Goal: Task Accomplishment & Management: Complete application form

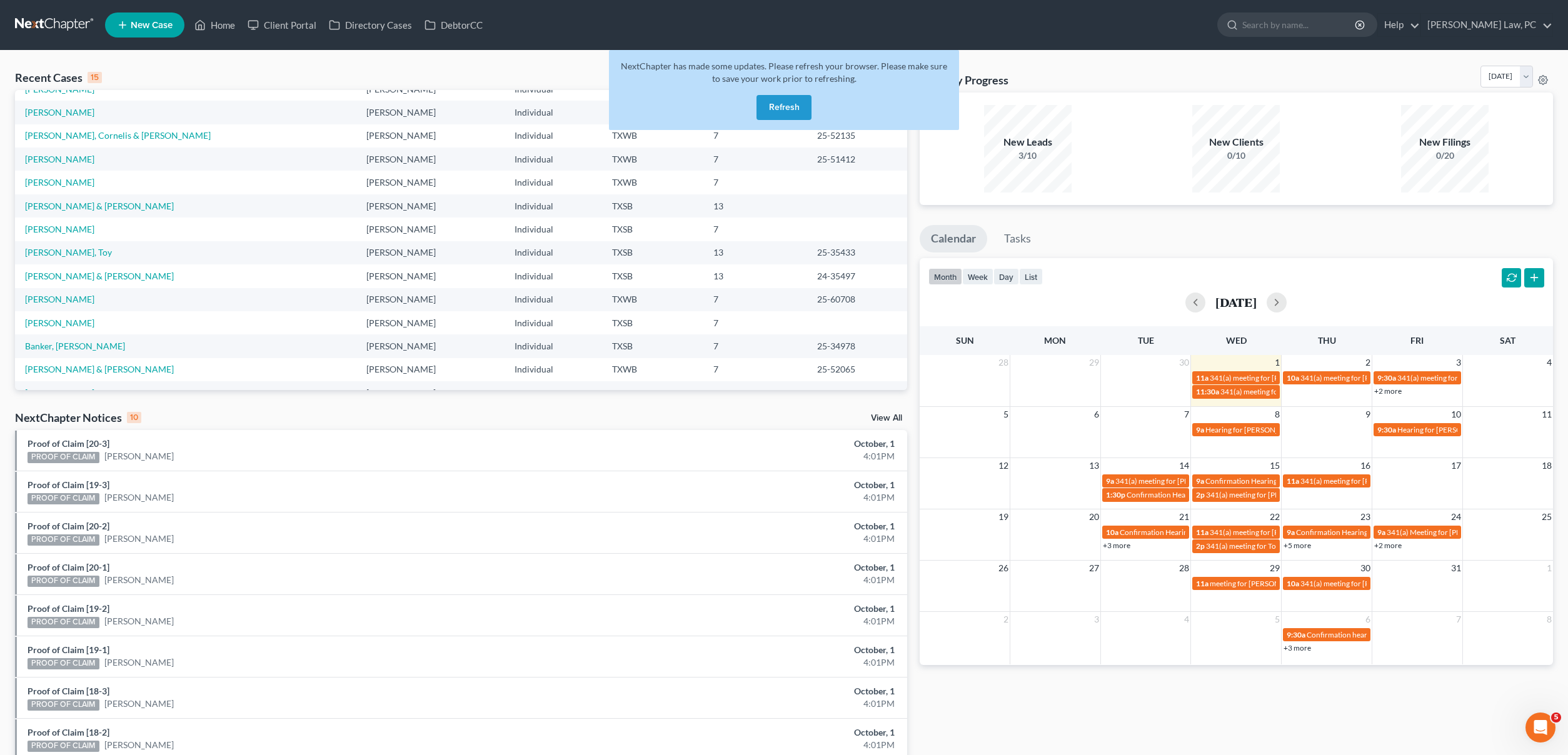
click at [788, 111] on button "Refresh" at bounding box center [784, 107] width 55 height 25
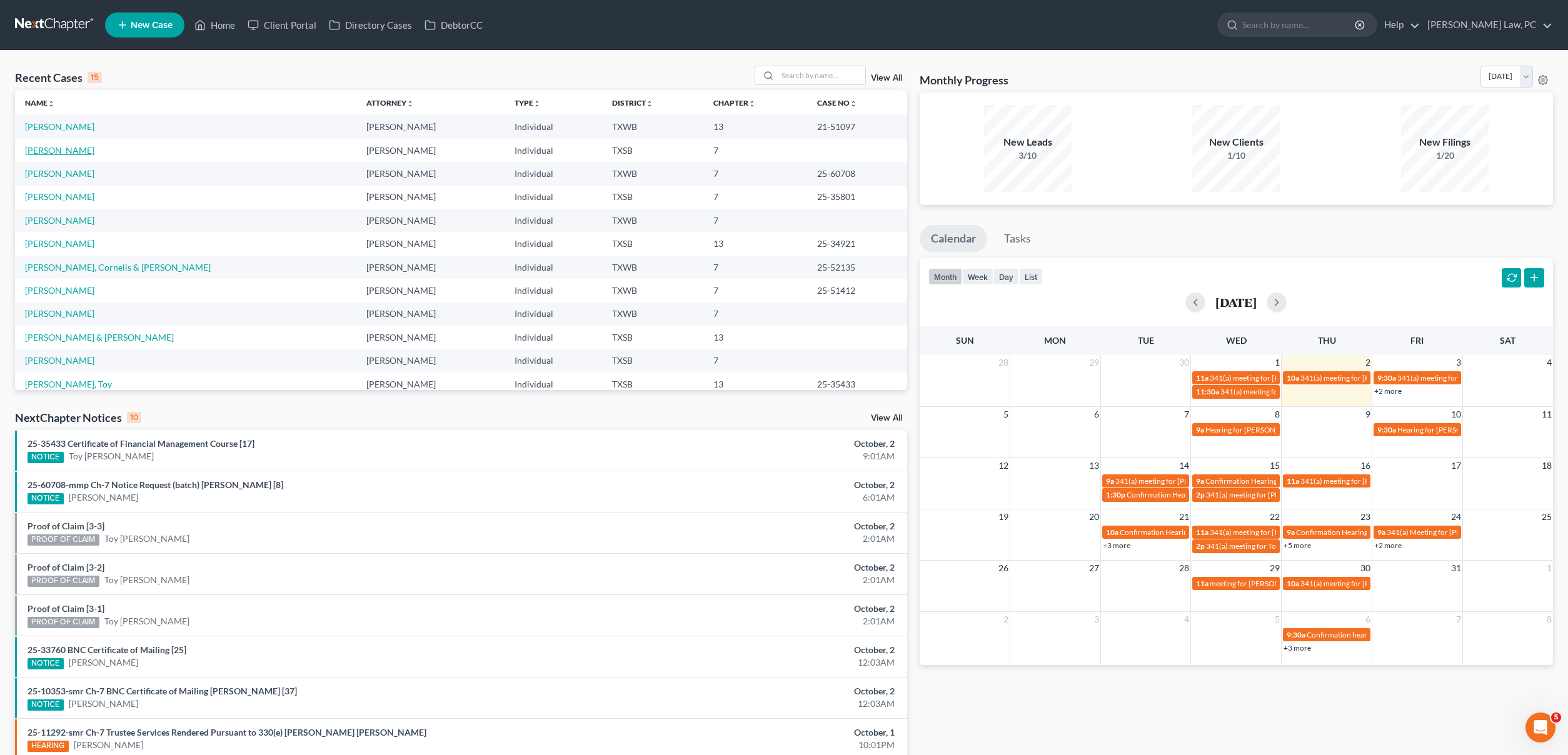
click at [63, 150] on link "[PERSON_NAME]" at bounding box center [59, 150] width 69 height 11
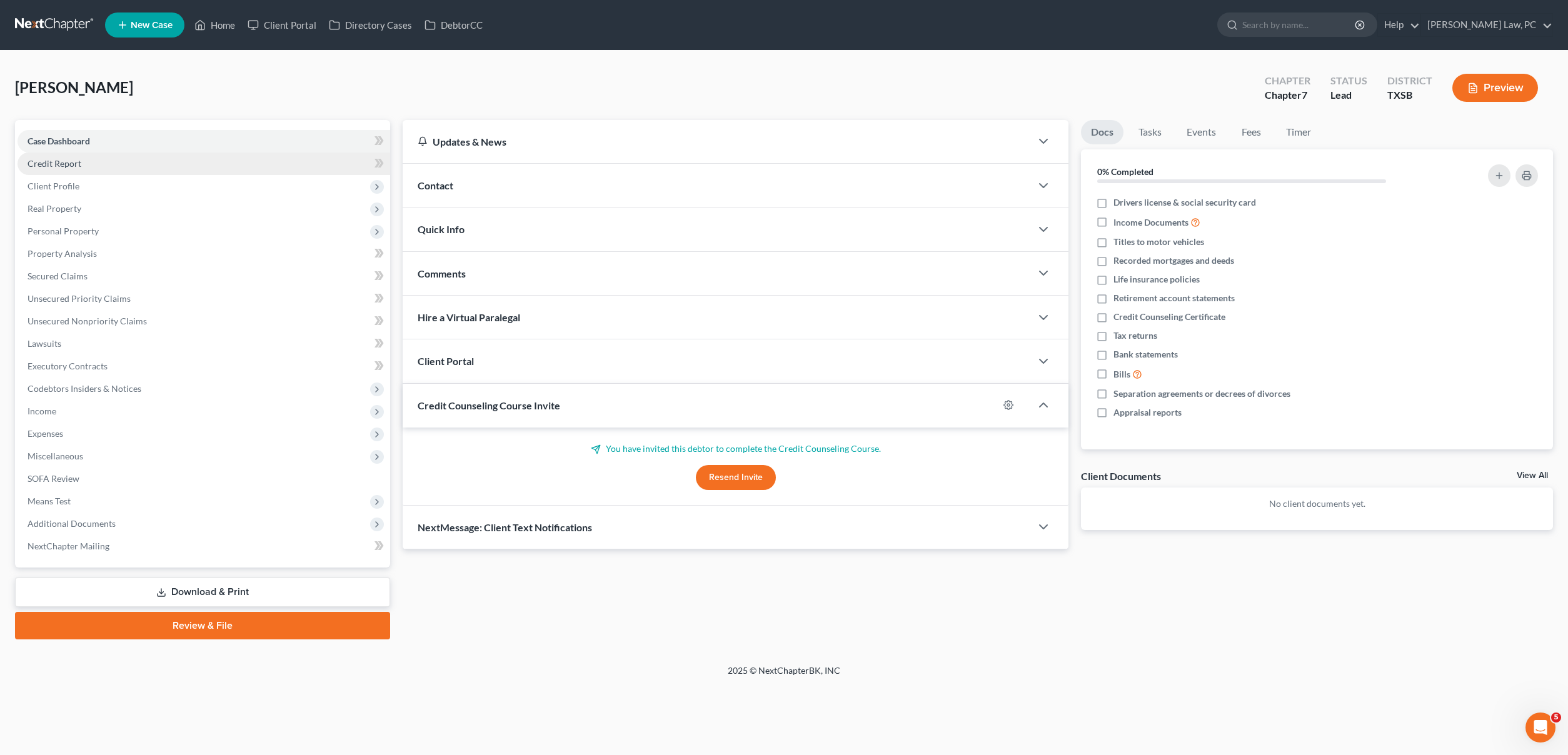
click at [103, 162] on link "Credit Report" at bounding box center [204, 164] width 373 height 23
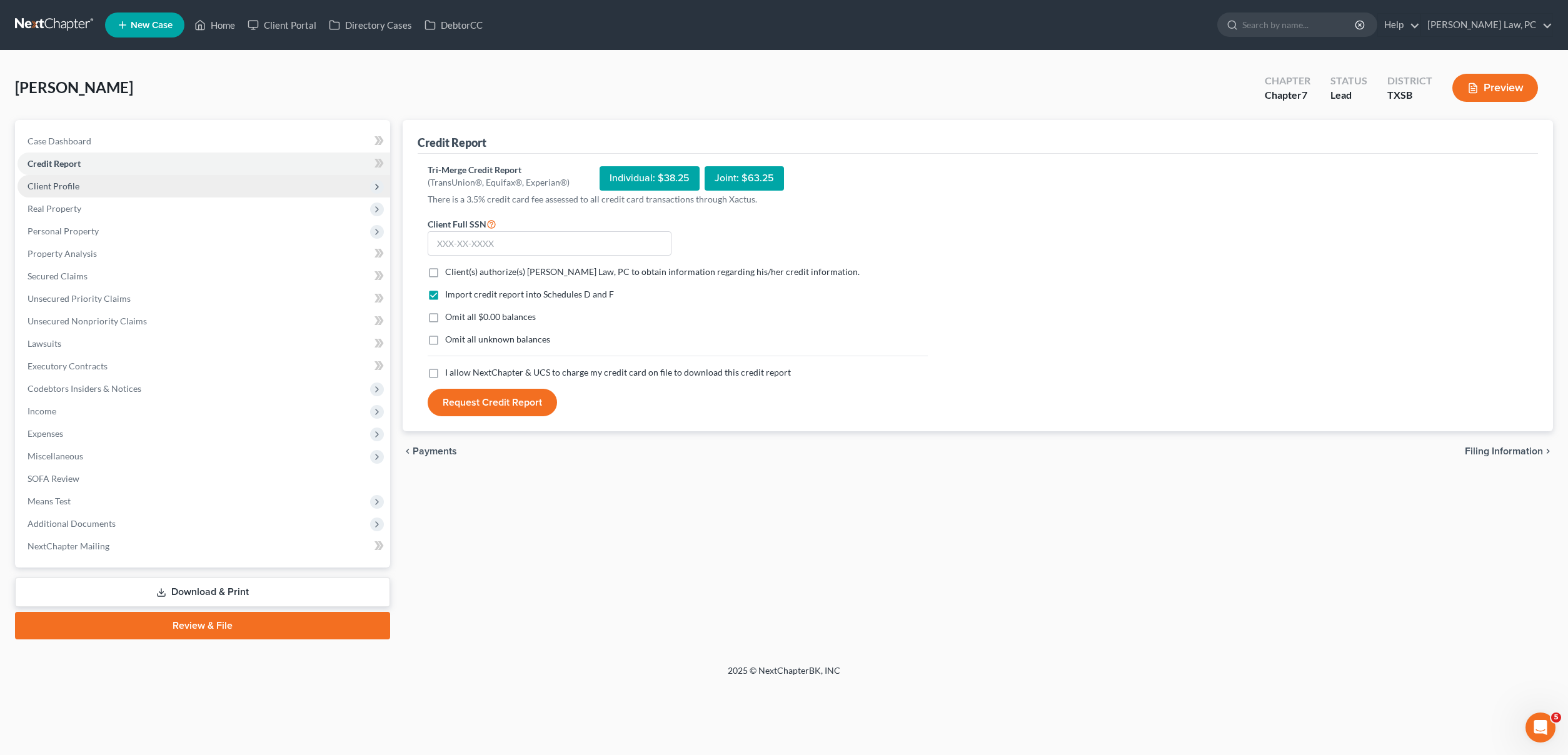
click at [85, 179] on span "Client Profile" at bounding box center [204, 186] width 373 height 23
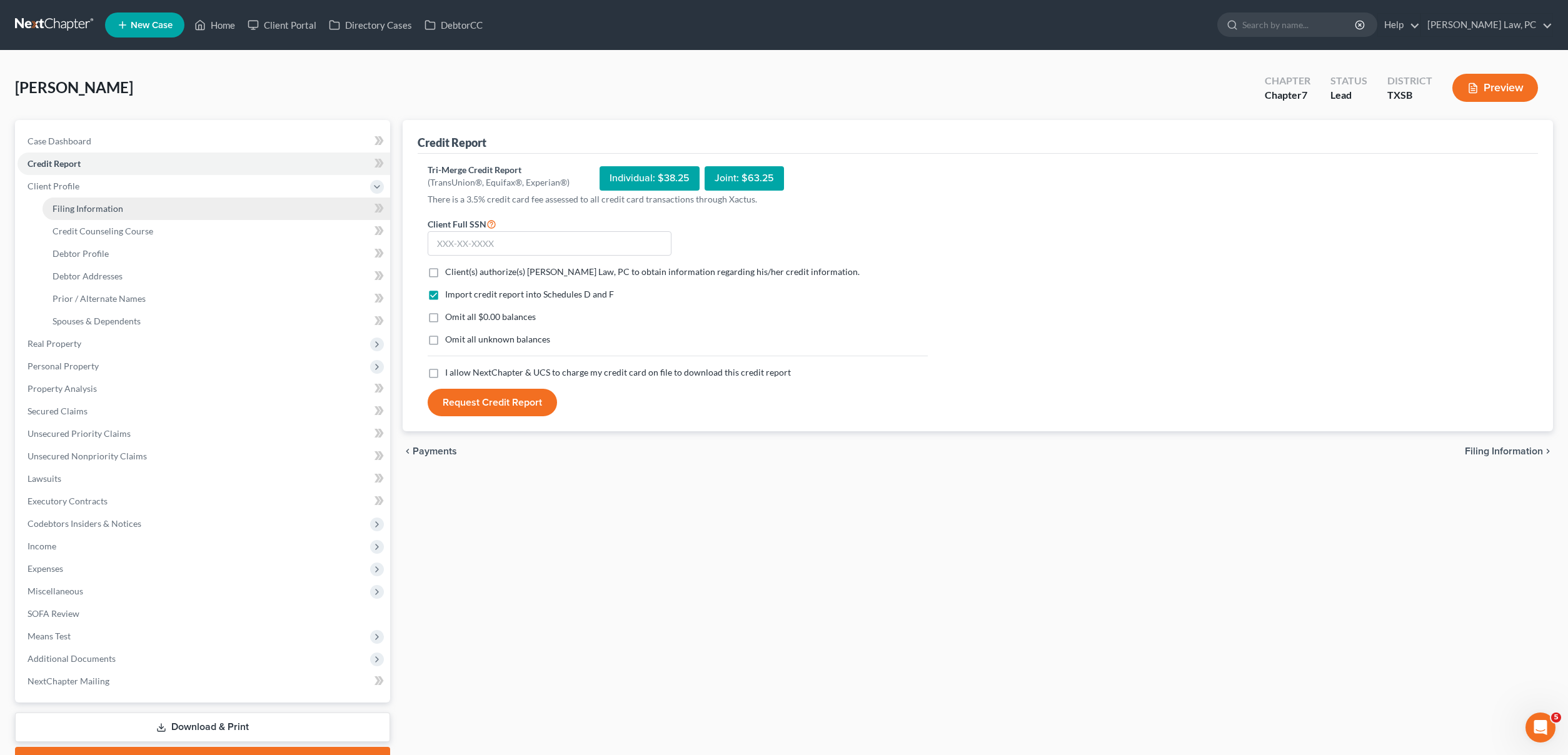
click at [90, 201] on link "Filing Information" at bounding box center [216, 209] width 348 height 23
select select "1"
select select "0"
select select "45"
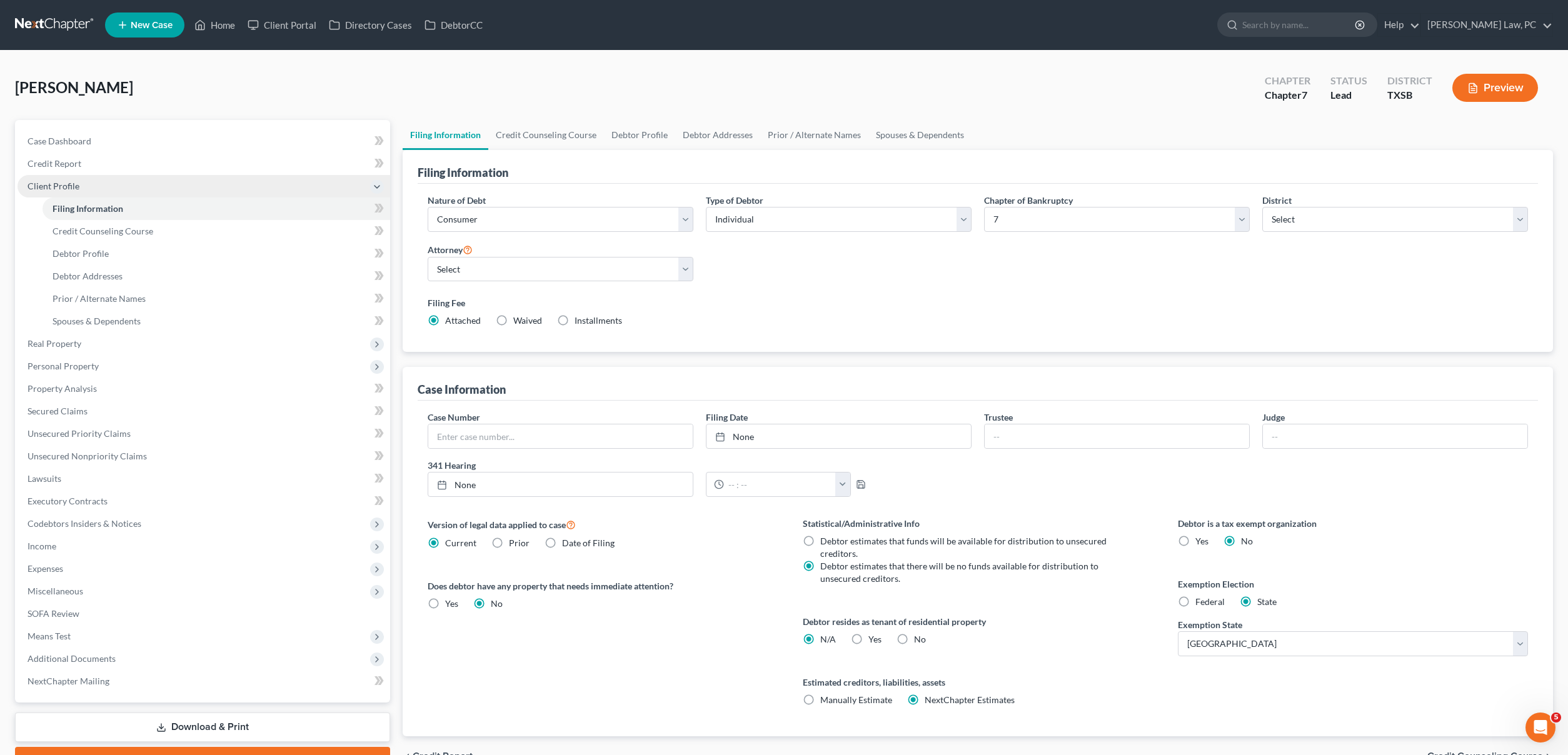
click at [375, 189] on icon at bounding box center [377, 186] width 10 height 10
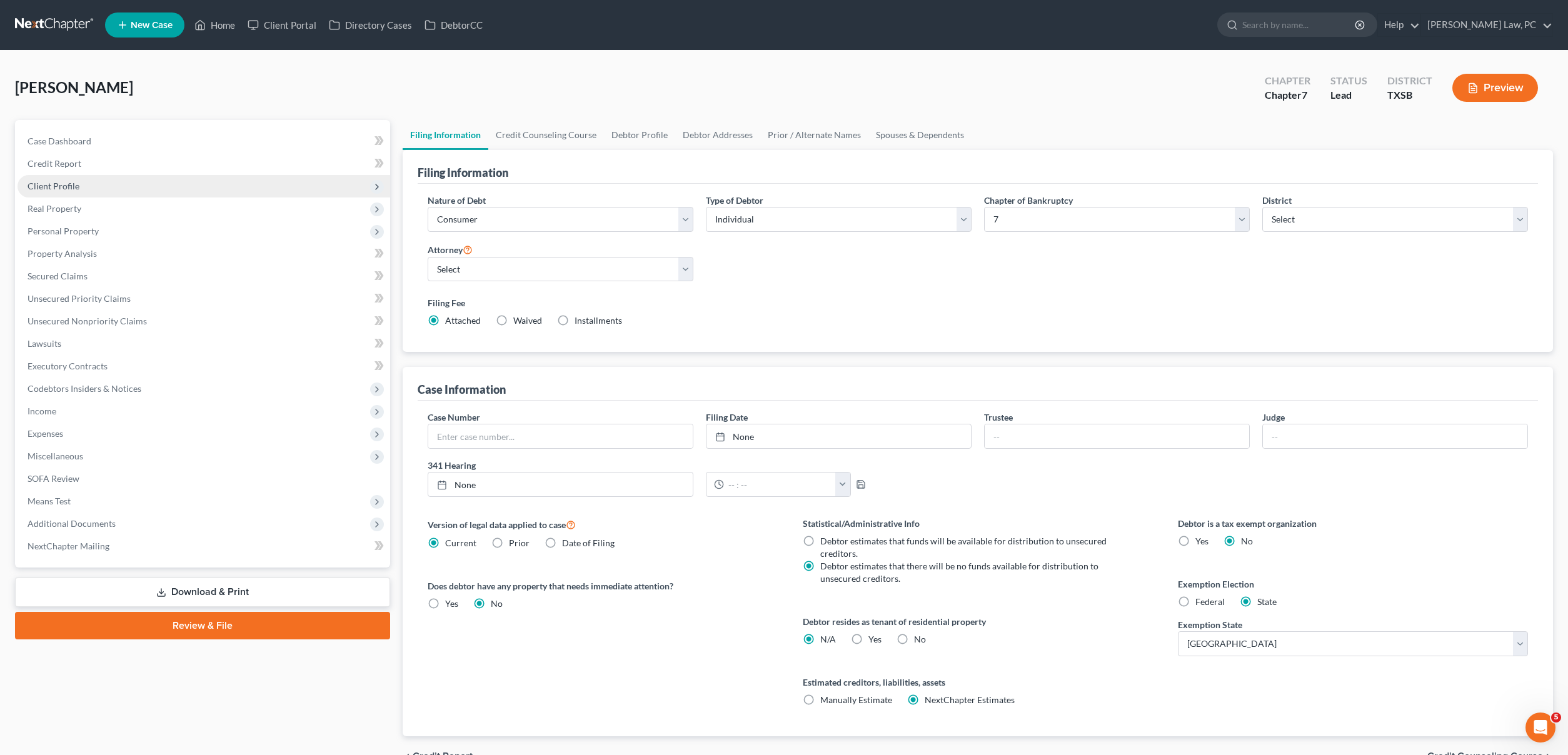
click at [418, 95] on div "Wilhelm, Frances Upgraded Chapter Chapter 7 Status Lead District TXSB Preview" at bounding box center [783, 92] width 1538 height 54
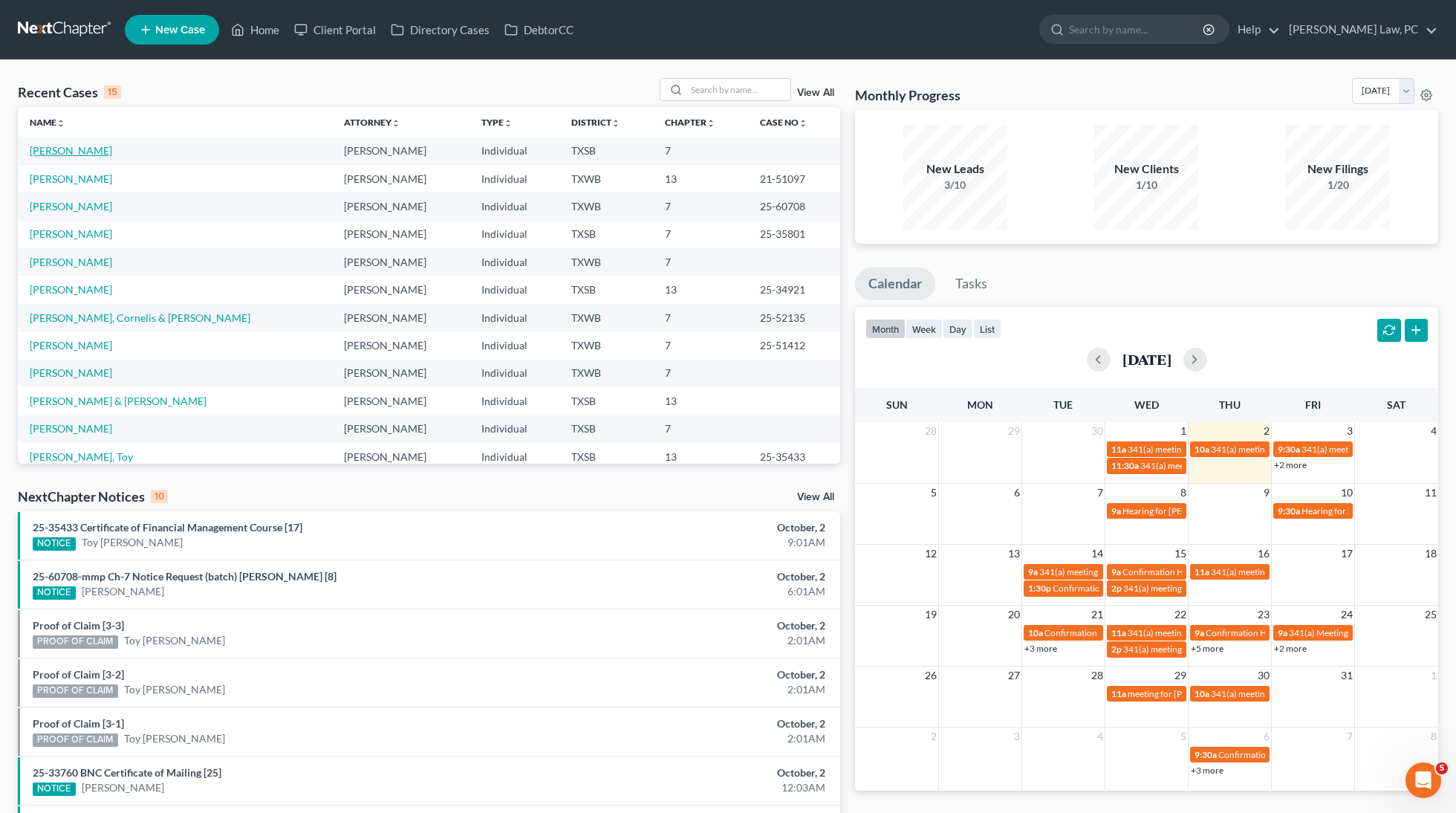
click at [90, 152] on link "[PERSON_NAME]" at bounding box center [71, 151] width 83 height 13
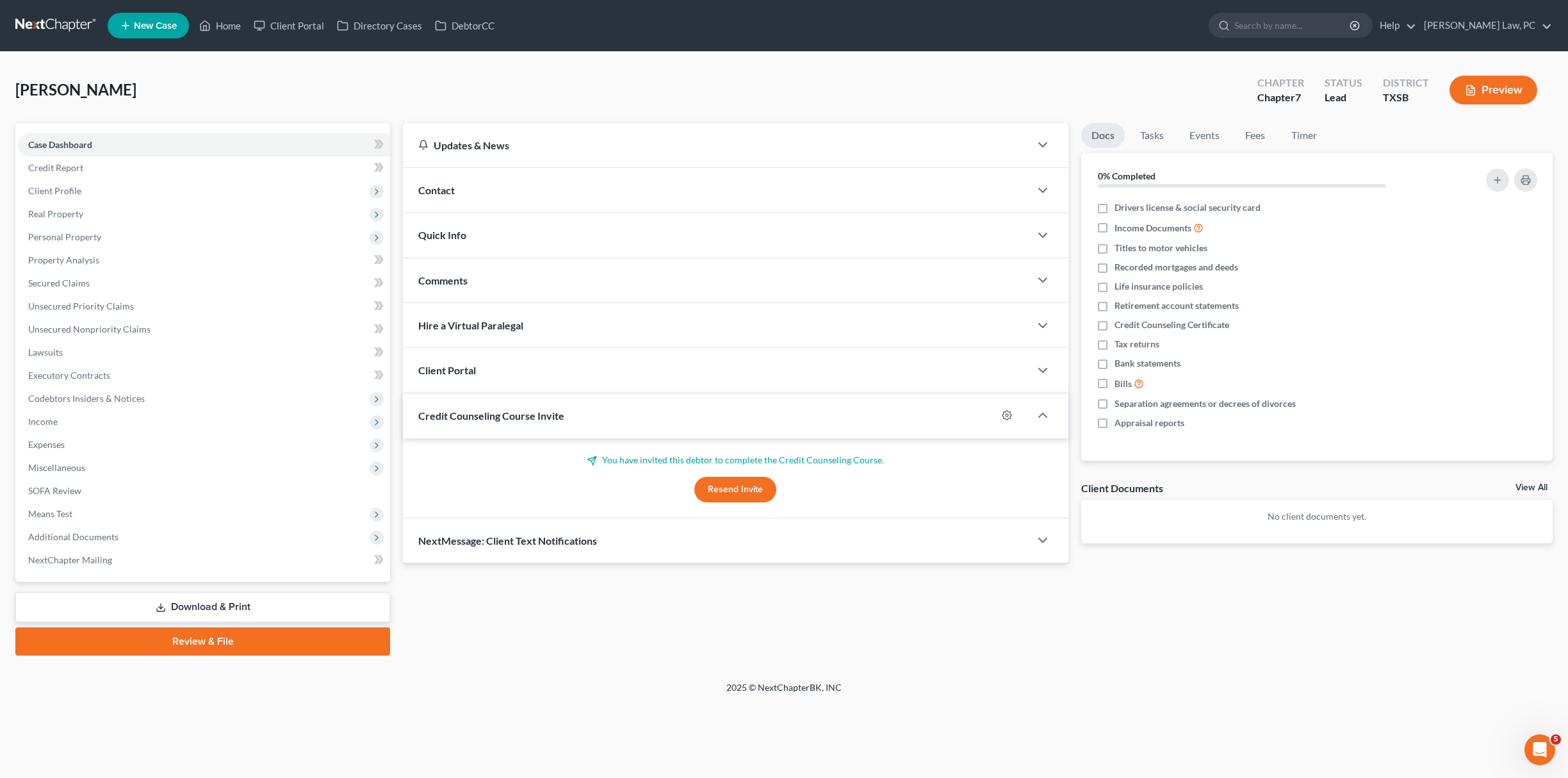
click at [11, 700] on div "Home New Case Client Portal Directory Cases DebtorCC Hooman Khoshnood Law, PC g…" at bounding box center [784, 389] width 1568 height 778
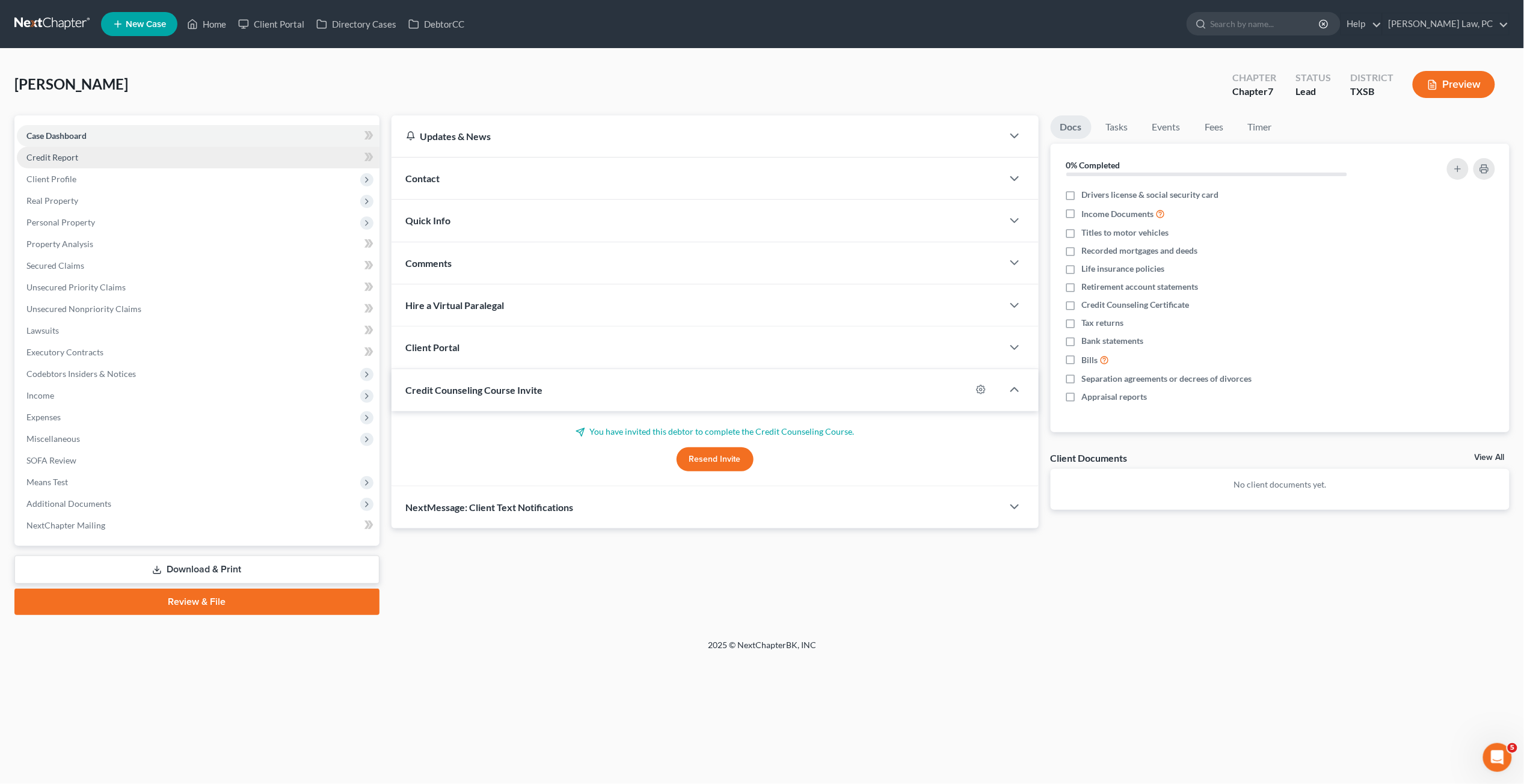
click at [61, 159] on span "Credit Report" at bounding box center [52, 157] width 52 height 10
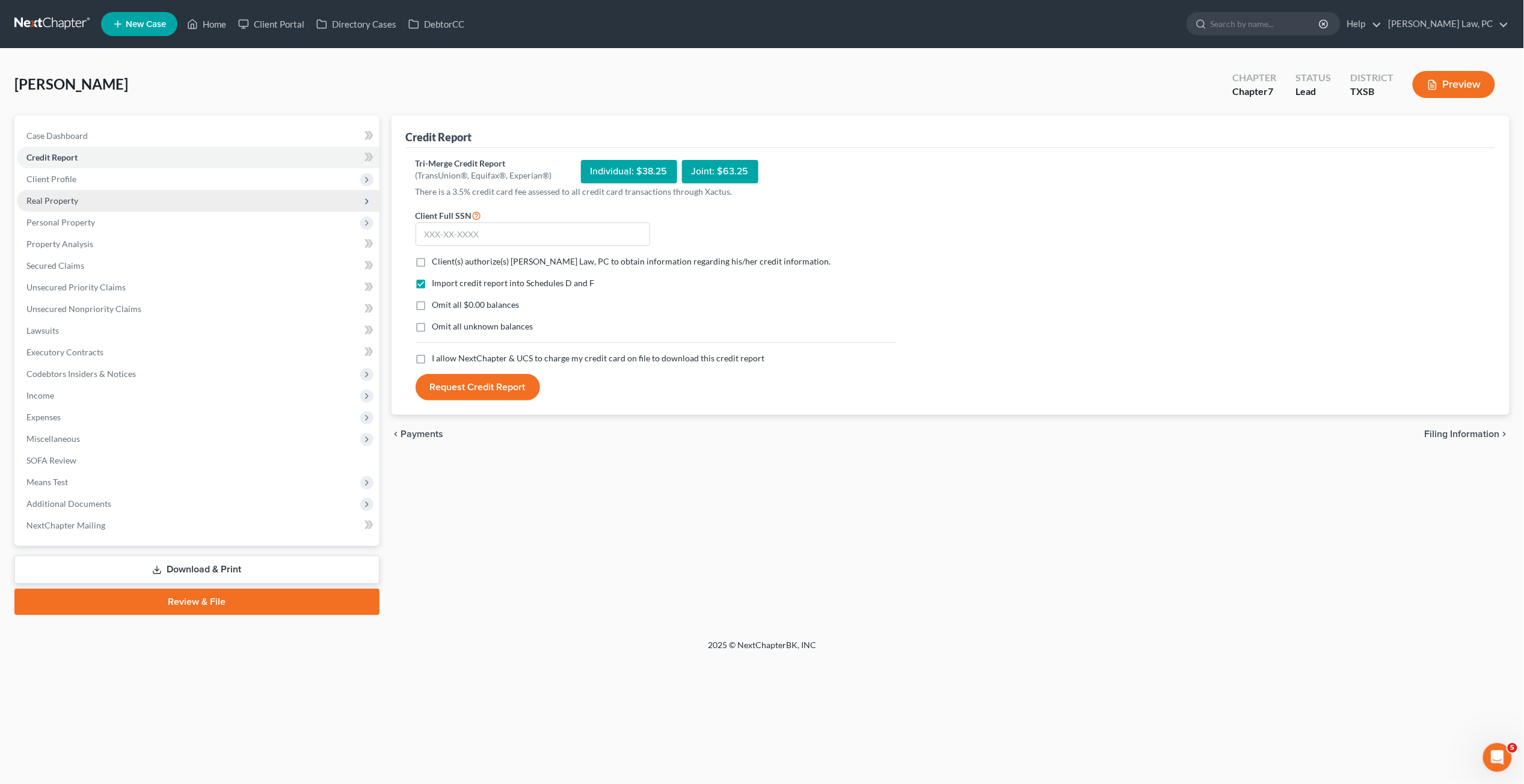
click at [72, 198] on span "Real Property" at bounding box center [52, 200] width 52 height 10
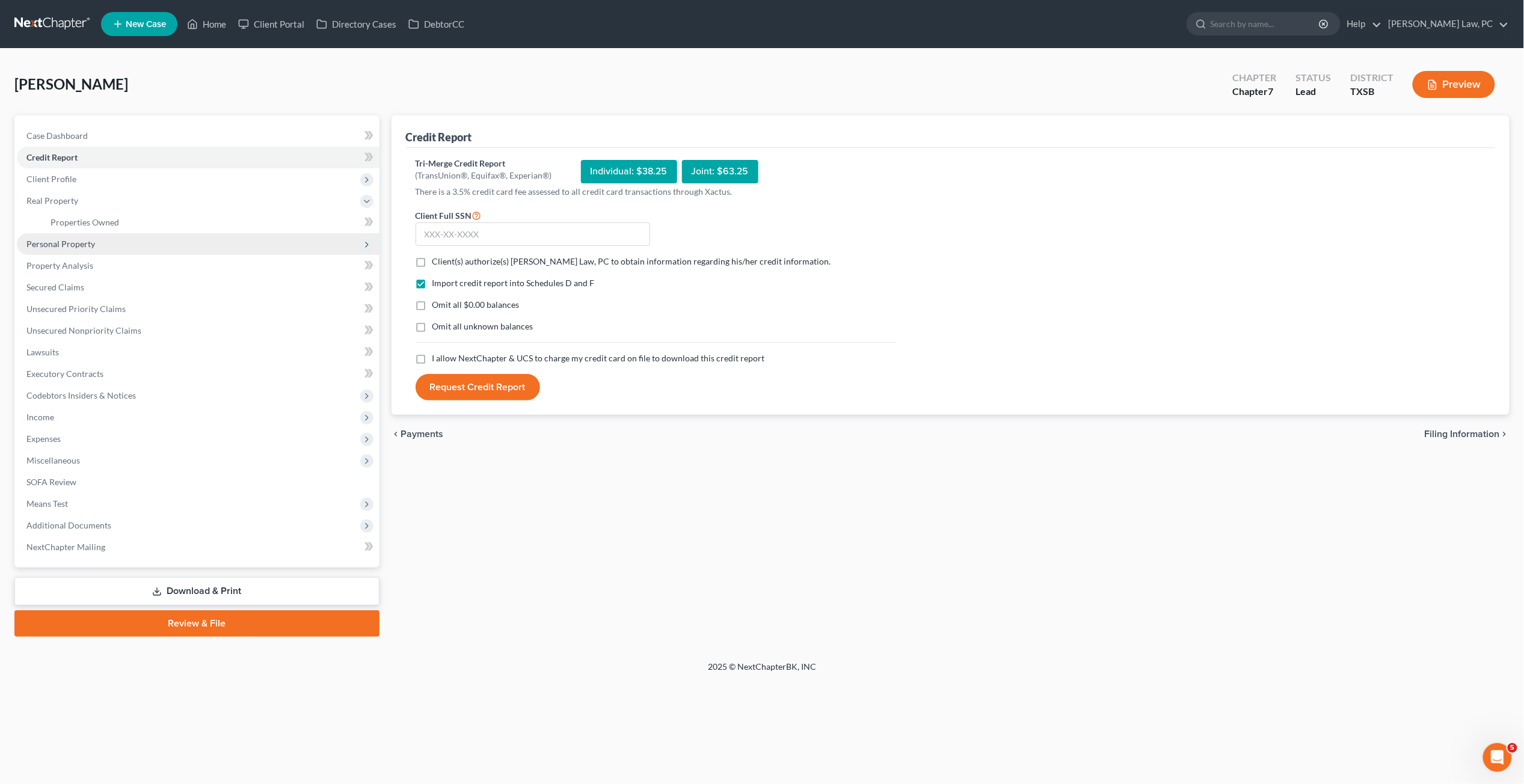
click at [84, 247] on span "Personal Property" at bounding box center [60, 244] width 69 height 10
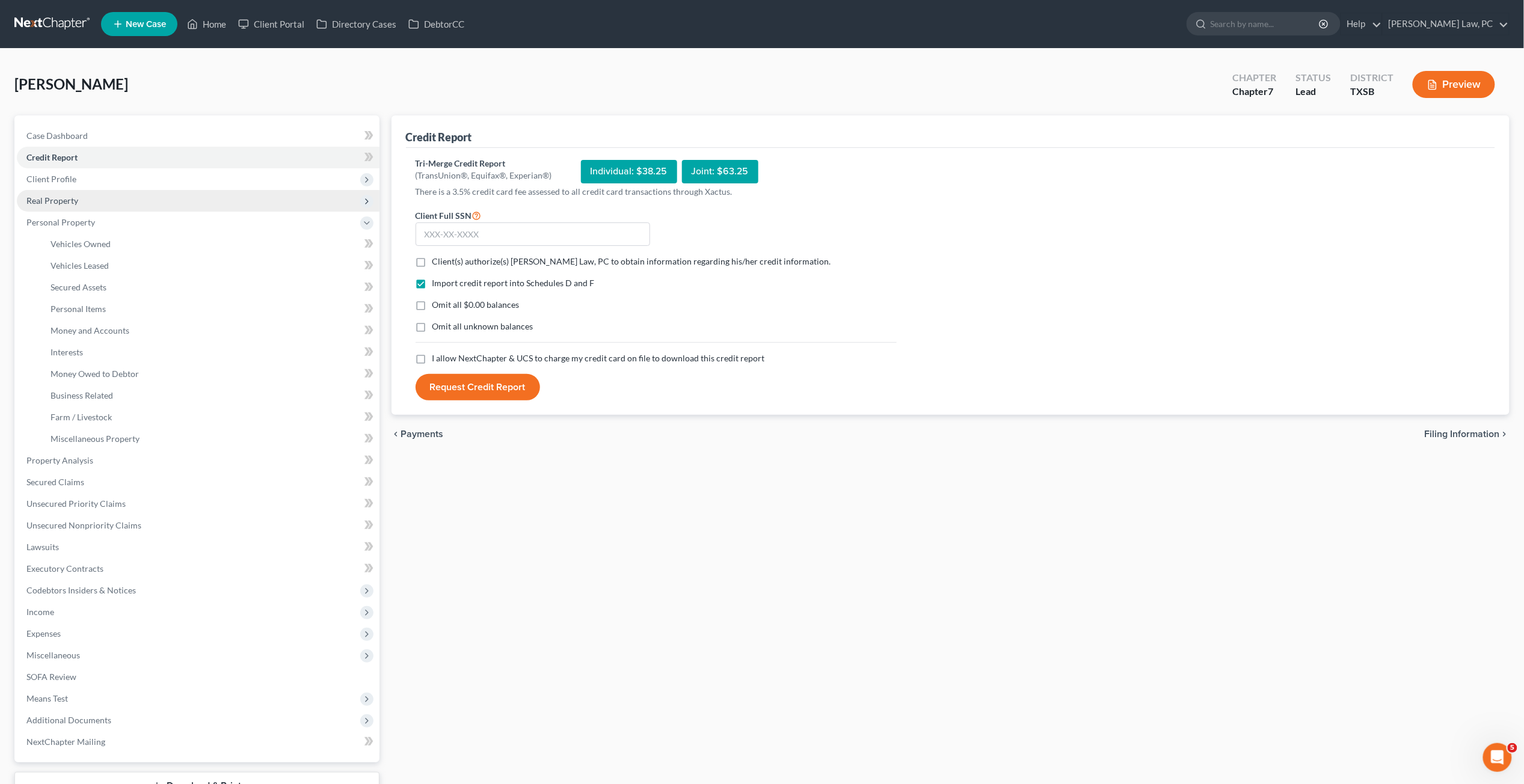
click at [66, 198] on span "Real Property" at bounding box center [52, 200] width 52 height 10
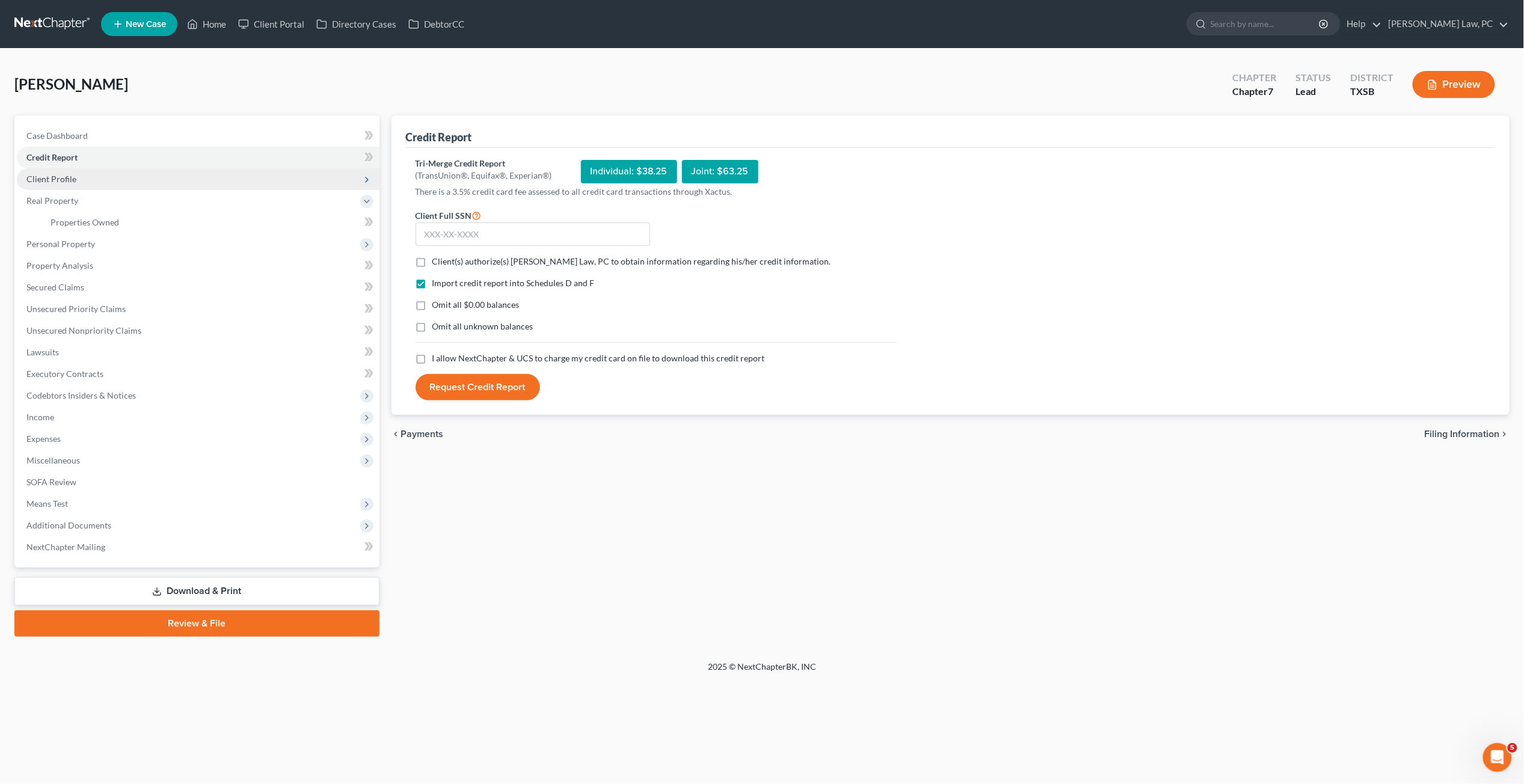
click at [80, 176] on span "Client Profile" at bounding box center [198, 179] width 363 height 22
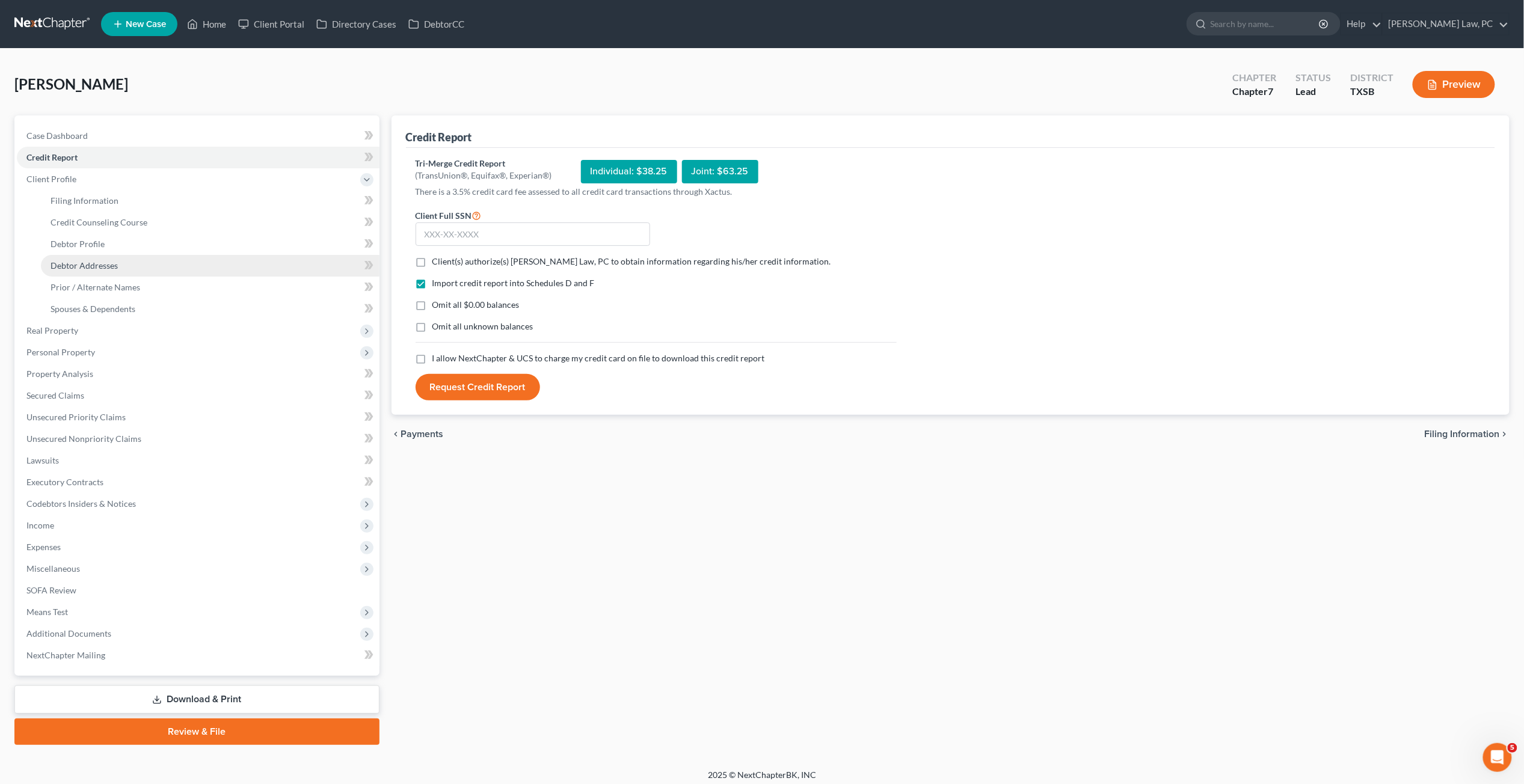
click at [87, 266] on span "Debtor Addresses" at bounding box center [84, 265] width 67 height 10
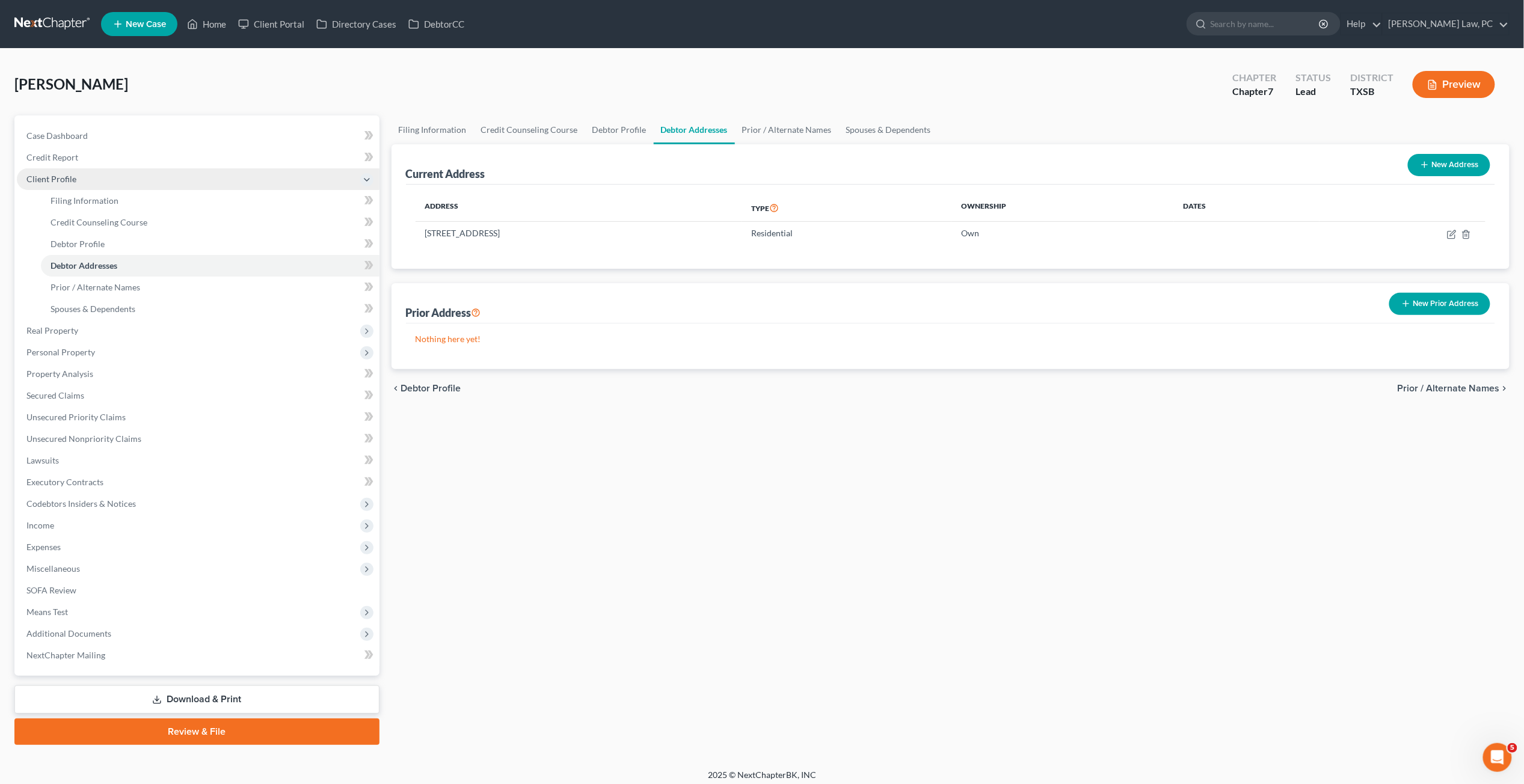
click at [80, 181] on span "Client Profile" at bounding box center [198, 179] width 363 height 22
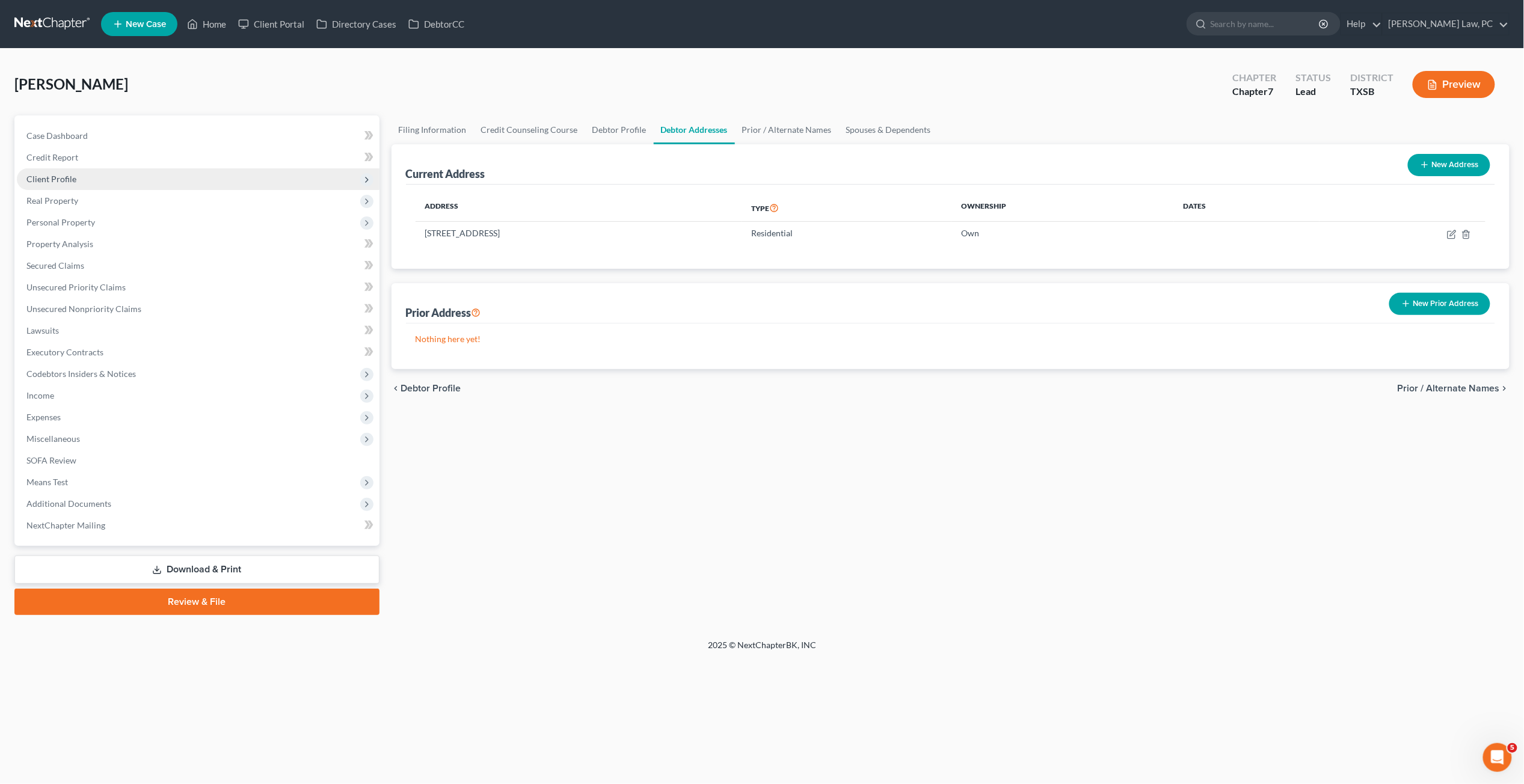
click at [66, 179] on span "Client Profile" at bounding box center [51, 179] width 50 height 10
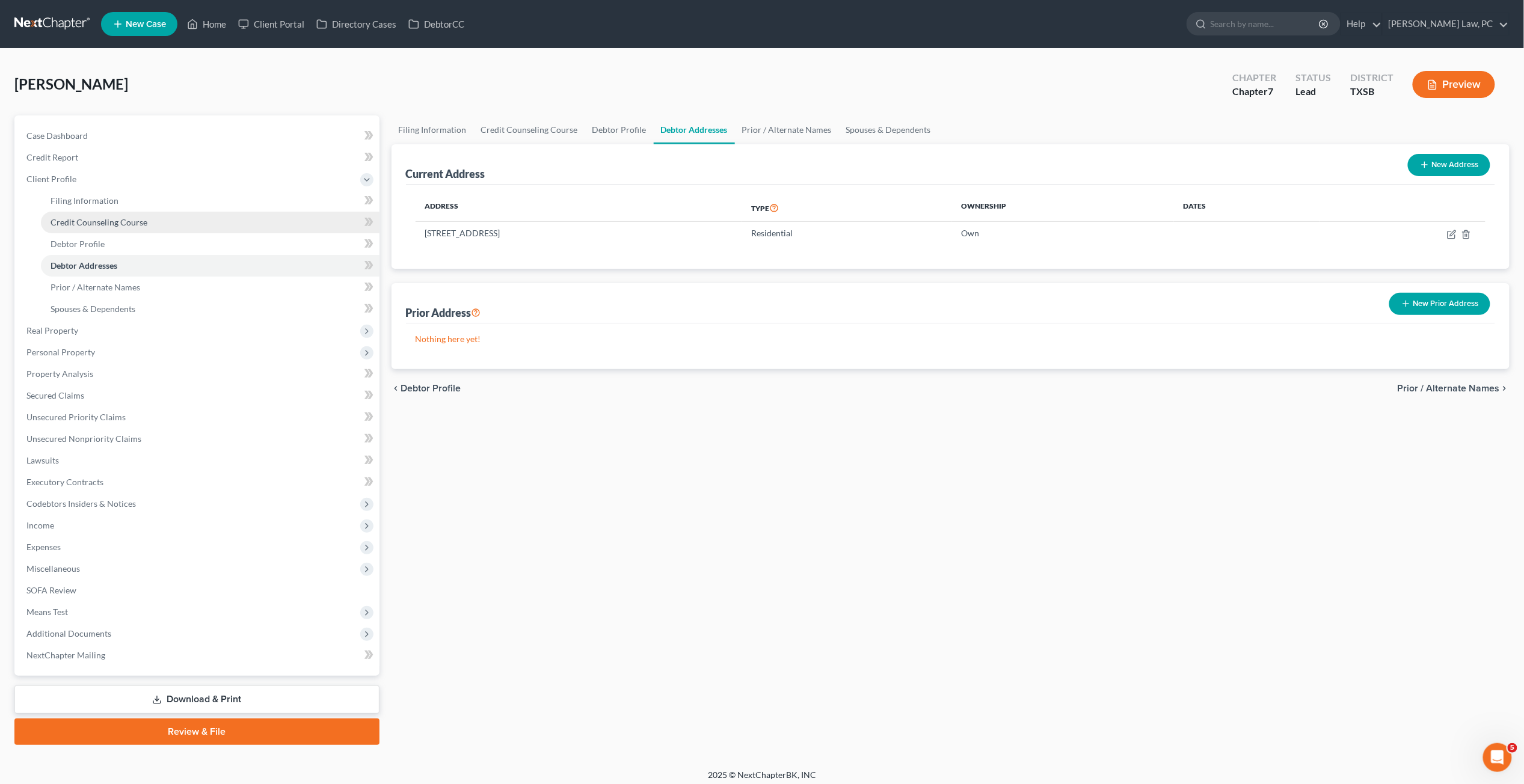
click at [83, 229] on link "Credit Counseling Course" at bounding box center [210, 223] width 339 height 22
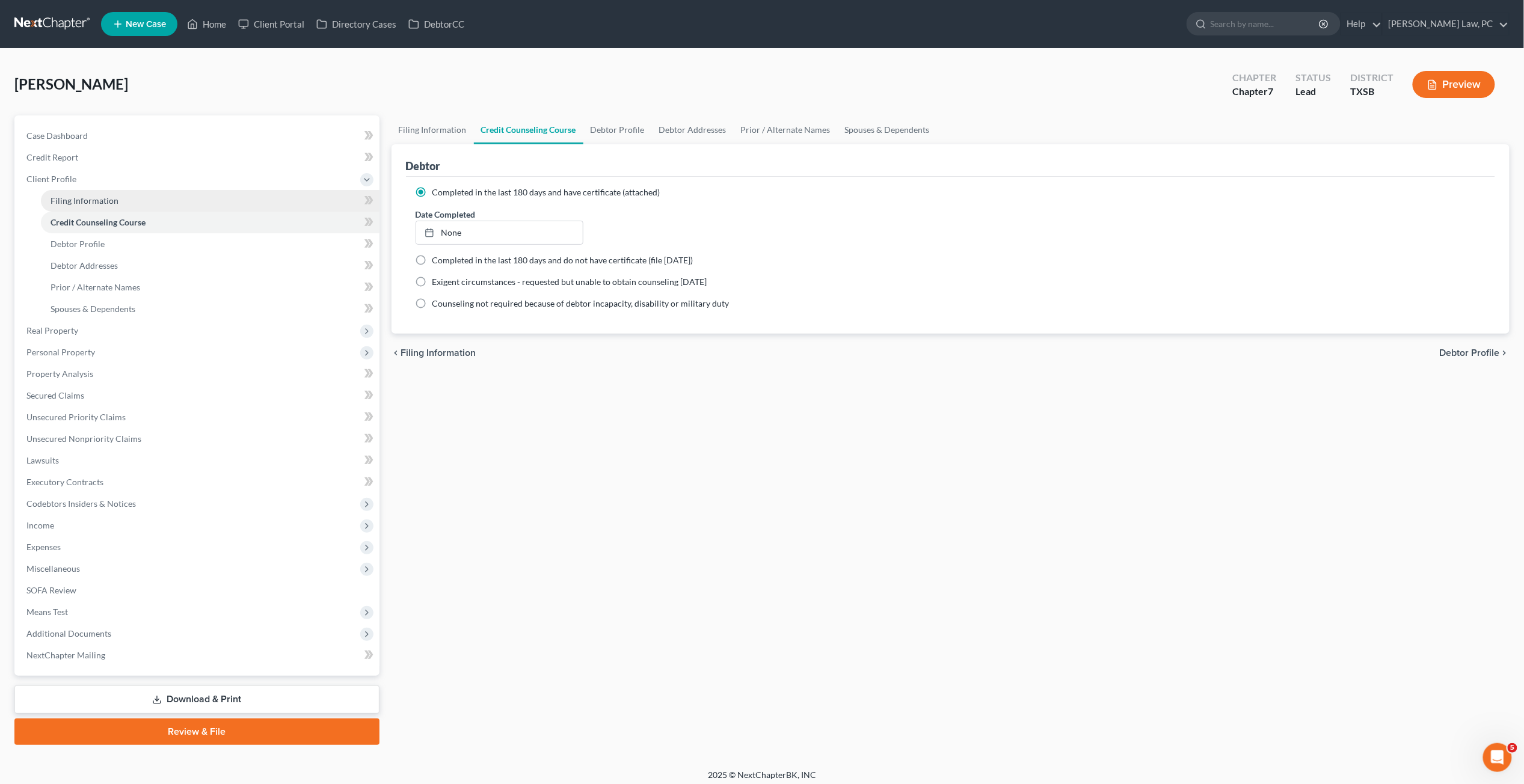
click at [89, 203] on span "Filing Information" at bounding box center [85, 200] width 68 height 10
select select "1"
select select "0"
select select "45"
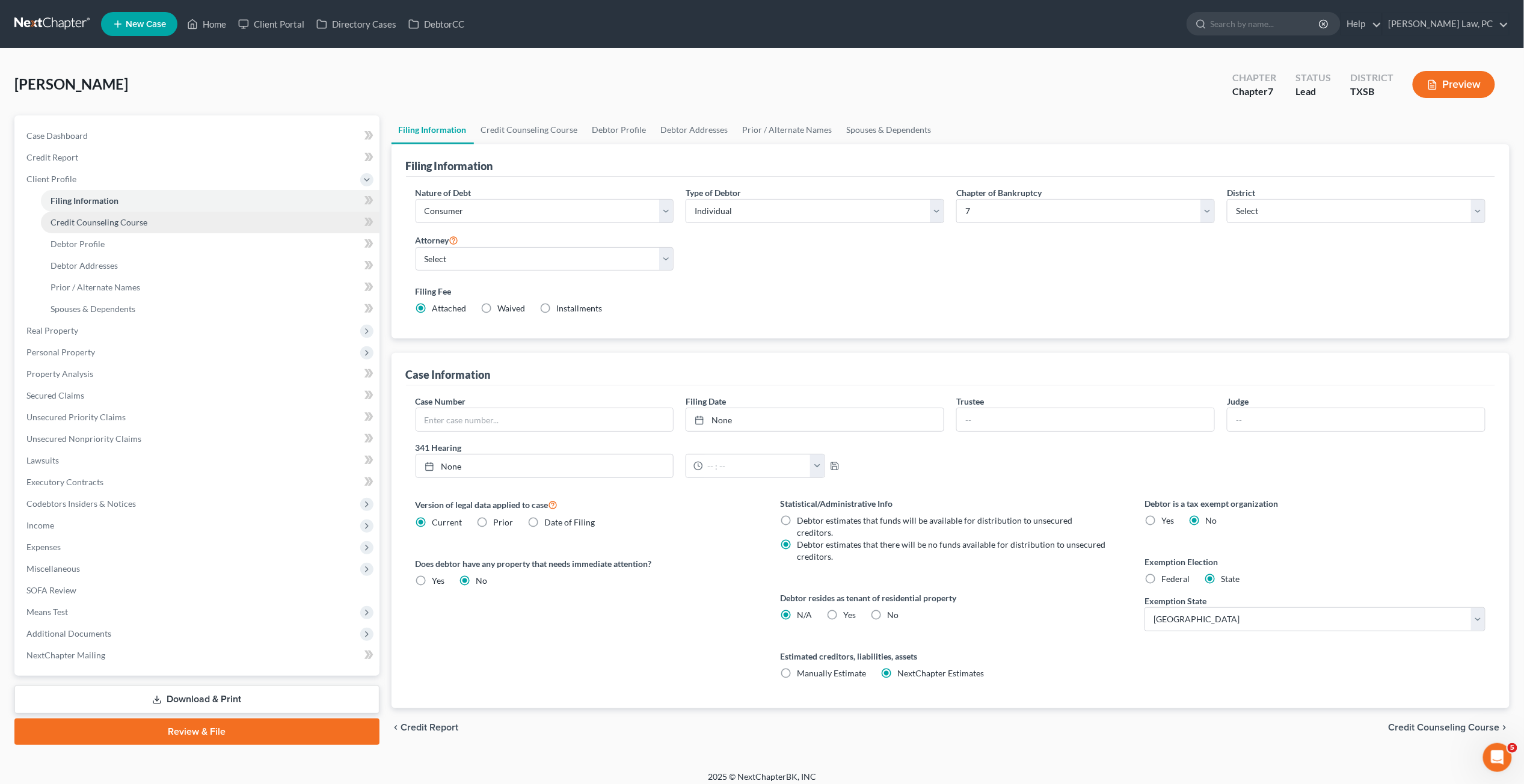
click at [93, 224] on span "Credit Counseling Course" at bounding box center [99, 222] width 97 height 10
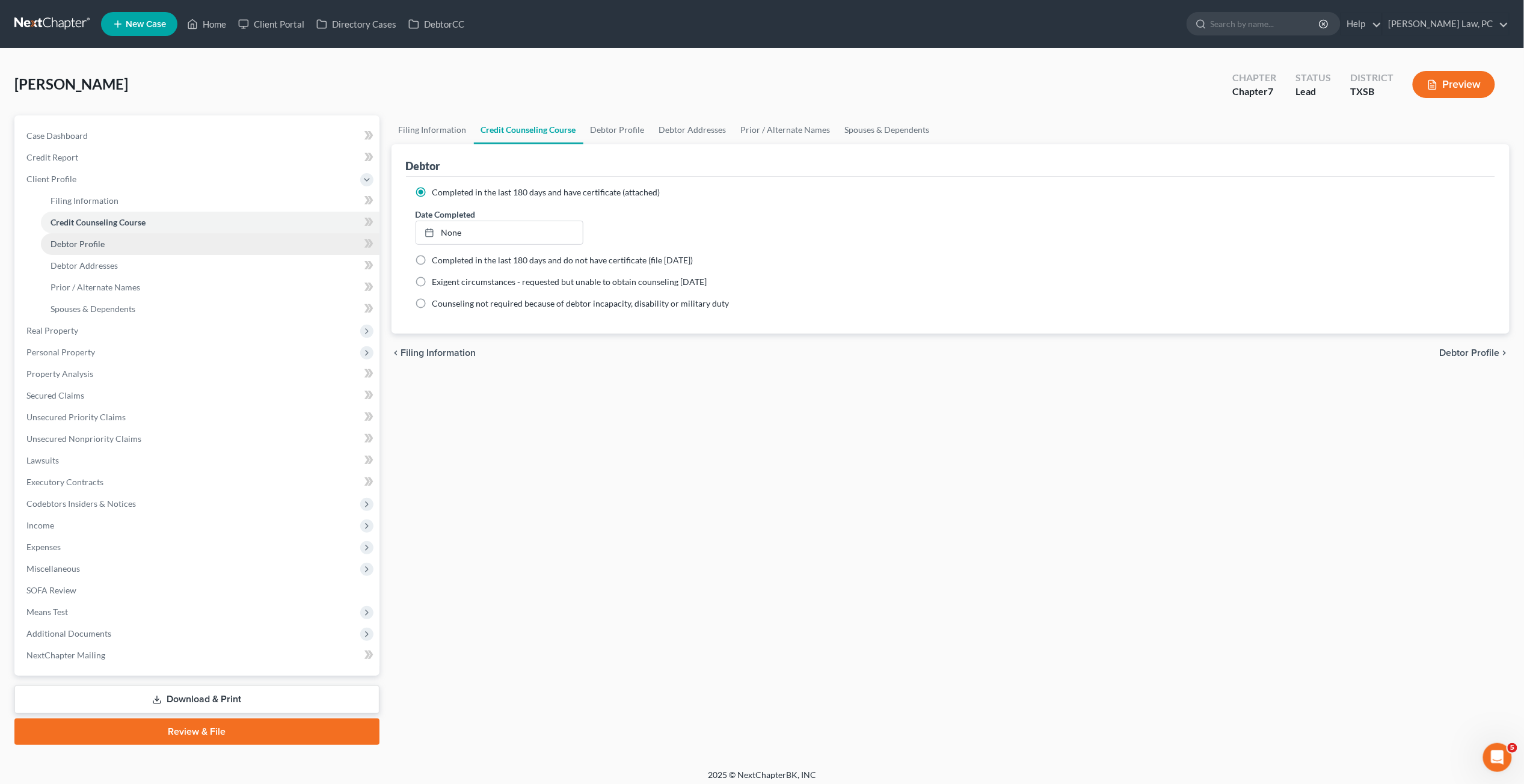
click at [80, 248] on link "Debtor Profile" at bounding box center [210, 244] width 339 height 22
select select "0"
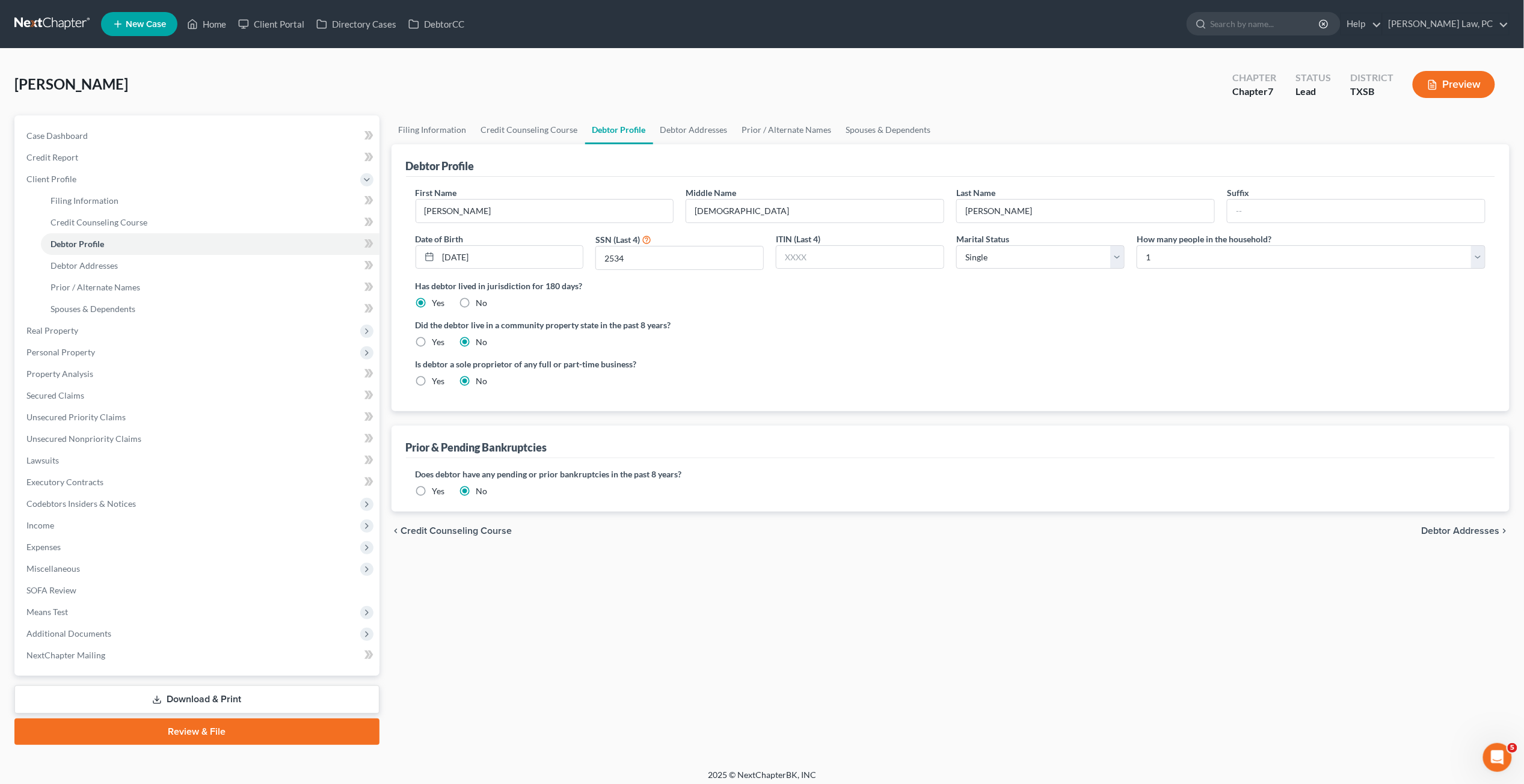
click at [432, 336] on label "Yes" at bounding box center [439, 342] width 13 height 12
click at [438, 336] on input "Yes" at bounding box center [441, 340] width 8 height 8
radio input "true"
radio input "false"
click at [100, 263] on span "Debtor Addresses" at bounding box center [84, 265] width 67 height 10
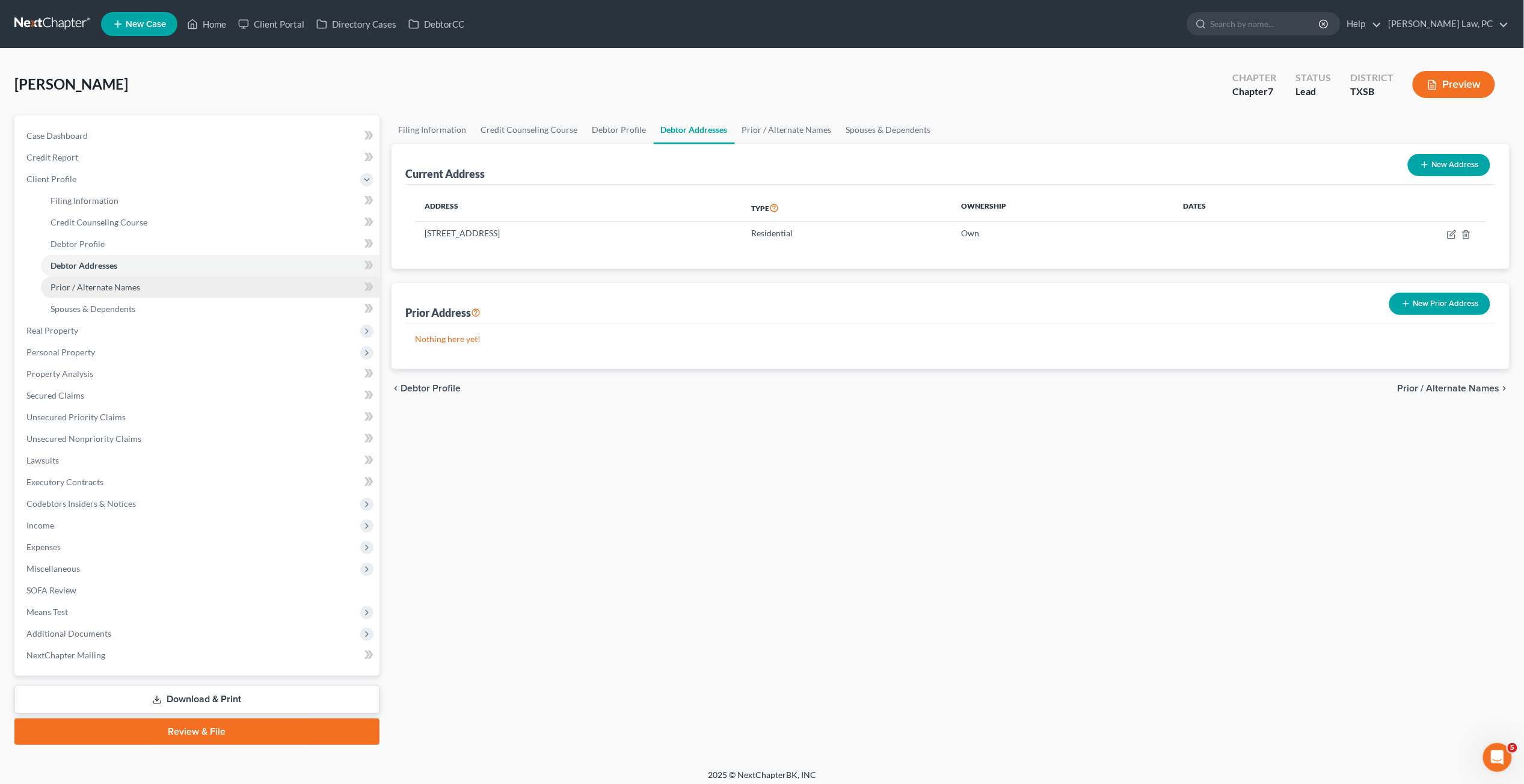
click at [85, 283] on span "Prior / Alternate Names" at bounding box center [96, 287] width 90 height 10
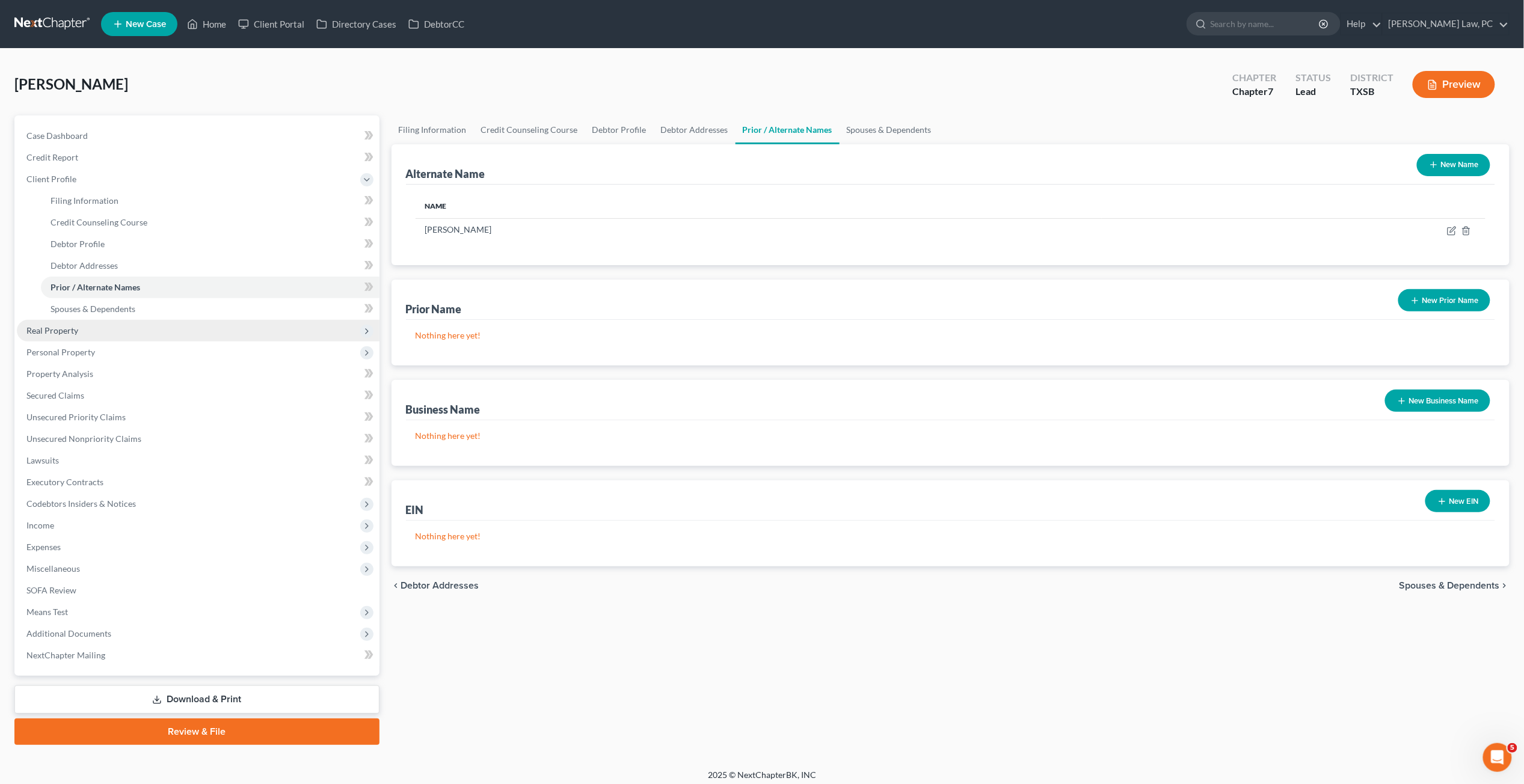
click at [68, 335] on span "Real Property" at bounding box center [198, 331] width 363 height 22
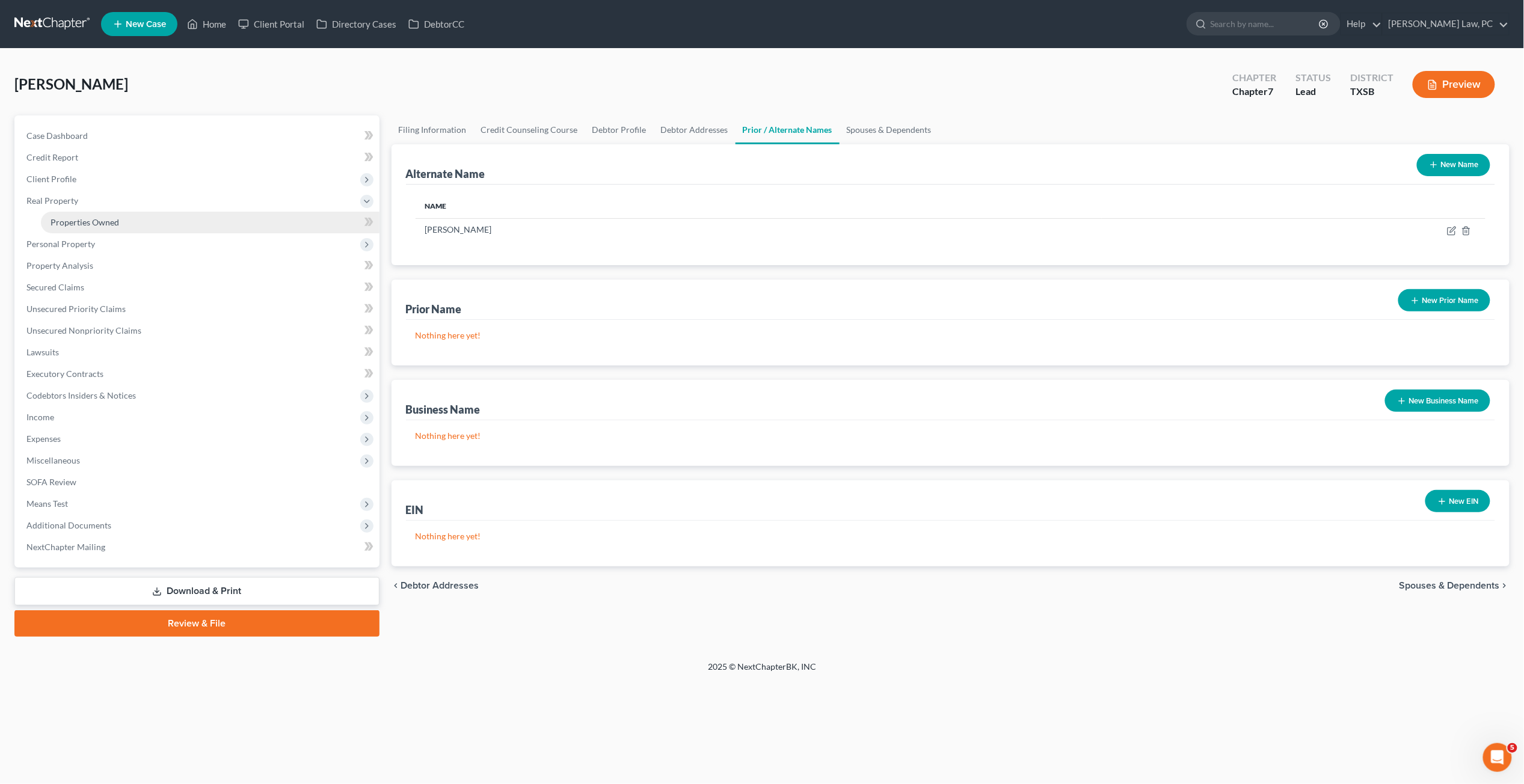
click at [73, 222] on span "Properties Owned" at bounding box center [85, 222] width 69 height 10
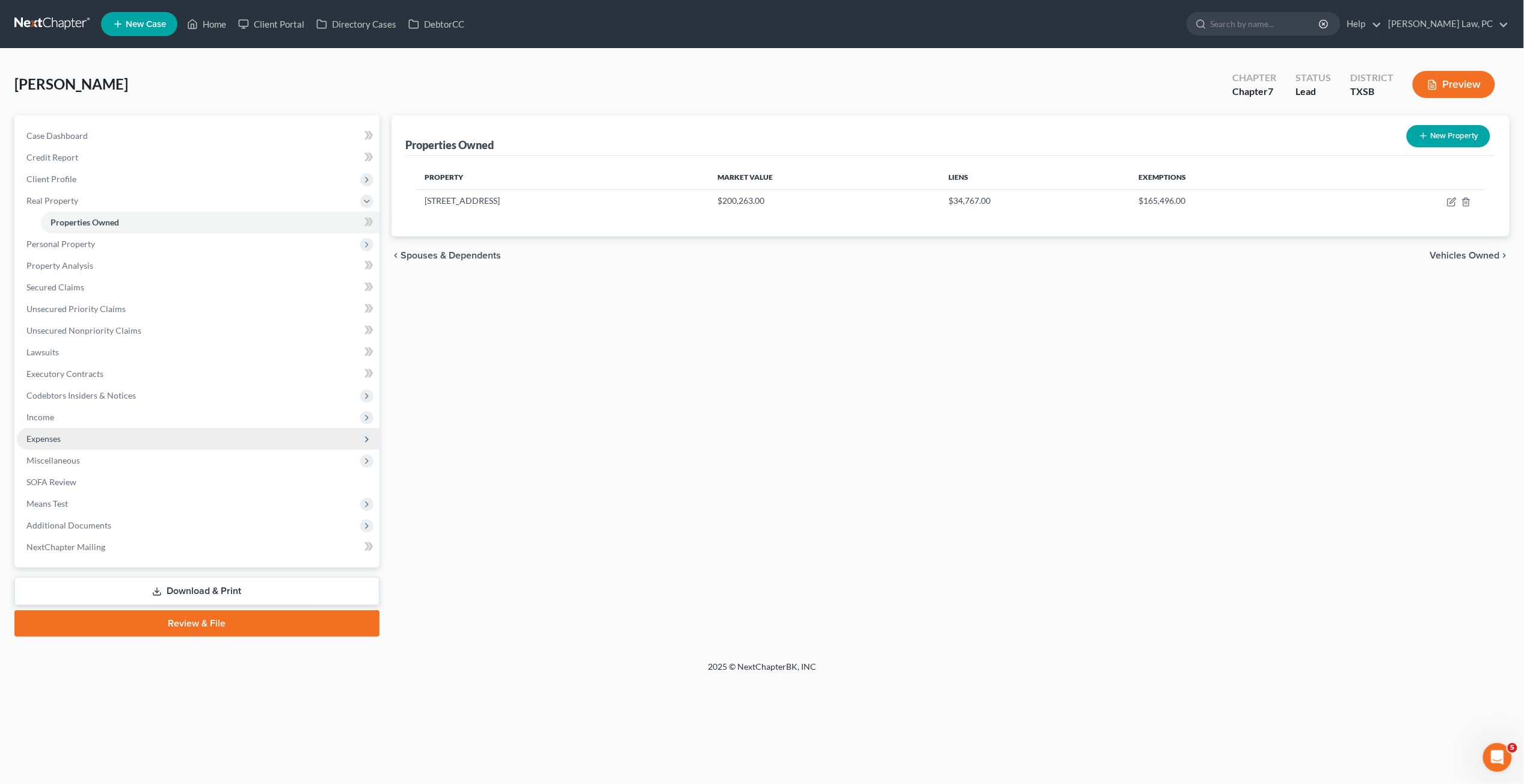
click at [71, 440] on span "Expenses" at bounding box center [198, 439] width 363 height 22
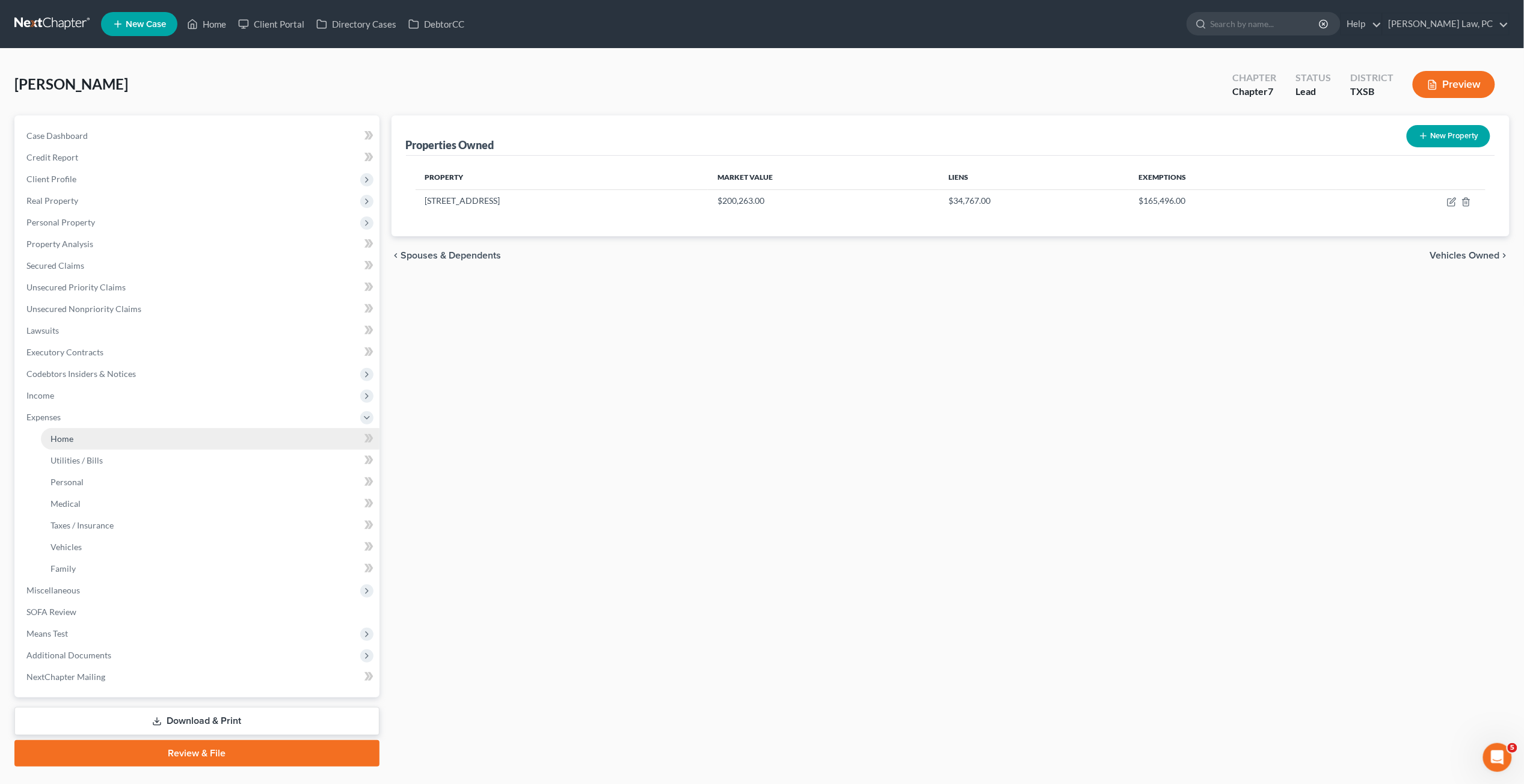
click at [70, 440] on span "Home" at bounding box center [62, 439] width 23 height 10
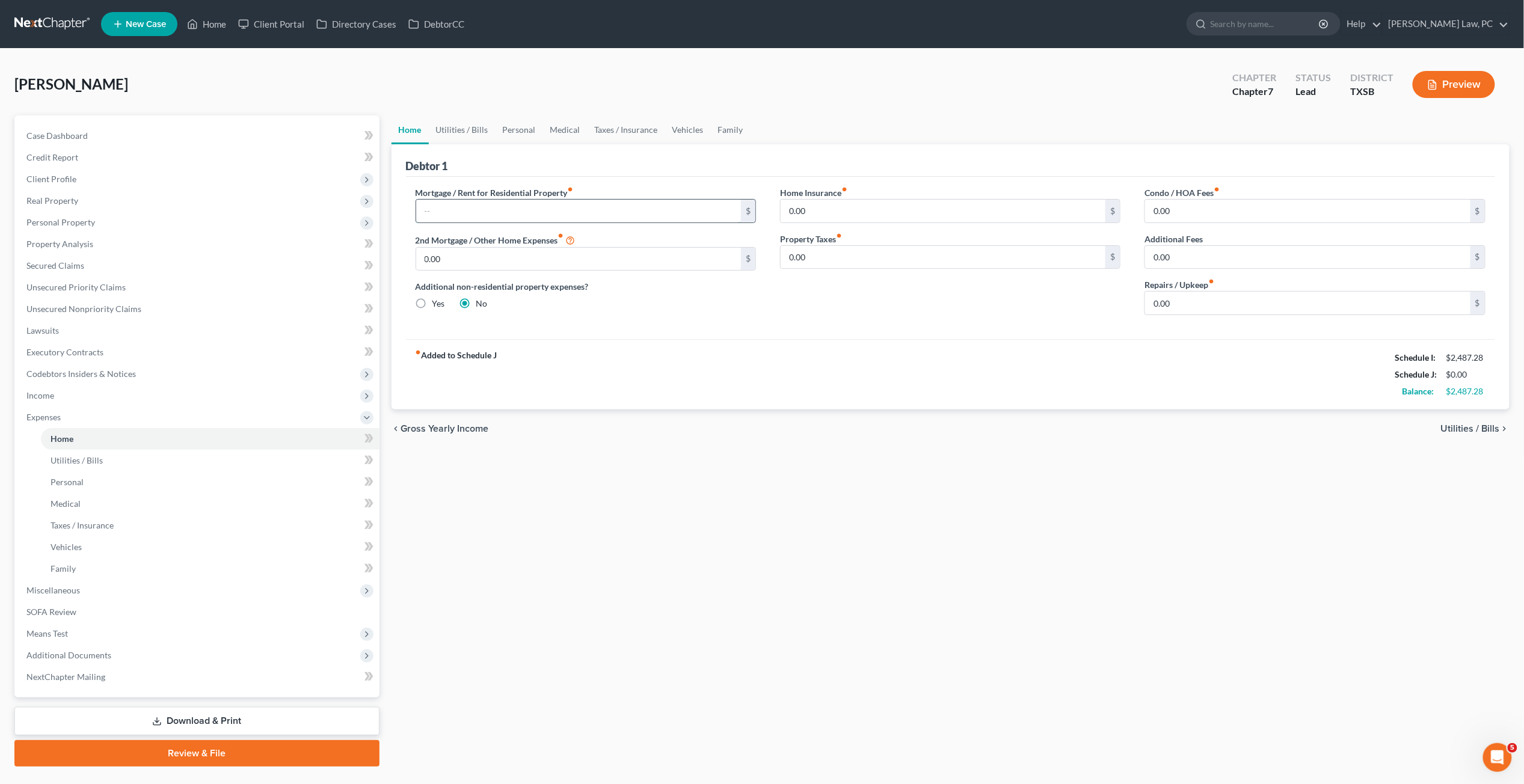
click at [470, 214] on input "text" at bounding box center [579, 211] width 326 height 23
type input "1,003"
drag, startPoint x: 1189, startPoint y: 299, endPoint x: 1125, endPoint y: 298, distance: 64.0
click at [1125, 298] on div "Mortgage / Rent for Residential Property fiber_manual_record 1,003 $ 2nd Mortga…" at bounding box center [951, 255] width 1095 height 138
type input "100"
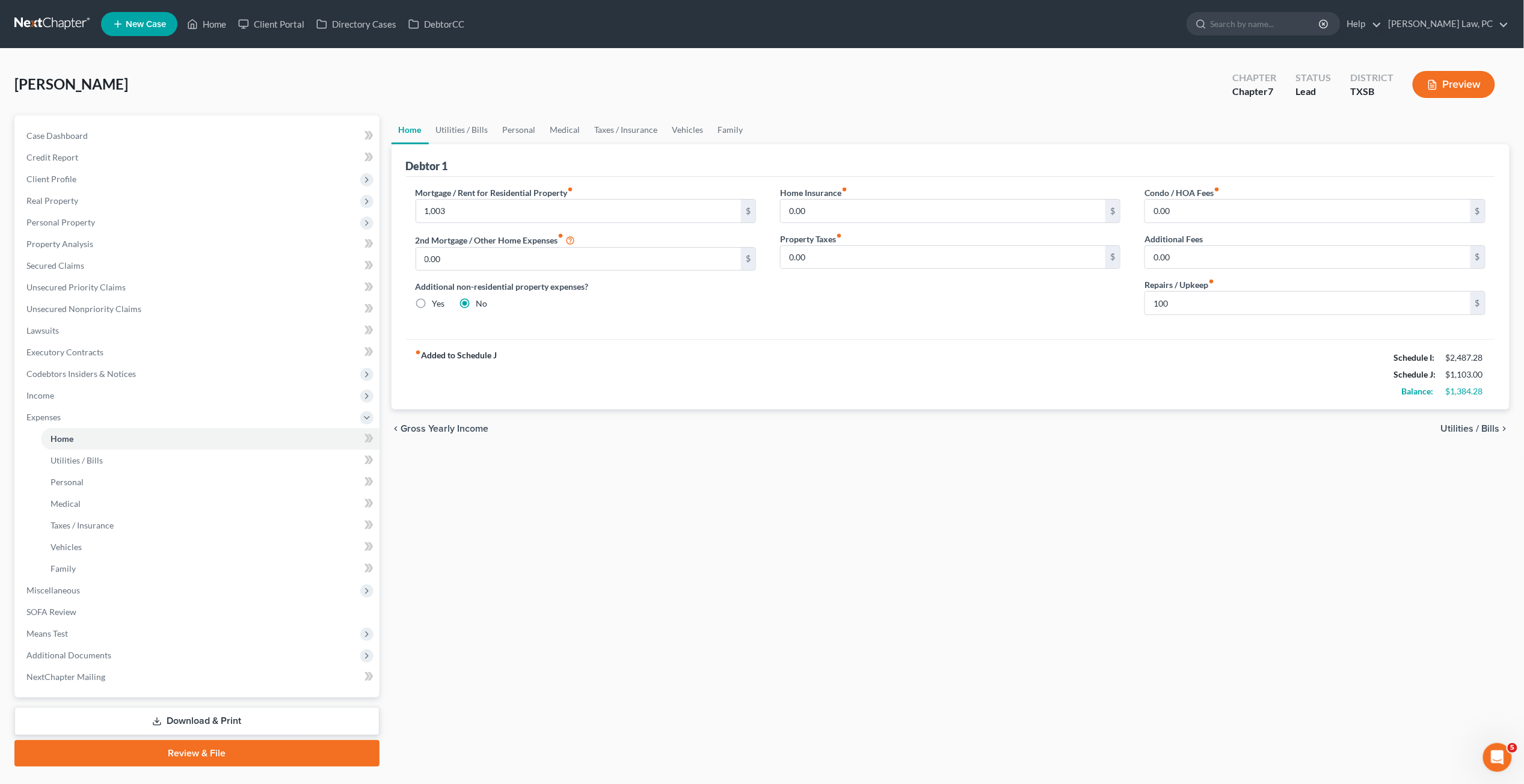
click at [1042, 313] on div "Home Insurance fiber_manual_record 0.00 $ Property Taxes fiber_manual_record 0.…" at bounding box center [950, 255] width 364 height 138
drag, startPoint x: 1194, startPoint y: 217, endPoint x: 1120, endPoint y: 214, distance: 74.1
click at [1120, 214] on div "Mortgage / Rent for Residential Property fiber_manual_record 1,003 $ 2nd Mortga…" at bounding box center [951, 255] width 1095 height 138
type input "32"
click at [477, 128] on link "Utilities / Bills" at bounding box center [463, 130] width 67 height 29
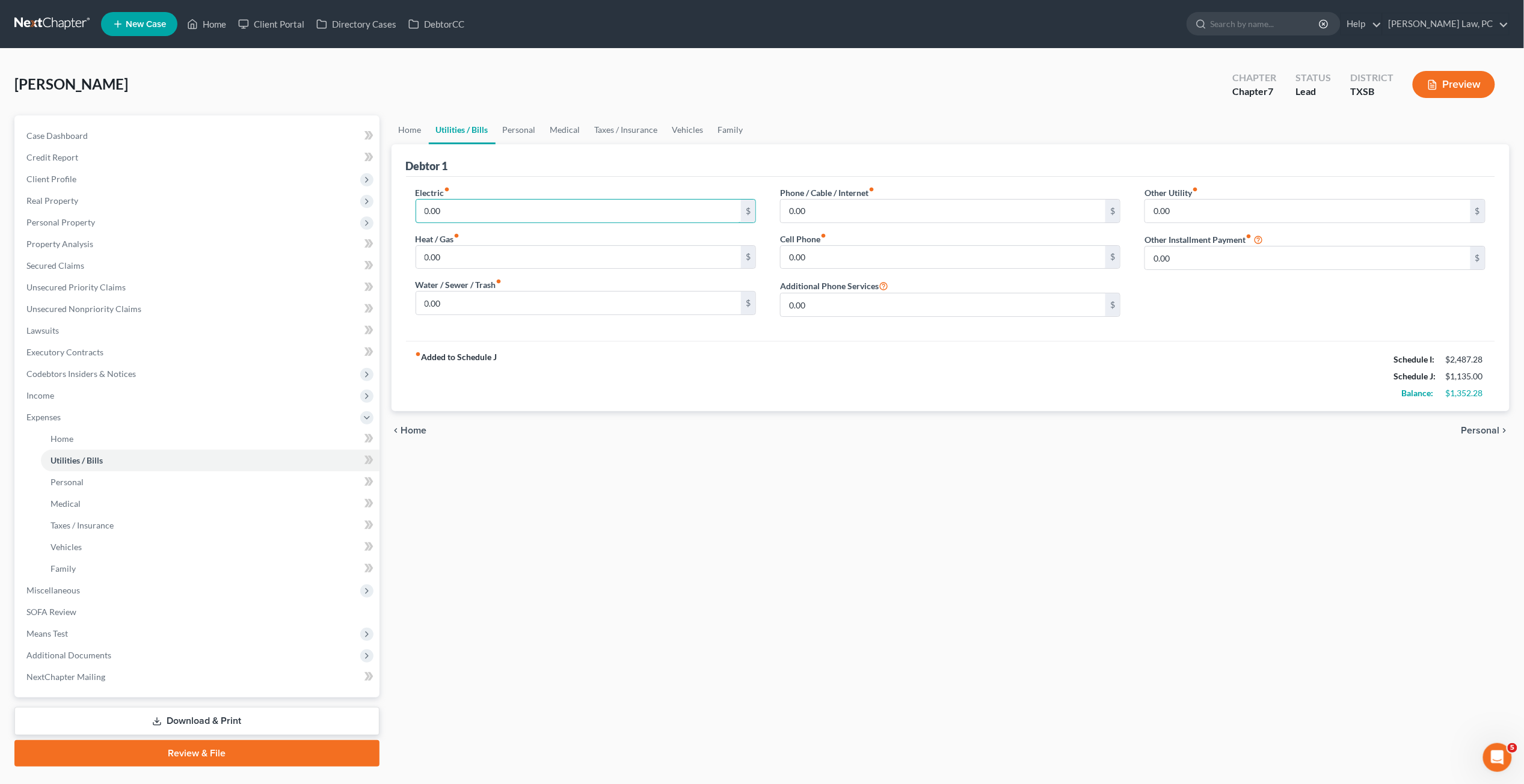
drag, startPoint x: 456, startPoint y: 207, endPoint x: 391, endPoint y: 207, distance: 65.0
click at [391, 207] on div "Home Utilities / Bills Personal Medical Taxes / Insurance Vehicles Family Debto…" at bounding box center [951, 441] width 1131 height 651
type input "270"
type input "68"
drag, startPoint x: 816, startPoint y: 204, endPoint x: 746, endPoint y: 205, distance: 70.0
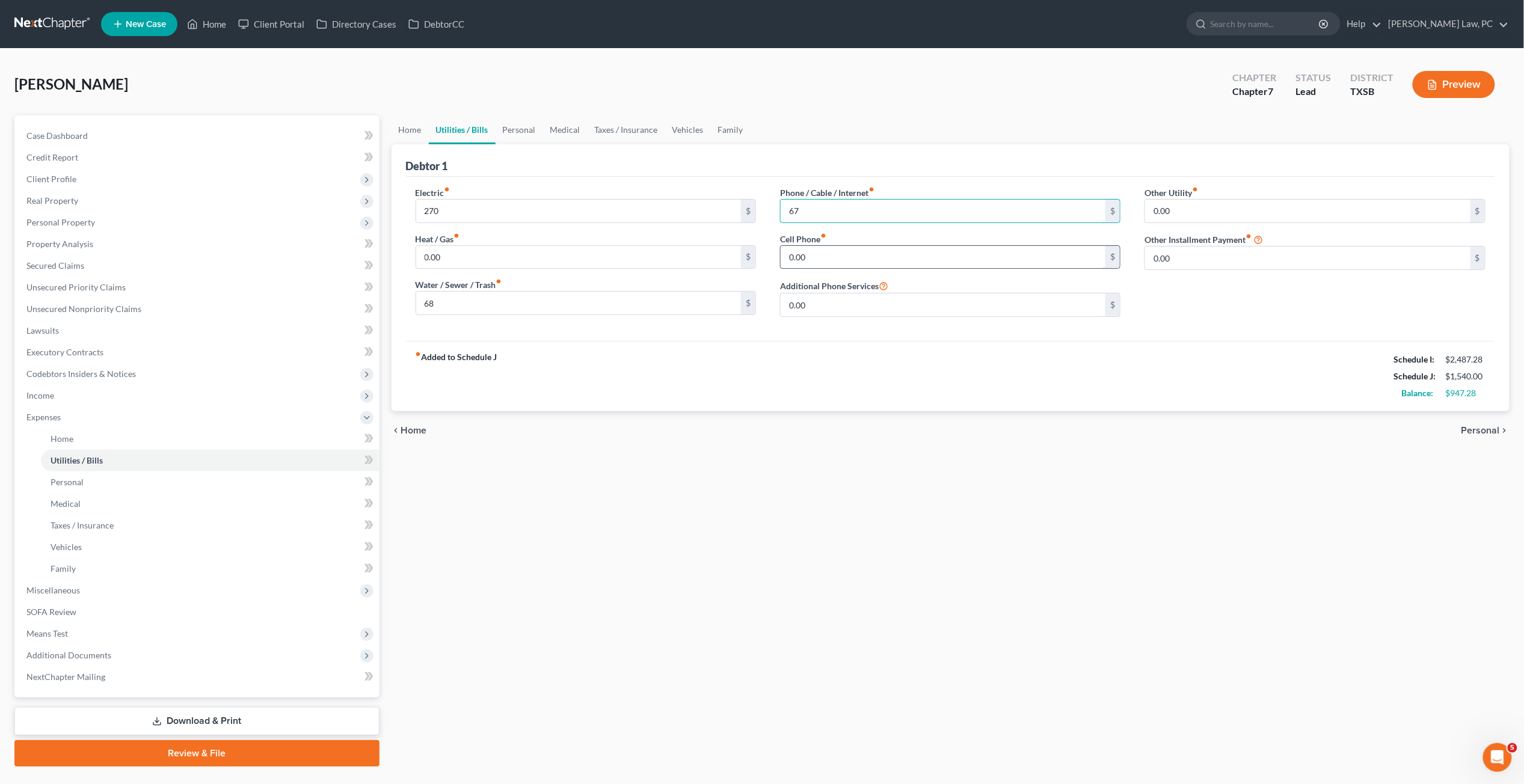
type input "67"
drag, startPoint x: 811, startPoint y: 259, endPoint x: 750, endPoint y: 259, distance: 61.0
drag, startPoint x: 822, startPoint y: 254, endPoint x: 747, endPoint y: 253, distance: 75.0
click at [747, 253] on div "Electric fiber_manual_record 270 $ Heat / Gas fiber_manual_record 0.00 $ Water …" at bounding box center [951, 256] width 1095 height 140
type input "117"
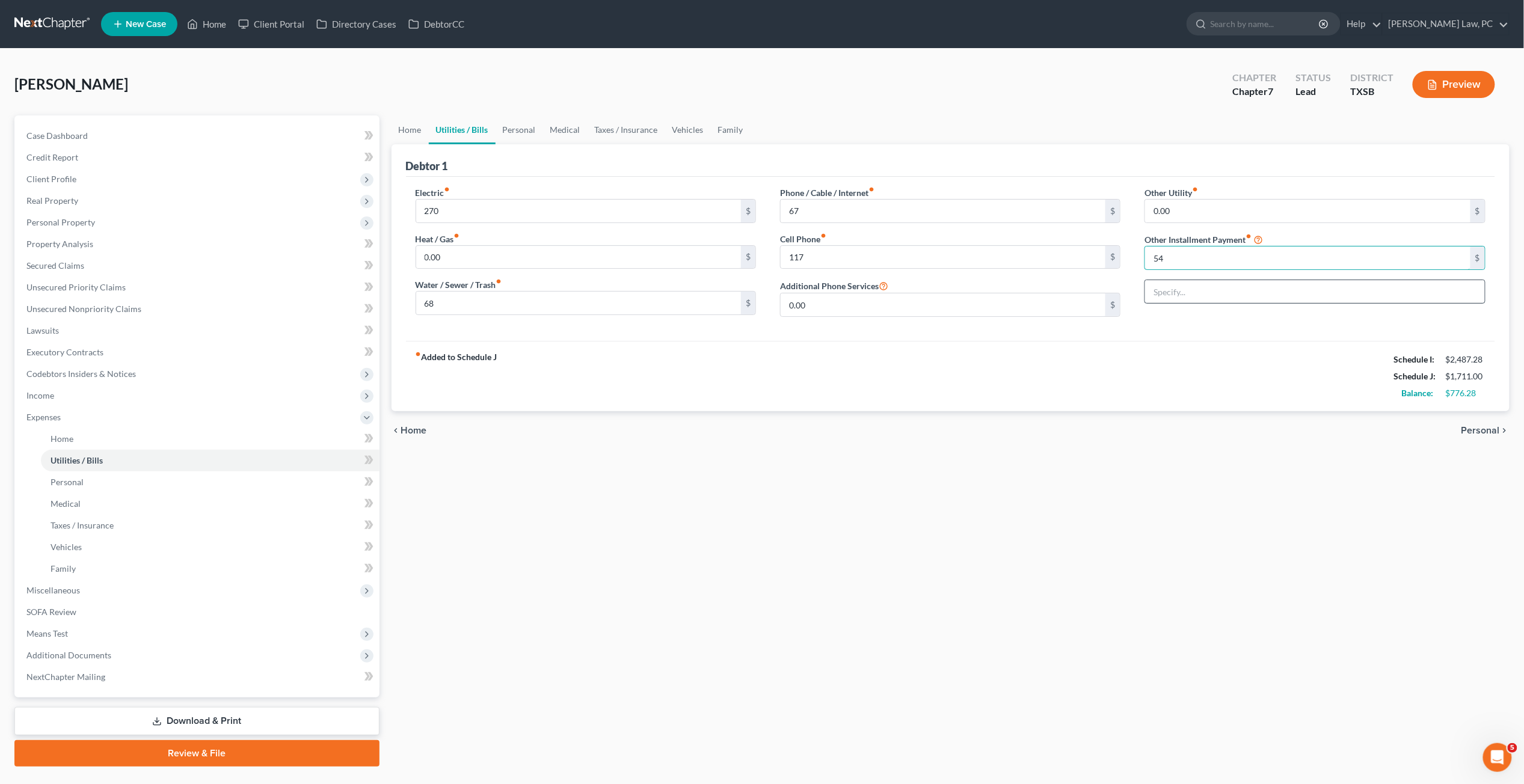
type input "54"
click at [1176, 301] on input "text" at bounding box center [1315, 292] width 339 height 23
type input "Subscriptions"
click at [524, 128] on link "Personal" at bounding box center [519, 130] width 48 height 29
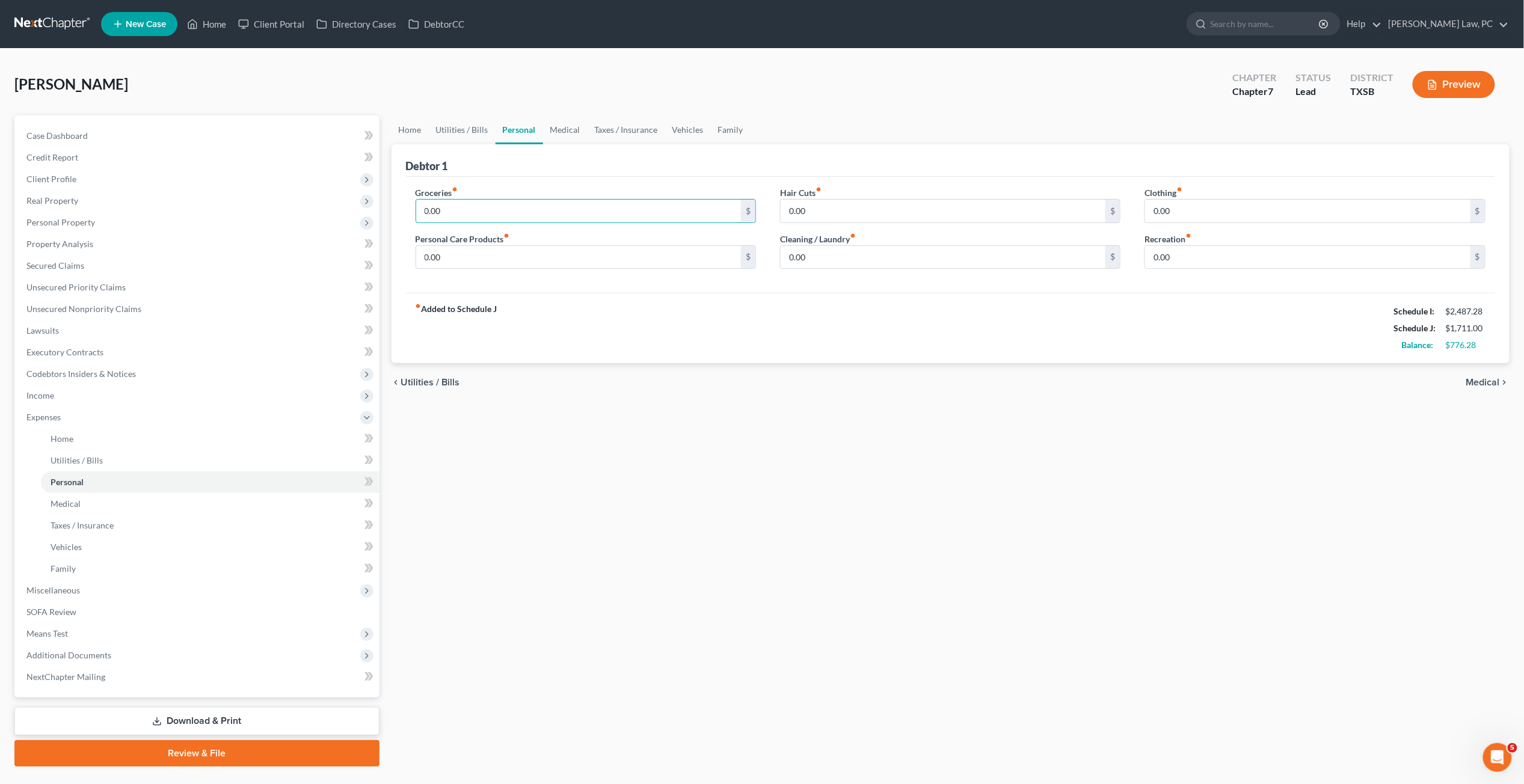
drag, startPoint x: 454, startPoint y: 208, endPoint x: 400, endPoint y: 207, distance: 54.0
click at [400, 207] on div "Debtor 1 Groceries fiber_manual_record 0.00 $ Personal Care Products fiber_manu…" at bounding box center [950, 254] width 1119 height 220
type input "460"
drag, startPoint x: 450, startPoint y: 251, endPoint x: 401, endPoint y: 250, distance: 49.0
click at [401, 250] on div "Debtor 1 Groceries fiber_manual_record 460 $ Personal Care Products fiber_manua…" at bounding box center [950, 254] width 1119 height 220
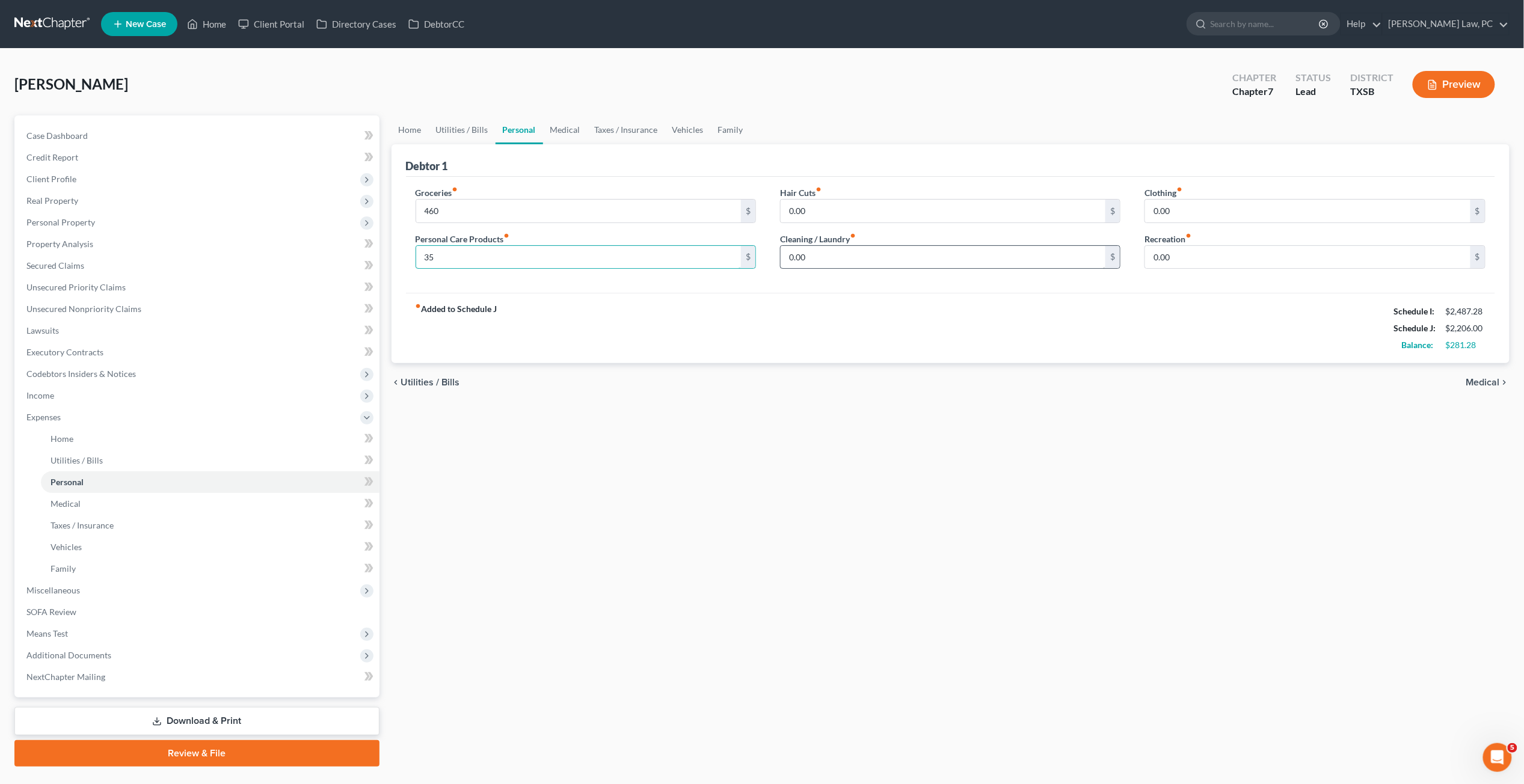
type input "35"
drag, startPoint x: 826, startPoint y: 256, endPoint x: 771, endPoint y: 256, distance: 55.0
click at [771, 256] on div "Hair Cuts fiber_manual_record 0.00 $ Cleaning / Laundry fiber_manual_record 0.0…" at bounding box center [950, 232] width 364 height 92
type input "40"
drag, startPoint x: 821, startPoint y: 207, endPoint x: 768, endPoint y: 207, distance: 53.0
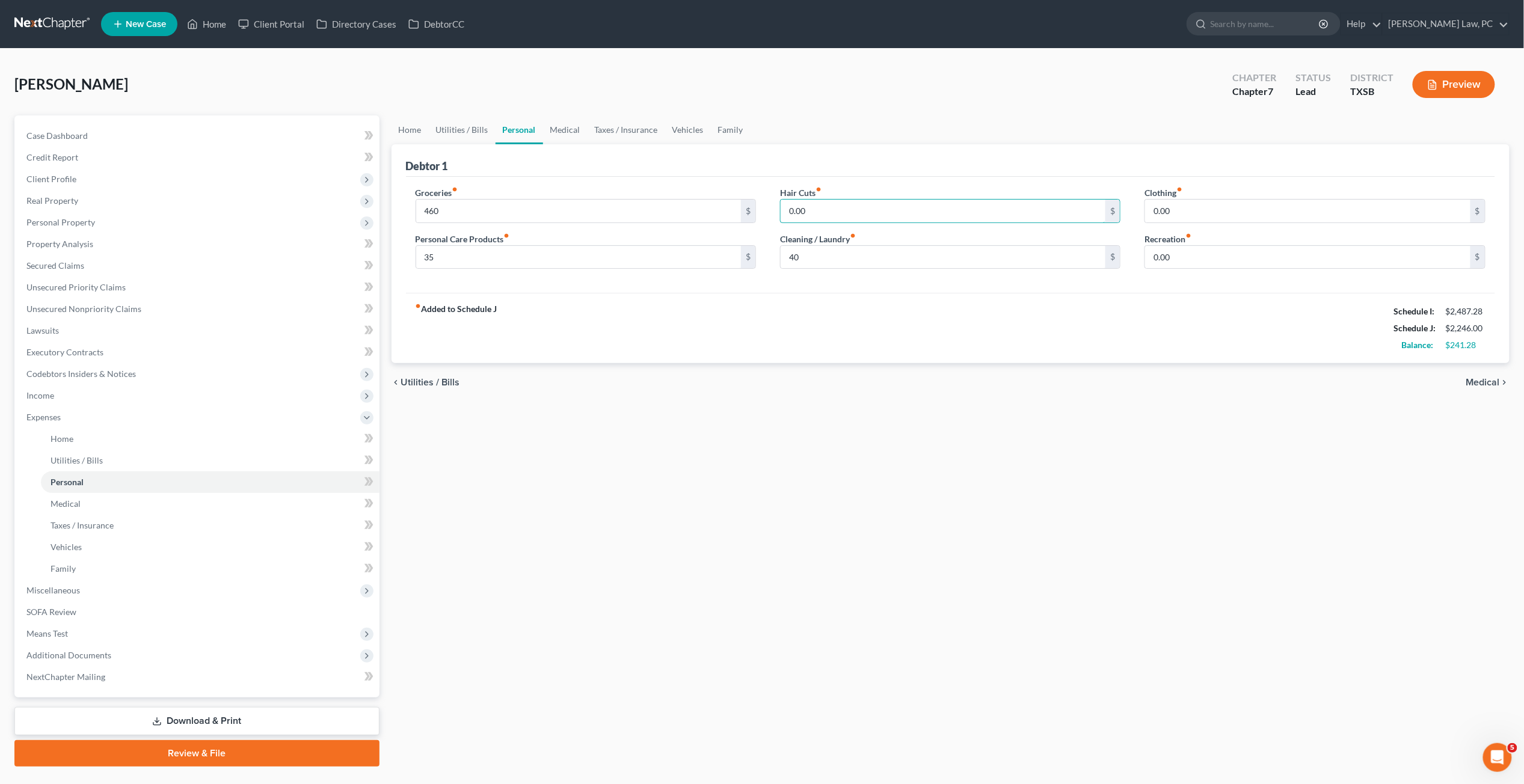
click at [768, 207] on div "Groceries fiber_manual_record 460 $ Personal Care Products fiber_manual_record …" at bounding box center [951, 232] width 1095 height 92
type input "50"
drag, startPoint x: 1174, startPoint y: 204, endPoint x: 1117, endPoint y: 204, distance: 57.0
click at [1117, 204] on div "Groceries fiber_manual_record 460 $ Personal Care Products fiber_manual_record …" at bounding box center [951, 232] width 1095 height 92
type input "100"
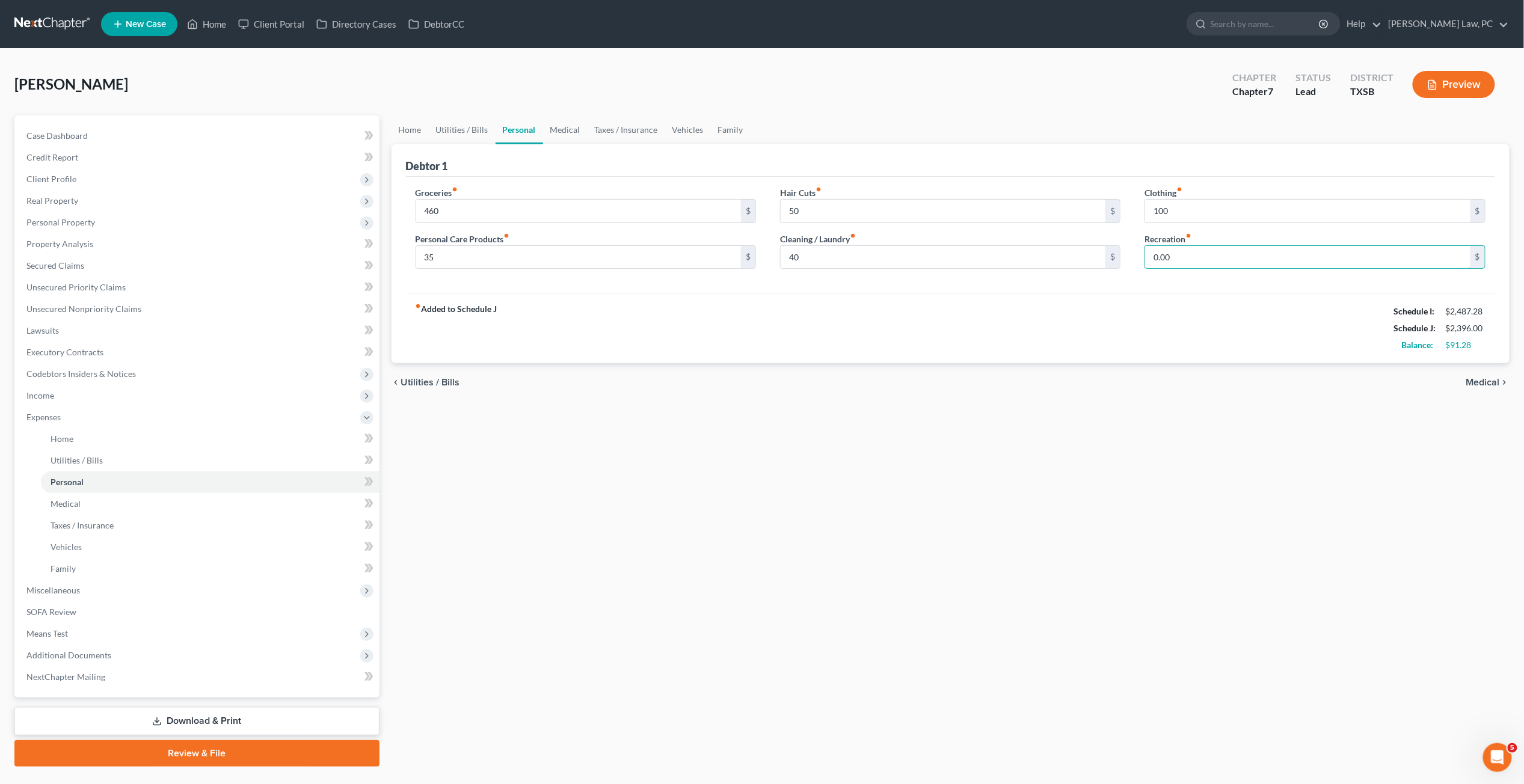
drag, startPoint x: 1191, startPoint y: 256, endPoint x: 1122, endPoint y: 256, distance: 69.0
click at [1121, 256] on div "Groceries fiber_manual_record 460 $ Personal Care Products fiber_manual_record …" at bounding box center [951, 232] width 1095 height 92
type input "100"
click at [571, 124] on link "Medical" at bounding box center [565, 130] width 44 height 29
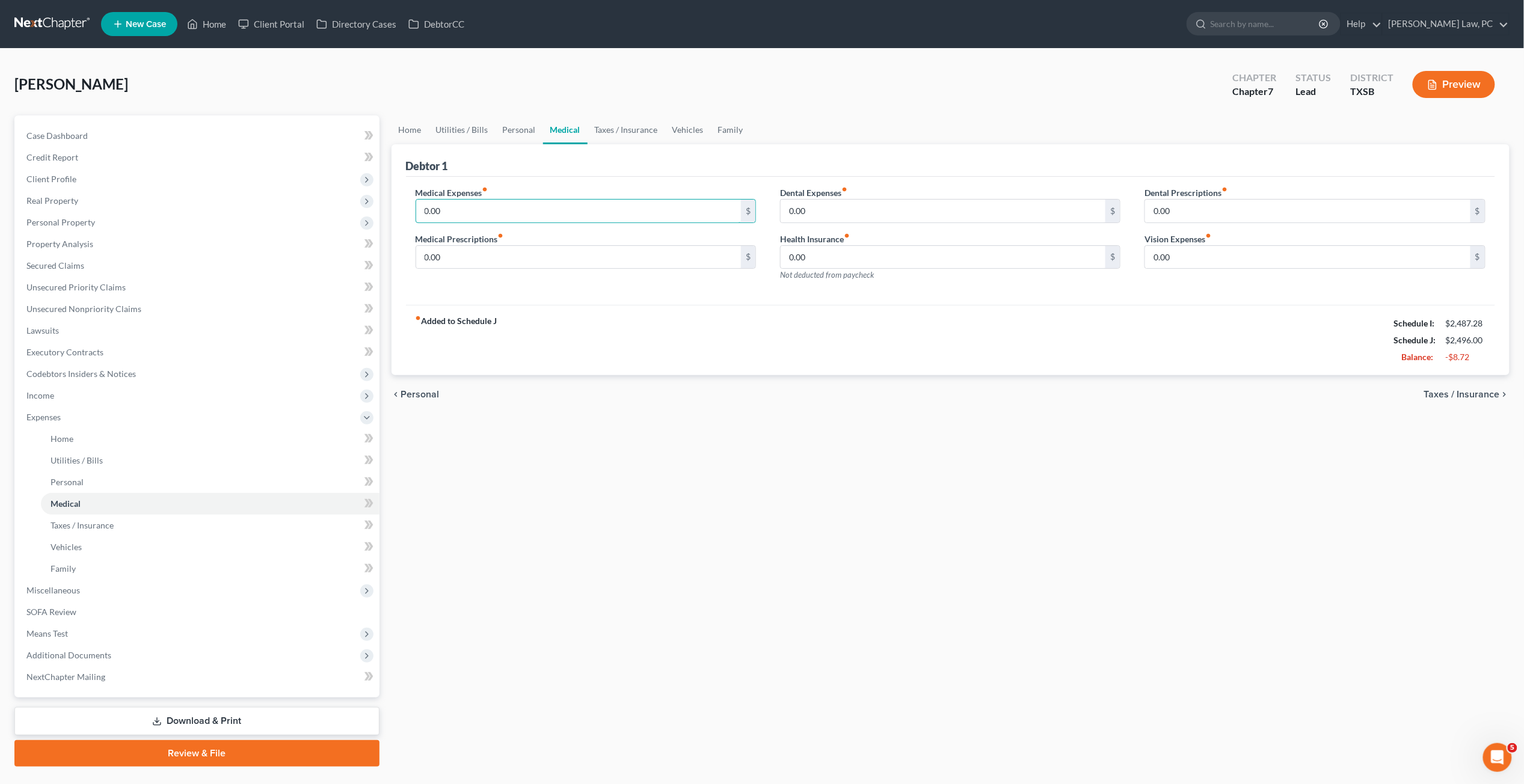
drag, startPoint x: 451, startPoint y: 216, endPoint x: 409, endPoint y: 213, distance: 42.1
click at [409, 213] on div "Medical Expenses fiber_manual_record 0.00 $ Medical Prescriptions fiber_manual_…" at bounding box center [585, 238] width 364 height 105
type input "100"
click at [598, 131] on link "Taxes / Insurance" at bounding box center [626, 130] width 78 height 29
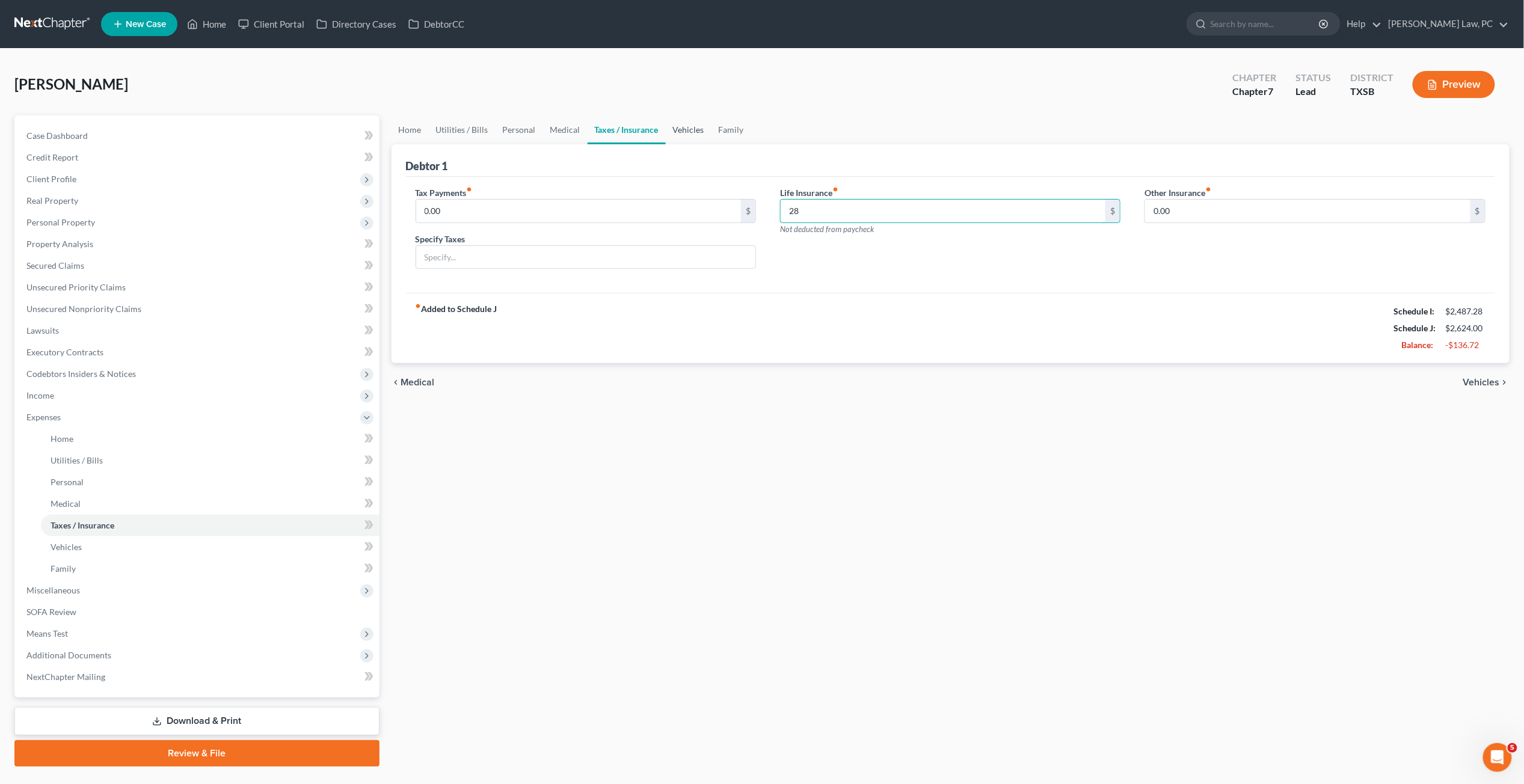
type input "28"
click at [687, 131] on link "Vehicles" at bounding box center [688, 130] width 46 height 29
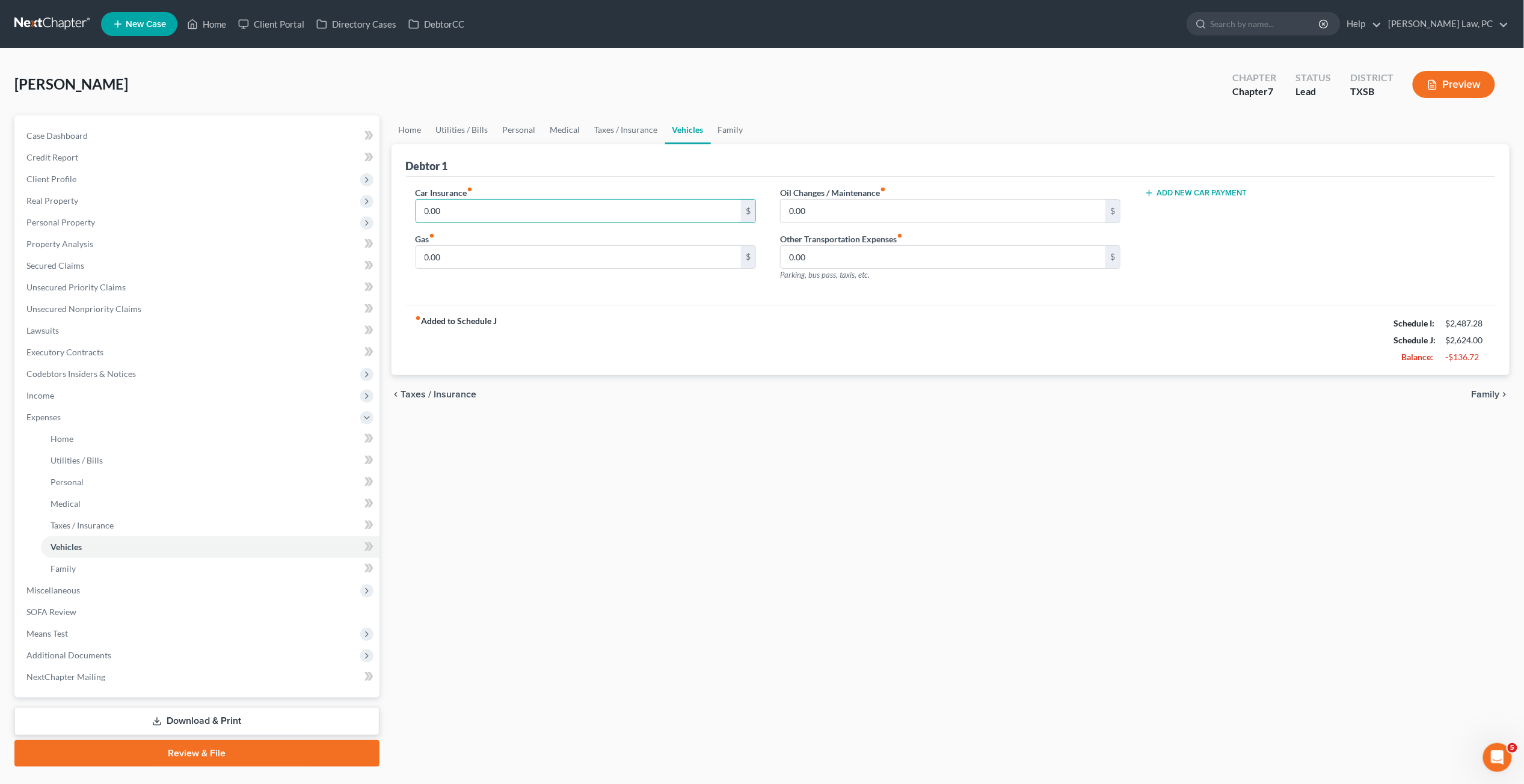
drag, startPoint x: 455, startPoint y: 210, endPoint x: 407, endPoint y: 207, distance: 48.1
click at [407, 207] on div "Car Insurance fiber_manual_record 0.00 $ Gas fiber_manual_record 0.00 $" at bounding box center [585, 238] width 364 height 105
type input "161"
drag, startPoint x: 483, startPoint y: 252, endPoint x: 371, endPoint y: 253, distance: 112.0
click at [371, 253] on div "Petition Navigation Case Dashboard Payments Invoices Payments Payments Credit R…" at bounding box center [762, 441] width 1507 height 651
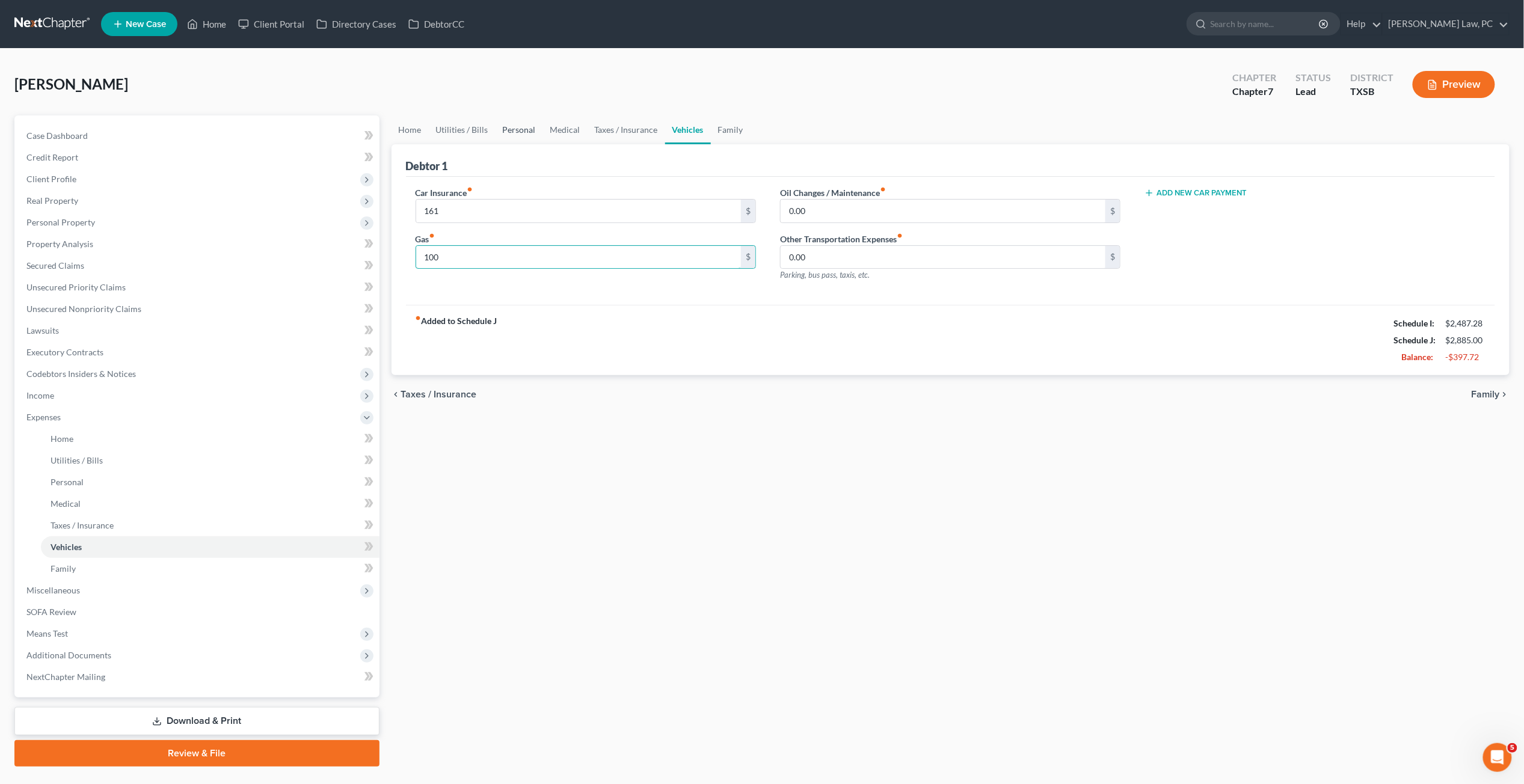
type input "100"
click at [524, 132] on link "Personal" at bounding box center [519, 130] width 48 height 29
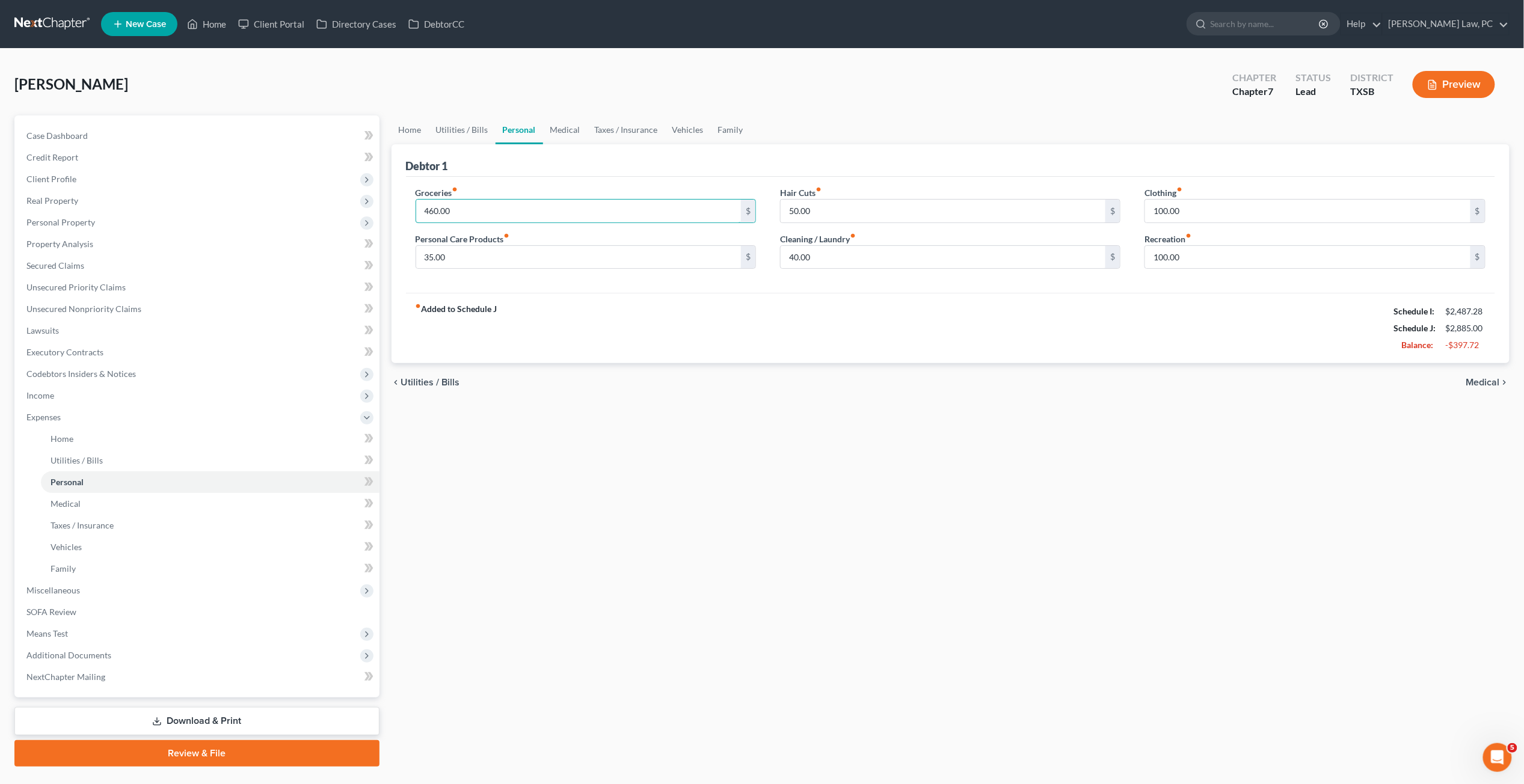
drag, startPoint x: 465, startPoint y: 209, endPoint x: 405, endPoint y: 209, distance: 60.0
click at [405, 209] on div "Groceries fiber_manual_record 460.00 $ Personal Care Products fiber_manual_reco…" at bounding box center [585, 232] width 364 height 92
type input "400"
drag, startPoint x: 1194, startPoint y: 210, endPoint x: 1141, endPoint y: 209, distance: 53.0
click at [1140, 209] on div "Clothing fiber_manual_record 100.00 $ Recreation fiber_manual_record 100.00 $" at bounding box center [1315, 232] width 364 height 92
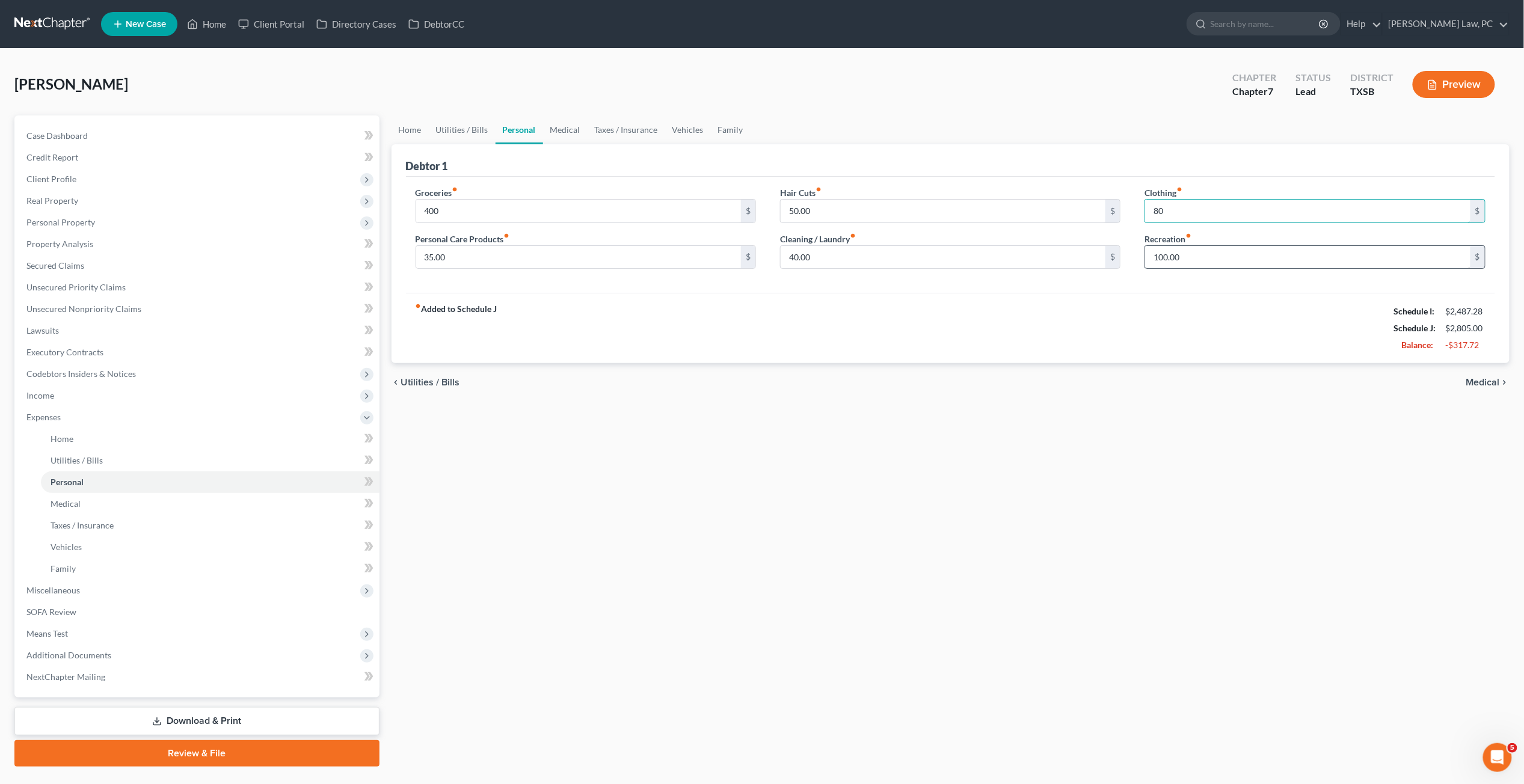
type input "80"
drag, startPoint x: 1189, startPoint y: 254, endPoint x: 1103, endPoint y: 254, distance: 86.0
click at [1103, 254] on div "Groceries fiber_manual_record 400 $ Personal Care Products fiber_manual_record …" at bounding box center [951, 232] width 1095 height 92
type input "50"
click at [693, 131] on link "Vehicles" at bounding box center [687, 130] width 46 height 29
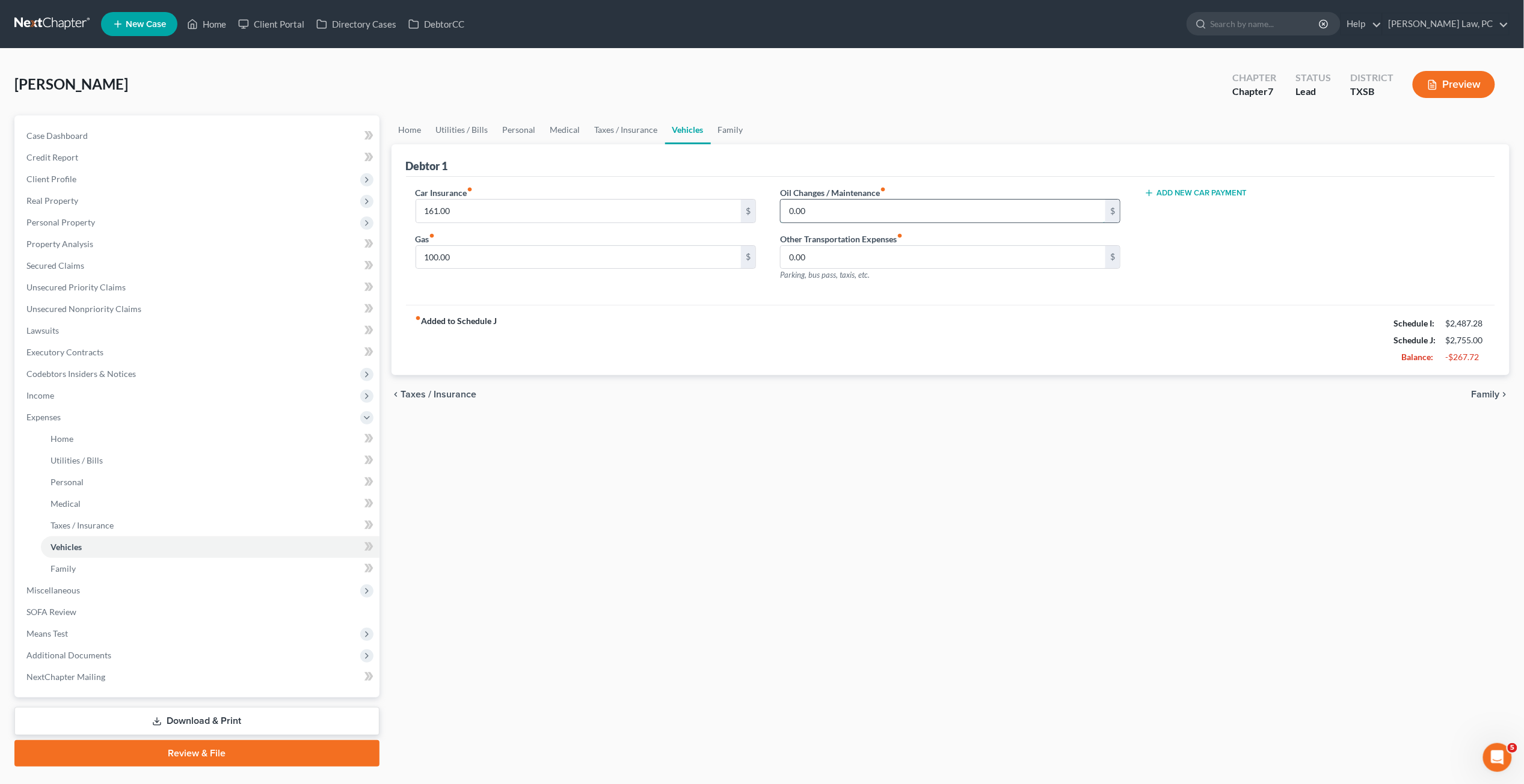
drag, startPoint x: 814, startPoint y: 200, endPoint x: 828, endPoint y: 213, distance: 19.1
click at [828, 213] on input "0.00" at bounding box center [943, 211] width 326 height 23
type input "13"
click at [732, 130] on link "Family" at bounding box center [731, 130] width 40 height 29
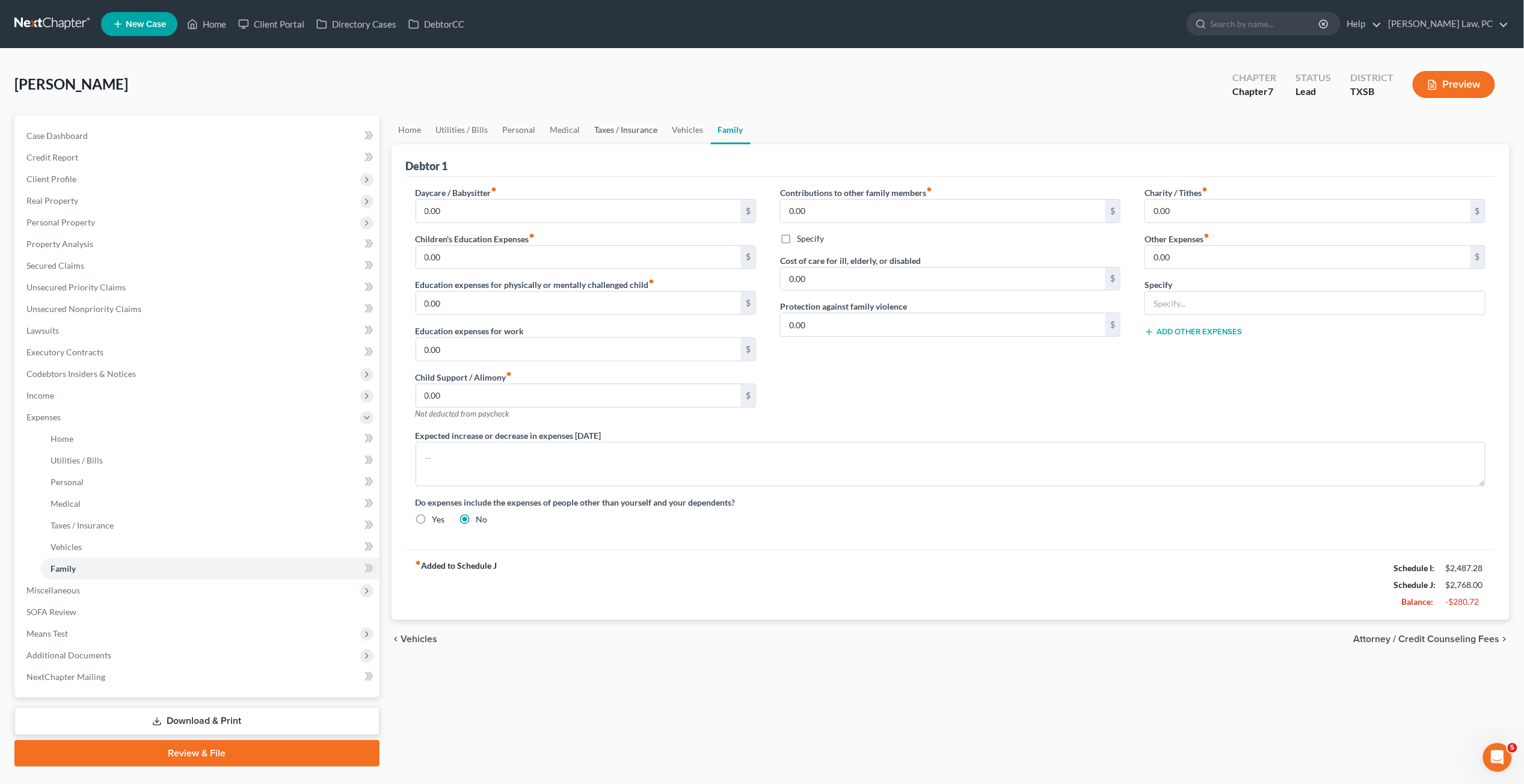
click at [625, 133] on link "Taxes / Insurance" at bounding box center [626, 130] width 78 height 29
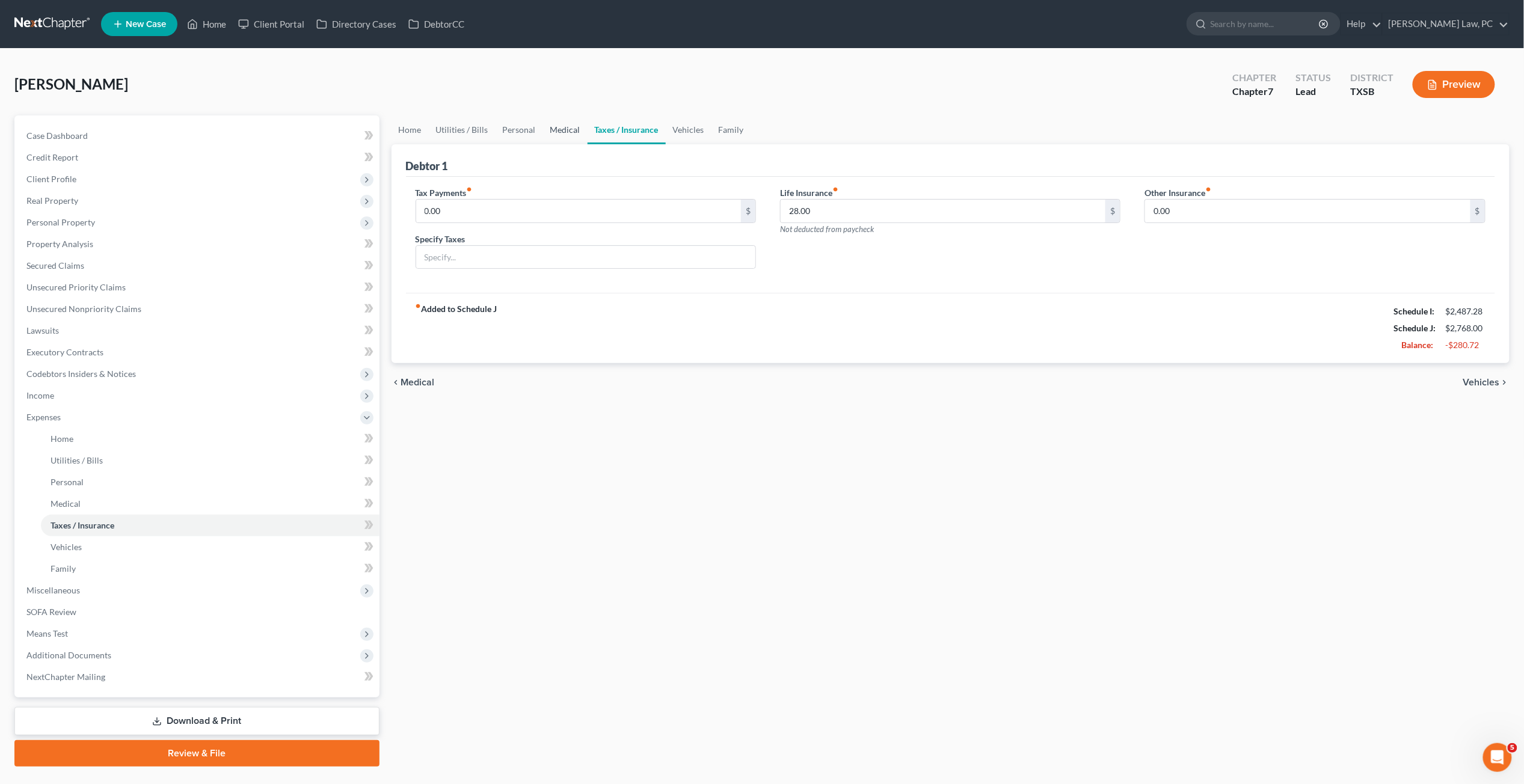
click at [557, 130] on link "Medical" at bounding box center [565, 130] width 44 height 29
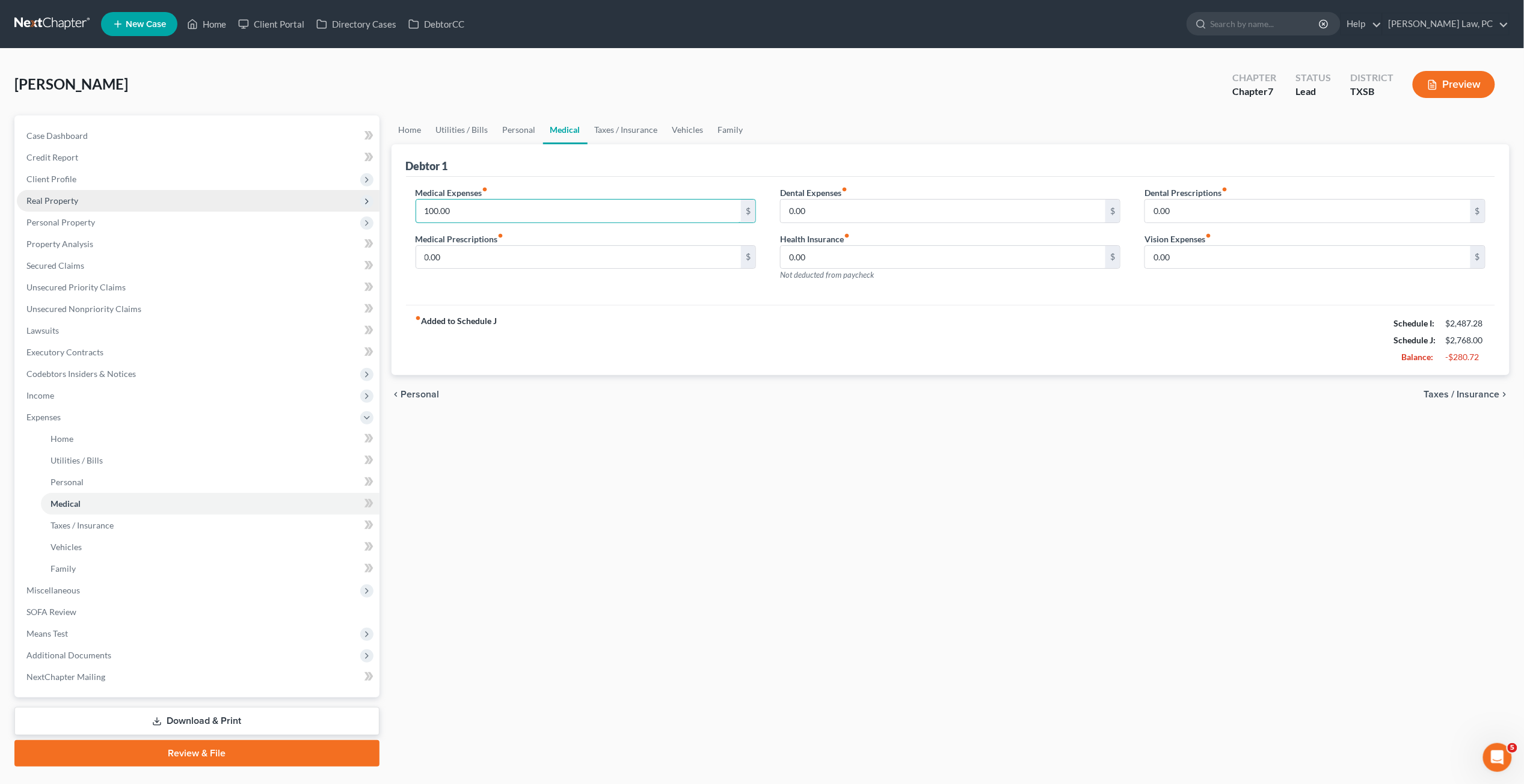
drag, startPoint x: 477, startPoint y: 207, endPoint x: 361, endPoint y: 208, distance: 116.0
click at [360, 209] on div "Petition Navigation Case Dashboard Payments Invoices Payments Payments Credit R…" at bounding box center [762, 441] width 1507 height 651
type input "50"
click at [521, 128] on link "Personal" at bounding box center [519, 130] width 48 height 29
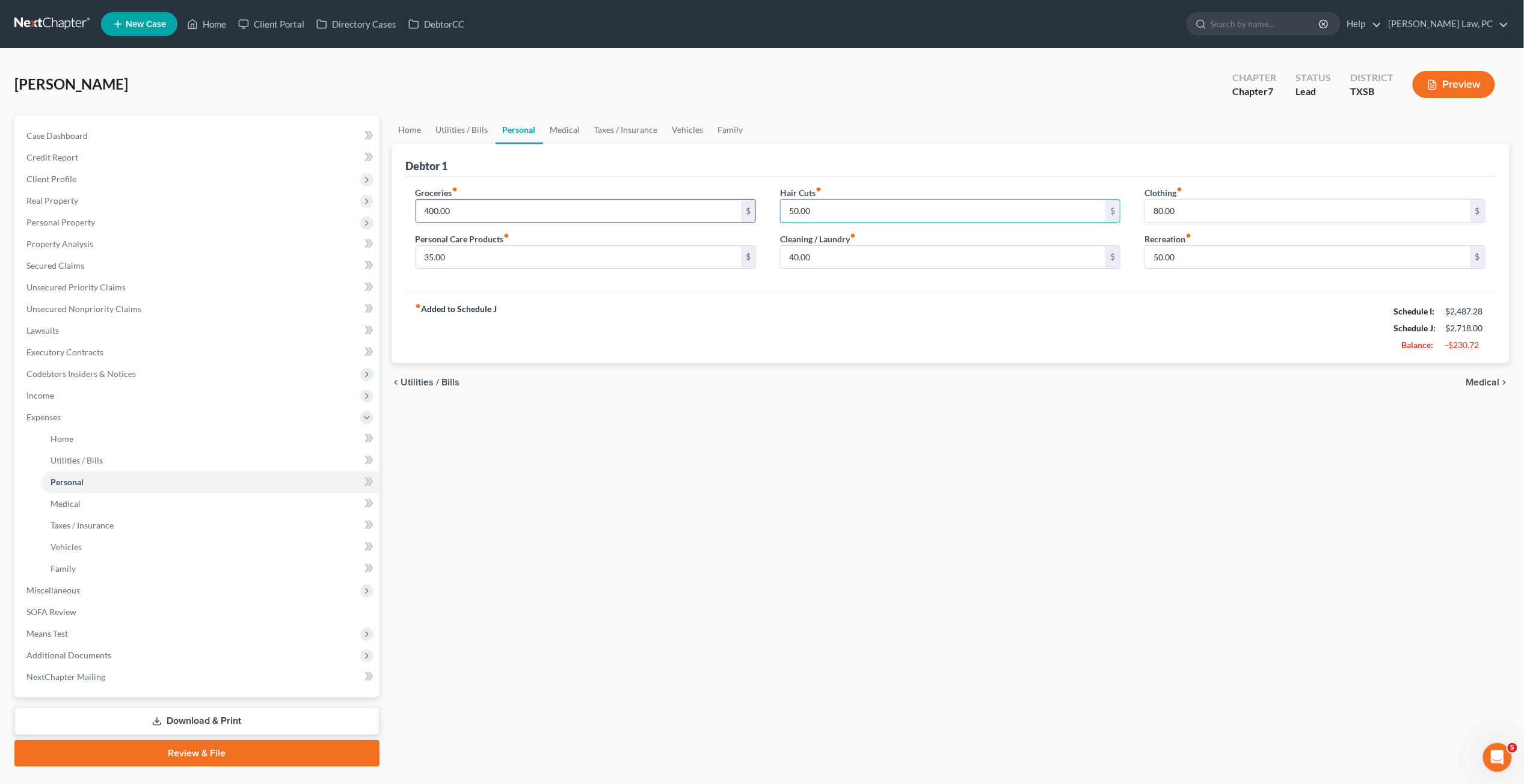
drag, startPoint x: 821, startPoint y: 212, endPoint x: 744, endPoint y: 212, distance: 77.0
click at [744, 212] on div "Groceries fiber_manual_record 400.00 $ Personal Care Products fiber_manual_reco…" at bounding box center [951, 232] width 1095 height 92
type input "30"
drag, startPoint x: 826, startPoint y: 251, endPoint x: 734, endPoint y: 251, distance: 92.0
click at [734, 251] on div "Groceries fiber_manual_record 400.00 $ Personal Care Products fiber_manual_reco…" at bounding box center [951, 232] width 1095 height 92
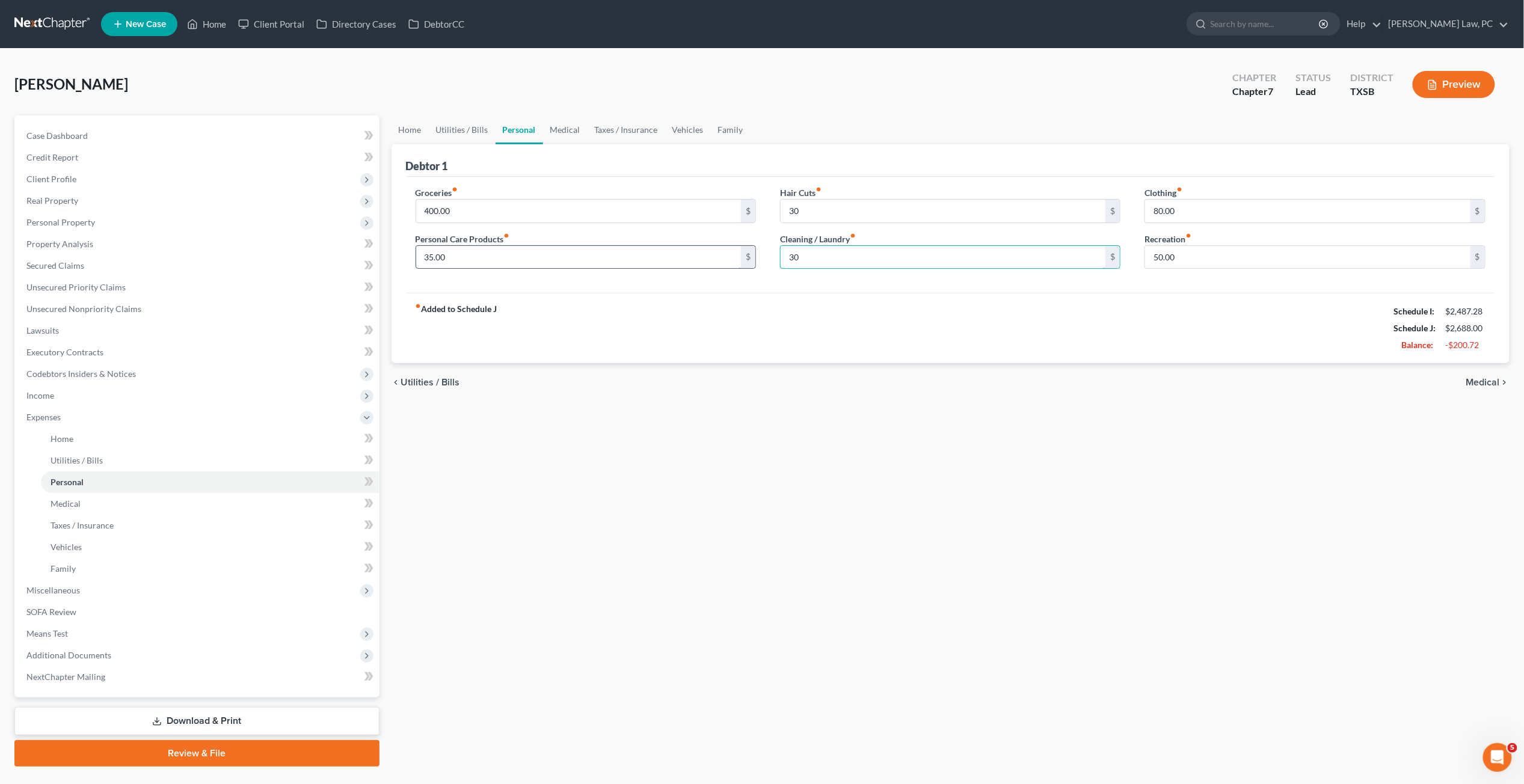
type input "30"
drag, startPoint x: 461, startPoint y: 259, endPoint x: 402, endPoint y: 260, distance: 59.0
click at [402, 260] on div "Debtor 1 Groceries fiber_manual_record 400.00 $ Personal Care Products fiber_ma…" at bounding box center [950, 254] width 1119 height 220
type input "35.00"
drag, startPoint x: 463, startPoint y: 207, endPoint x: 391, endPoint y: 205, distance: 72.0
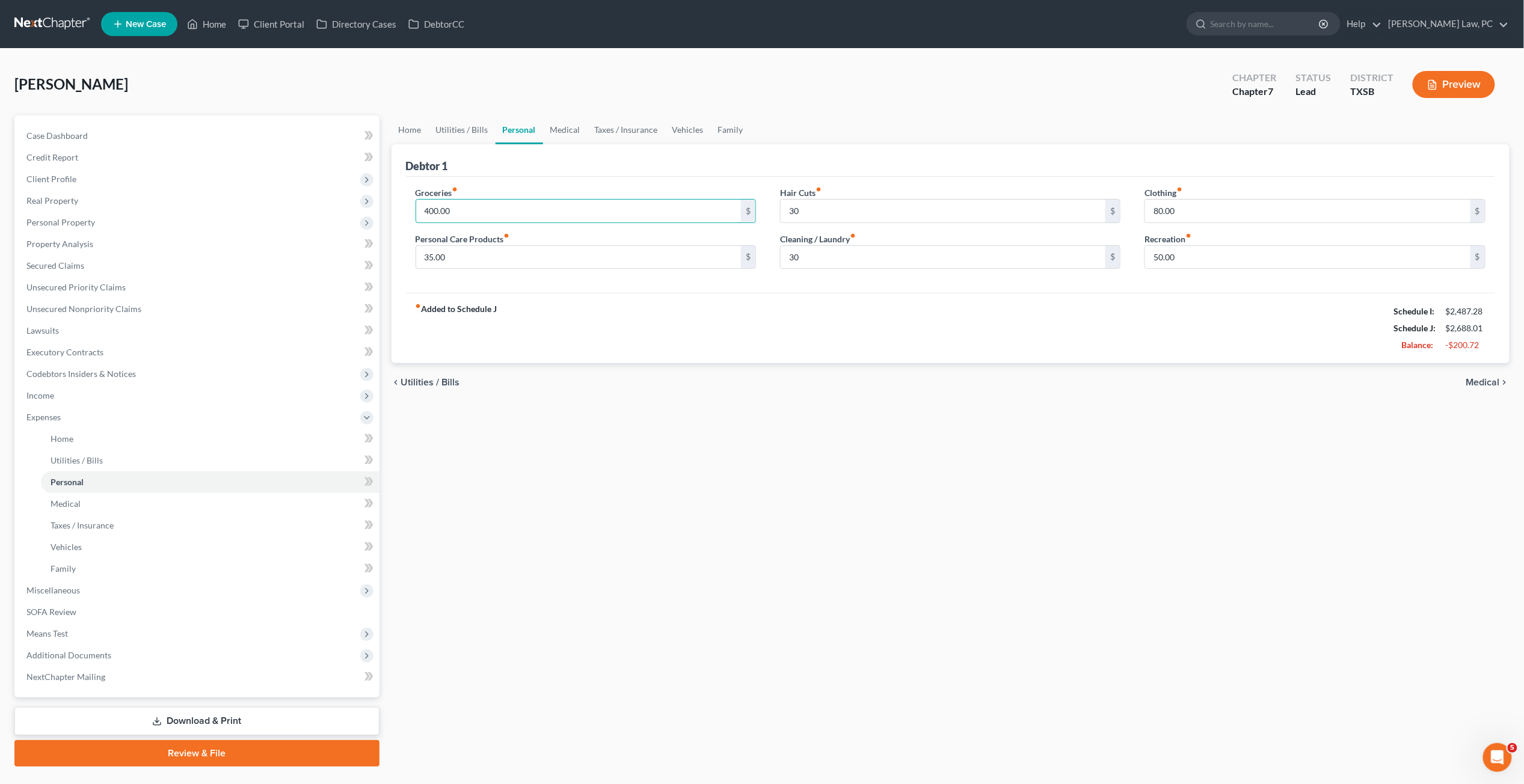
click at [391, 205] on div "Debtor 1 Groceries fiber_manual_record 400.00 $ Personal Care Products fiber_ma…" at bounding box center [950, 254] width 1119 height 220
type input "300"
click at [539, 332] on div "fiber_manual_record Added to Schedule J Schedule I: $2,487.28 Schedule J: $2,58…" at bounding box center [951, 328] width 1090 height 71
click at [557, 133] on link "Medical" at bounding box center [565, 130] width 44 height 29
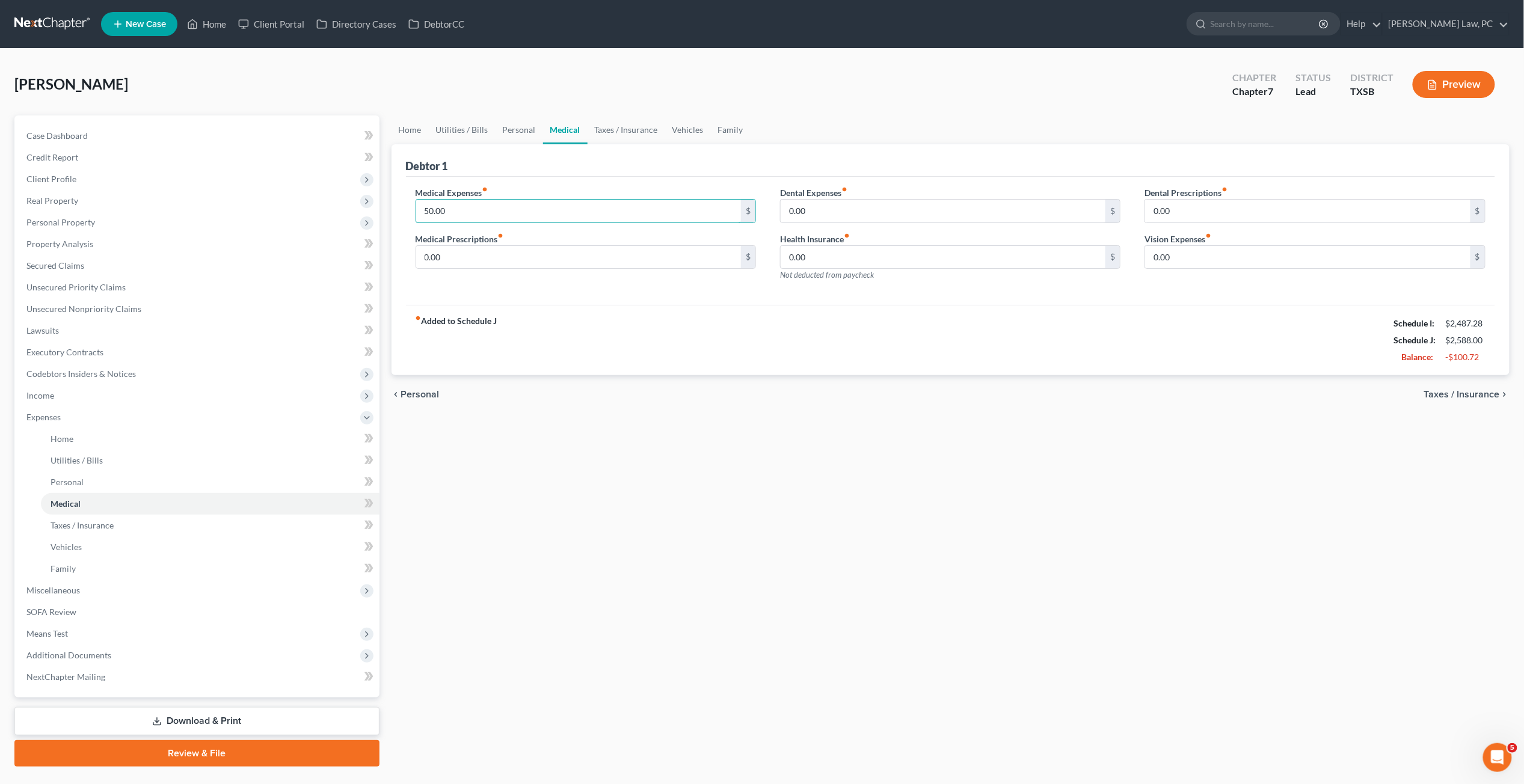
drag, startPoint x: 454, startPoint y: 209, endPoint x: 388, endPoint y: 207, distance: 66.0
click at [387, 207] on div "Home Utilities / Bills Personal Medical Taxes / Insurance Vehicles Family Debto…" at bounding box center [951, 441] width 1131 height 651
type input "25"
click at [678, 128] on link "Vehicles" at bounding box center [687, 130] width 46 height 29
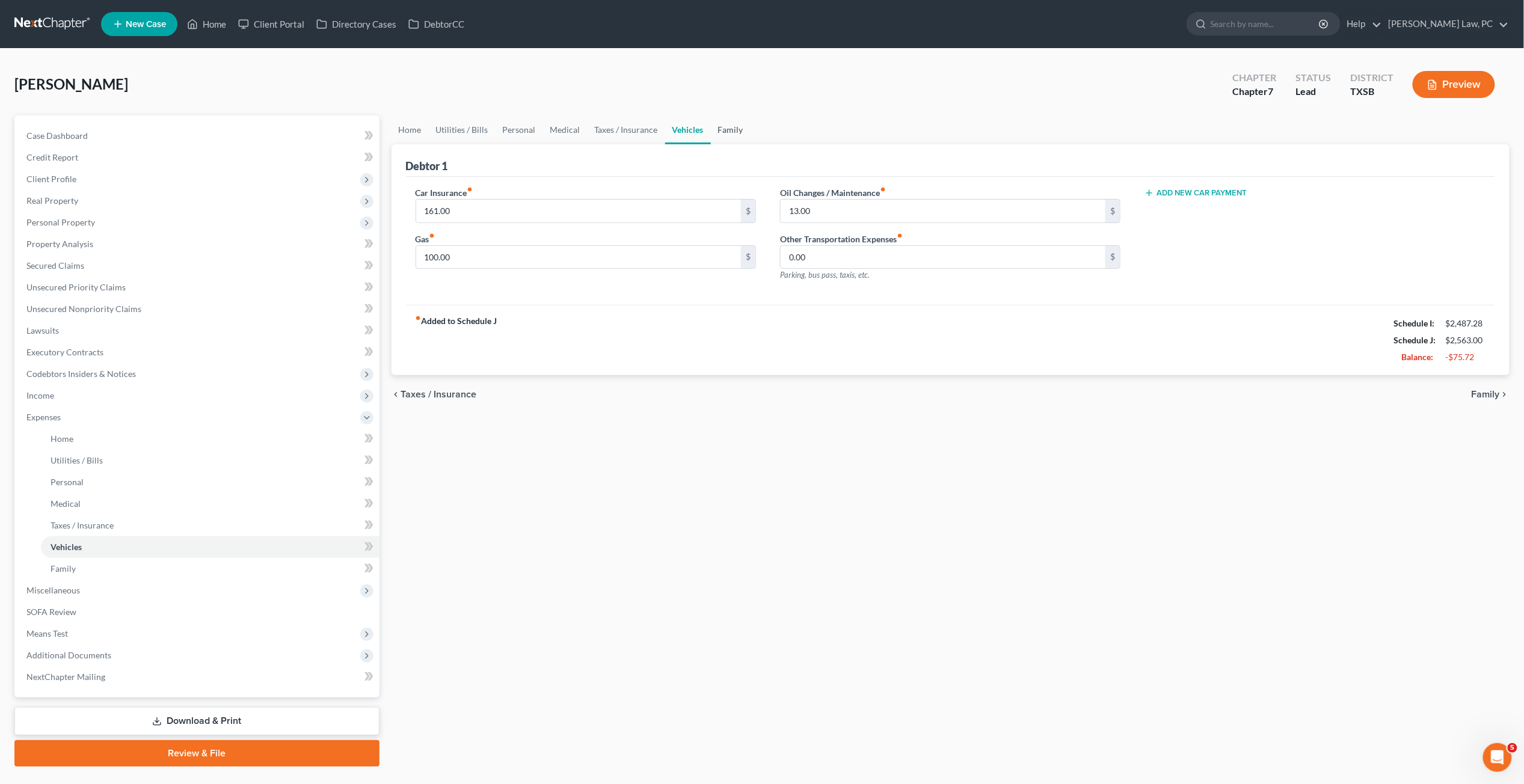
click at [727, 131] on link "Family" at bounding box center [731, 130] width 40 height 29
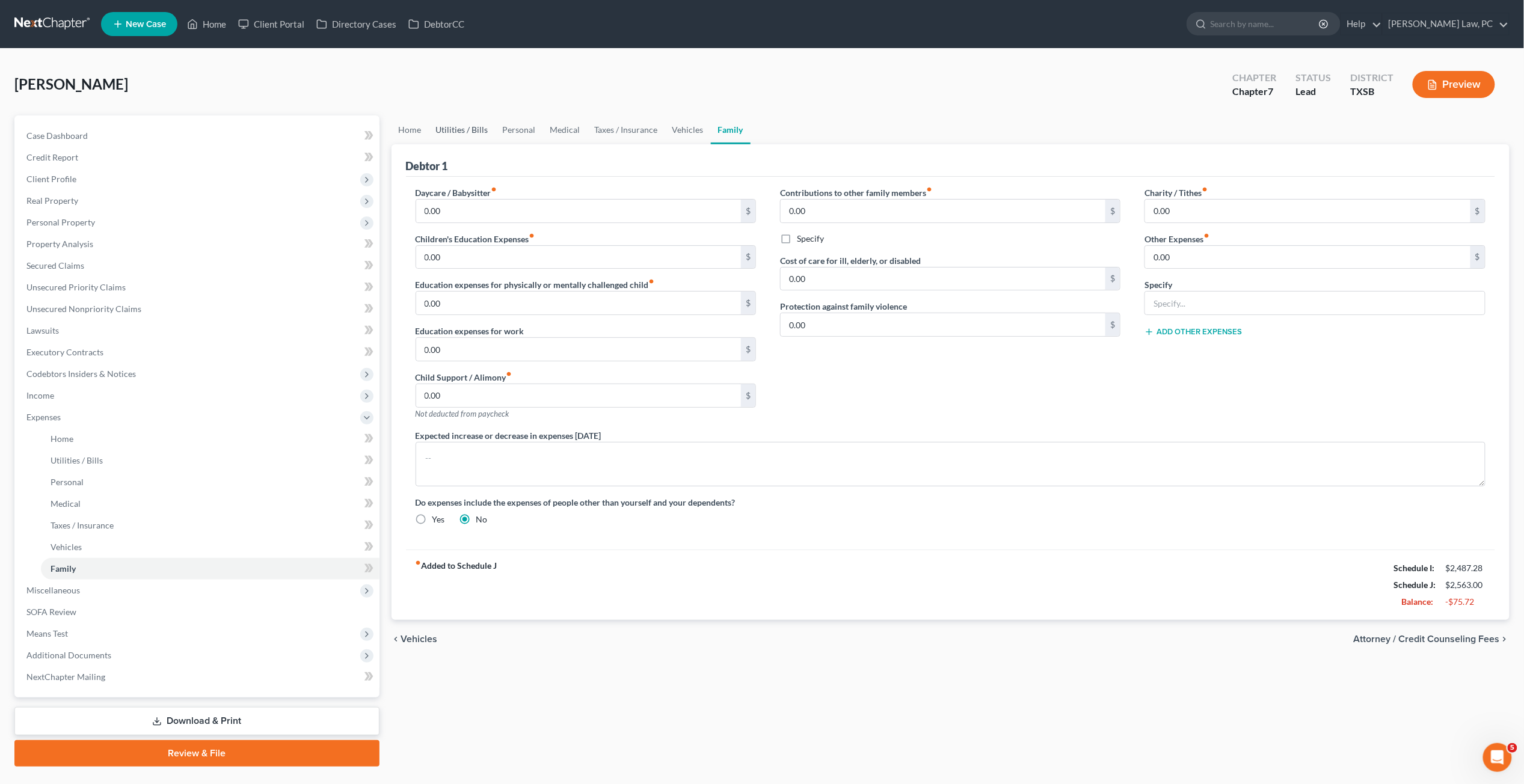
click at [474, 130] on link "Utilities / Bills" at bounding box center [463, 130] width 67 height 29
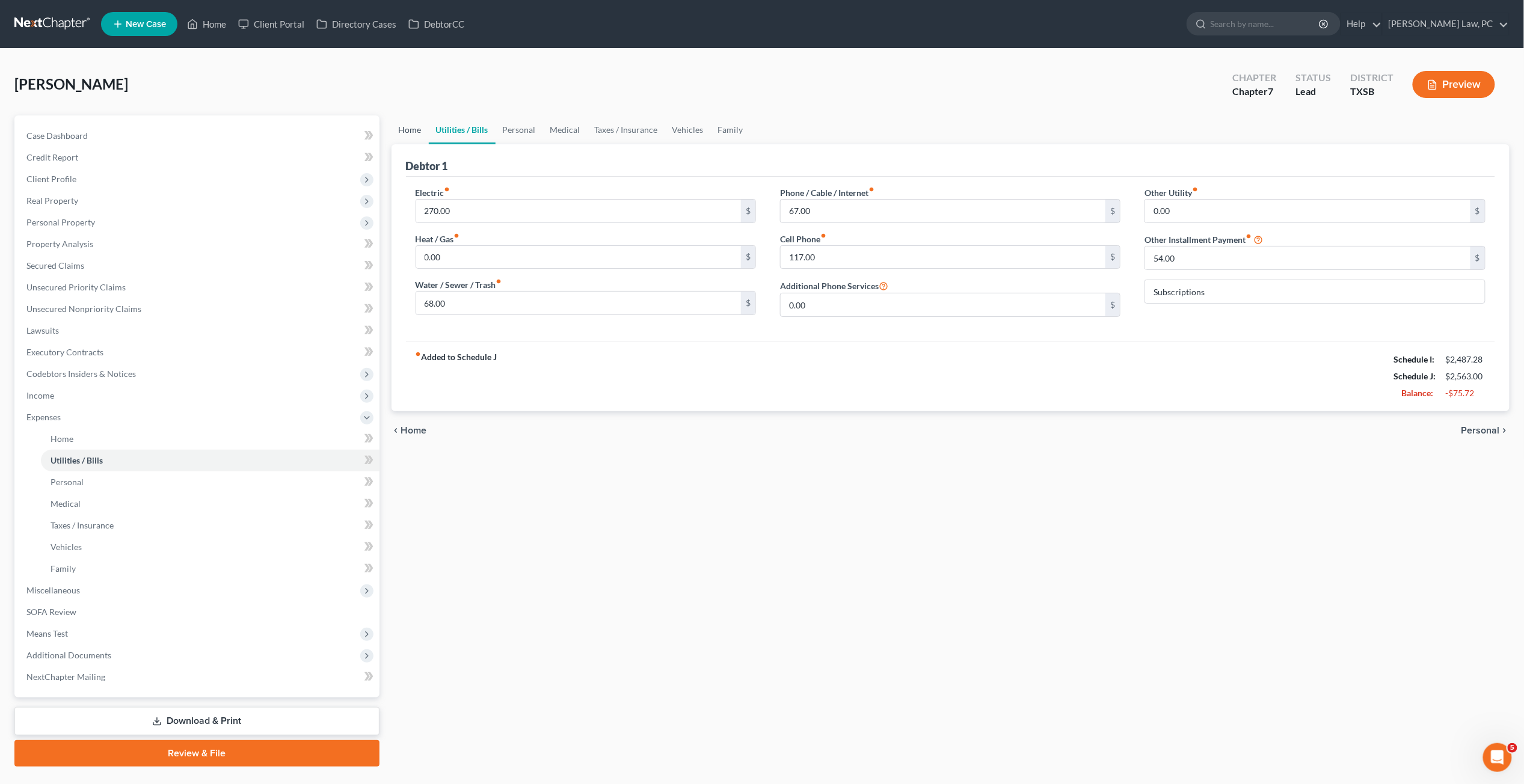
click at [393, 127] on link "Home" at bounding box center [410, 130] width 37 height 29
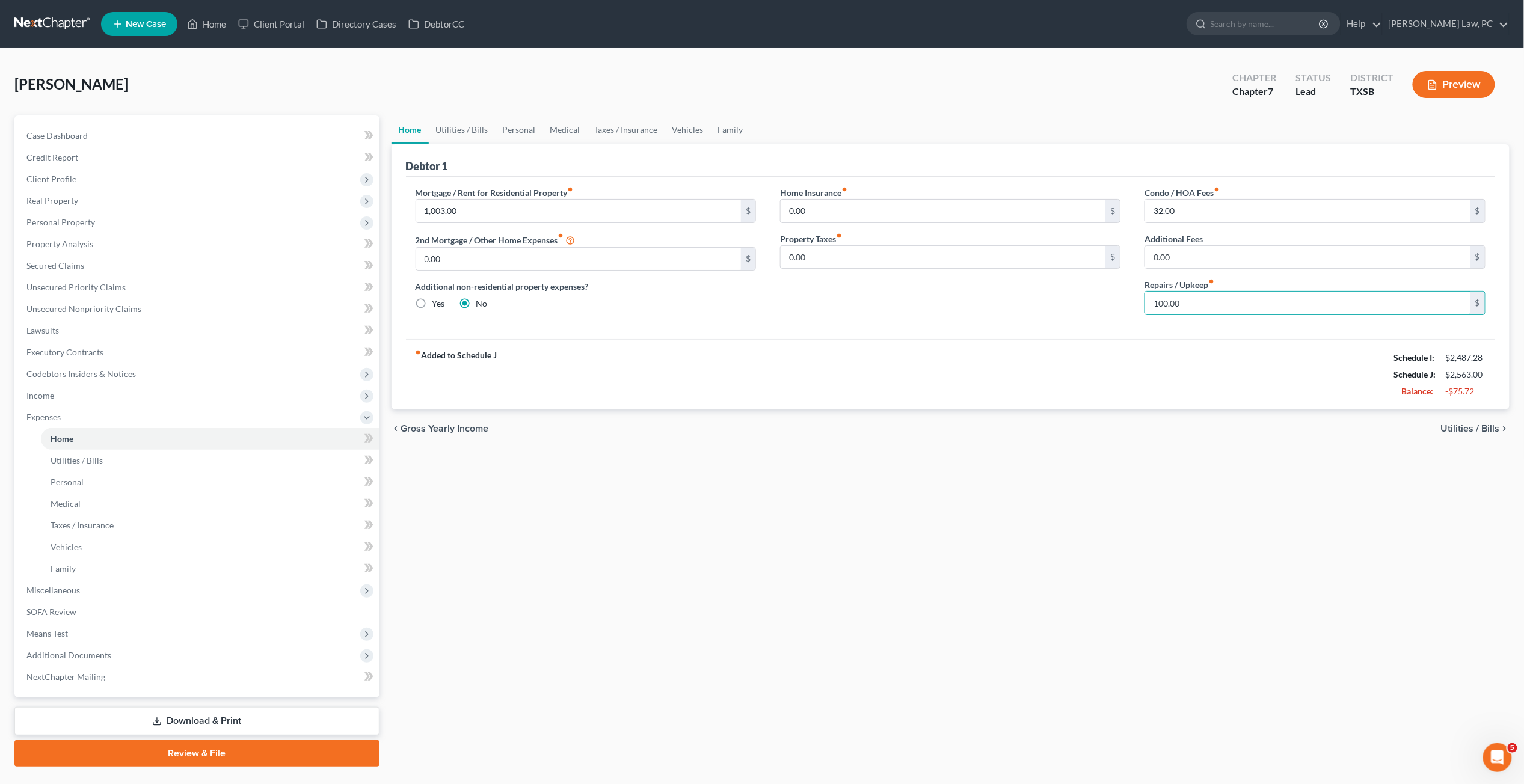
drag, startPoint x: 1209, startPoint y: 297, endPoint x: 1090, endPoint y: 297, distance: 119.0
click at [1090, 297] on div "Mortgage / Rent for Residential Property fiber_manual_record 1,003.00 $ 2nd Mor…" at bounding box center [951, 255] width 1095 height 138
type input "80"
drag, startPoint x: 1207, startPoint y: 204, endPoint x: 1086, endPoint y: 212, distance: 121.3
click at [1085, 212] on div "Mortgage / Rent for Residential Property fiber_manual_record 1,003.00 $ 2nd Mor…" at bounding box center [951, 255] width 1095 height 138
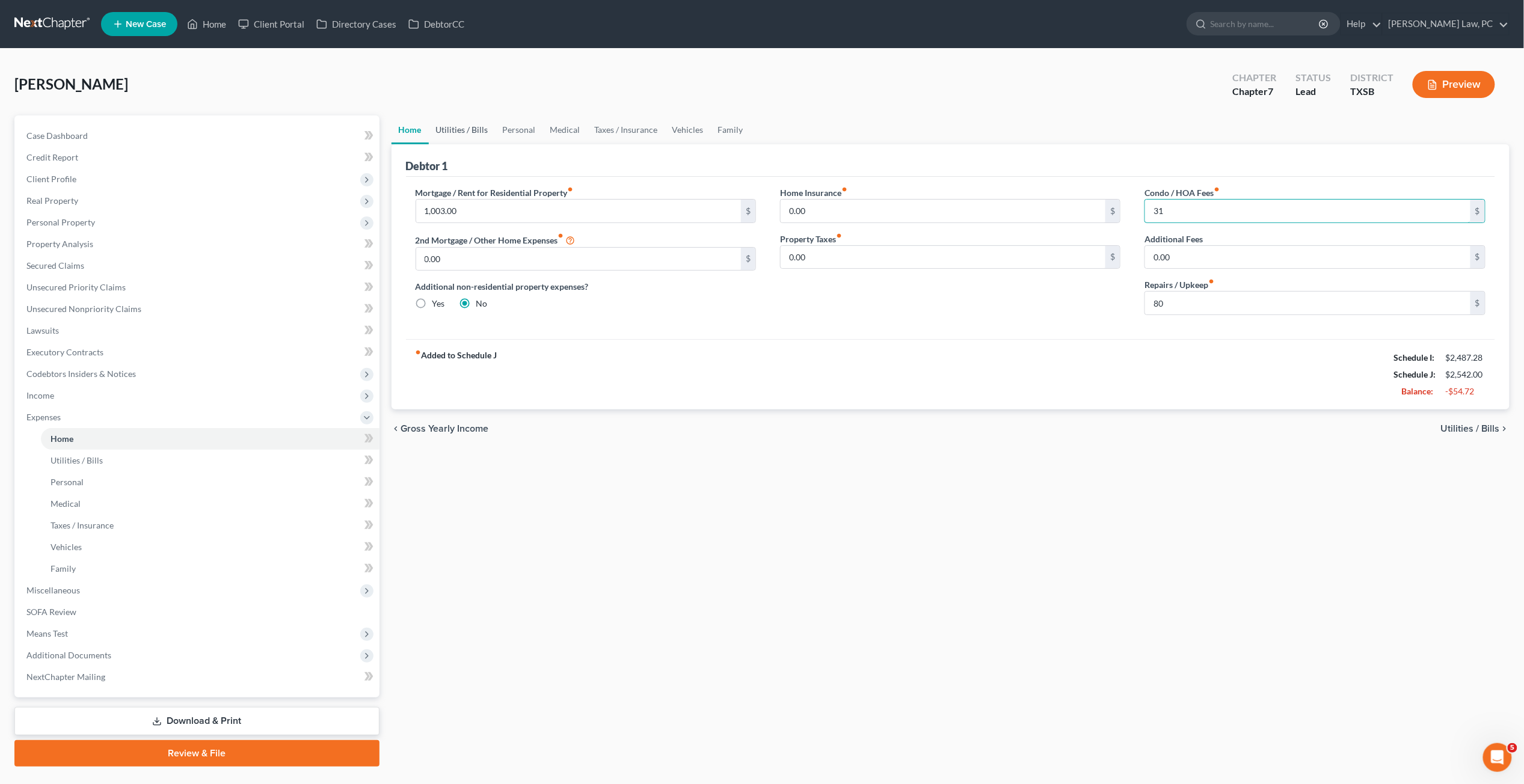
type input "31"
click at [463, 116] on link "Utilities / Bills" at bounding box center [463, 130] width 67 height 29
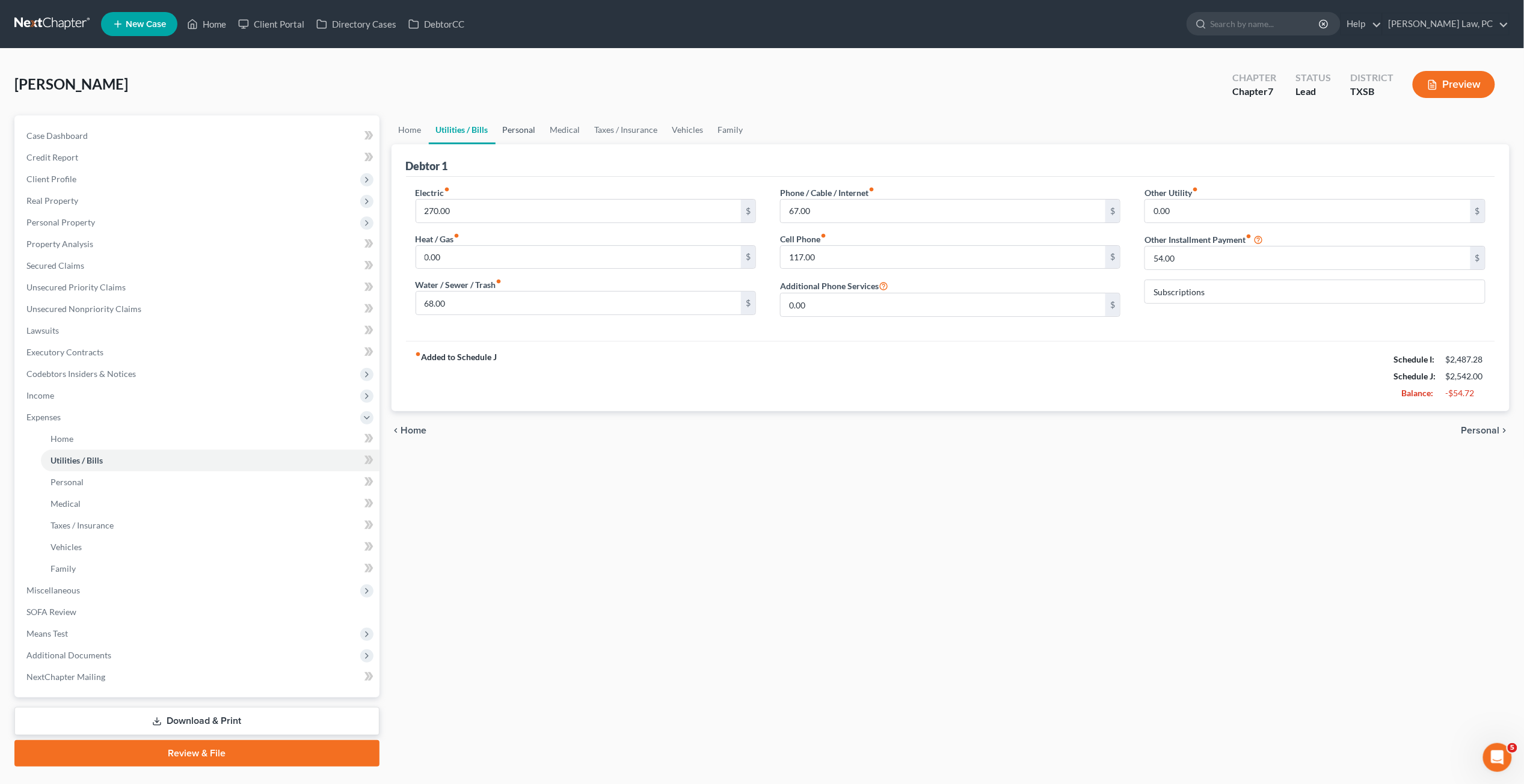
click at [510, 133] on link "Personal" at bounding box center [519, 130] width 48 height 29
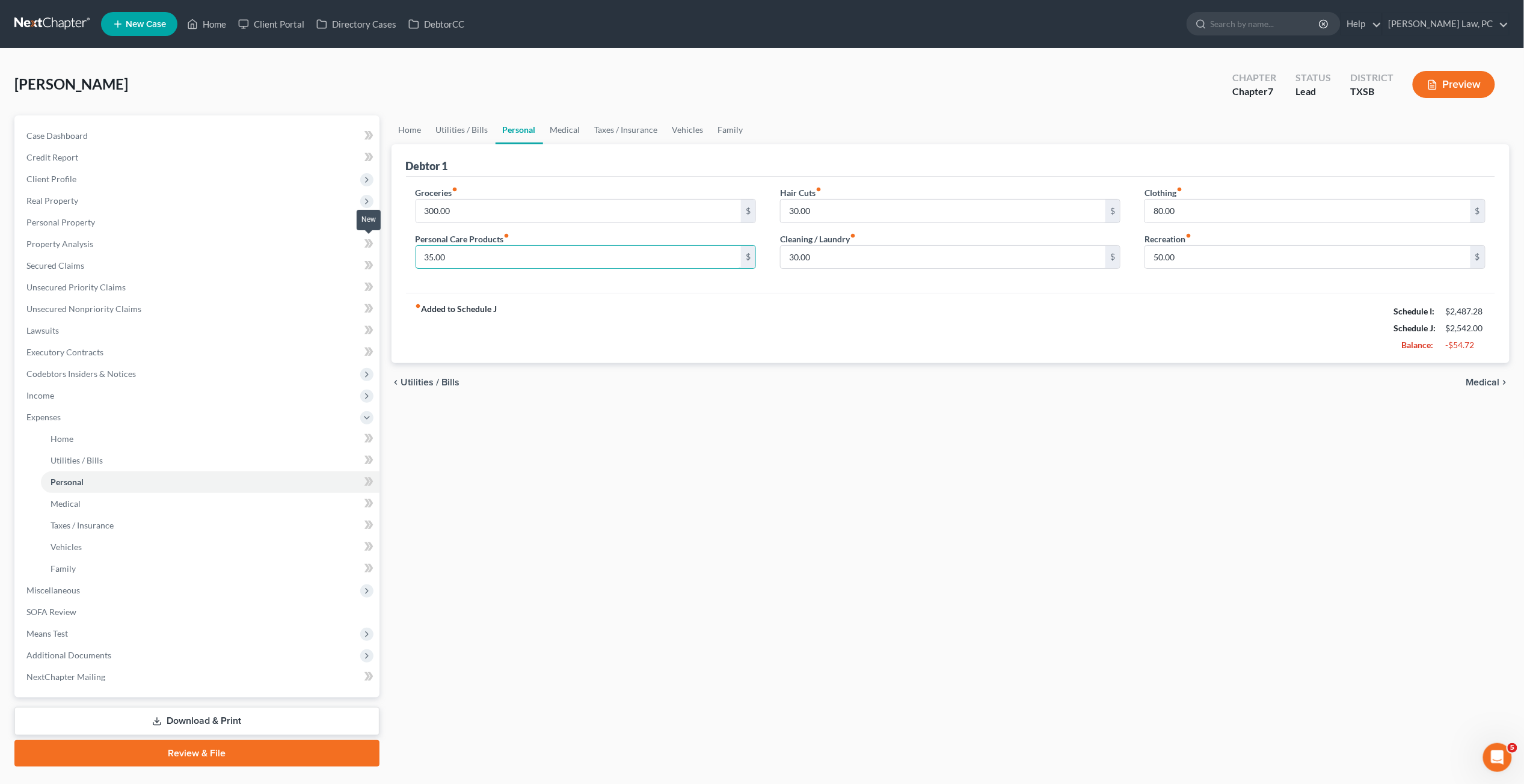
drag, startPoint x: 461, startPoint y: 249, endPoint x: 364, endPoint y: 251, distance: 97.0
click at [363, 250] on div "Petition Navigation Case Dashboard Payments Invoices Payments Payments Credit R…" at bounding box center [762, 441] width 1507 height 651
click at [831, 256] on input "30.00" at bounding box center [943, 257] width 326 height 23
click at [51, 395] on span "Income" at bounding box center [40, 396] width 28 height 10
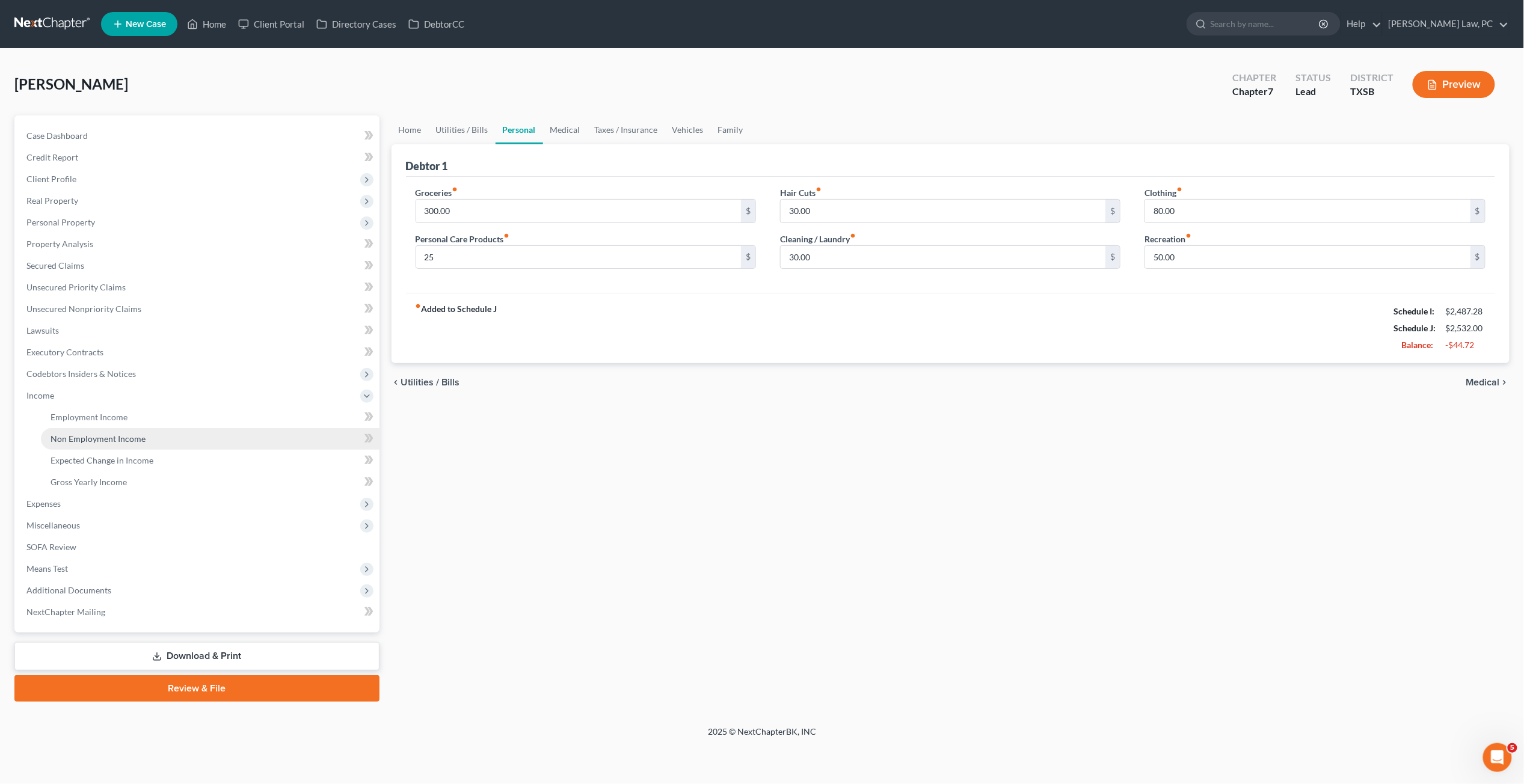
click at [102, 438] on span "Non Employment Income" at bounding box center [98, 439] width 95 height 10
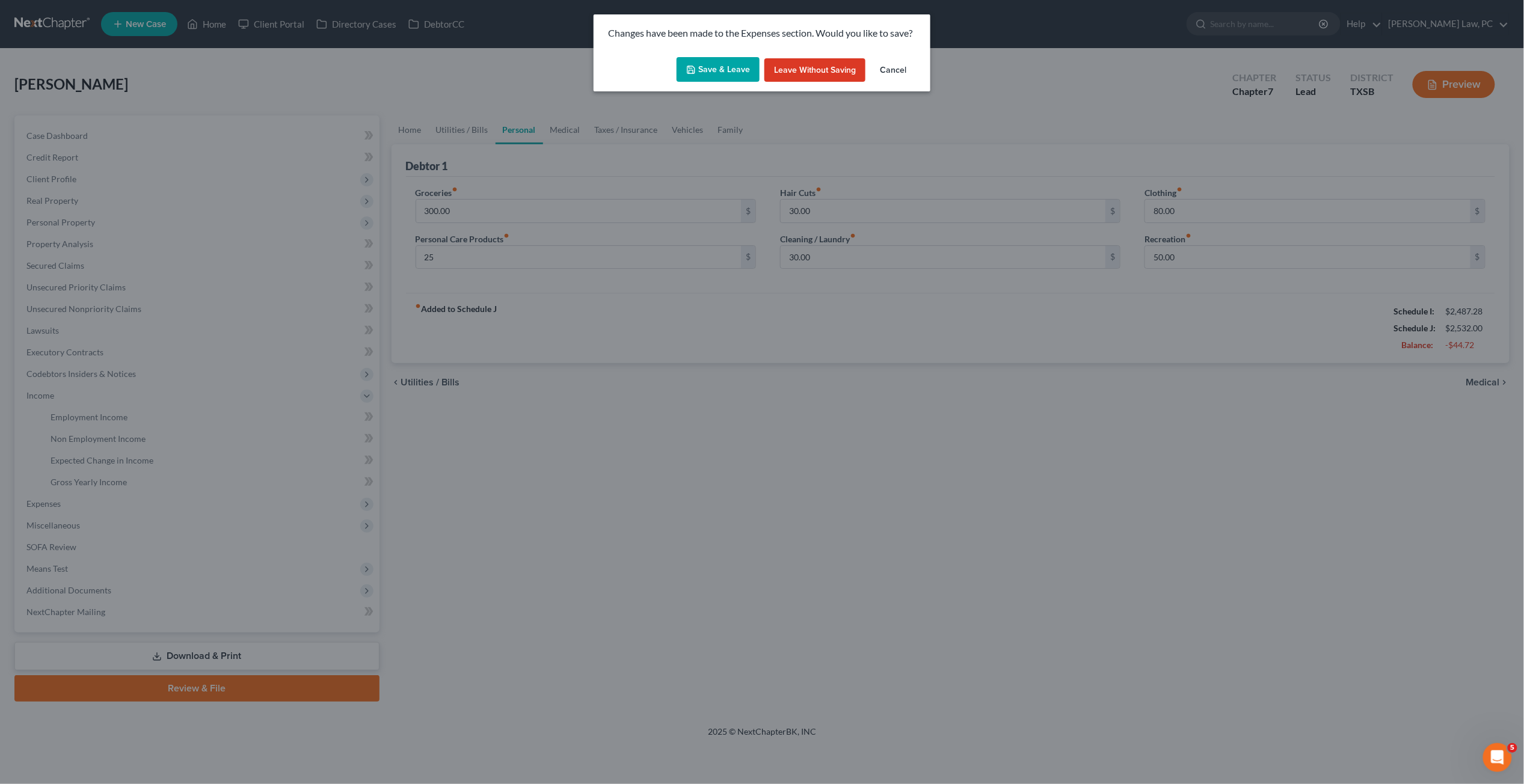
click at [707, 68] on button "Save & Leave" at bounding box center [718, 69] width 83 height 25
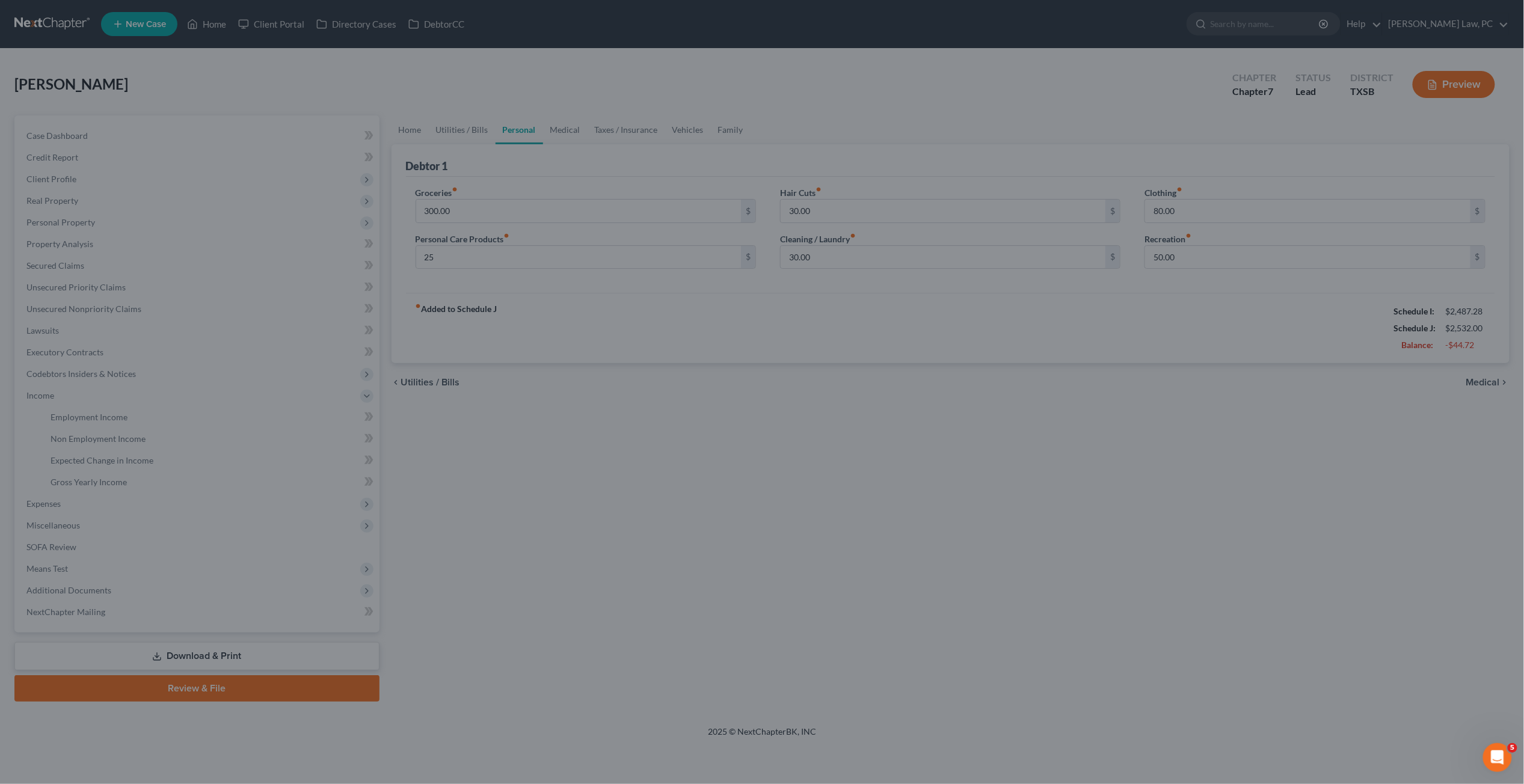
type input "25.00"
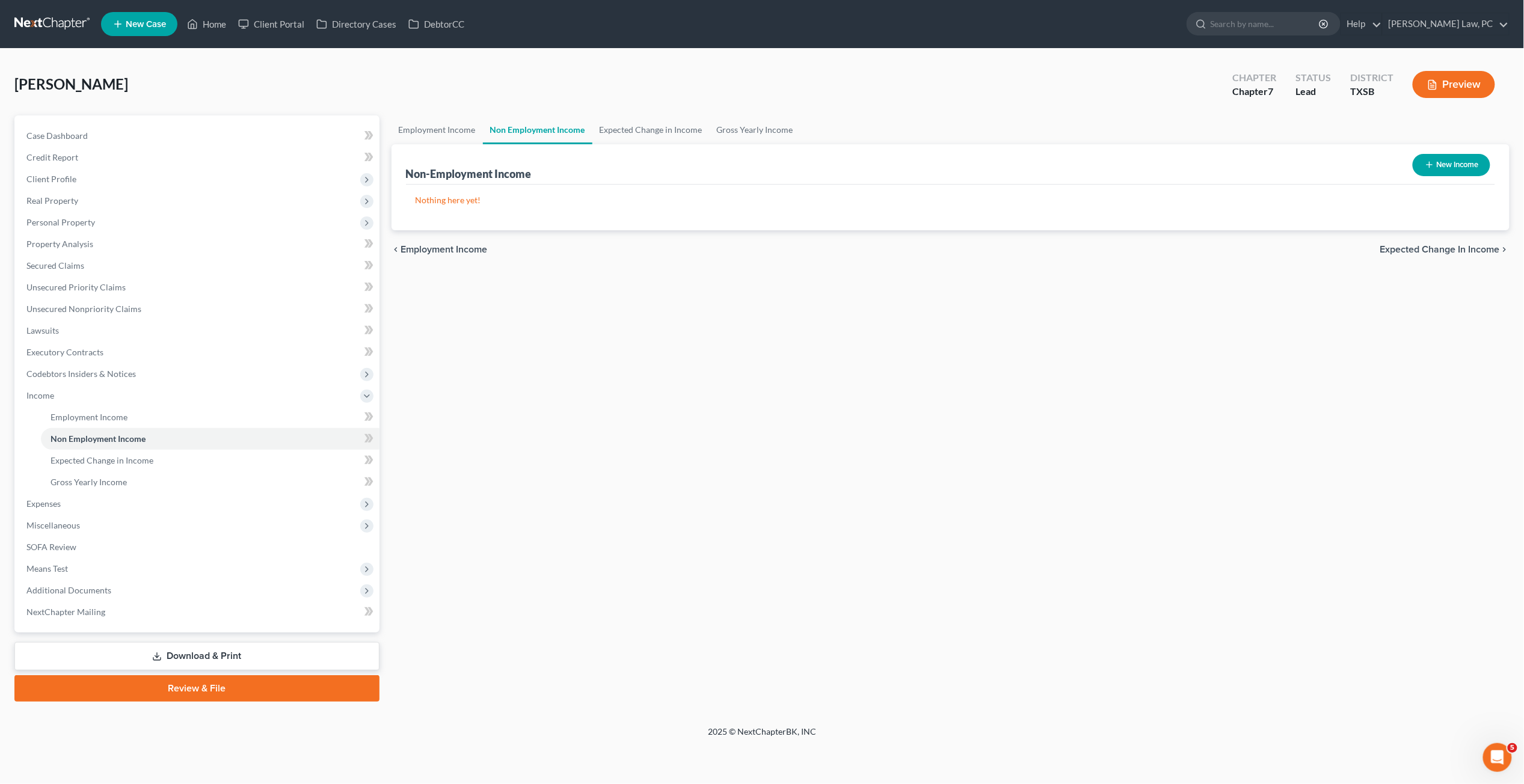
click at [1178, 170] on button "New Income" at bounding box center [1451, 165] width 78 height 22
select select "0"
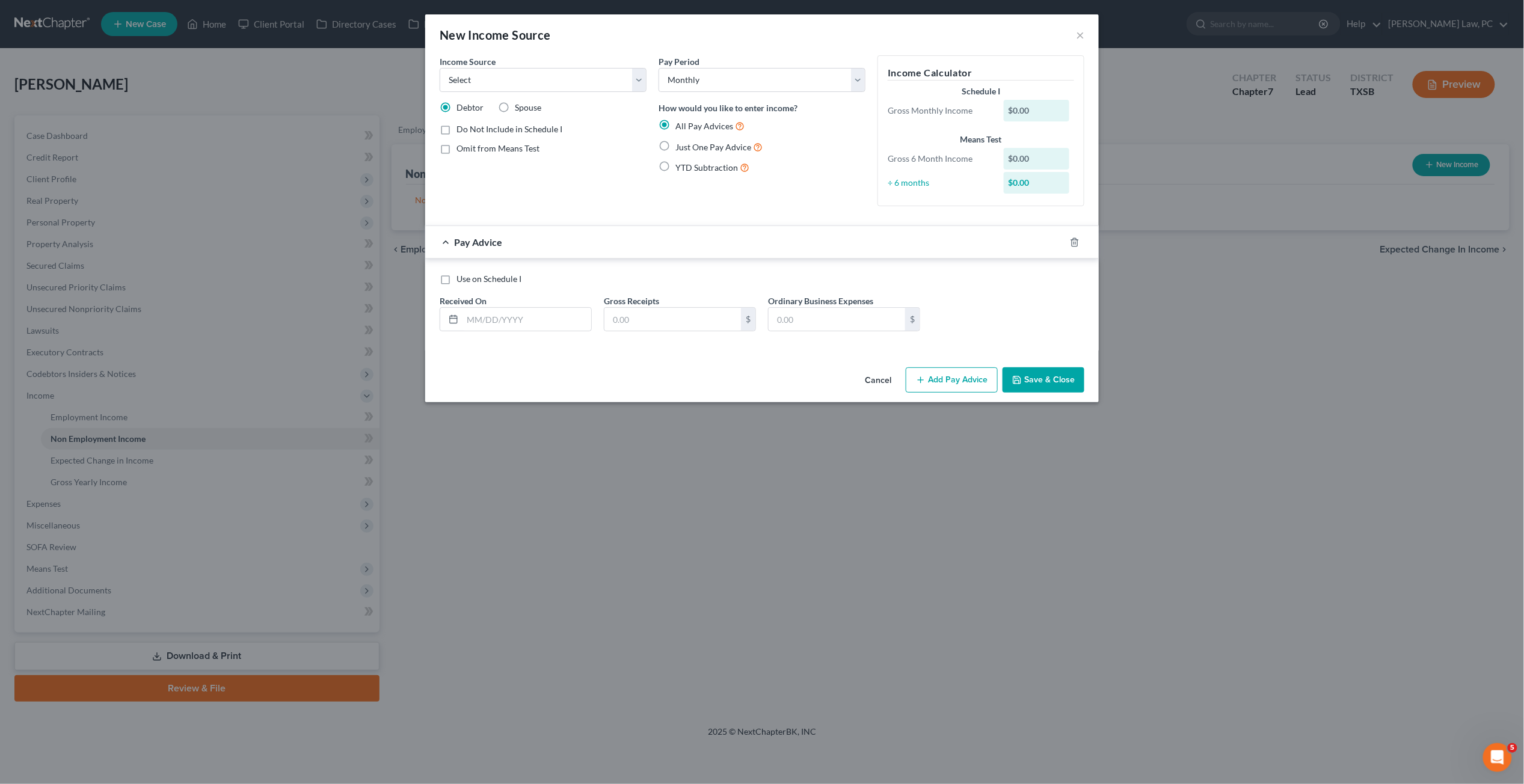
click at [707, 148] on span "Just One Pay Advice" at bounding box center [713, 147] width 76 height 10
click at [688, 148] on input "Just One Pay Advice" at bounding box center [684, 144] width 8 height 8
radio input "true"
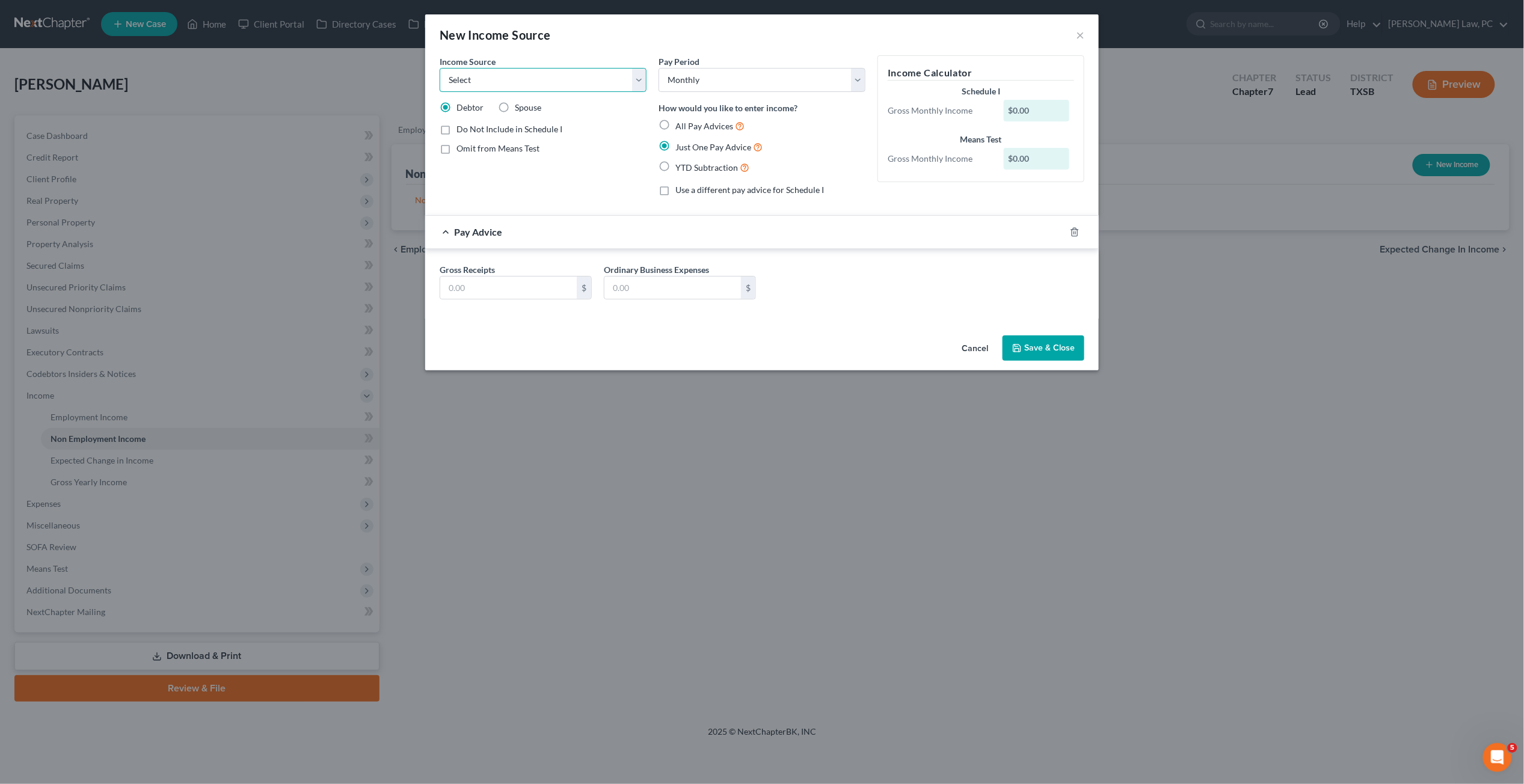
select select "8"
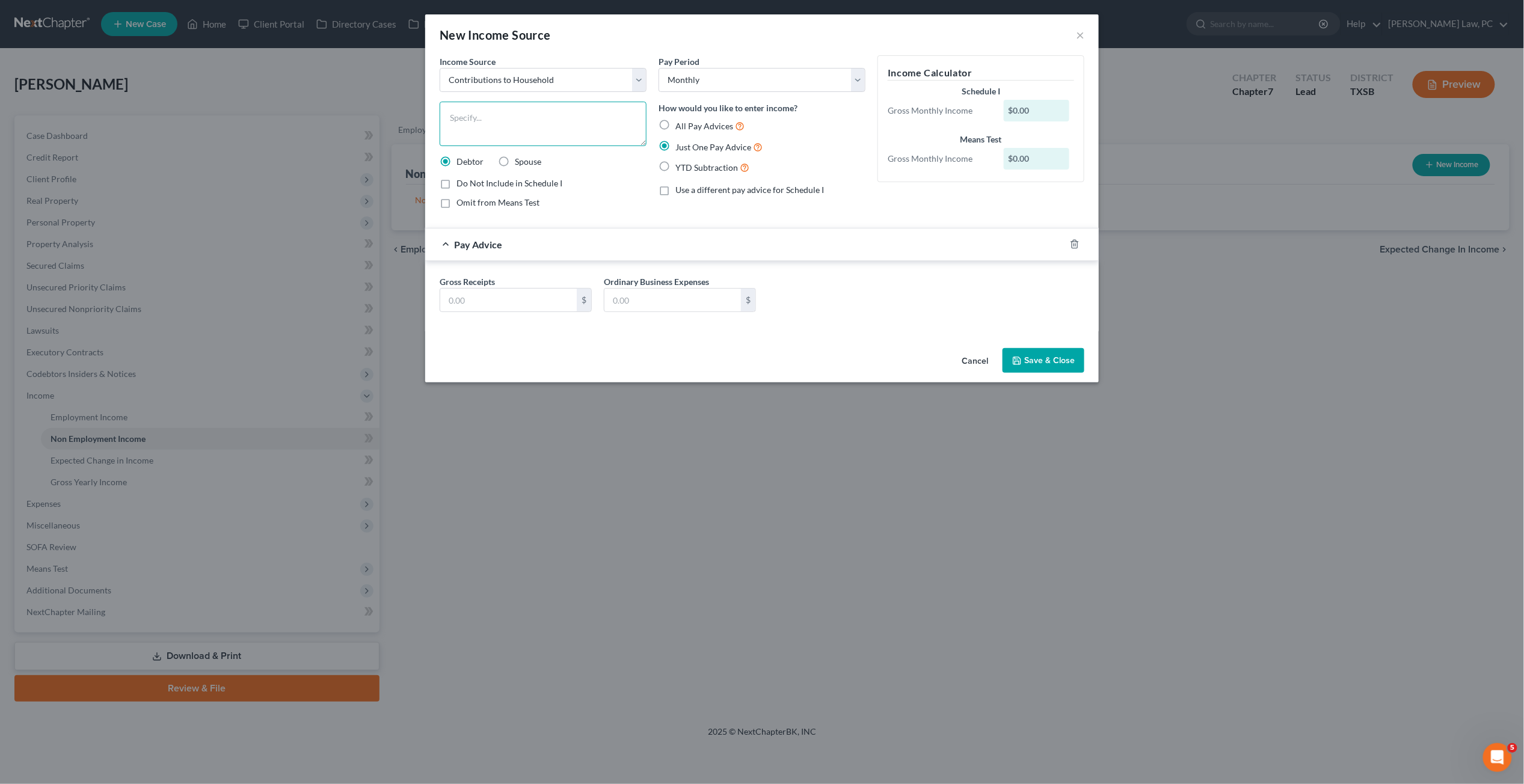
click at [538, 132] on textarea at bounding box center [543, 123] width 207 height 44
type textarea "Contribution from Sister"
click at [496, 299] on input "text" at bounding box center [508, 300] width 137 height 23
type input "600"
click at [1052, 362] on button "Save & Close" at bounding box center [1043, 360] width 82 height 25
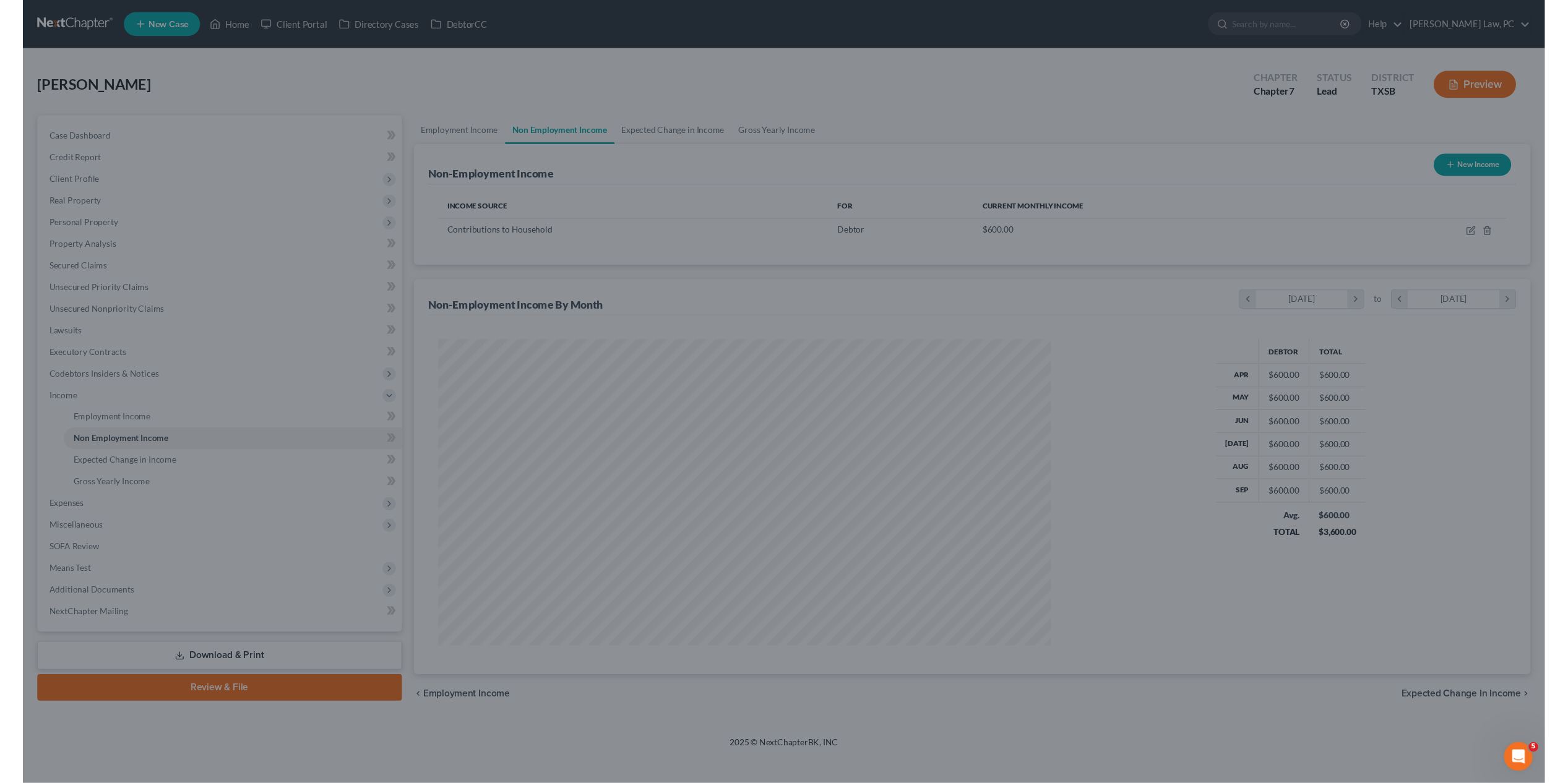
scroll to position [315, 657]
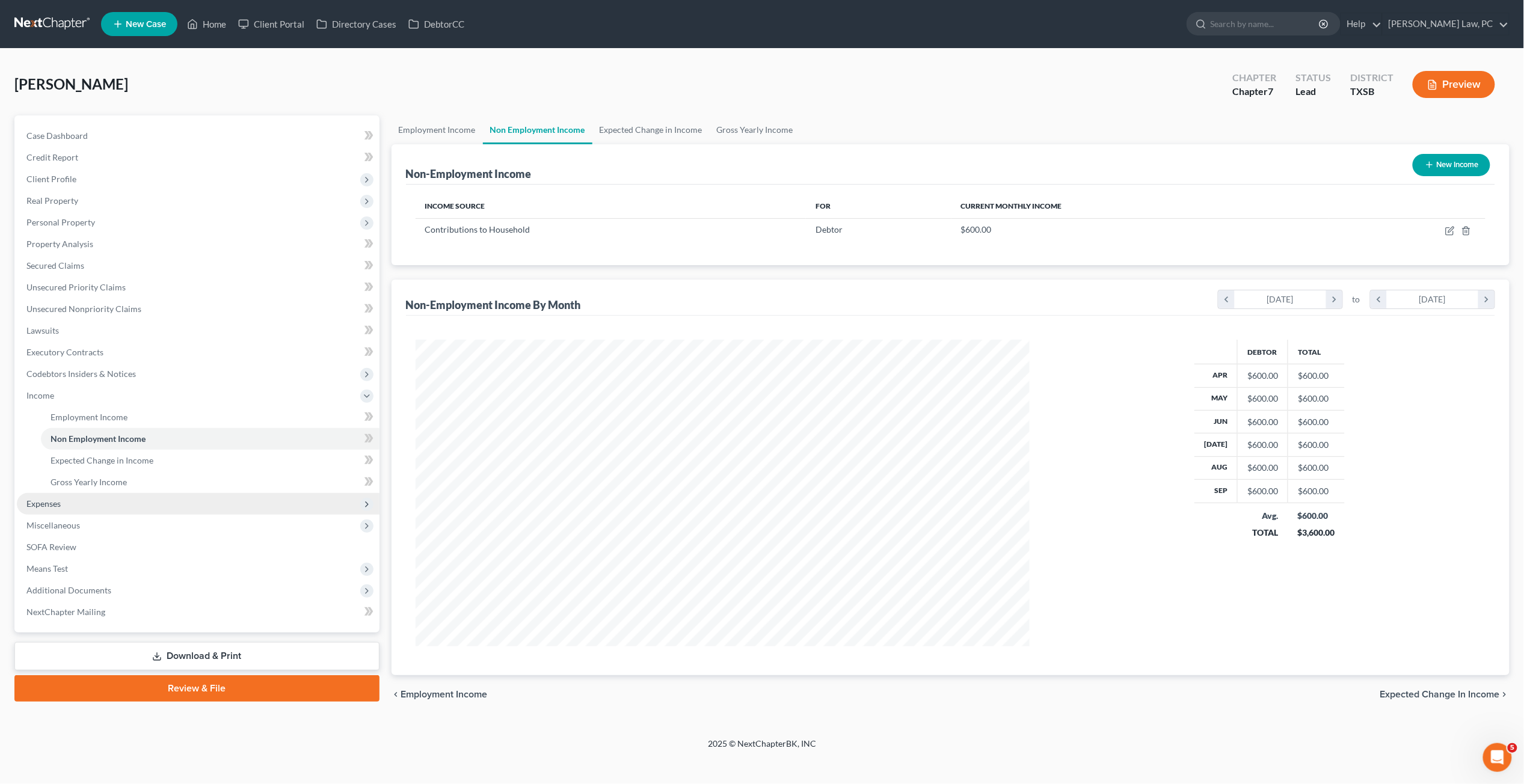
click at [73, 500] on span "Expenses" at bounding box center [198, 504] width 363 height 22
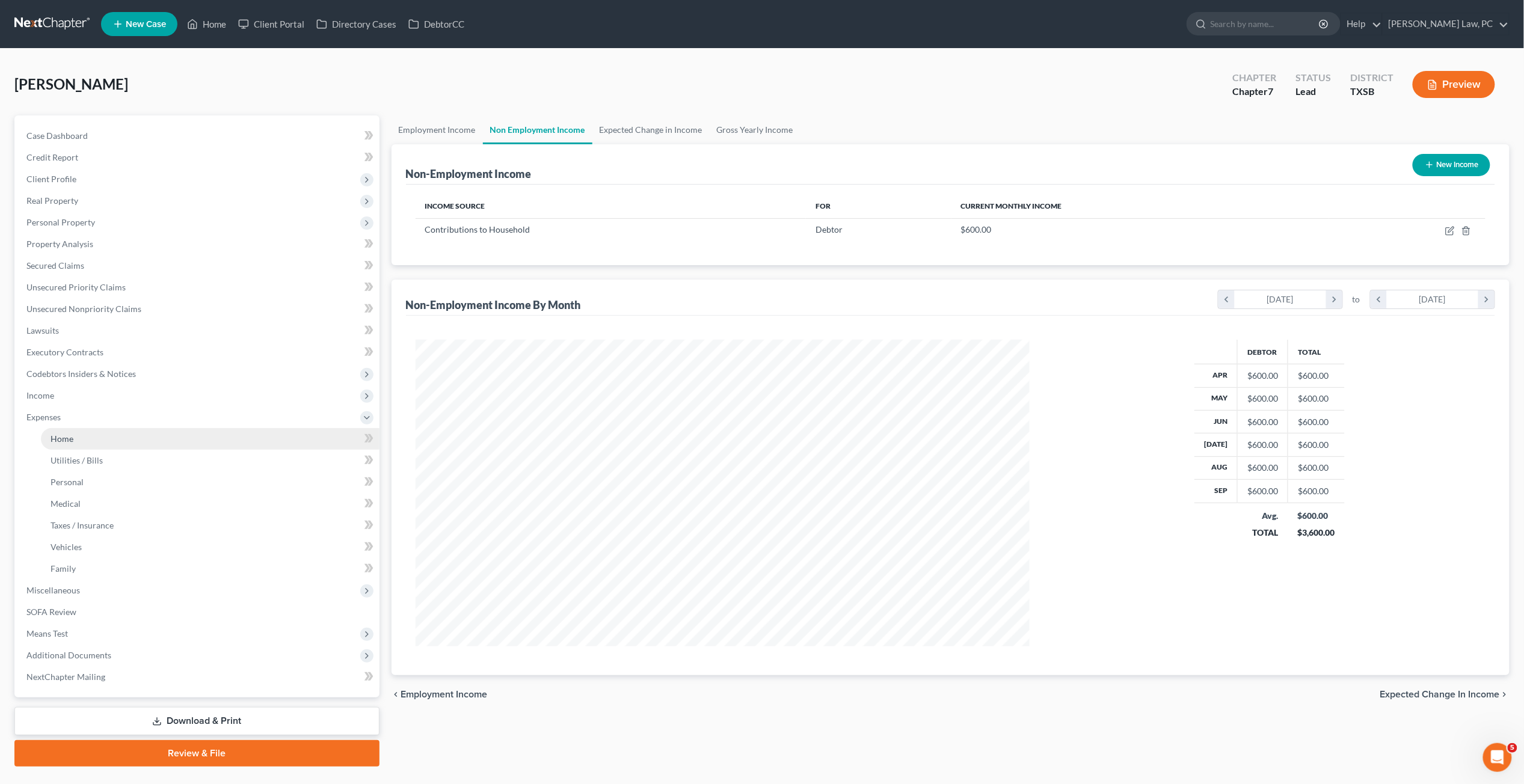
click at [61, 436] on span "Home" at bounding box center [62, 439] width 23 height 10
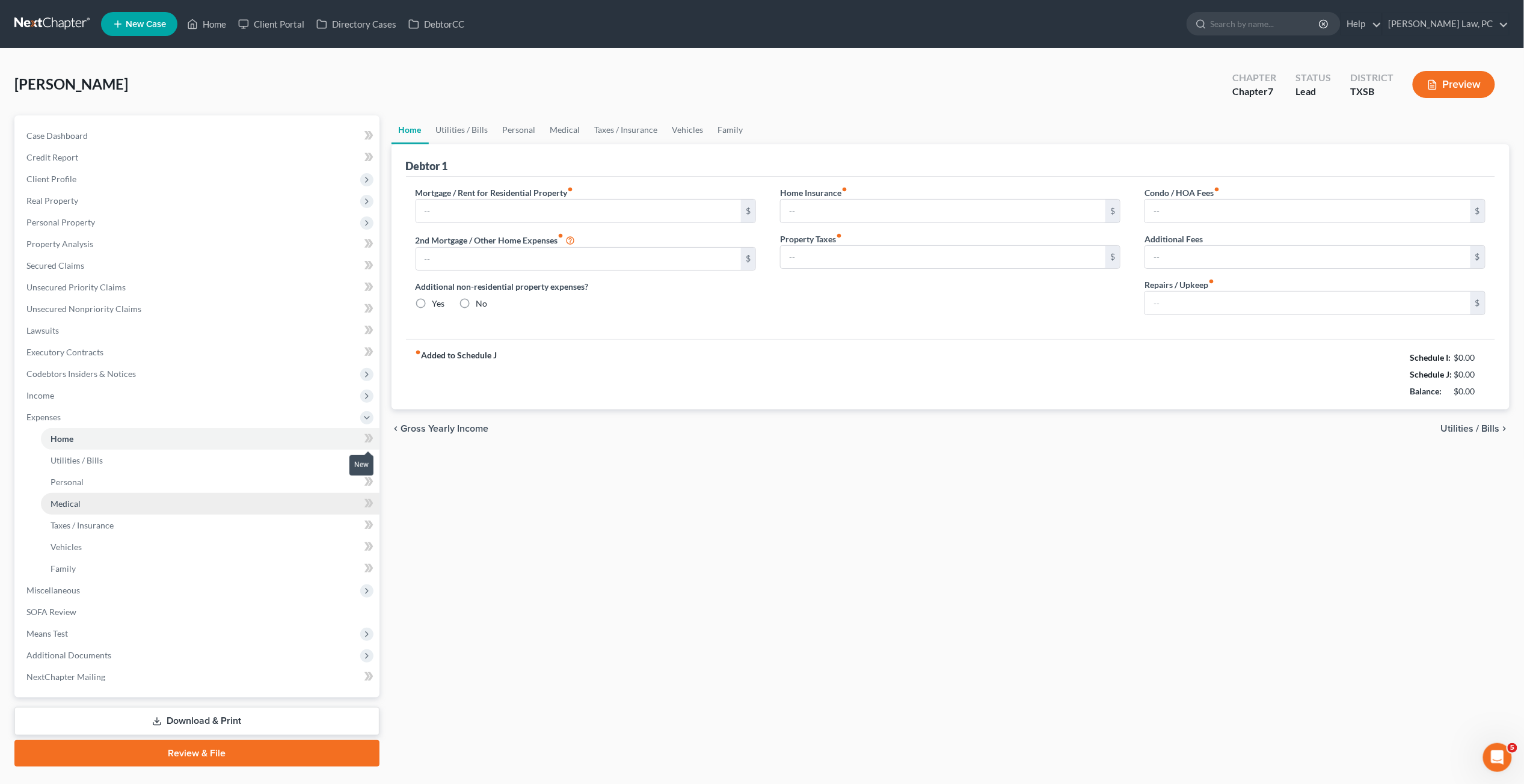
type input "1,003.00"
type input "0.00"
radio input "true"
type input "0.00"
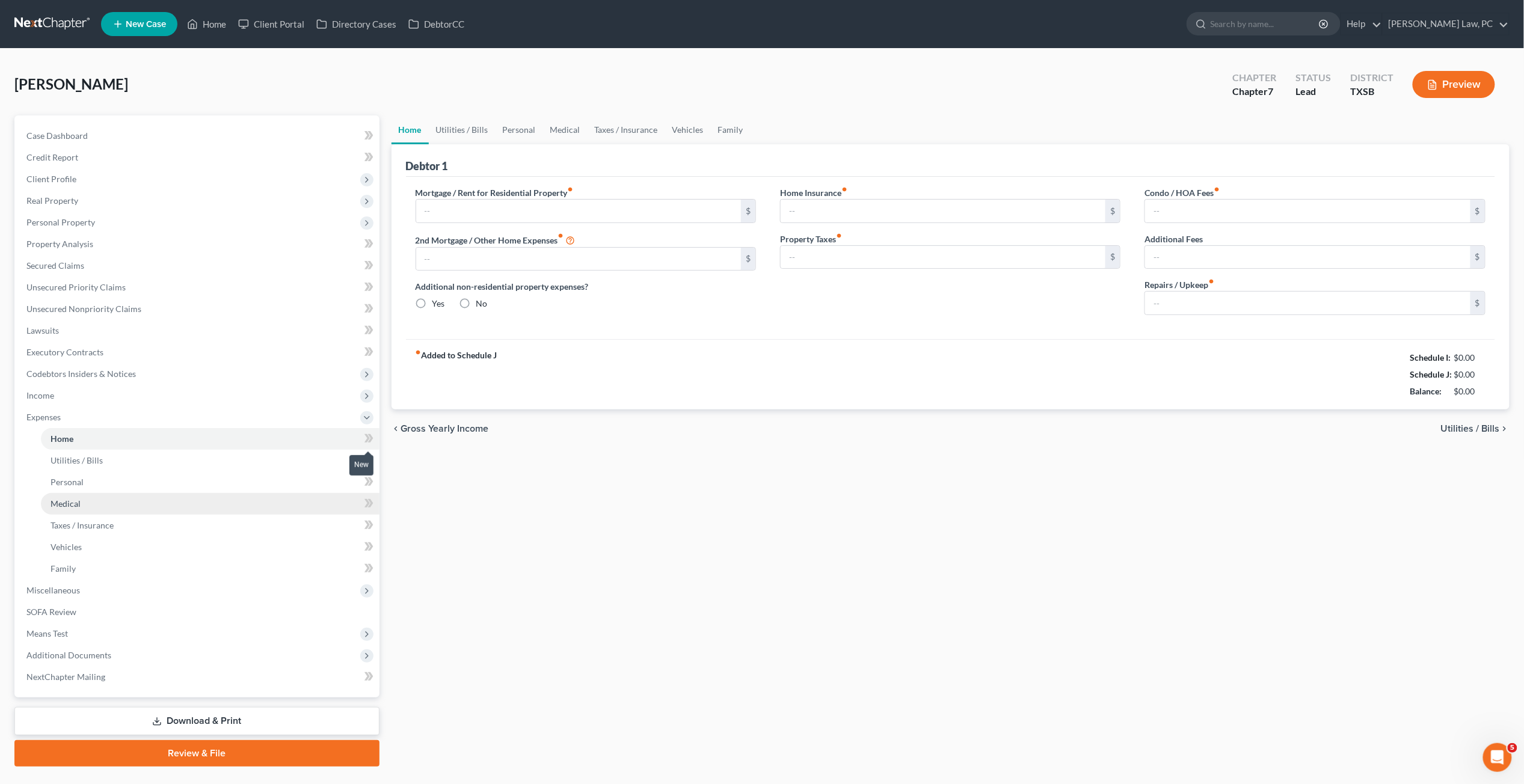
type input "31.00"
type input "0.00"
drag, startPoint x: 1202, startPoint y: 304, endPoint x: 1092, endPoint y: 304, distance: 110.0
click at [1091, 304] on div "Mortgage / Rent for Residential Property fiber_manual_record 1,003.00 $ 2nd Mor…" at bounding box center [951, 255] width 1095 height 138
type input "100"
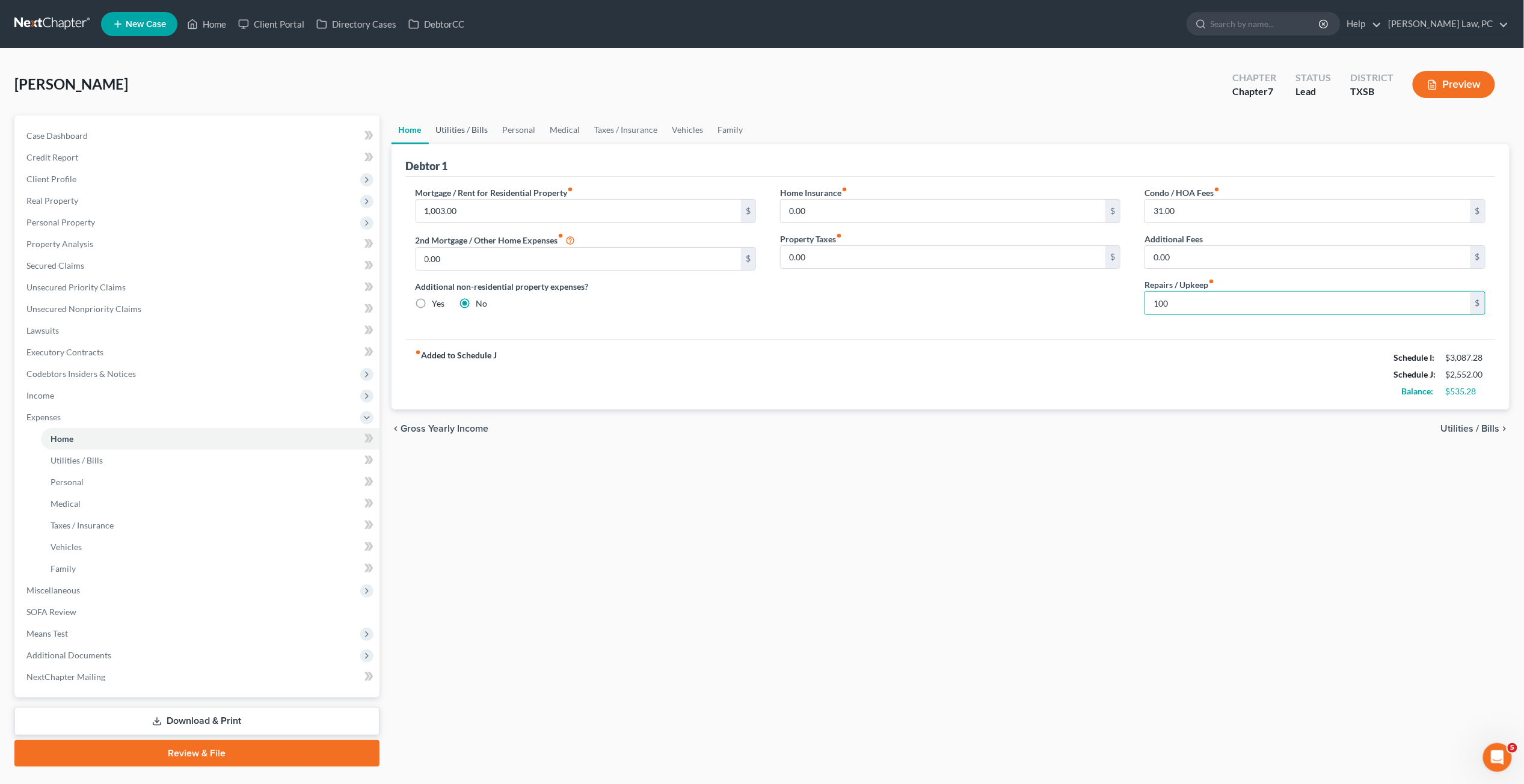
click at [475, 126] on link "Utilities / Bills" at bounding box center [463, 130] width 67 height 29
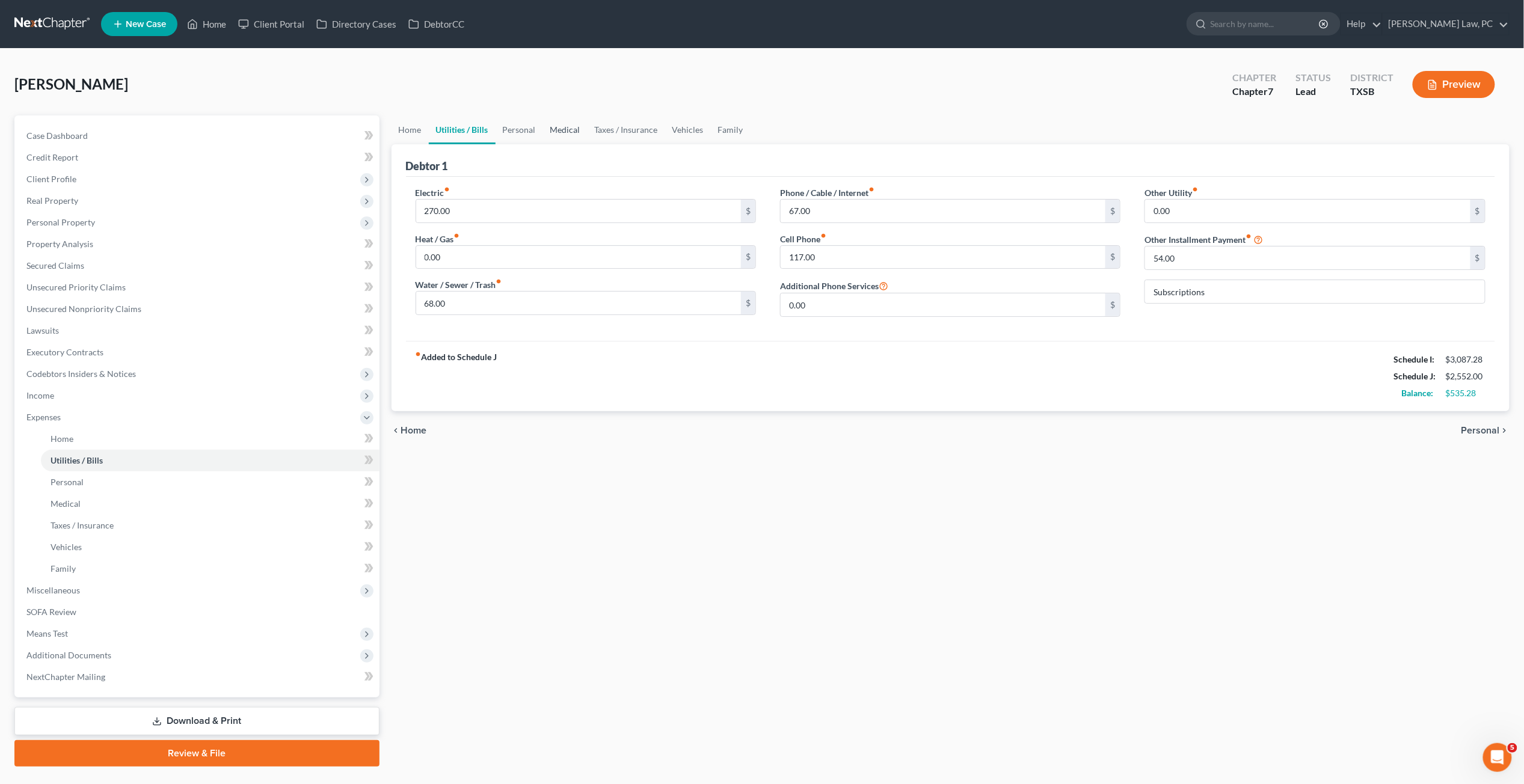
click at [544, 130] on link "Medical" at bounding box center [565, 130] width 44 height 29
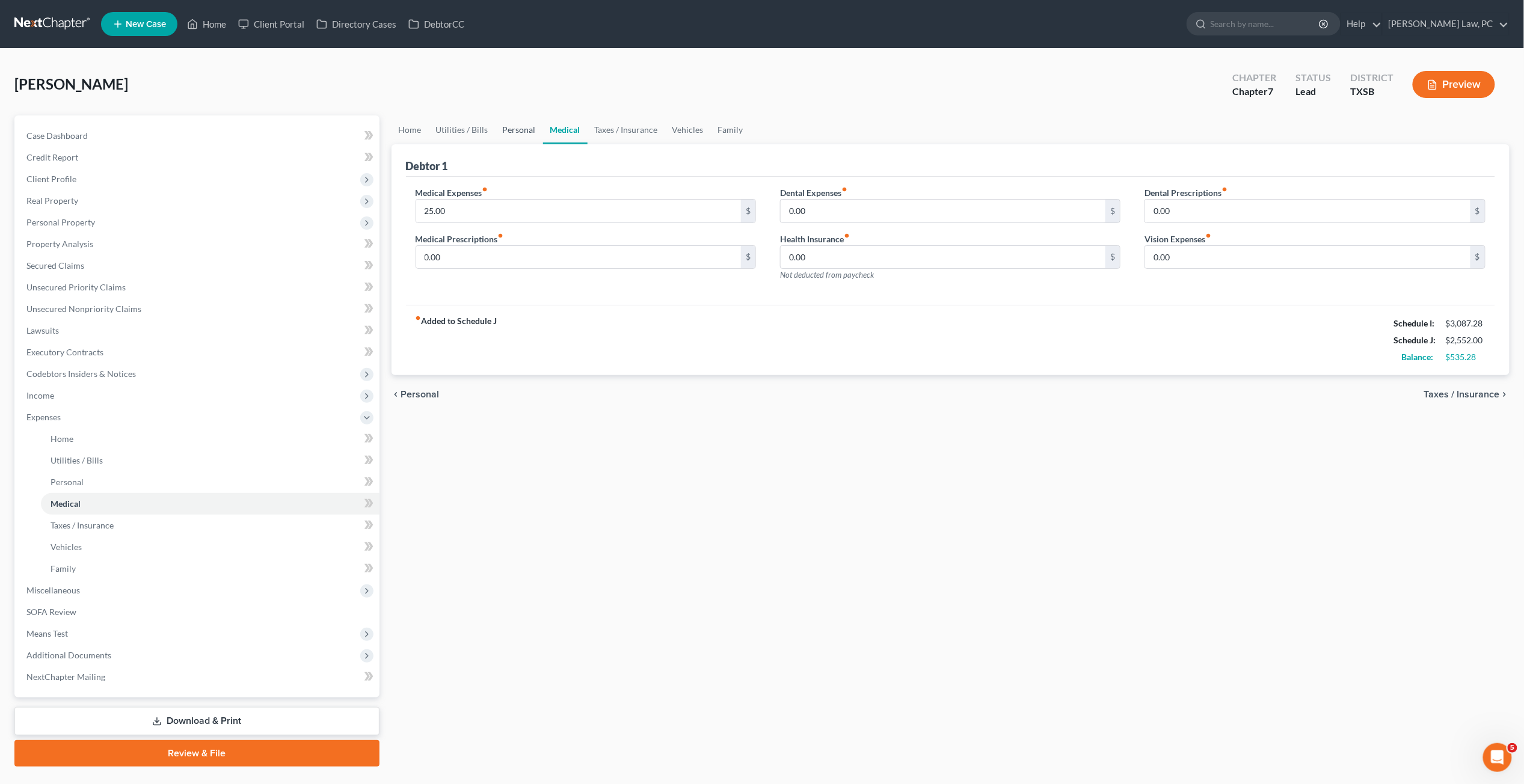
click at [508, 134] on link "Personal" at bounding box center [519, 130] width 48 height 29
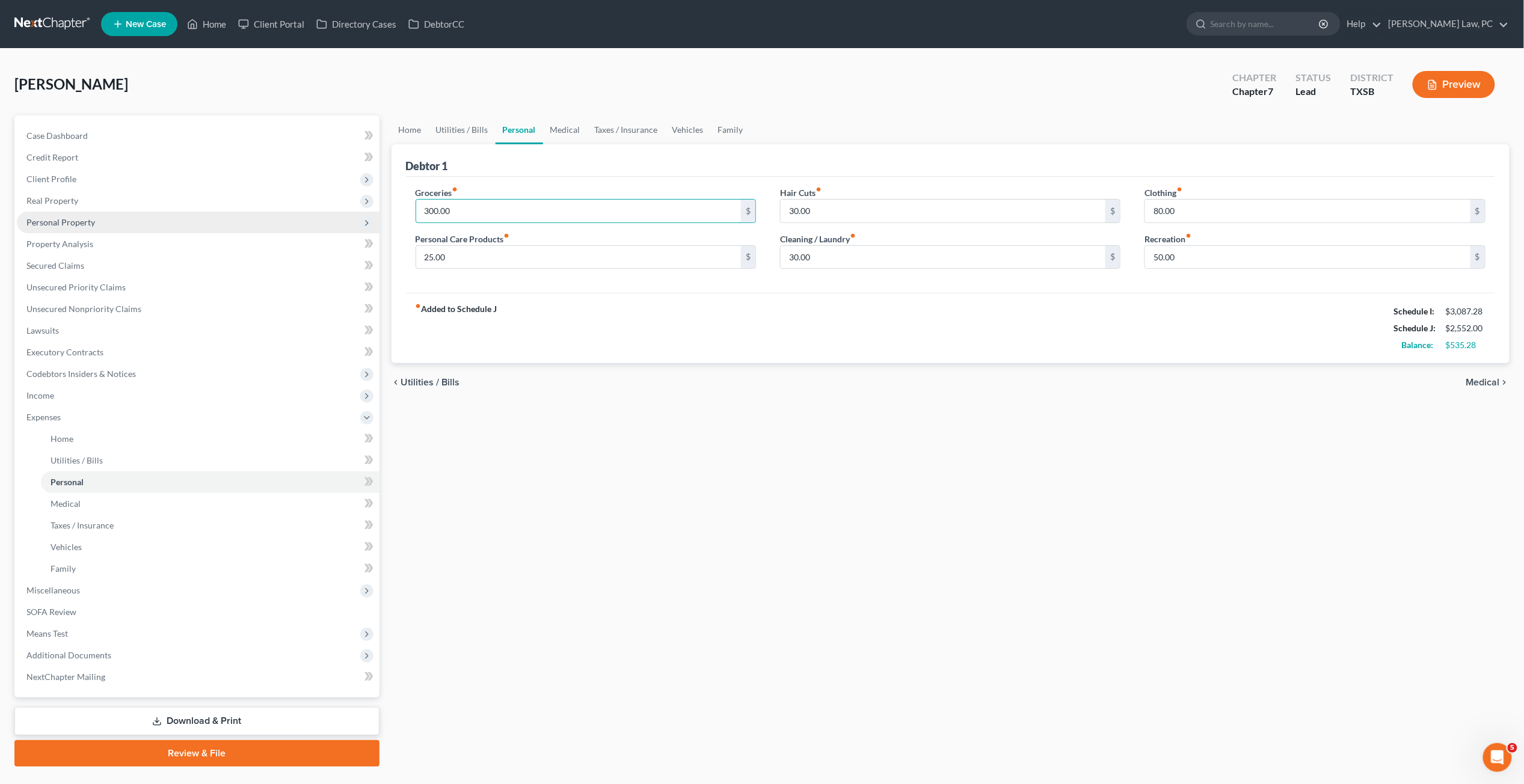
drag, startPoint x: 465, startPoint y: 213, endPoint x: 375, endPoint y: 211, distance: 90.0
click at [375, 211] on div "Petition Navigation Case Dashboard Payments Invoices Payments Payments Credit R…" at bounding box center [762, 441] width 1507 height 651
type input "460"
type input "35"
drag, startPoint x: 819, startPoint y: 257, endPoint x: 758, endPoint y: 257, distance: 61.0
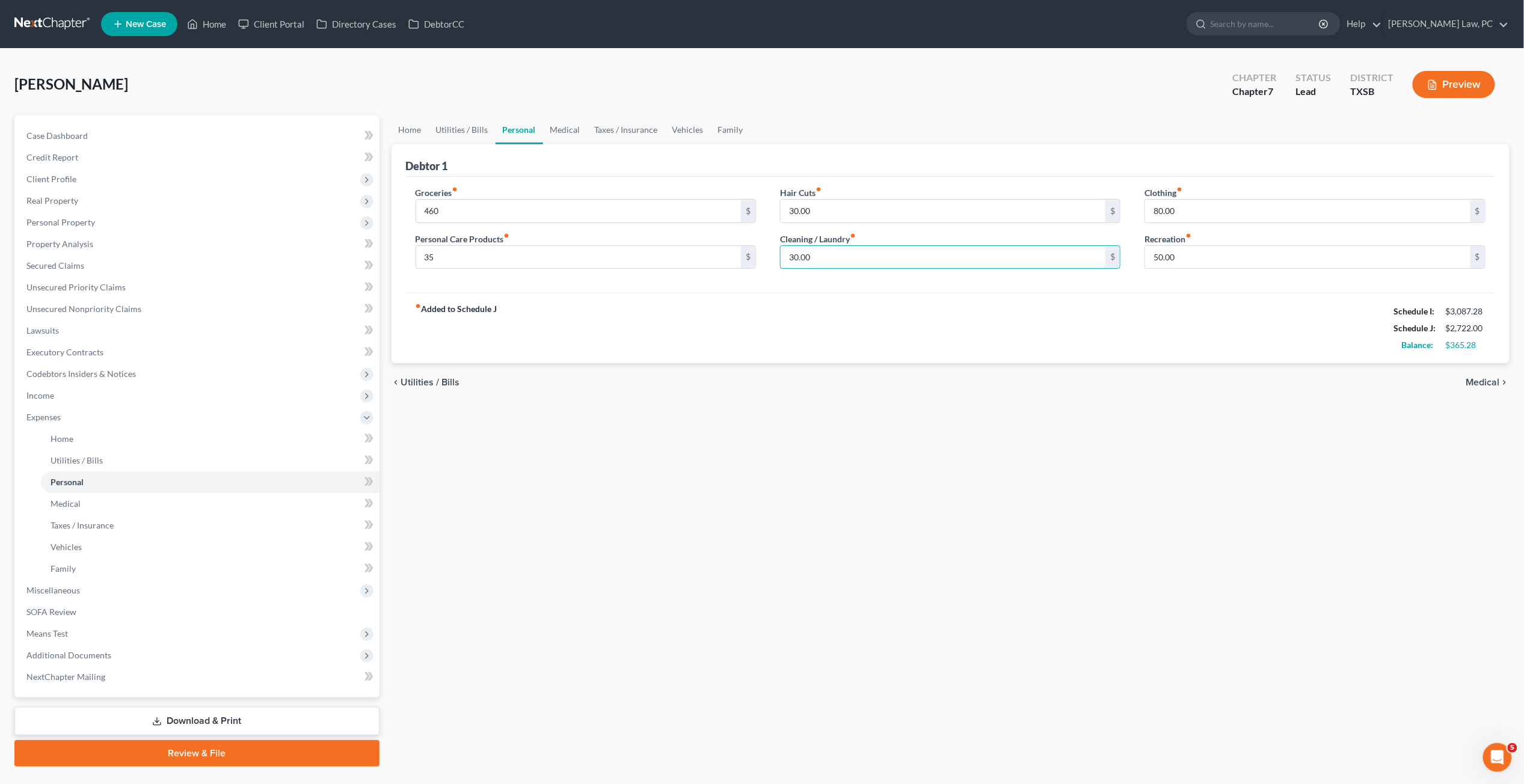
click at [758, 257] on div "Groceries fiber_manual_record 460 $ Personal Care Products fiber_manual_record …" at bounding box center [951, 232] width 1095 height 92
type input "40"
drag, startPoint x: 876, startPoint y: 214, endPoint x: 763, endPoint y: 204, distance: 113.4
click at [763, 204] on div "Groceries fiber_manual_record 460 $ Personal Care Products fiber_manual_record …" at bounding box center [951, 232] width 1095 height 92
type input "50"
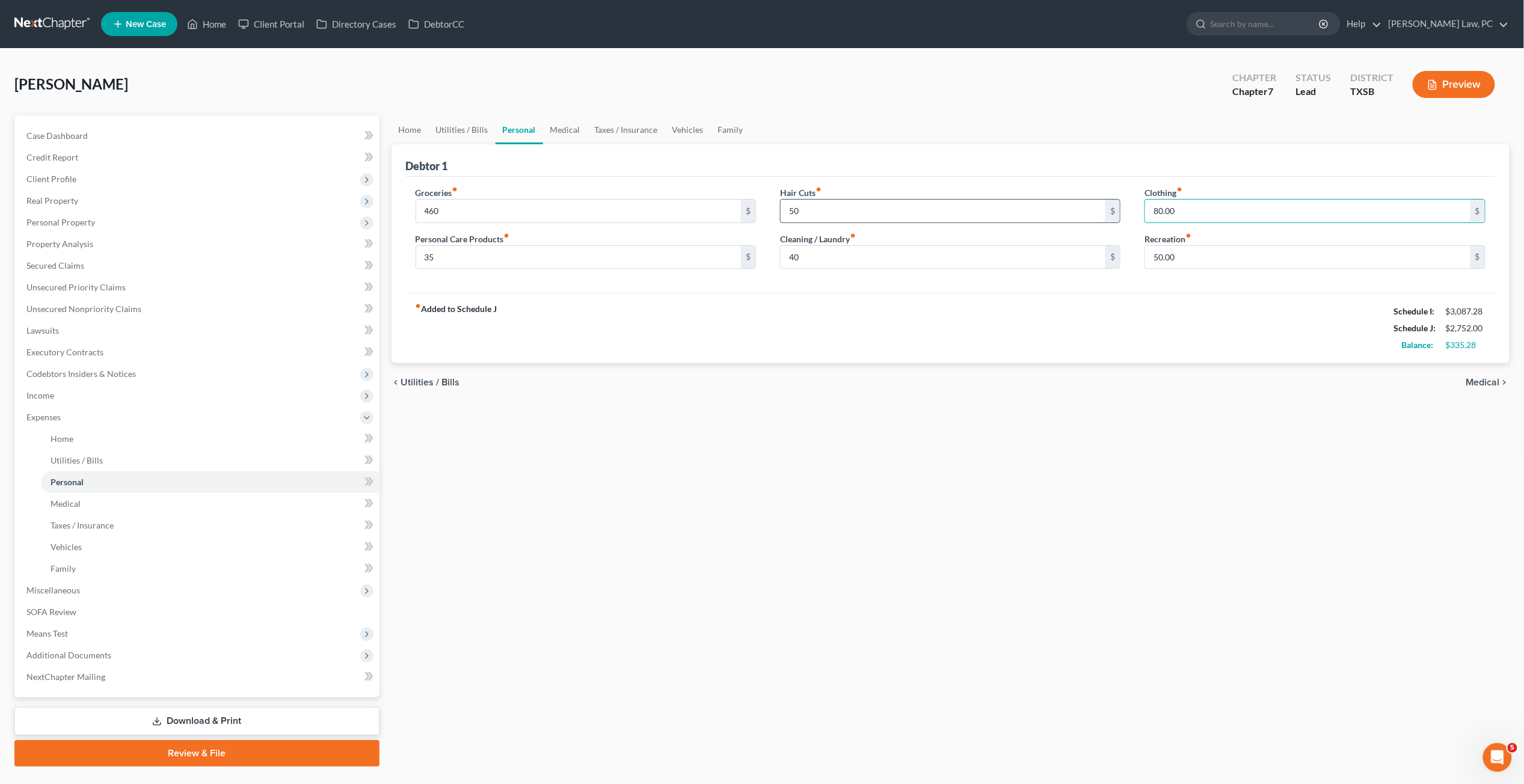
drag, startPoint x: 1158, startPoint y: 203, endPoint x: 1068, endPoint y: 203, distance: 90.0
click at [1068, 203] on div "Groceries fiber_manual_record 460 $ Personal Care Products fiber_manual_record …" at bounding box center [951, 232] width 1095 height 92
drag, startPoint x: 1201, startPoint y: 203, endPoint x: 1199, endPoint y: 212, distance: 9.2
click at [1178, 212] on input "80.00" at bounding box center [1308, 211] width 326 height 23
type input "100"
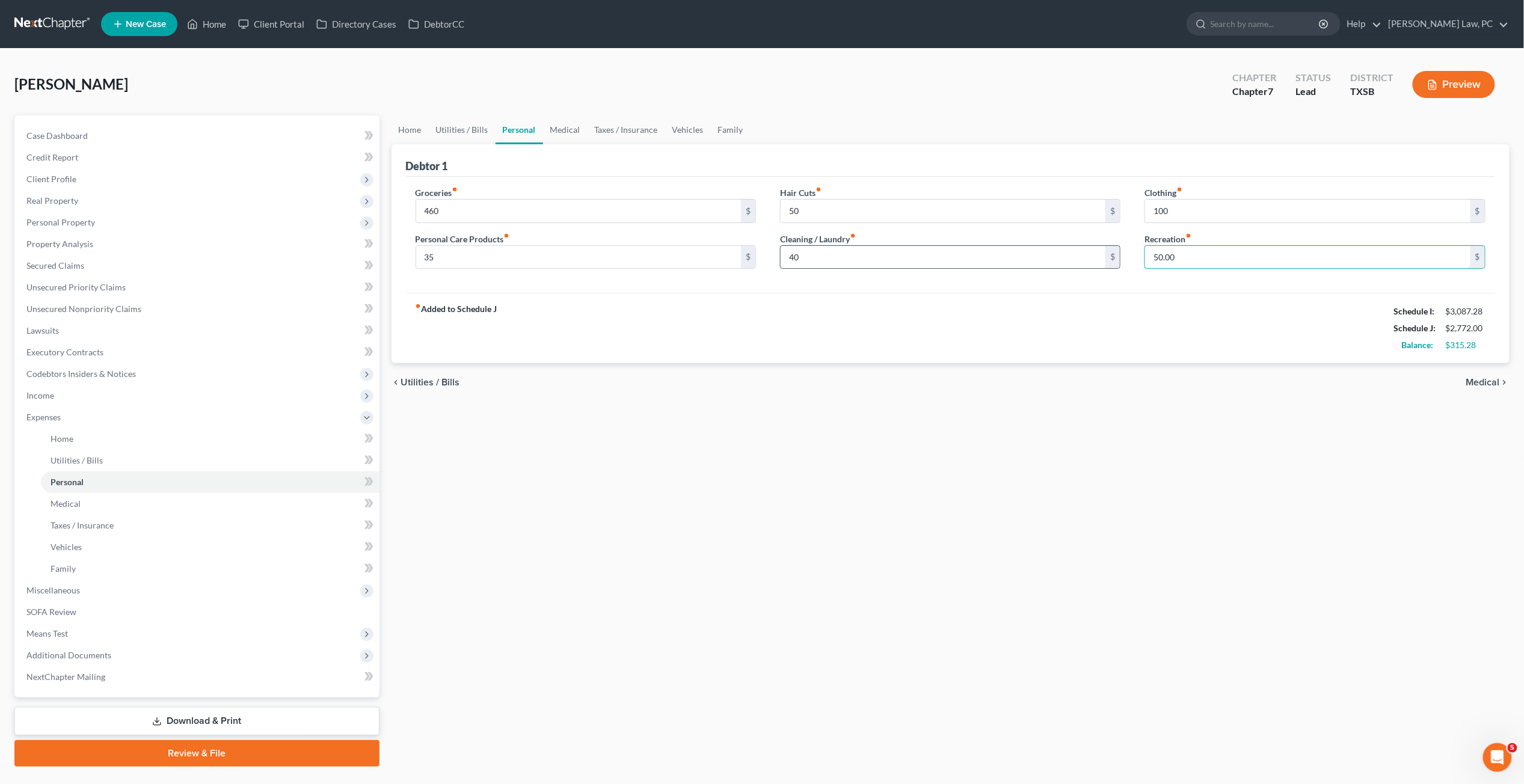
drag, startPoint x: 1201, startPoint y: 250, endPoint x: 1112, endPoint y: 249, distance: 89.0
click at [1112, 249] on div "Groceries fiber_manual_record 460 $ Personal Care Products fiber_manual_record …" at bounding box center [951, 232] width 1095 height 92
type input "100"
click at [563, 137] on link "Medical" at bounding box center [565, 130] width 44 height 29
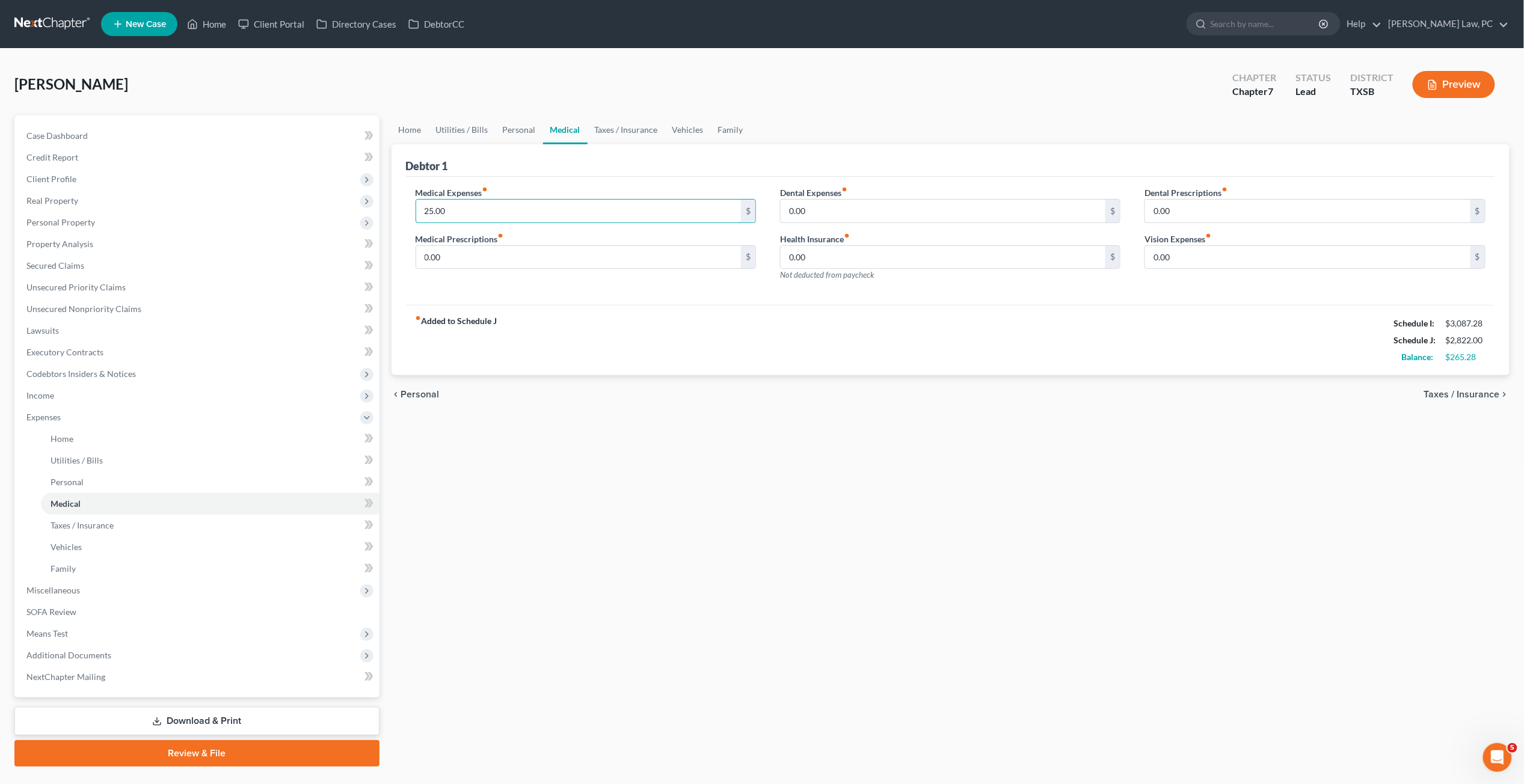
drag, startPoint x: 484, startPoint y: 213, endPoint x: 385, endPoint y: 212, distance: 99.0
click at [385, 212] on div "Home Utilities / Bills Personal Medical Taxes / Insurance Vehicles Family Debto…" at bounding box center [951, 441] width 1131 height 651
type input "100"
click at [615, 121] on link "Taxes / Insurance" at bounding box center [626, 130] width 78 height 29
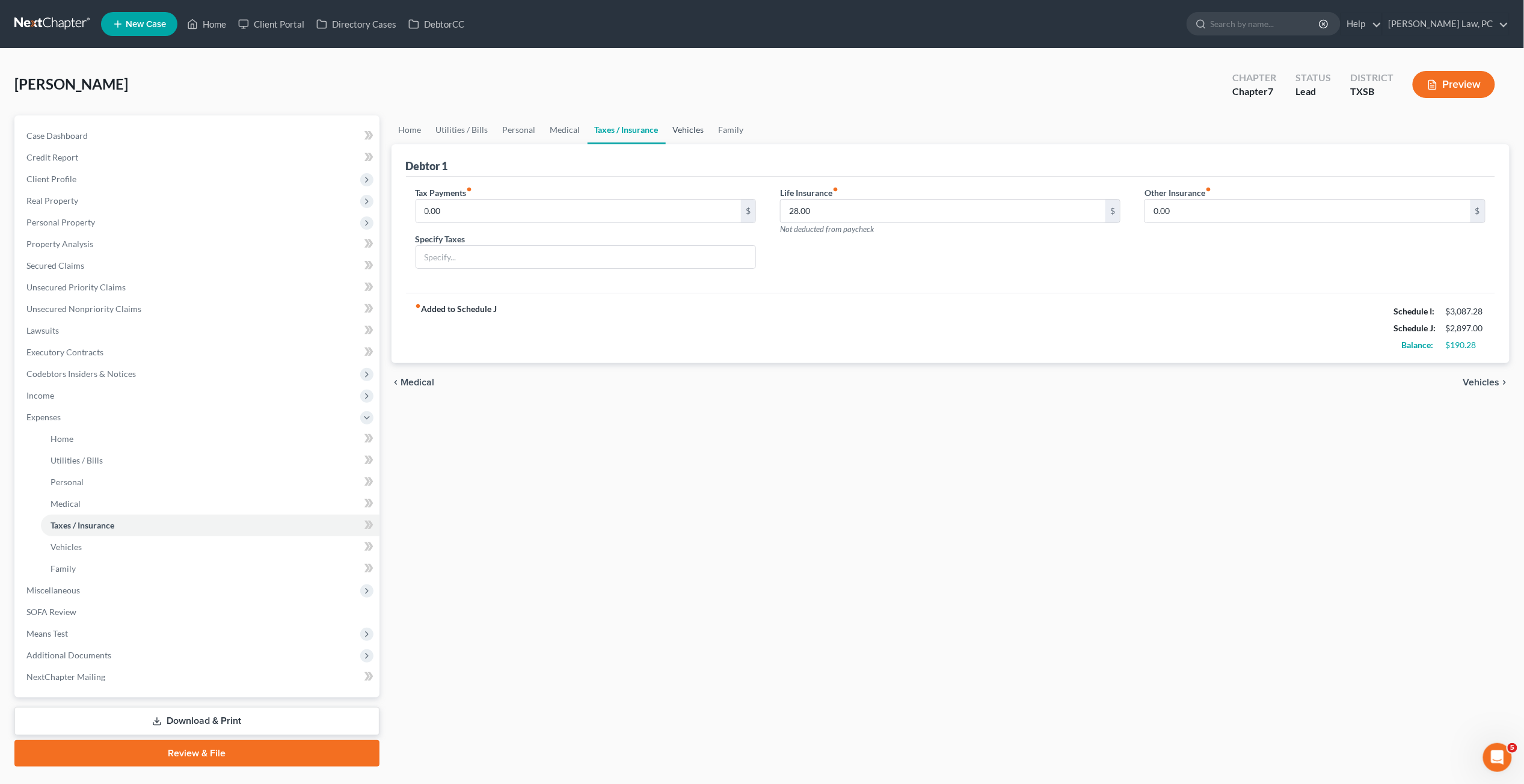
click at [679, 127] on link "Vehicles" at bounding box center [688, 130] width 46 height 29
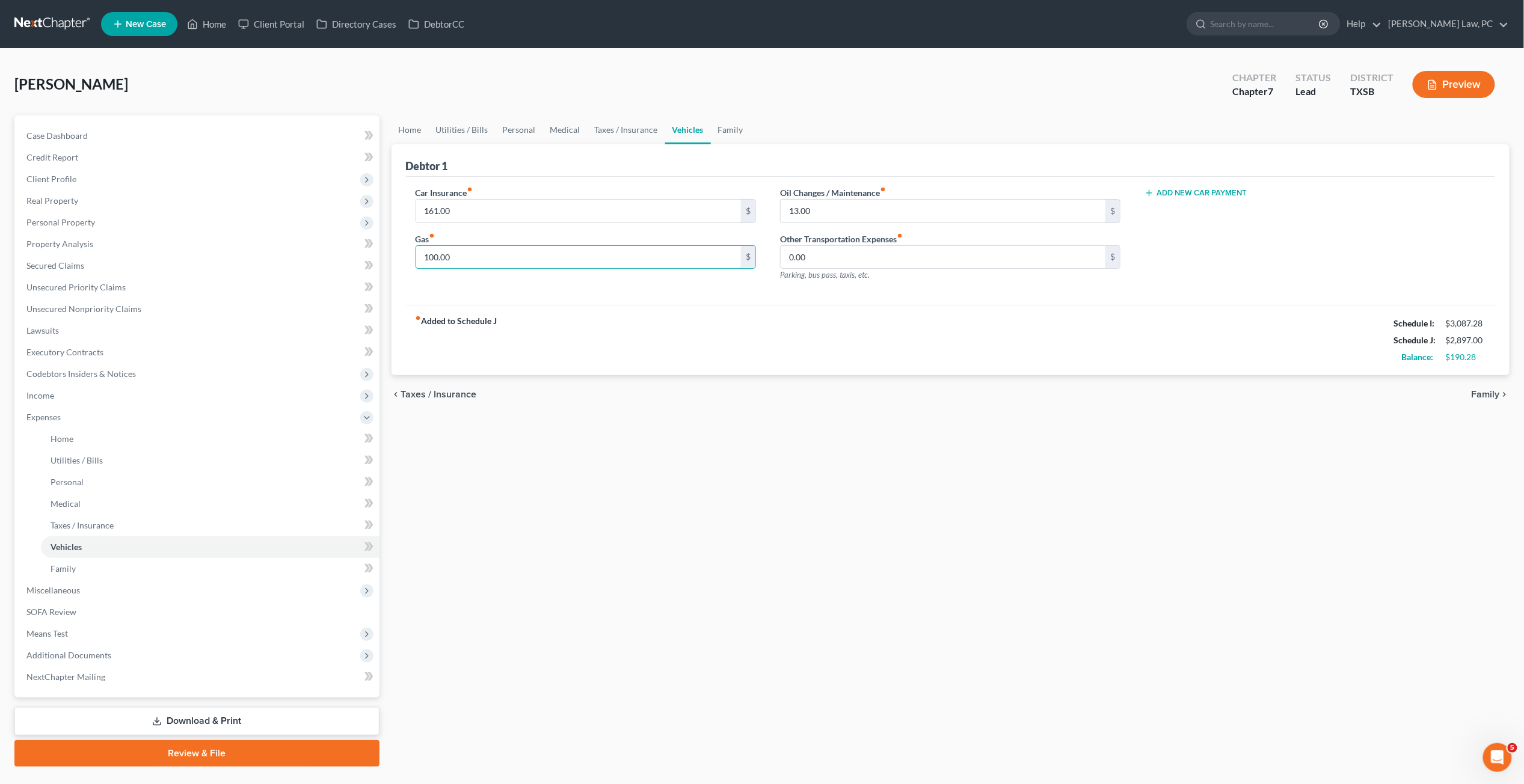
drag, startPoint x: 465, startPoint y: 256, endPoint x: 393, endPoint y: 256, distance: 72.0
click at [393, 256] on div "Debtor 1 Car Insurance fiber_manual_record 161.00 $ Gas fiber_manual_record 100…" at bounding box center [950, 260] width 1119 height 231
type input "150"
click at [727, 130] on link "Family" at bounding box center [731, 130] width 40 height 29
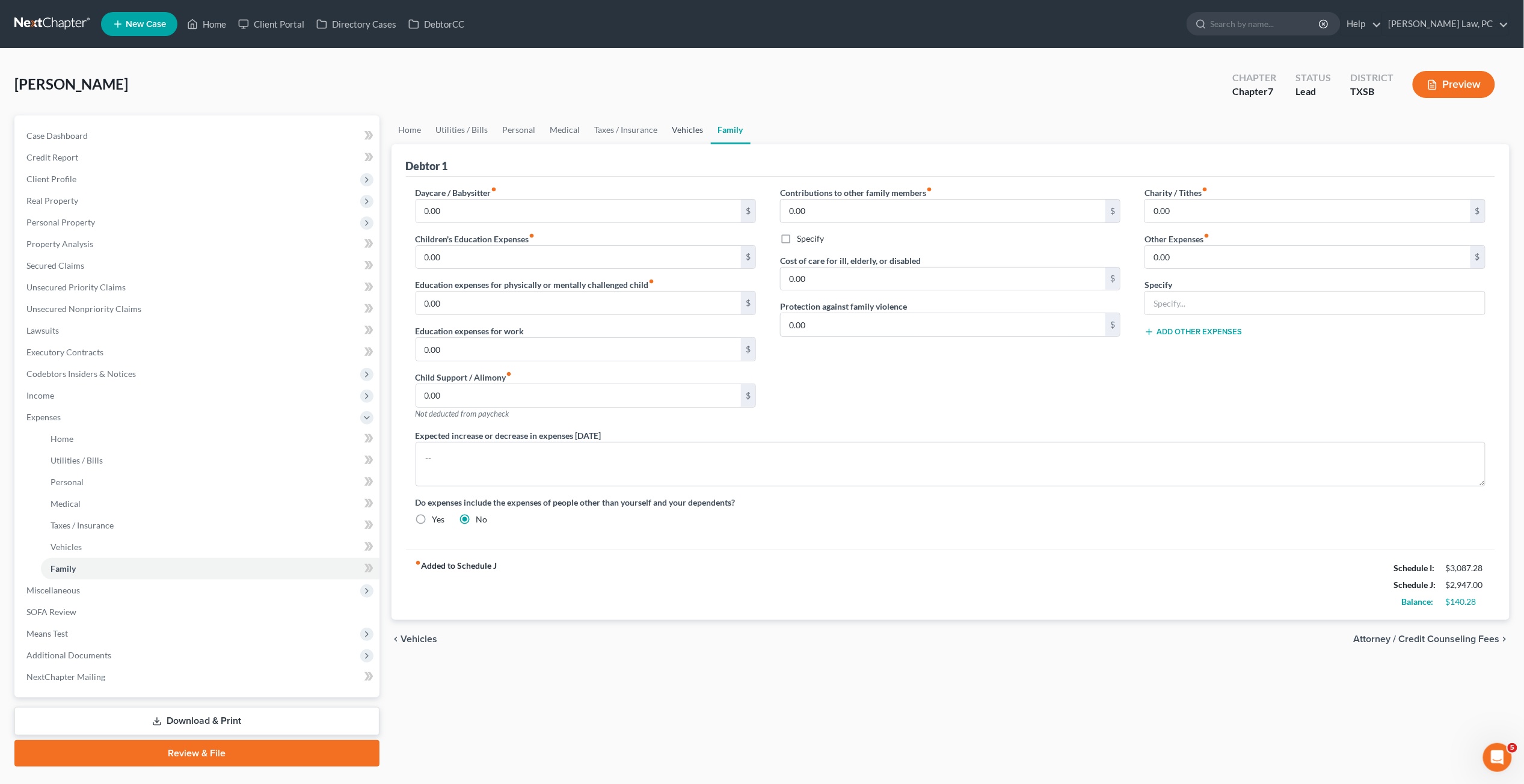
click at [686, 125] on link "Vehicles" at bounding box center [687, 130] width 46 height 29
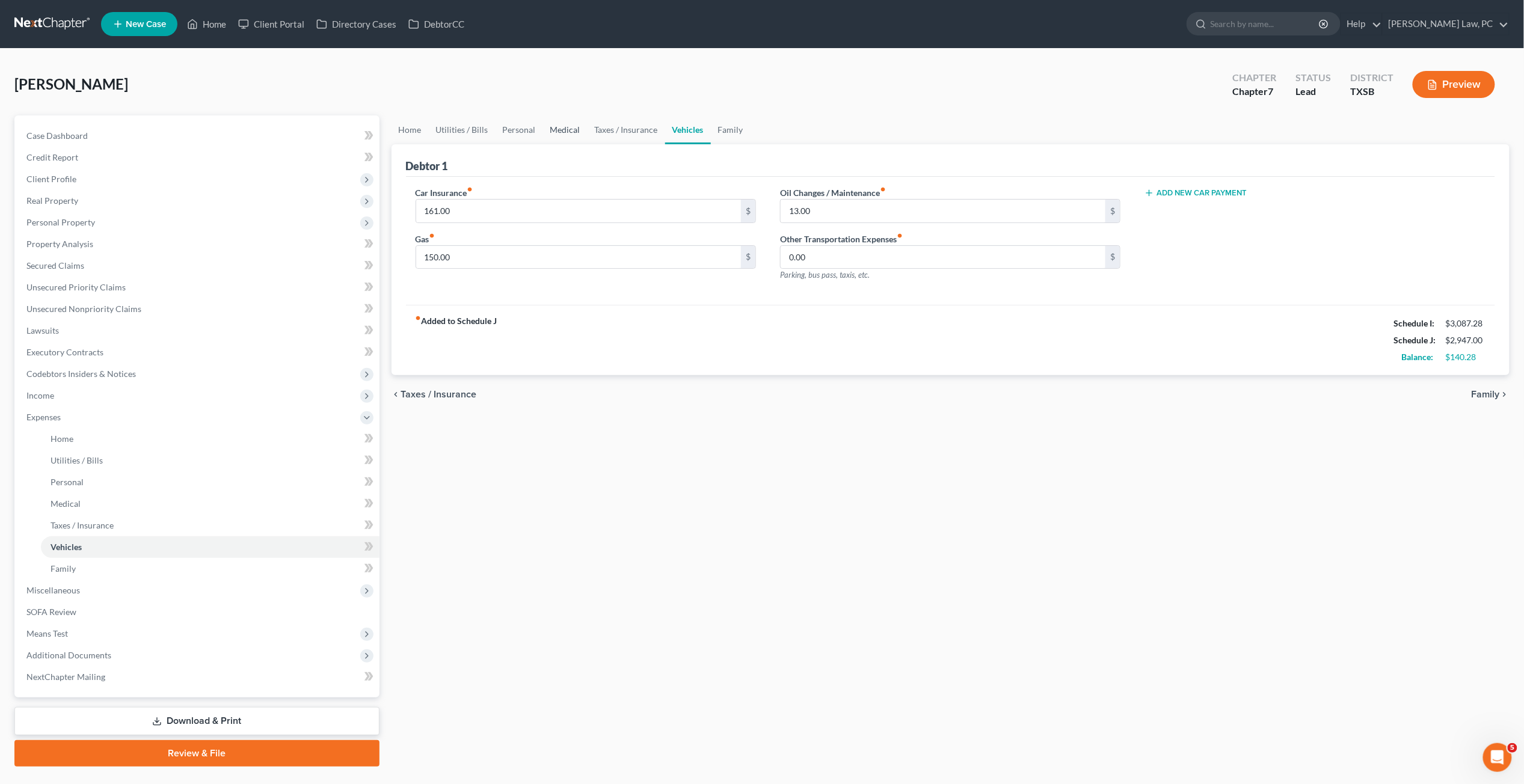
click at [549, 126] on link "Medical" at bounding box center [565, 130] width 44 height 29
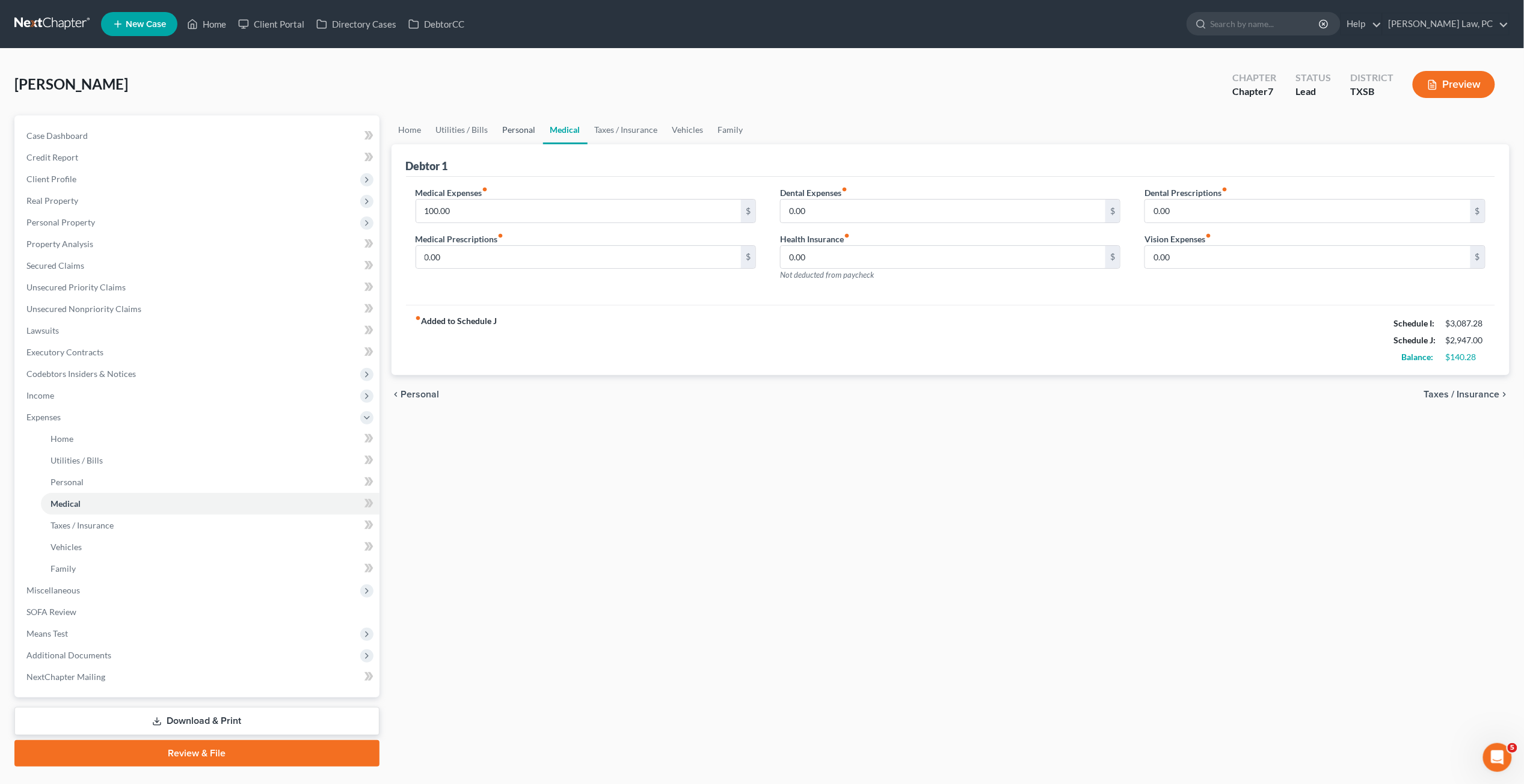
click at [515, 123] on link "Personal" at bounding box center [519, 130] width 48 height 29
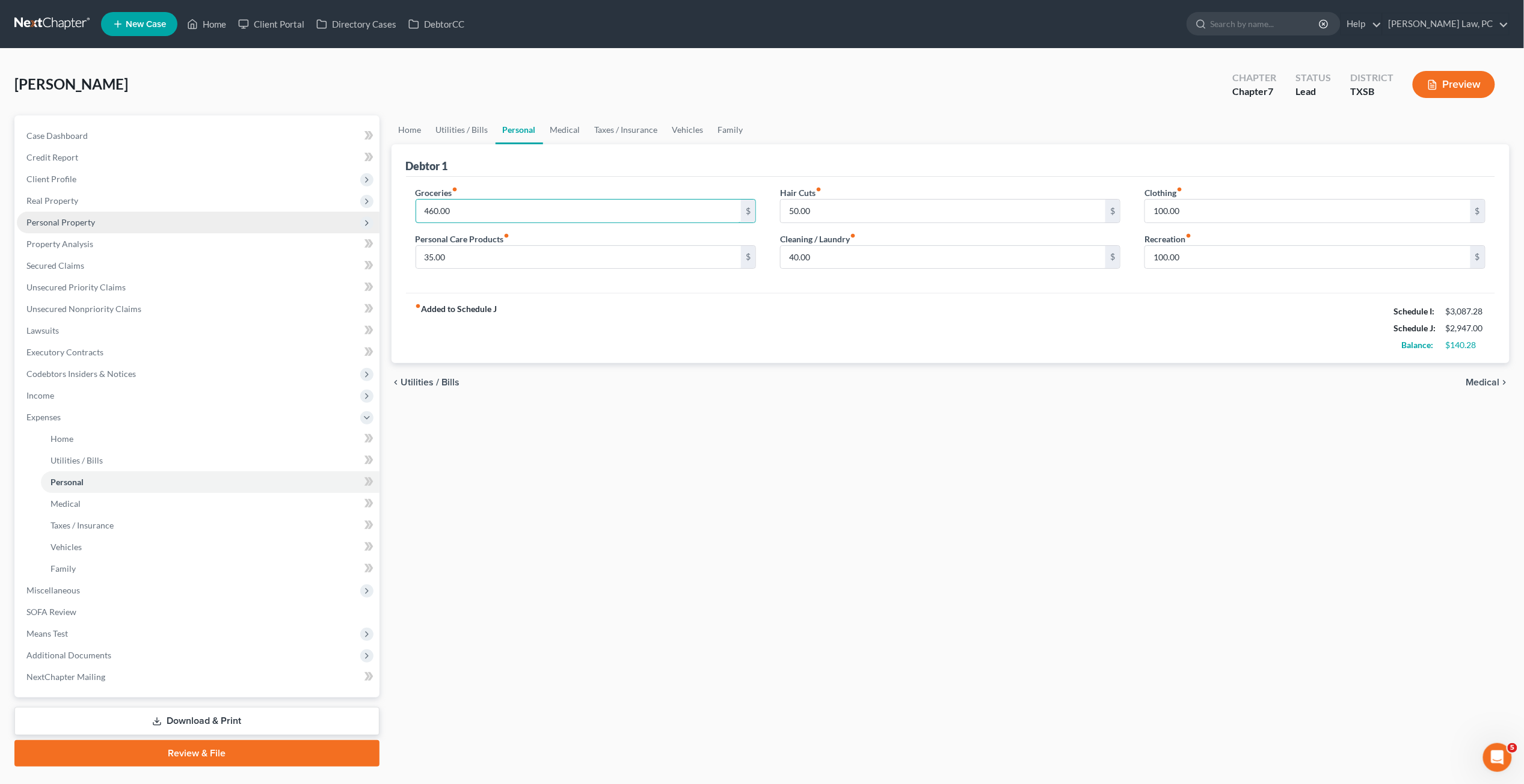
drag, startPoint x: 457, startPoint y: 209, endPoint x: 377, endPoint y: 220, distance: 80.8
click at [377, 215] on div "Petition Navigation Case Dashboard Payments Invoices Payments Payments Credit R…" at bounding box center [762, 441] width 1507 height 651
drag, startPoint x: 470, startPoint y: 193, endPoint x: 429, endPoint y: 211, distance: 44.8
click at [429, 211] on div "Groceries fiber_manual_record 460.00 $" at bounding box center [586, 204] width 341 height 37
click at [467, 211] on input "460.00" at bounding box center [579, 211] width 326 height 23
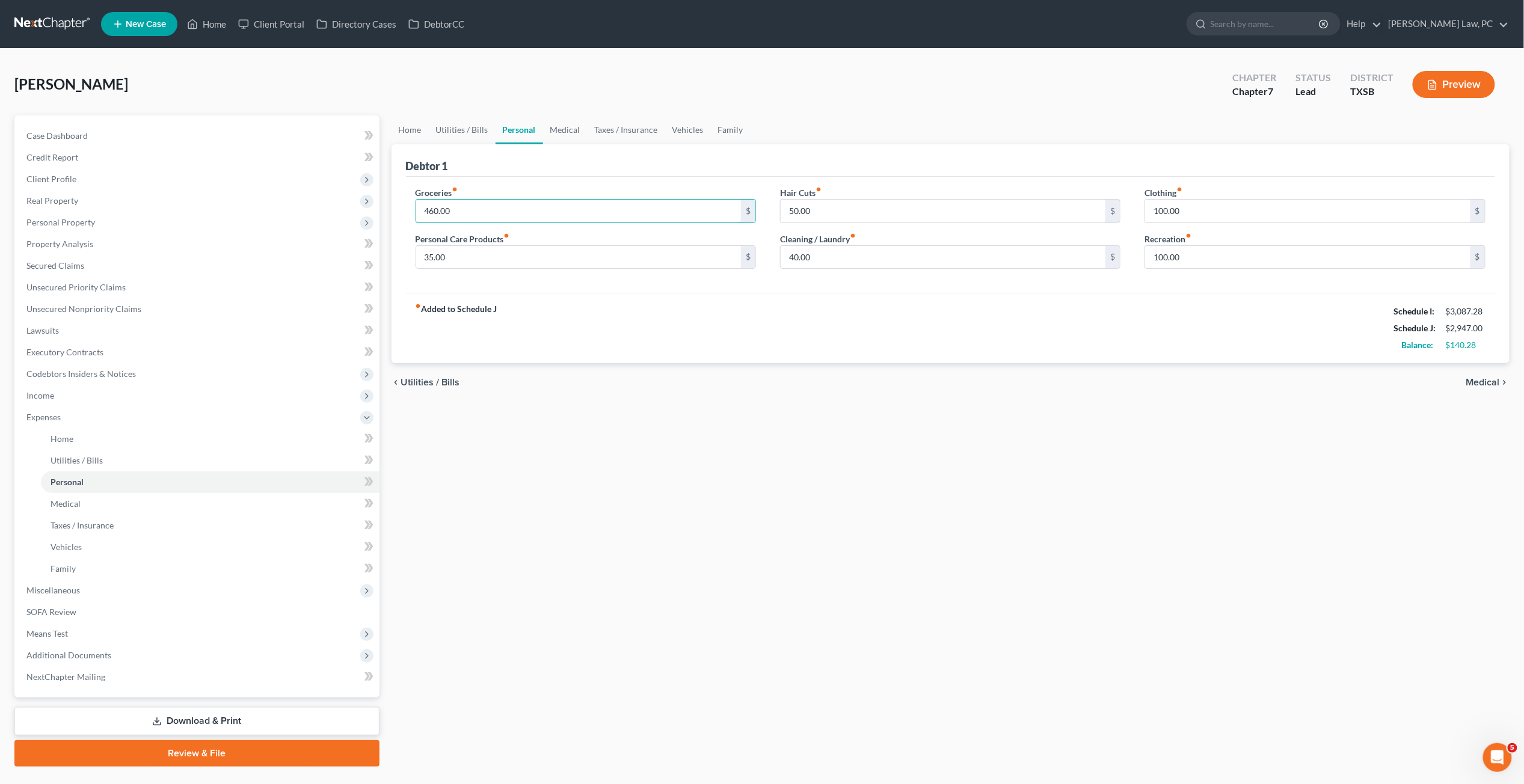
drag, startPoint x: 467, startPoint y: 211, endPoint x: 403, endPoint y: 211, distance: 64.0
click at [403, 211] on div "Groceries fiber_manual_record 460.00 $ Personal Care Products fiber_manual_reco…" at bounding box center [585, 232] width 364 height 92
type input "475"
click at [590, 297] on div "fiber_manual_record Added to Schedule J Schedule I: $3,087.28 Schedule J: $2,96…" at bounding box center [951, 328] width 1090 height 71
click at [109, 554] on link "Vehicles" at bounding box center [210, 547] width 339 height 22
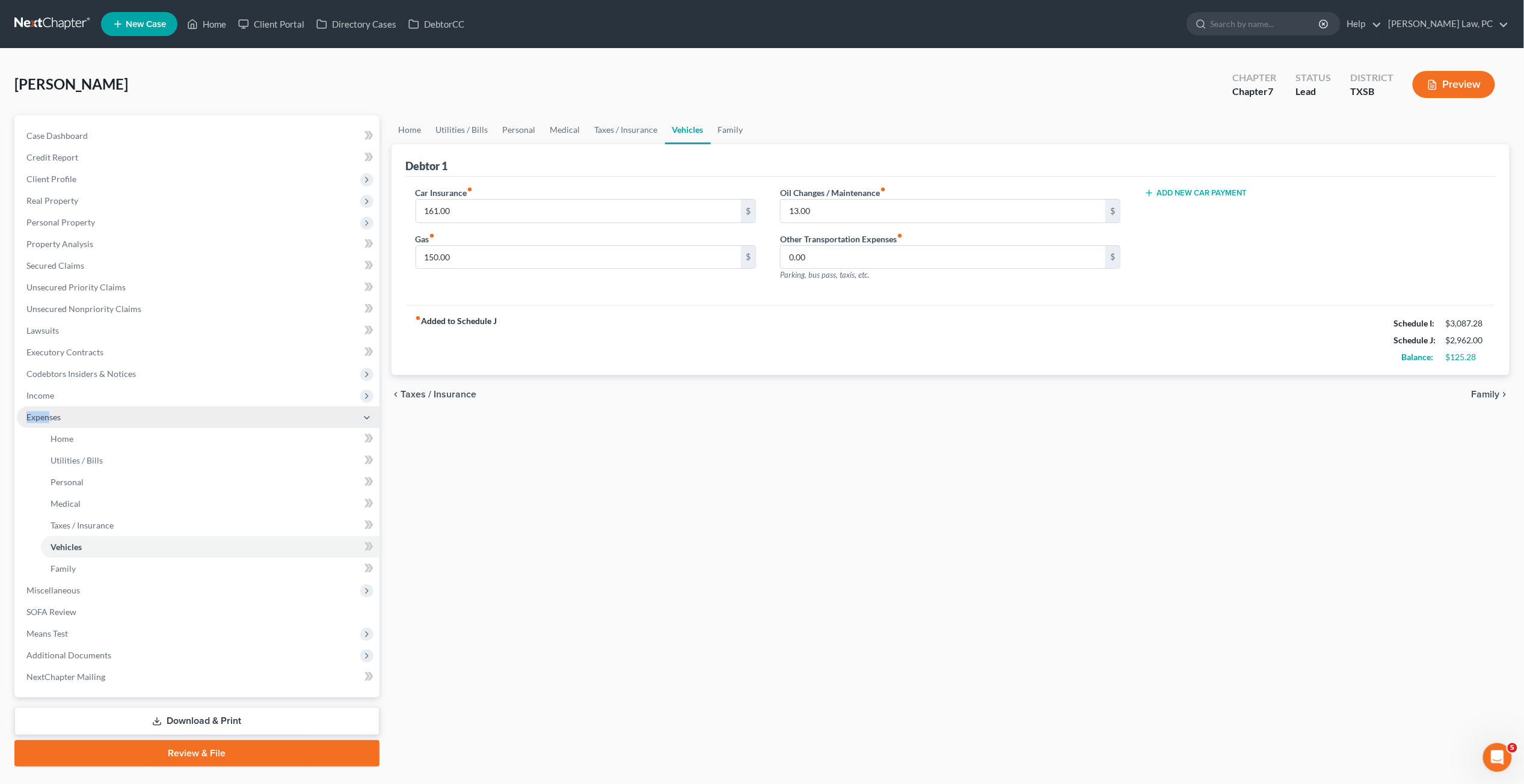
click at [48, 412] on span "Expenses" at bounding box center [198, 417] width 363 height 22
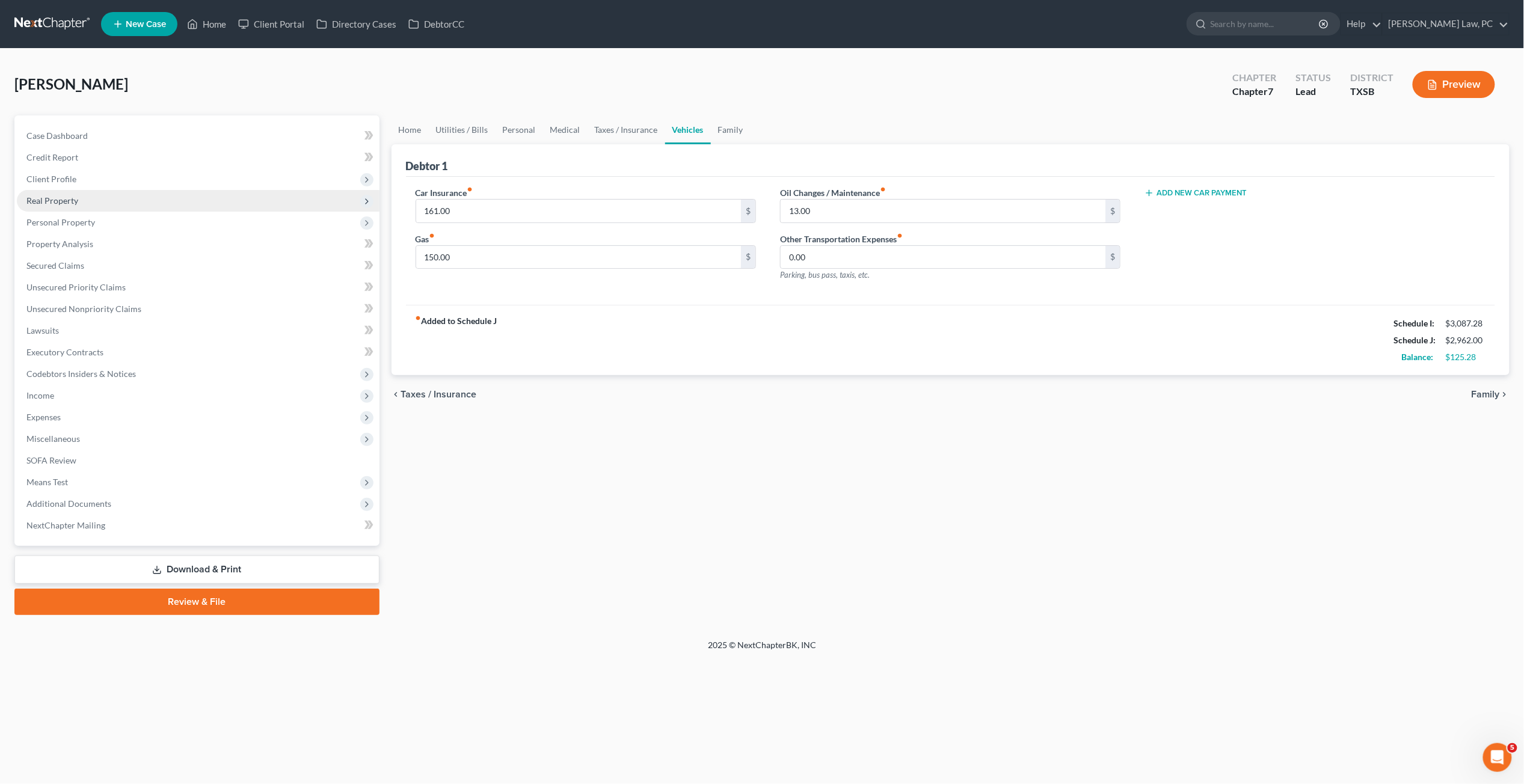
click at [53, 193] on span "Real Property" at bounding box center [198, 201] width 363 height 22
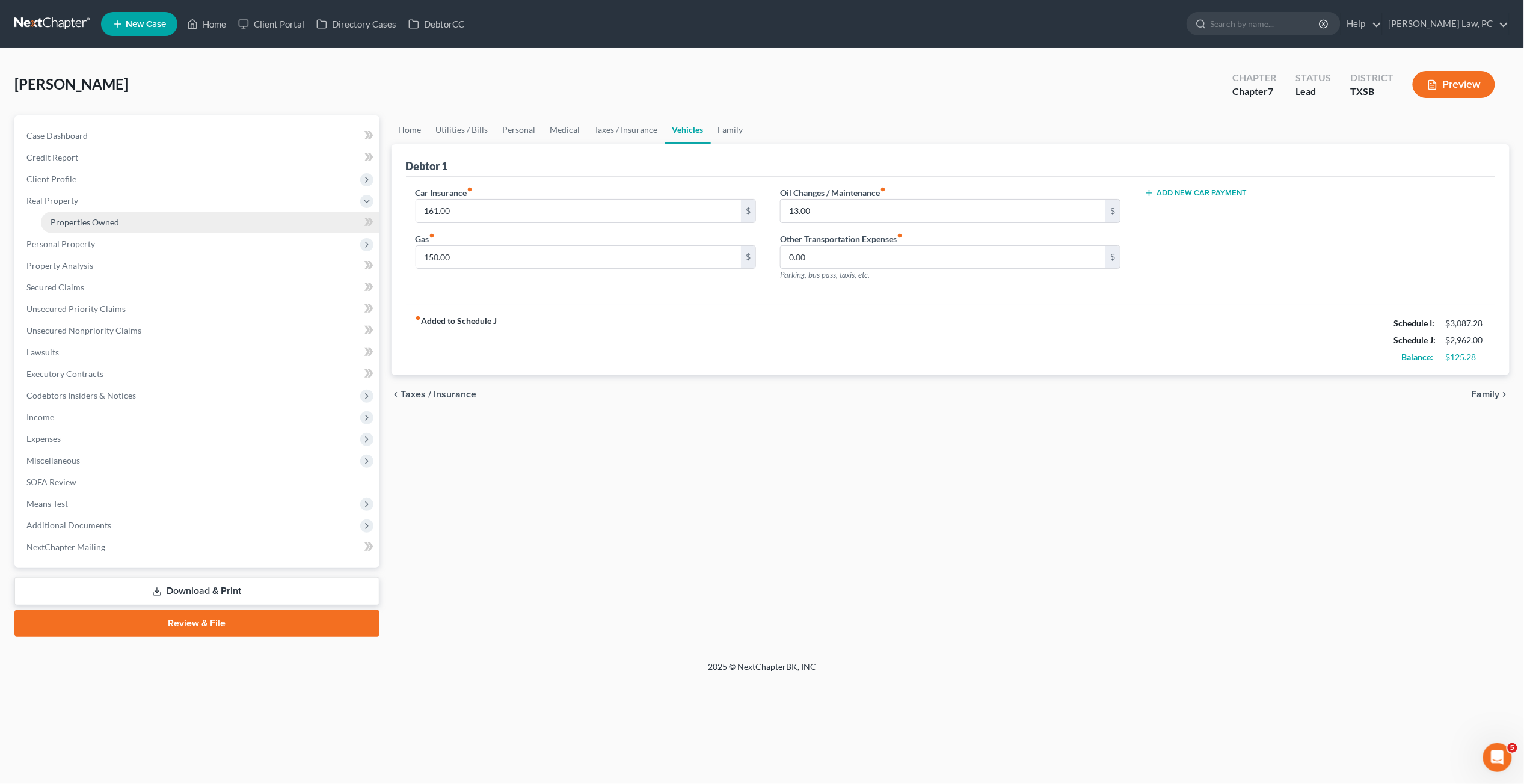
click at [114, 224] on span "Properties Owned" at bounding box center [85, 222] width 69 height 10
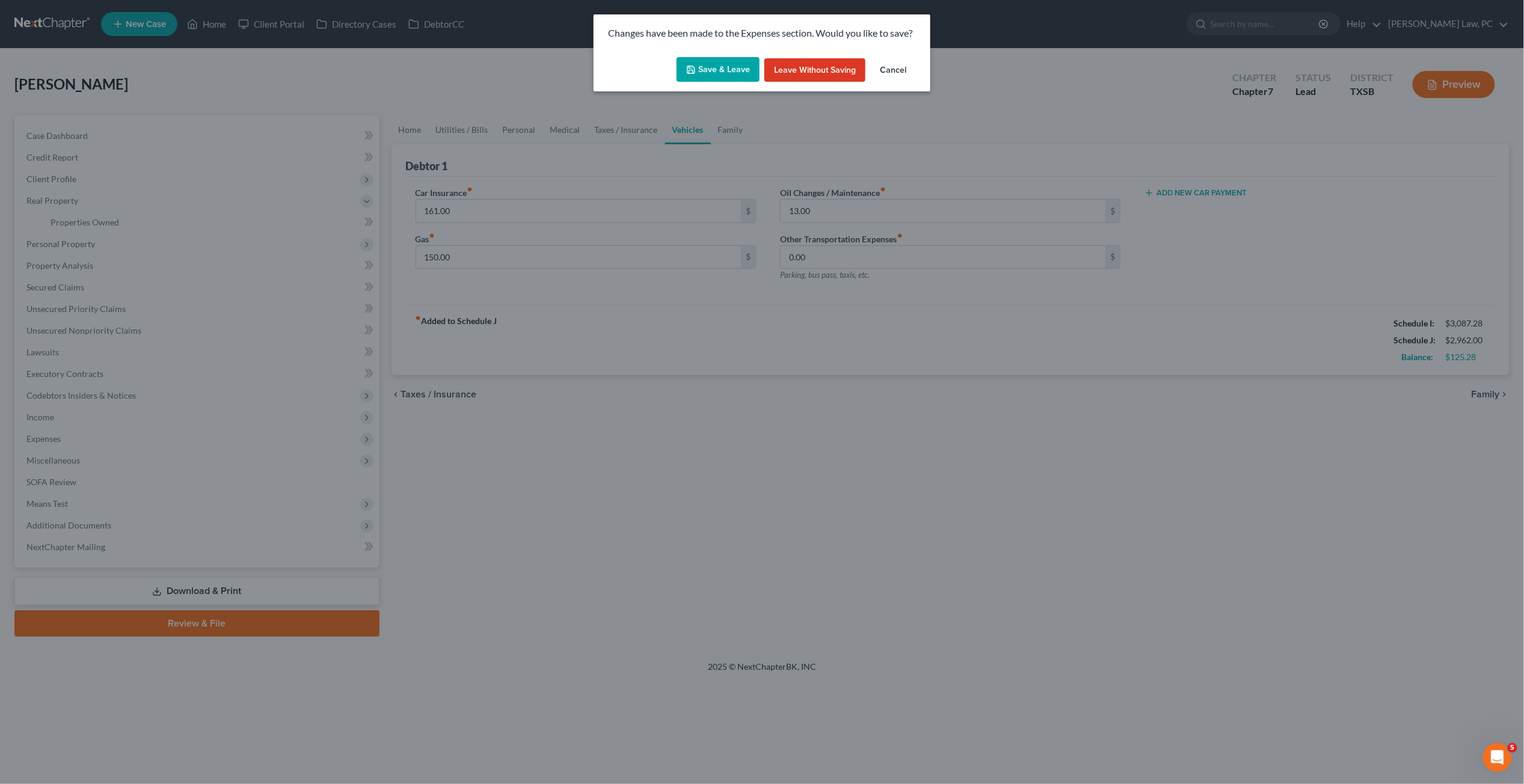
click at [689, 77] on button "Save & Leave" at bounding box center [718, 69] width 83 height 25
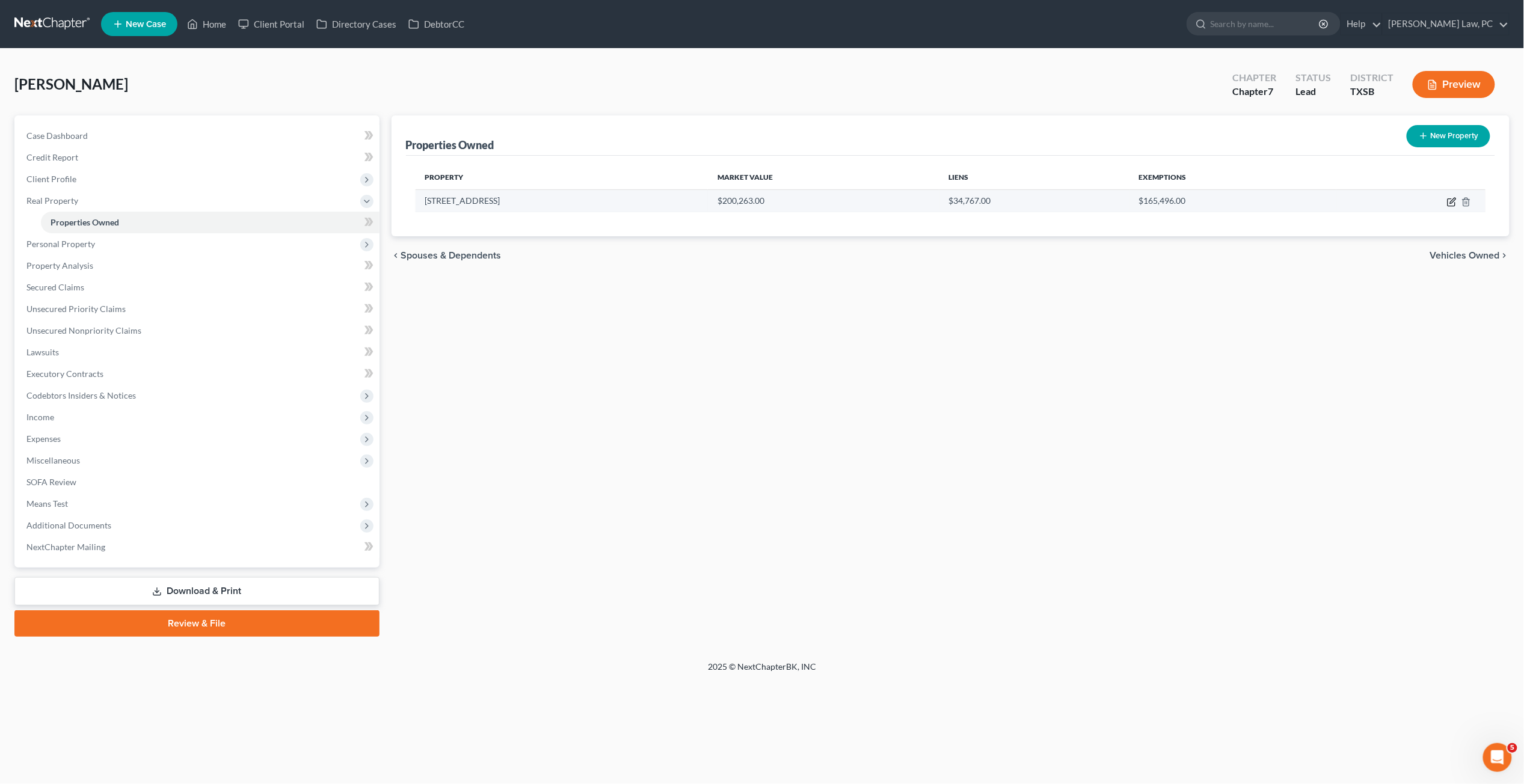
click at [1178, 201] on icon "button" at bounding box center [1453, 200] width 5 height 5
select select "45"
select select "0"
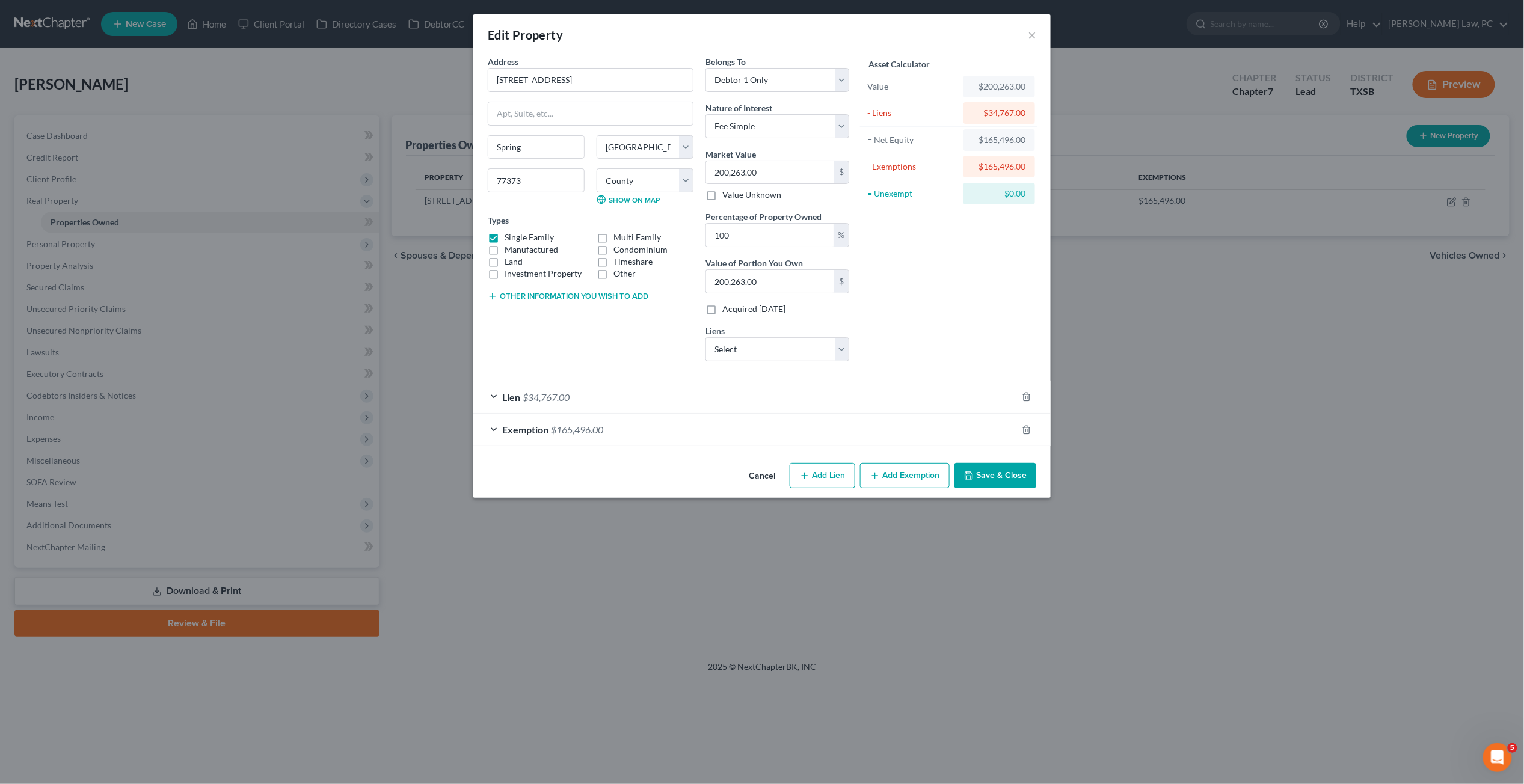
click at [1004, 478] on button "Save & Close" at bounding box center [995, 475] width 82 height 25
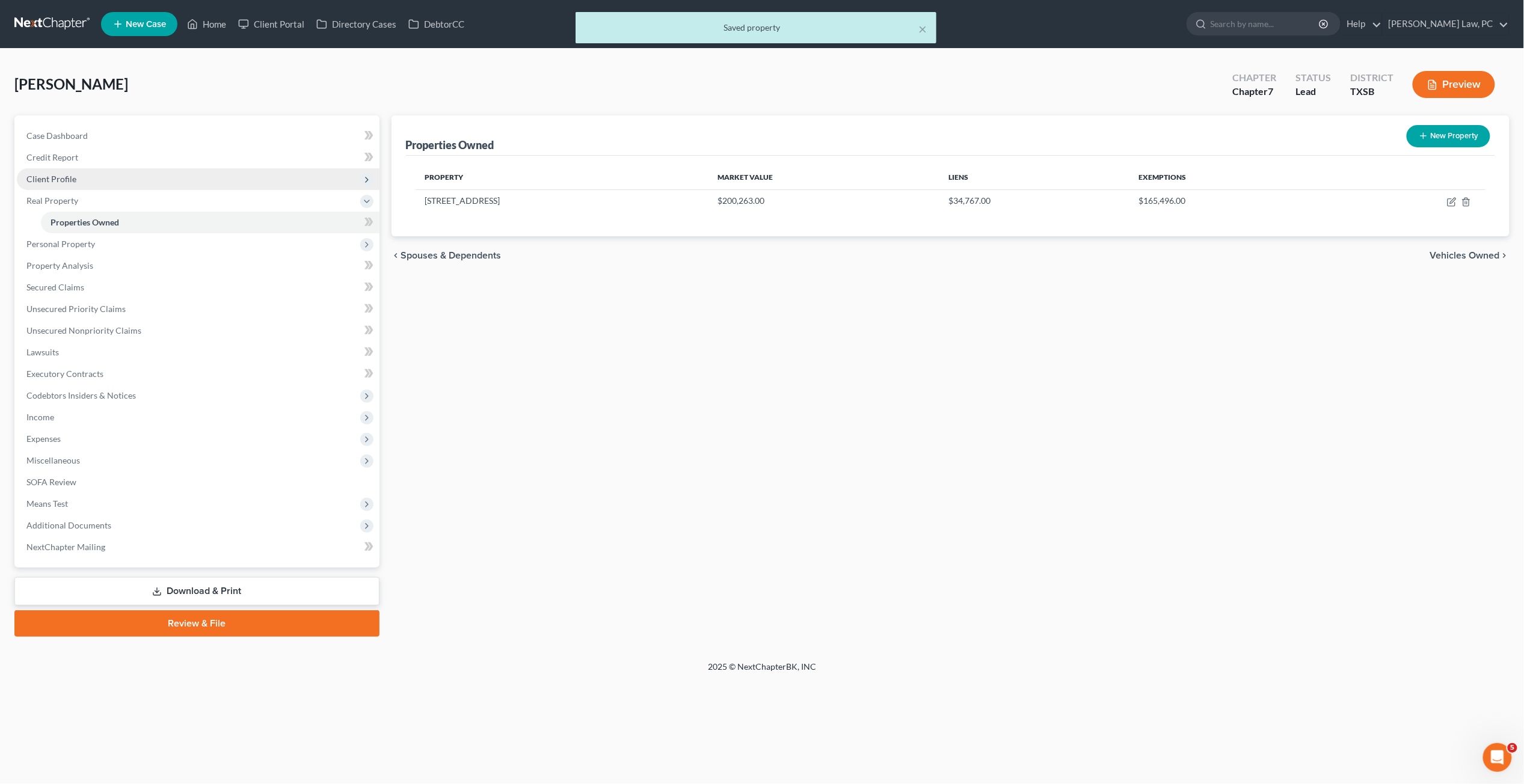
click at [60, 175] on span "Client Profile" at bounding box center [51, 179] width 50 height 10
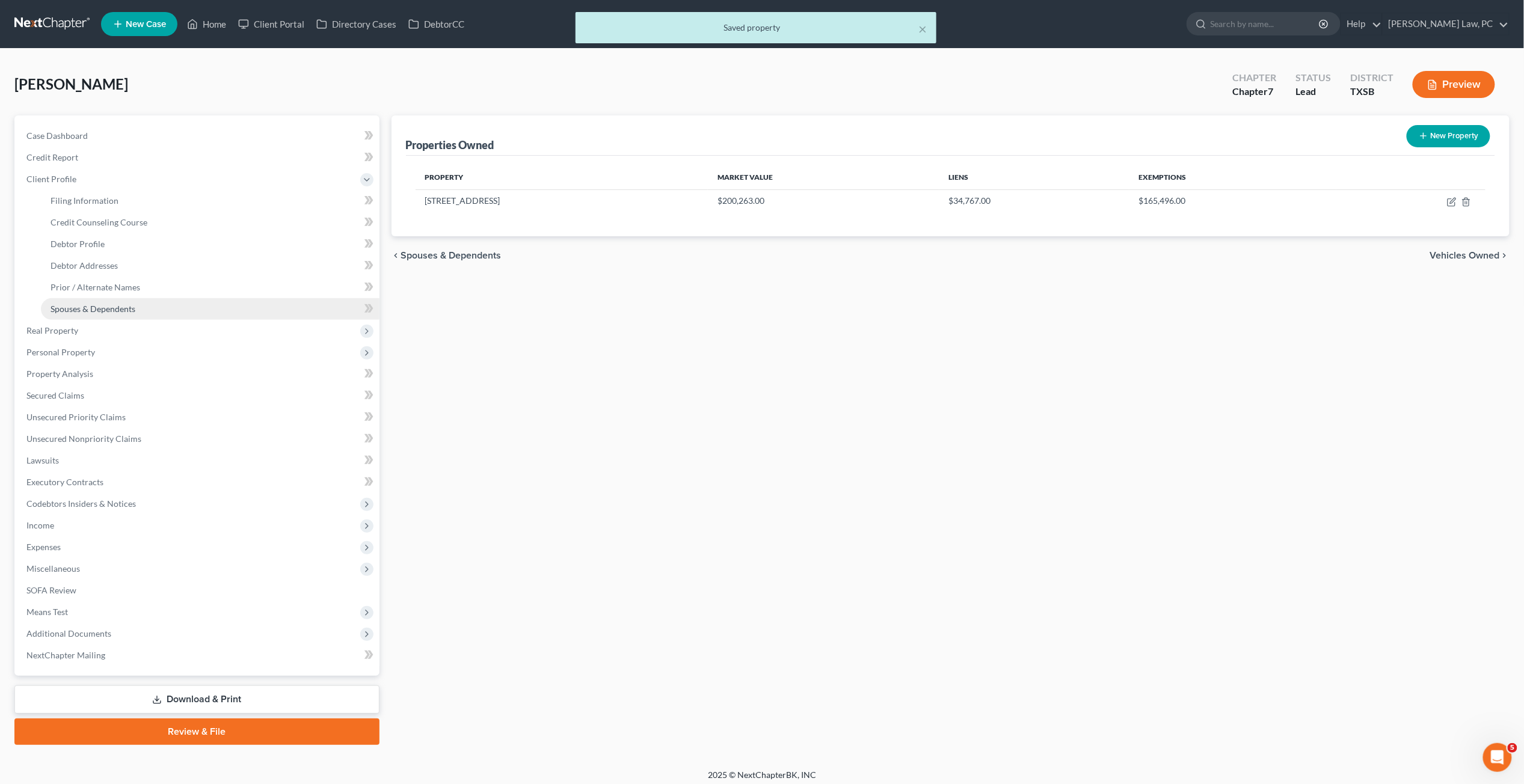
click at [114, 306] on span "Spouses & Dependents" at bounding box center [93, 309] width 85 height 10
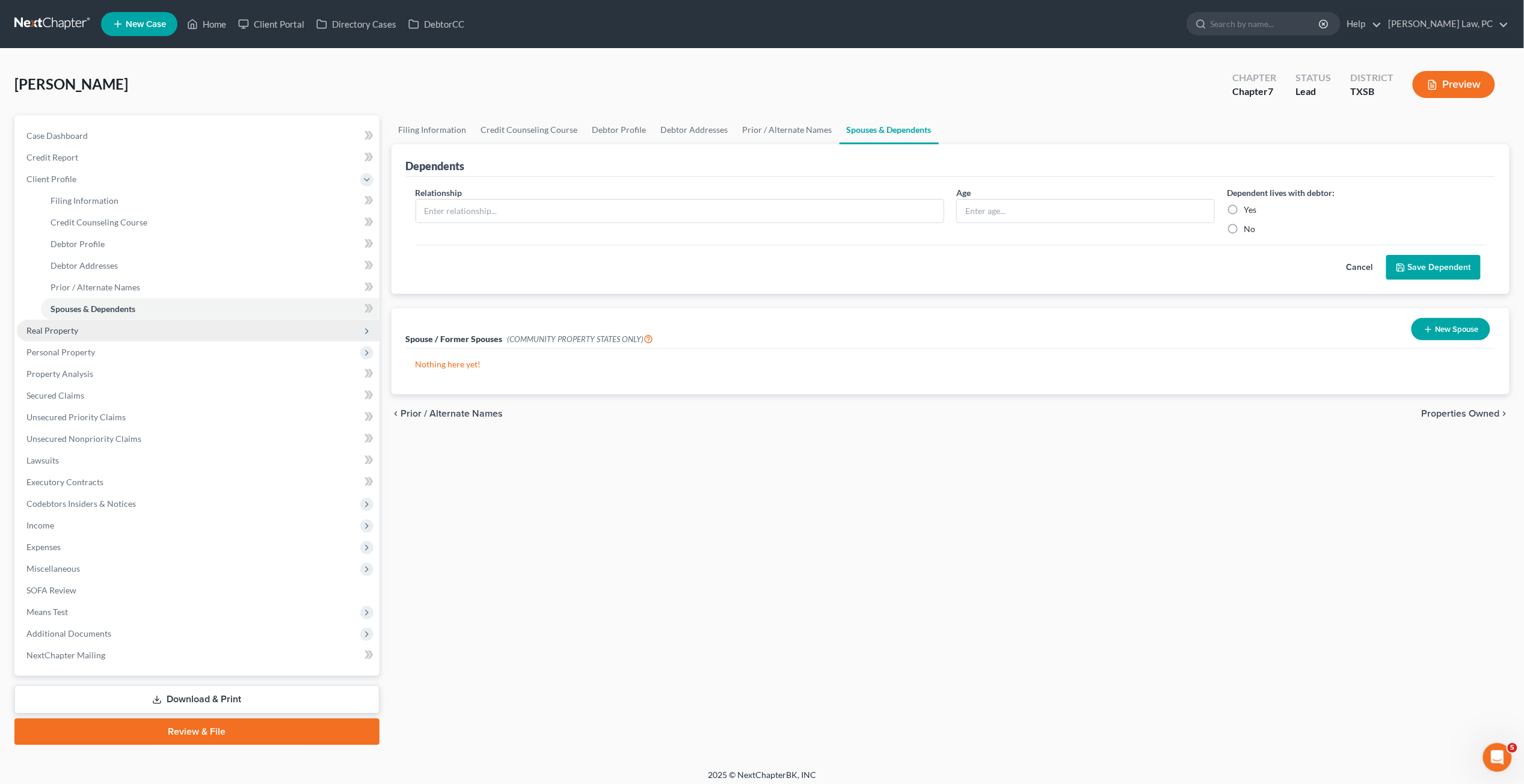
click at [80, 328] on span "Real Property" at bounding box center [198, 331] width 363 height 22
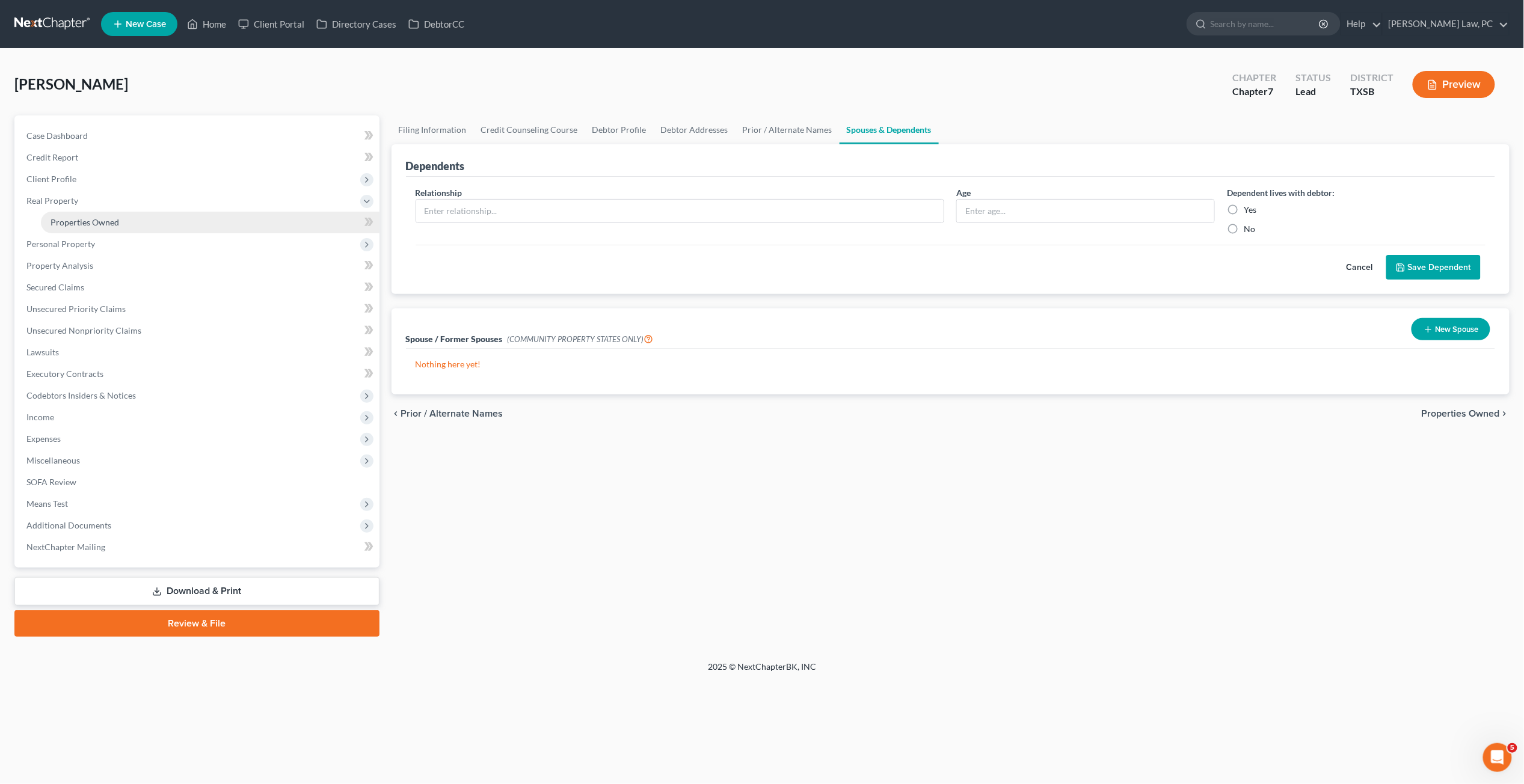
click at [111, 229] on link "Properties Owned" at bounding box center [210, 223] width 339 height 22
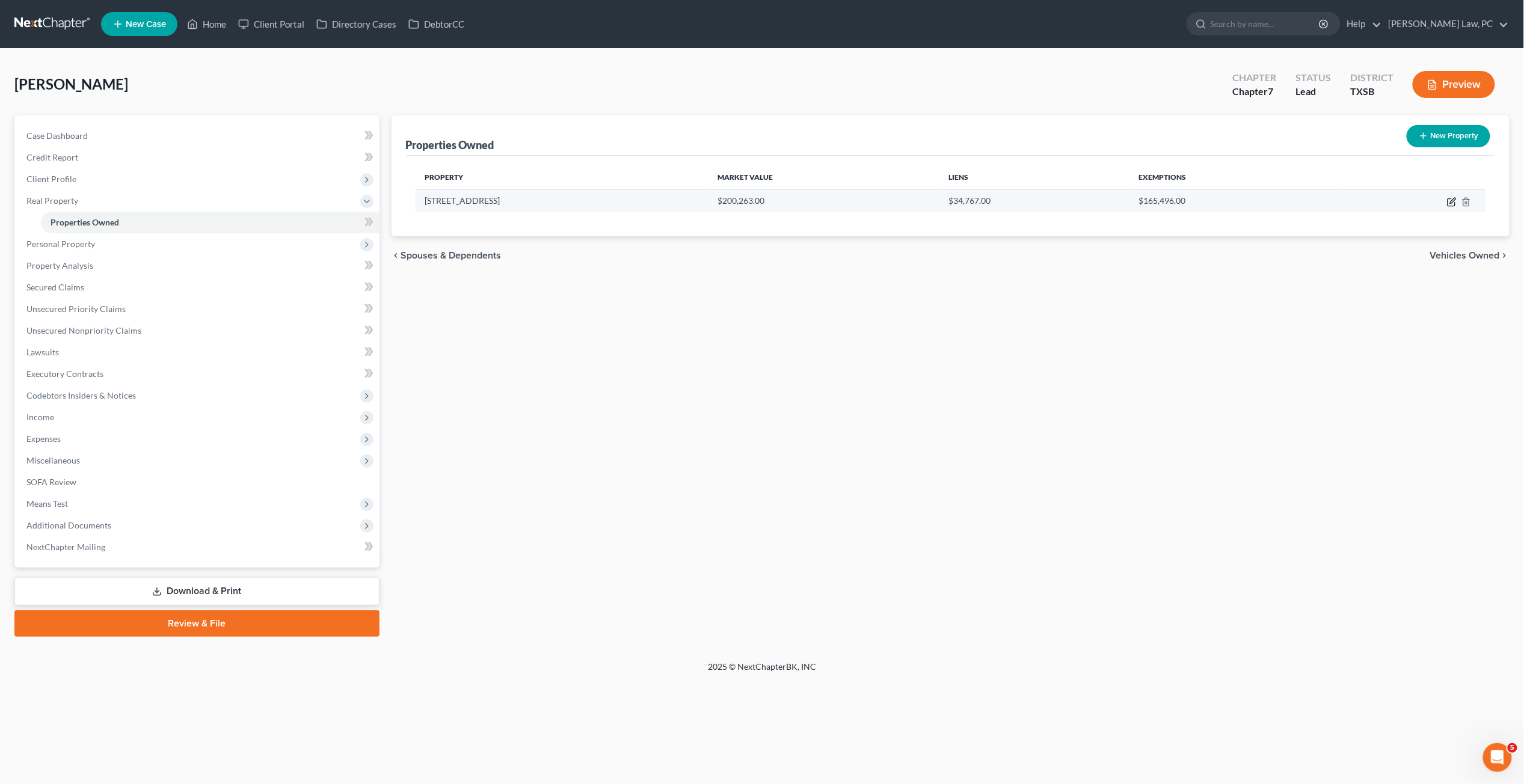
click at [1178, 202] on icon "button" at bounding box center [1452, 202] width 10 height 10
select select "45"
select select "100"
select select "0"
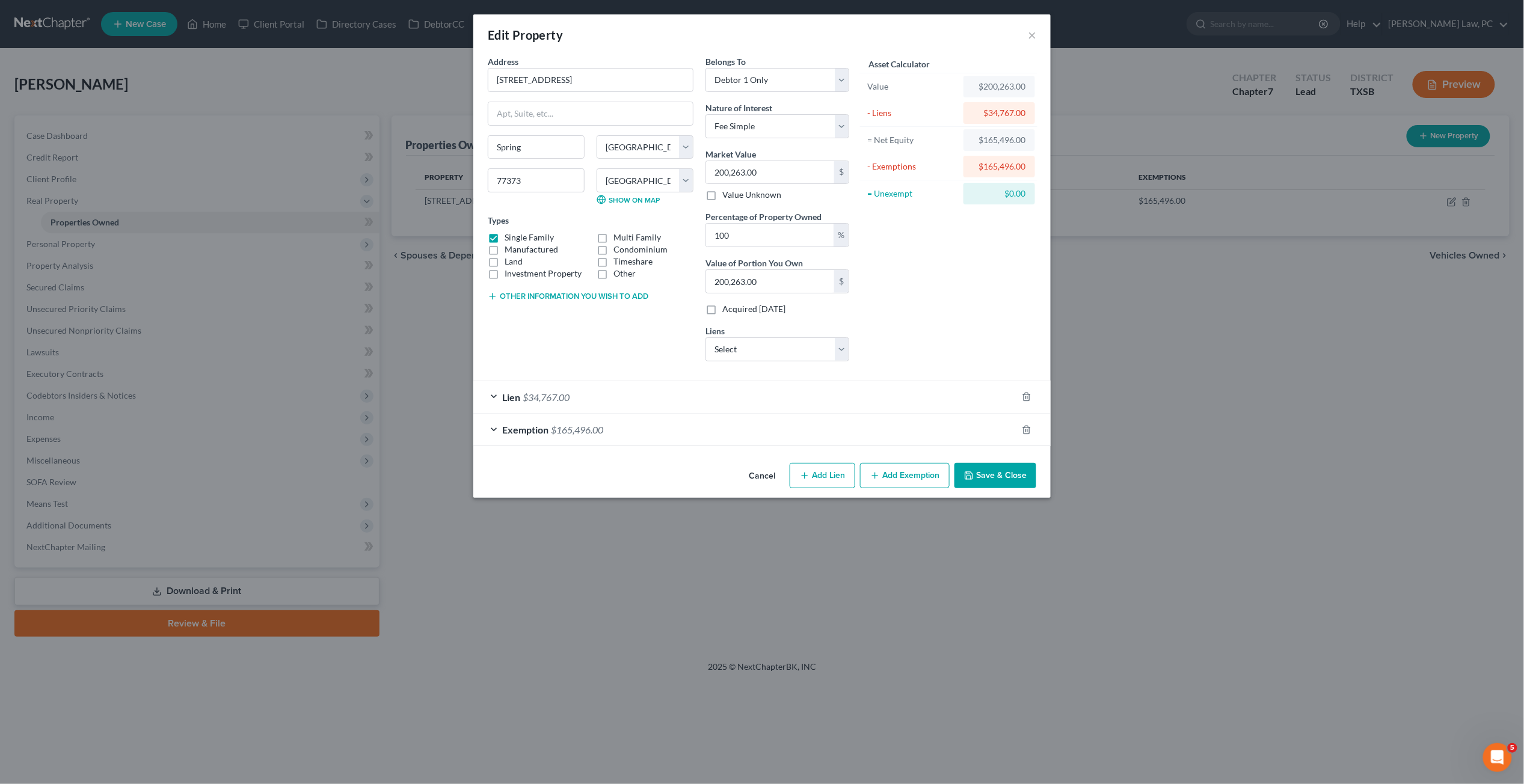
click at [563, 292] on button "Other information you wish to add" at bounding box center [568, 296] width 161 height 10
click at [573, 323] on textarea at bounding box center [590, 324] width 206 height 44
type textarea "Property awarded to Debtor after ex husband death"
click at [1022, 470] on button "Save & Close" at bounding box center [995, 475] width 82 height 25
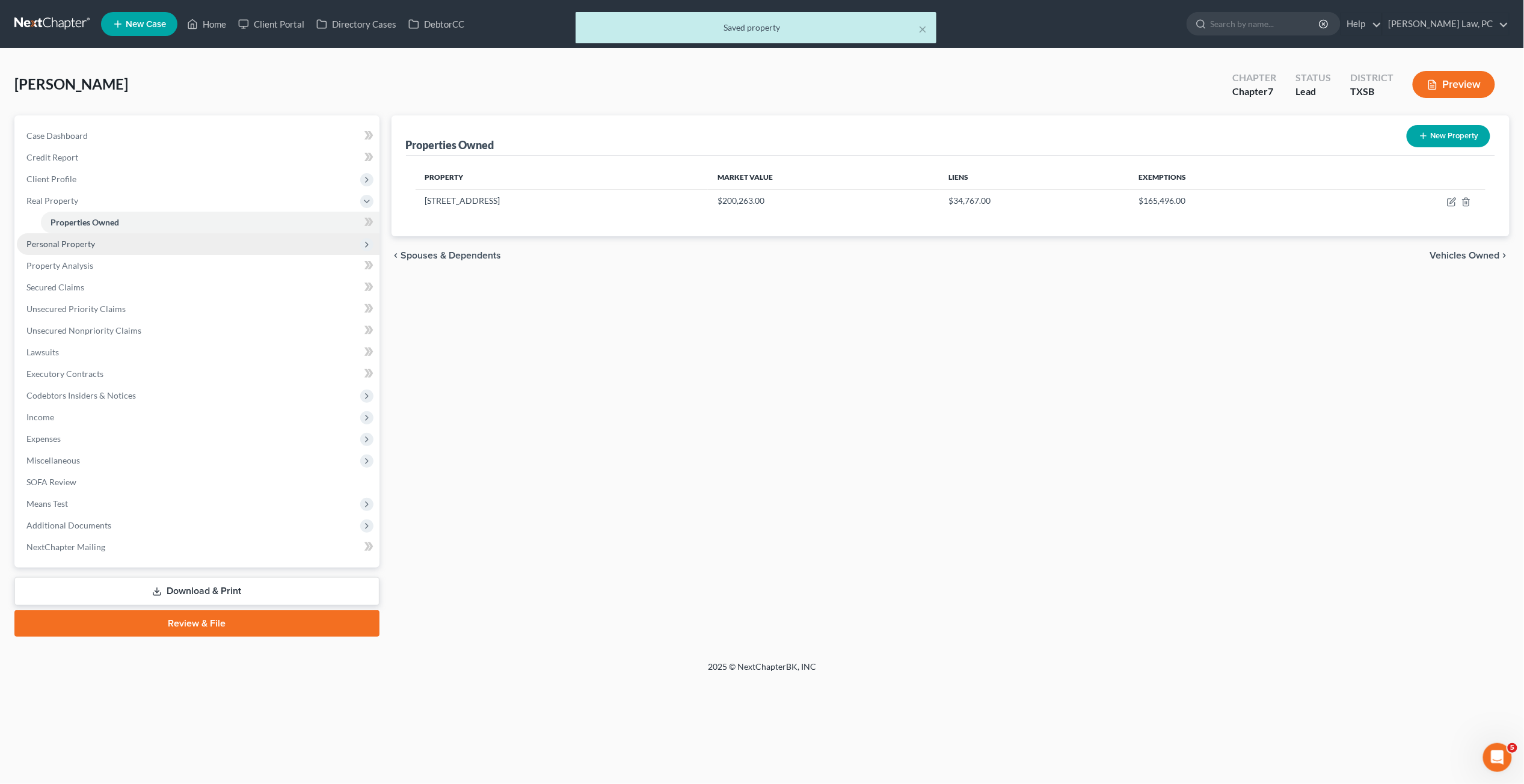
click at [92, 239] on span "Personal Property" at bounding box center [60, 244] width 69 height 10
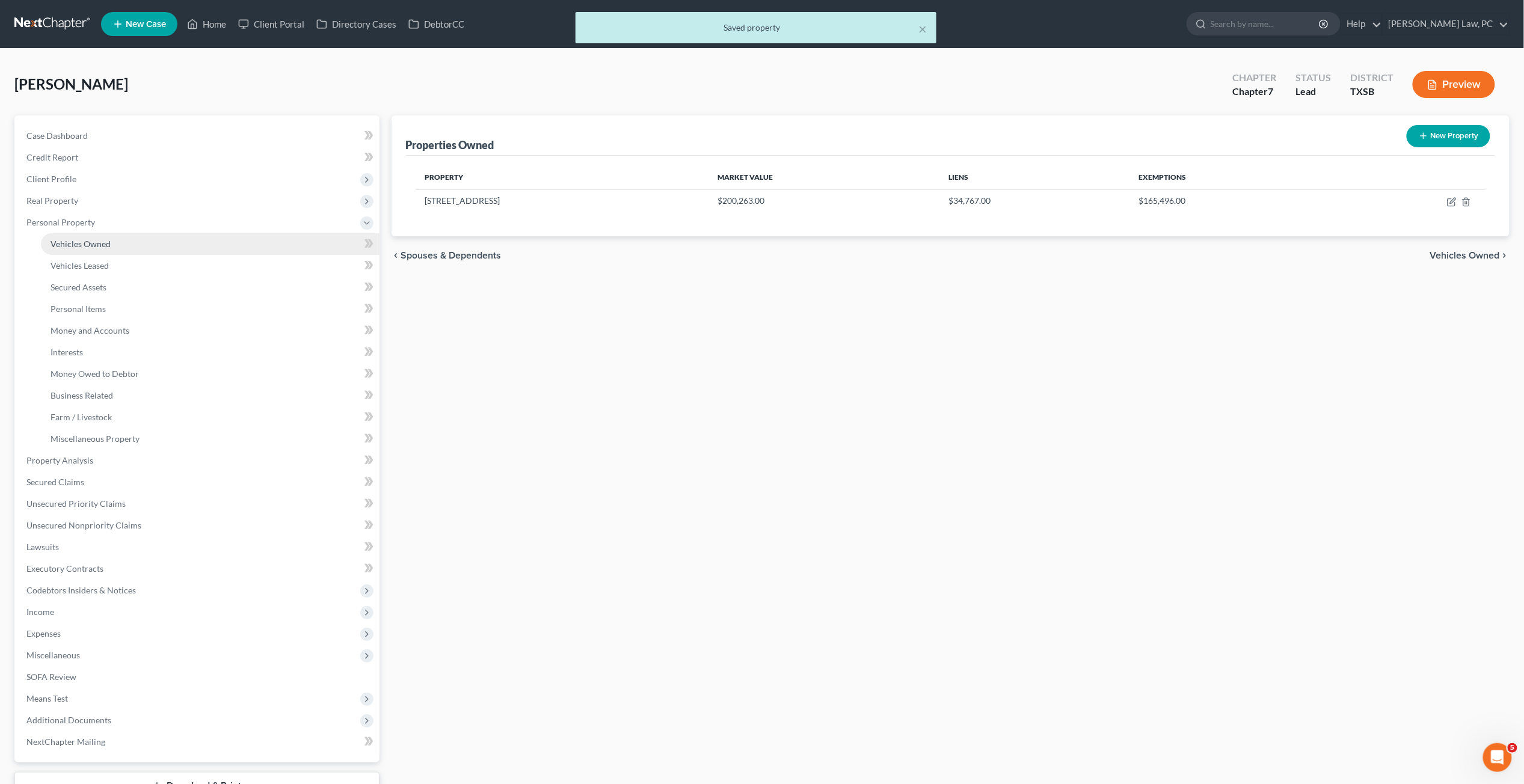
click at [95, 246] on span "Vehicles Owned" at bounding box center [81, 244] width 60 height 10
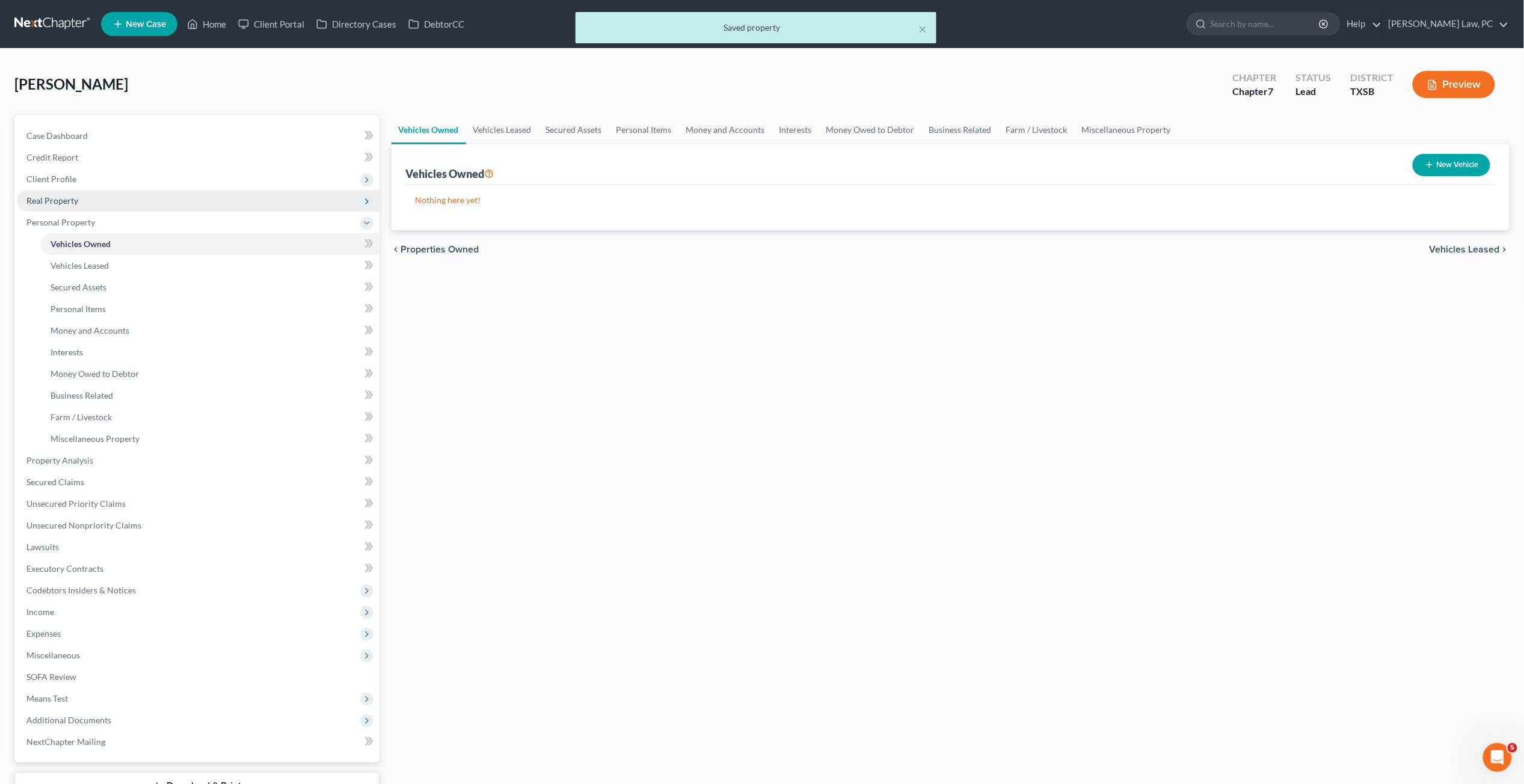
click at [63, 198] on span "Real Property" at bounding box center [52, 200] width 52 height 10
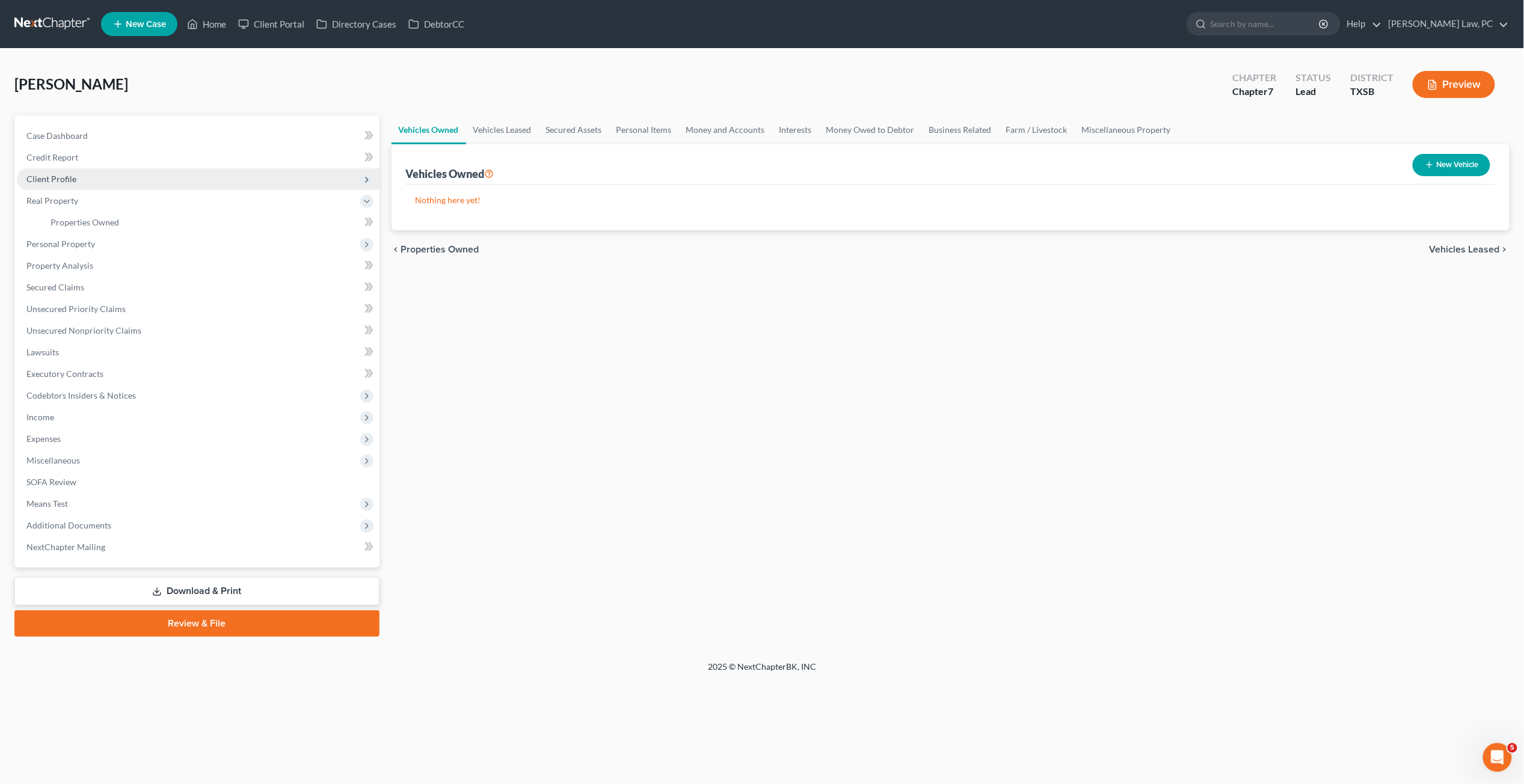
click at [95, 177] on span "Client Profile" at bounding box center [198, 179] width 363 height 22
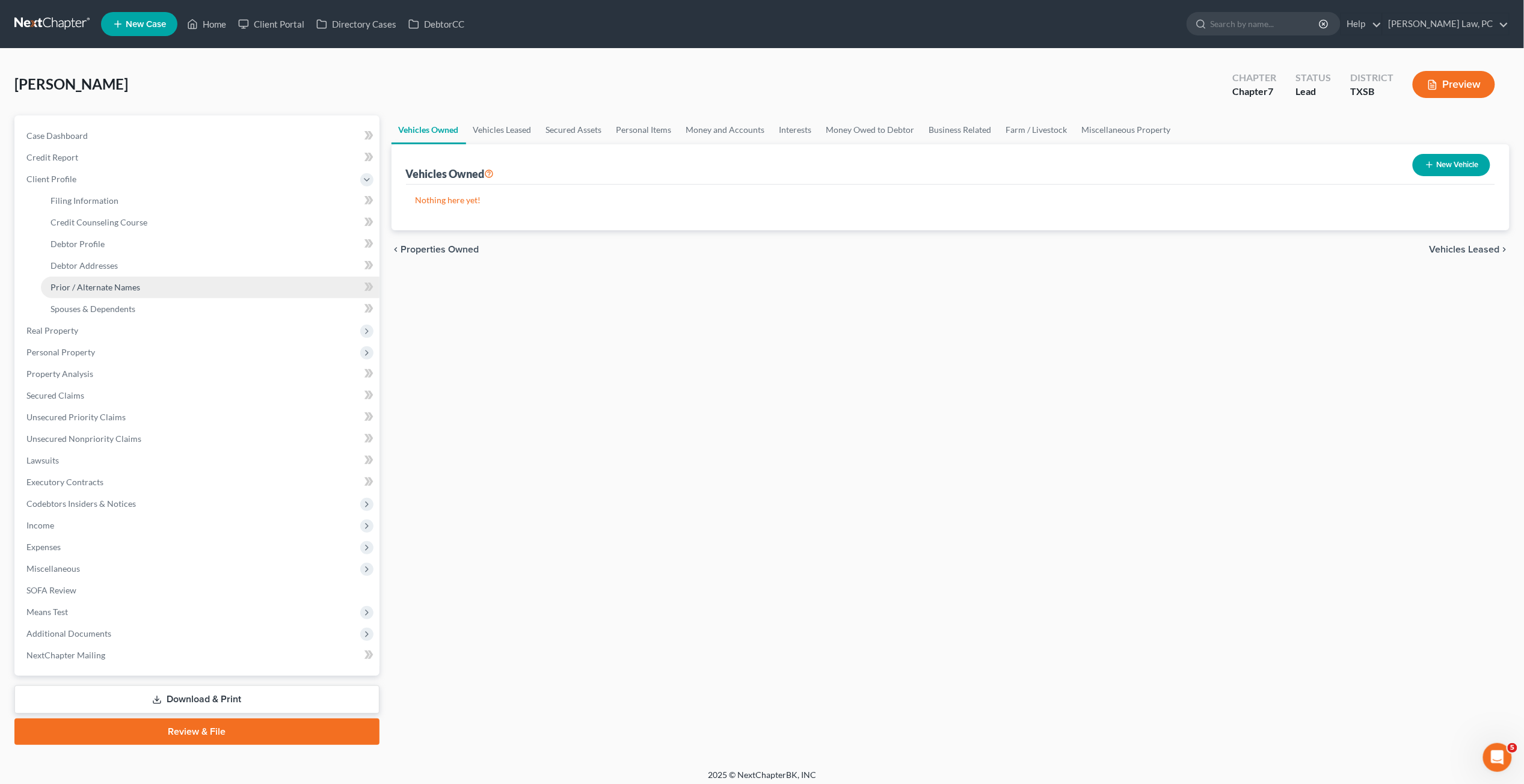
click at [89, 291] on span "Prior / Alternate Names" at bounding box center [96, 287] width 90 height 10
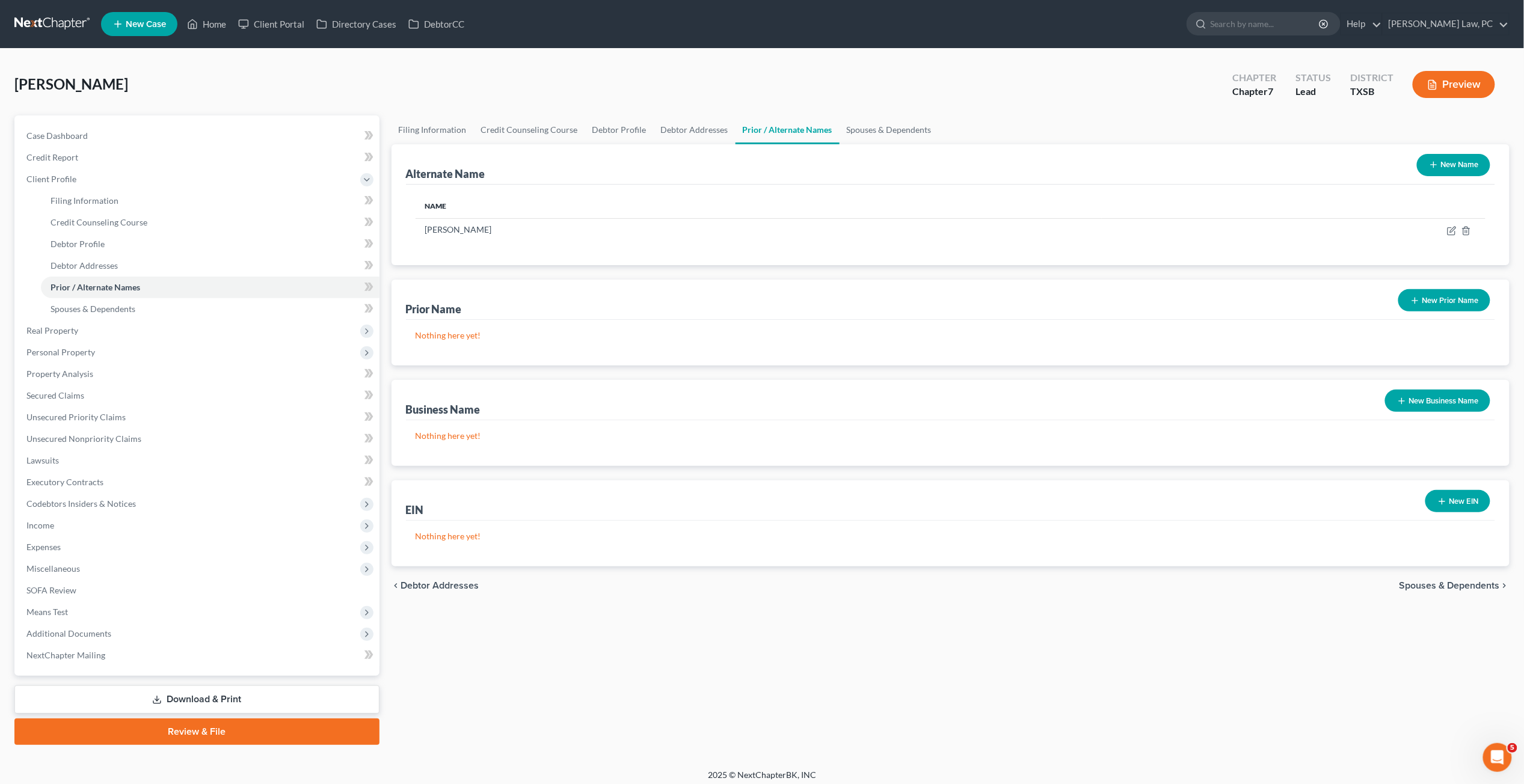
click at [1178, 295] on button "New Prior Name" at bounding box center [1444, 300] width 92 height 22
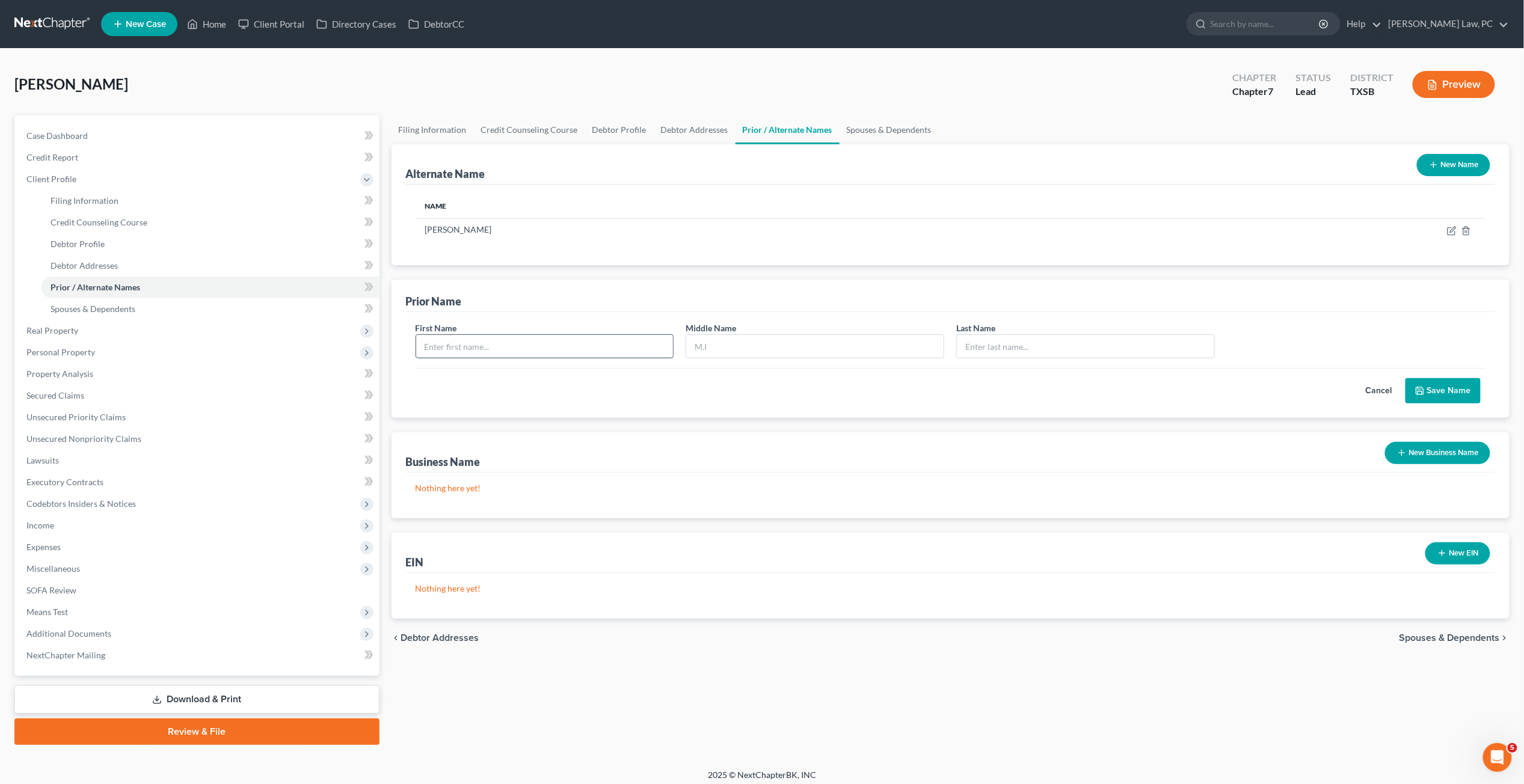
click at [457, 347] on input "text" at bounding box center [545, 346] width 258 height 23
type input "Frances"
click at [999, 335] on input "text" at bounding box center [1086, 346] width 258 height 23
type input "G"
type input "J"
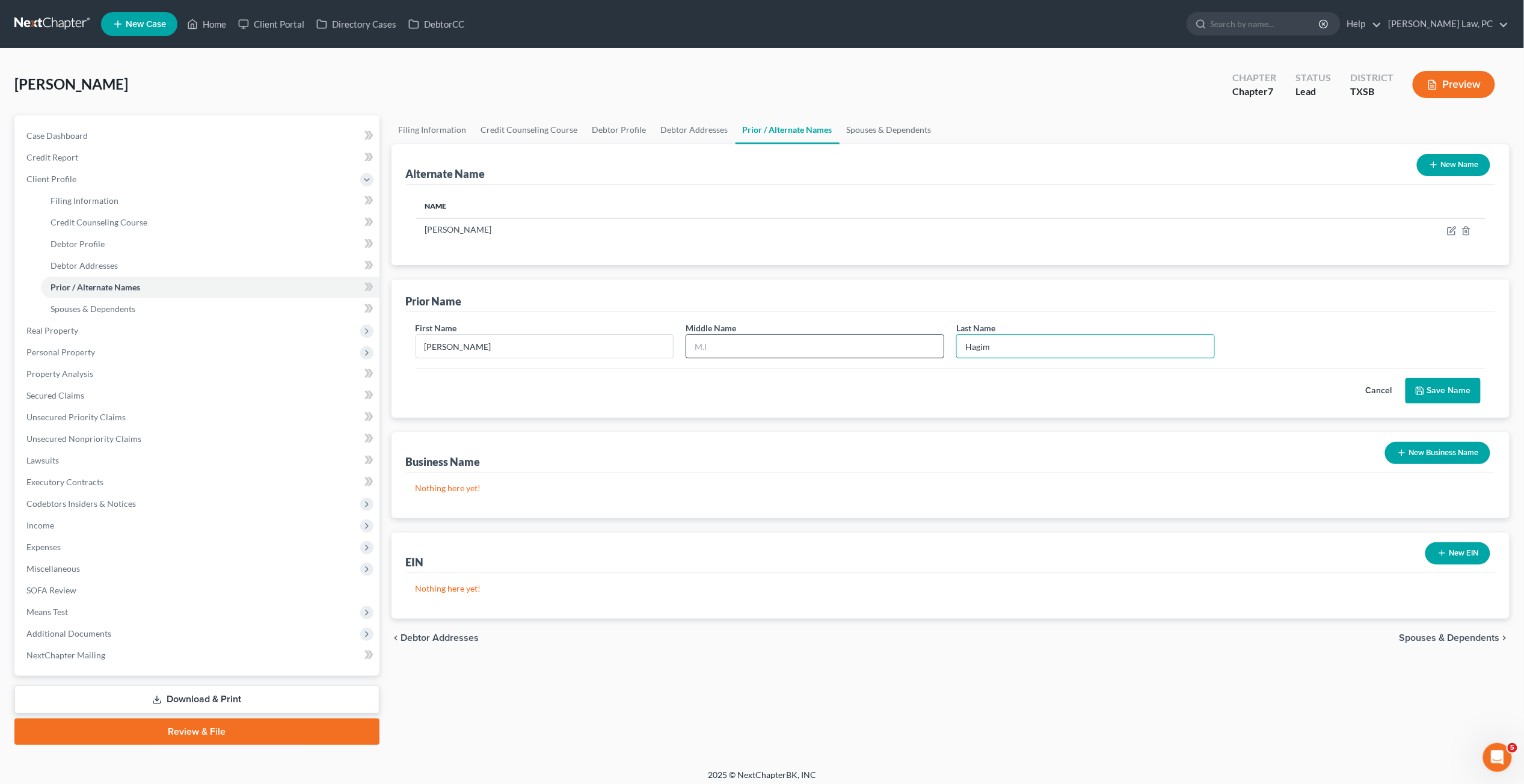
type input "Hagim"
click at [922, 344] on input "text" at bounding box center [815, 346] width 258 height 23
type input "Gay"
click at [996, 353] on input "Hagim" at bounding box center [1086, 346] width 258 height 23
type input "Hagin"
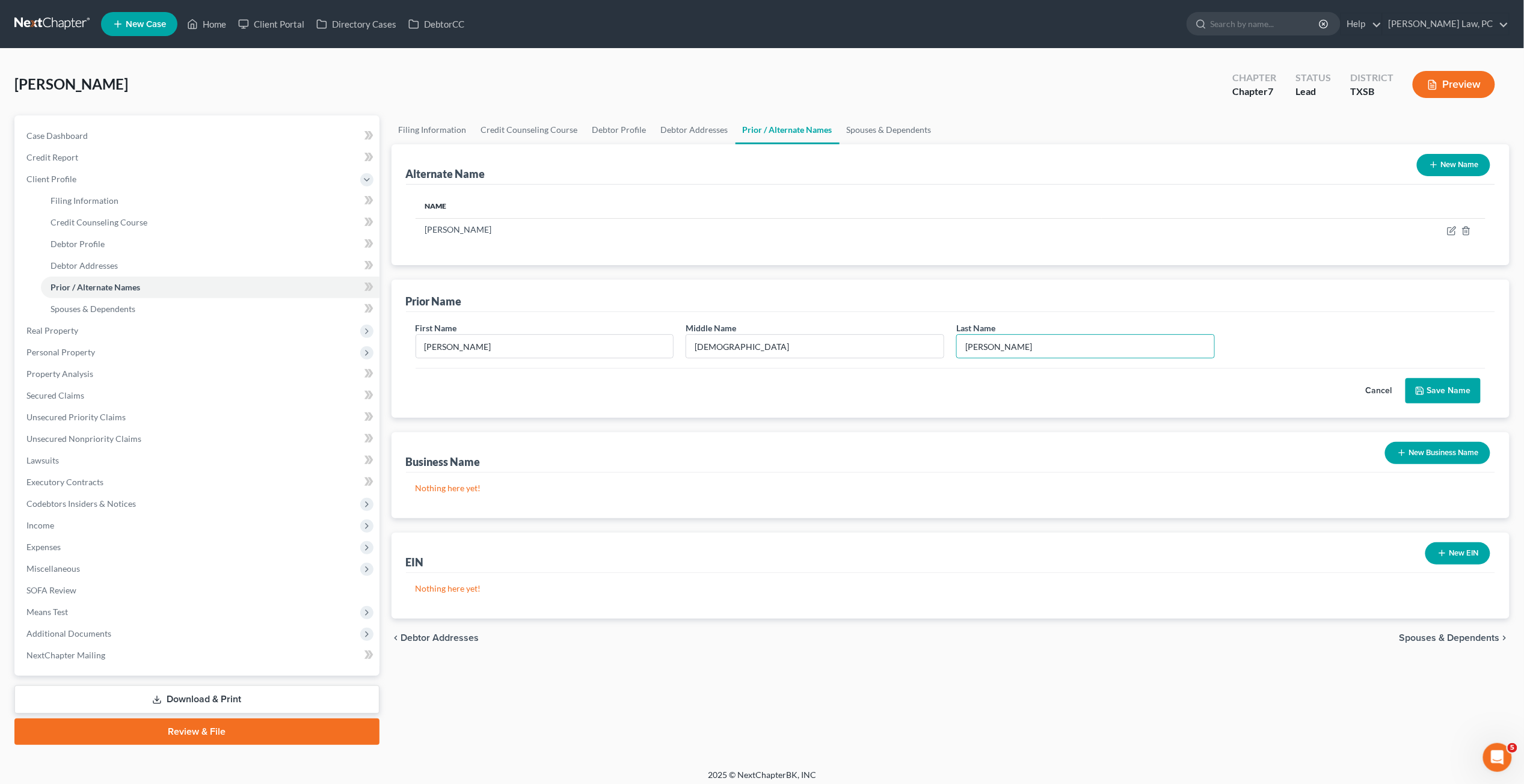
click at [1178, 387] on button "Save Name" at bounding box center [1443, 390] width 75 height 25
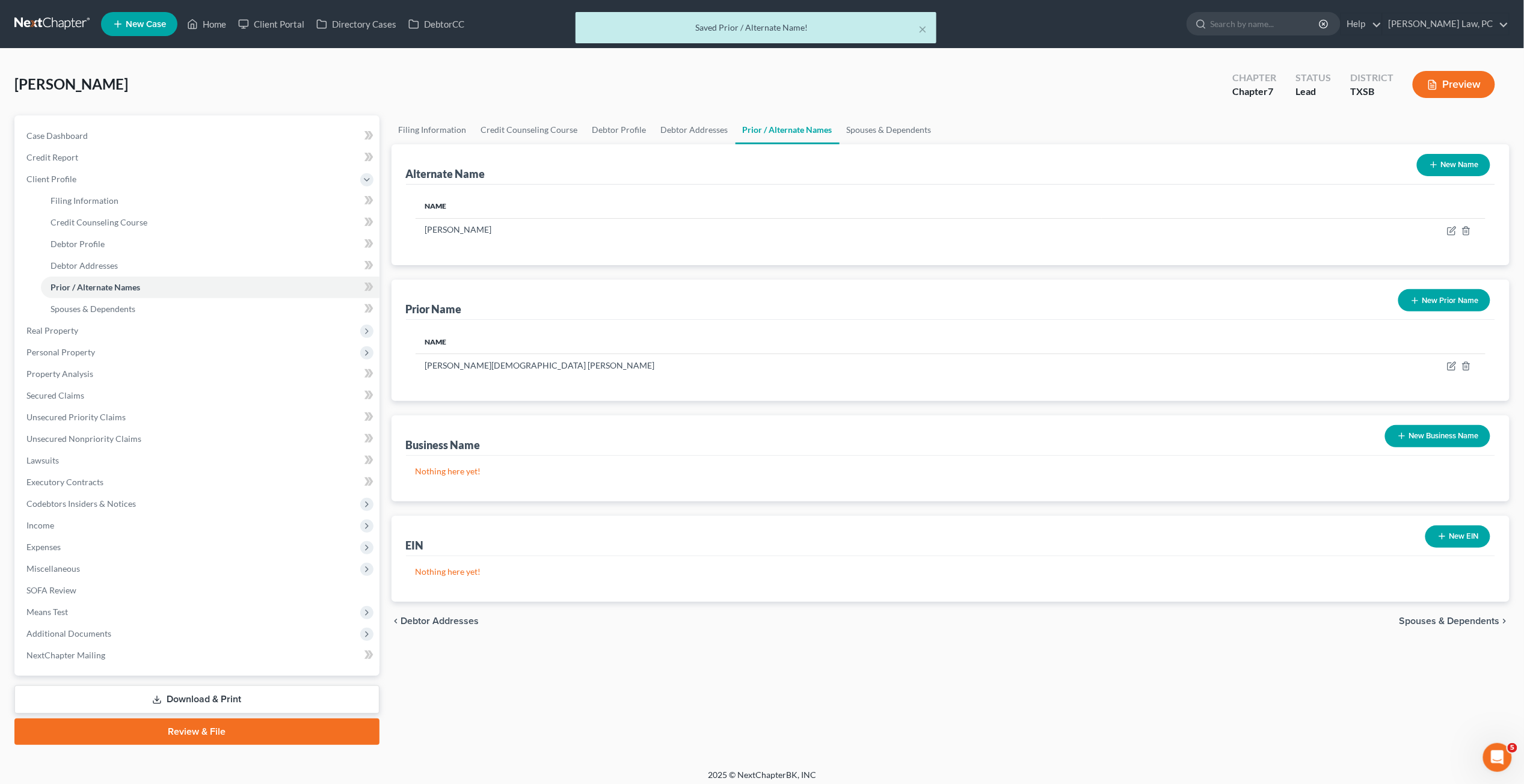
click at [1178, 303] on button "New Prior Name" at bounding box center [1444, 300] width 92 height 22
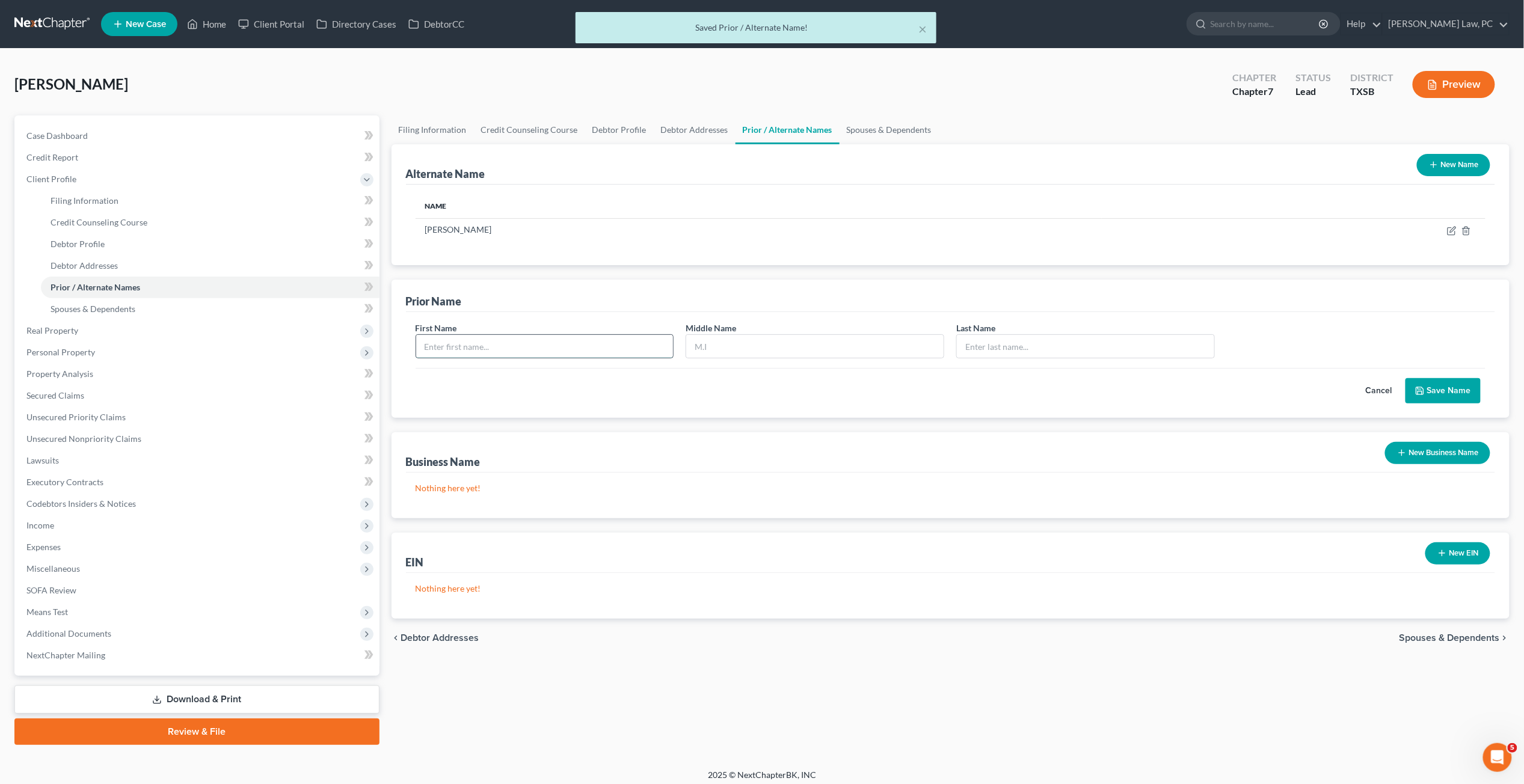
click at [563, 349] on input "text" at bounding box center [545, 346] width 258 height 23
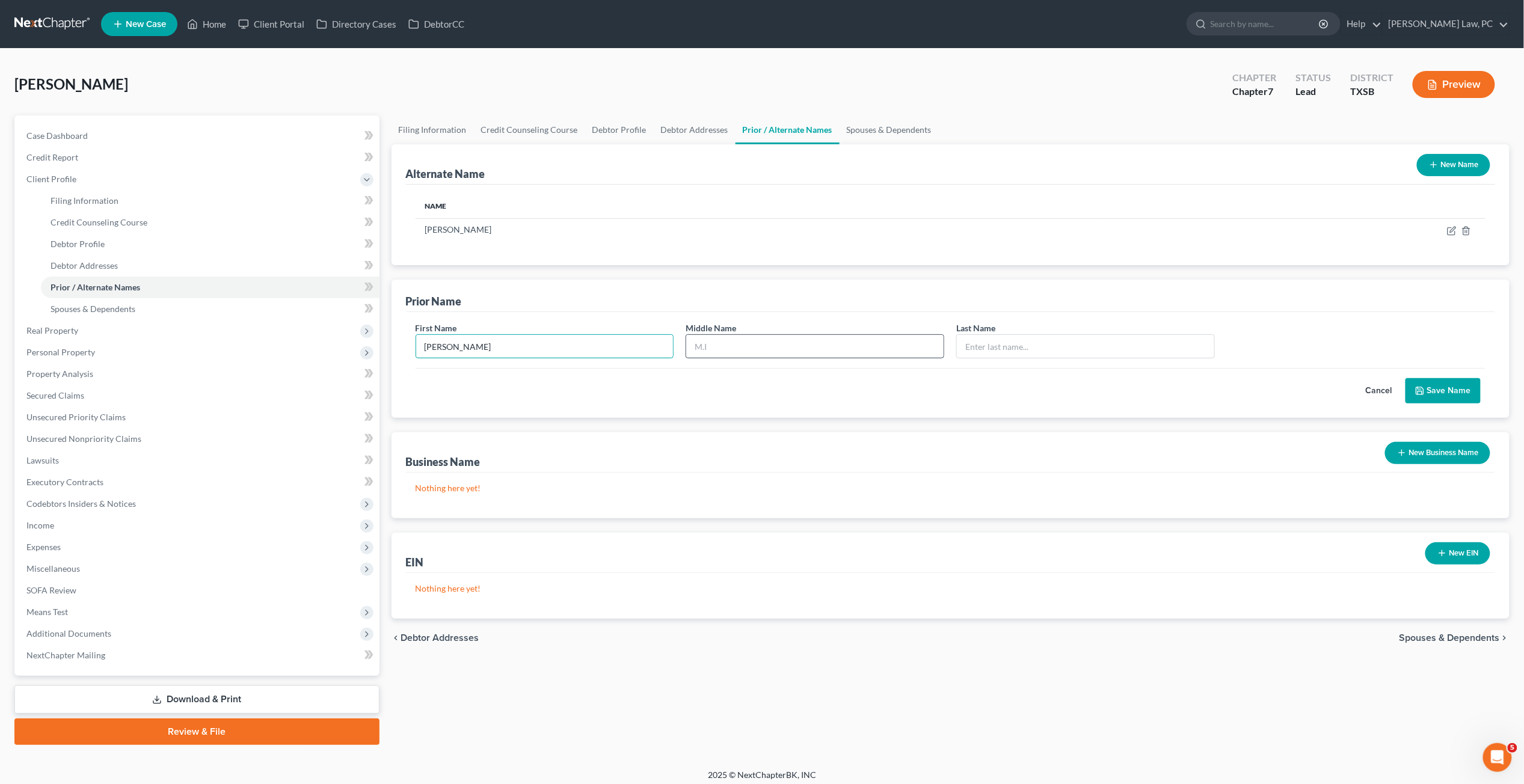
type input "Frances"
click at [709, 344] on input "text" at bounding box center [815, 346] width 258 height 23
type input "Gay"
click at [998, 346] on input "text" at bounding box center [1086, 346] width 258 height 23
type input "Humphries"
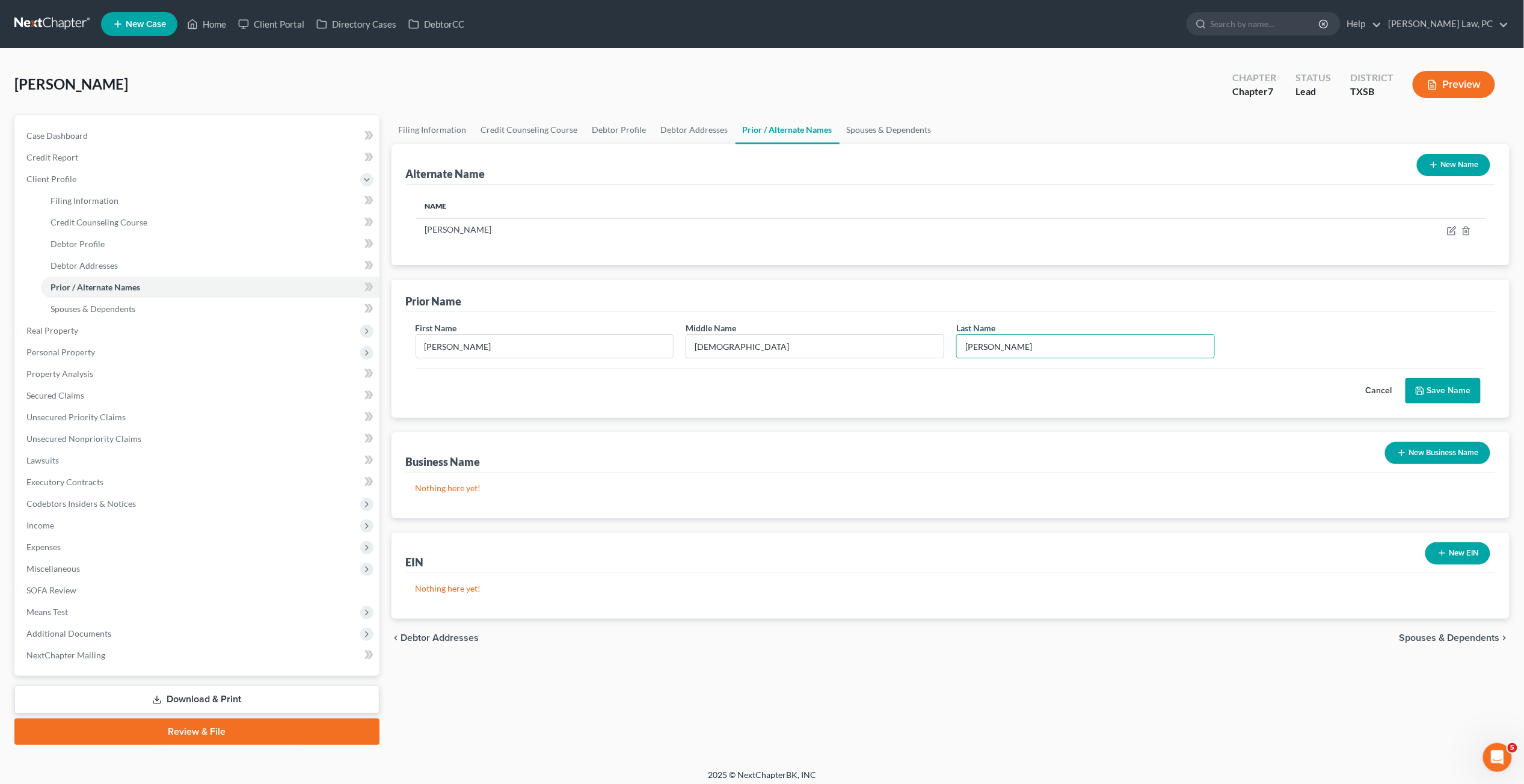
click at [1178, 388] on button "Save Name" at bounding box center [1443, 390] width 75 height 25
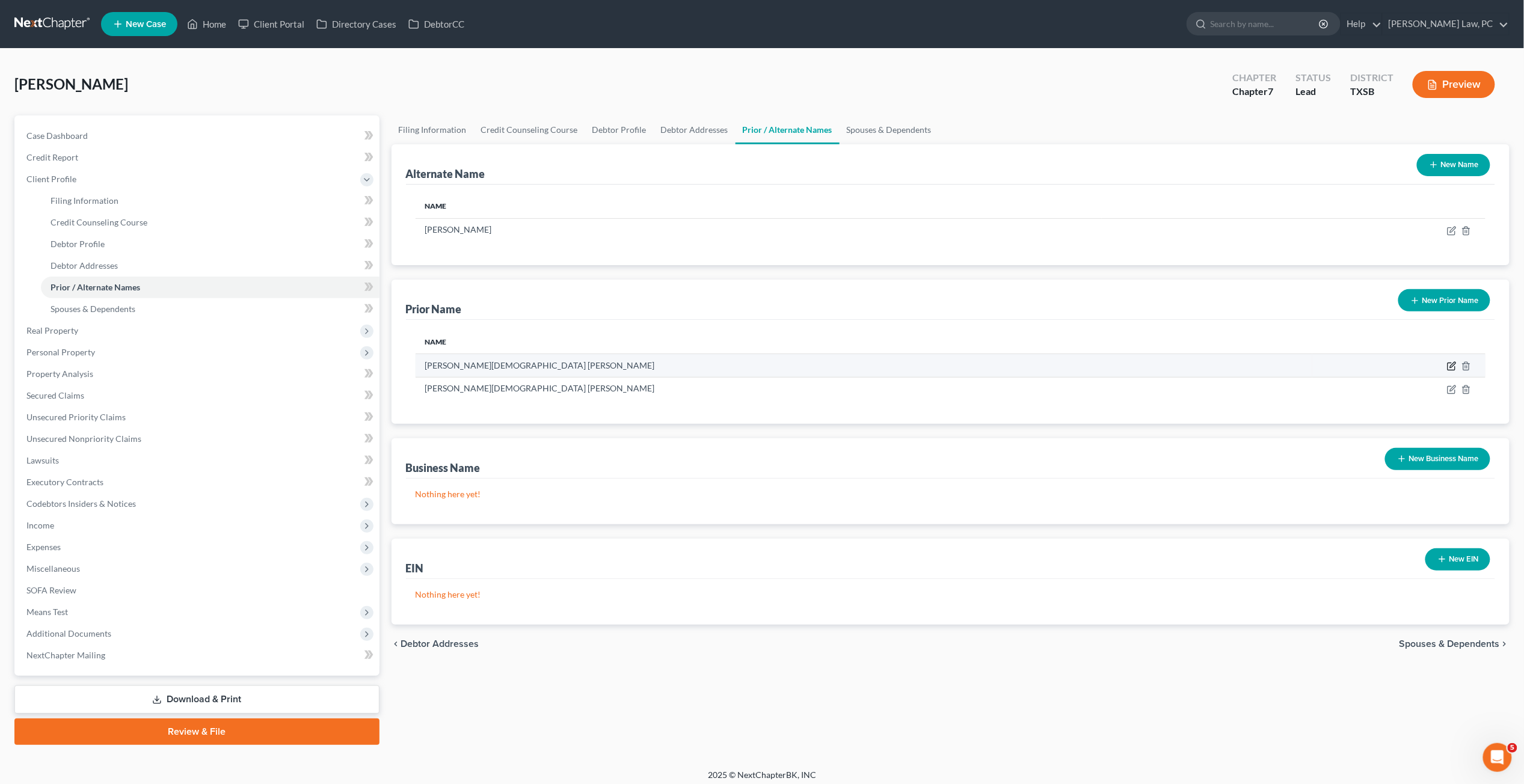
click at [1178, 362] on icon "button" at bounding box center [1452, 366] width 10 height 10
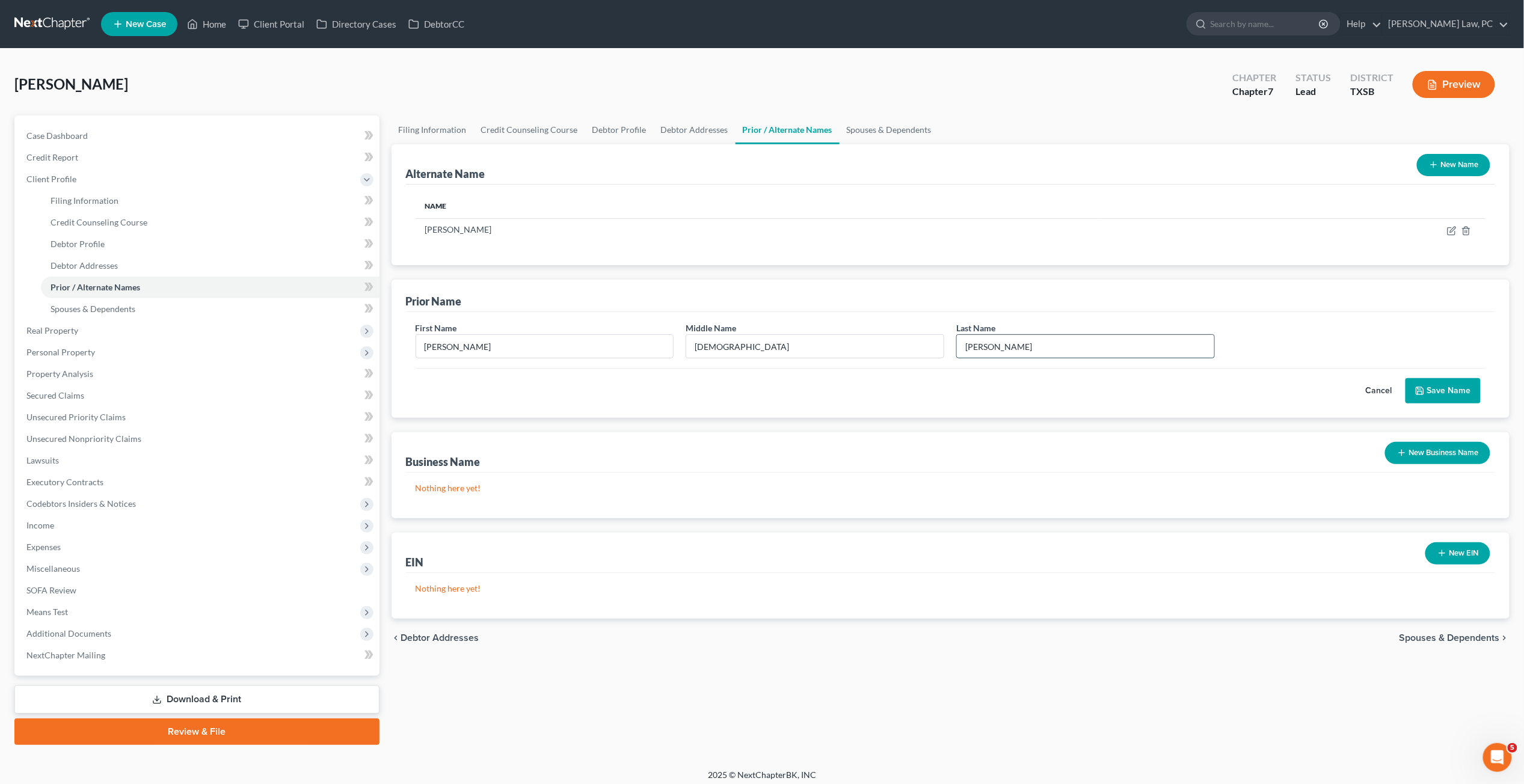
click at [985, 350] on input "Hagin" at bounding box center [1086, 346] width 258 height 23
type input "Hagen"
click at [1178, 397] on button "Save Name" at bounding box center [1443, 390] width 75 height 25
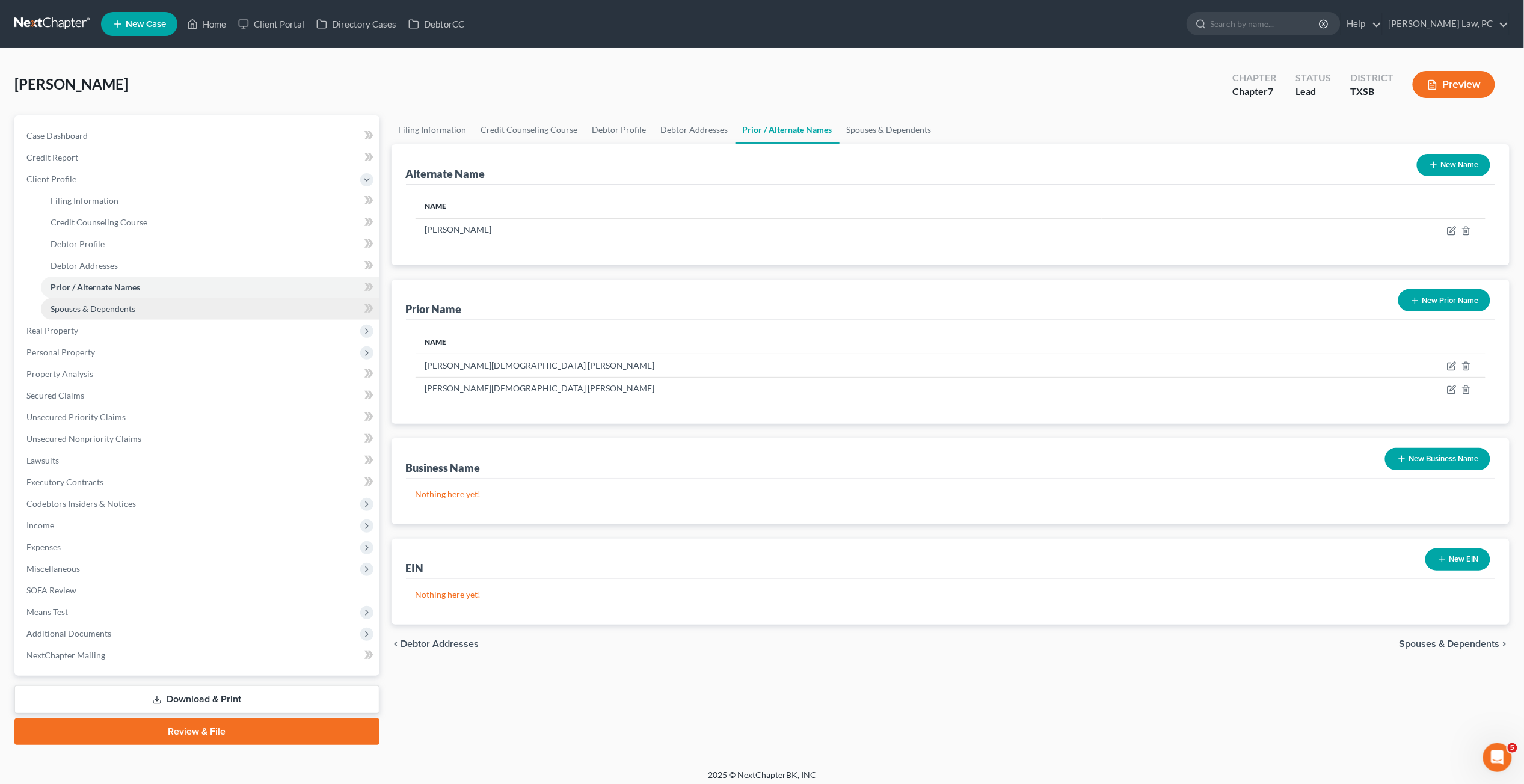
click at [174, 303] on link "Spouses & Dependents" at bounding box center [210, 309] width 339 height 22
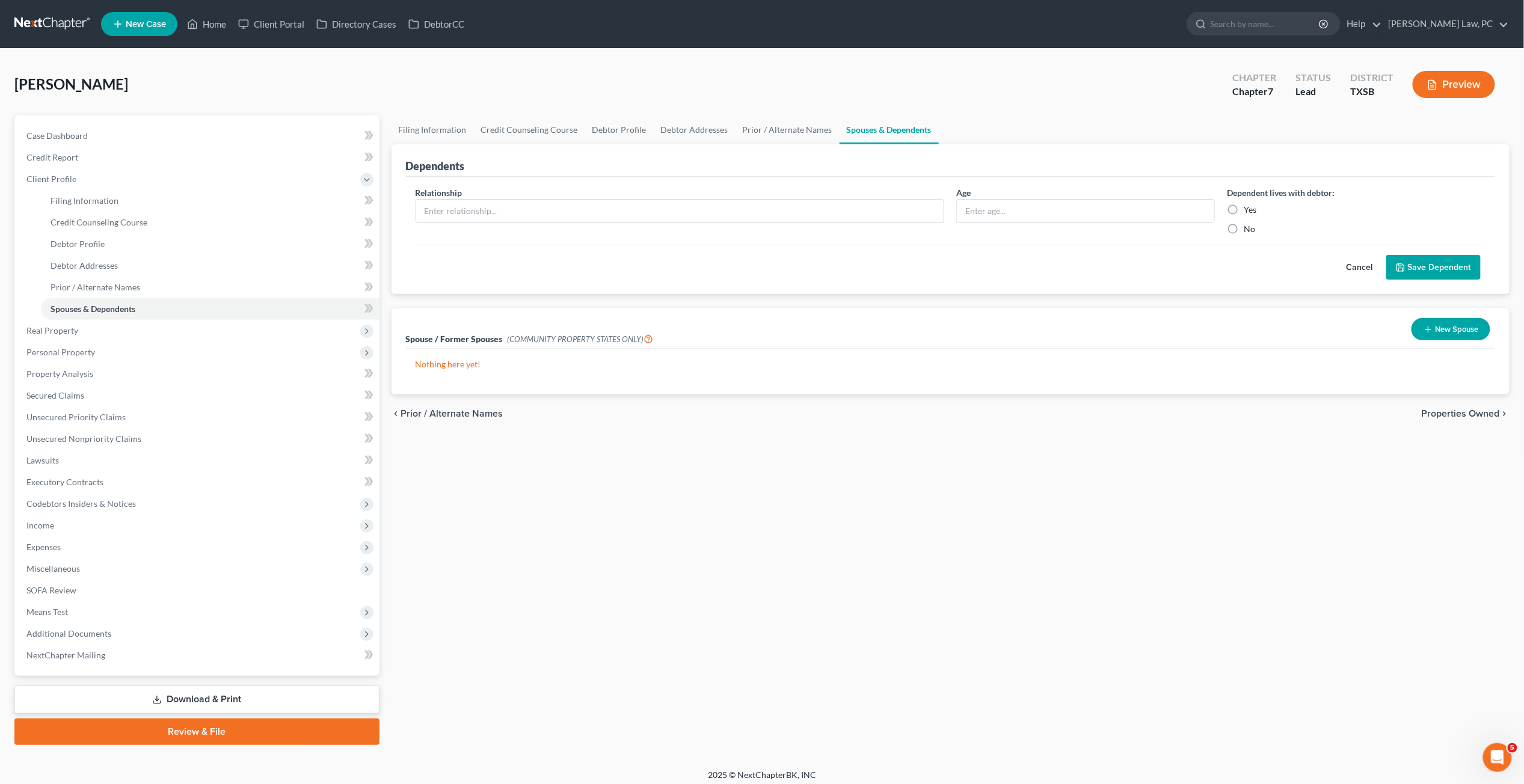
click at [1178, 330] on button "New Spouse" at bounding box center [1451, 329] width 79 height 22
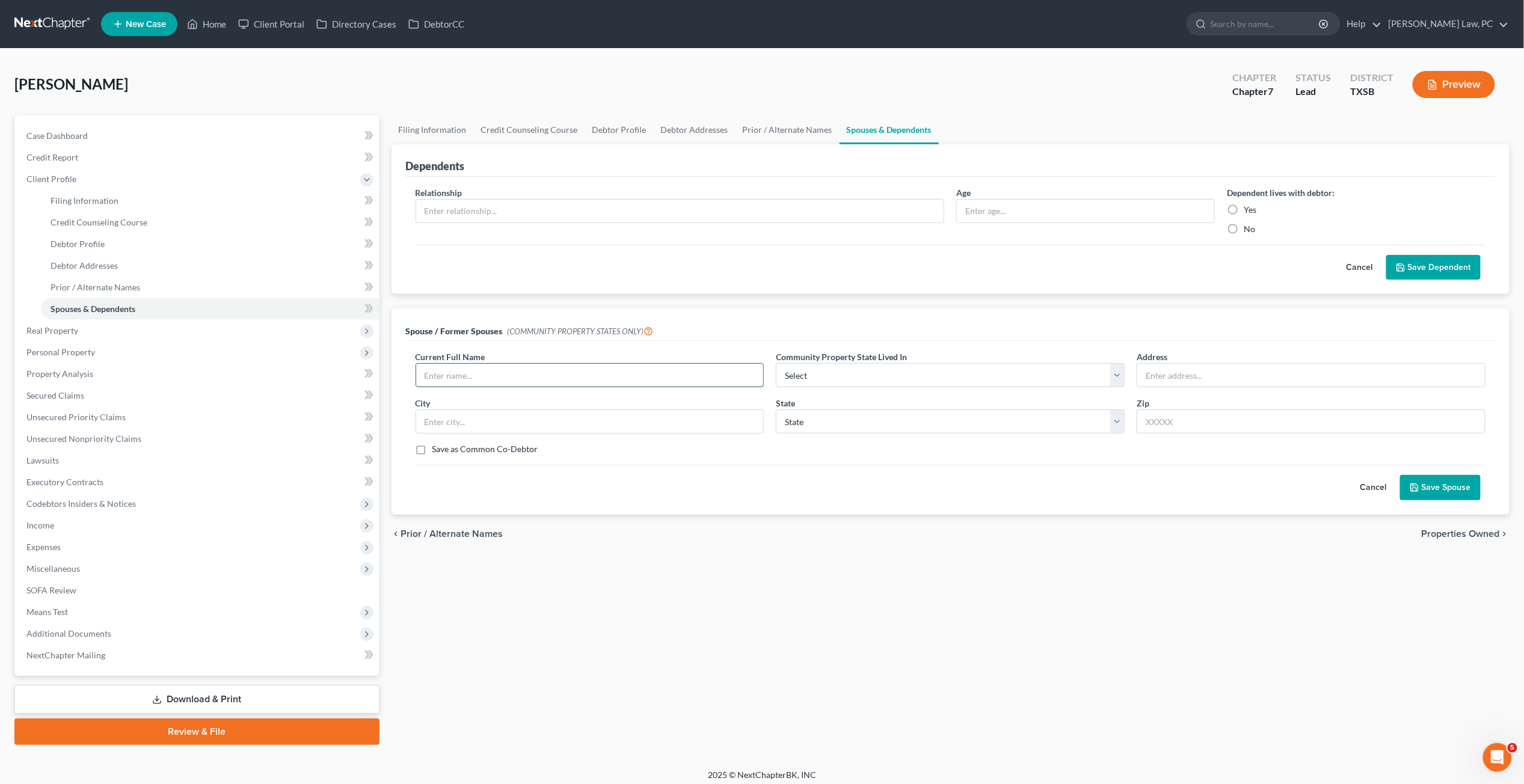
click at [572, 378] on input "text" at bounding box center [590, 375] width 348 height 23
type input "Kevin Ellis Hagen (Deceased Ex-Husband)"
select select "8"
select select "45"
click at [1178, 489] on button "Save Spouse" at bounding box center [1440, 487] width 80 height 25
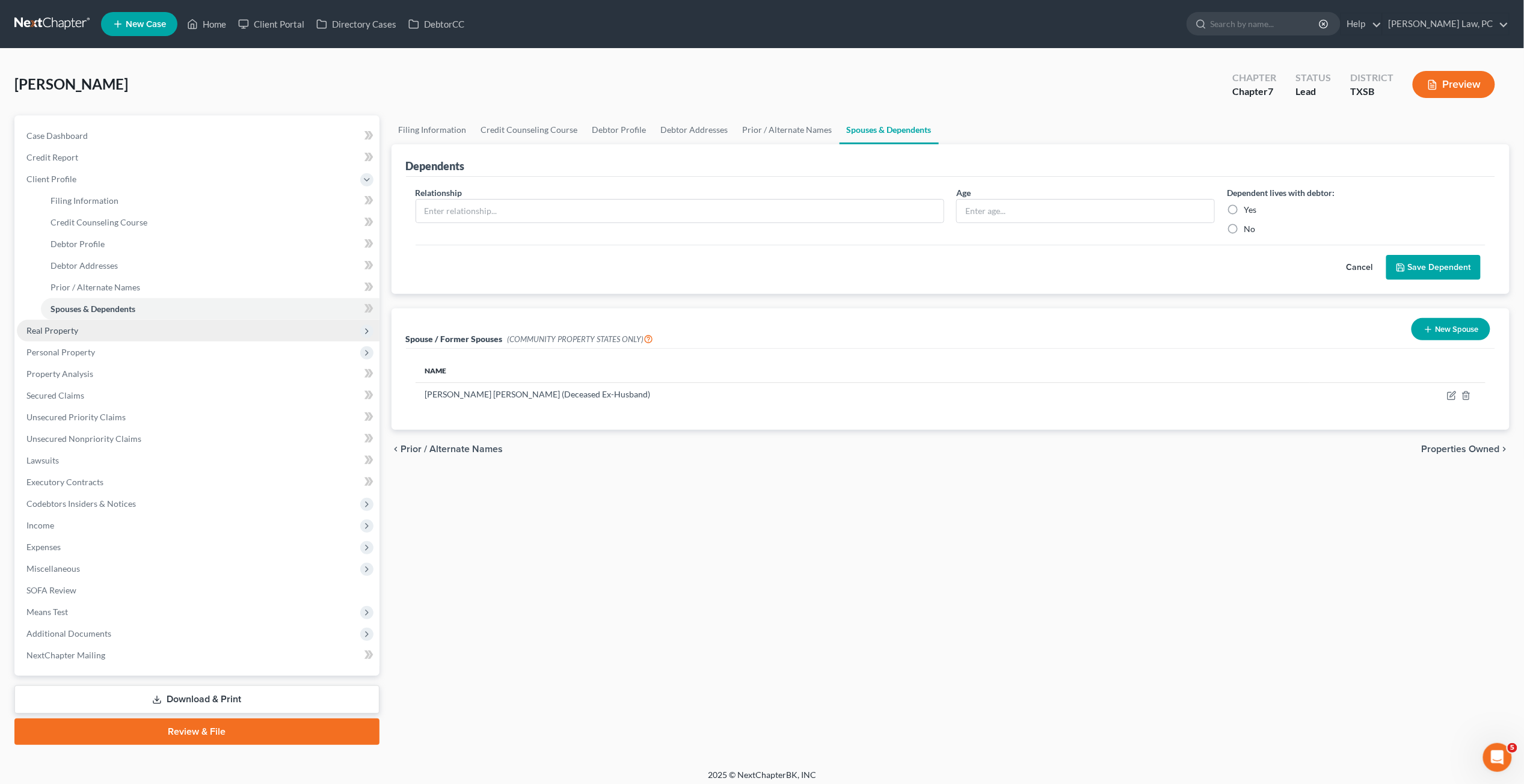
click at [76, 328] on span "Real Property" at bounding box center [52, 331] width 52 height 10
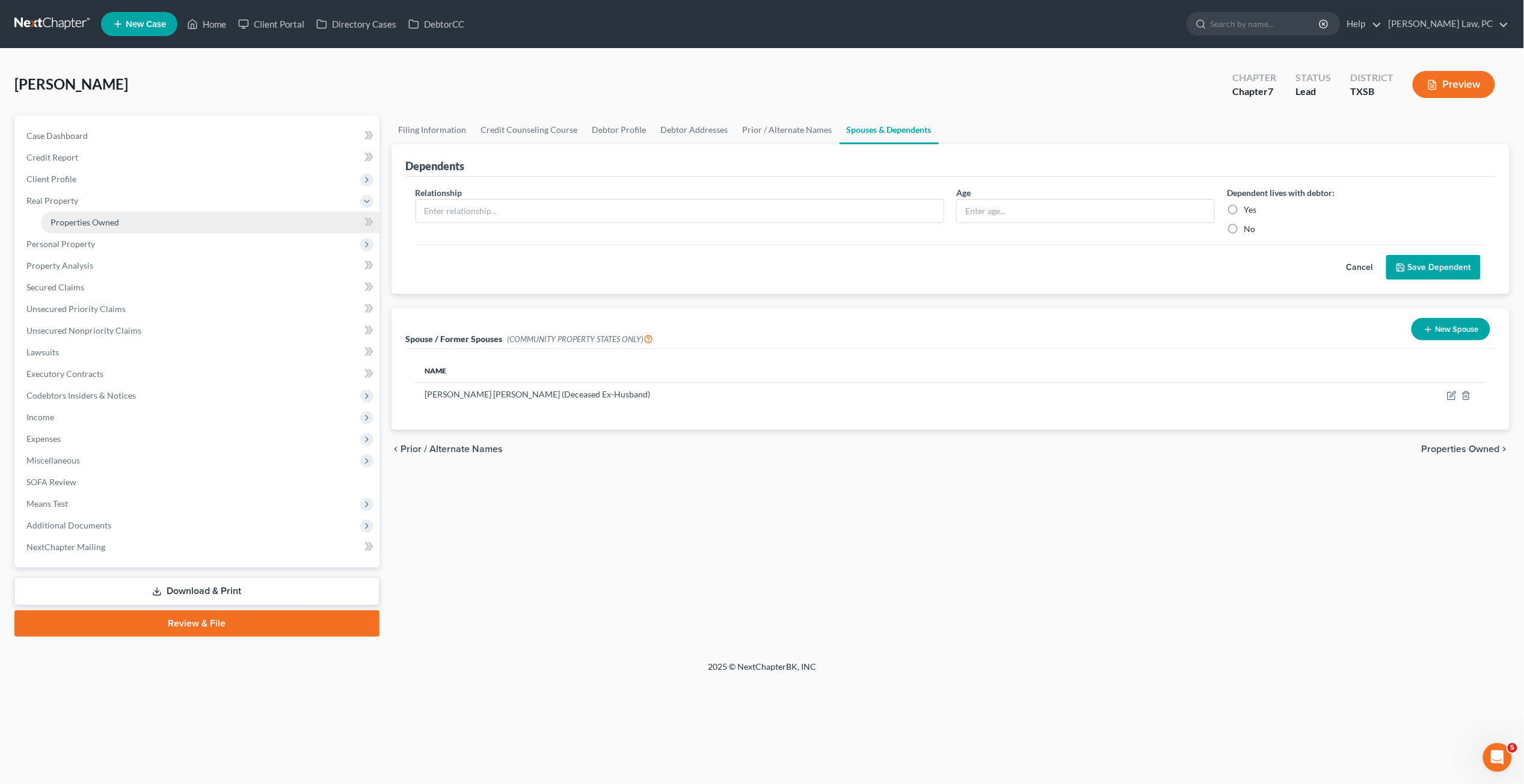
click at [111, 227] on link "Properties Owned" at bounding box center [210, 223] width 339 height 22
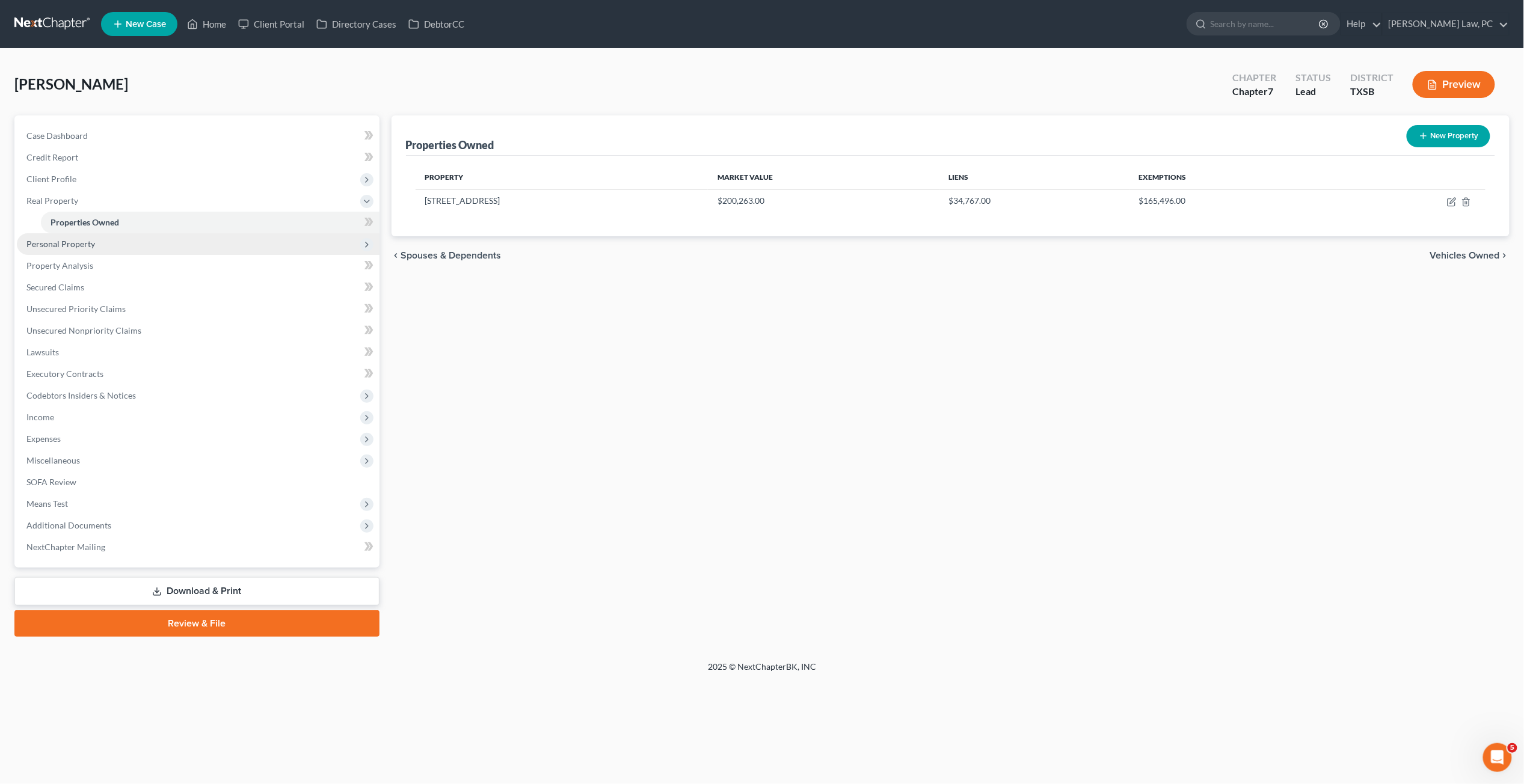
click at [106, 250] on span "Personal Property" at bounding box center [198, 244] width 363 height 22
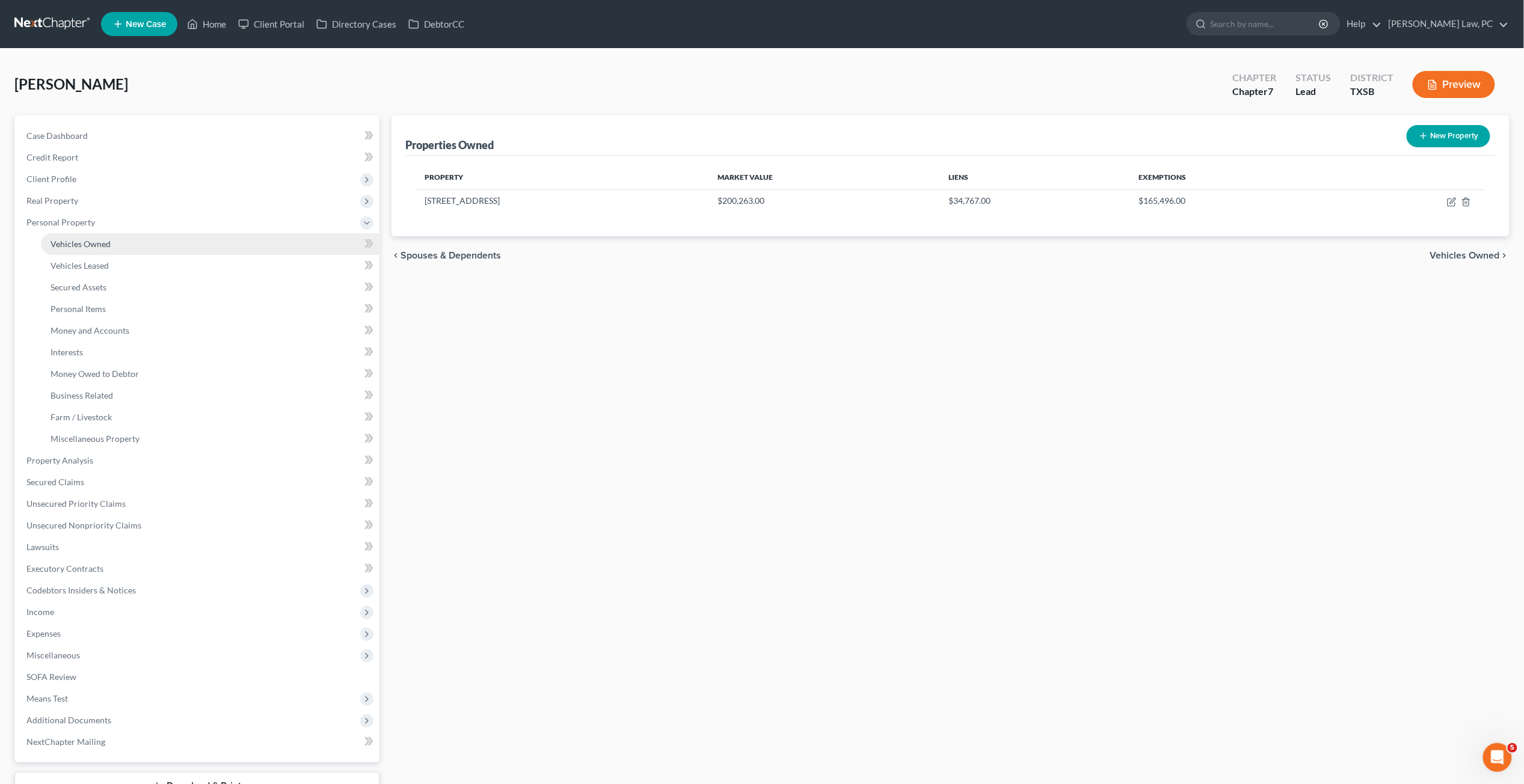
click at [107, 244] on span "Vehicles Owned" at bounding box center [81, 244] width 60 height 10
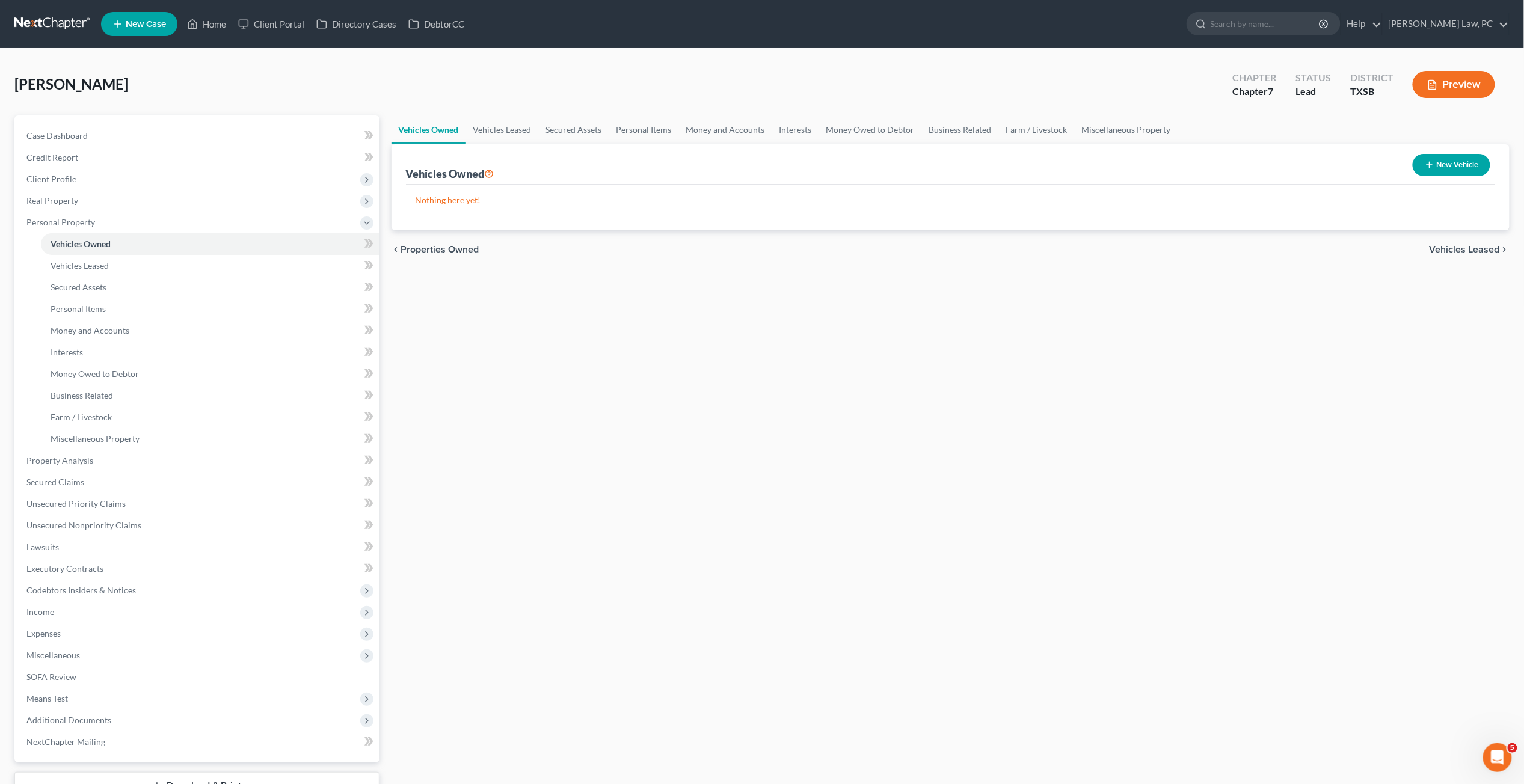
click at [1178, 157] on button "New Vehicle" at bounding box center [1451, 165] width 78 height 22
select select "0"
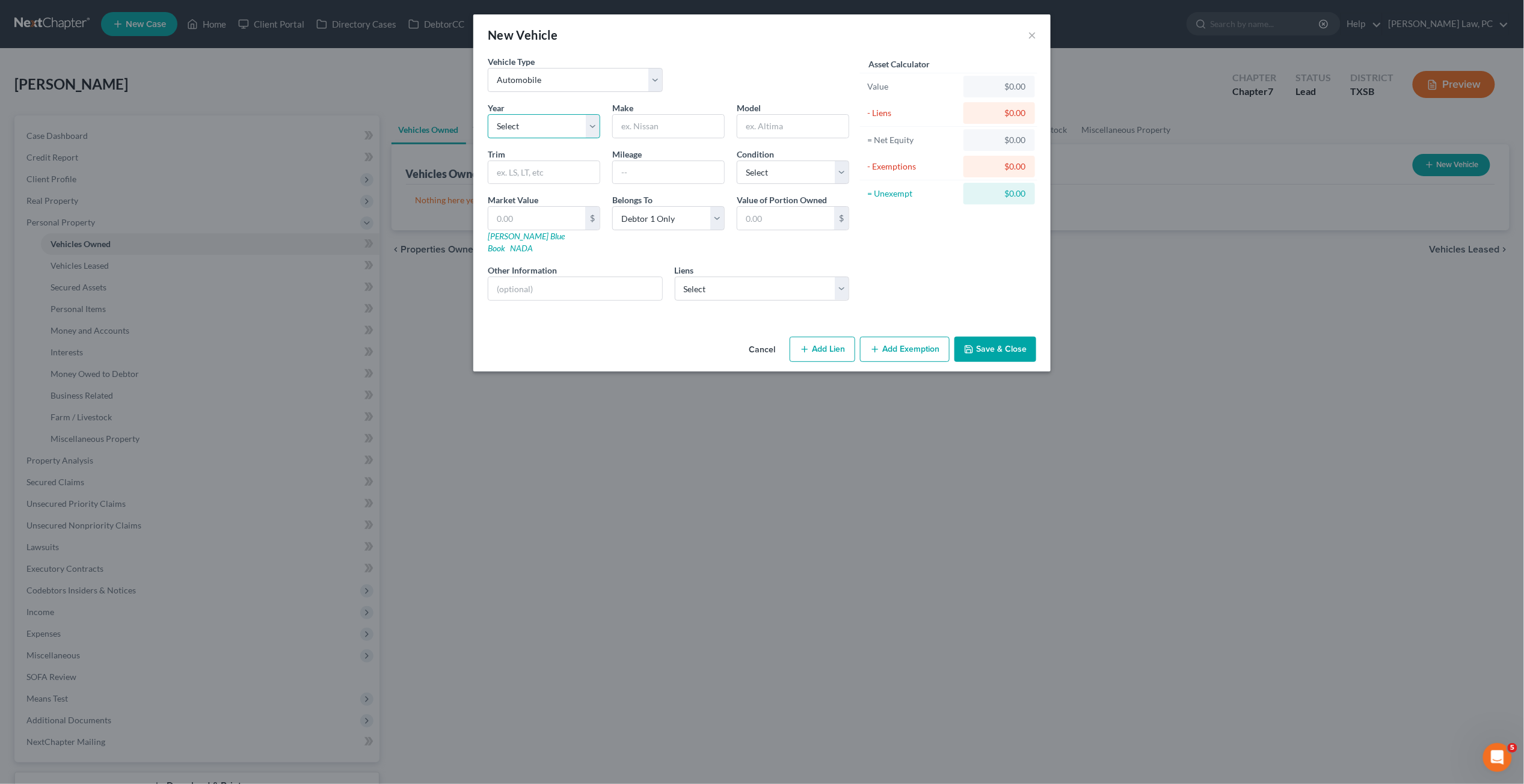
select select "10"
click at [653, 116] on input "text" at bounding box center [668, 126] width 111 height 23
type input "Ford"
click at [757, 121] on input "text" at bounding box center [793, 126] width 111 height 23
type input "Explorer"
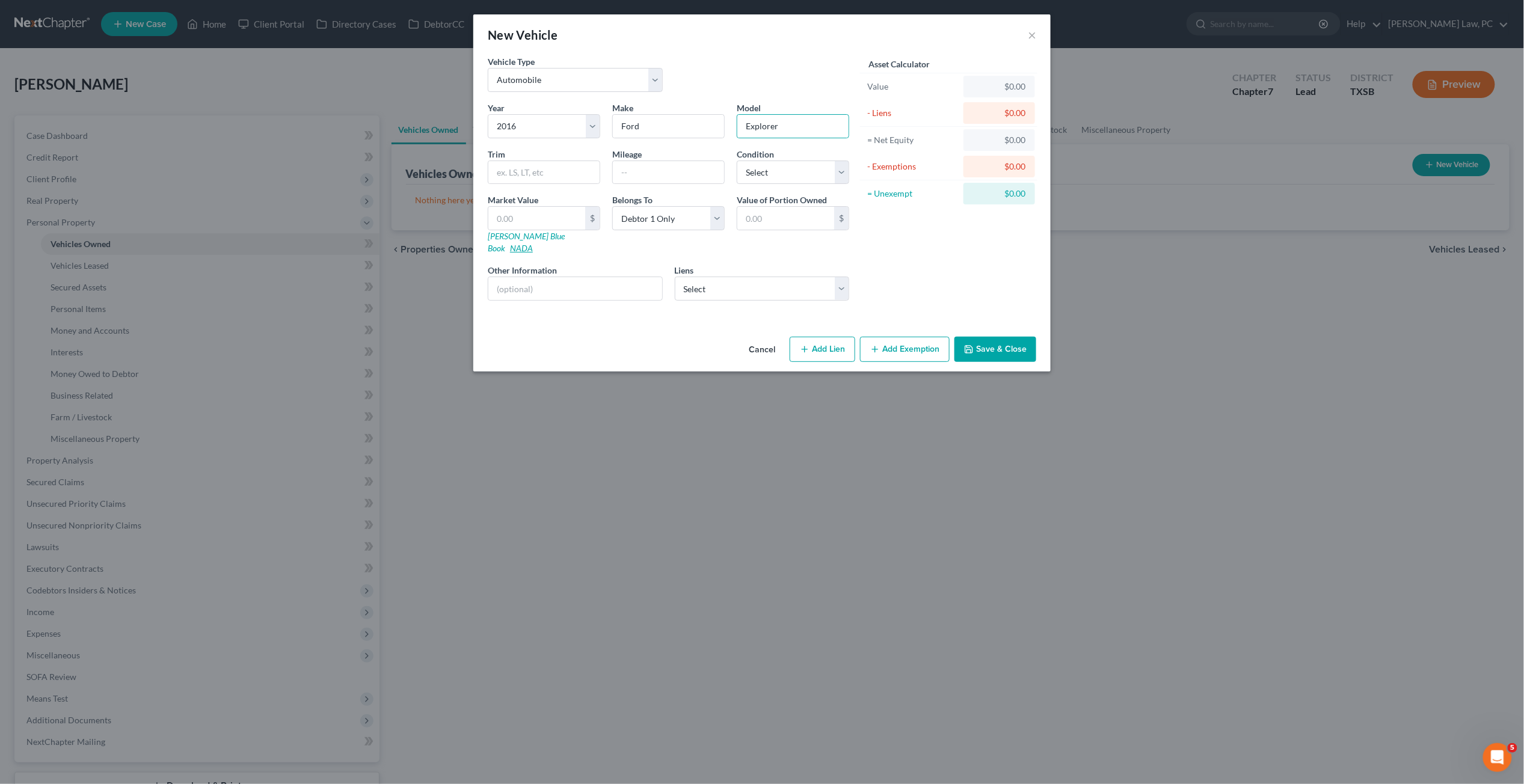
click at [533, 243] on link "NADA" at bounding box center [522, 248] width 23 height 10
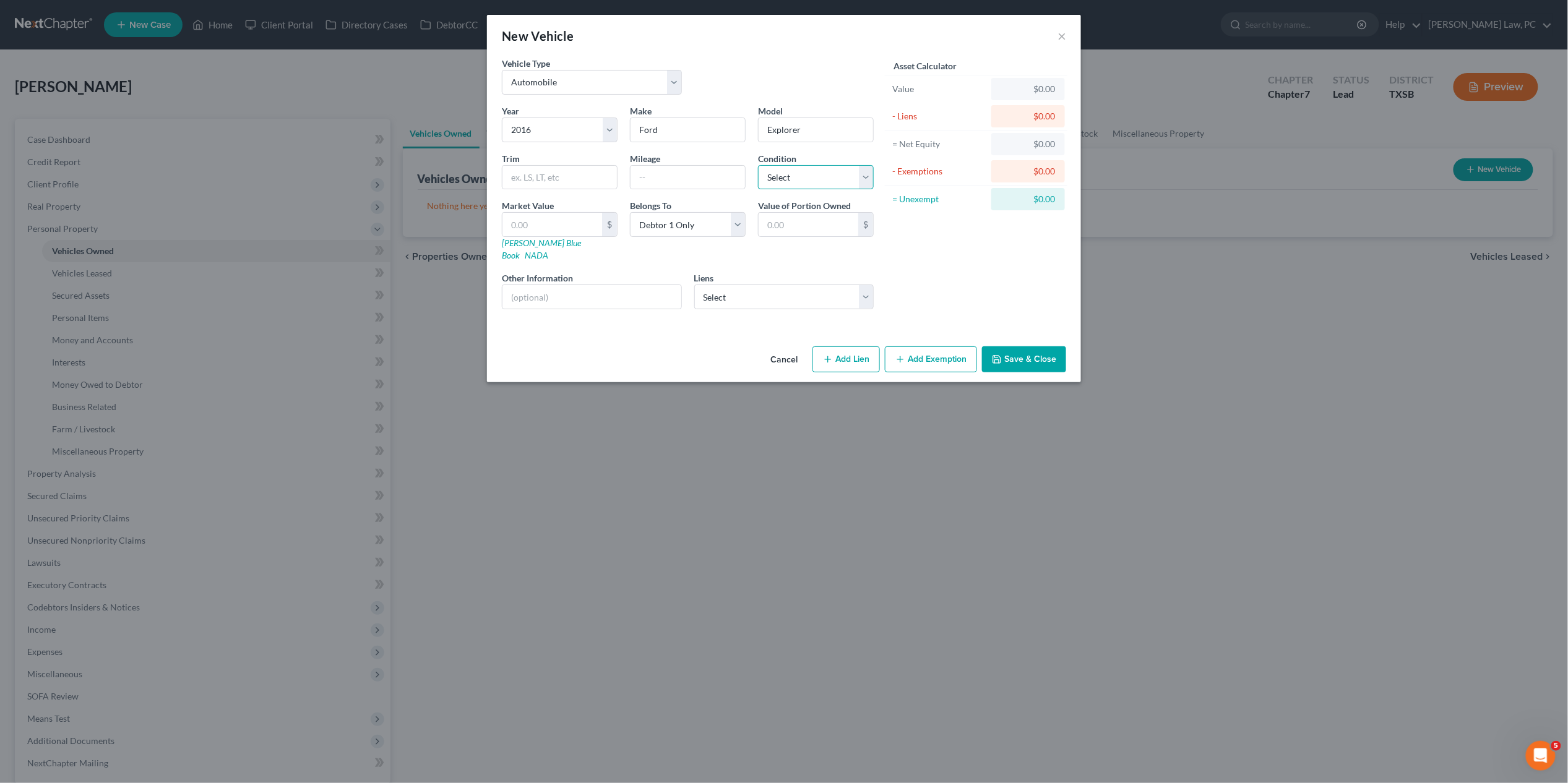
select select "2"
click at [542, 180] on input "text" at bounding box center [559, 178] width 114 height 24
type input "4D Limited 2WD V6"
click at [577, 221] on input "text" at bounding box center [552, 225] width 100 height 24
paste input "7,250"
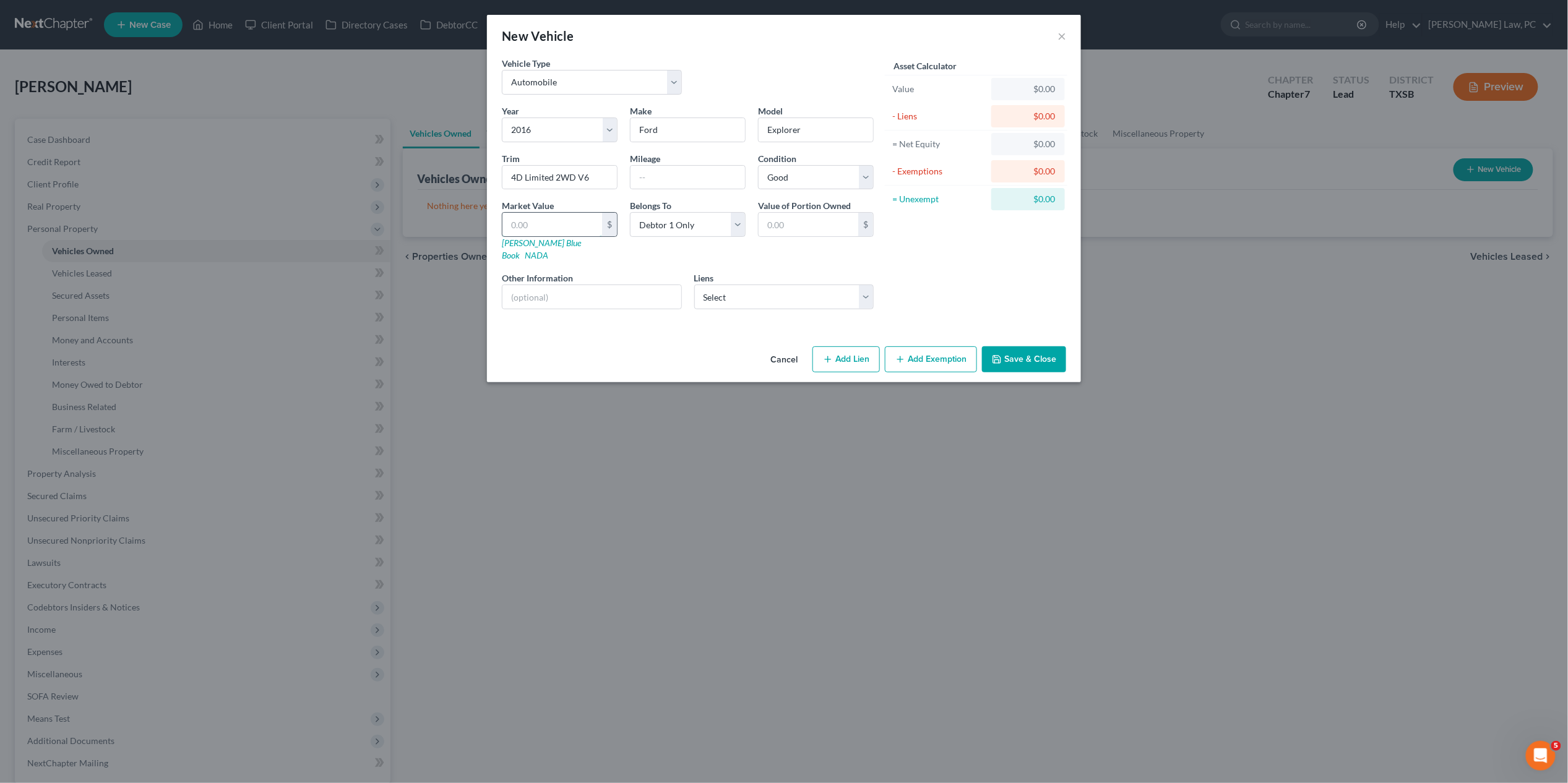
type input "7,250"
type input "7,250.00"
type input "7,250"
click at [1015, 346] on button "Save & Close" at bounding box center [1024, 359] width 84 height 26
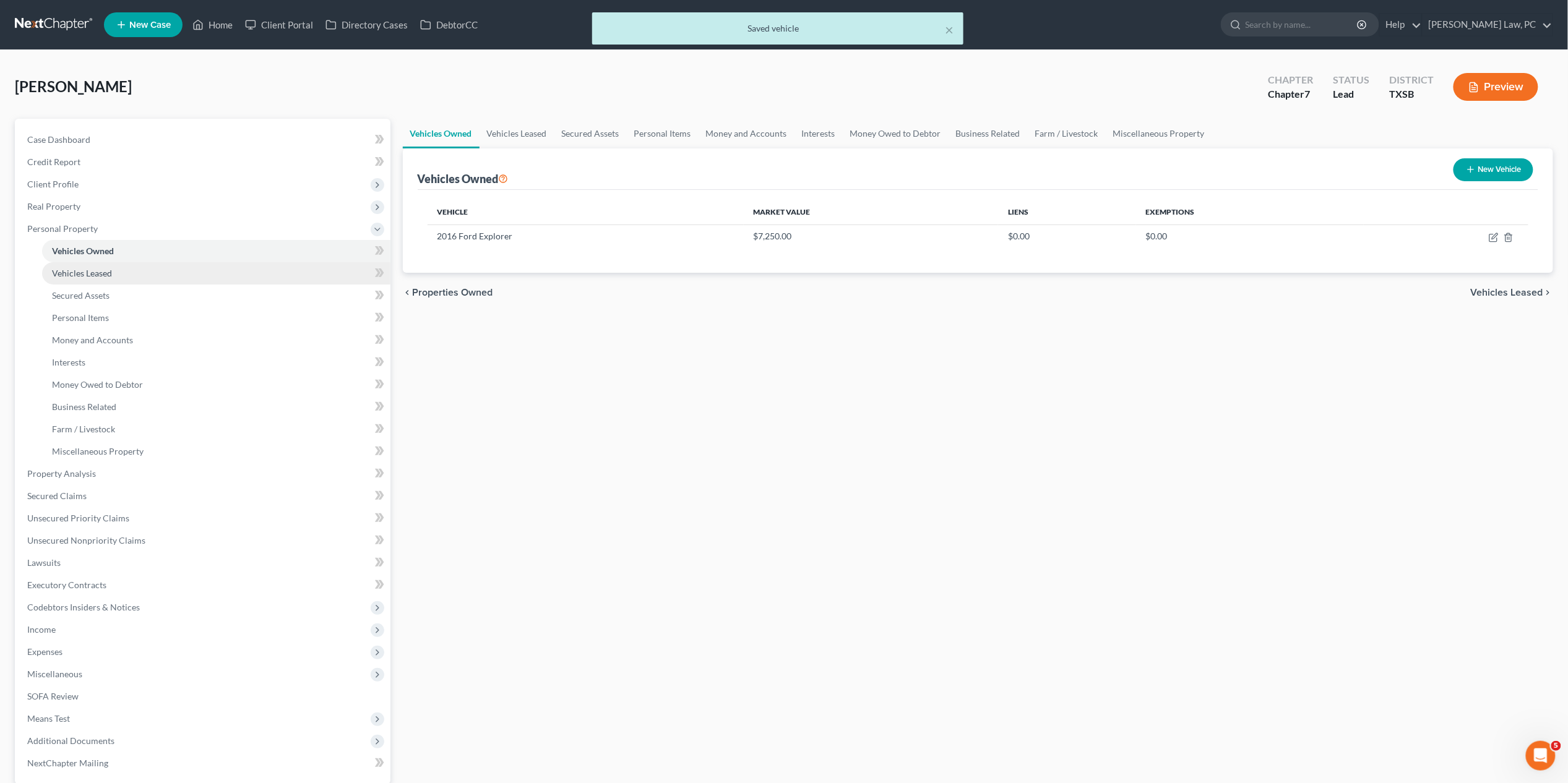
click at [170, 271] on link "Vehicles Leased" at bounding box center [216, 274] width 348 height 22
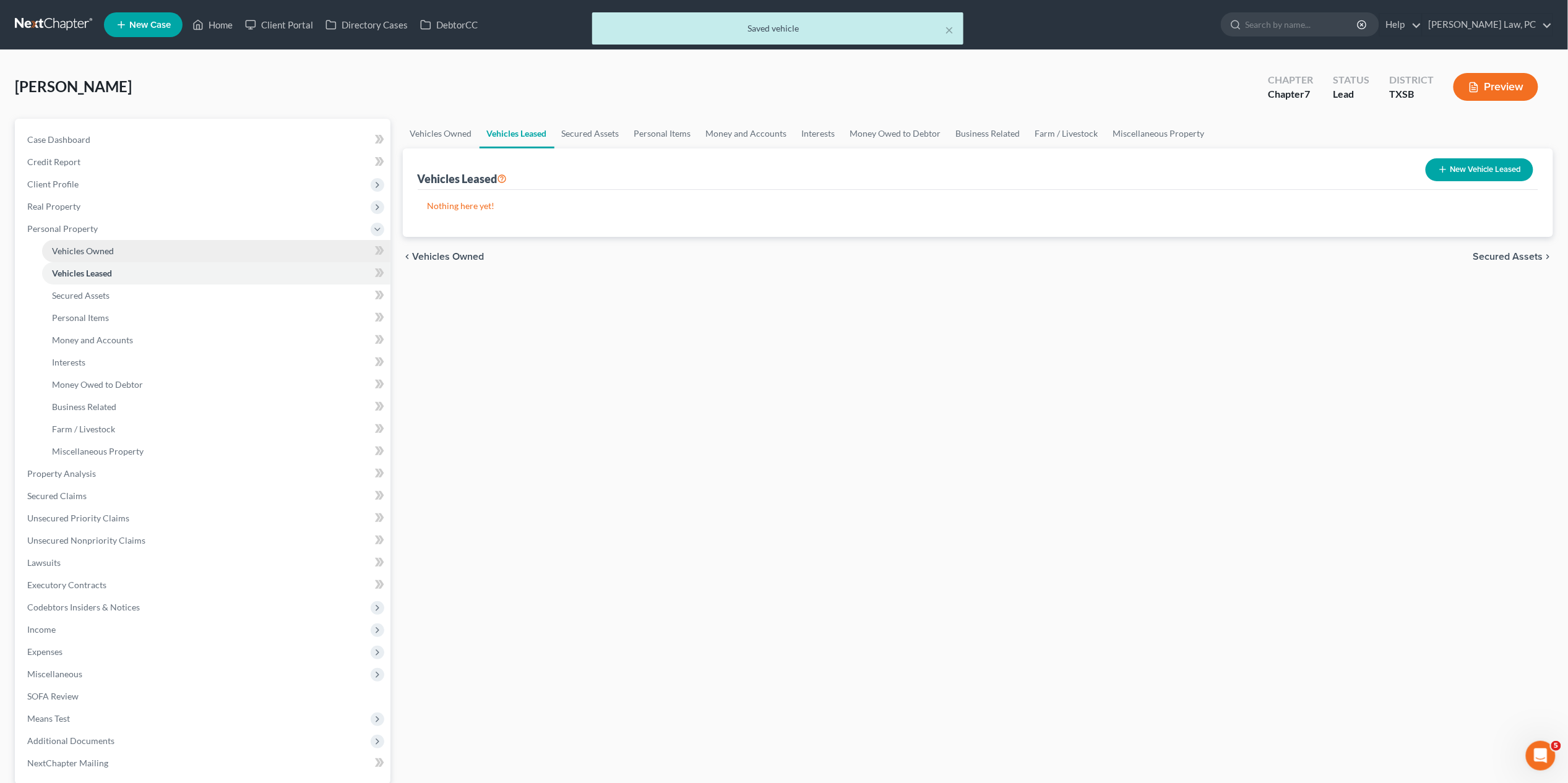
click at [152, 255] on link "Vehicles Owned" at bounding box center [216, 251] width 348 height 22
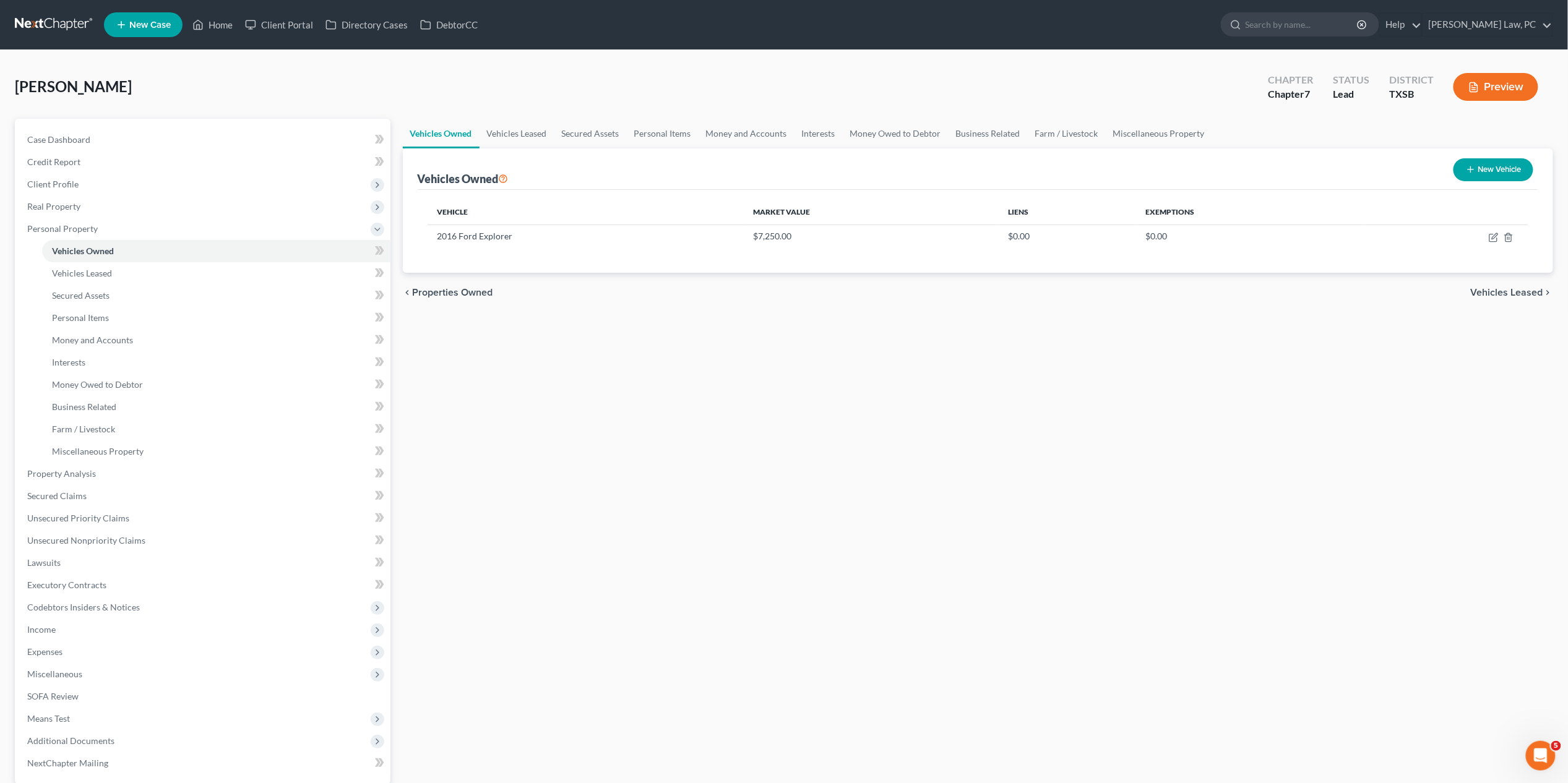
click at [1212, 168] on button "New Vehicle" at bounding box center [1493, 170] width 80 height 23
select select "0"
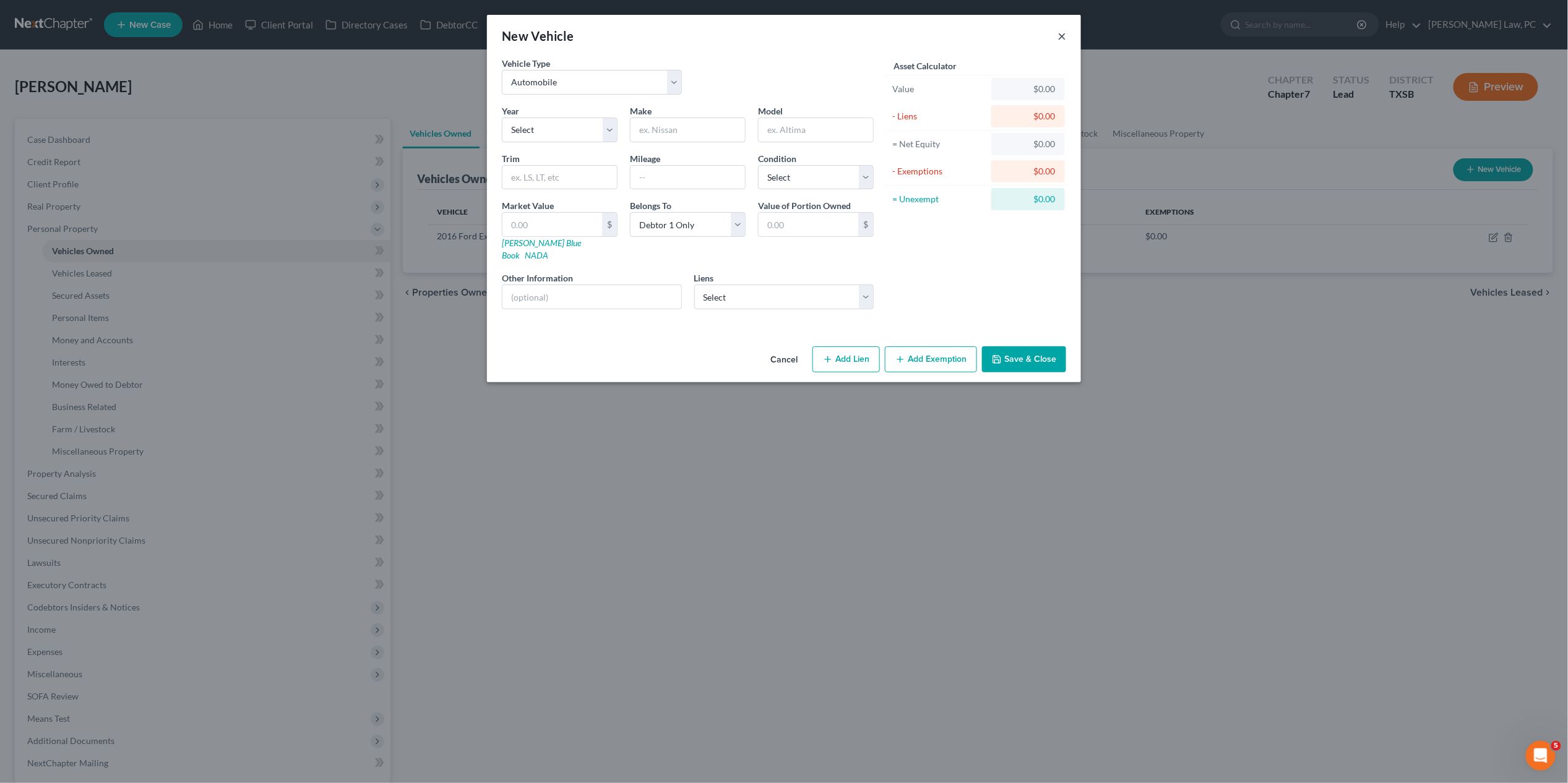
click at [1061, 40] on button "×" at bounding box center [1062, 36] width 9 height 15
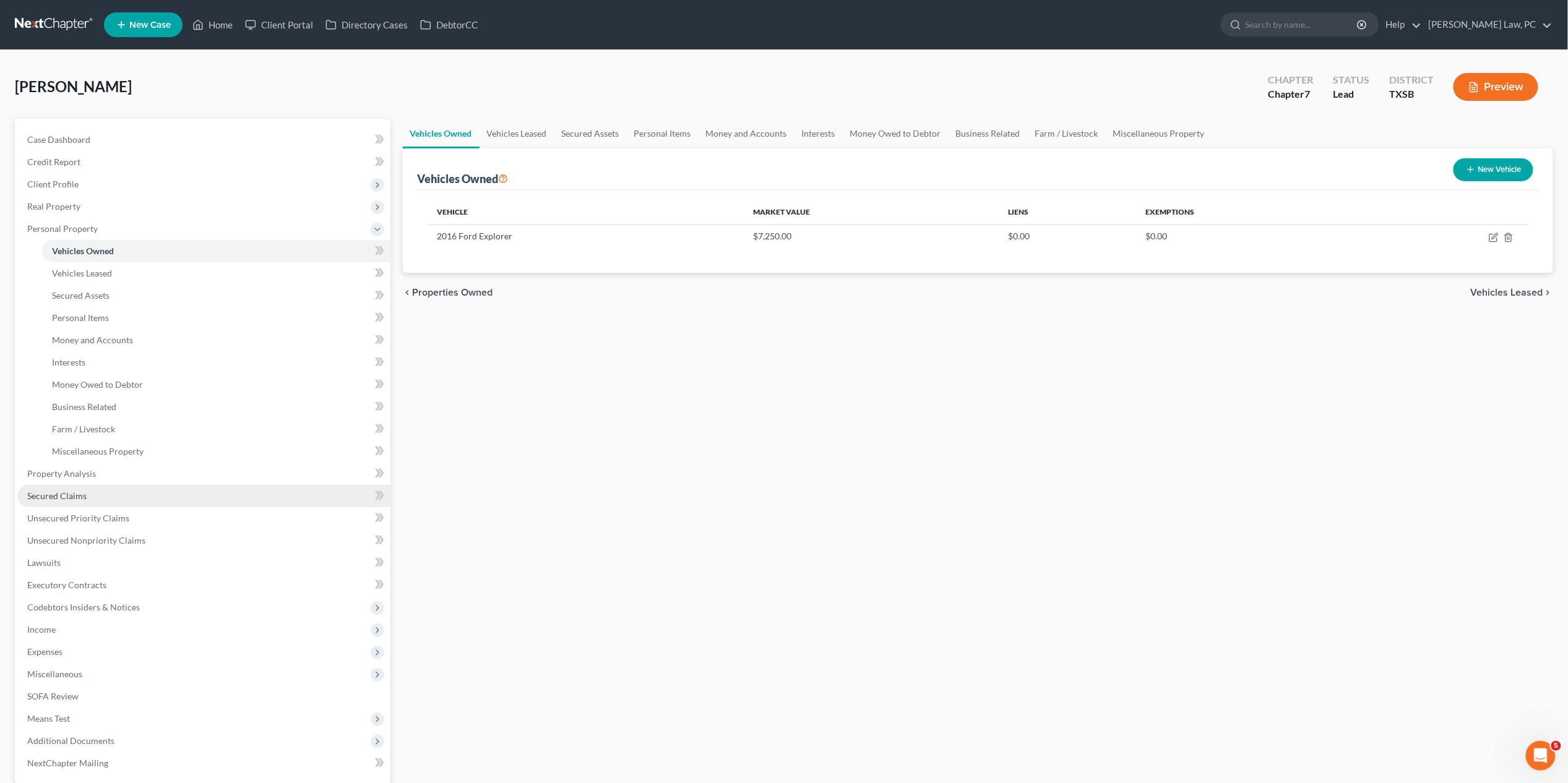
click at [82, 498] on span "Secured Claims" at bounding box center [57, 496] width 59 height 11
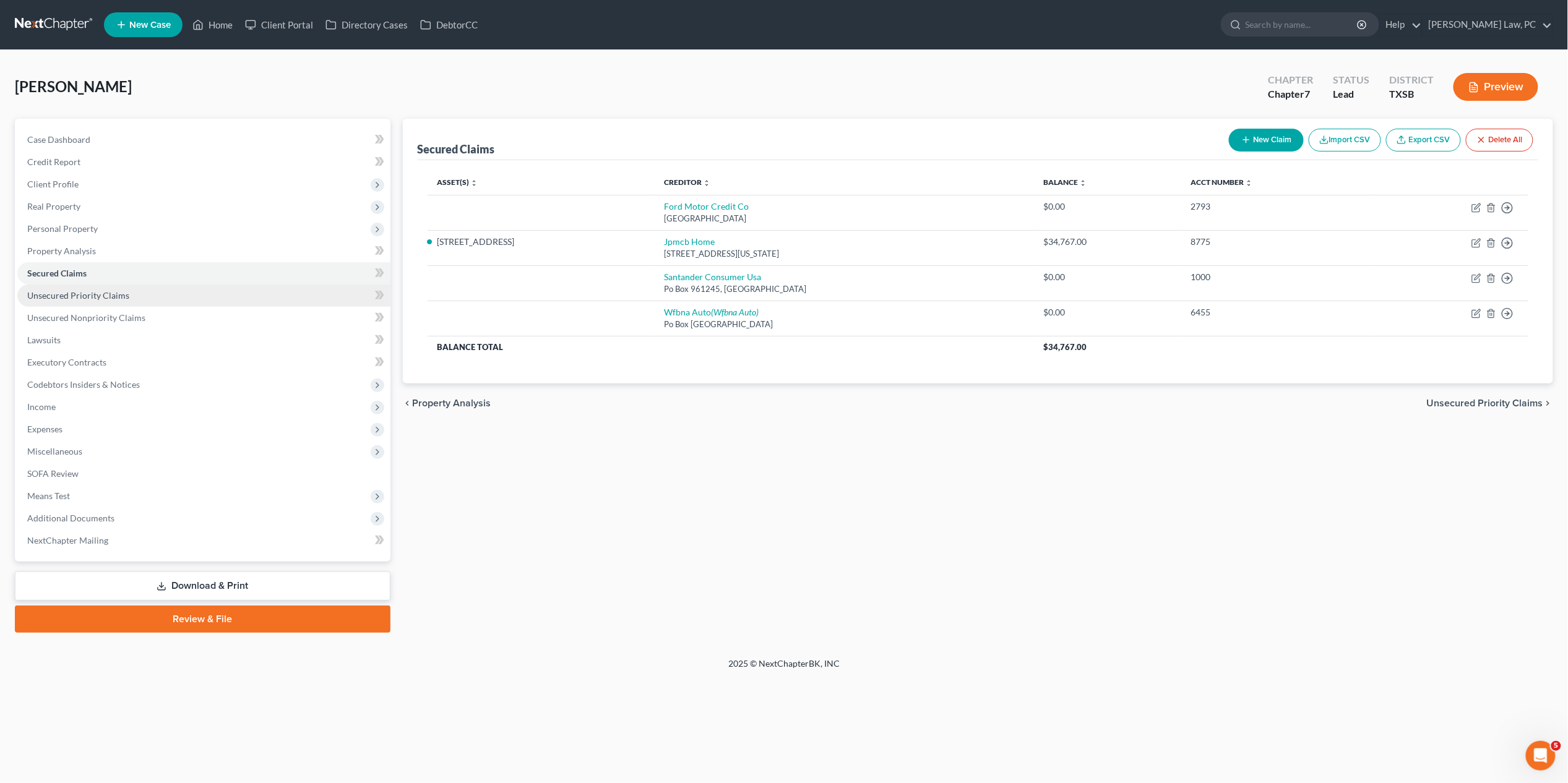
click at [117, 293] on span "Unsecured Priority Claims" at bounding box center [78, 295] width 102 height 11
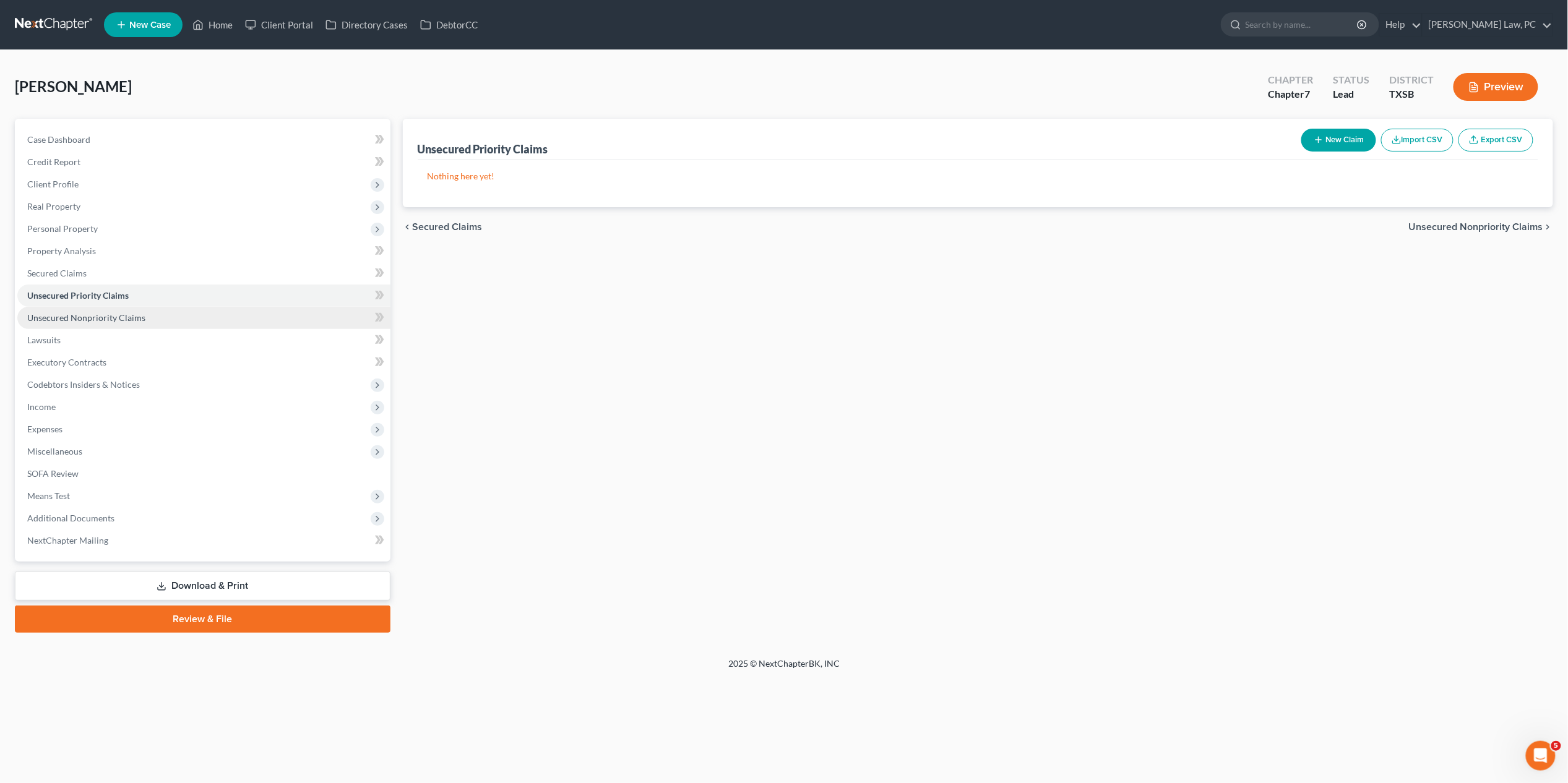
click at [110, 315] on span "Unsecured Nonpriority Claims" at bounding box center [86, 318] width 118 height 11
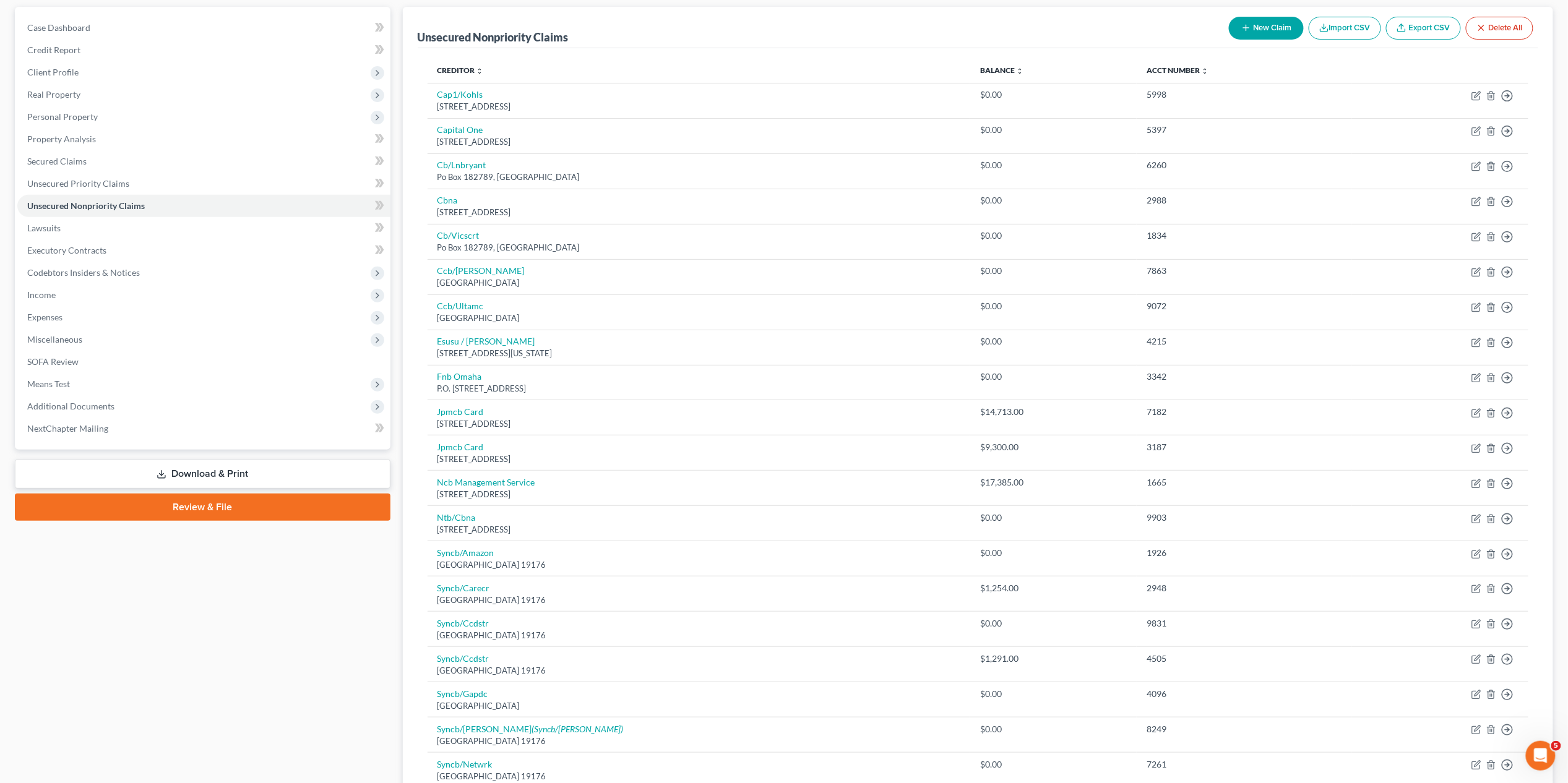
scroll to position [81, 0]
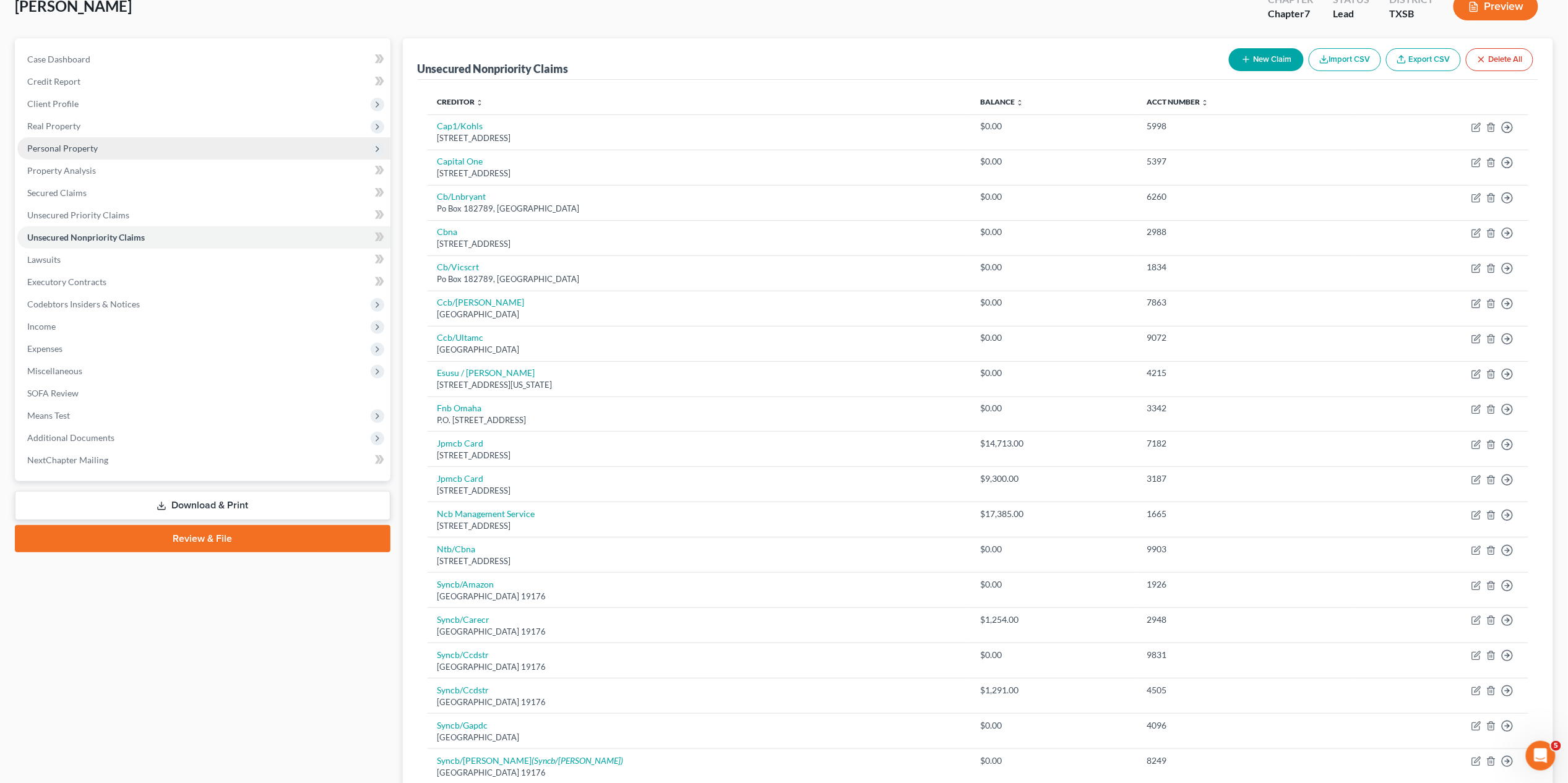
click at [83, 148] on span "Personal Property" at bounding box center [62, 148] width 71 height 11
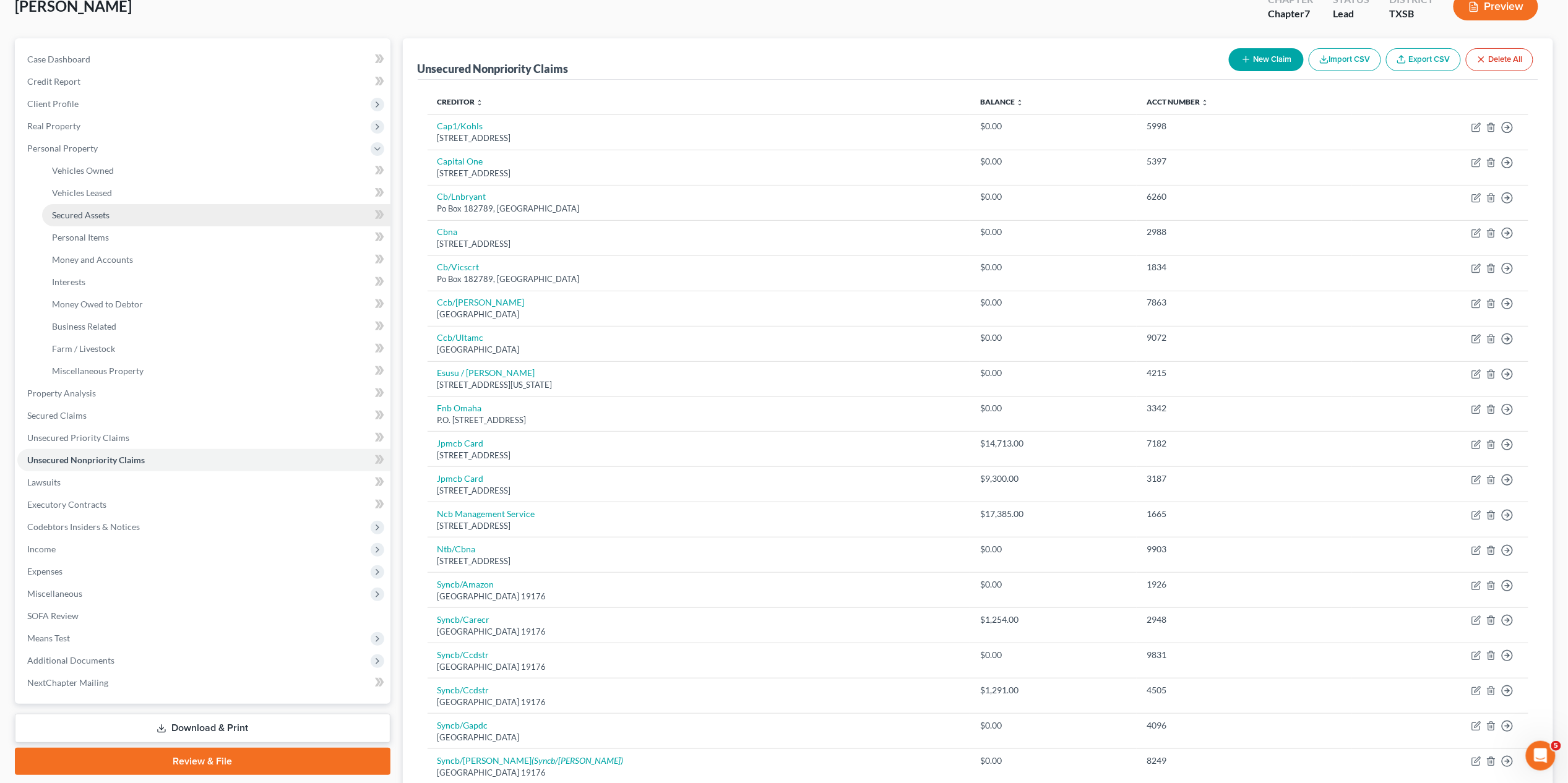
click at [74, 221] on link "Secured Assets" at bounding box center [216, 215] width 348 height 22
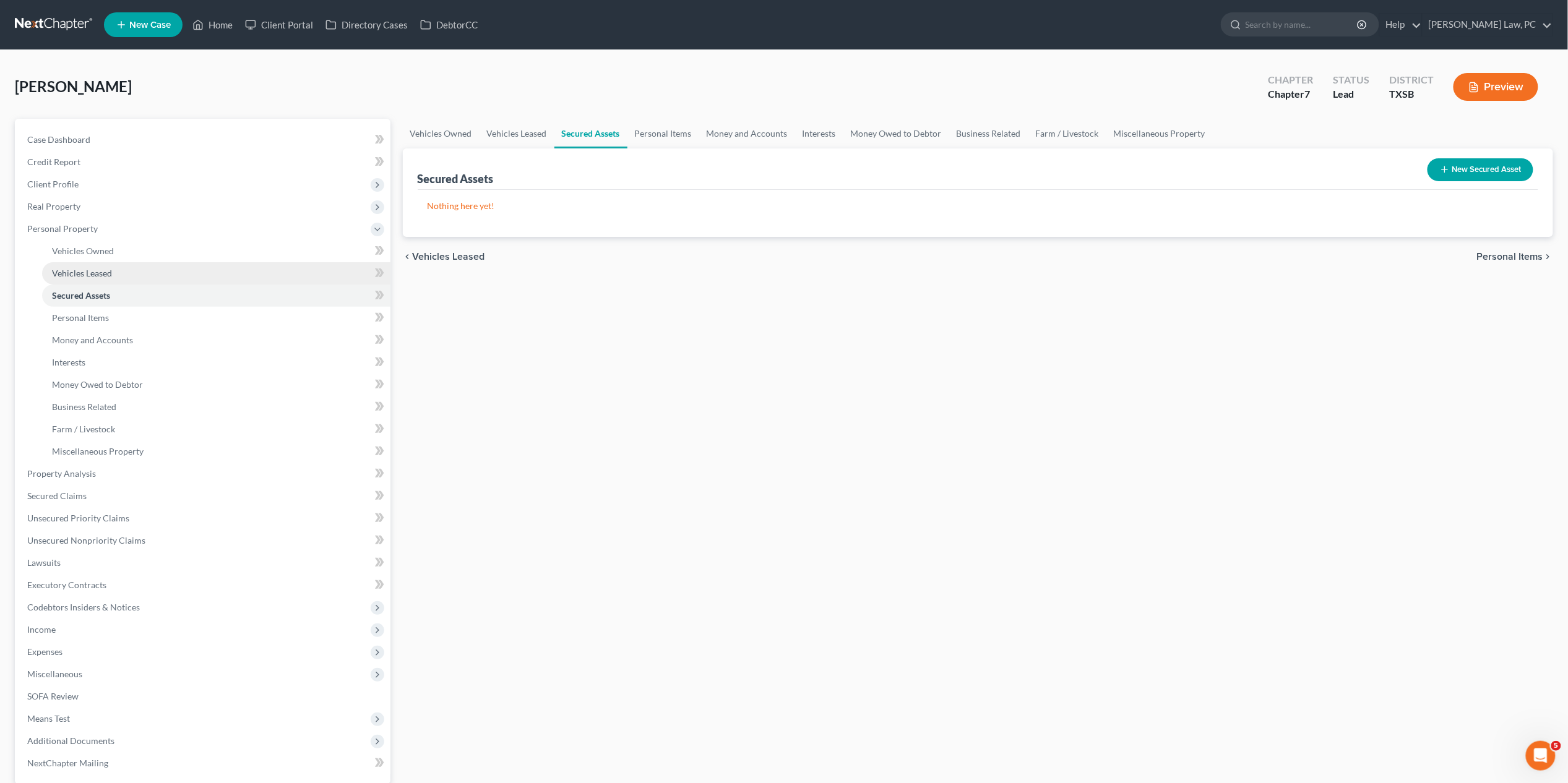
click at [98, 275] on span "Vehicles Leased" at bounding box center [82, 273] width 60 height 11
click at [91, 296] on span "Secured Assets" at bounding box center [81, 295] width 58 height 11
click at [97, 318] on span "Personal Items" at bounding box center [81, 318] width 57 height 11
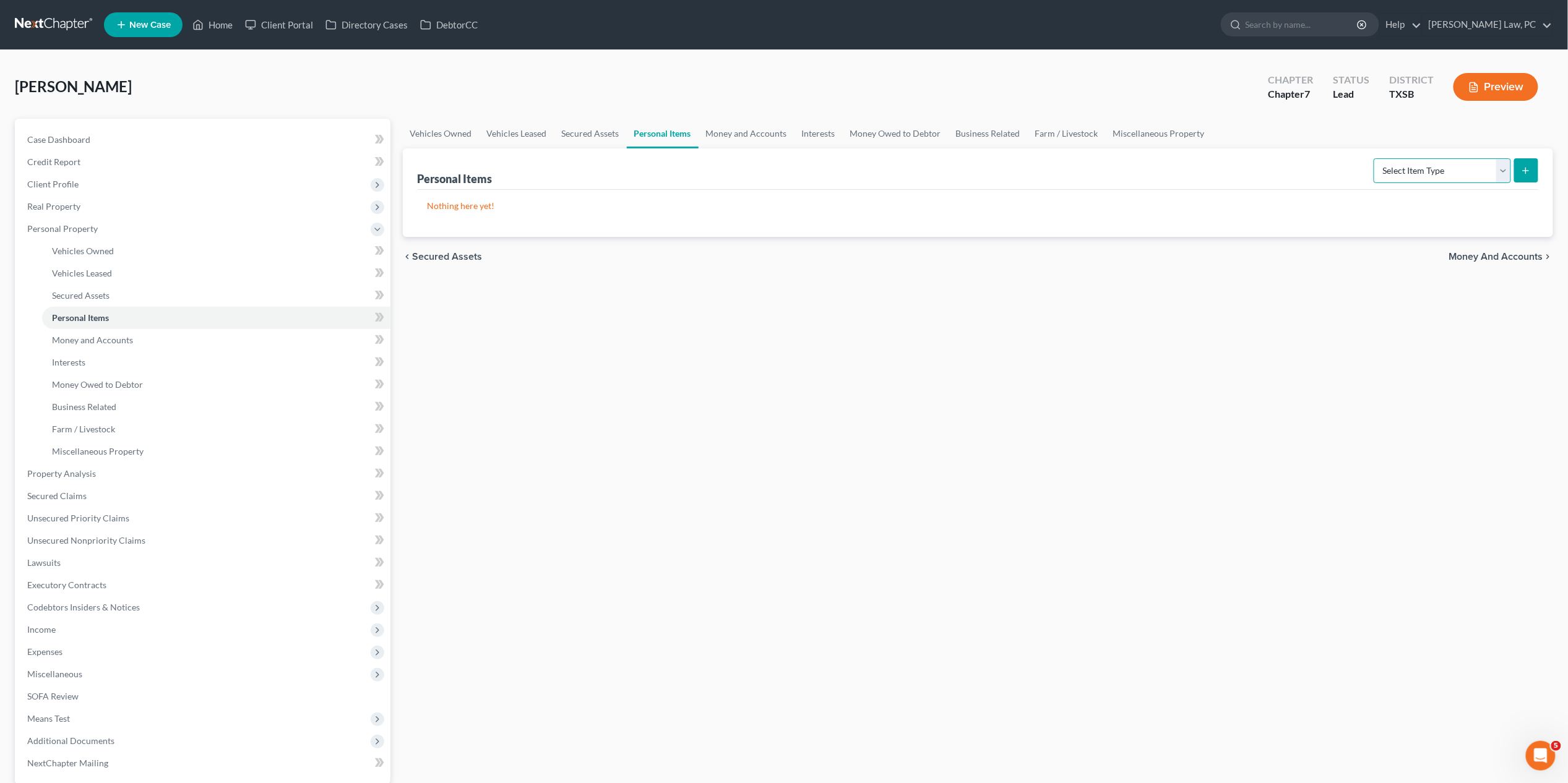
select select "clothing"
click at [1212, 171] on icon "submit" at bounding box center [1526, 170] width 10 height 10
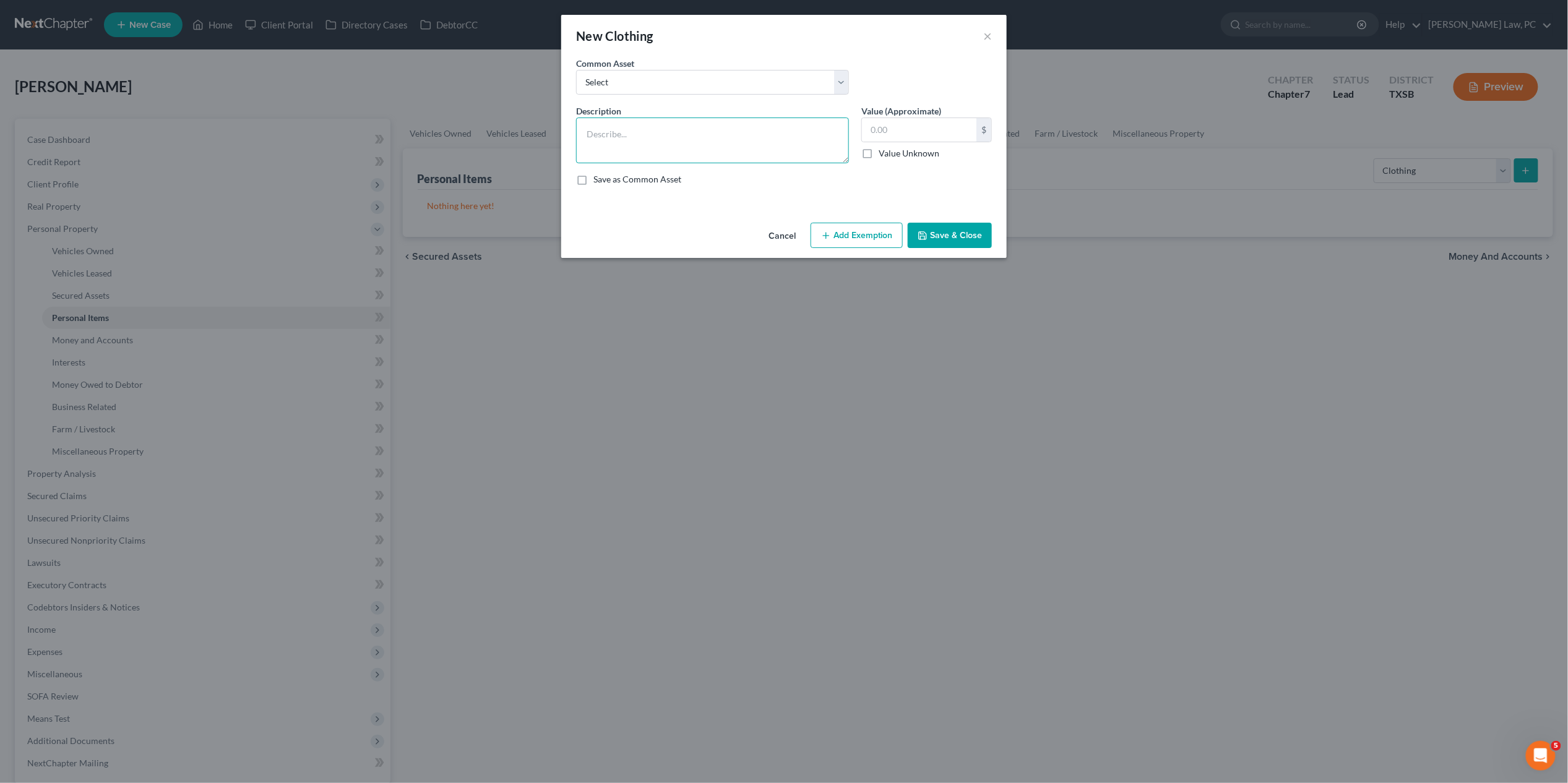
click at [629, 137] on textarea at bounding box center [713, 140] width 273 height 46
click at [585, 134] on textarea "T-Shirts" at bounding box center [713, 140] width 273 height 46
click at [644, 133] on textarea "50 T-Shirts" at bounding box center [713, 140] width 273 height 46
drag, startPoint x: 631, startPoint y: 147, endPoint x: 583, endPoint y: 134, distance: 49.7
click at [583, 134] on textarea "50 T-Shirts $25, 10 shorts $10, 5 jeans $5, 5 dresses $5, 5 dress pants $5," at bounding box center [713, 140] width 273 height 46
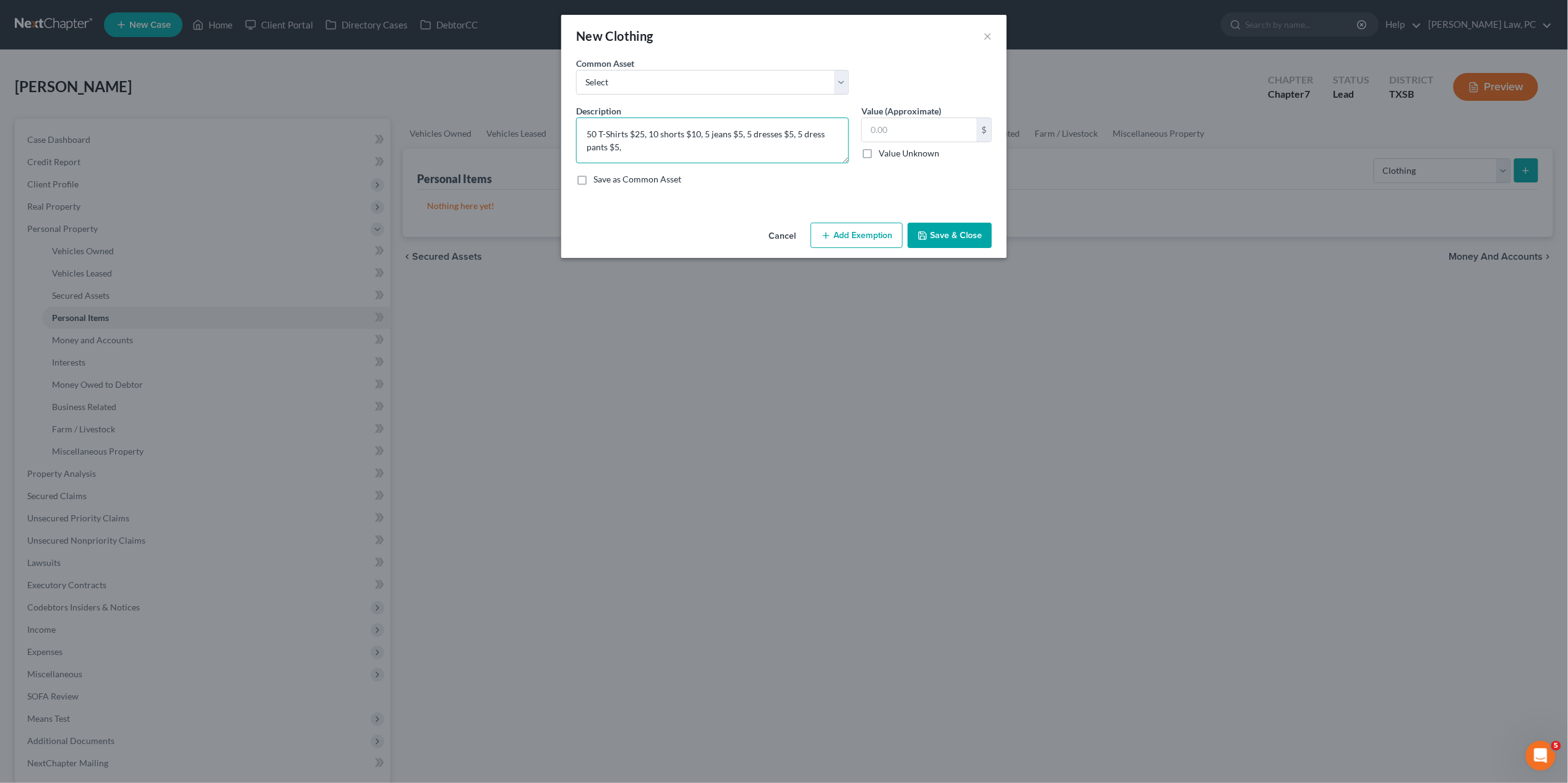
click at [640, 149] on textarea "50 T-Shirts $25, 10 shorts $10, 5 jeans $5, 5 dresses $5, 5 dress pants $5," at bounding box center [713, 140] width 273 height 46
click at [625, 146] on textarea "50 T-Shirts $25, 10 shorts $10, 5 jeans $5, 5 dresses $5, 5 dress pants $5, Ten…" at bounding box center [713, 140] width 273 height 46
click at [701, 147] on textarea "50 T-Shirts $25, 10 shorts $10, 5 jeans $5, 5 dresses $5, 5 dress pants $5, 2 T…" at bounding box center [713, 140] width 273 height 46
click at [637, 149] on textarea "50 T-Shirts $25, 10 shorts $10, 5 jeans $5, 5 dresses $5, 5 dress pants $5, 2 T…" at bounding box center [713, 140] width 273 height 46
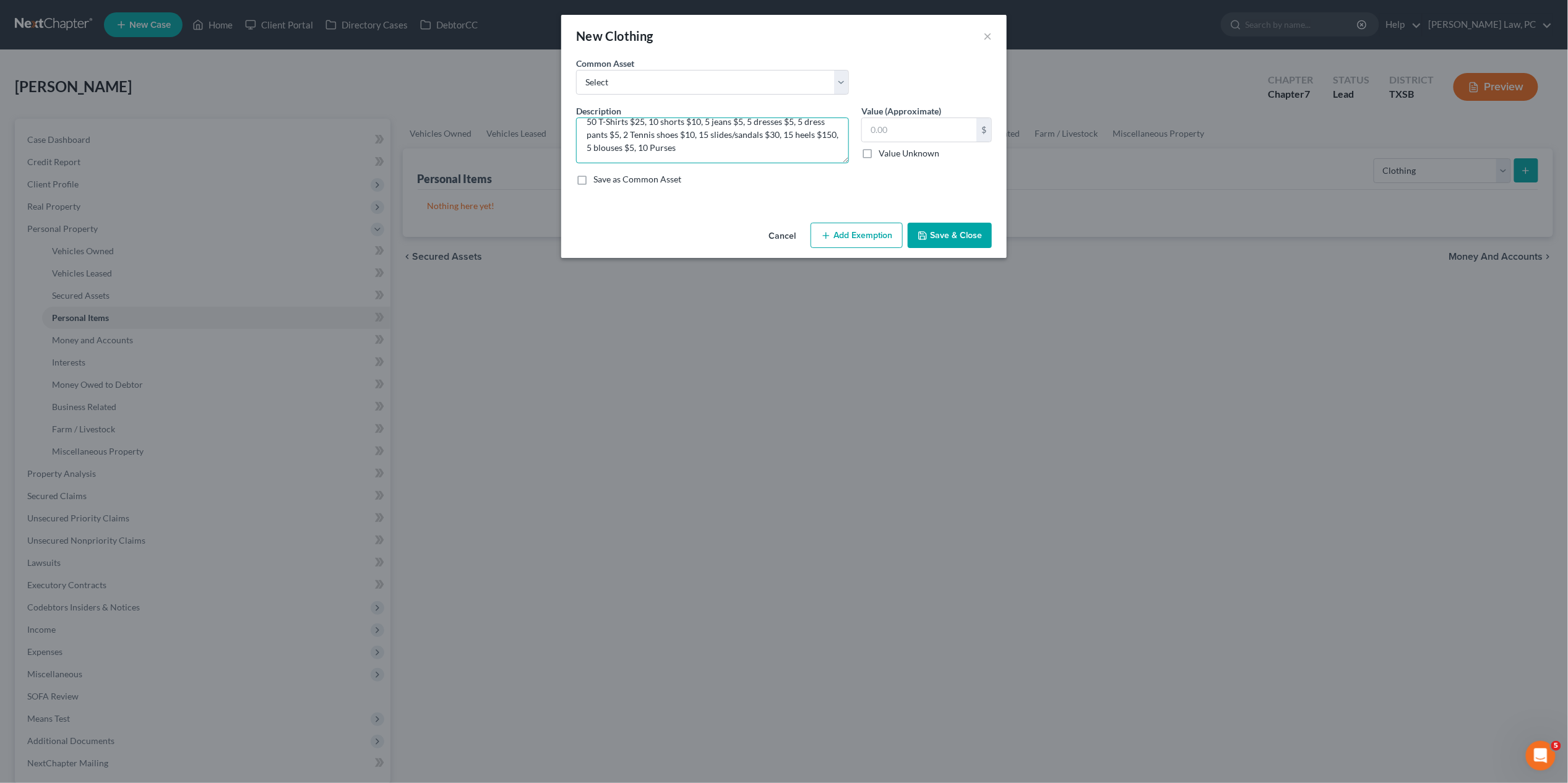
click at [692, 143] on textarea "50 T-Shirts $25, 10 shorts $10, 5 jeans $5, 5 dresses $5, 5 dress pants $5, 2 T…" at bounding box center [713, 140] width 273 height 46
type textarea "50 T-Shirts $25, 10 shorts $10, 5 jeans $5, 5 dresses $5, 5 dress pants $5, 2 T…"
click at [938, 241] on button "Save & Close" at bounding box center [949, 235] width 84 height 26
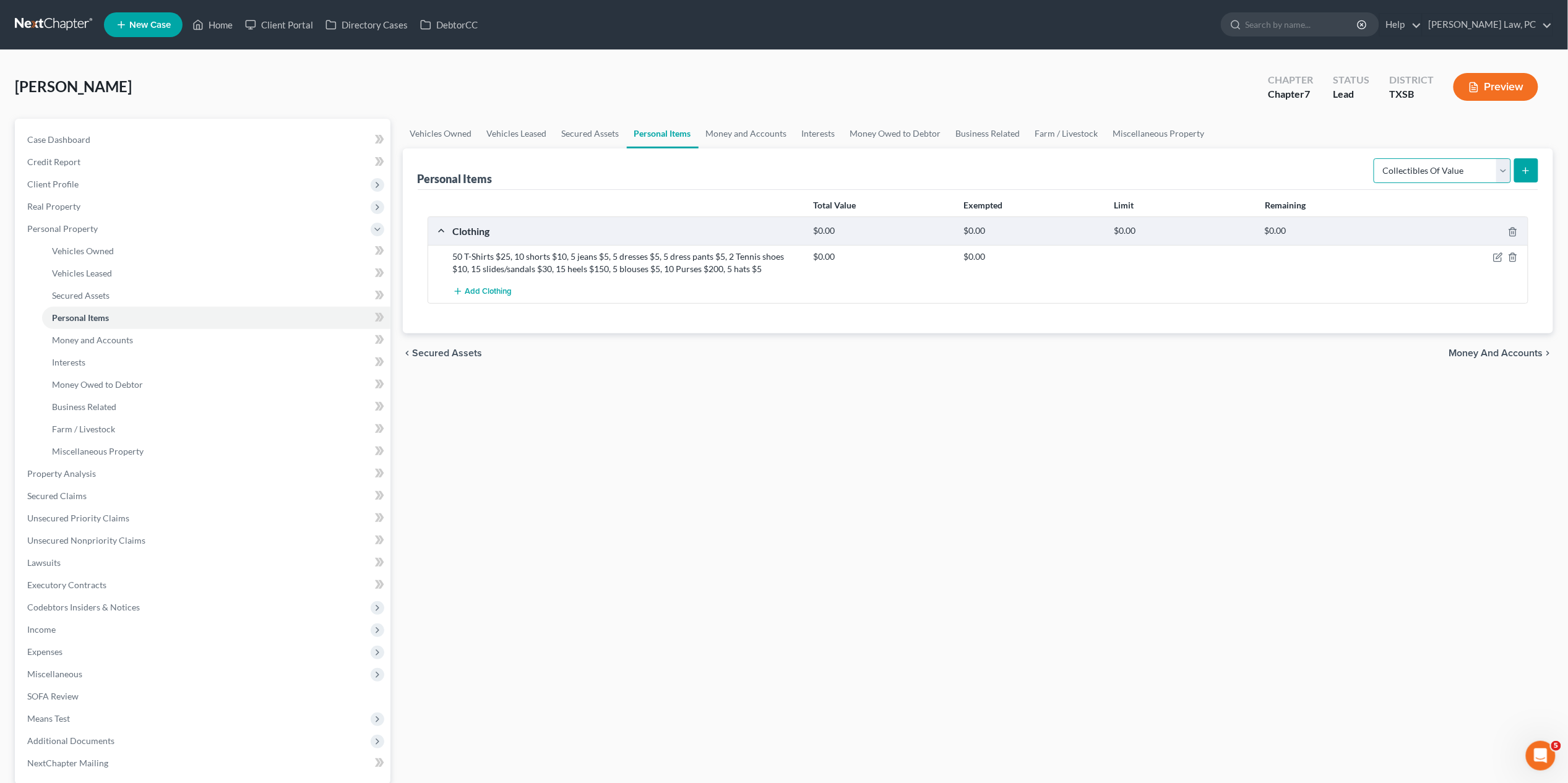
select select "electronics"
click at [1212, 174] on icon "submit" at bounding box center [1526, 170] width 10 height 10
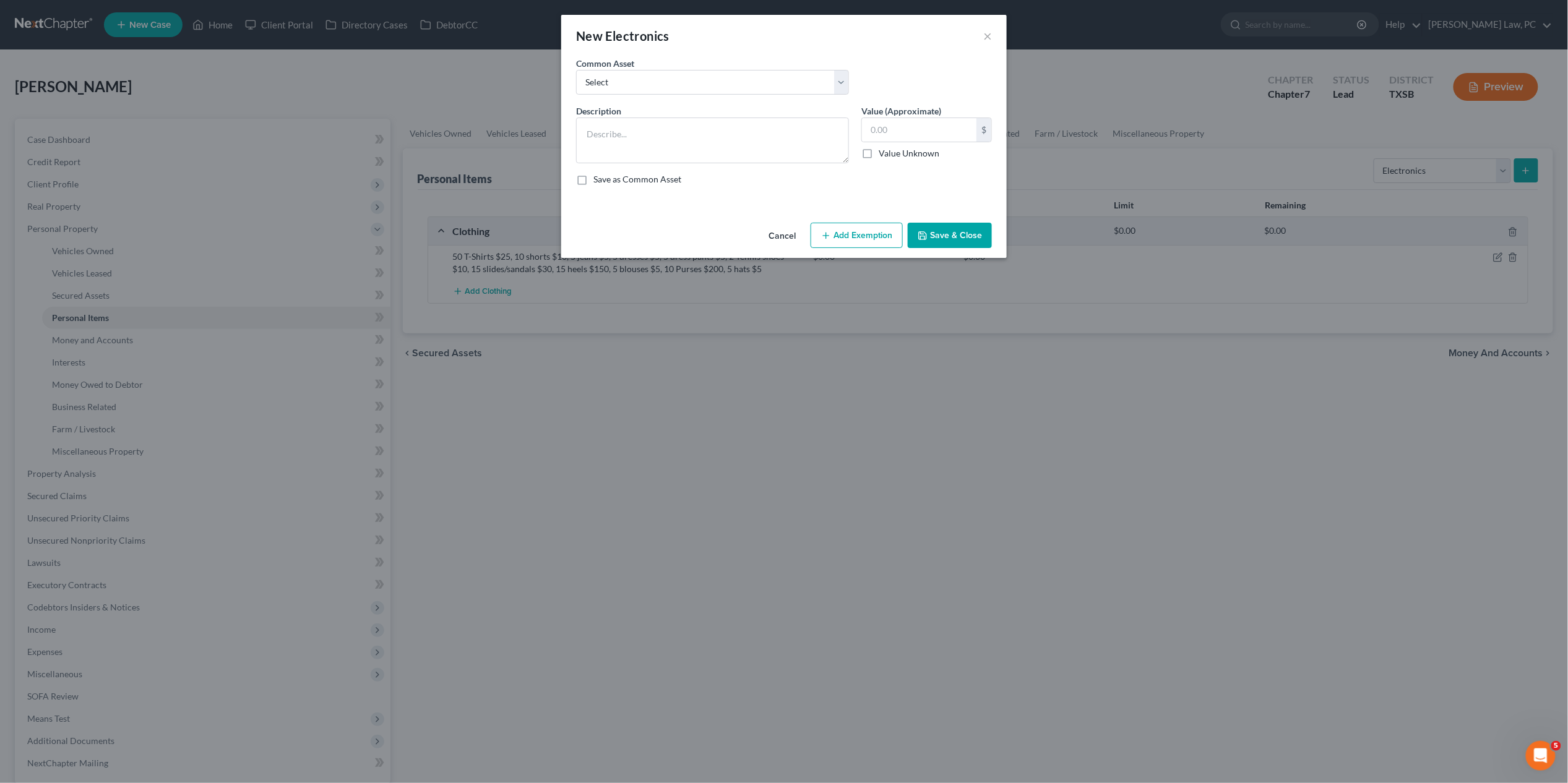
click at [712, 97] on div "Common Asset Select 2 tablets $10, 2 cell phones $10, 1 old laptop $10, 1 pair …" at bounding box center [784, 81] width 428 height 48
click at [701, 147] on textarea at bounding box center [713, 140] width 273 height 46
click at [758, 133] on textarea "1 cellphone $30, 1 laptop $300, 1 TV $100, 1 AirPods" at bounding box center [713, 140] width 273 height 46
click at [828, 135] on textarea "1 cellphone $30, 1 laptop $300, 1 TV $100, 1 Broken AirPods" at bounding box center [713, 140] width 273 height 46
type textarea "1 cellphone $30, 1 laptop $300, 1 TV $100, 1 Broken AirPods $1,"
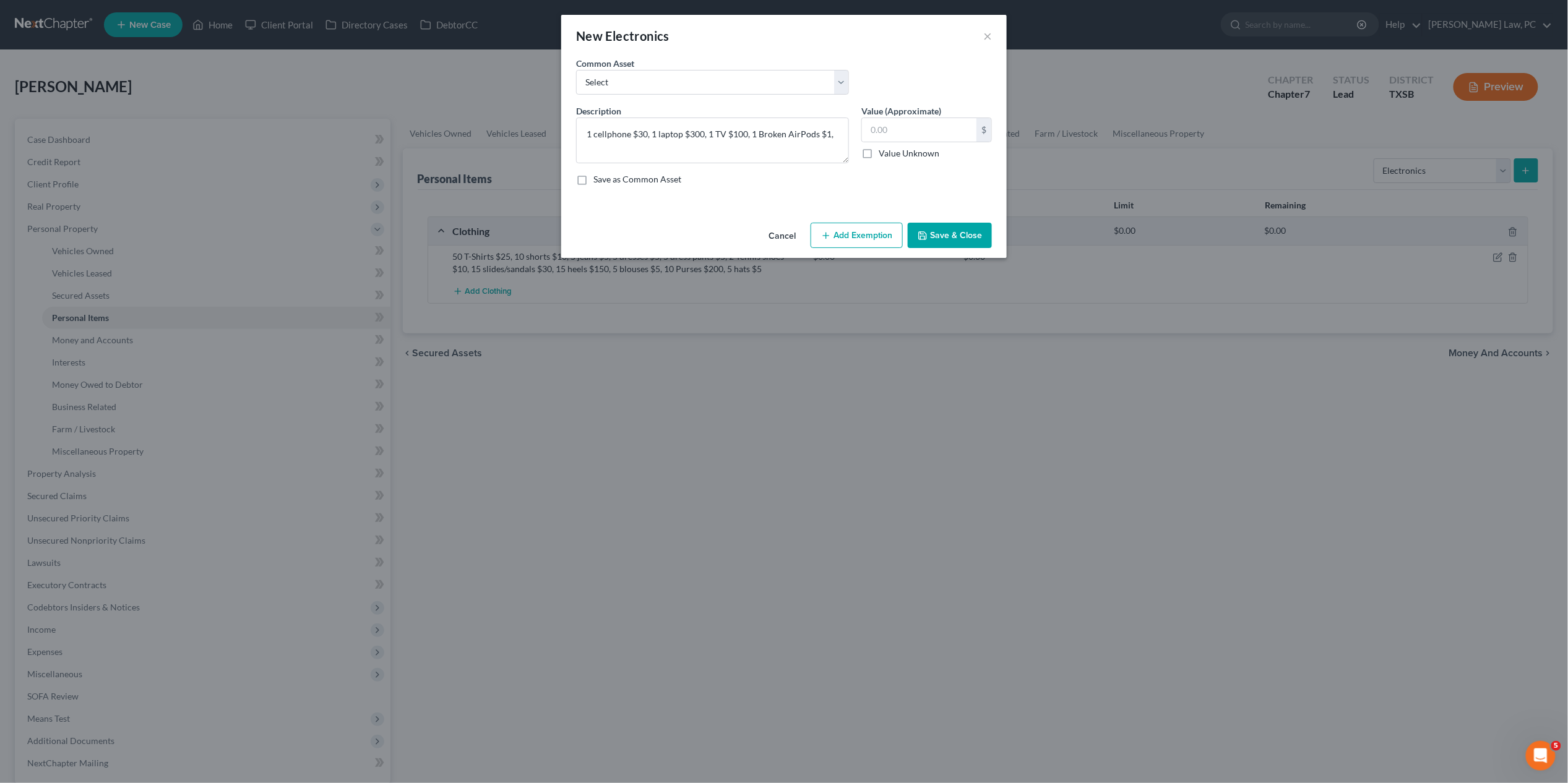
click at [942, 234] on button "Save & Close" at bounding box center [949, 235] width 84 height 26
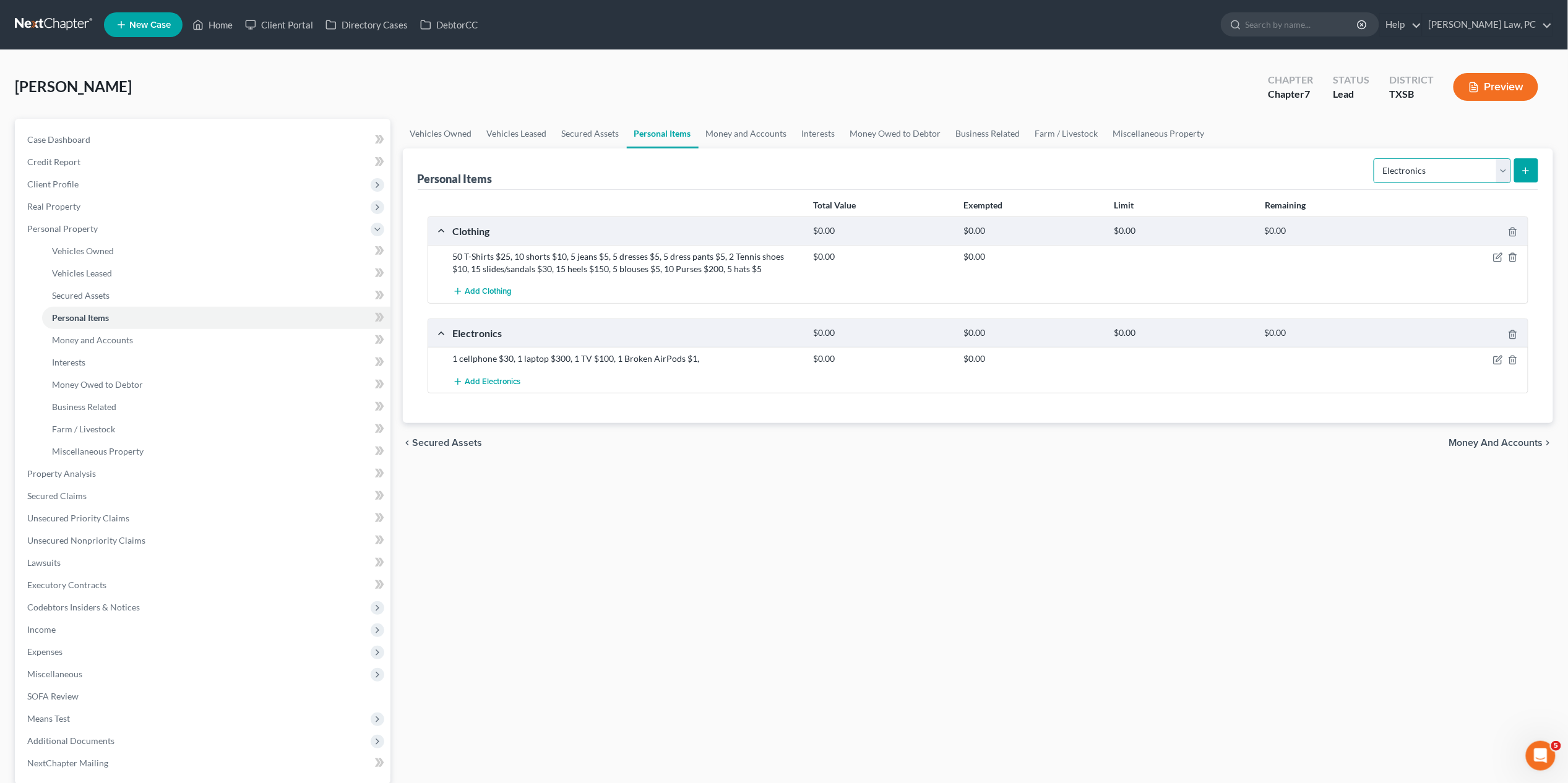
select select "household_goods"
click at [1212, 173] on icon "submit" at bounding box center [1526, 170] width 10 height 10
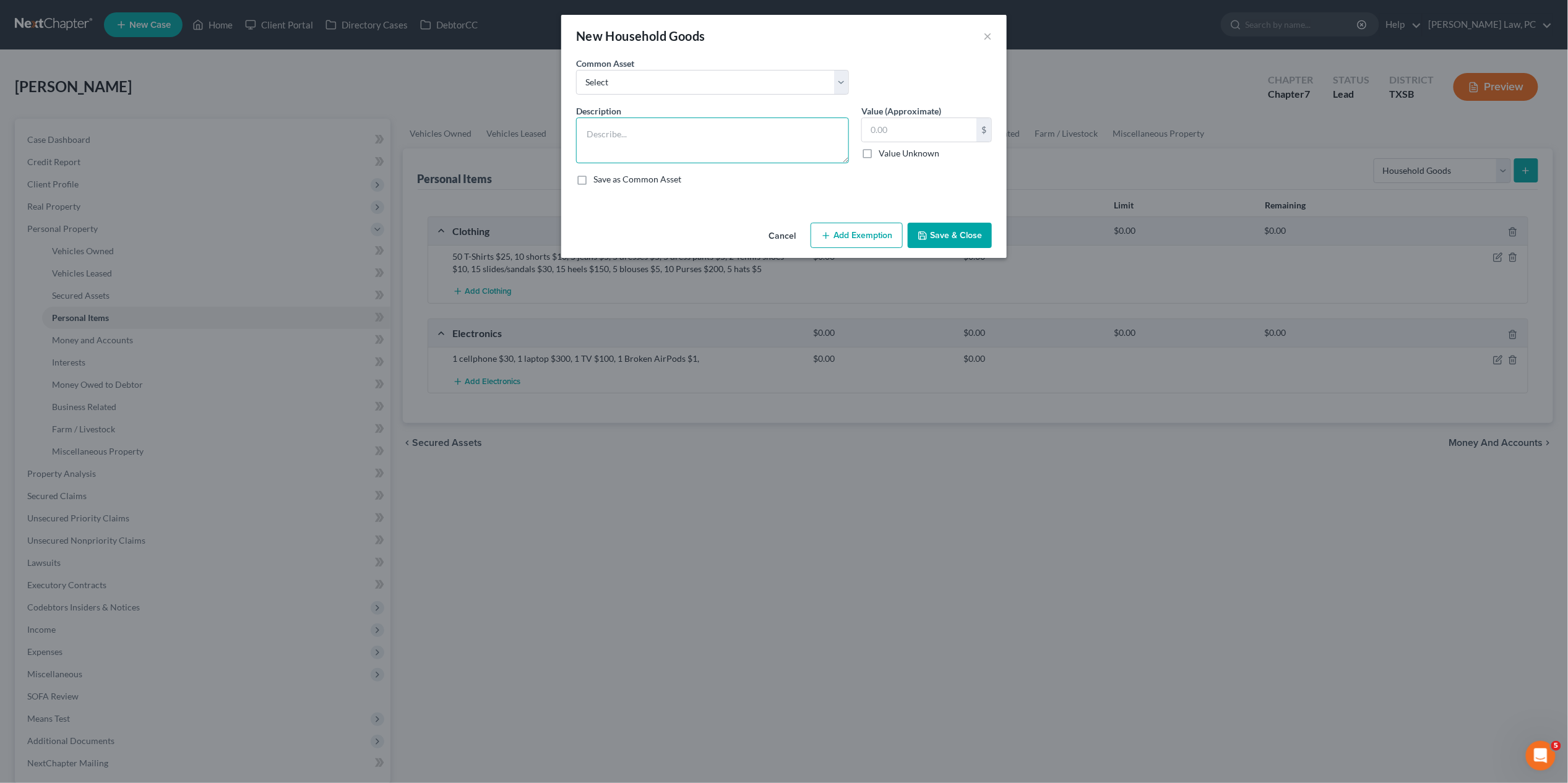
click at [660, 137] on textarea at bounding box center [713, 140] width 273 height 46
click at [765, 139] on textarea "1 dinning table with 8 chairs $150, 2 end tables 1 coffee table" at bounding box center [713, 140] width 273 height 46
click at [763, 133] on textarea "1 dinning table with 8 chairs $150, 2 end tables 1 coffee table" at bounding box center [713, 140] width 273 height 46
click at [643, 149] on textarea "1 dinning table with 8 chairs $150, 2 end tables $100, 1 coffee table" at bounding box center [713, 140] width 273 height 46
click at [689, 147] on textarea "1 dinning table with 8 chairs $150, 2 end tables $100, 1 coffee table $50, 2 ba…" at bounding box center [713, 140] width 273 height 46
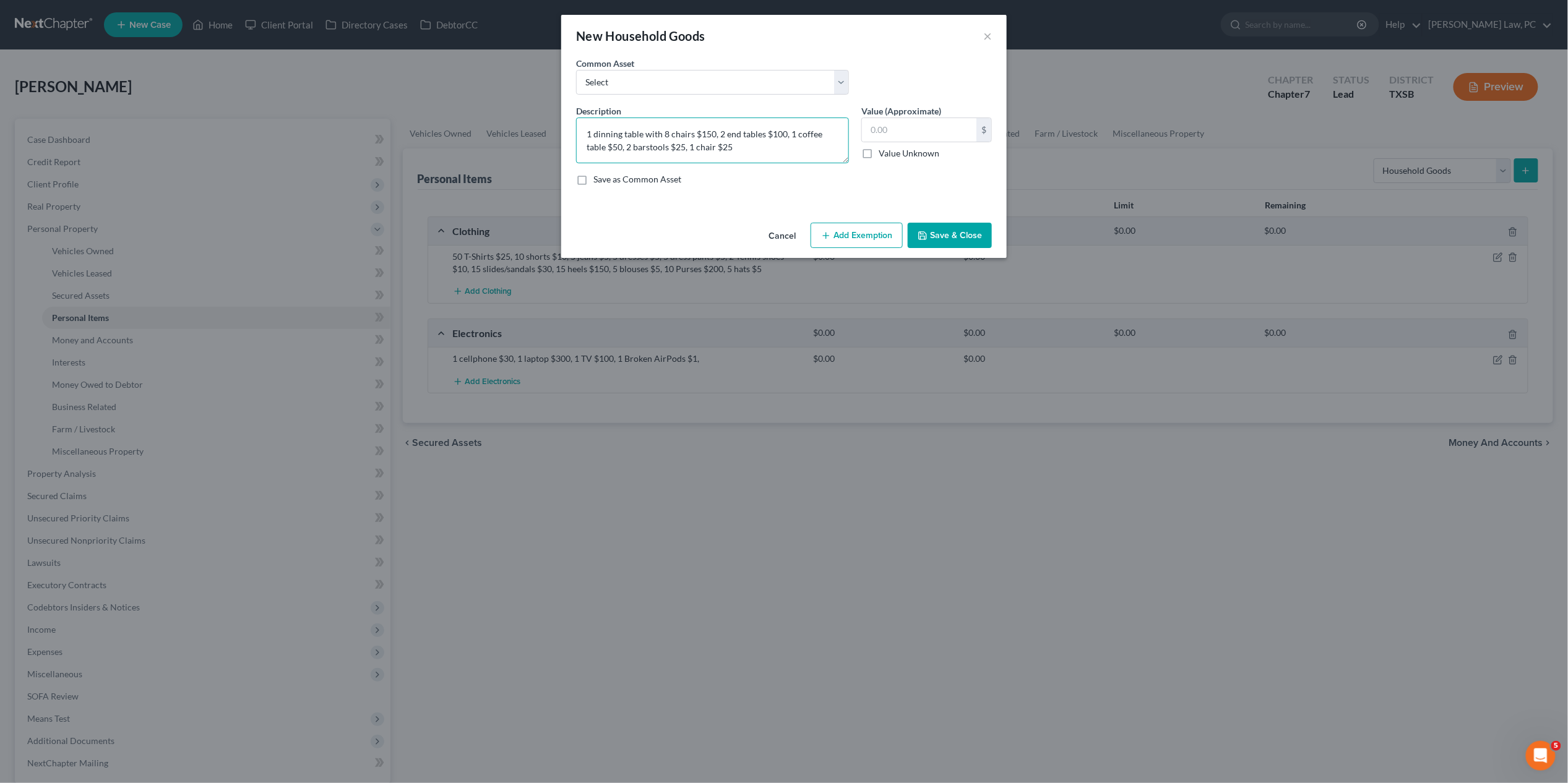
click at [762, 150] on textarea "1 dinning table with 8 chairs $150, 2 end tables $100, 1 coffee table $50, 2 ba…" at bounding box center [713, 140] width 273 height 46
drag, startPoint x: 741, startPoint y: 146, endPoint x: 584, endPoint y: 134, distance: 157.5
click at [584, 134] on textarea "1 dinning table with 8 chairs $150, 2 end tables $100, 1 coffee table $50, 2 ba…" at bounding box center [713, 140] width 273 height 46
click at [765, 145] on textarea "1 dinning table with 8 chairs $150, 2 end tables $100, 1 coffee table $50, 2 ba…" at bounding box center [713, 140] width 273 height 46
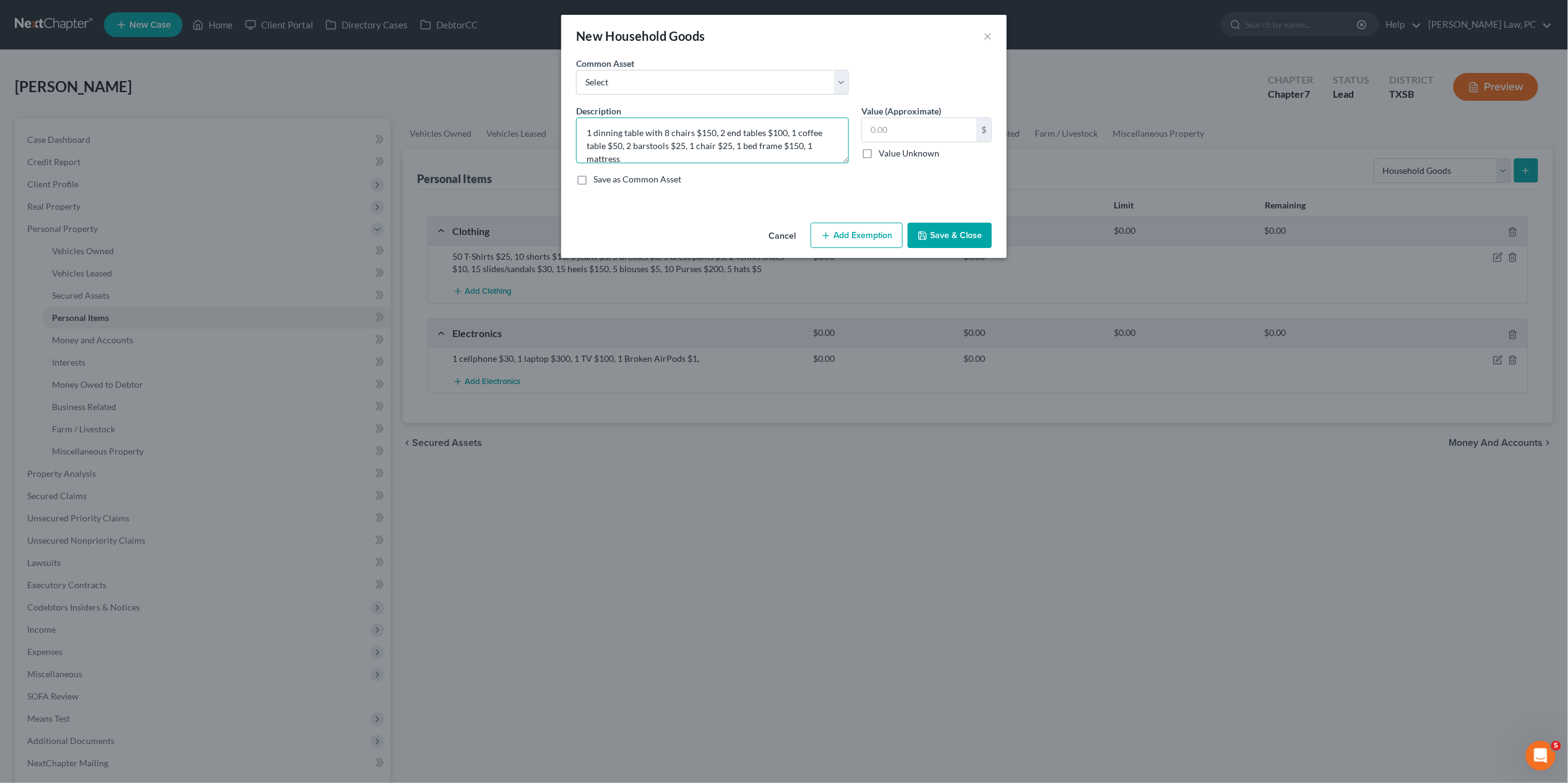
click at [797, 145] on textarea "1 dinning table with 8 chairs $150, 2 end tables $100, 1 coffee table $50, 2 ba…" at bounding box center [713, 140] width 273 height 46
click at [777, 150] on textarea "1 dinning table with 8 chairs $150, 2 end tables $100, 1 coffee table $50, 2 ba…" at bounding box center [713, 140] width 273 height 46
type textarea "1 dinning table with 8 chairs $150, 2 end tables $100, 1 coffee table $50, 2 ba…"
click at [936, 240] on button "Save & Close" at bounding box center [949, 235] width 84 height 26
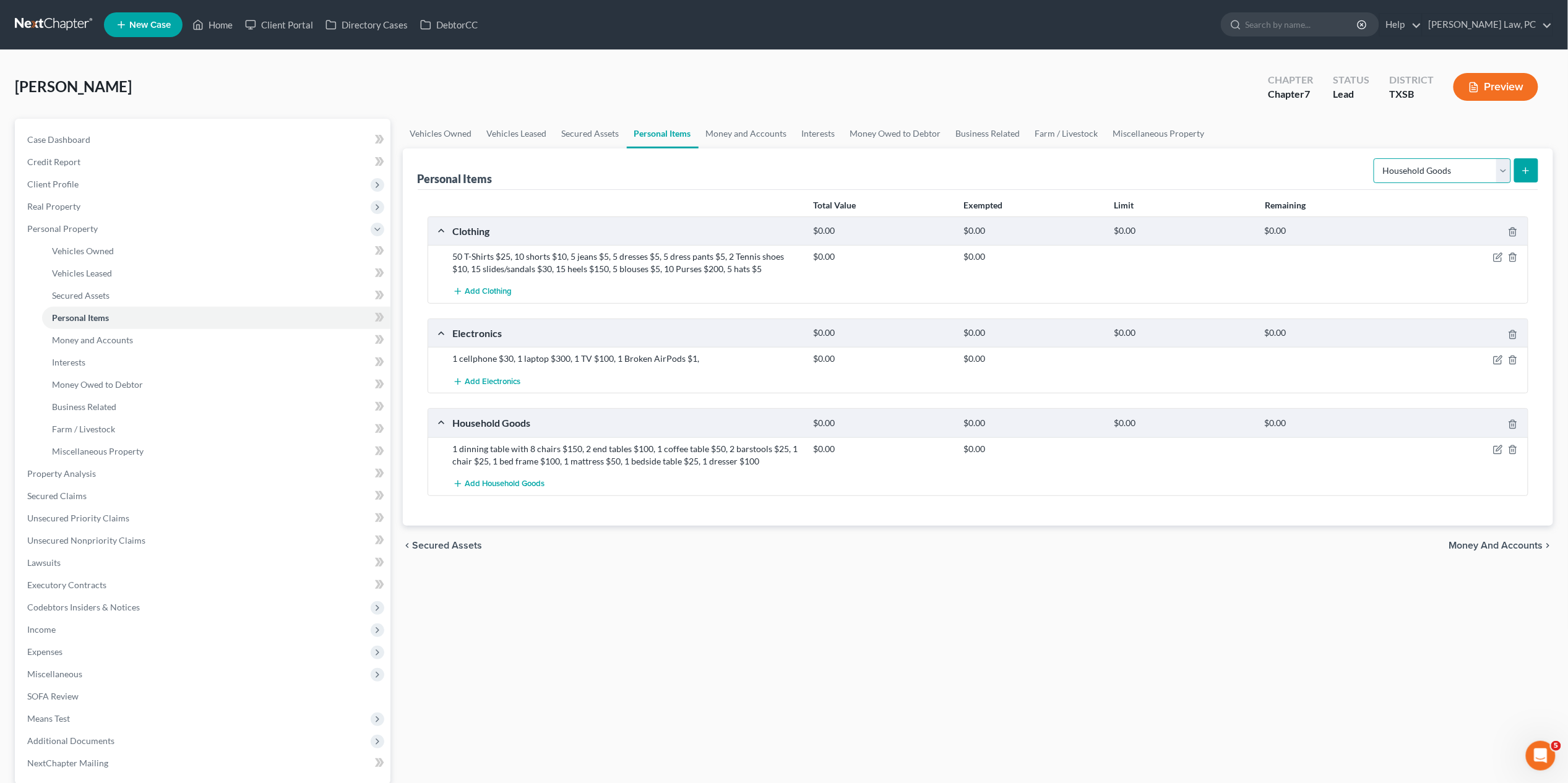
select select "jewelry"
click at [1212, 173] on icon "submit" at bounding box center [1526, 170] width 10 height 10
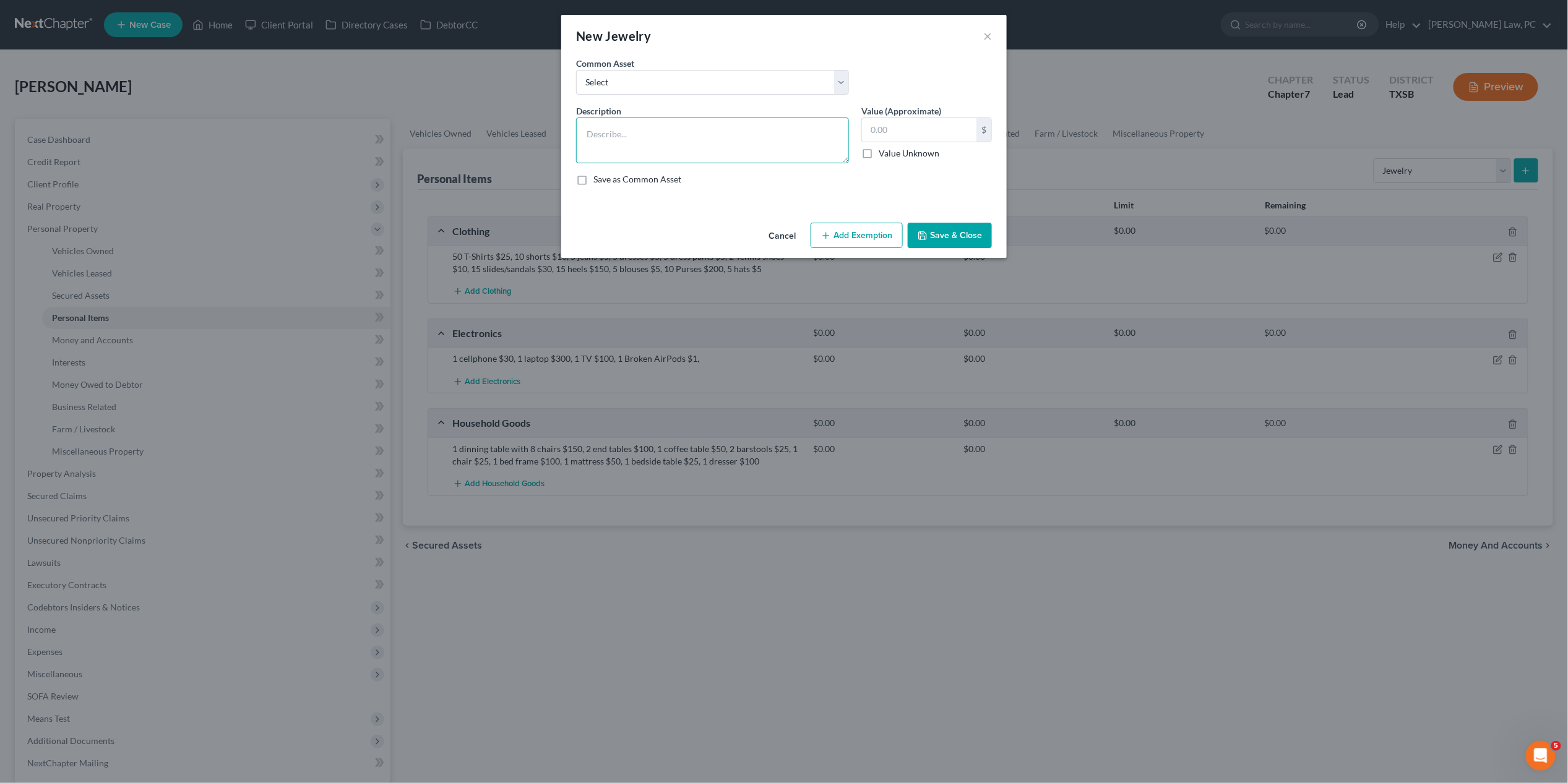
click at [664, 134] on textarea at bounding box center [713, 140] width 273 height 46
click at [647, 149] on textarea "1 Silver bracelet $100, 4 silver rings $150, 3 silver necklaces $200, 1 diamond…" at bounding box center [713, 140] width 273 height 46
click at [728, 153] on textarea "1 Silver bracelet $100, 4 silver rings $150, 3 silver necklaces $200, 1 diamond…" at bounding box center [713, 140] width 273 height 46
click at [739, 150] on textarea "1 Silver bracelet $100, 4 silver rings $150, 3 silver necklaces $200, 1 diamond…" at bounding box center [713, 140] width 273 height 46
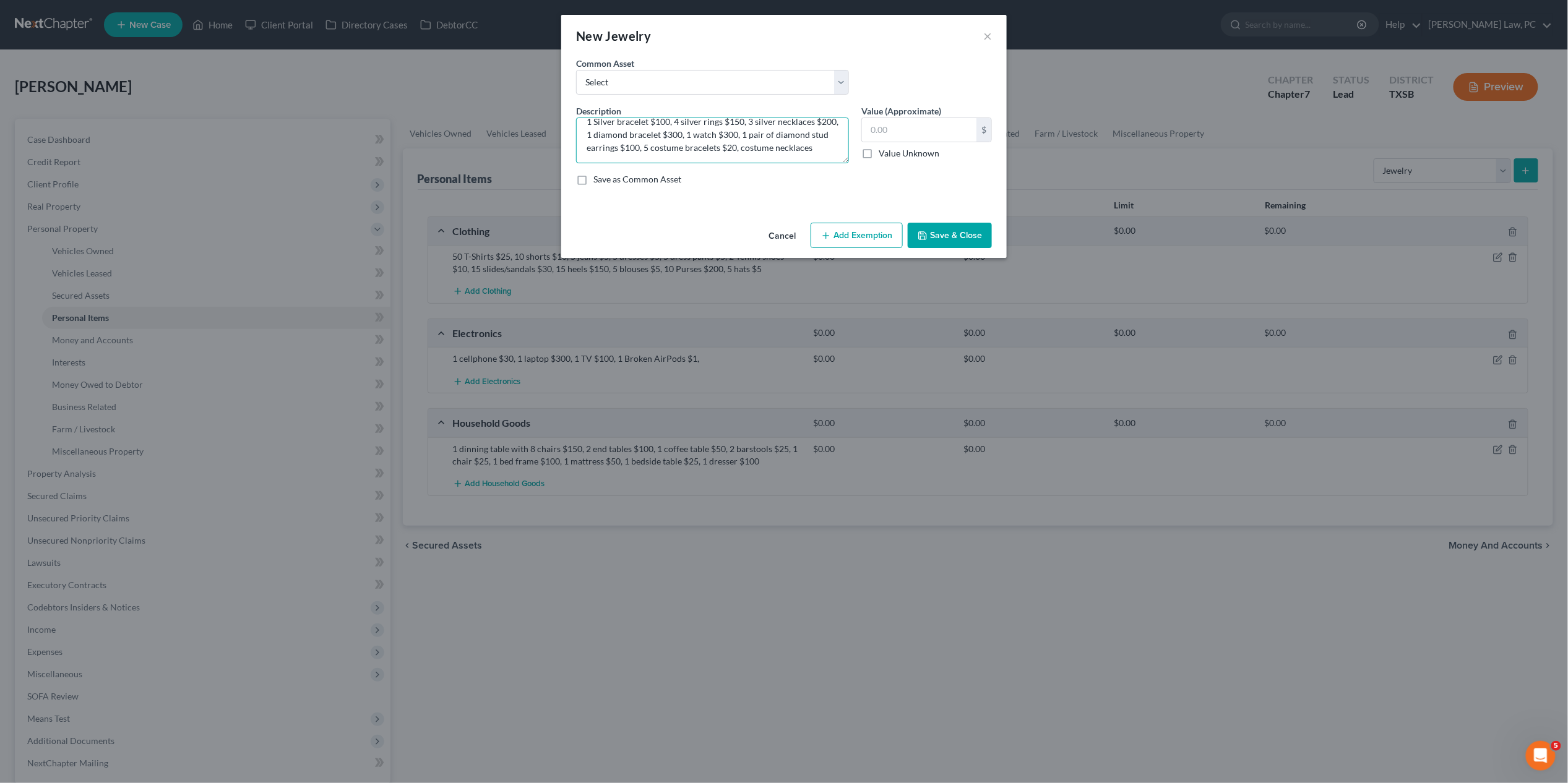
click at [739, 144] on textarea "1 Silver bracelet $100, 4 silver rings $150, 3 silver necklaces $200, 1 diamond…" at bounding box center [713, 140] width 273 height 46
click at [834, 144] on textarea "1 Silver bracelet $100, 4 silver rings $150, 3 silver necklaces $200, 1 diamond…" at bounding box center [713, 140] width 273 height 46
click at [587, 157] on textarea "1 Silver bracelet $100, 4 silver rings $150, 3 silver necklaces $200, 1 diamond…" at bounding box center [713, 140] width 273 height 46
click at [669, 159] on textarea "1 Silver bracelet $100, 4 silver rings $150, 3 silver necklaces $200, 1 diamond…" at bounding box center [713, 140] width 273 height 46
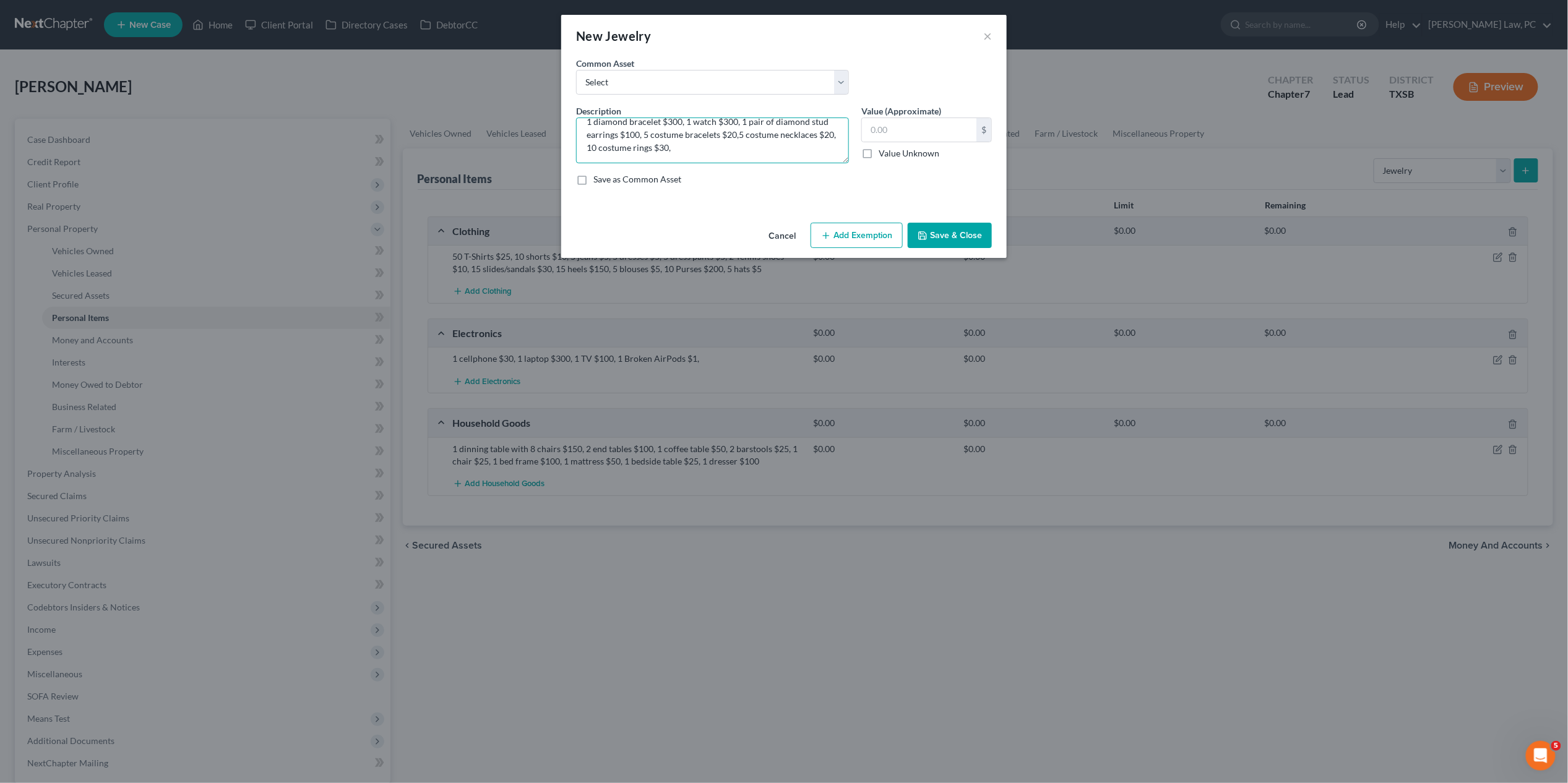
scroll to position [24, 0]
type textarea "1 Silver bracelet $100, 4 silver rings $150, 3 silver necklaces $200, 1 diamond…"
click at [948, 231] on button "Save & Close" at bounding box center [949, 235] width 84 height 26
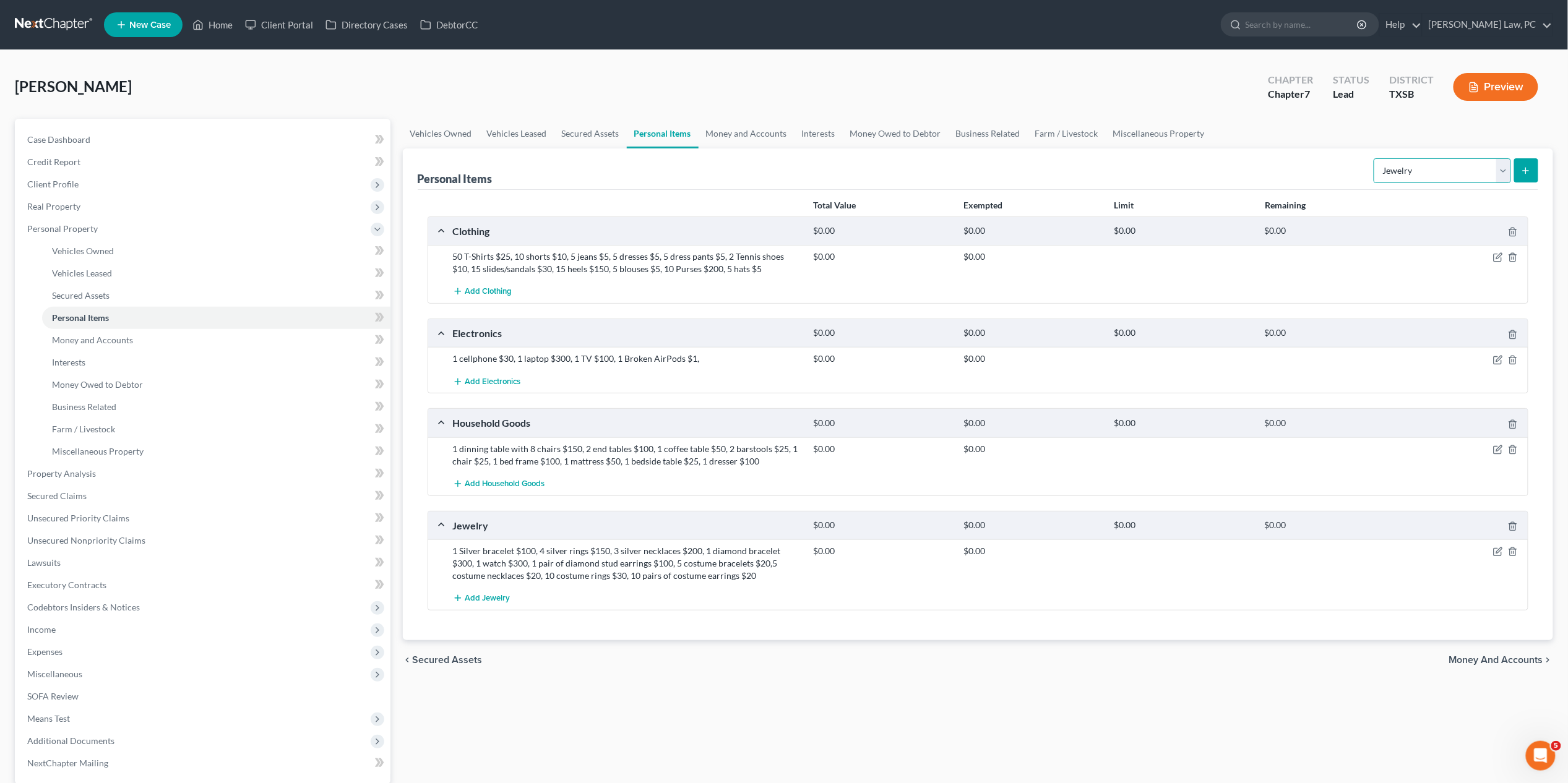
select select "sports_and_hobby_equipment"
click at [1212, 171] on button "submit" at bounding box center [1526, 170] width 24 height 24
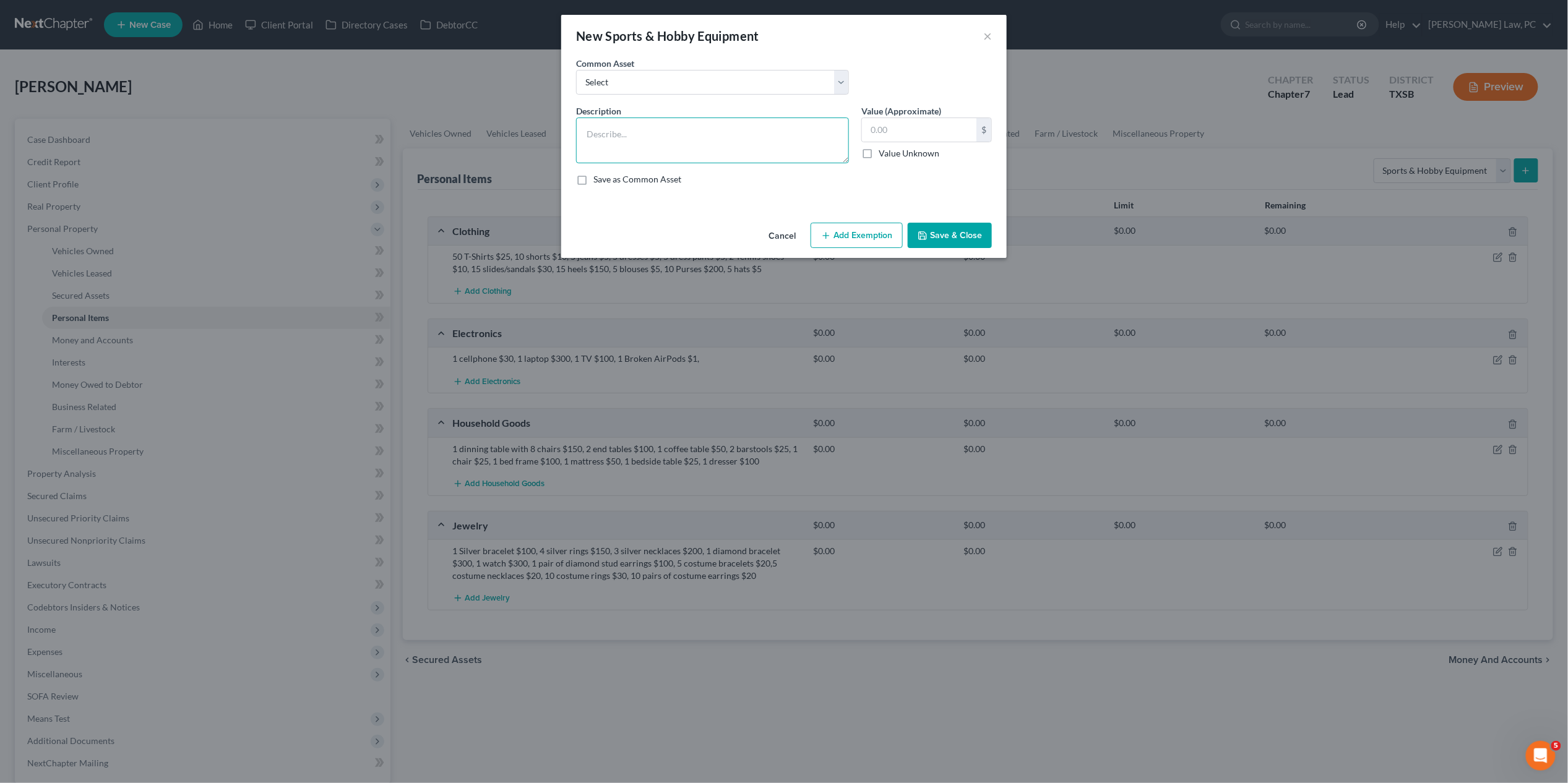
click at [770, 122] on textarea at bounding box center [713, 140] width 273 height 46
type textarea "Yoga mat"
click at [912, 133] on input "text" at bounding box center [919, 130] width 114 height 24
type input "3"
click at [932, 233] on button "Save & Close" at bounding box center [949, 235] width 84 height 26
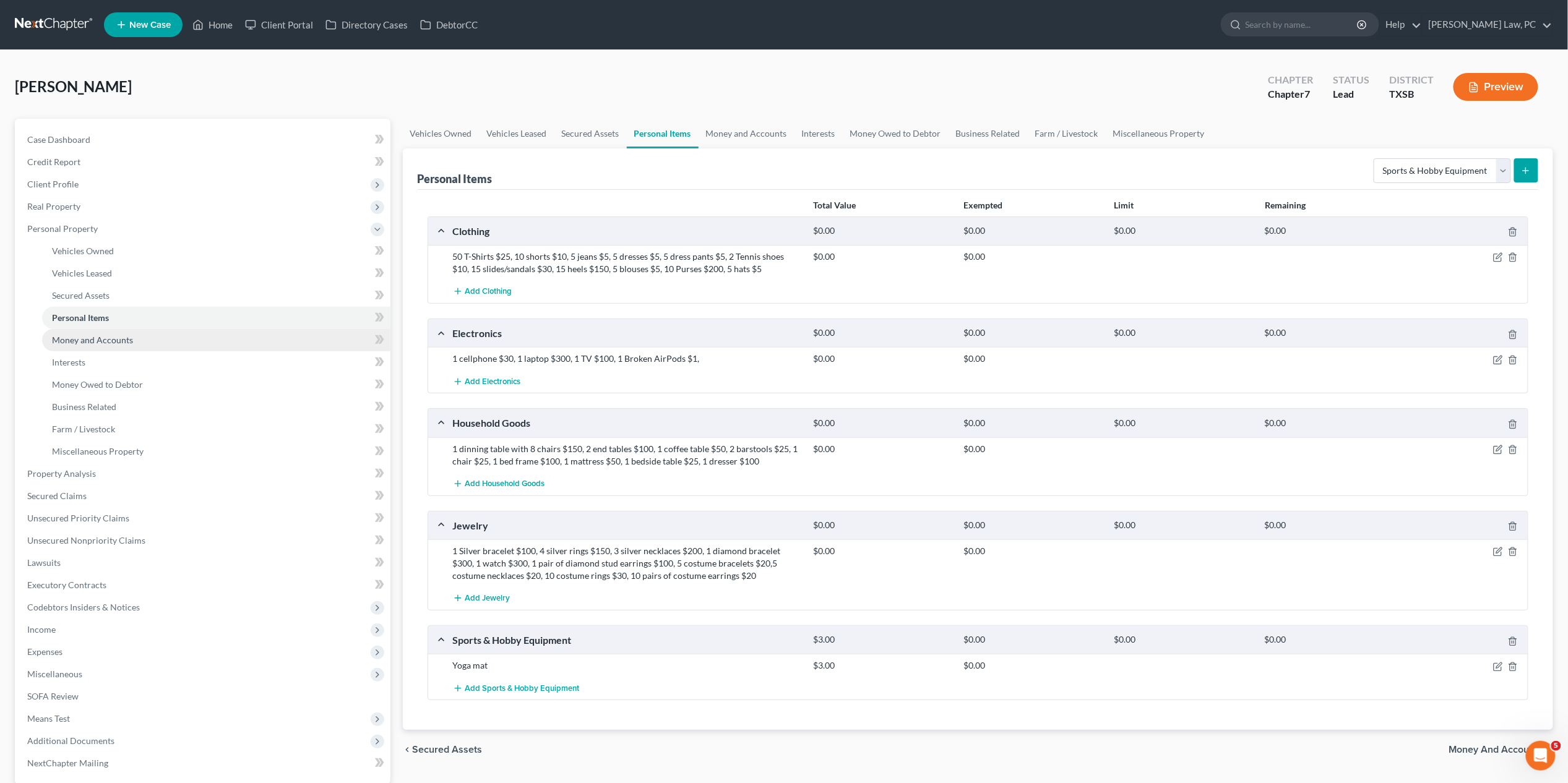
click at [135, 339] on link "Money and Accounts" at bounding box center [216, 340] width 348 height 22
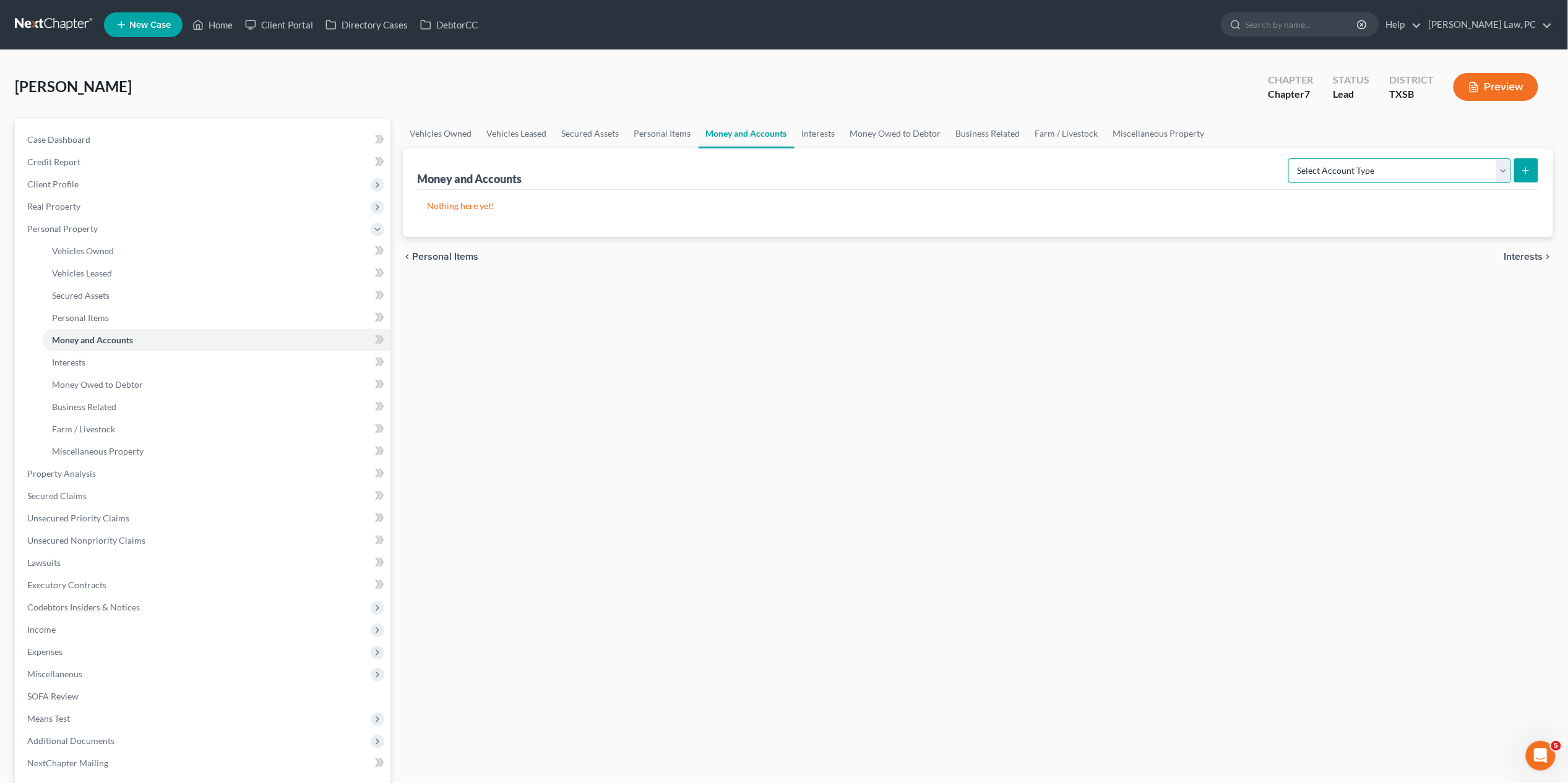
select select "checking"
click at [1212, 167] on icon "submit" at bounding box center [1526, 170] width 10 height 10
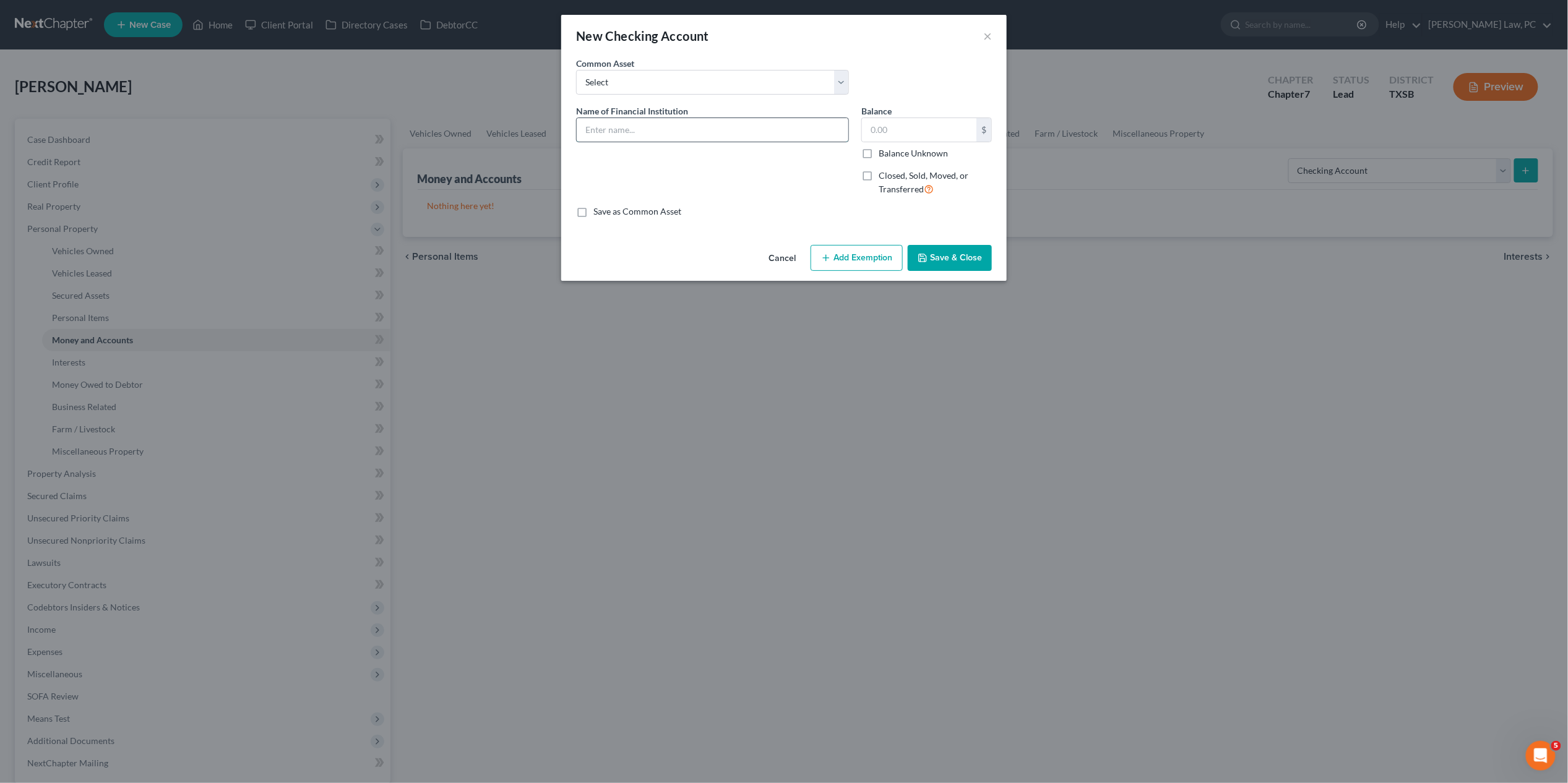
click at [728, 132] on input "text" at bounding box center [713, 130] width 272 height 24
type input "Cash App"
click at [960, 258] on button "Save & Close" at bounding box center [949, 258] width 84 height 26
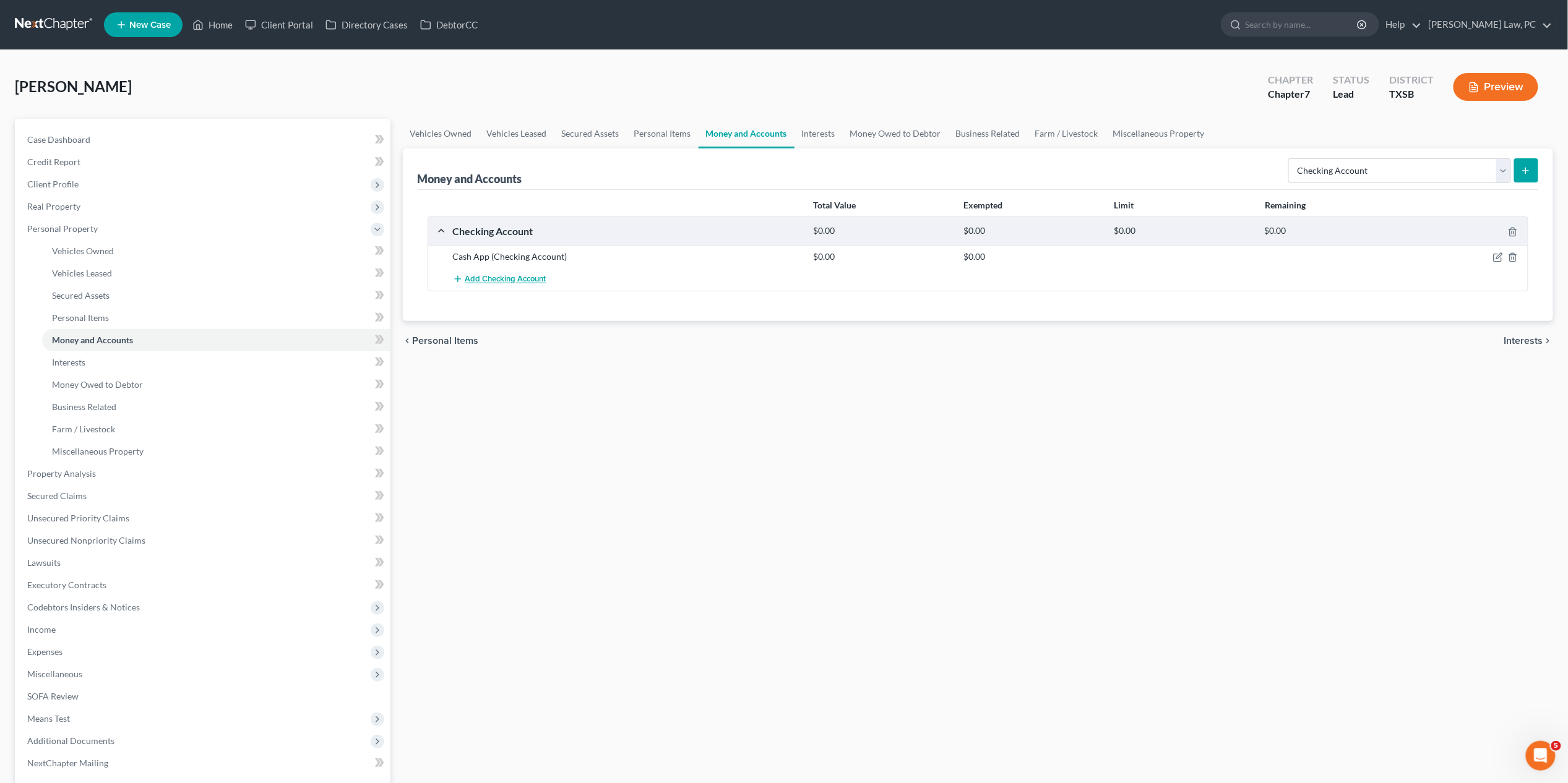
click at [529, 277] on span "Add Checking Account" at bounding box center [506, 280] width 81 height 10
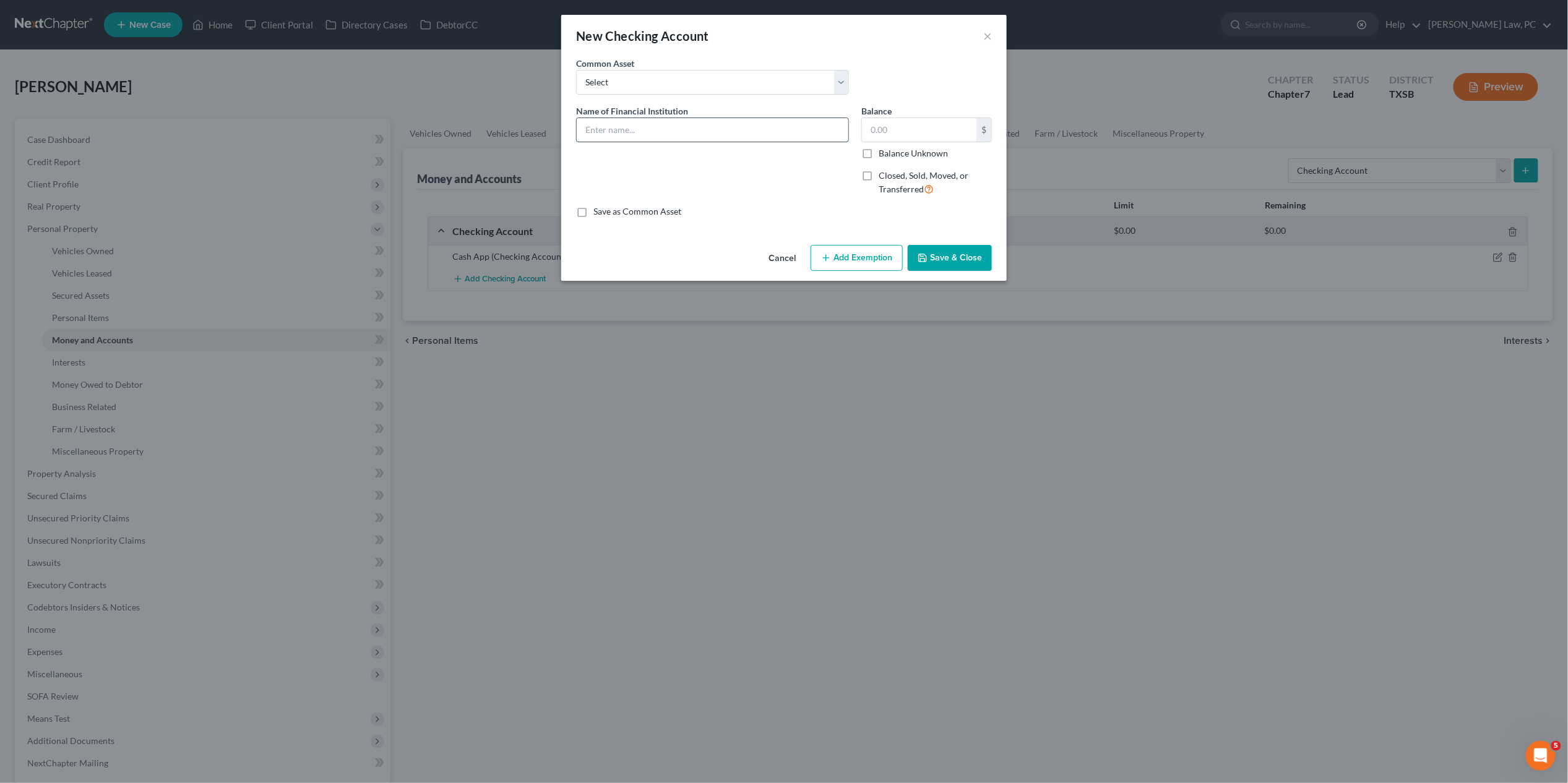
click at [672, 133] on input "text" at bounding box center [713, 130] width 272 height 24
type input "Wells Fargo Acct 3978"
click at [947, 256] on button "Save & Close" at bounding box center [949, 258] width 84 height 26
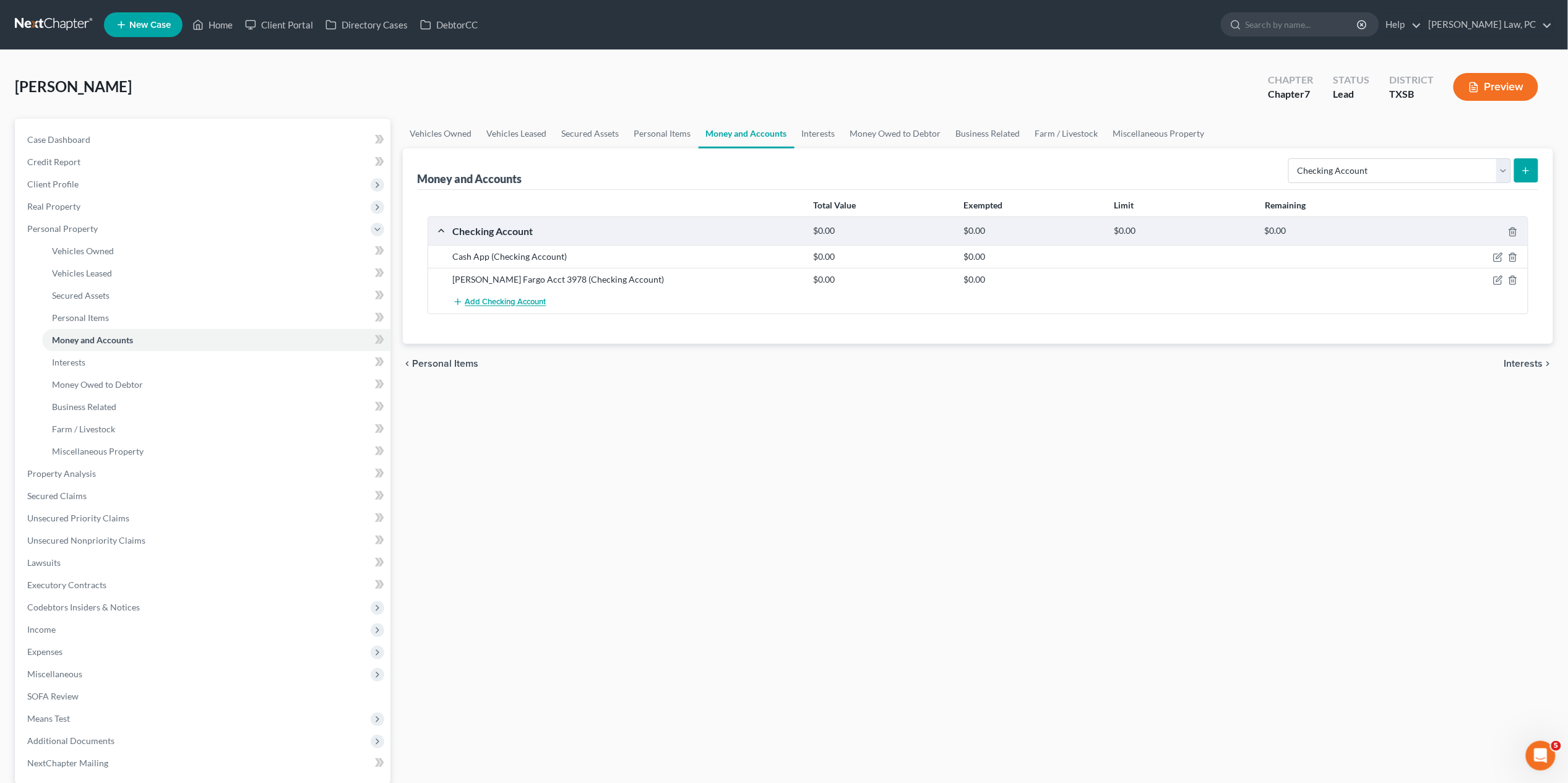
click at [493, 303] on span "Add Checking Account" at bounding box center [506, 302] width 81 height 10
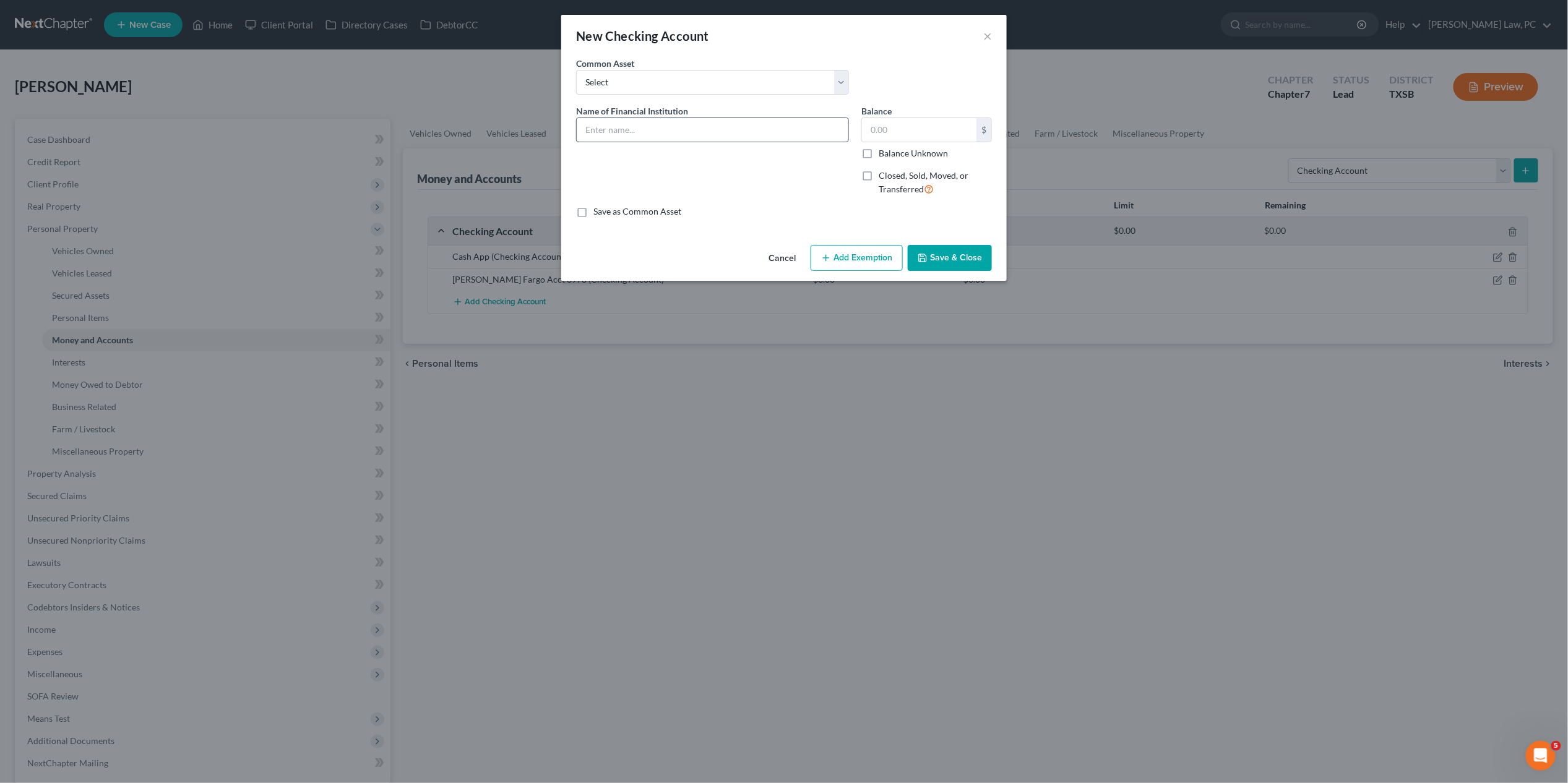
click at [678, 134] on input "text" at bounding box center [713, 130] width 272 height 24
type input "PayPal"
click at [969, 266] on button "Save & Close" at bounding box center [949, 258] width 84 height 26
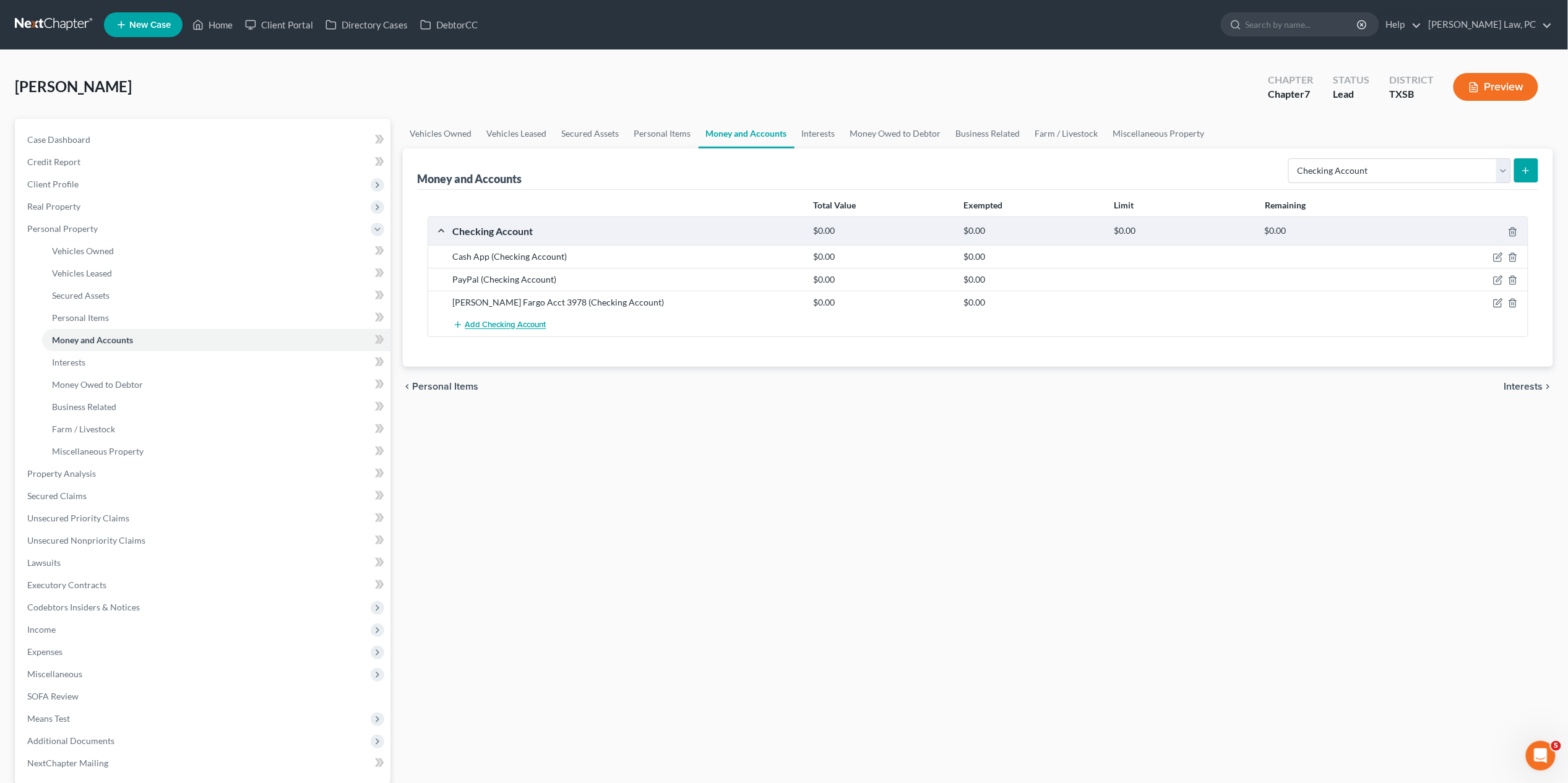
click at [490, 325] on span "Add Checking Account" at bounding box center [506, 325] width 81 height 10
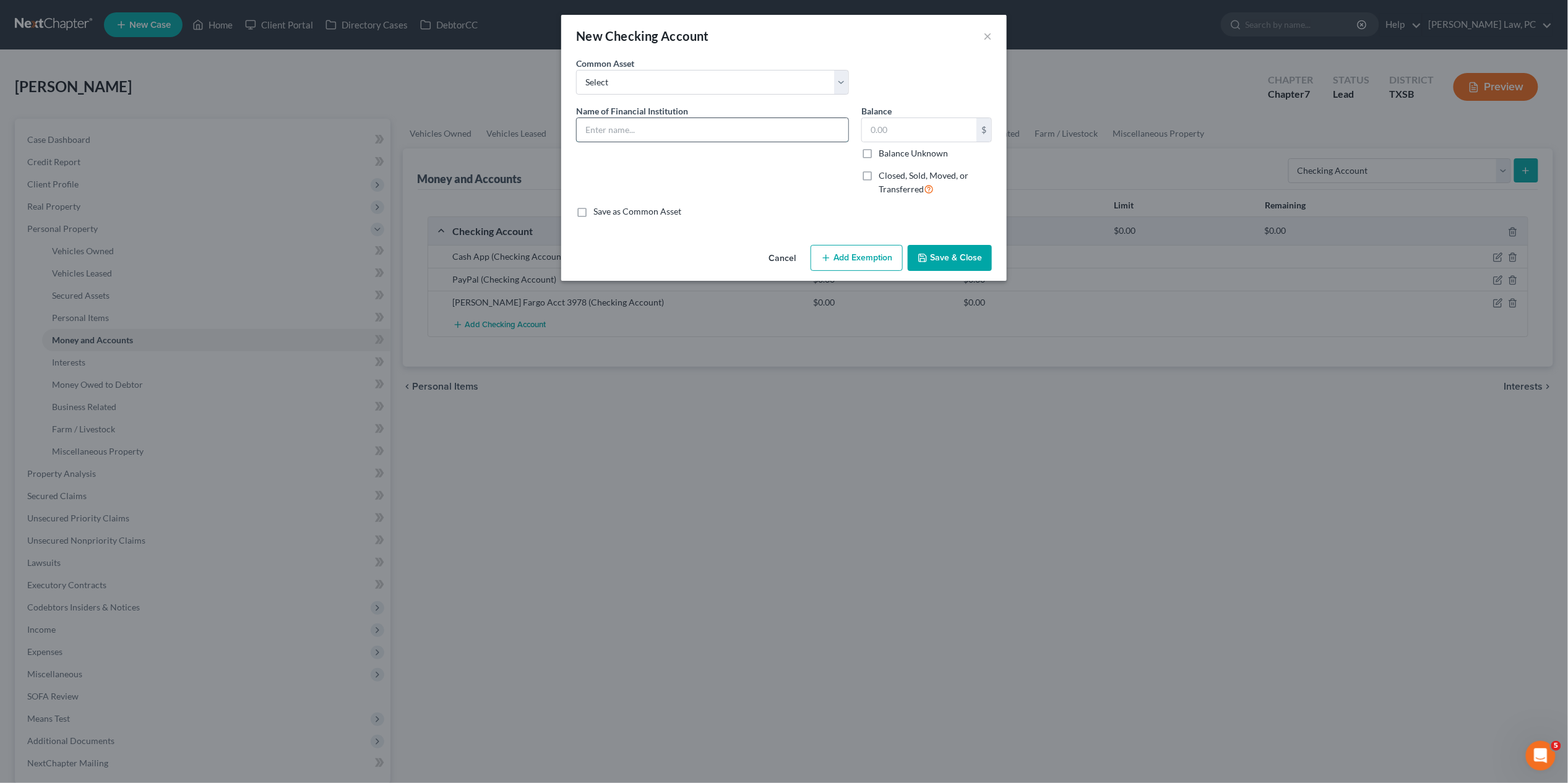
click at [736, 131] on input "text" at bounding box center [713, 130] width 272 height 24
type input "Venmo"
click at [926, 260] on icon "button" at bounding box center [922, 258] width 7 height 7
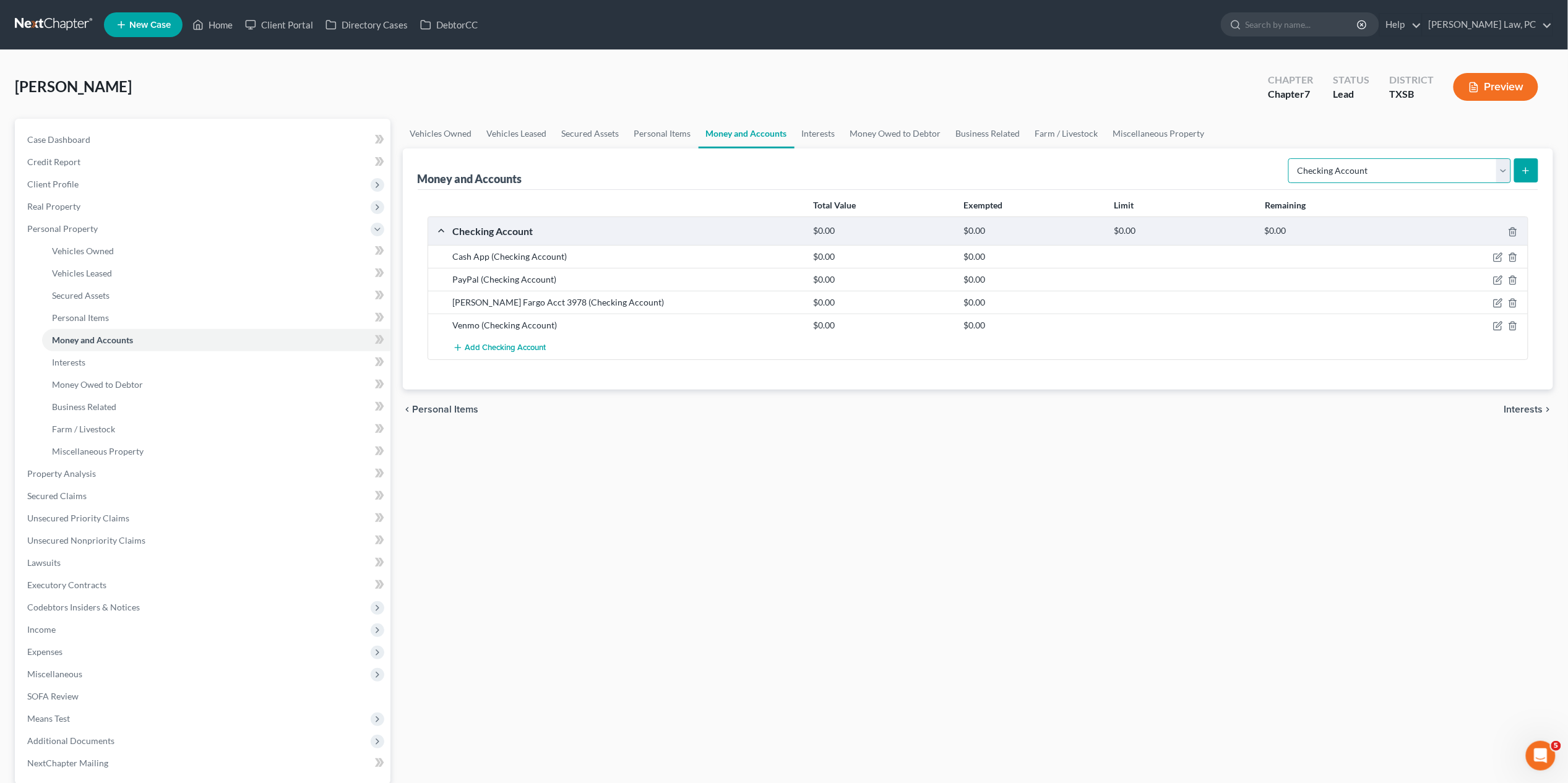
select select "savings"
click at [1212, 173] on icon "submit" at bounding box center [1526, 170] width 10 height 10
select select "savings"
click at [1528, 170] on icon "submit" at bounding box center [1526, 170] width 10 height 10
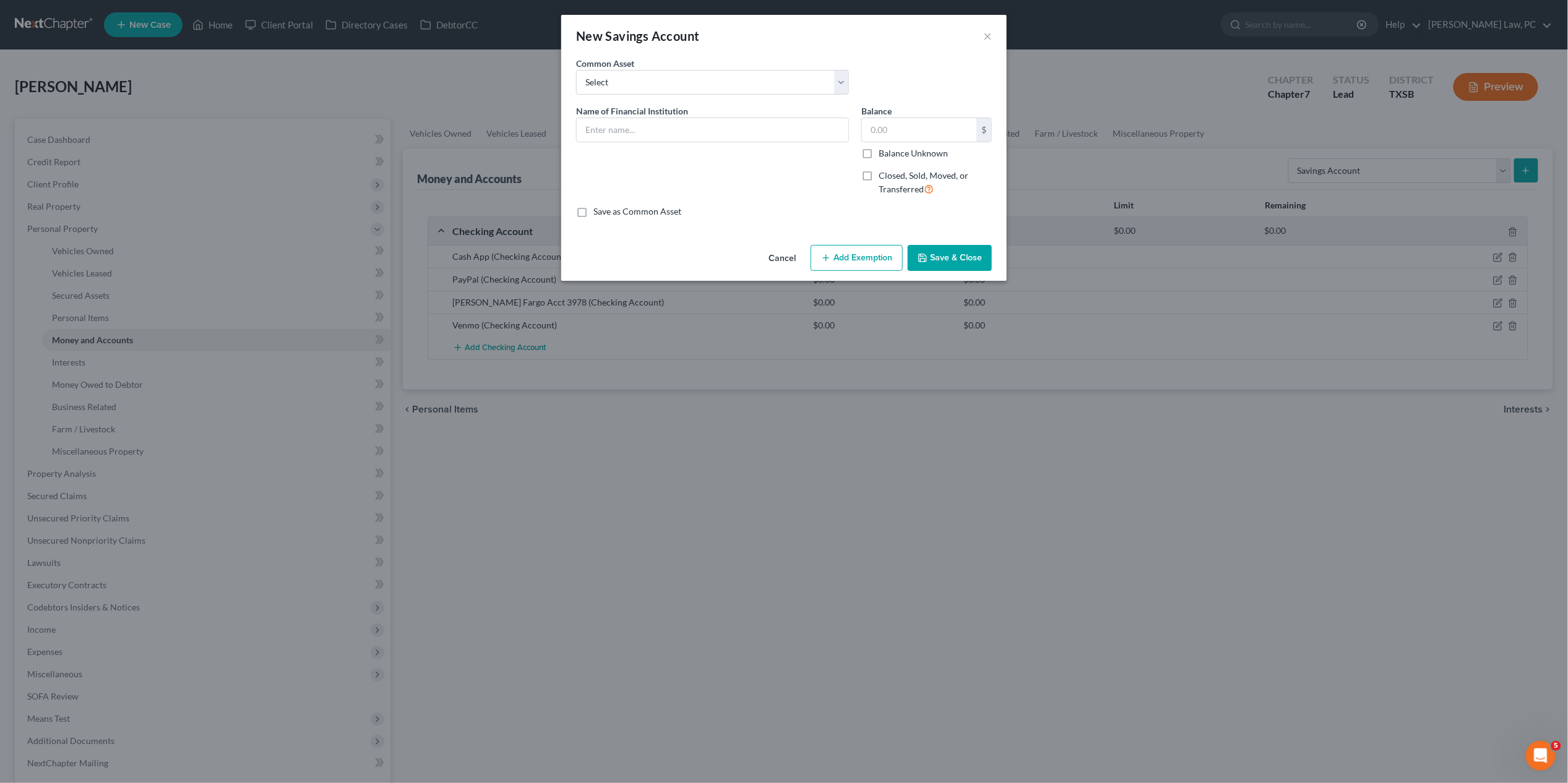
click at [782, 145] on div "Name of Financial Institution *" at bounding box center [713, 155] width 286 height 102
click at [769, 131] on input "text" at bounding box center [713, 130] width 272 height 24
type input "Wells Fargo"
click at [951, 253] on button "Save & Close" at bounding box center [949, 258] width 84 height 26
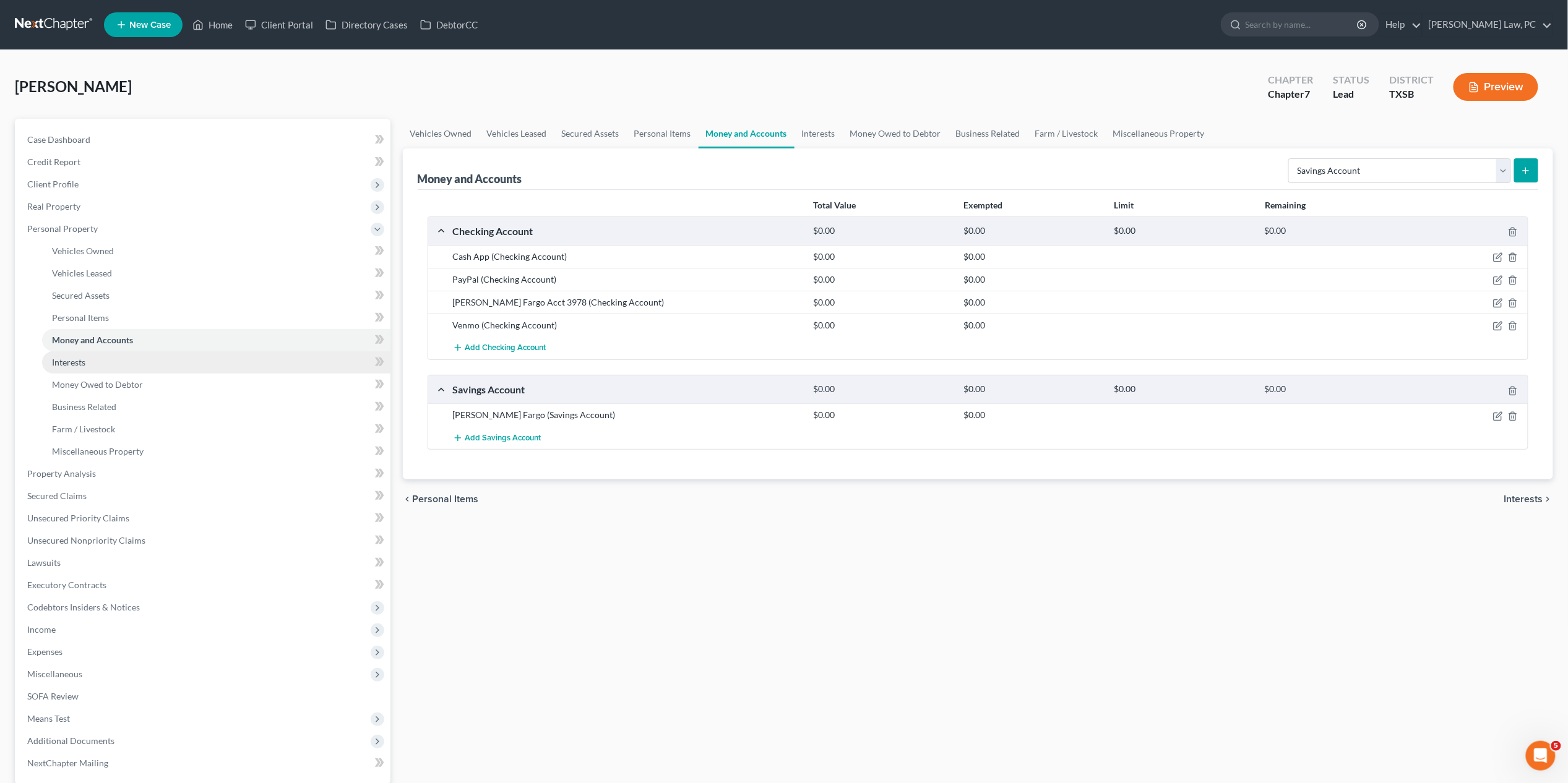
click at [240, 363] on link "Interests" at bounding box center [216, 363] width 348 height 22
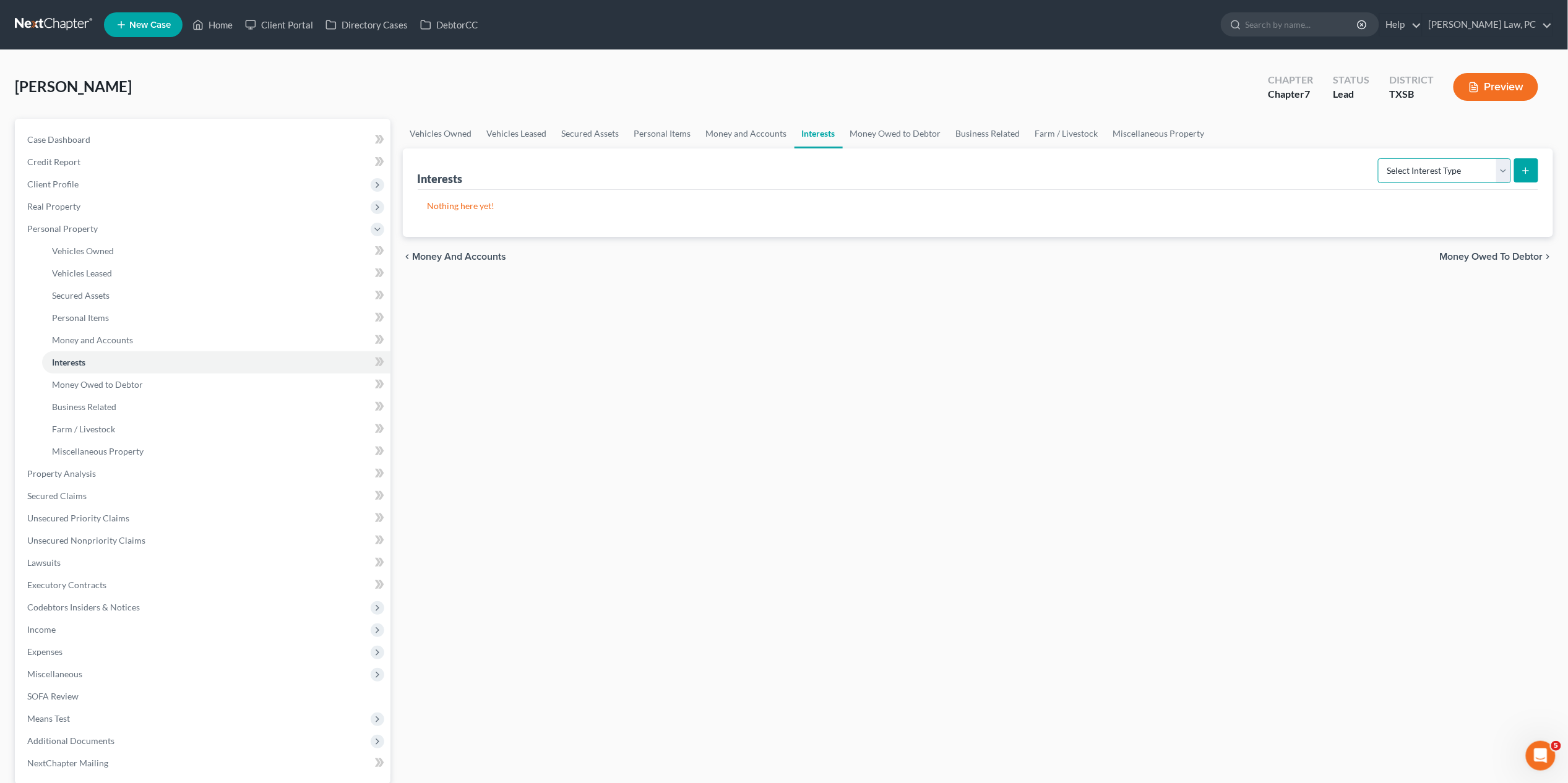
select select "401k"
click at [1521, 170] on button "submit" at bounding box center [1526, 170] width 24 height 24
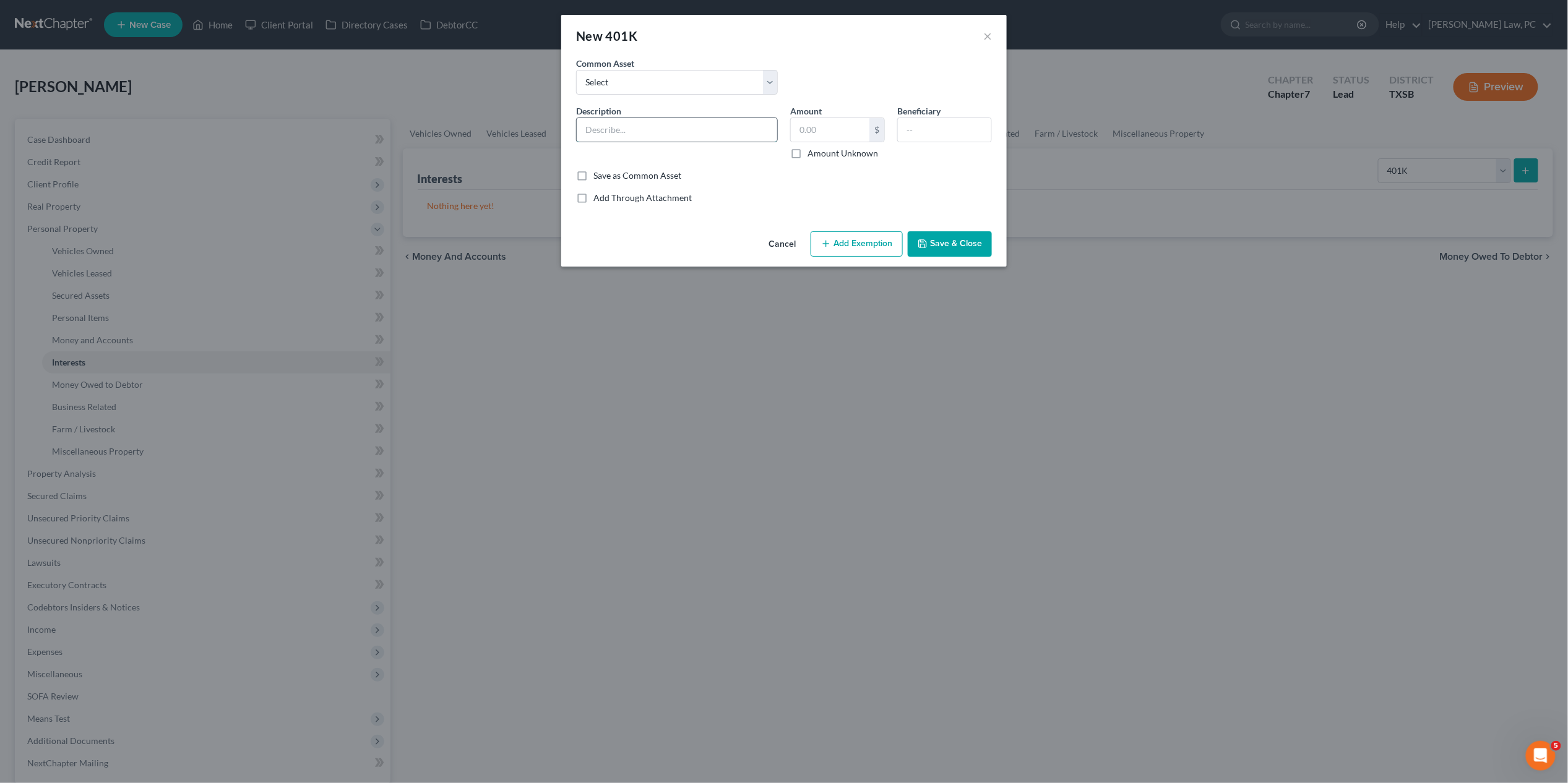
click at [637, 125] on input "text" at bounding box center [677, 130] width 200 height 24
type input "401K through Fidelity"
click at [820, 129] on input "text" at bounding box center [830, 130] width 79 height 24
type input "500"
click at [960, 122] on input "text" at bounding box center [944, 130] width 93 height 24
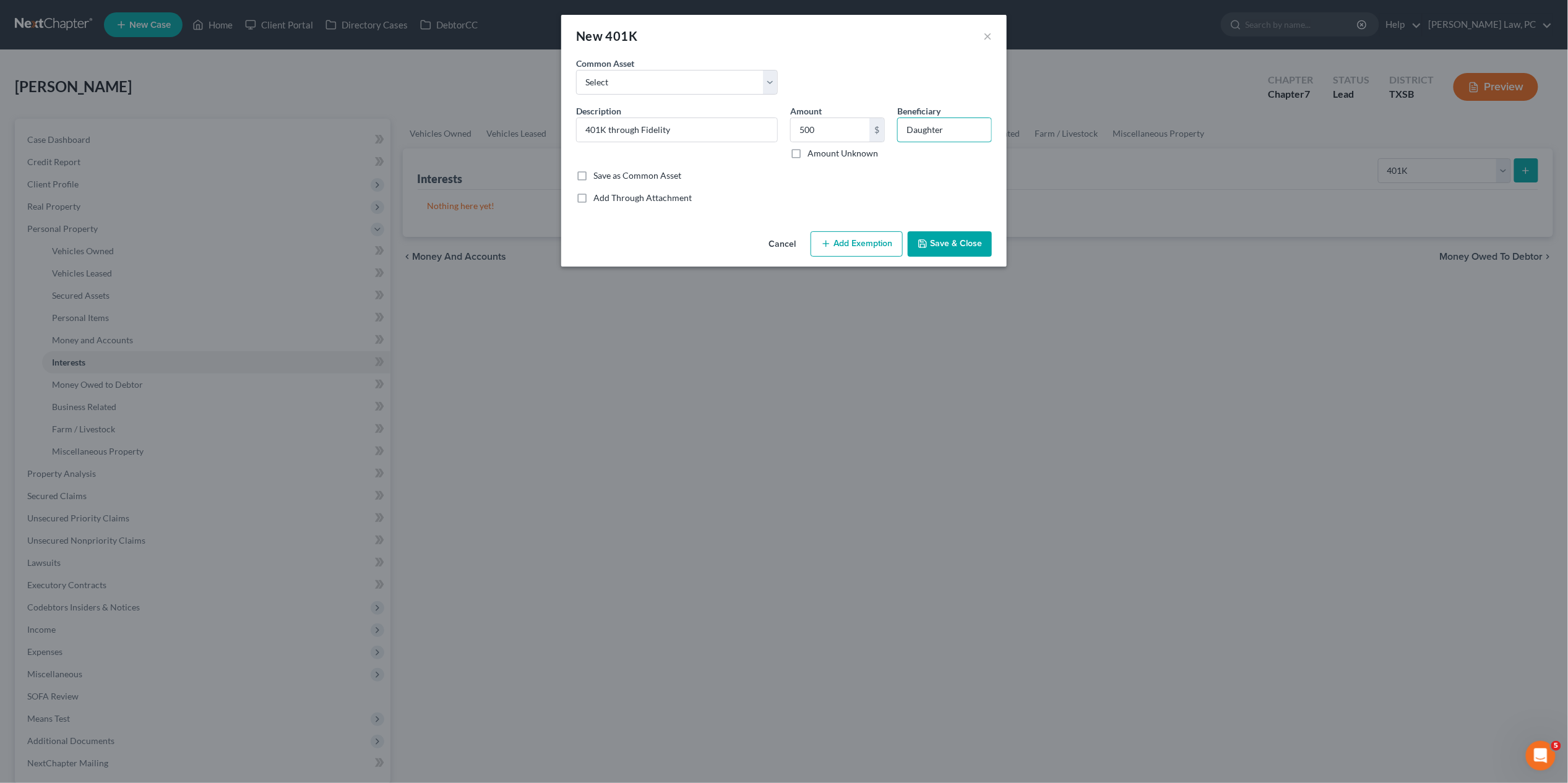
type input "Daughter"
click at [963, 243] on button "Save & Close" at bounding box center [949, 244] width 84 height 26
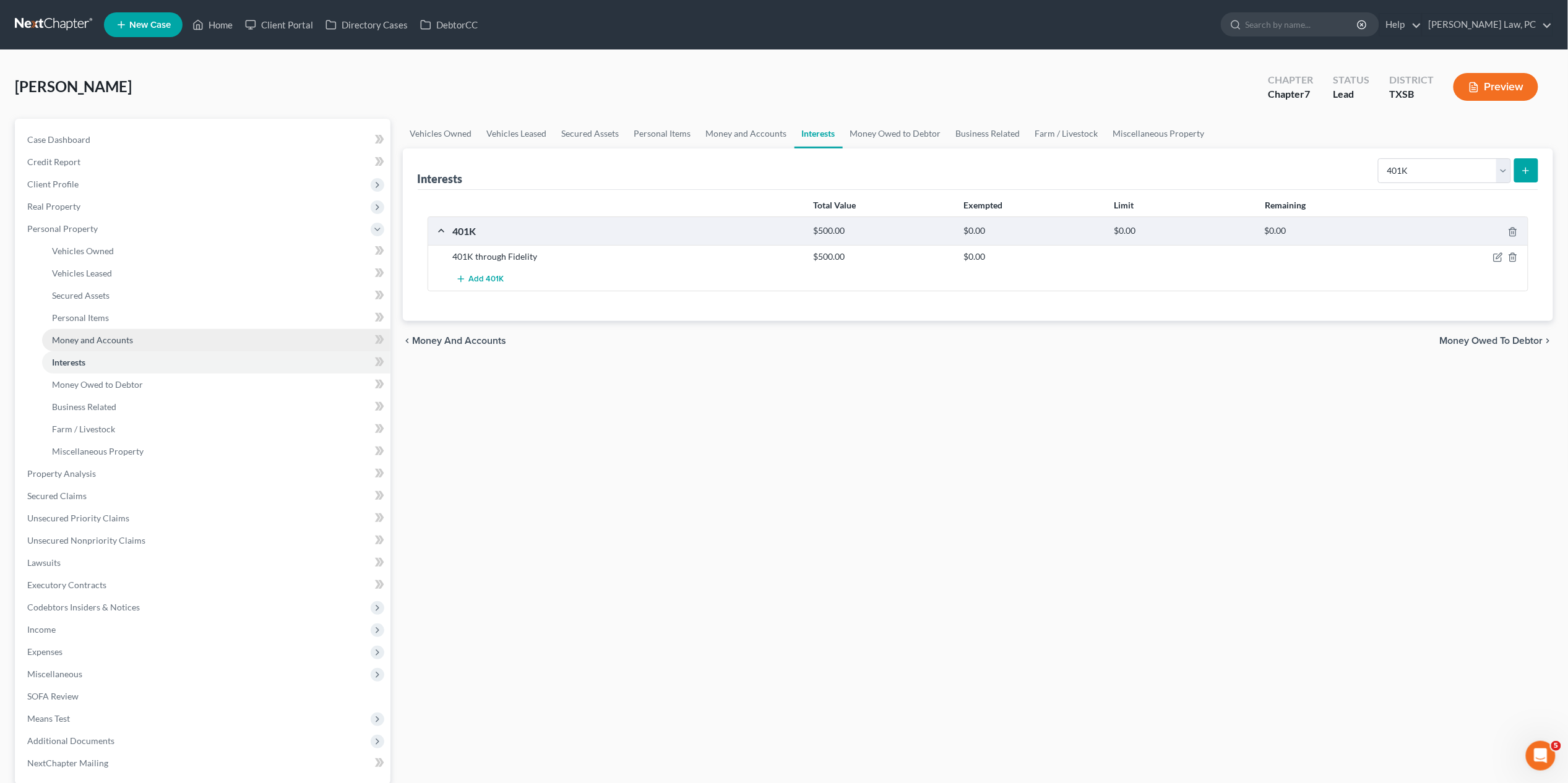
click at [139, 337] on link "Money and Accounts" at bounding box center [216, 340] width 348 height 22
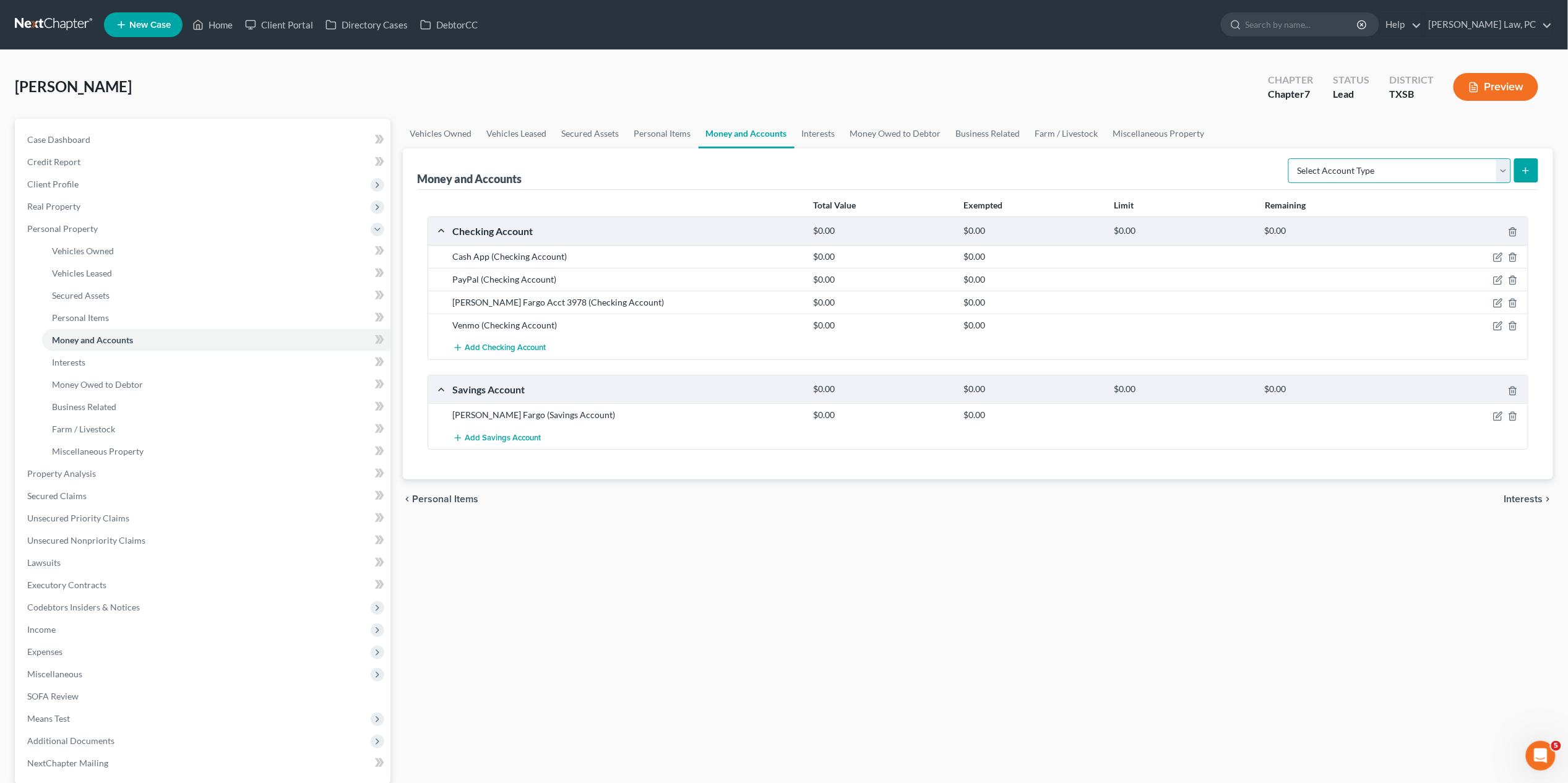
select select "brokerage"
click at [1529, 170] on icon "submit" at bounding box center [1526, 170] width 10 height 10
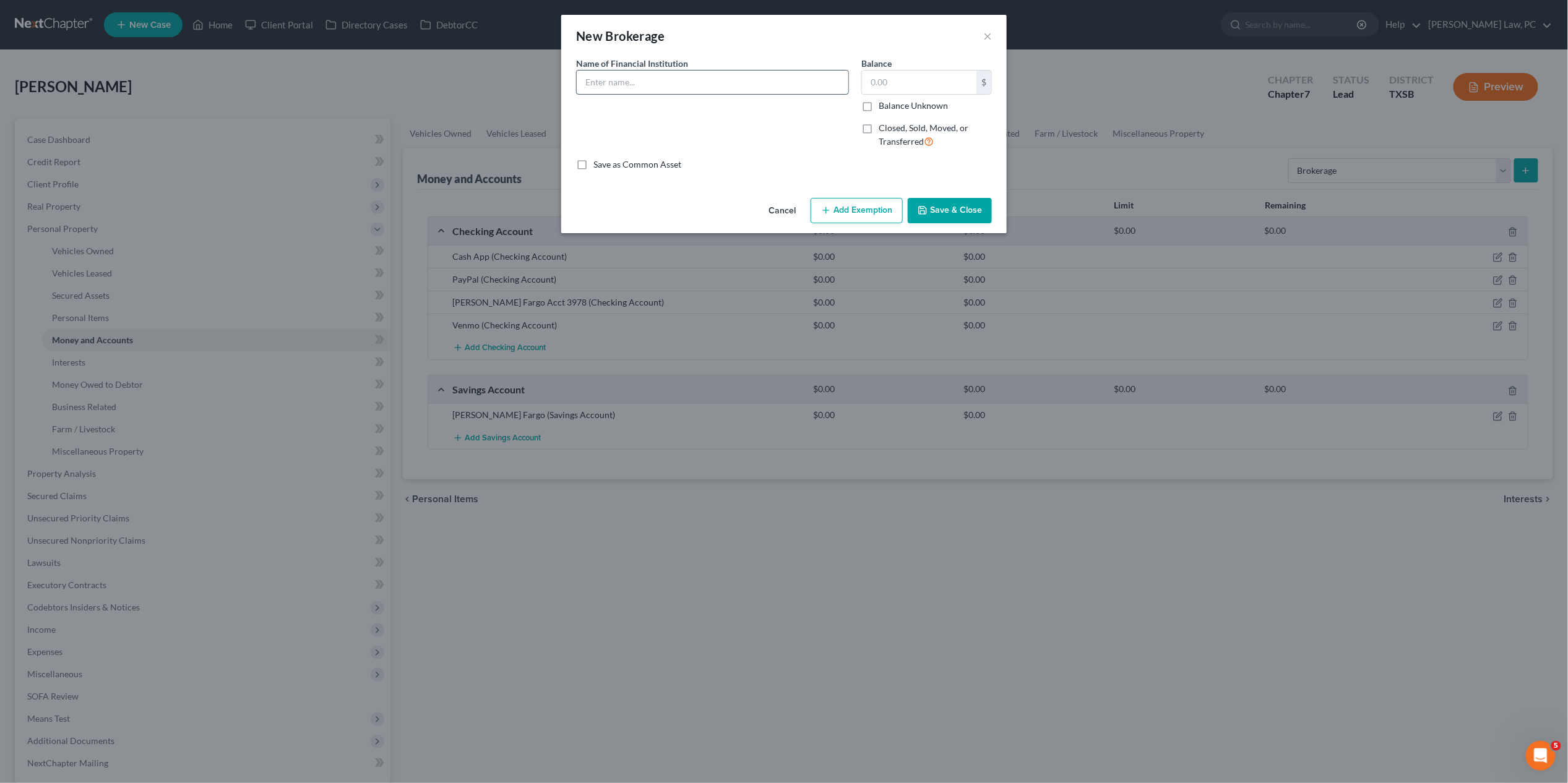
click at [682, 73] on input "text" at bounding box center [713, 83] width 272 height 24
type input "Fidelity"
click at [959, 204] on button "Save & Close" at bounding box center [949, 211] width 84 height 26
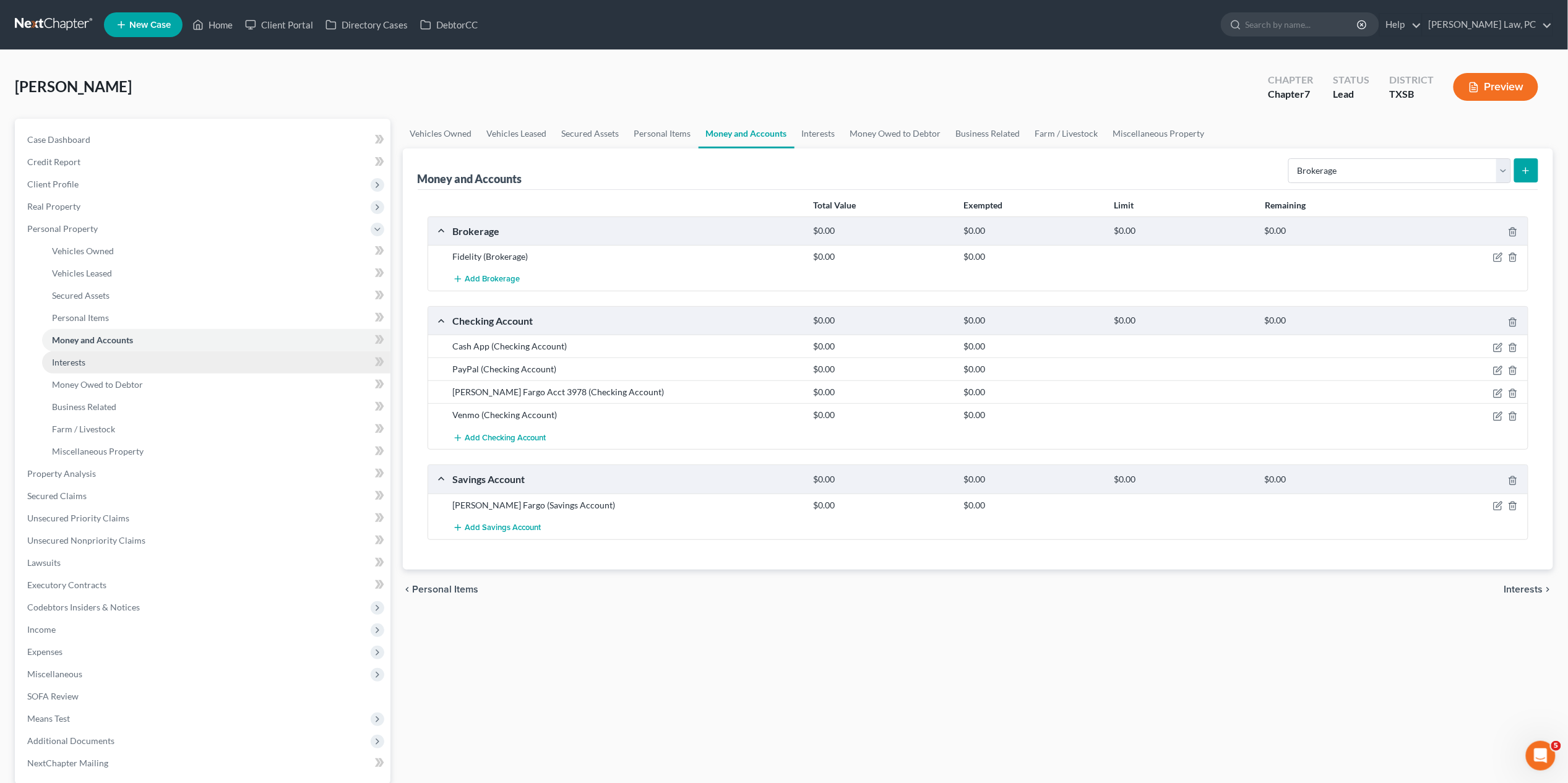
click at [100, 362] on link "Interests" at bounding box center [216, 363] width 348 height 22
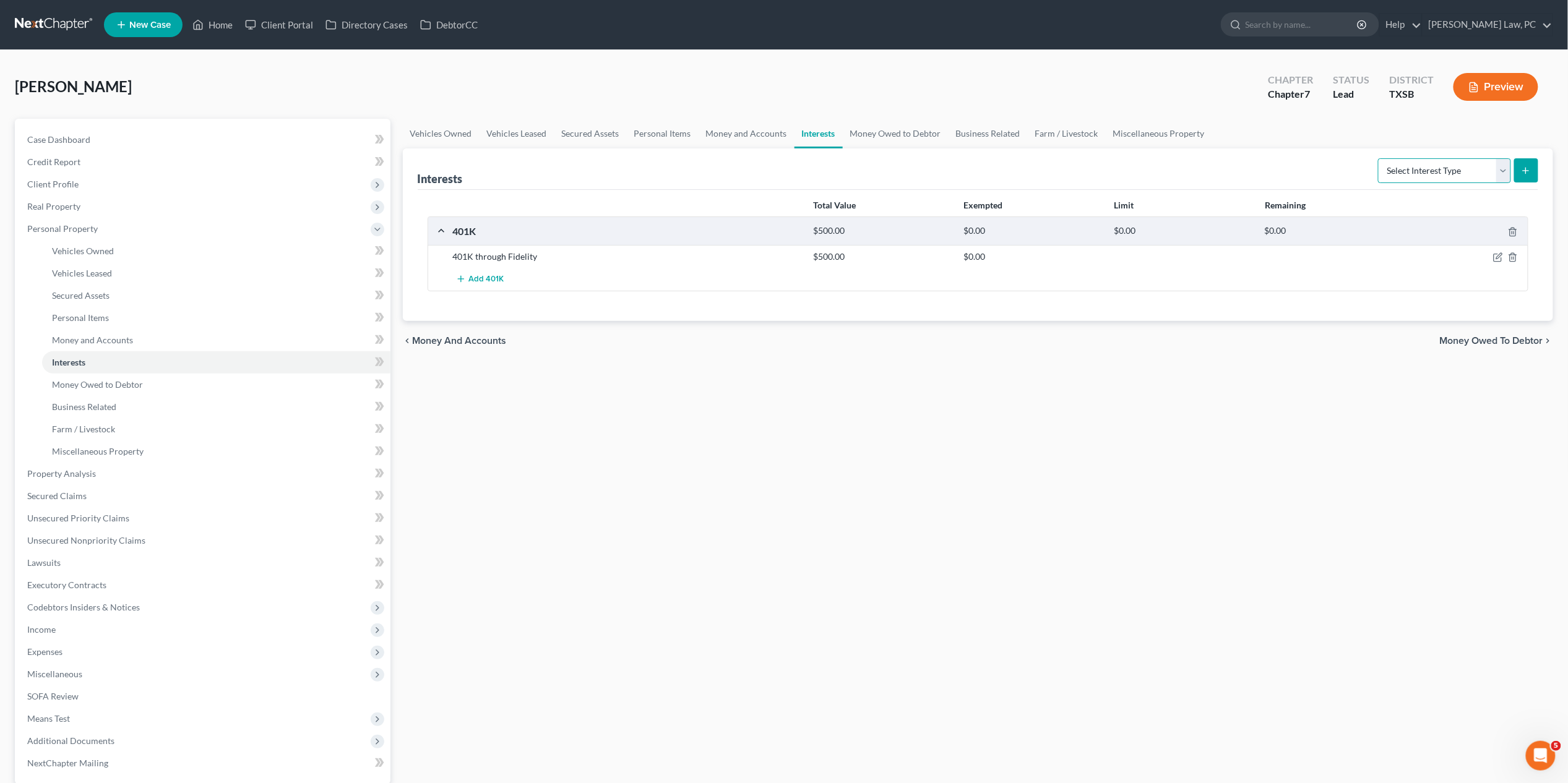
select select "whole_life_insurance"
click at [1526, 170] on line "submit" at bounding box center [1526, 170] width 0 height 5
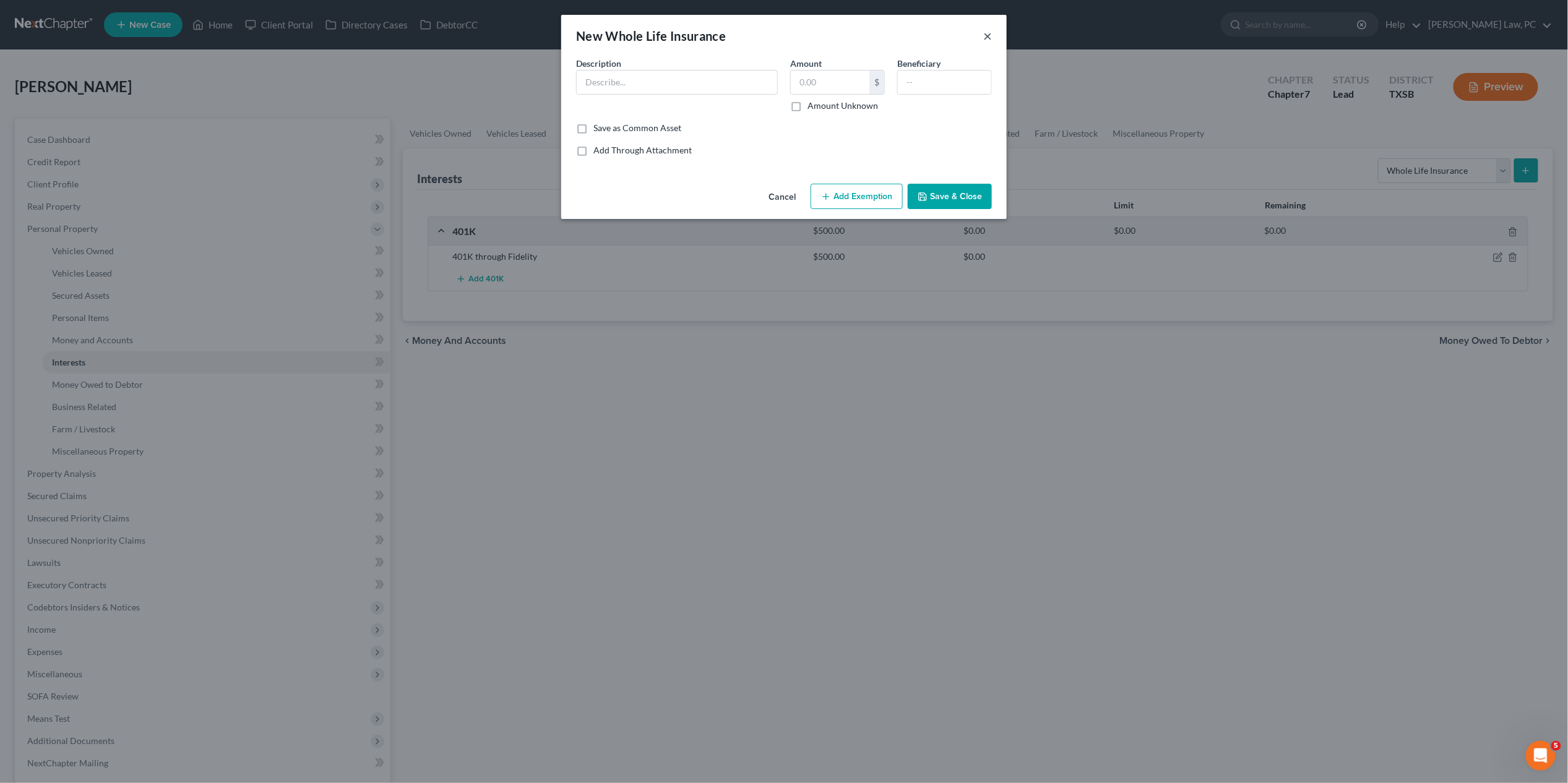
click at [986, 37] on button "×" at bounding box center [988, 36] width 9 height 15
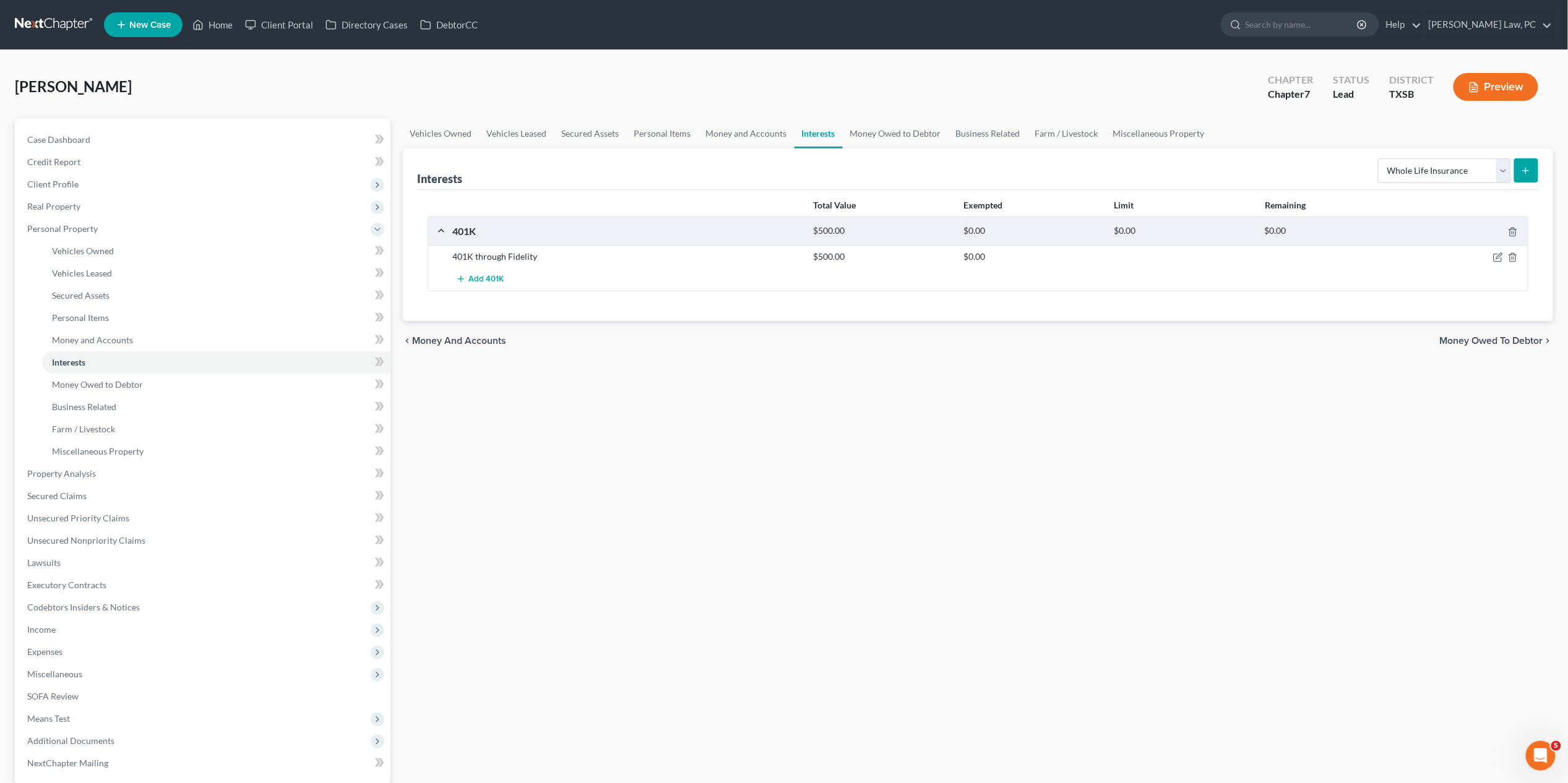
click at [1526, 170] on line "submit" at bounding box center [1526, 170] width 5 height 0
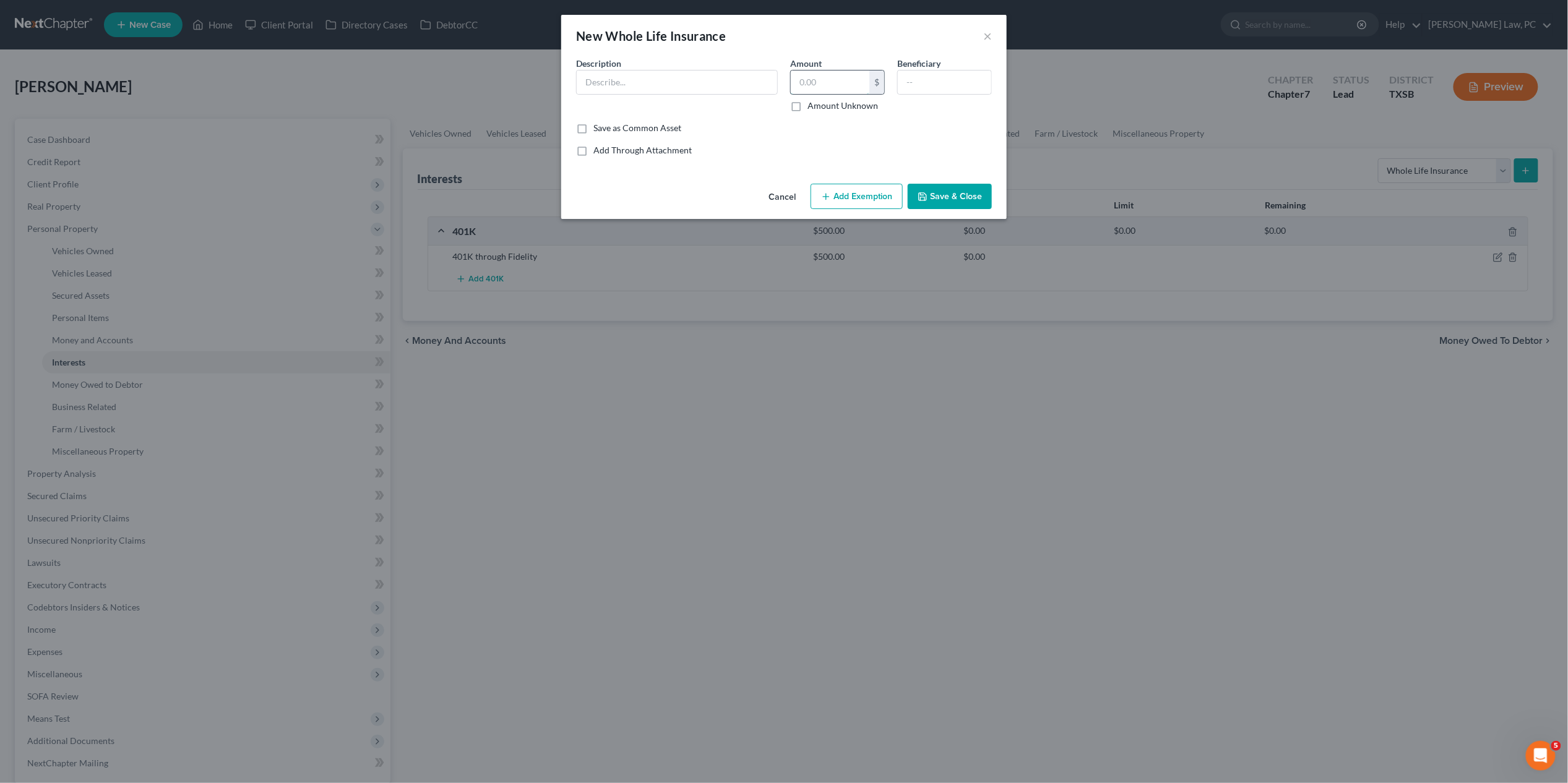
click at [844, 89] on input "text" at bounding box center [830, 83] width 79 height 24
type input "734.85"
click at [941, 83] on input "text" at bounding box center [944, 83] width 93 height 24
type input "Daughter"
click at [701, 85] on input "text" at bounding box center [677, 83] width 200 height 24
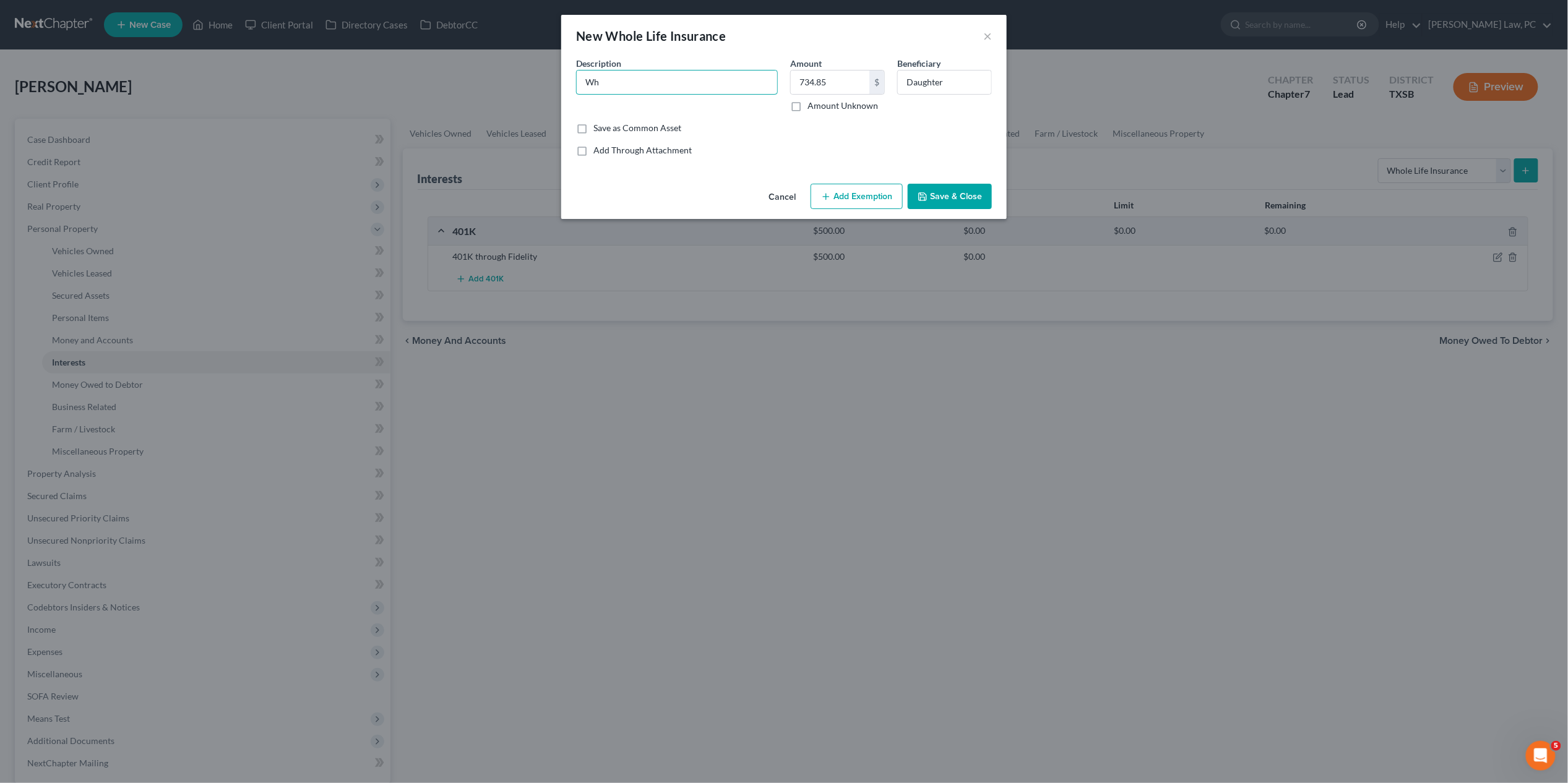
type input "W"
type input "Life Insurance through State Farm"
click at [937, 194] on button "Save & Close" at bounding box center [949, 196] width 84 height 26
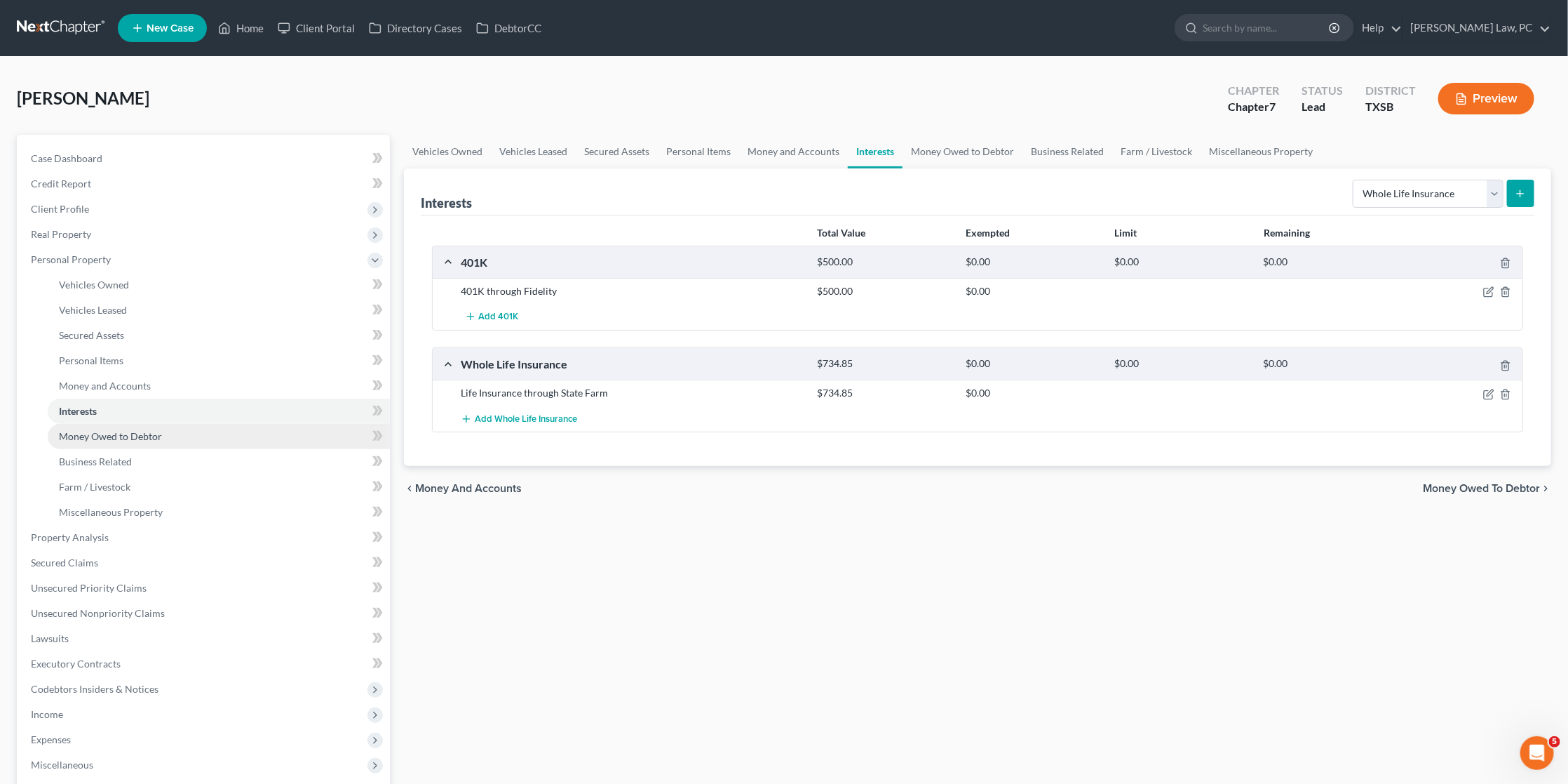
click at [167, 427] on link "Money Owed to Debtor" at bounding box center [219, 436] width 342 height 25
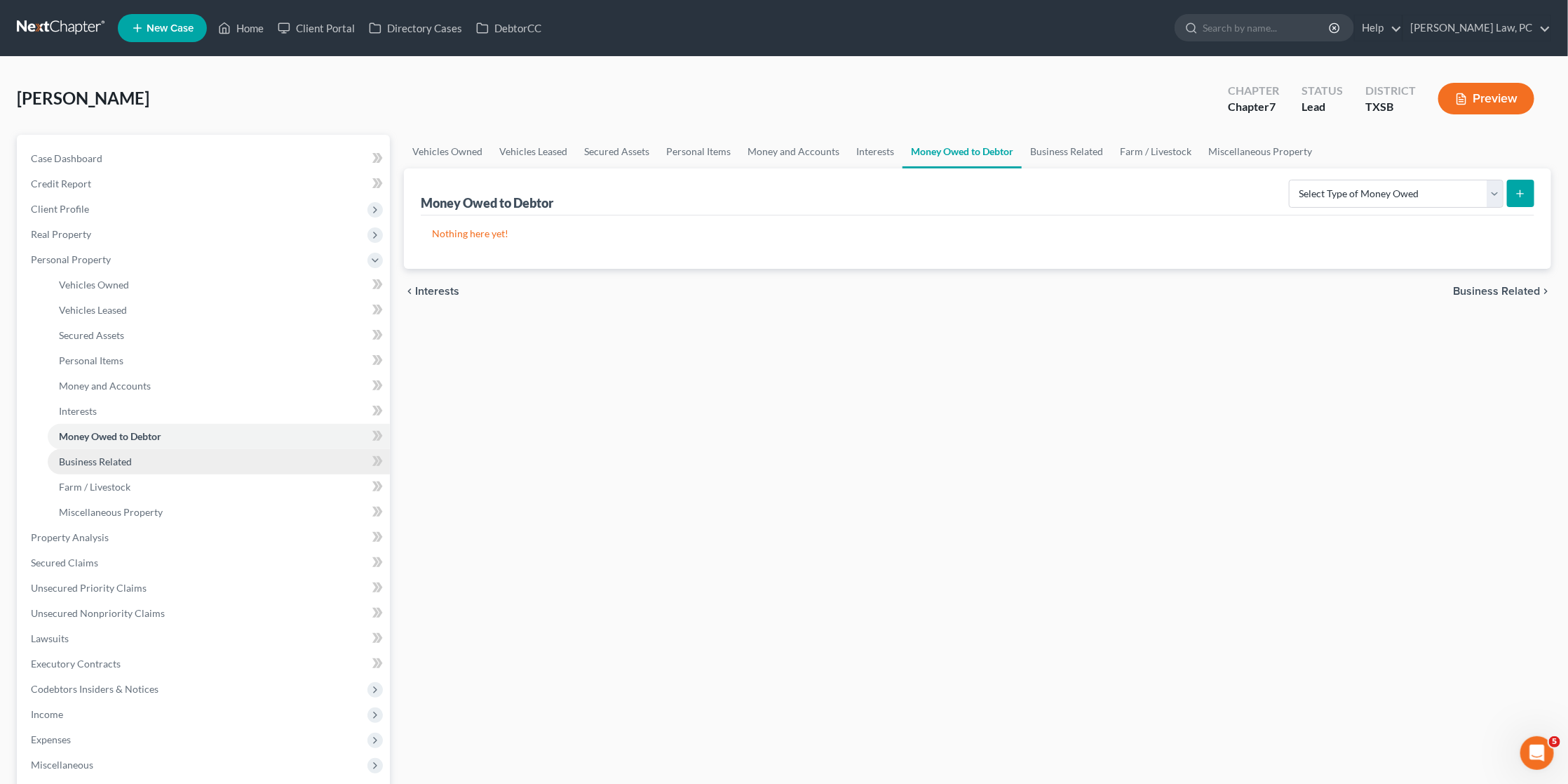
click at [112, 456] on span "Business Related" at bounding box center [95, 462] width 73 height 12
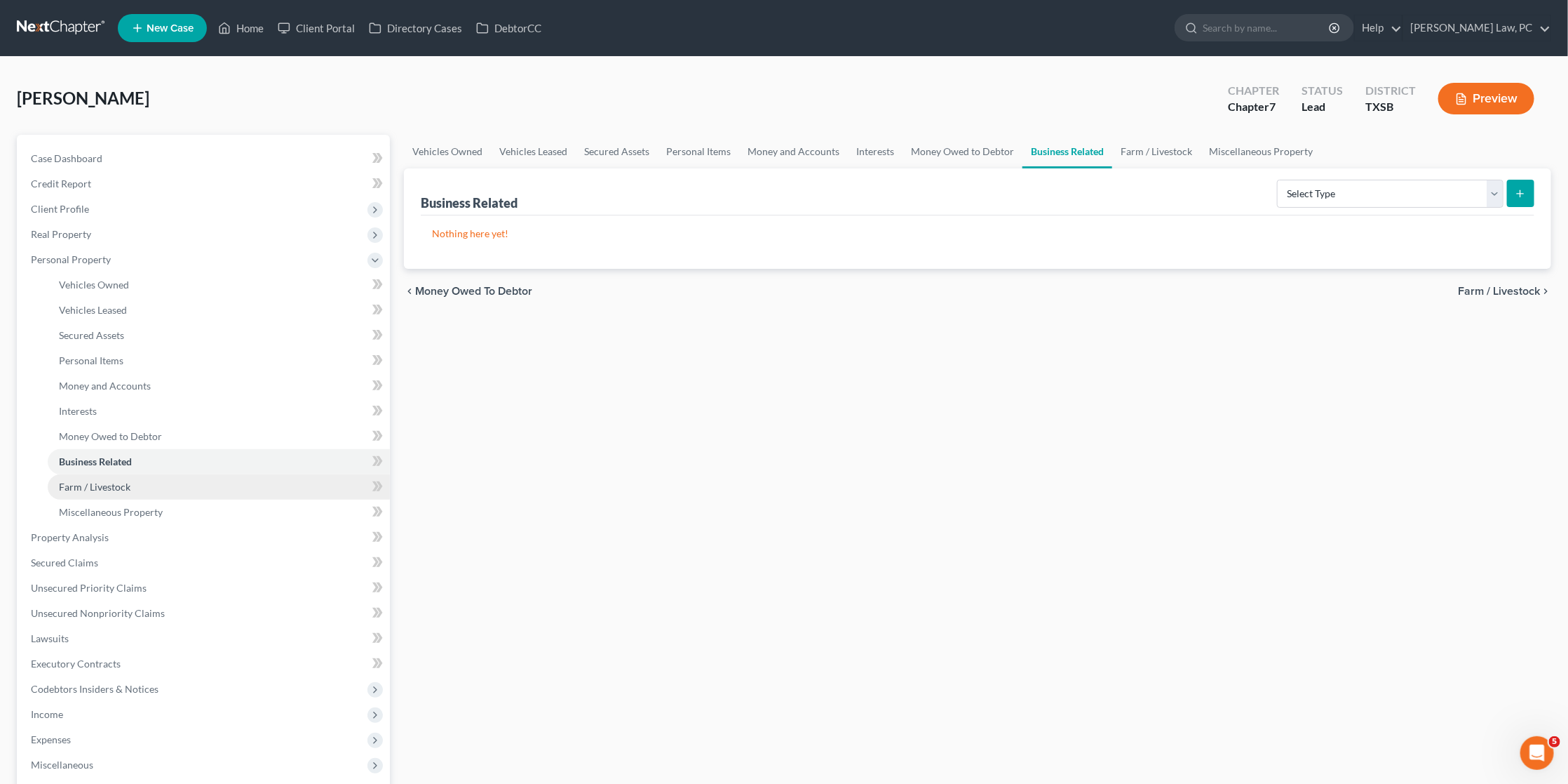
click at [111, 474] on link "Farm / Livestock" at bounding box center [219, 487] width 342 height 25
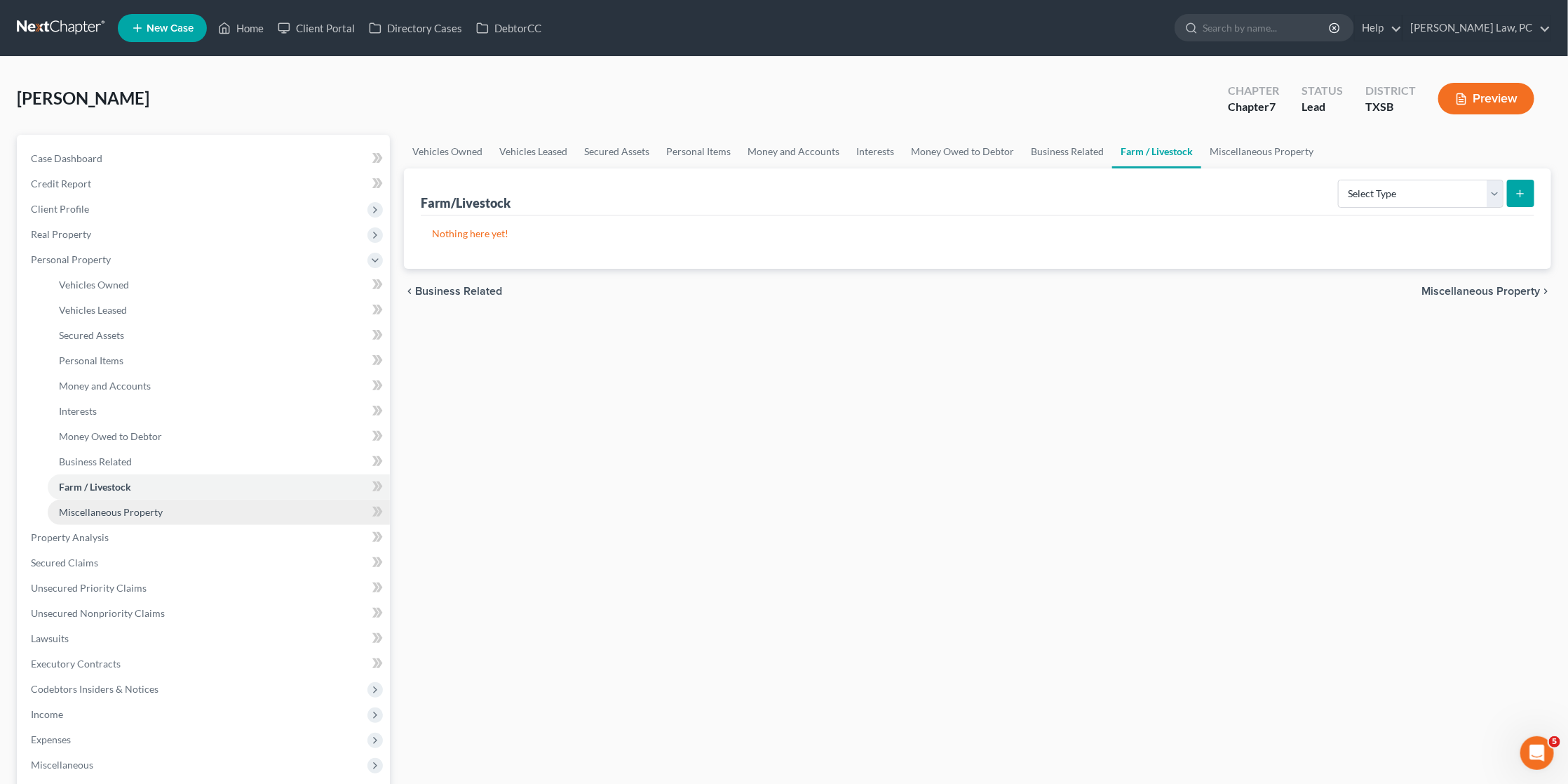
click at [122, 506] on span "Miscellaneous Property" at bounding box center [111, 512] width 104 height 12
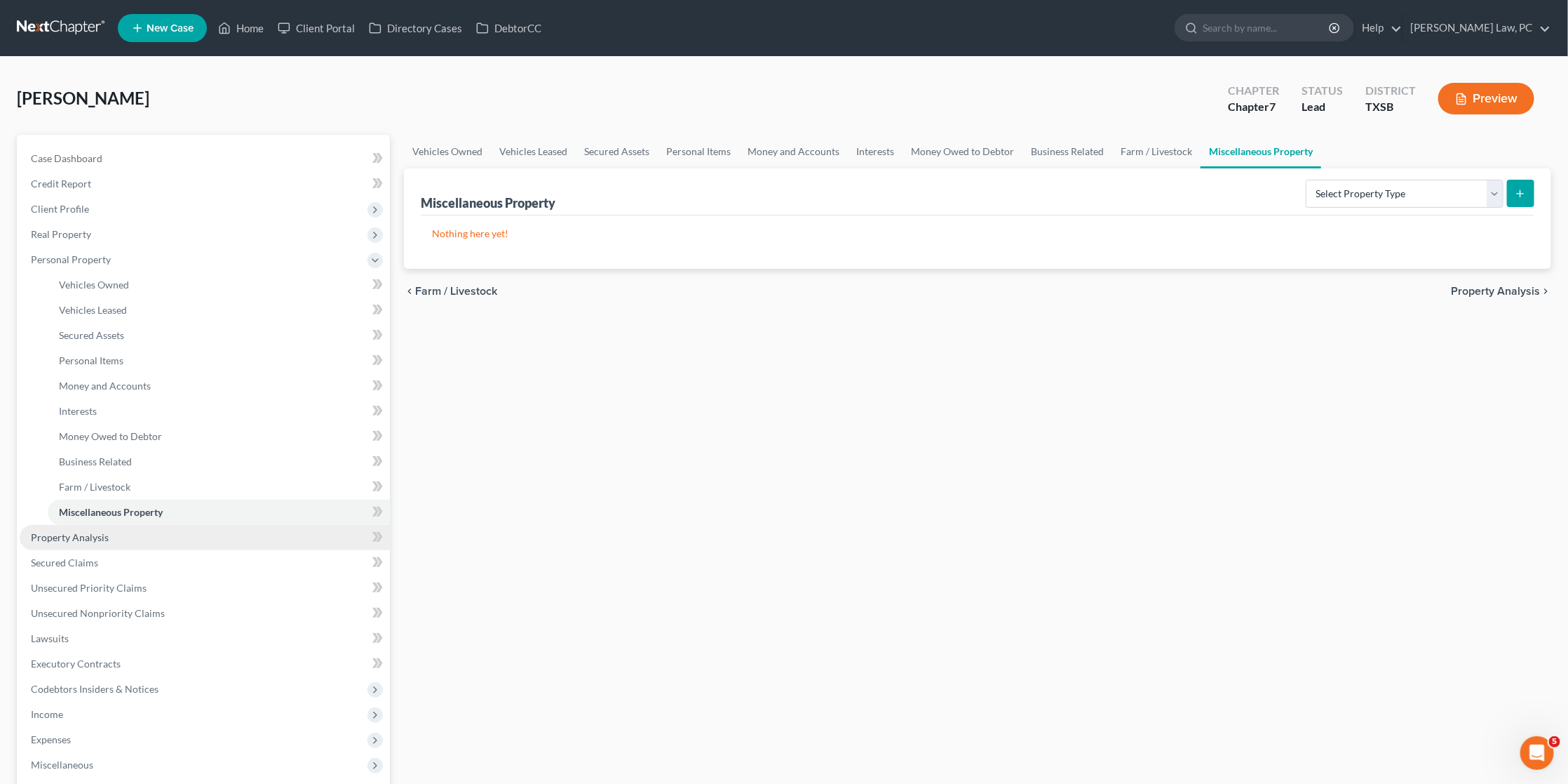
click at [127, 525] on link "Property Analysis" at bounding box center [205, 537] width 370 height 25
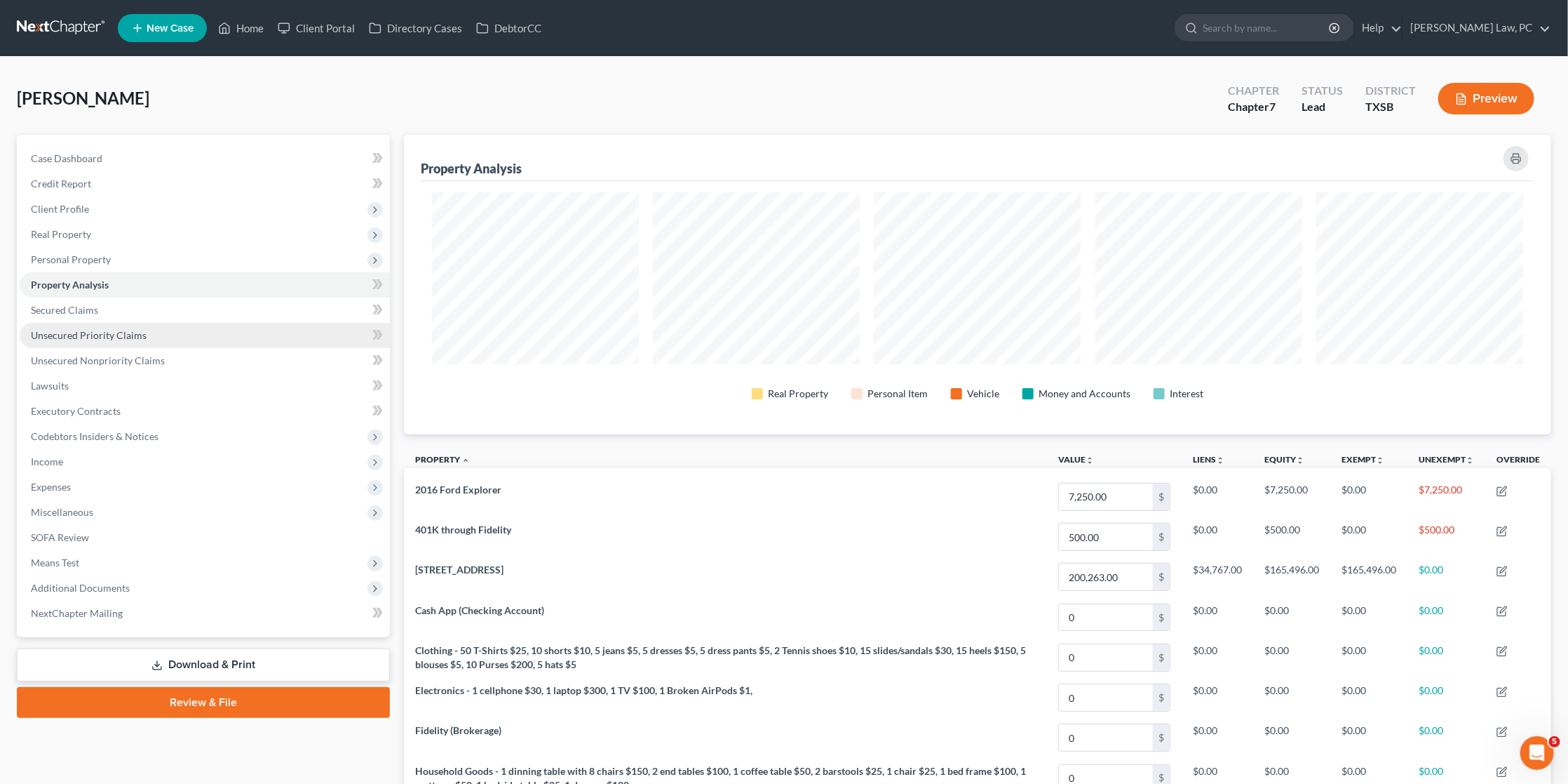
scroll to position [298, 1148]
click at [133, 312] on link "Secured Claims" at bounding box center [205, 310] width 370 height 25
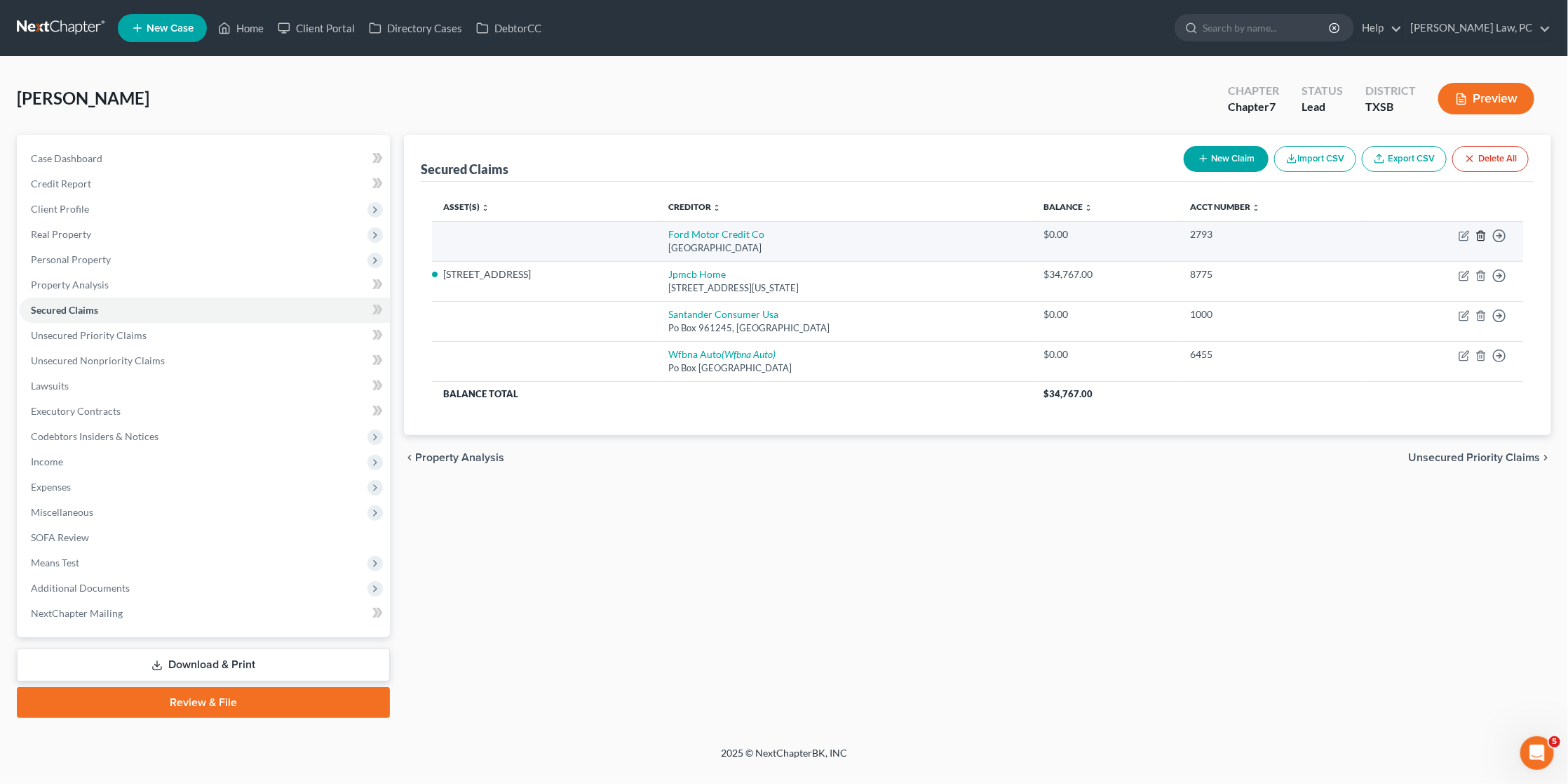
click at [1480, 237] on icon "button" at bounding box center [1481, 235] width 11 height 11
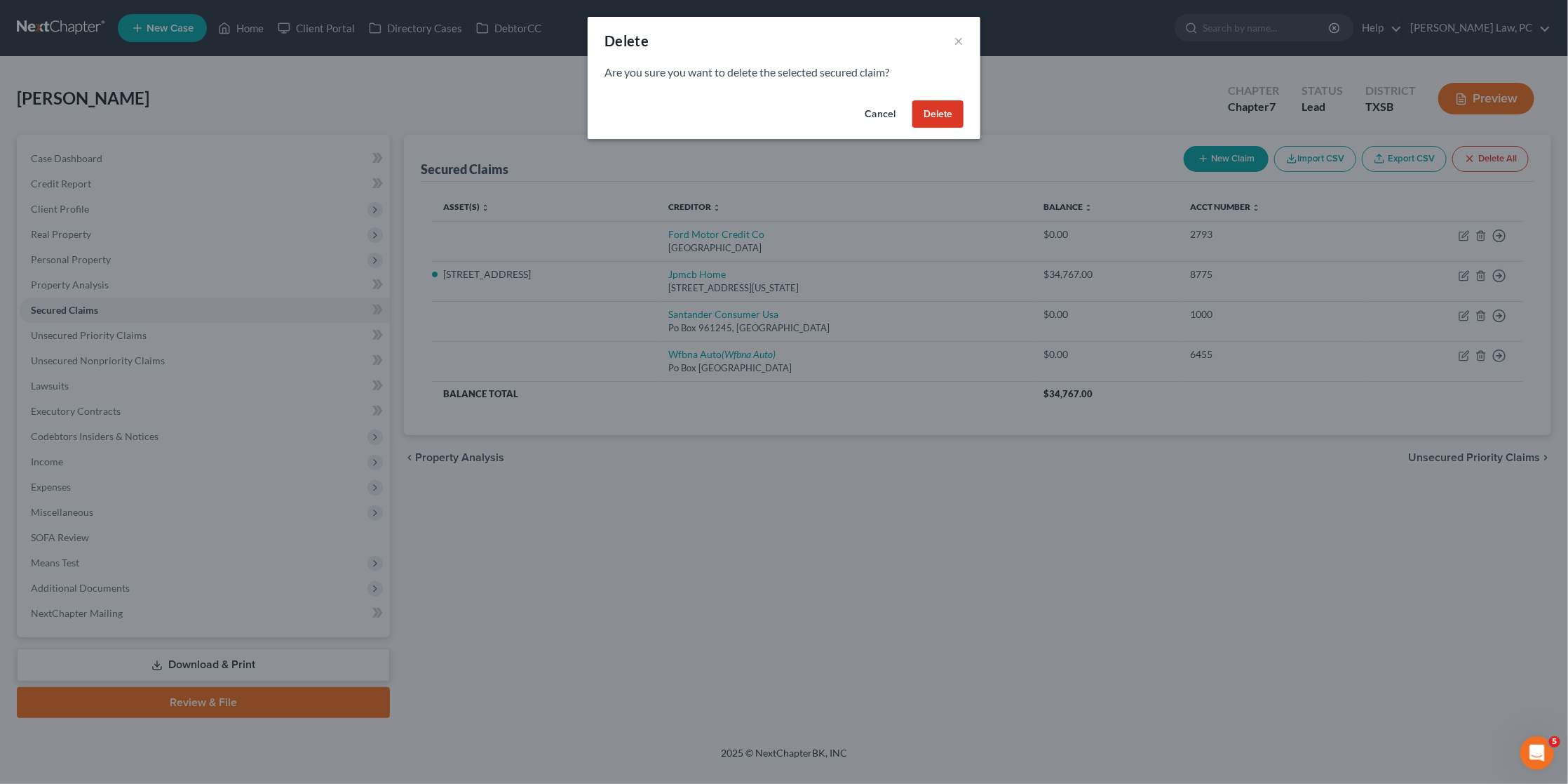
click at [930, 105] on button "Delete" at bounding box center [938, 114] width 51 height 28
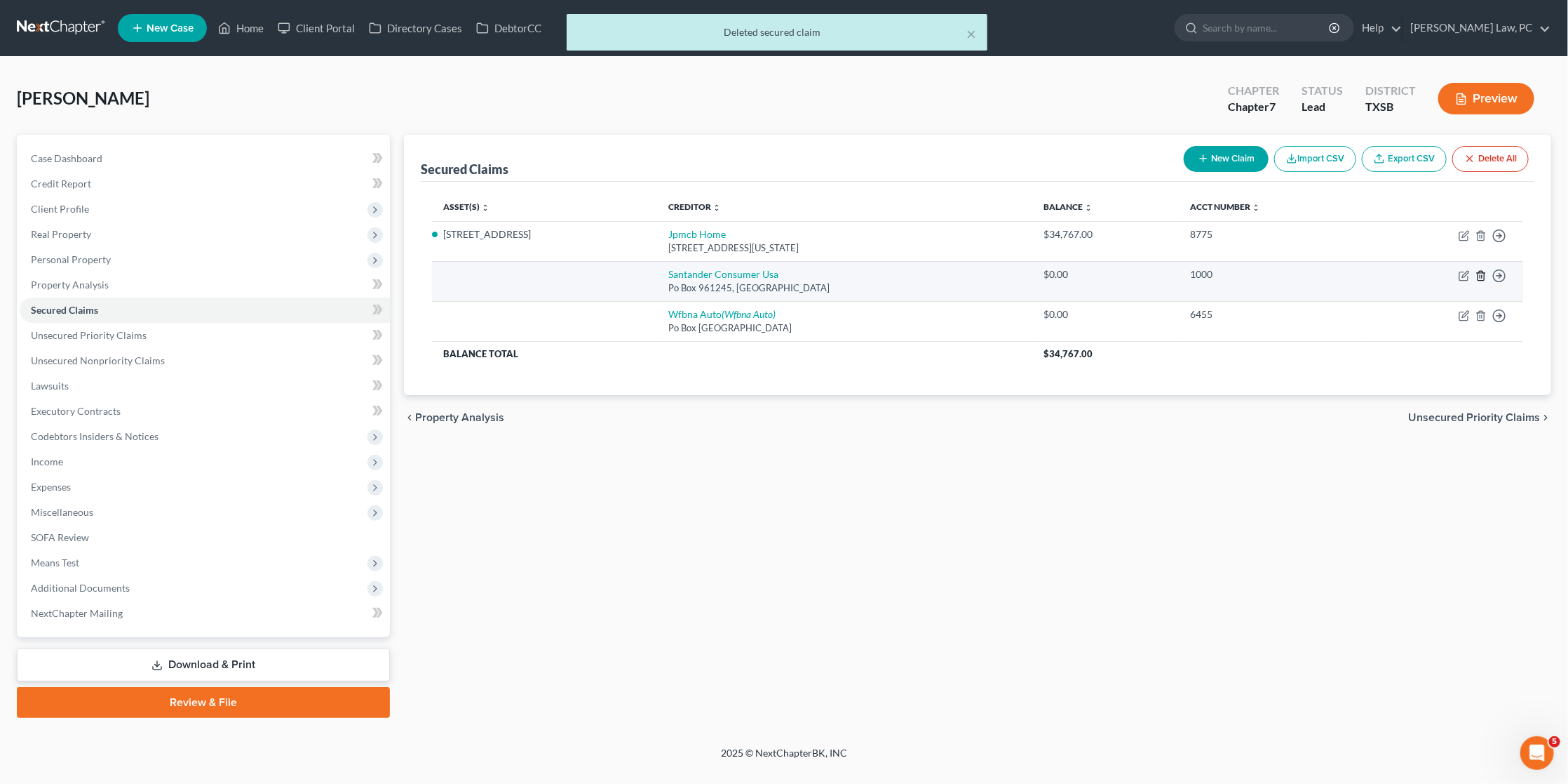
click at [1482, 275] on line "button" at bounding box center [1482, 277] width 0 height 3
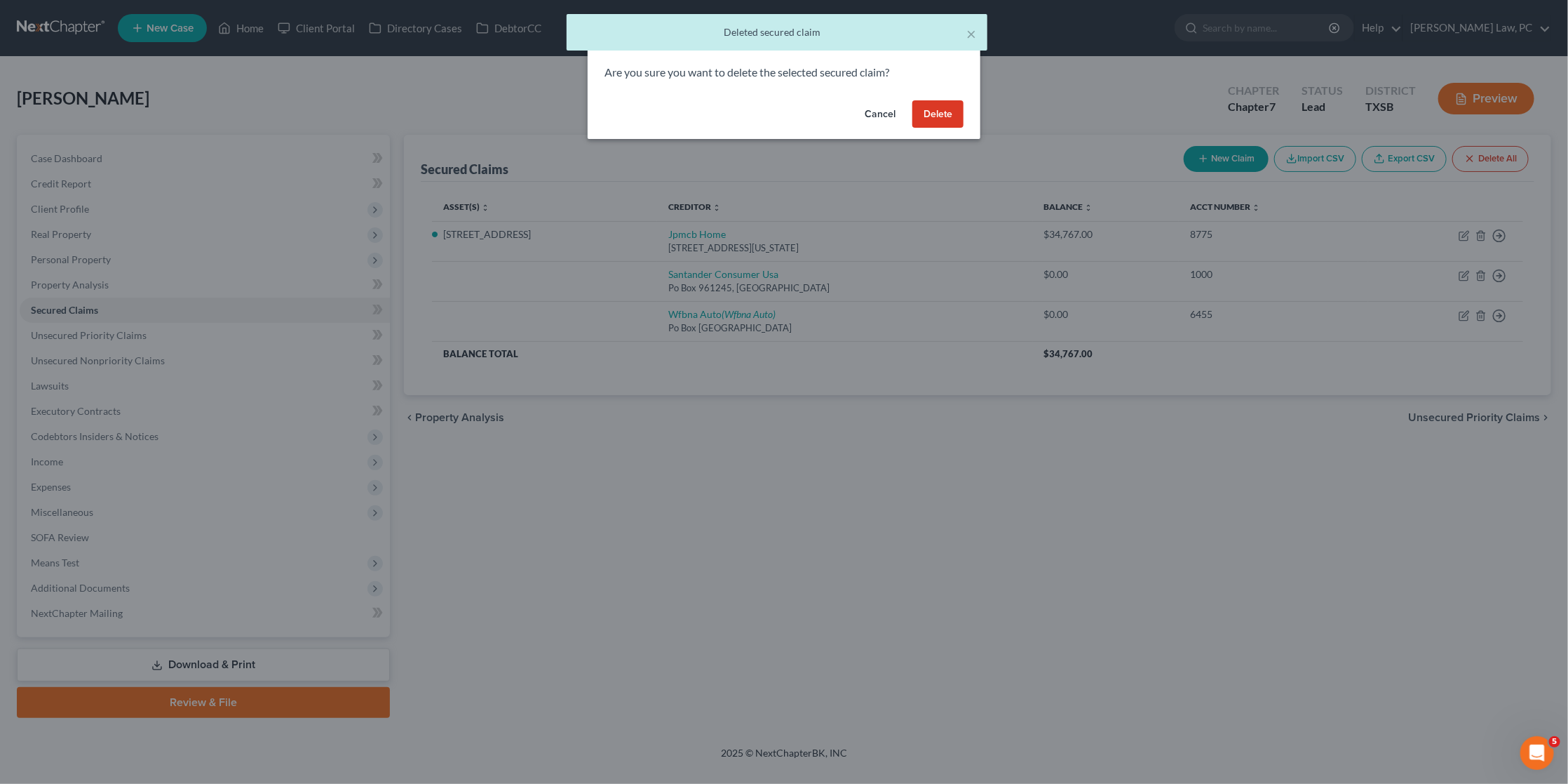
click at [936, 124] on button "Delete" at bounding box center [938, 114] width 51 height 28
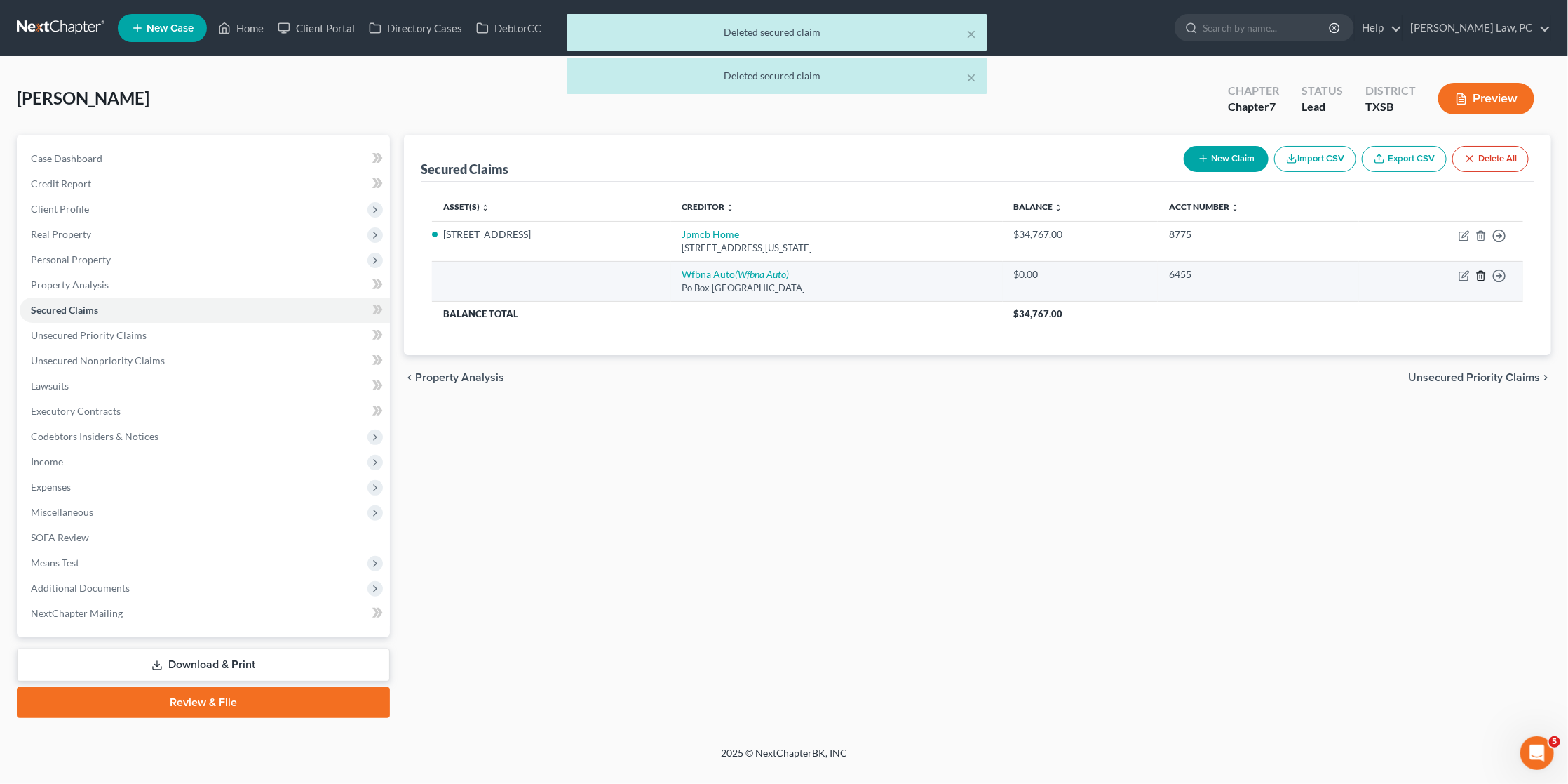
click at [1484, 277] on icon "button" at bounding box center [1481, 275] width 6 height 9
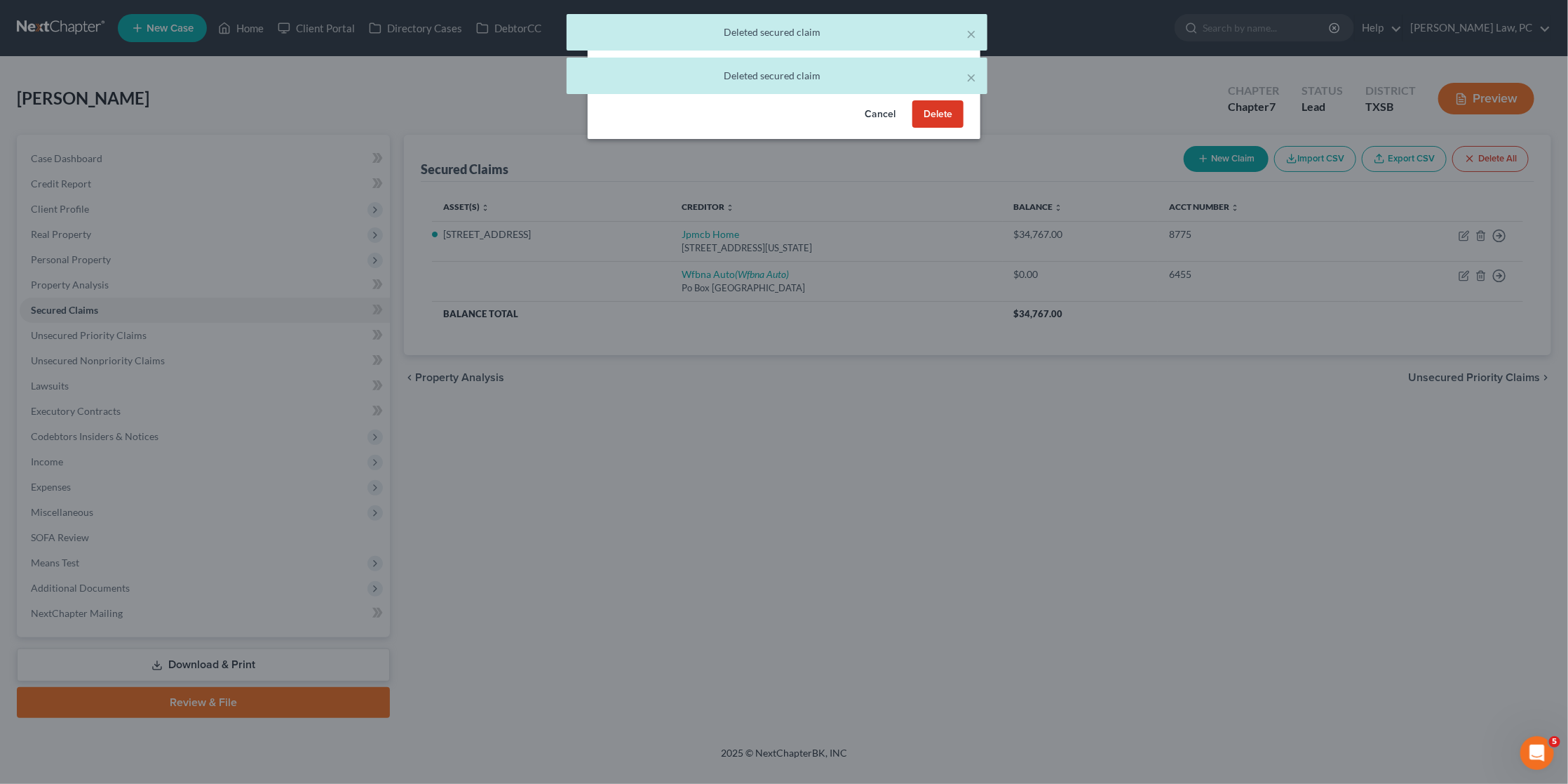
click at [951, 109] on button "Delete" at bounding box center [938, 114] width 51 height 28
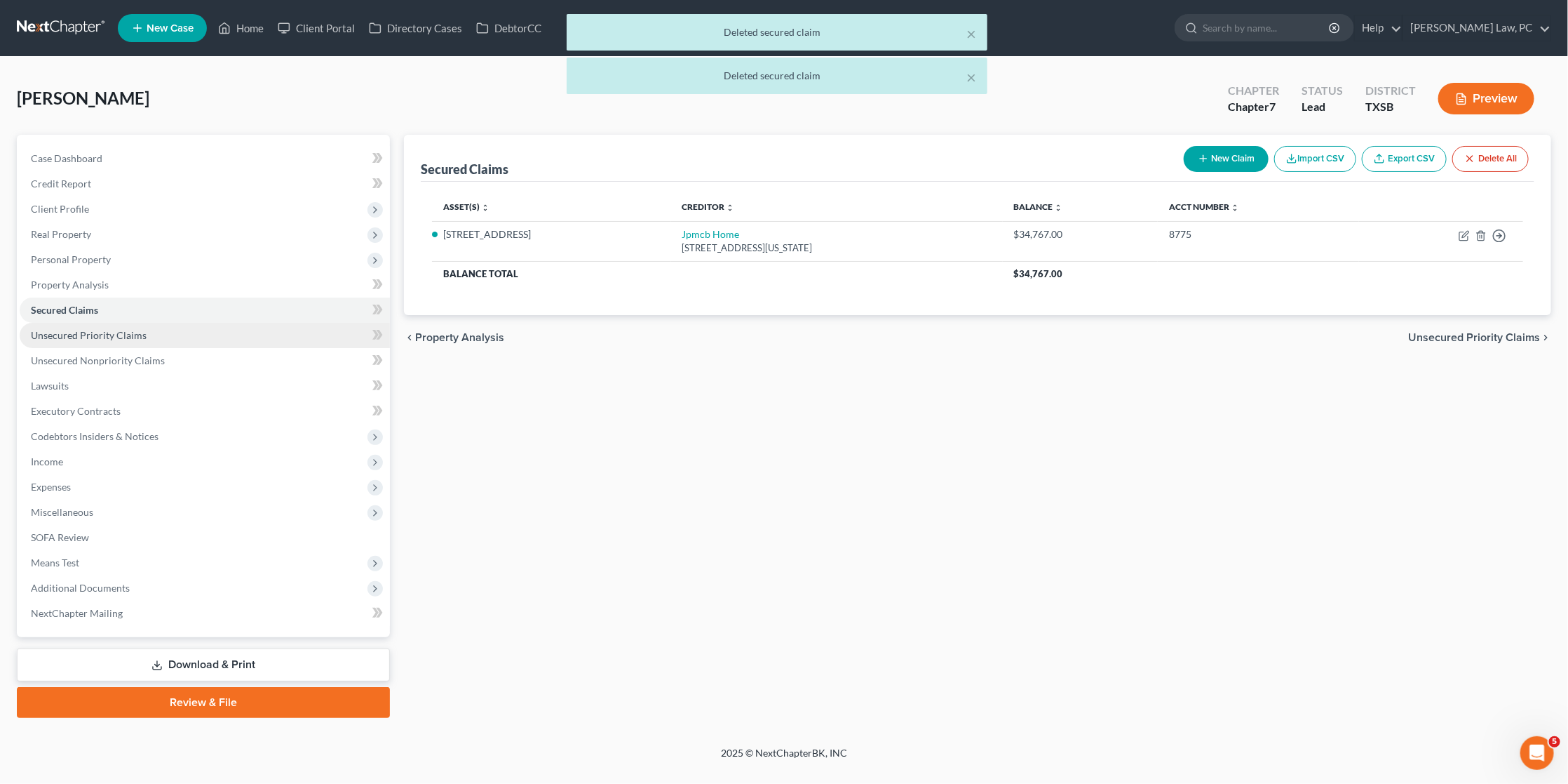
click at [70, 330] on span "Unsecured Priority Claims" at bounding box center [88, 335] width 115 height 12
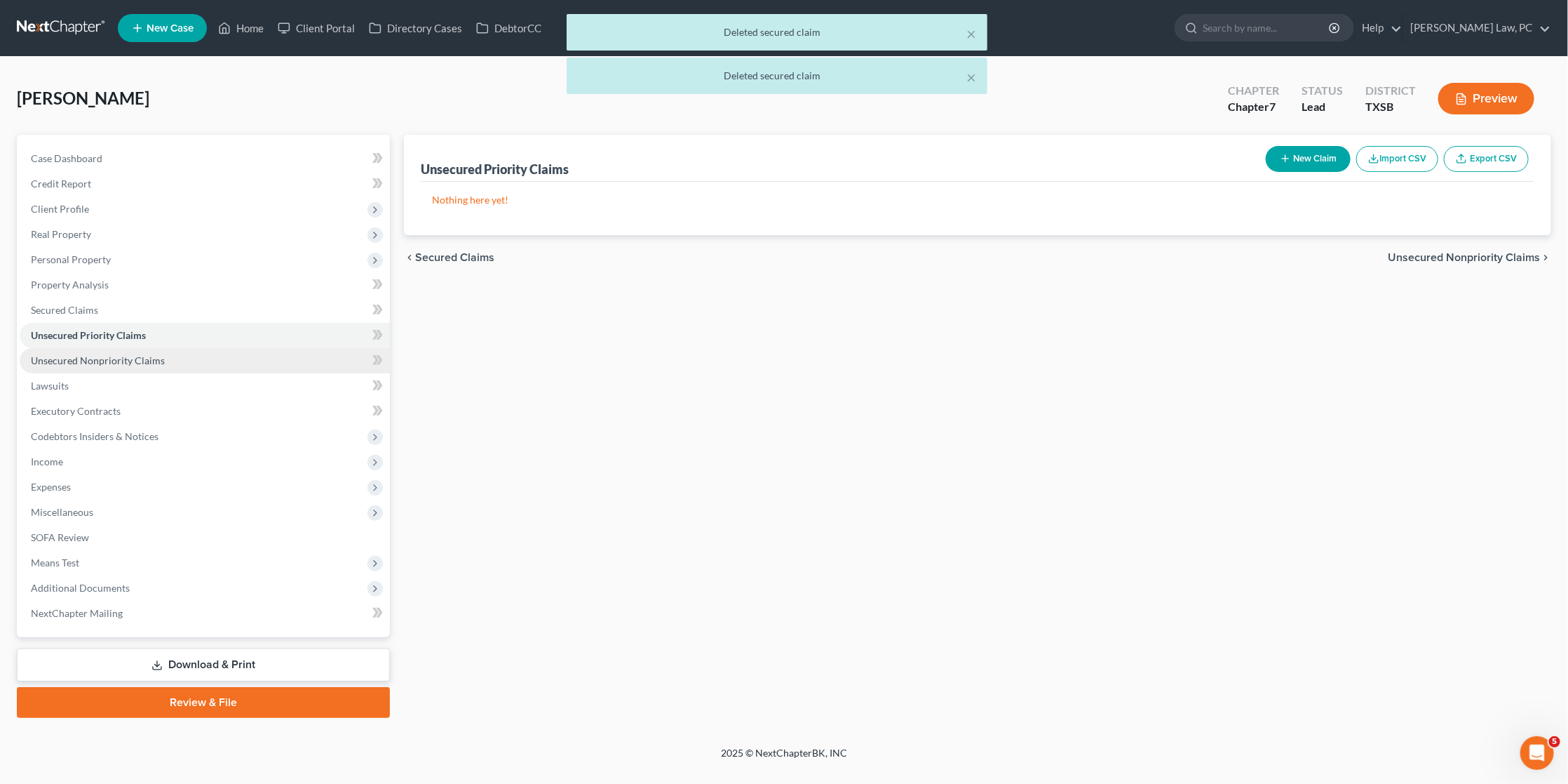
click at [101, 355] on span "Unsecured Nonpriority Claims" at bounding box center [97, 361] width 134 height 12
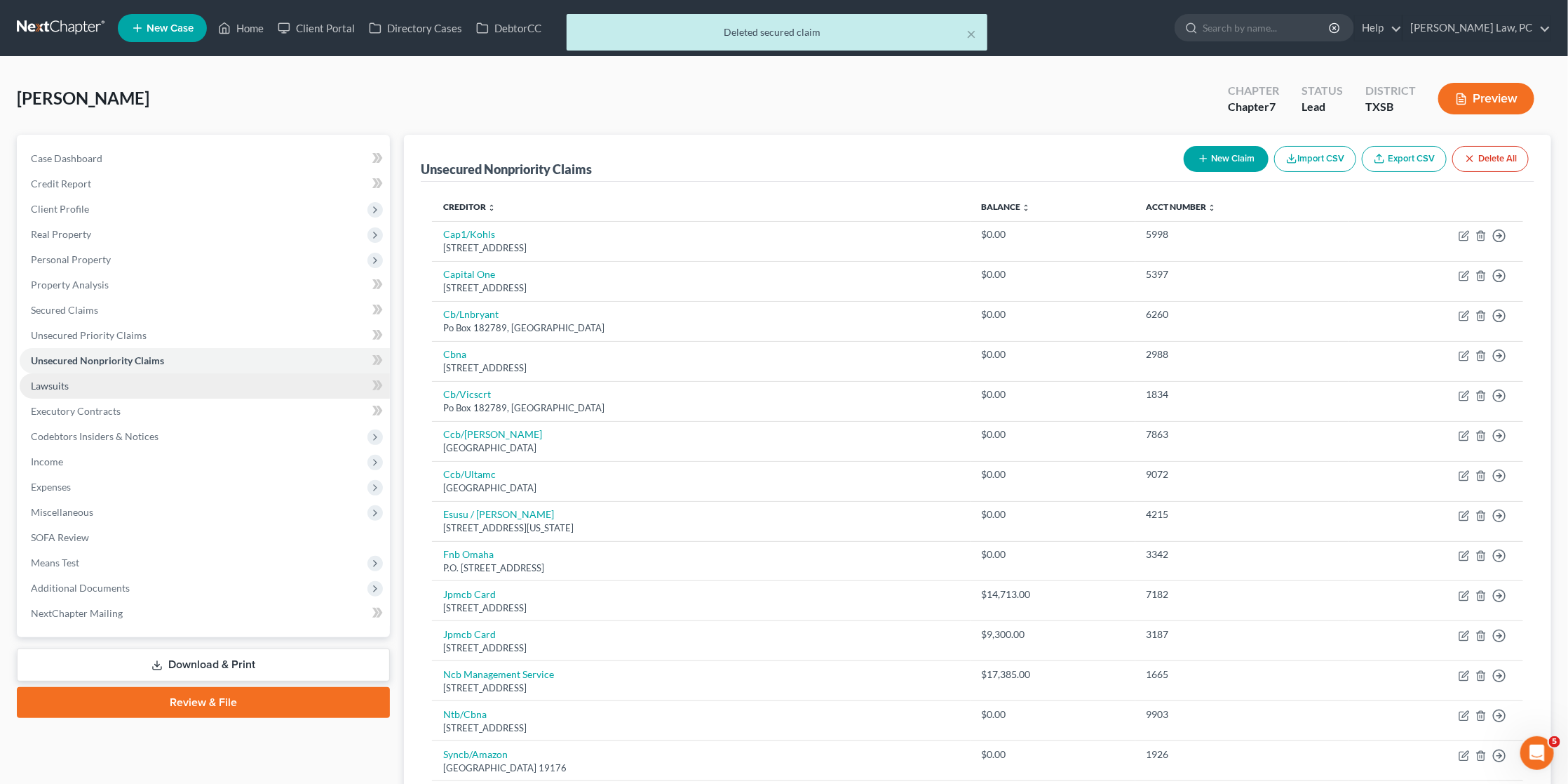
click at [135, 380] on link "Lawsuits" at bounding box center [205, 386] width 370 height 25
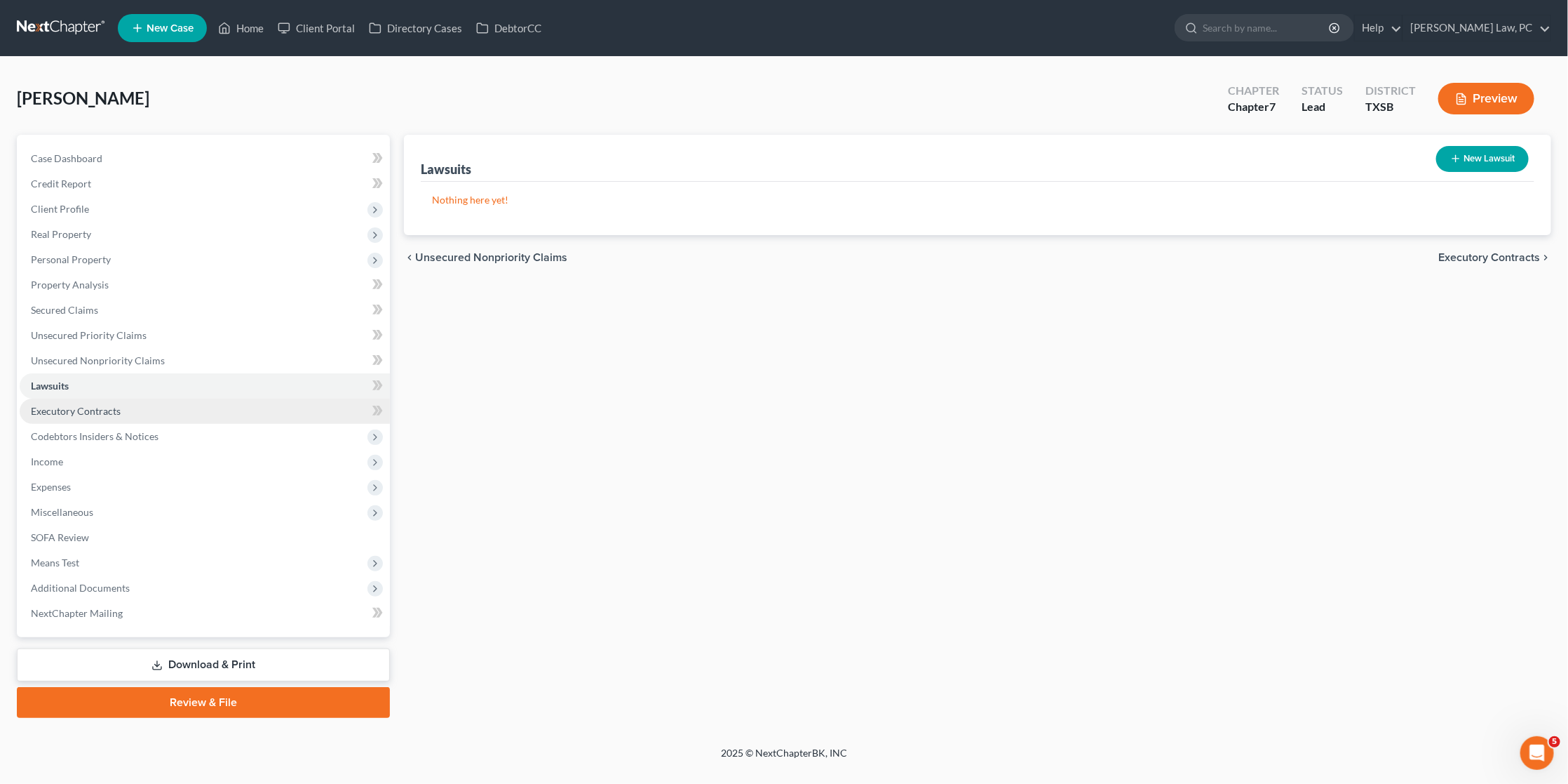
click at [128, 402] on link "Executory Contracts" at bounding box center [205, 411] width 370 height 25
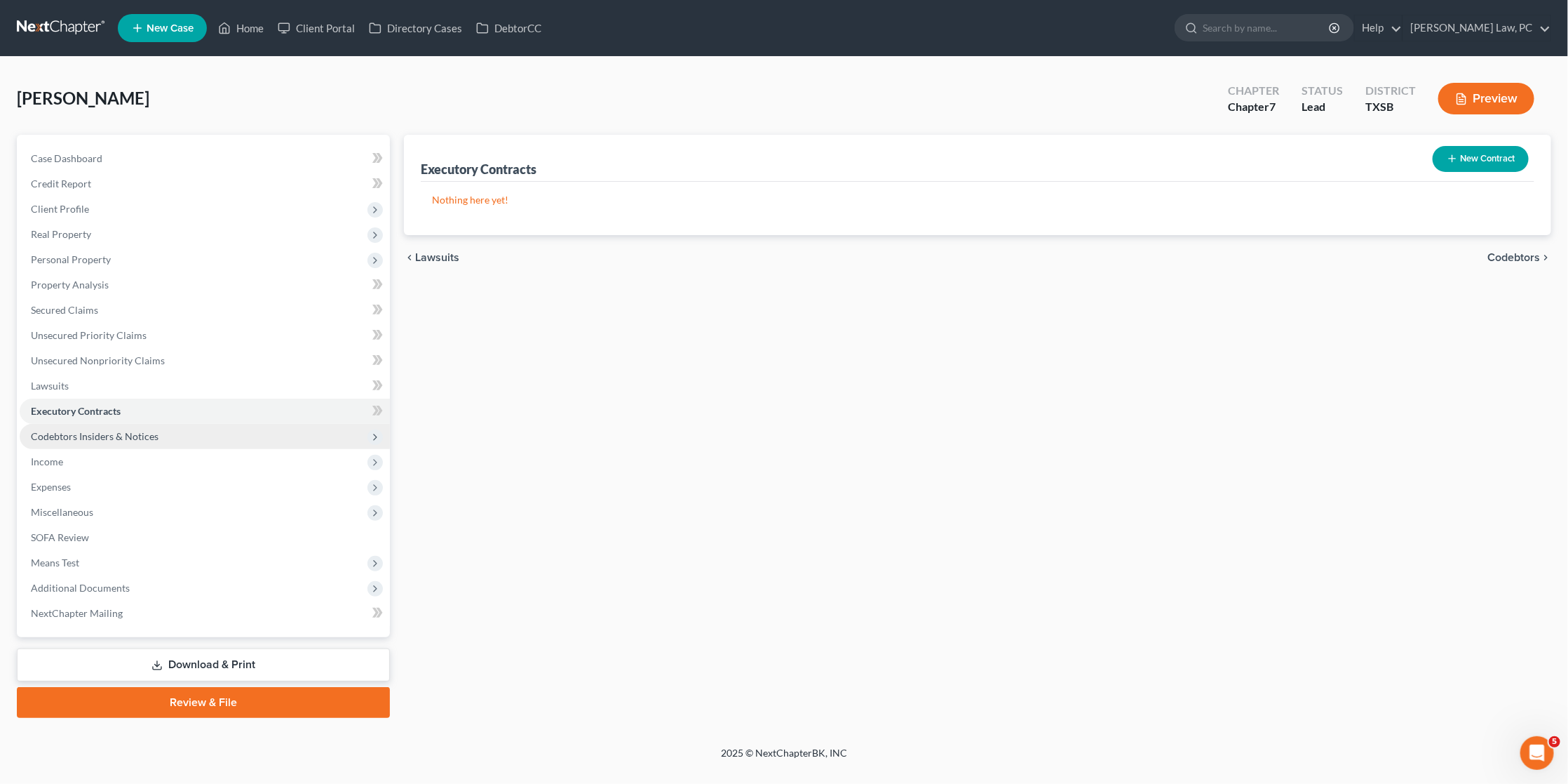
click at [101, 432] on span "Codebtors Insiders & Notices" at bounding box center [205, 436] width 370 height 25
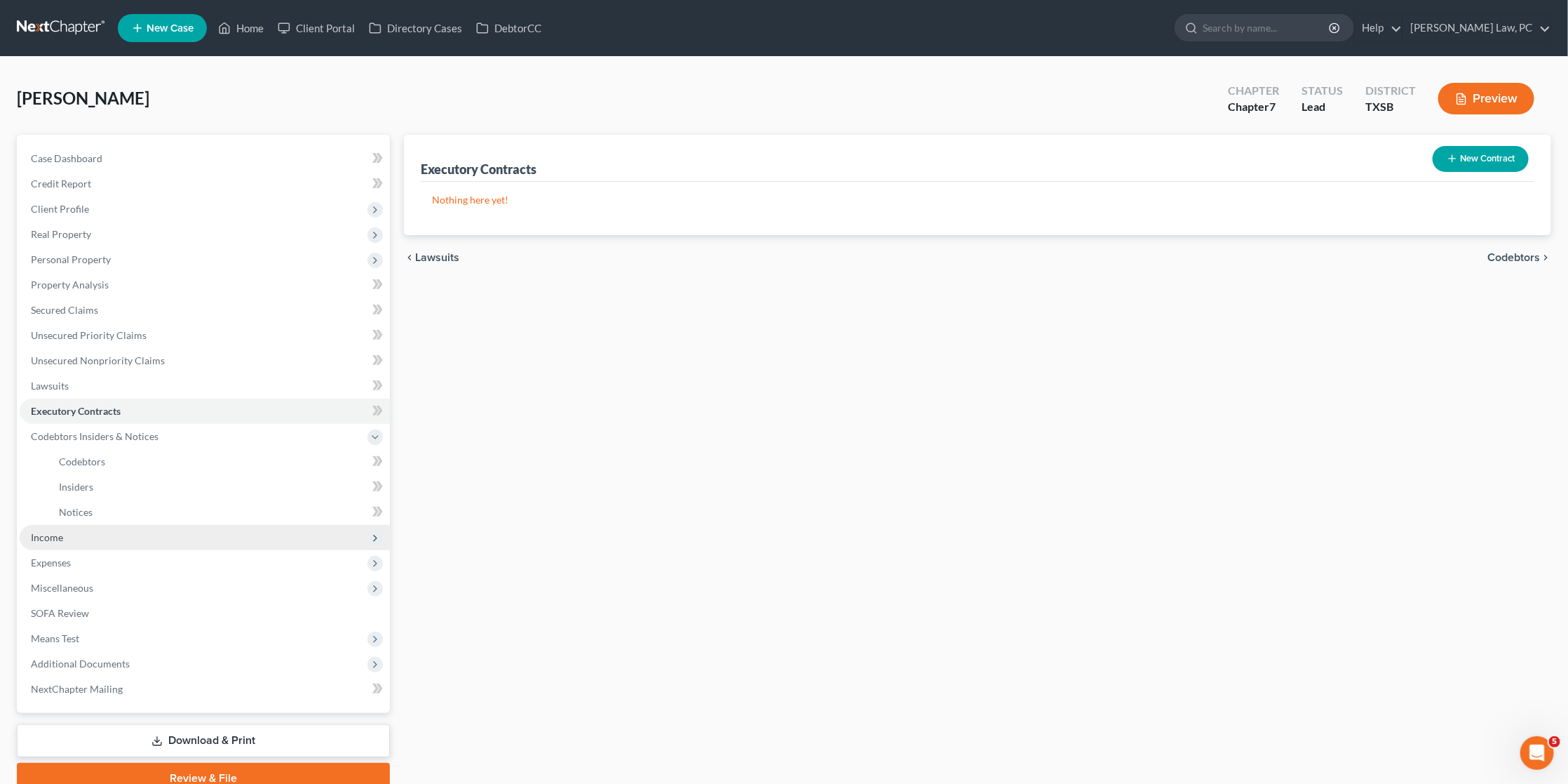
click at [61, 531] on span "Income" at bounding box center [46, 537] width 32 height 12
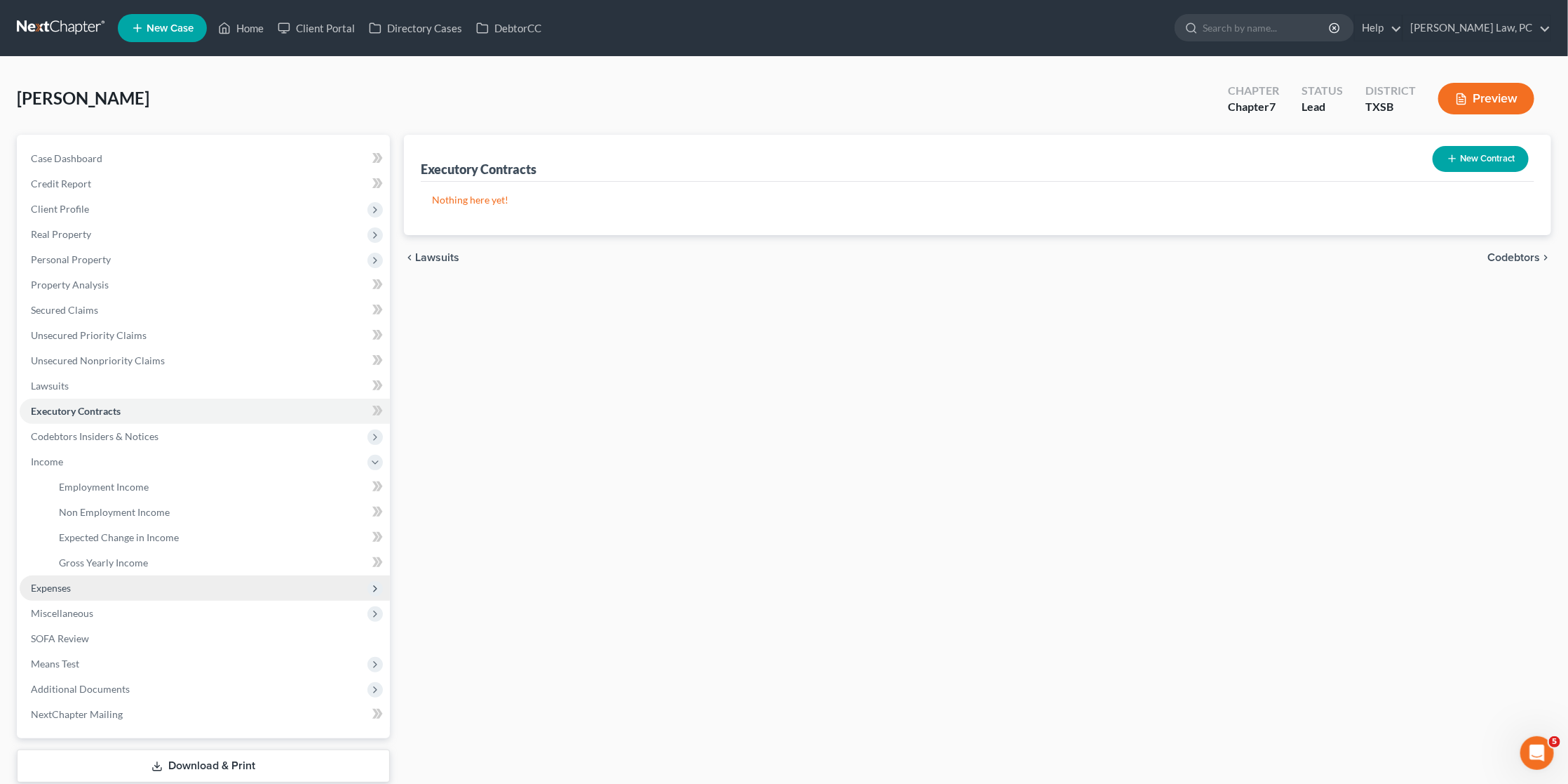
click at [80, 576] on span "Expenses" at bounding box center [205, 588] width 370 height 25
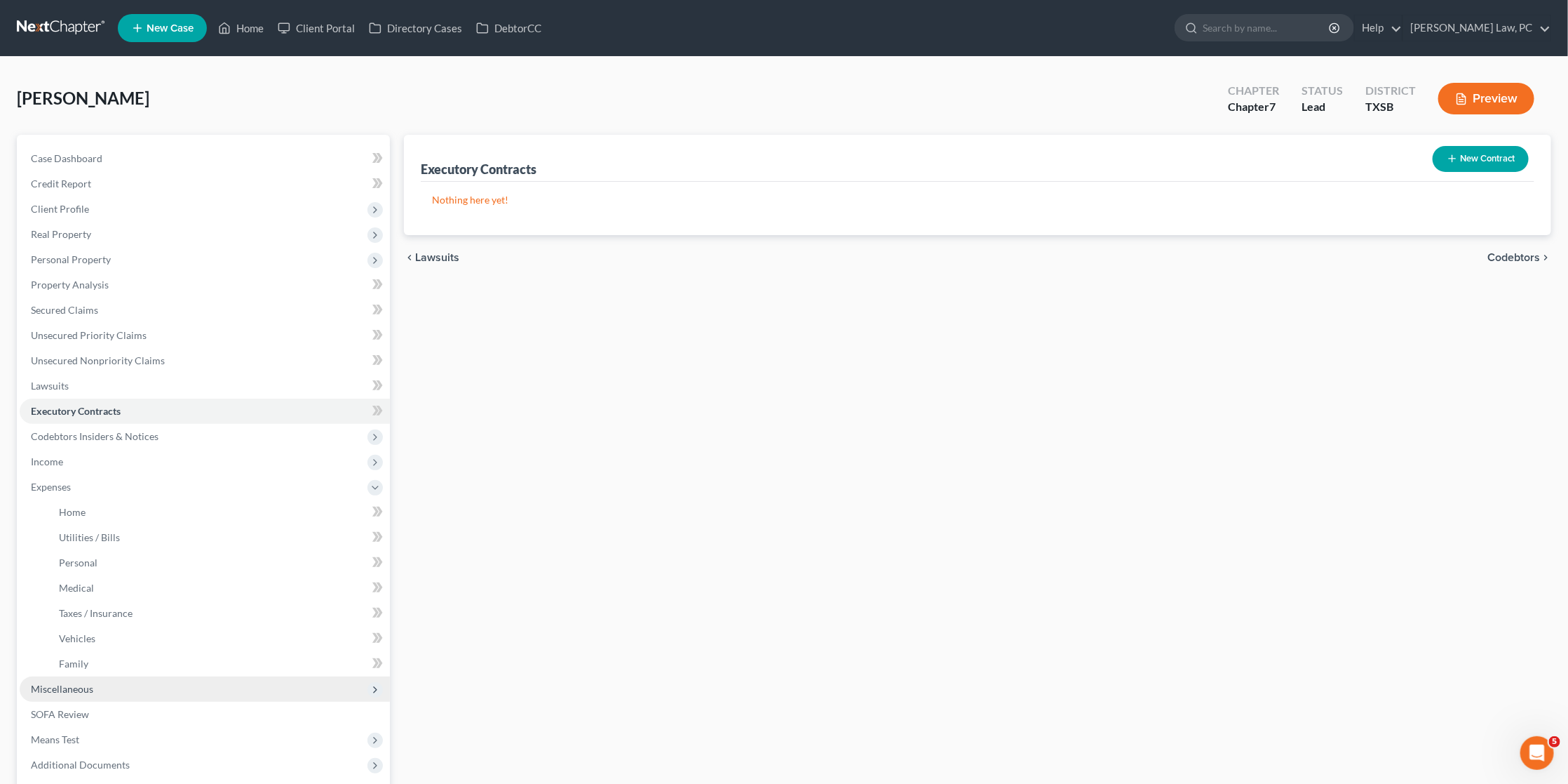
click at [73, 683] on span "Miscellaneous" at bounding box center [61, 689] width 62 height 12
click at [85, 657] on span "SOFA Review" at bounding box center [60, 663] width 58 height 12
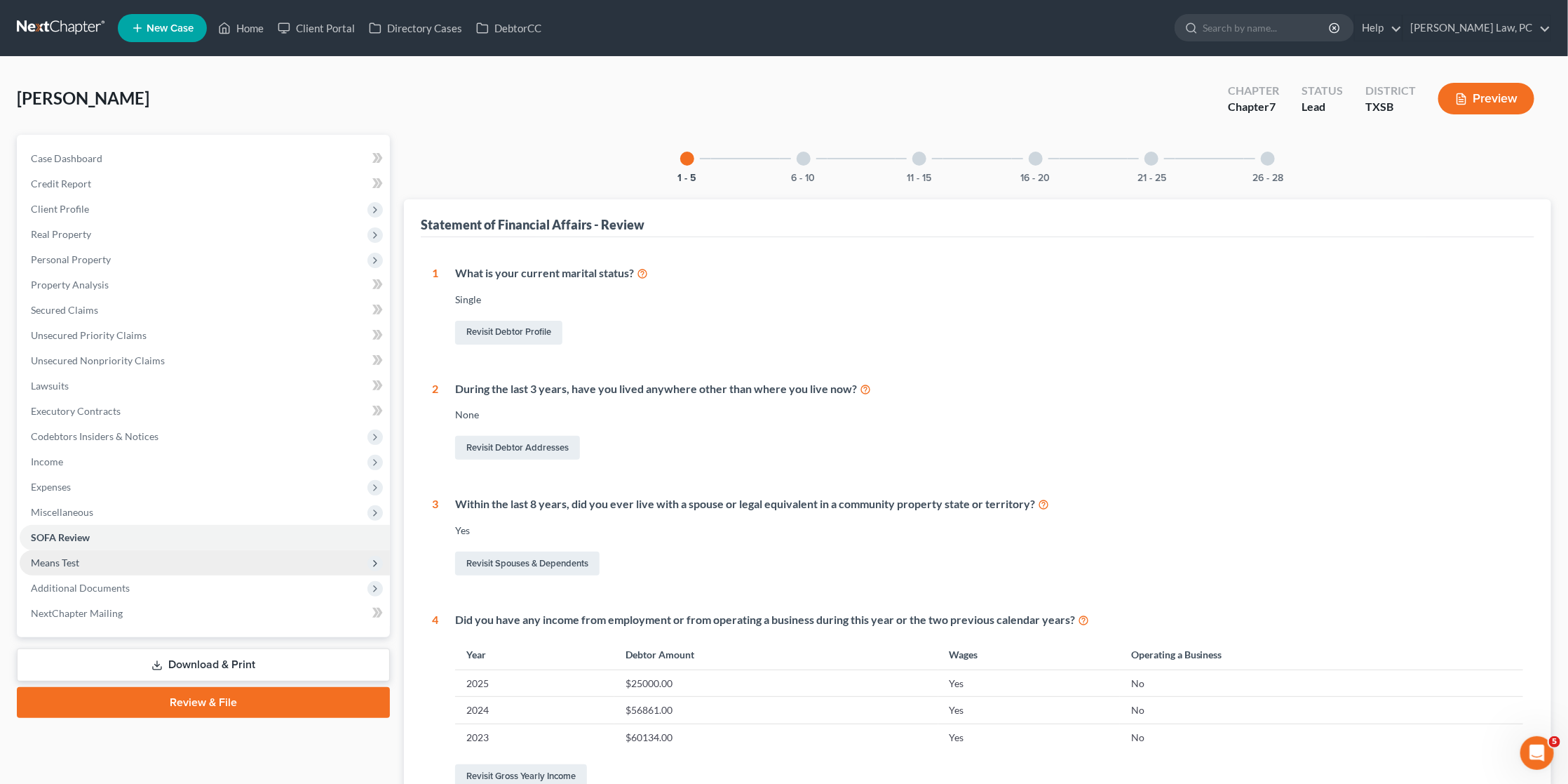
click at [94, 550] on span "Means Test" at bounding box center [205, 563] width 370 height 25
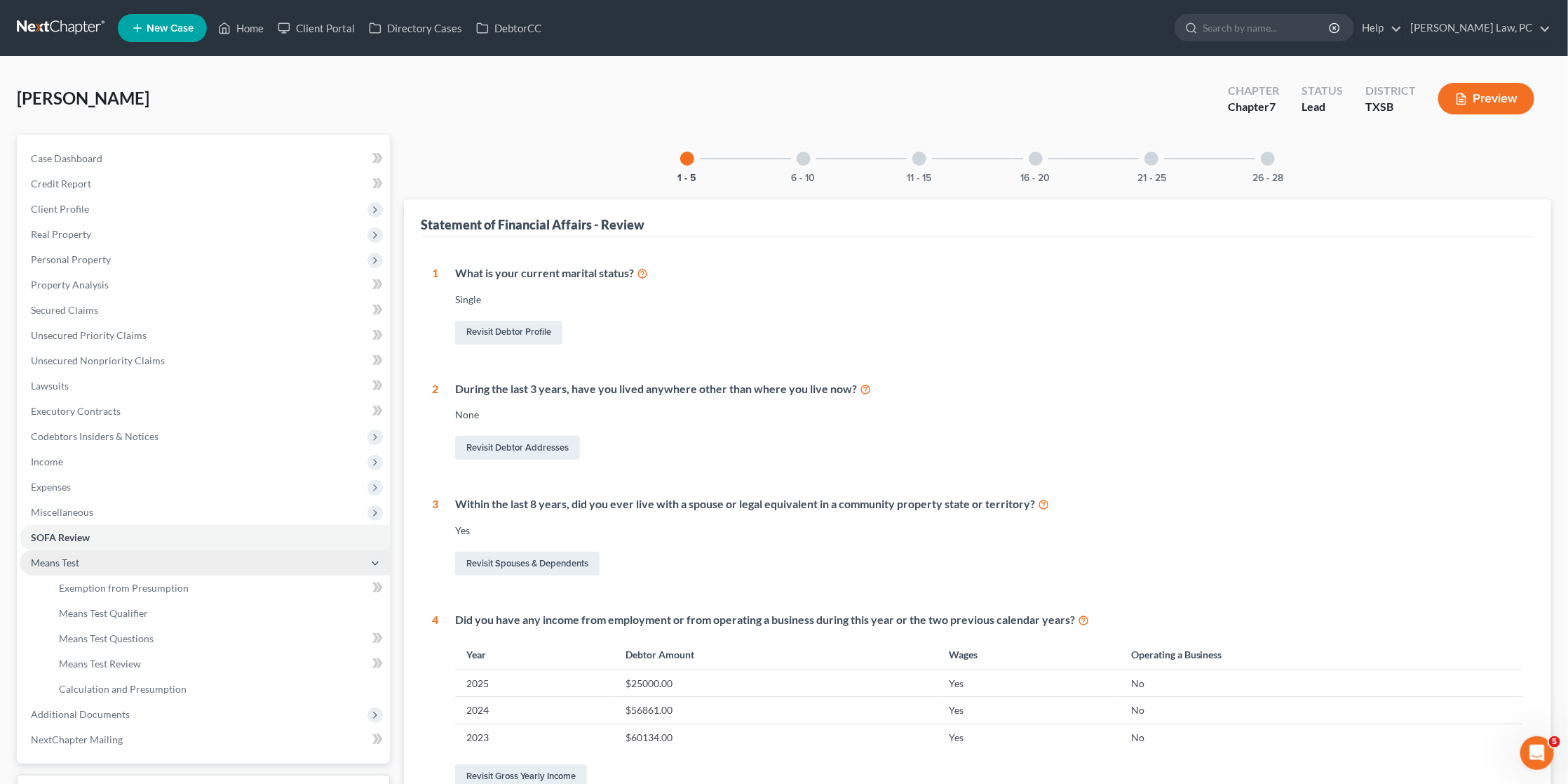
click at [76, 556] on span "Means Test" at bounding box center [55, 562] width 49 height 12
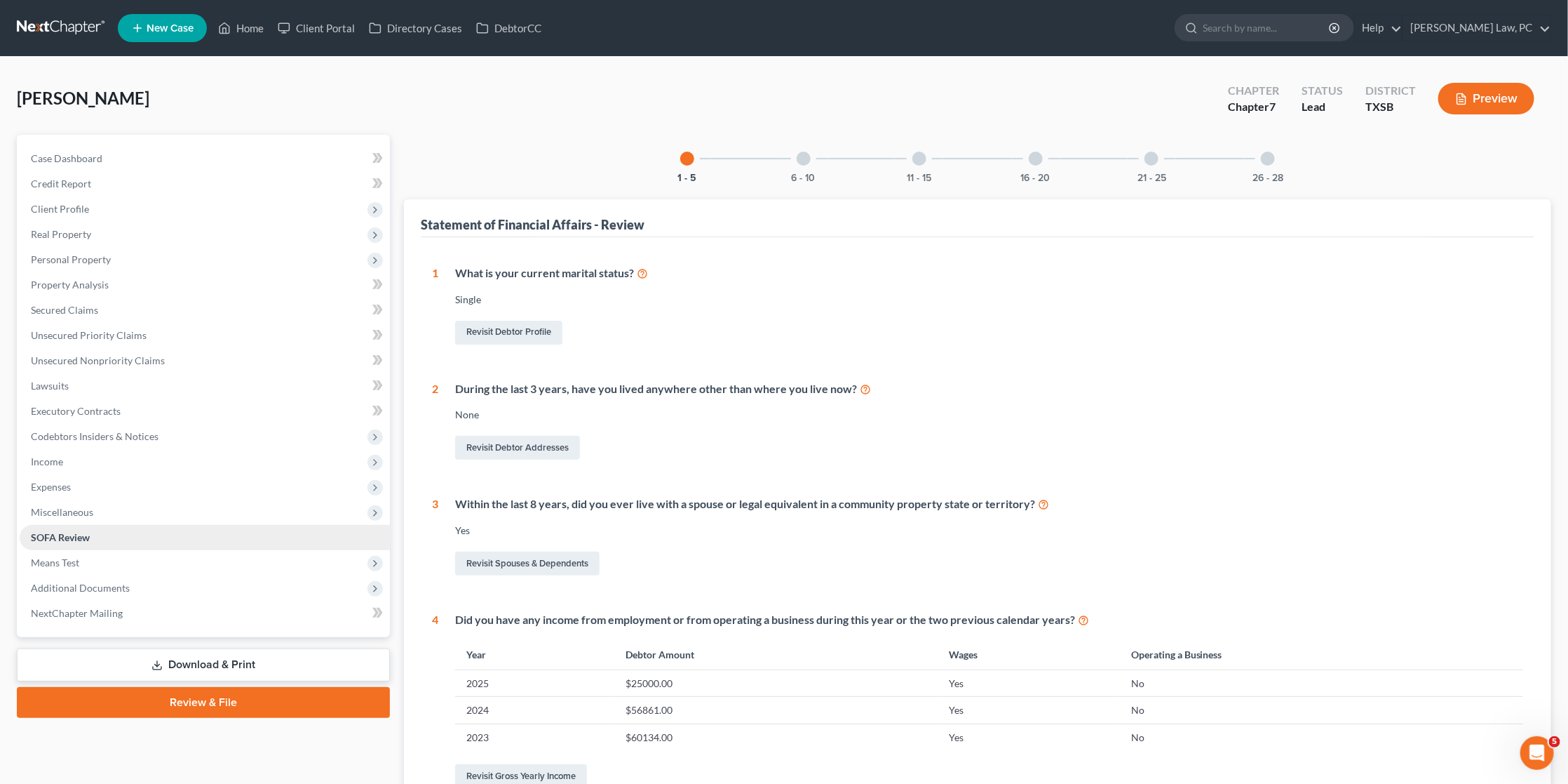
click at [88, 531] on span "SOFA Review" at bounding box center [60, 537] width 59 height 12
click at [805, 155] on div at bounding box center [804, 158] width 14 height 14
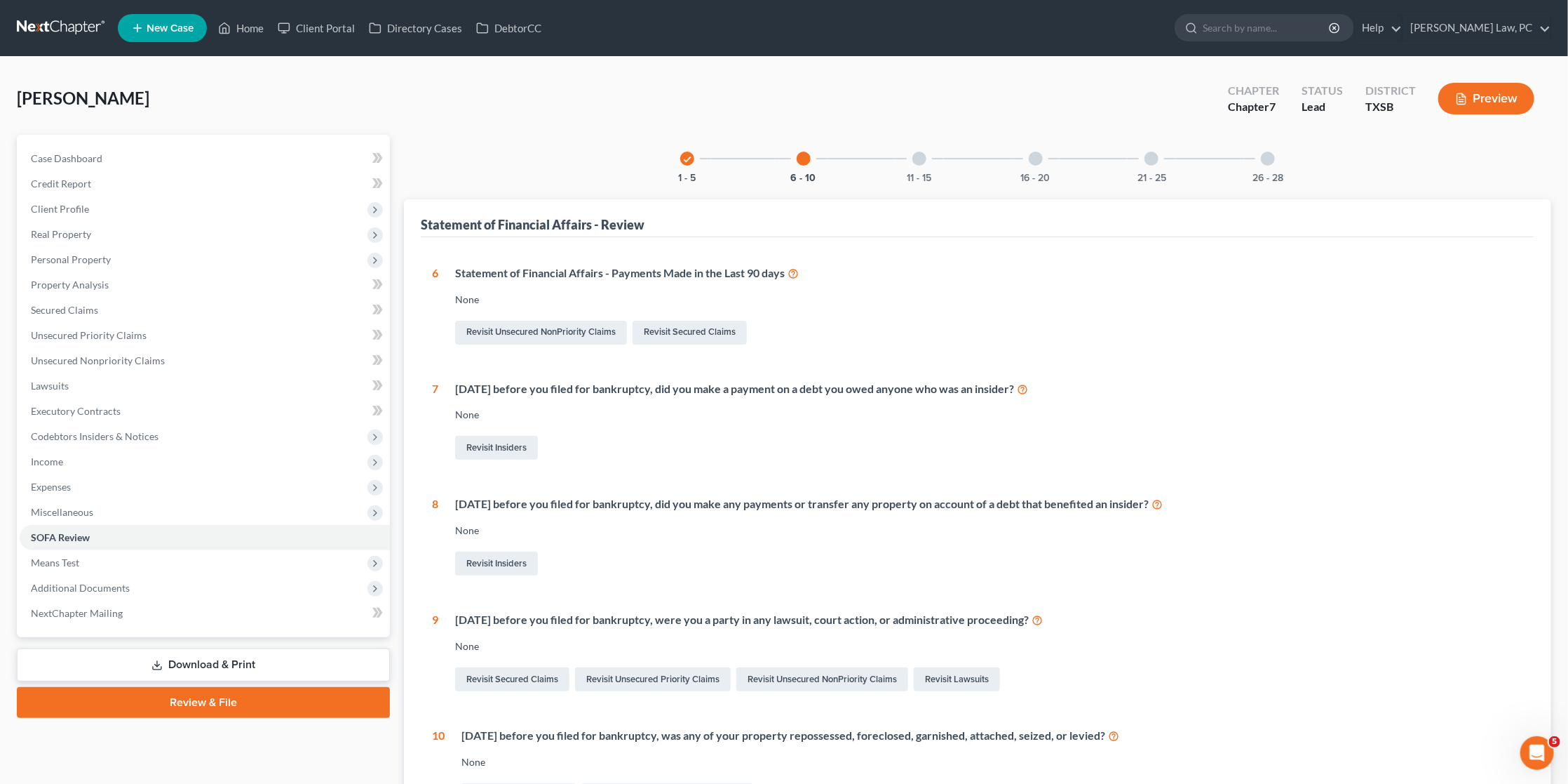
click at [921, 160] on div at bounding box center [919, 158] width 14 height 14
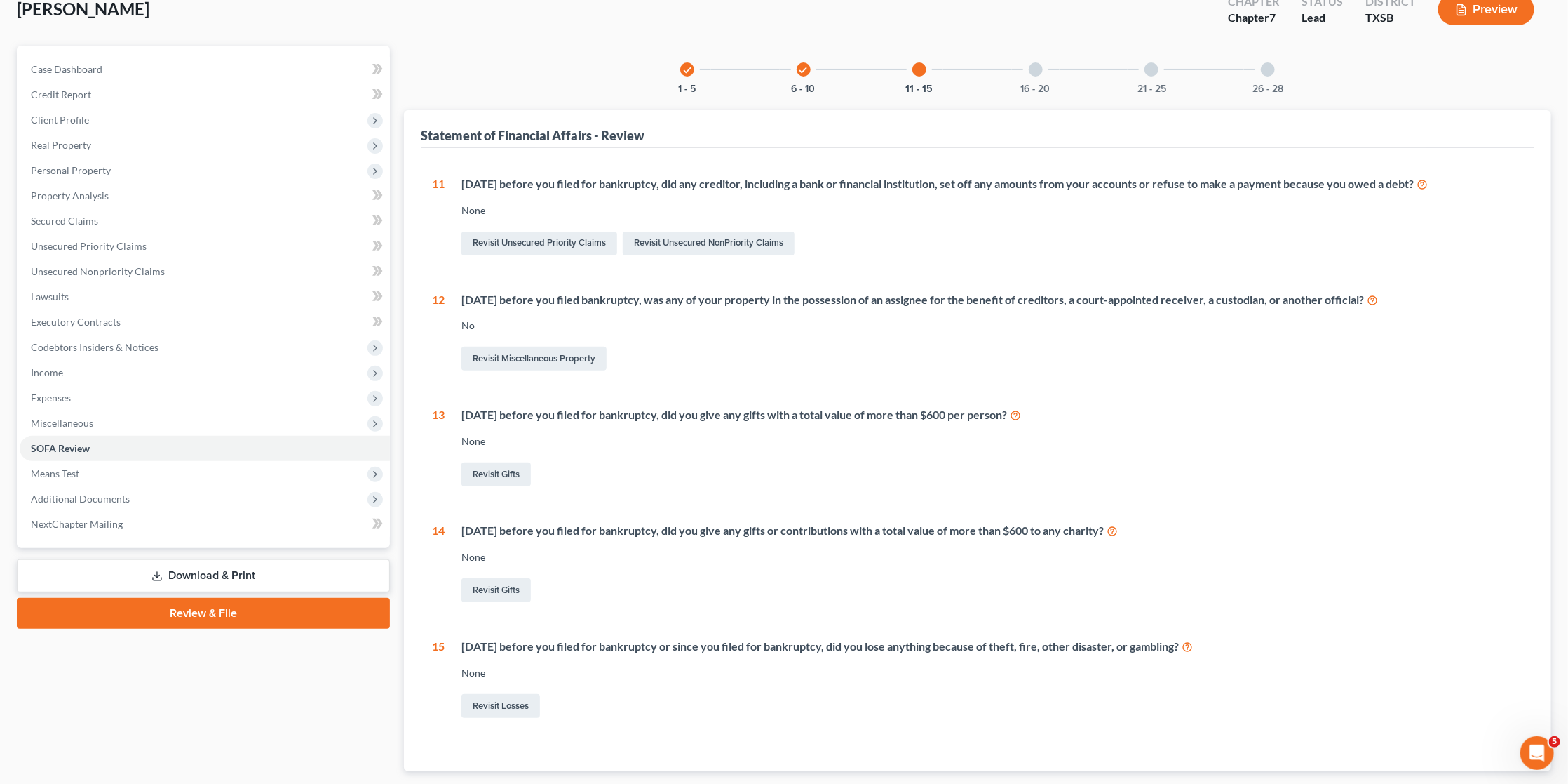
scroll to position [88, 0]
click at [1035, 70] on div at bounding box center [1035, 70] width 14 height 14
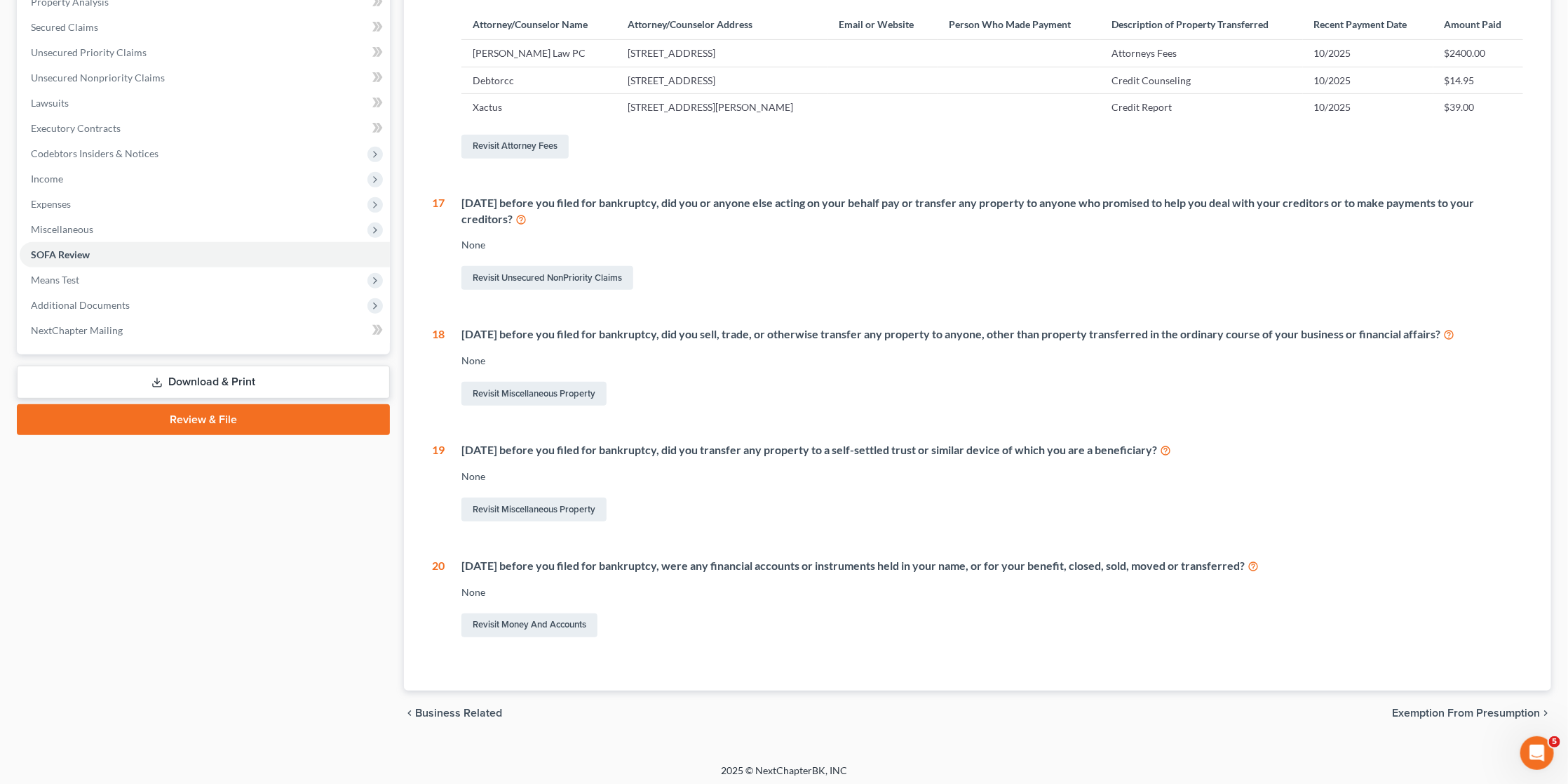
scroll to position [278, 0]
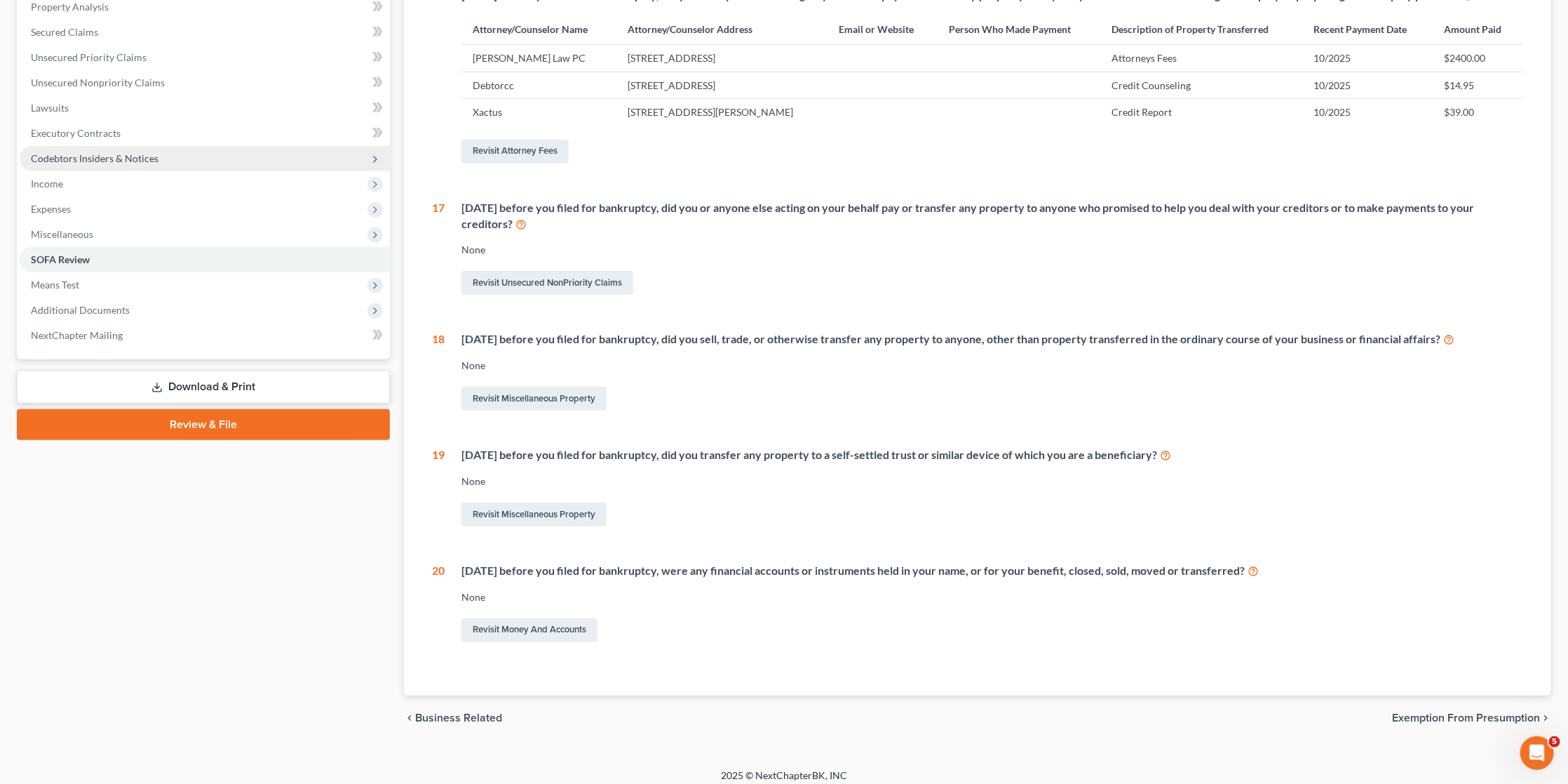
click at [92, 152] on span "Codebtors Insiders & Notices" at bounding box center [94, 158] width 127 height 12
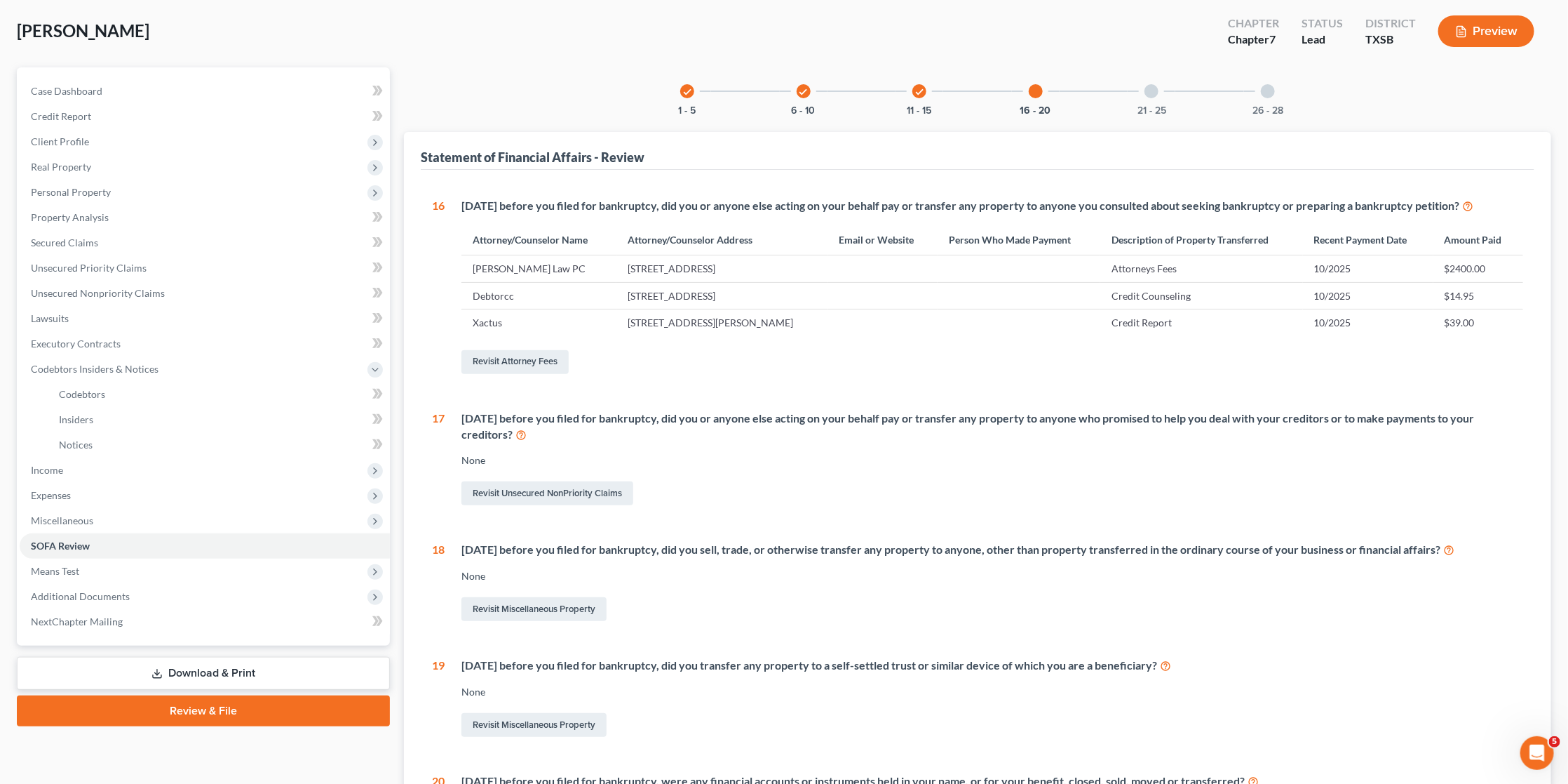
scroll to position [31, 0]
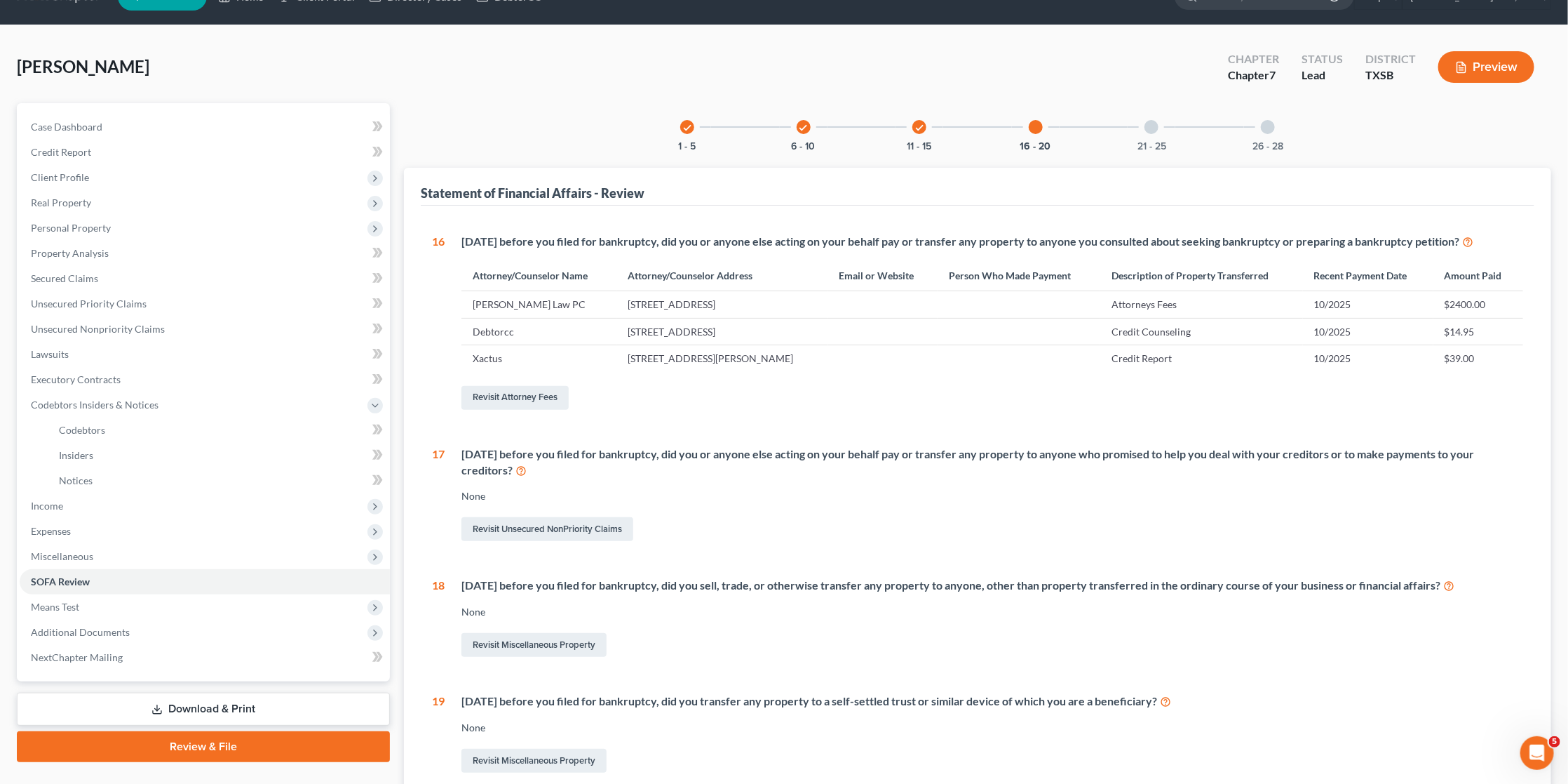
click at [919, 129] on icon "check" at bounding box center [919, 127] width 10 height 10
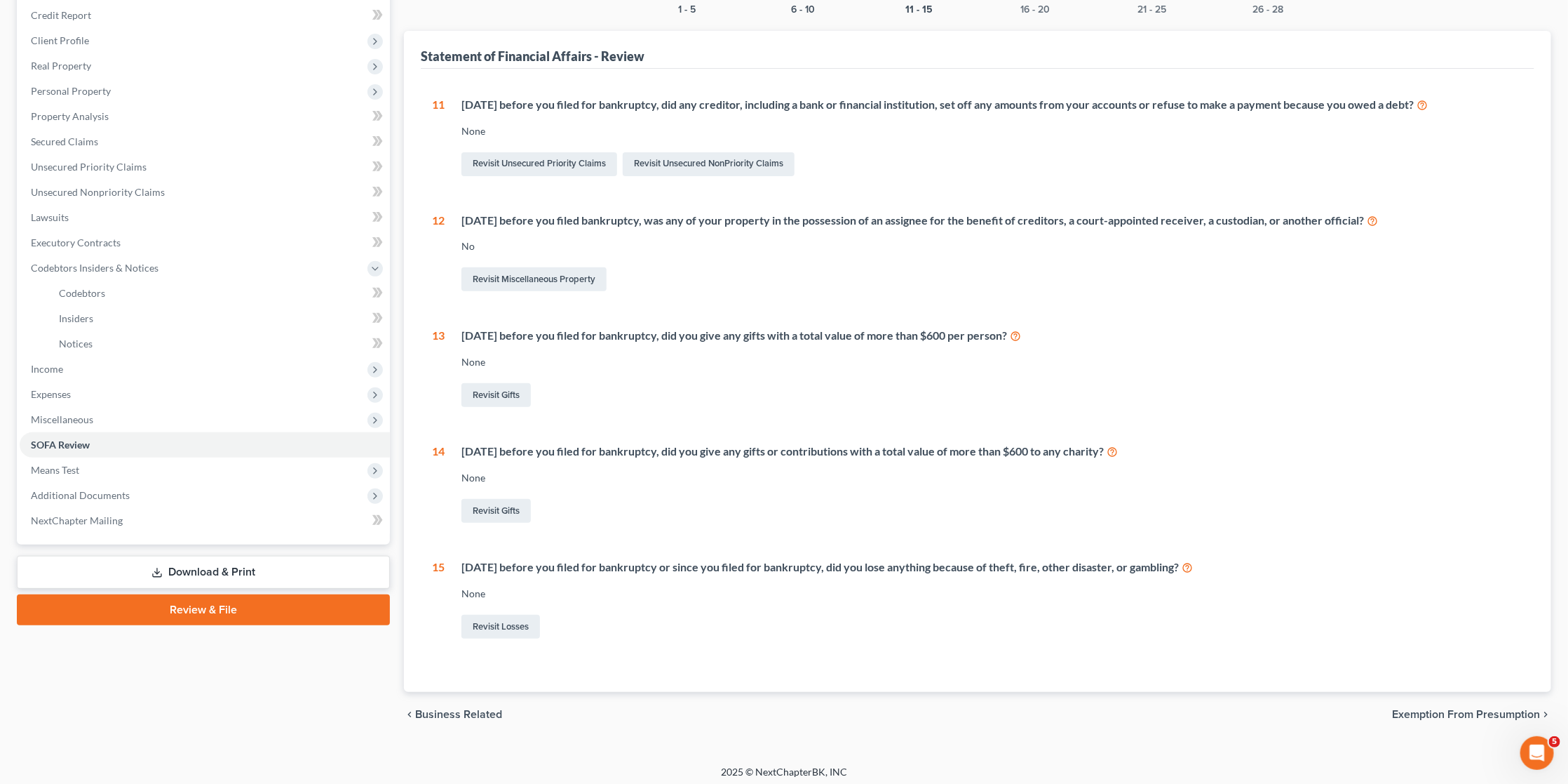
scroll to position [167, 0]
click at [513, 620] on link "Revisit Losses" at bounding box center [500, 628] width 79 height 24
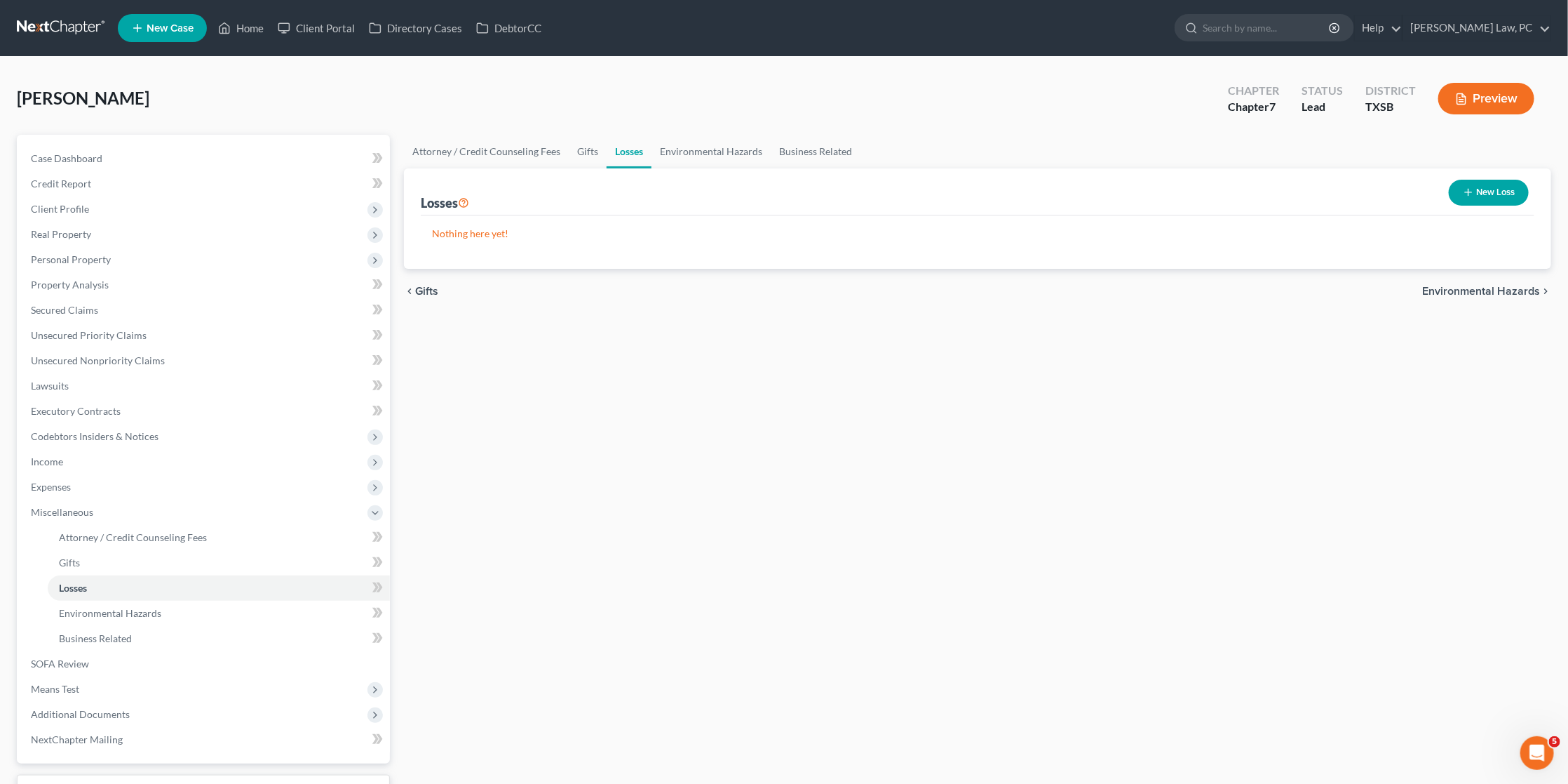
click at [1493, 198] on button "New Loss" at bounding box center [1489, 193] width 80 height 26
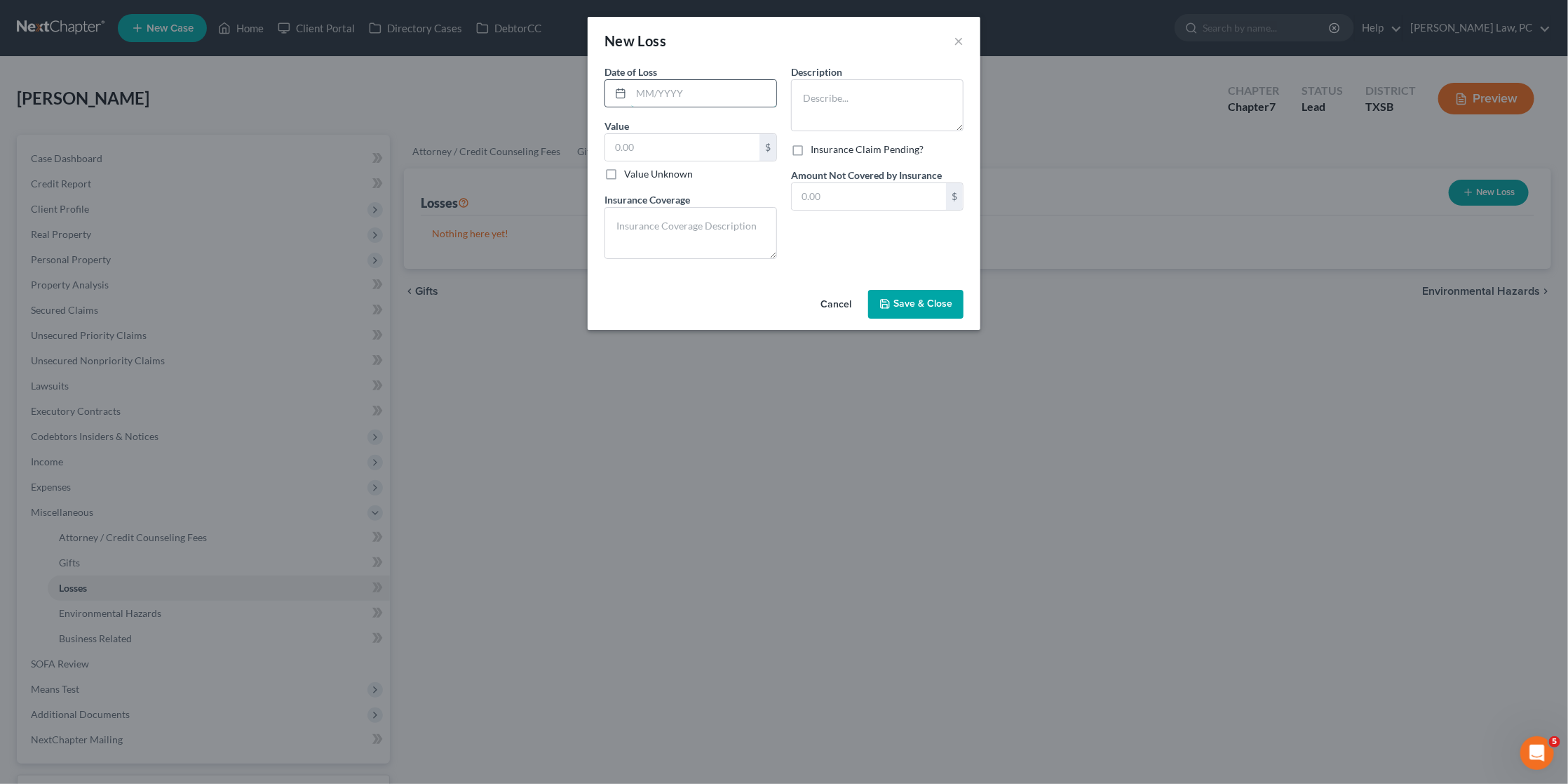
click at [690, 91] on input "text" at bounding box center [704, 94] width 145 height 27
type input "06/2024"
click at [820, 105] on textarea at bounding box center [877, 105] width 172 height 52
type textarea "AC Failed"
click at [665, 147] on input "text" at bounding box center [682, 148] width 154 height 27
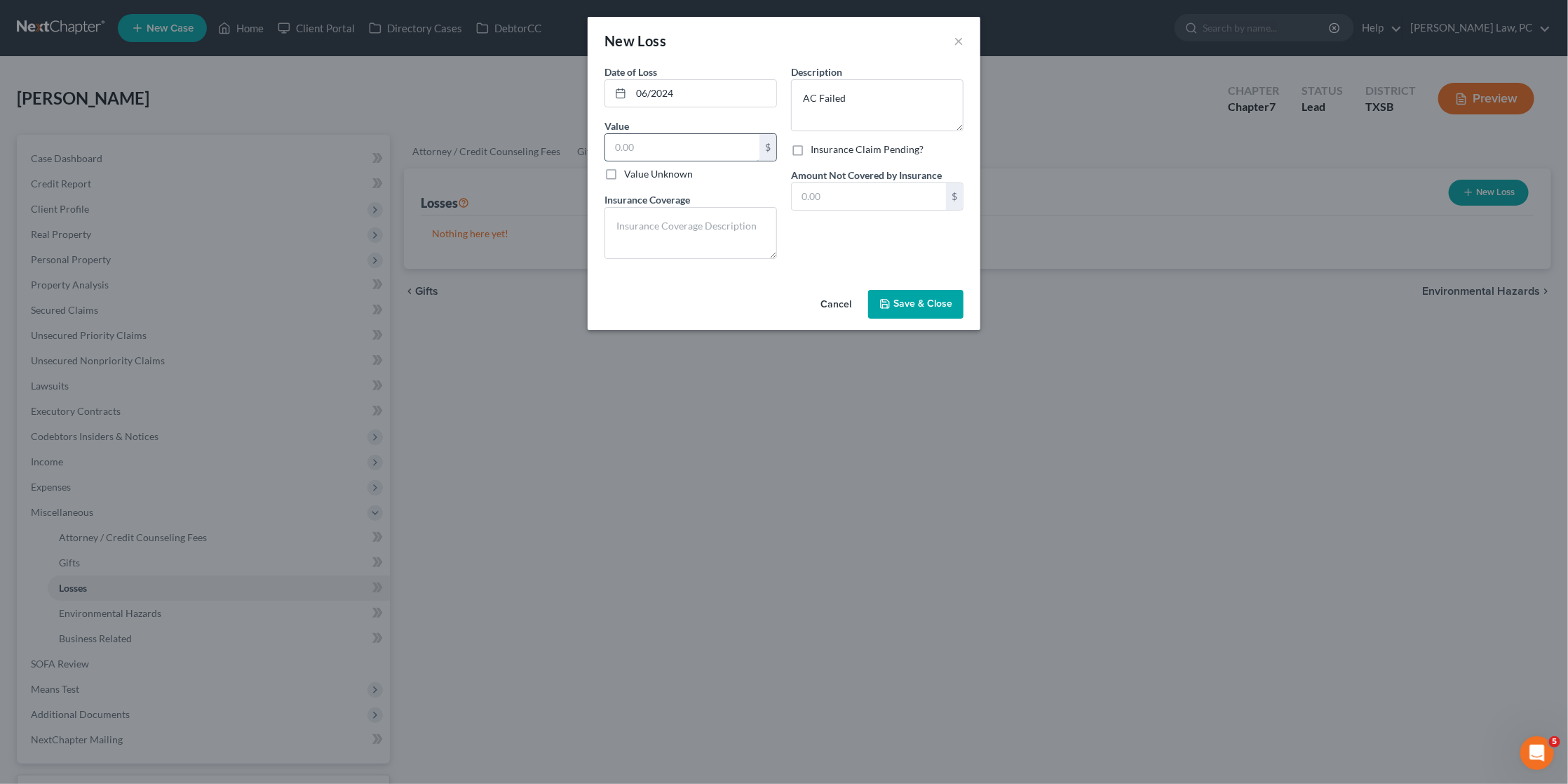
type input "1"
type input "2,500"
click at [855, 190] on input "text" at bounding box center [869, 196] width 154 height 27
type input "2,500"
click at [876, 99] on textarea "AC Failed" at bounding box center [877, 105] width 172 height 52
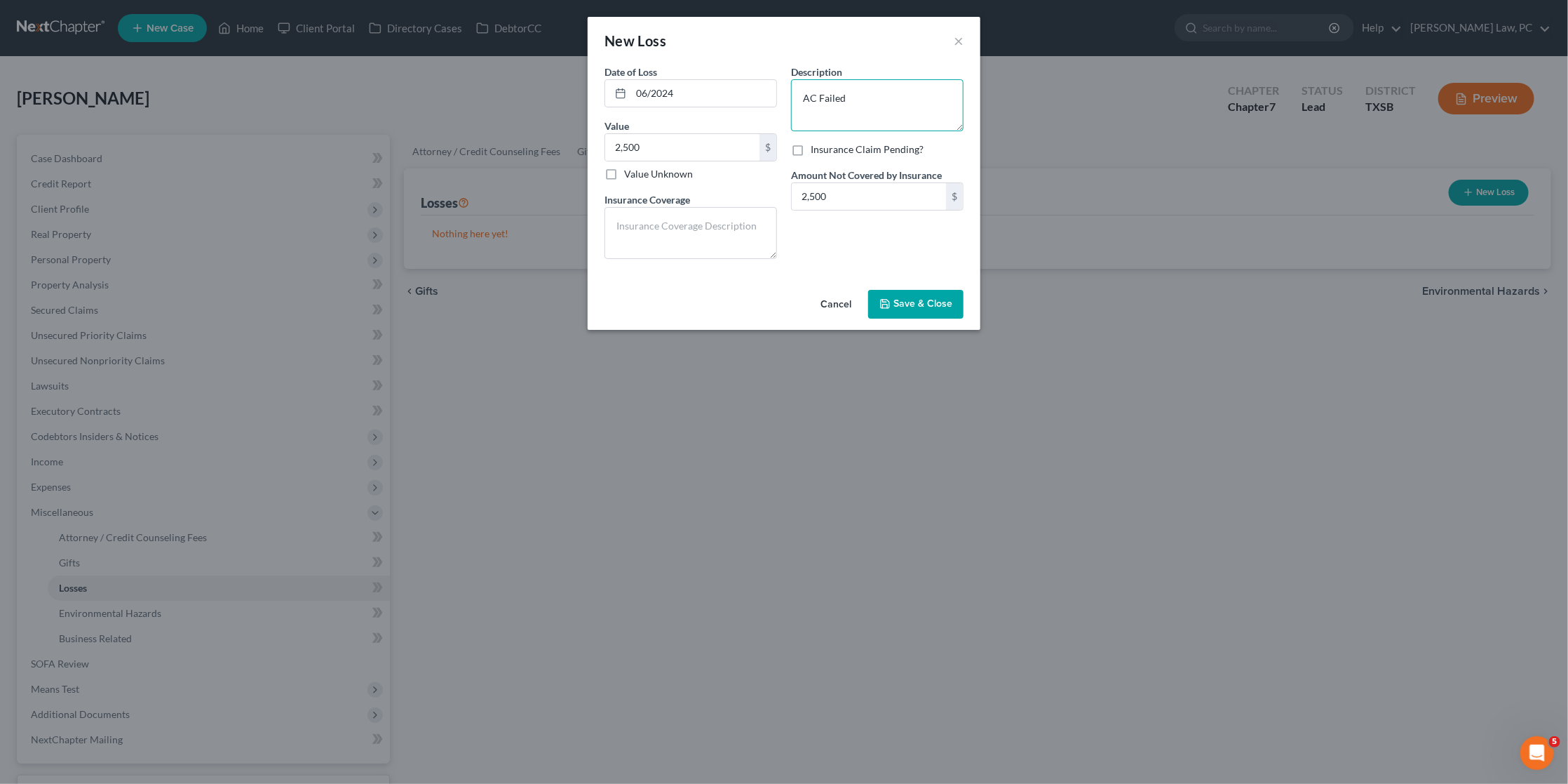
click at [819, 94] on textarea "AC Failed" at bounding box center [877, 105] width 172 height 52
click at [824, 97] on textarea "AC System Failed" at bounding box center [877, 105] width 172 height 52
click at [819, 100] on textarea "AC System Failed" at bounding box center [877, 105] width 172 height 52
click at [910, 100] on textarea "AC Unit System Failed" at bounding box center [877, 105] width 172 height 52
type textarea "AC Unit System Failed, had to be replaced"
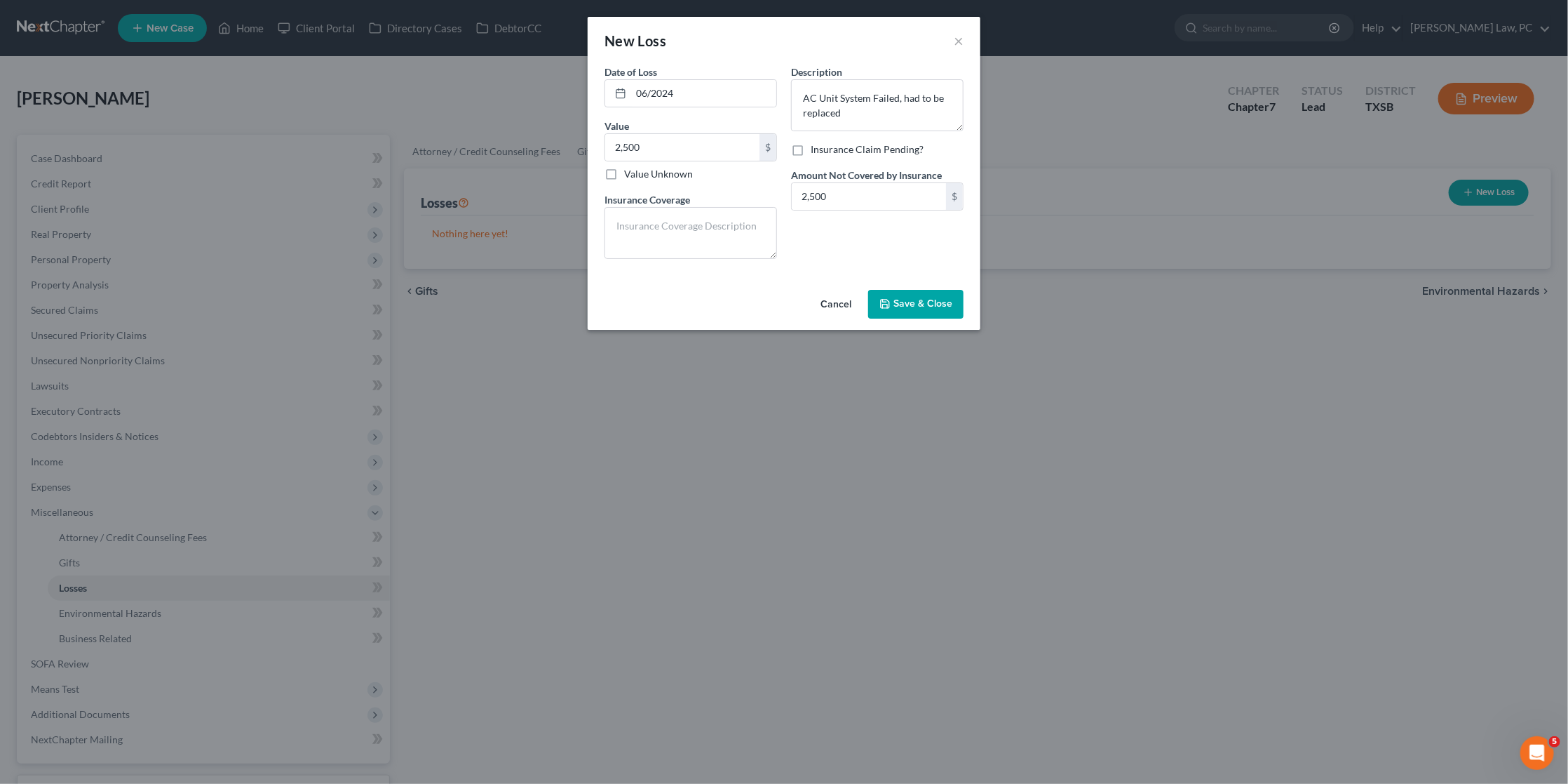
click at [925, 301] on span "Save & Close" at bounding box center [923, 304] width 59 height 12
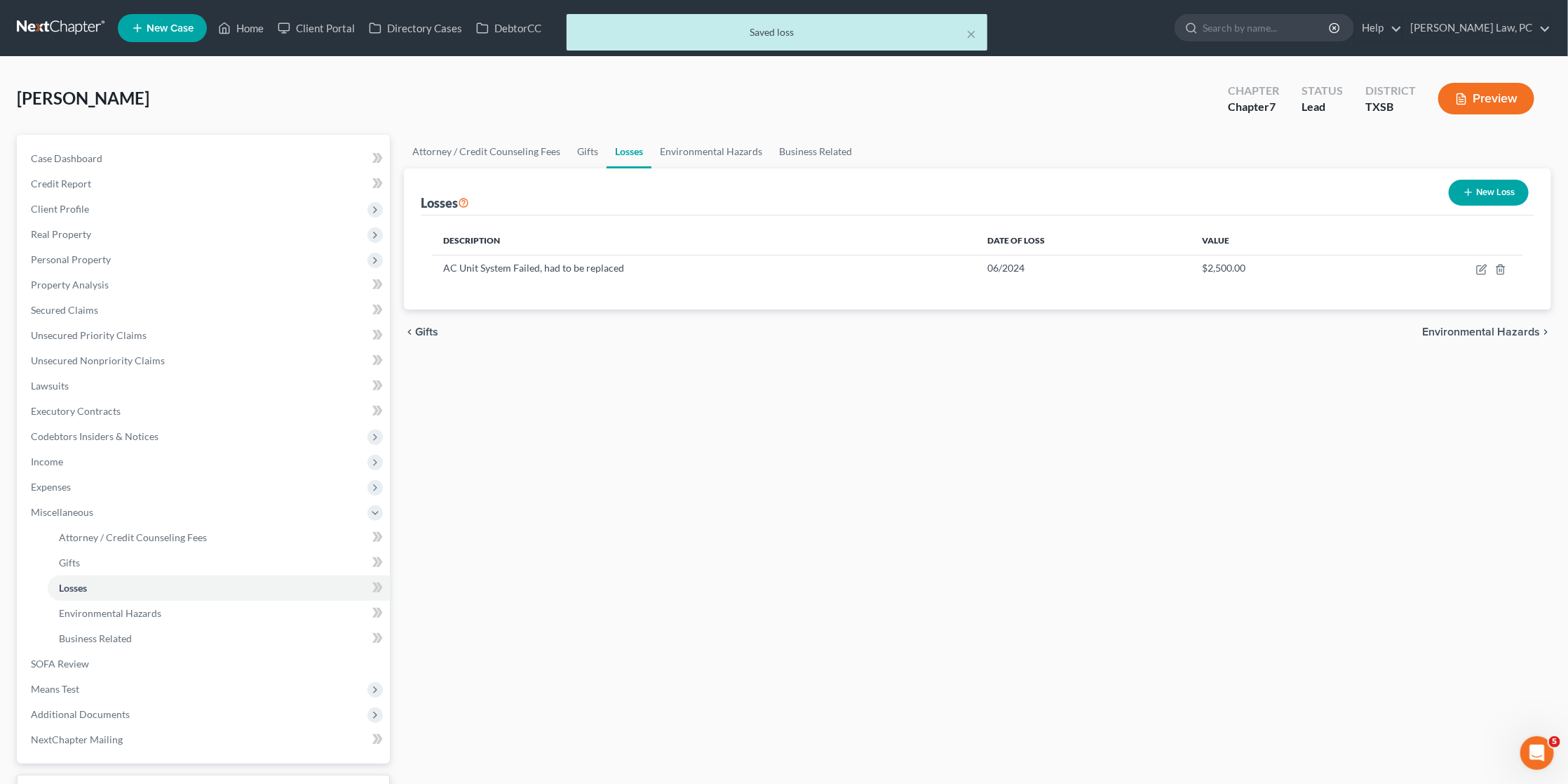
click at [1486, 194] on button "New Loss" at bounding box center [1489, 193] width 80 height 26
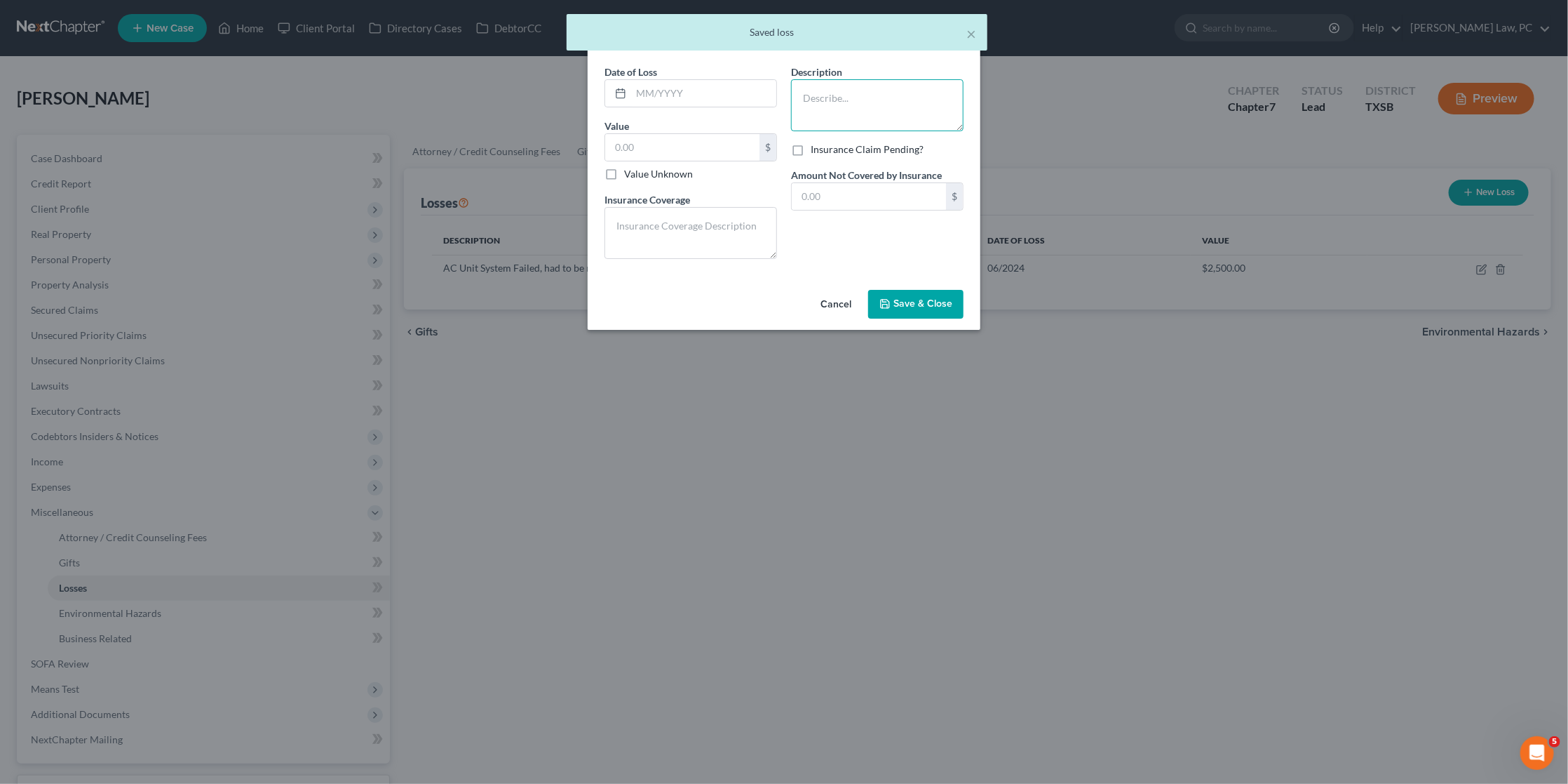
click at [883, 115] on textarea at bounding box center [877, 105] width 172 height 52
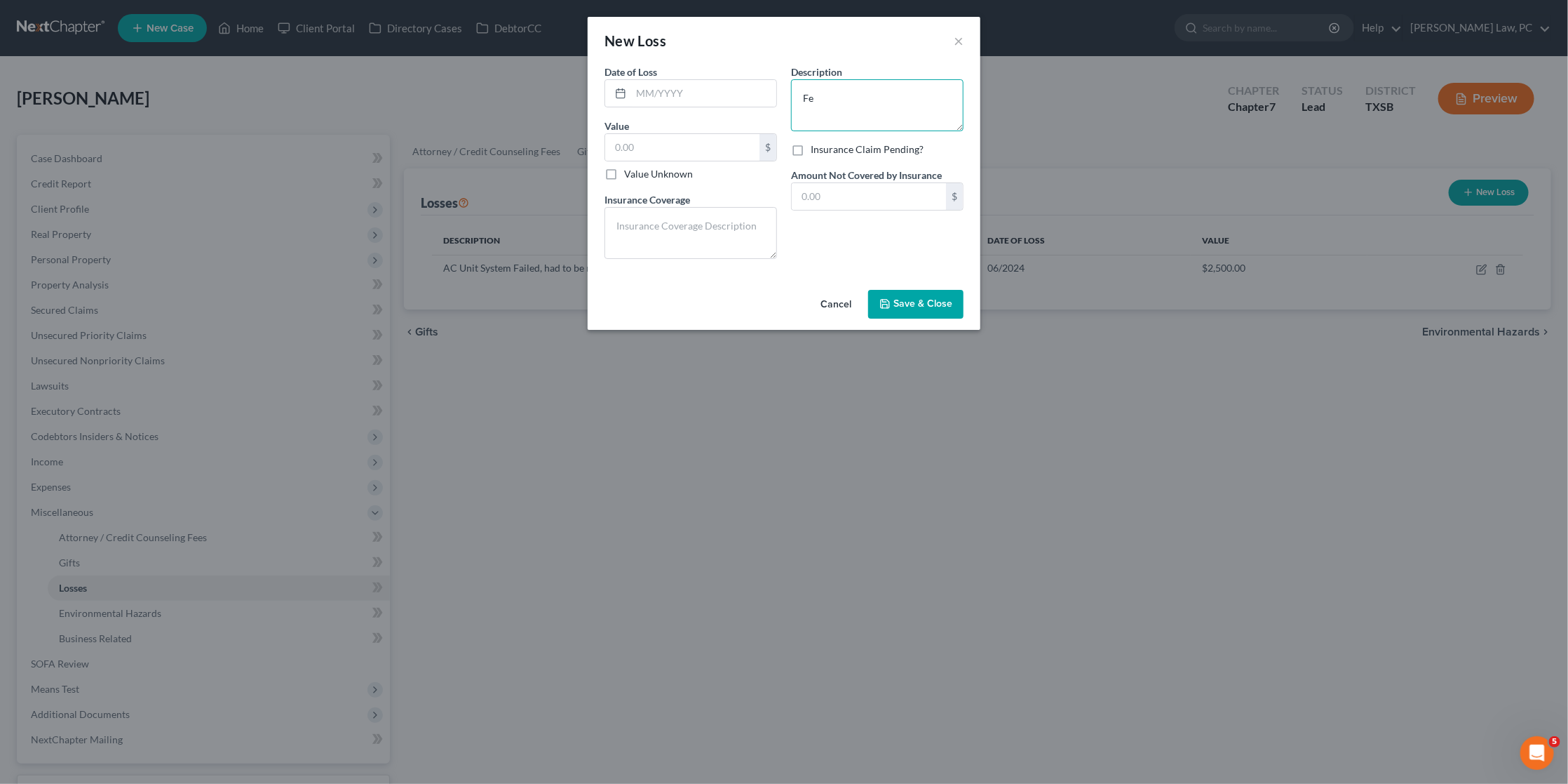
type textarea "F"
type textarea "Backyard Fence"
click at [725, 93] on input "text" at bounding box center [704, 94] width 145 height 27
type input "07/2024"
click at [886, 97] on textarea "Backyard Fence" at bounding box center [877, 105] width 172 height 52
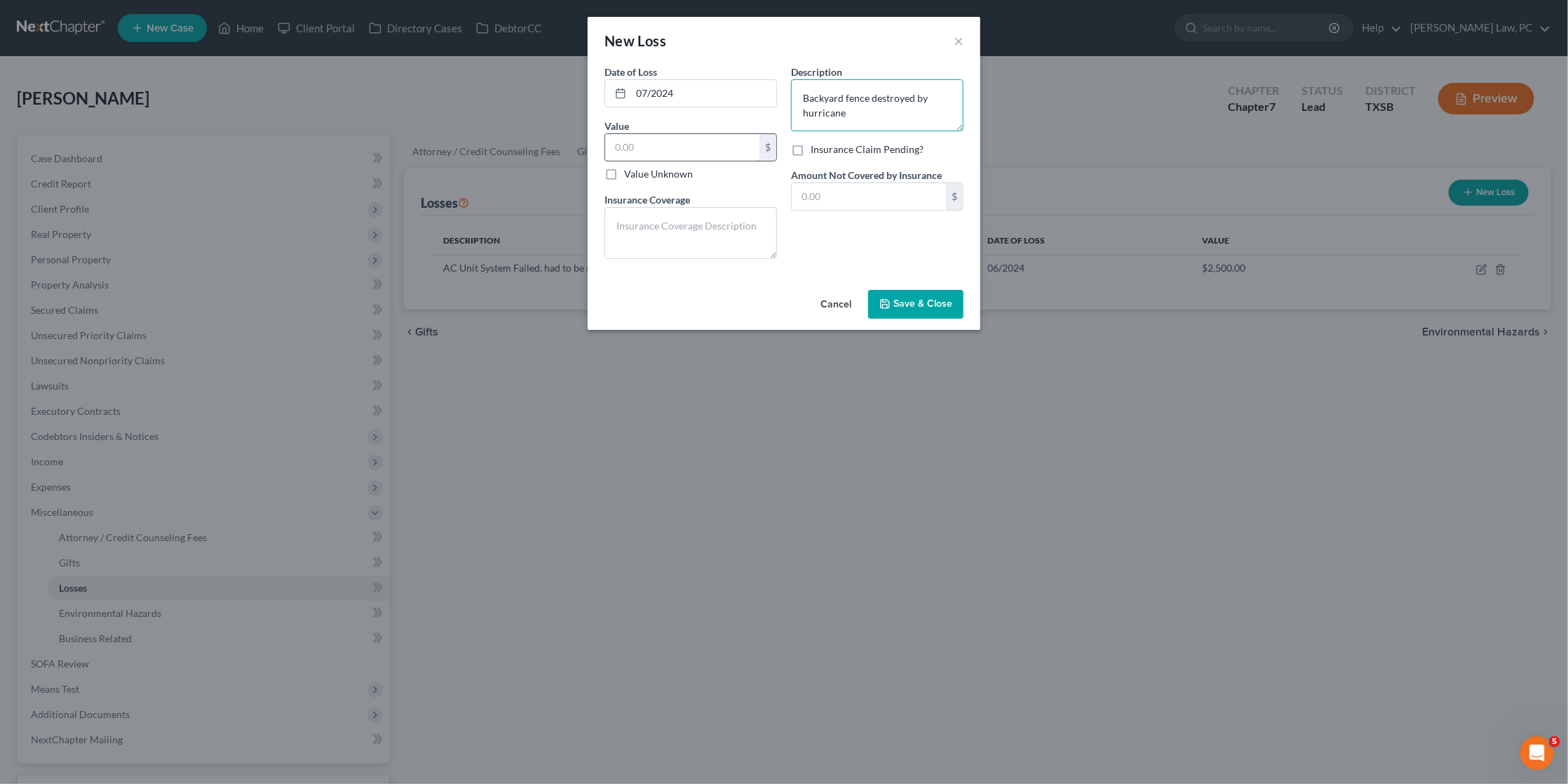
type textarea "Backyard fence destroyed by hurricane"
click at [662, 144] on input "text" at bounding box center [682, 148] width 154 height 27
type input "800"
click at [829, 200] on input "text" at bounding box center [869, 196] width 154 height 27
type input "800"
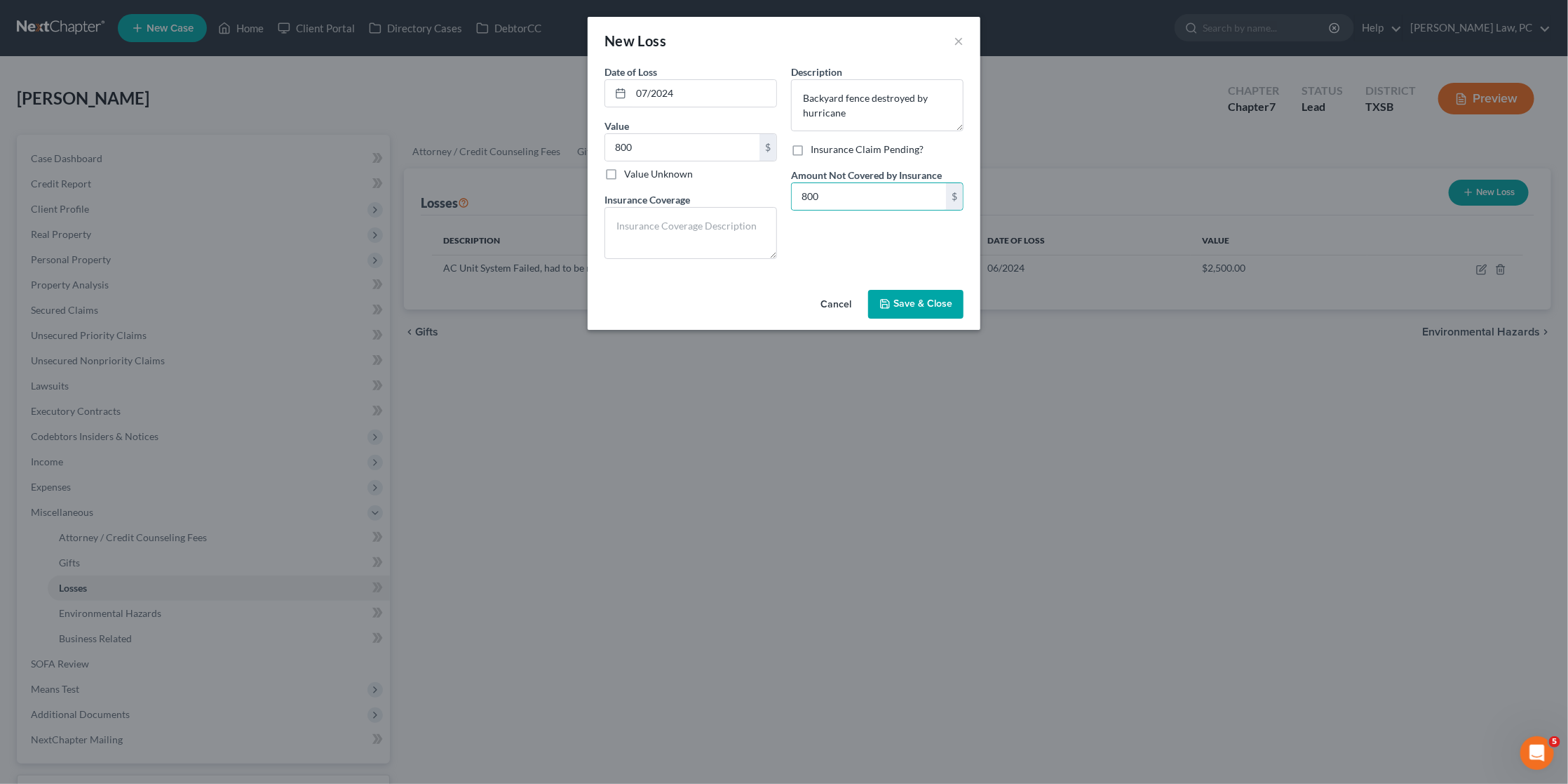
click at [912, 301] on span "Save & Close" at bounding box center [923, 304] width 59 height 12
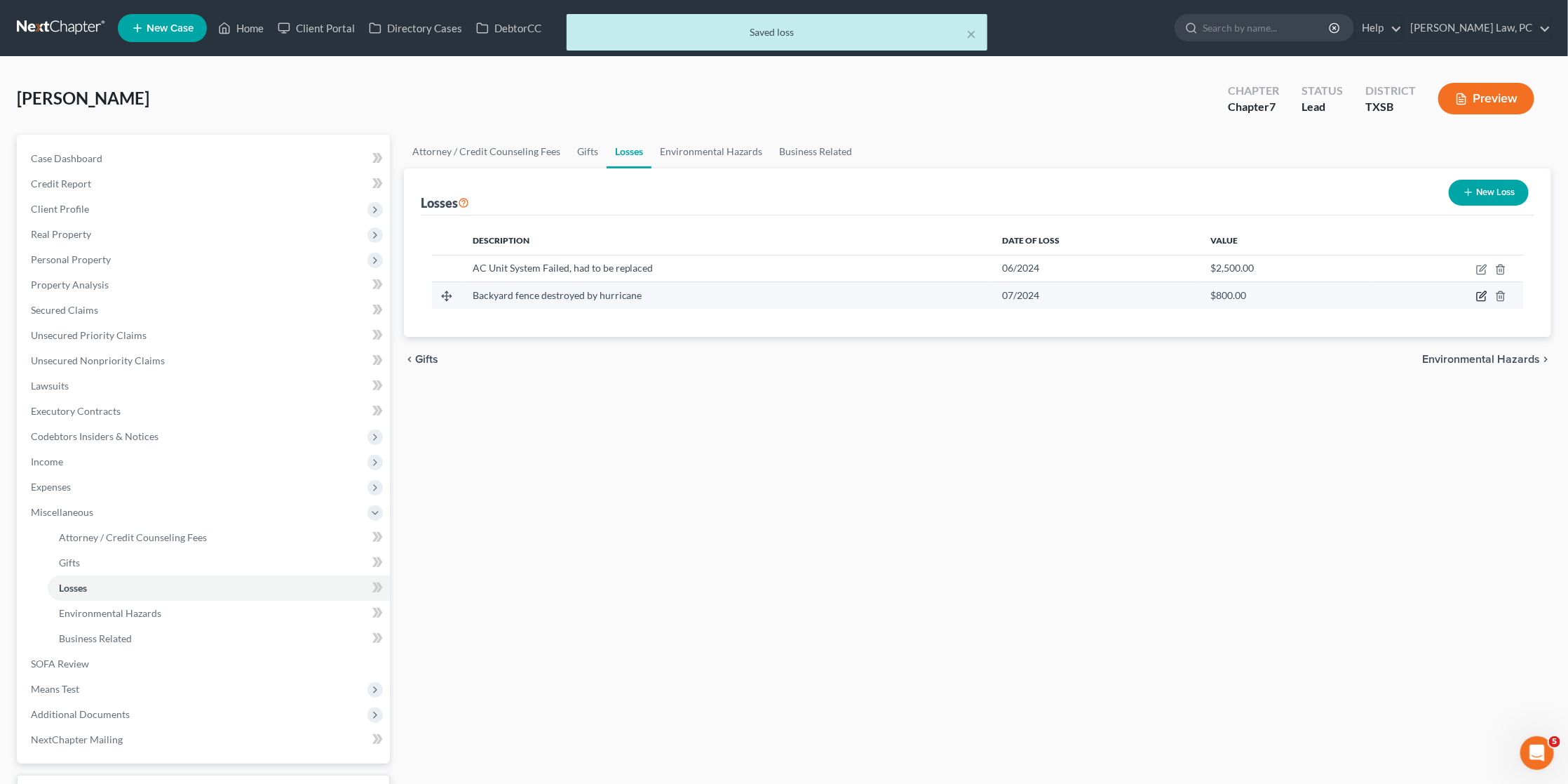
click at [1484, 294] on icon "button" at bounding box center [1483, 295] width 6 height 6
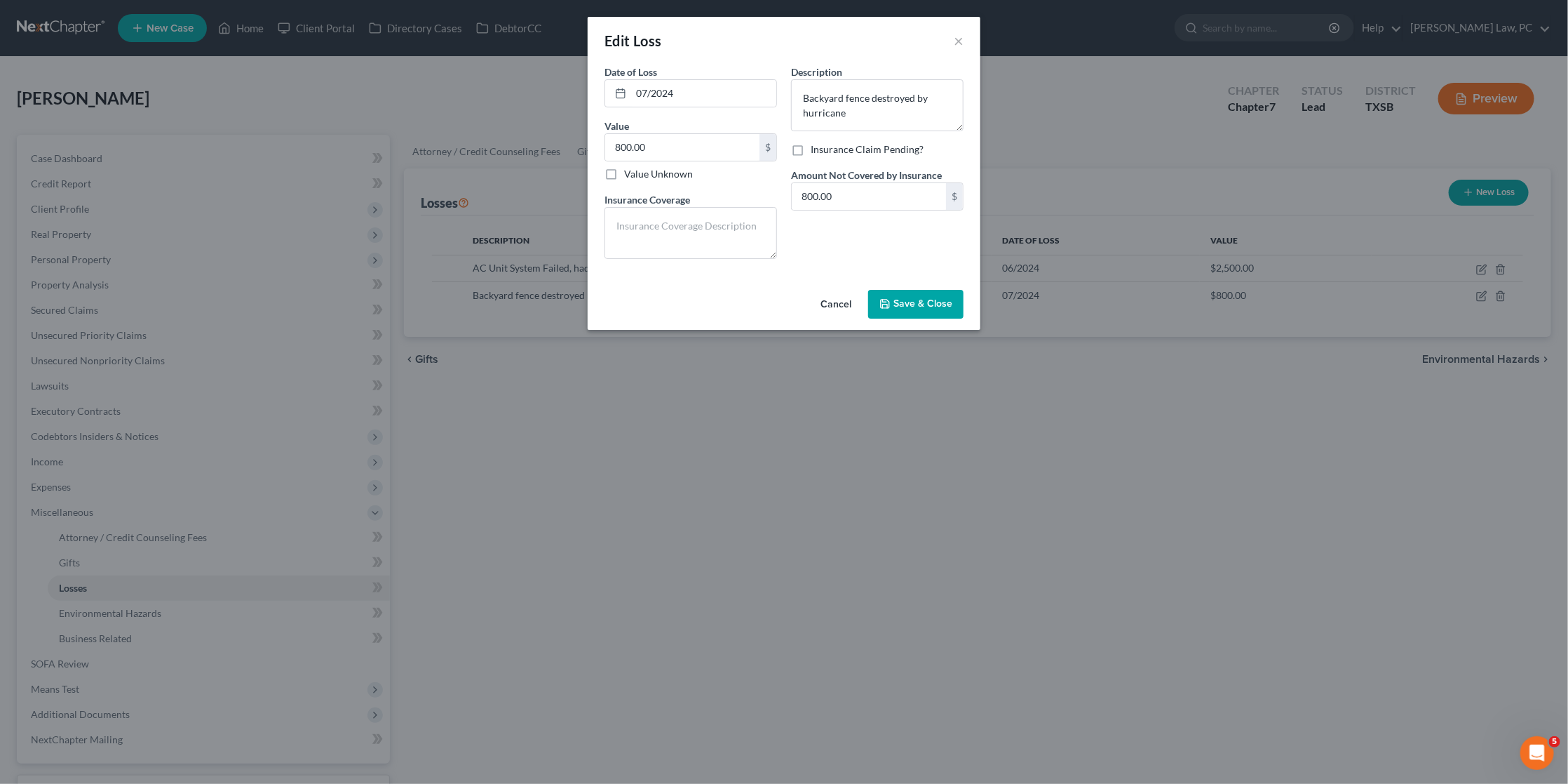
click at [910, 303] on span "Save & Close" at bounding box center [923, 304] width 59 height 12
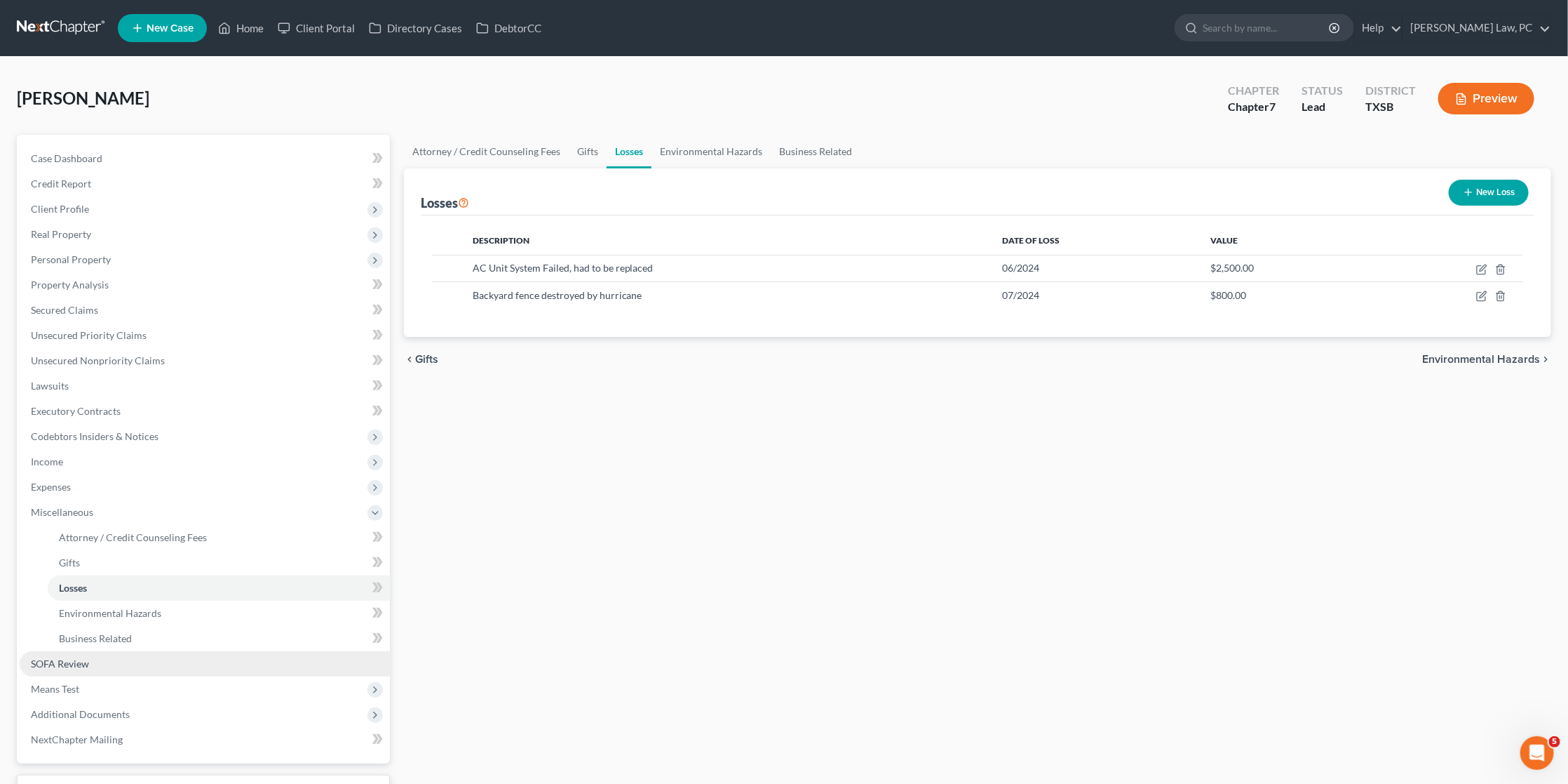
click at [85, 657] on span "SOFA Review" at bounding box center [60, 663] width 58 height 12
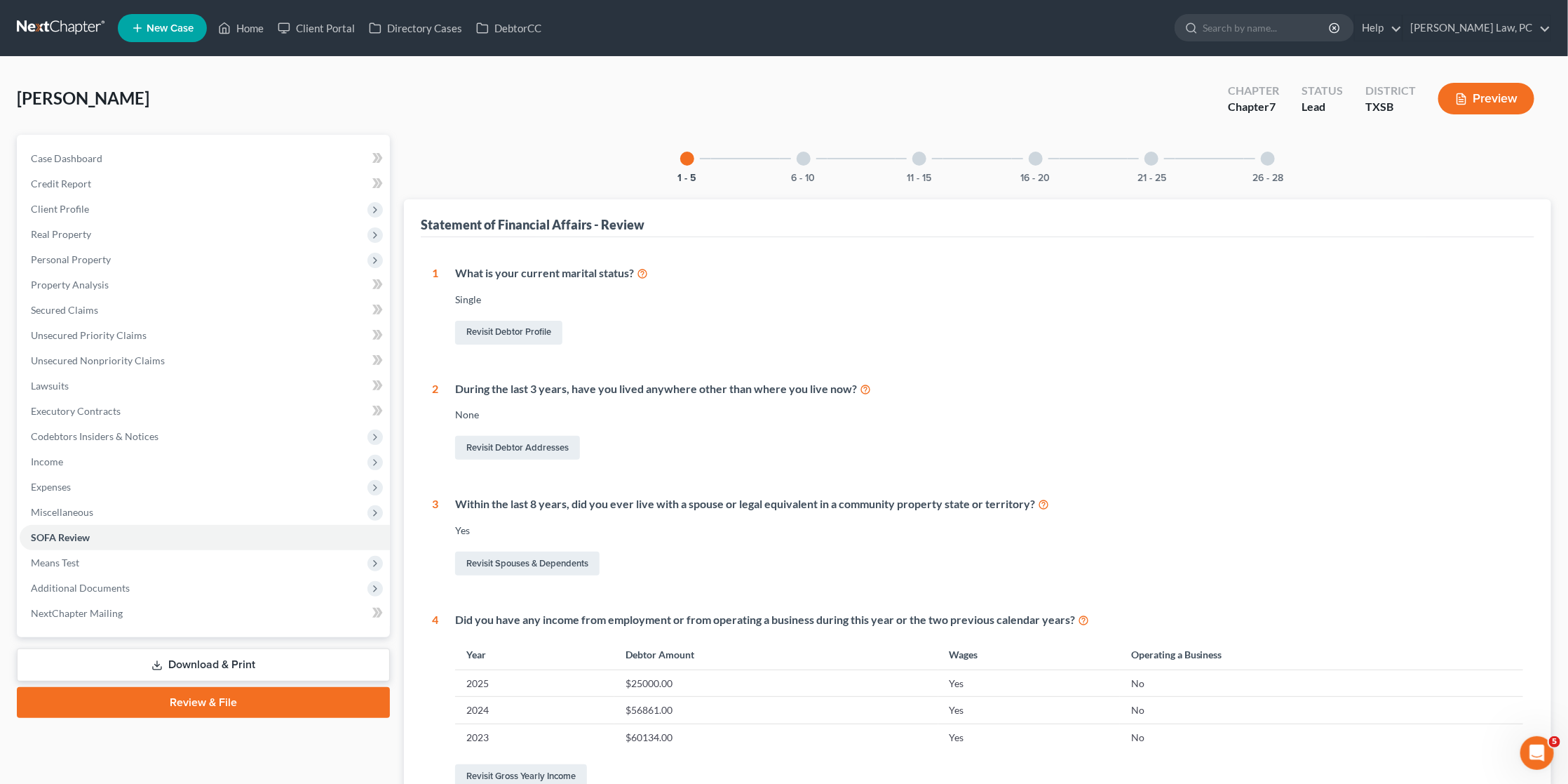
click at [1032, 162] on div at bounding box center [1035, 158] width 14 height 14
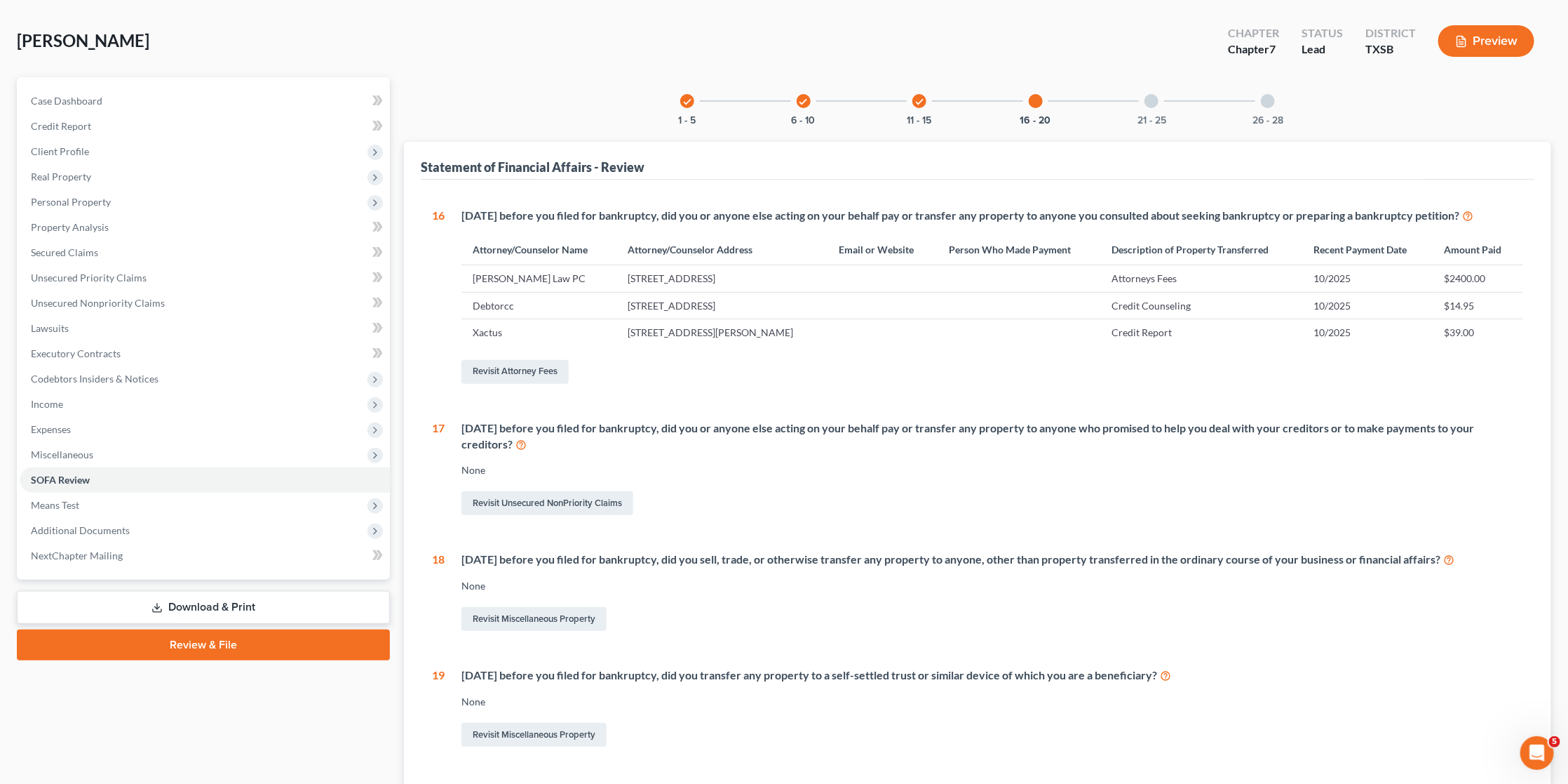
scroll to position [36, 0]
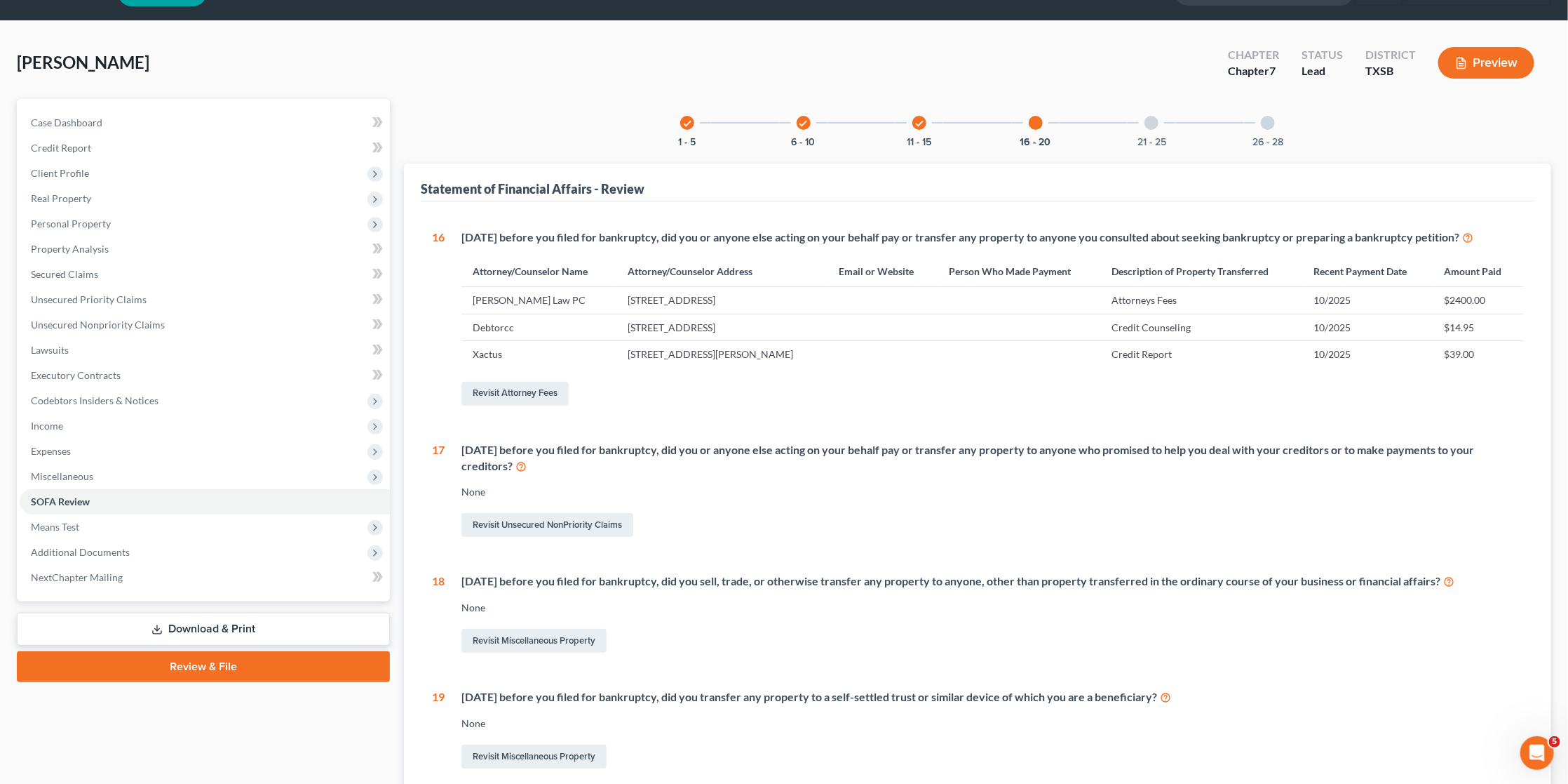
click at [1150, 124] on div at bounding box center [1151, 122] width 14 height 14
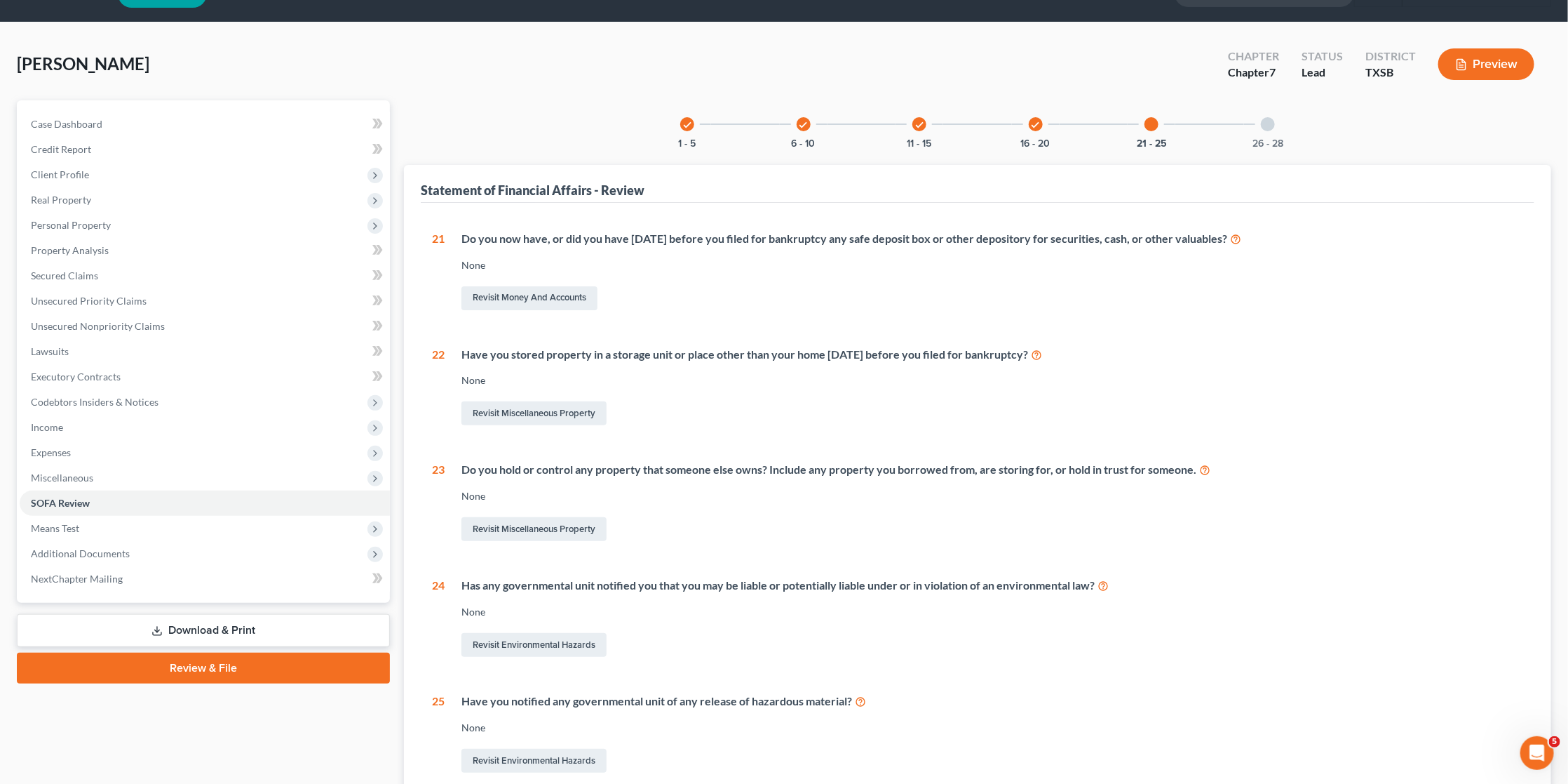
scroll to position [31, 0]
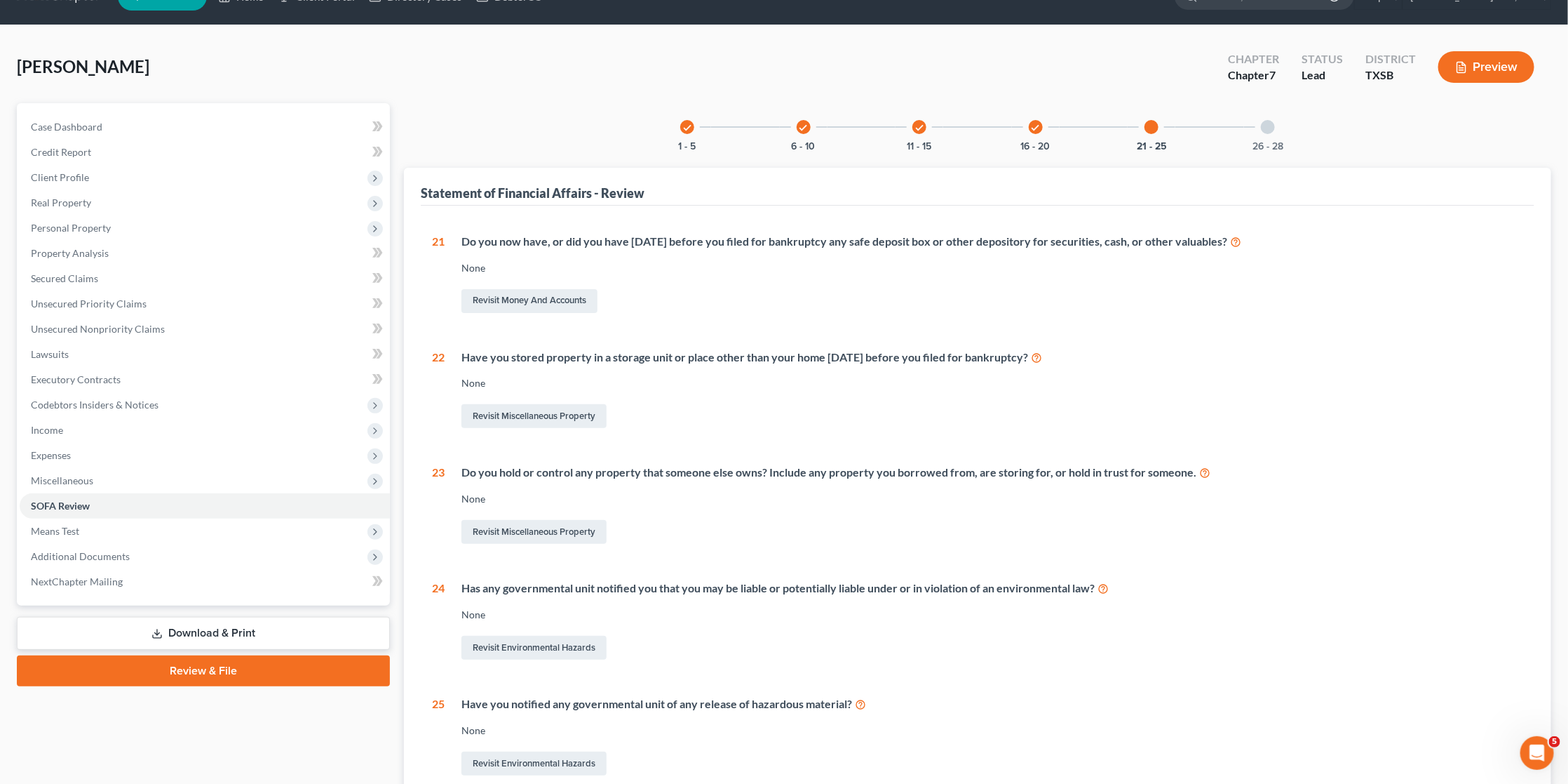
click at [1266, 121] on div at bounding box center [1268, 127] width 14 height 14
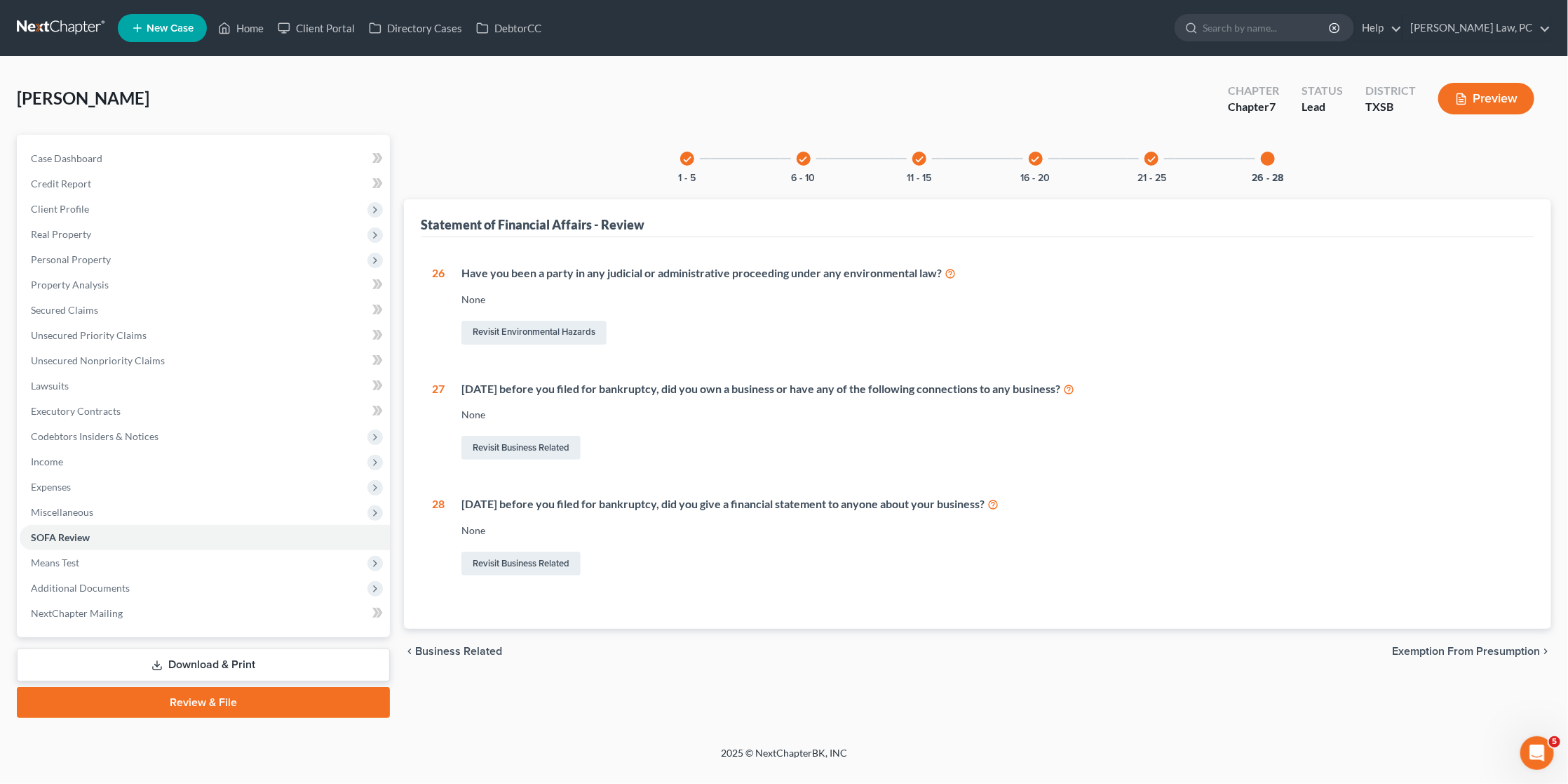
scroll to position [0, 0]
click at [438, 138] on div "check 1 - 5 check 6 - 10 check 11 - 15 check 16 - 20 check 21 - 25 26 - 28 Stat…" at bounding box center [978, 382] width 1148 height 495
click at [83, 430] on span "Codebtors Insiders & Notices" at bounding box center [94, 436] width 127 height 12
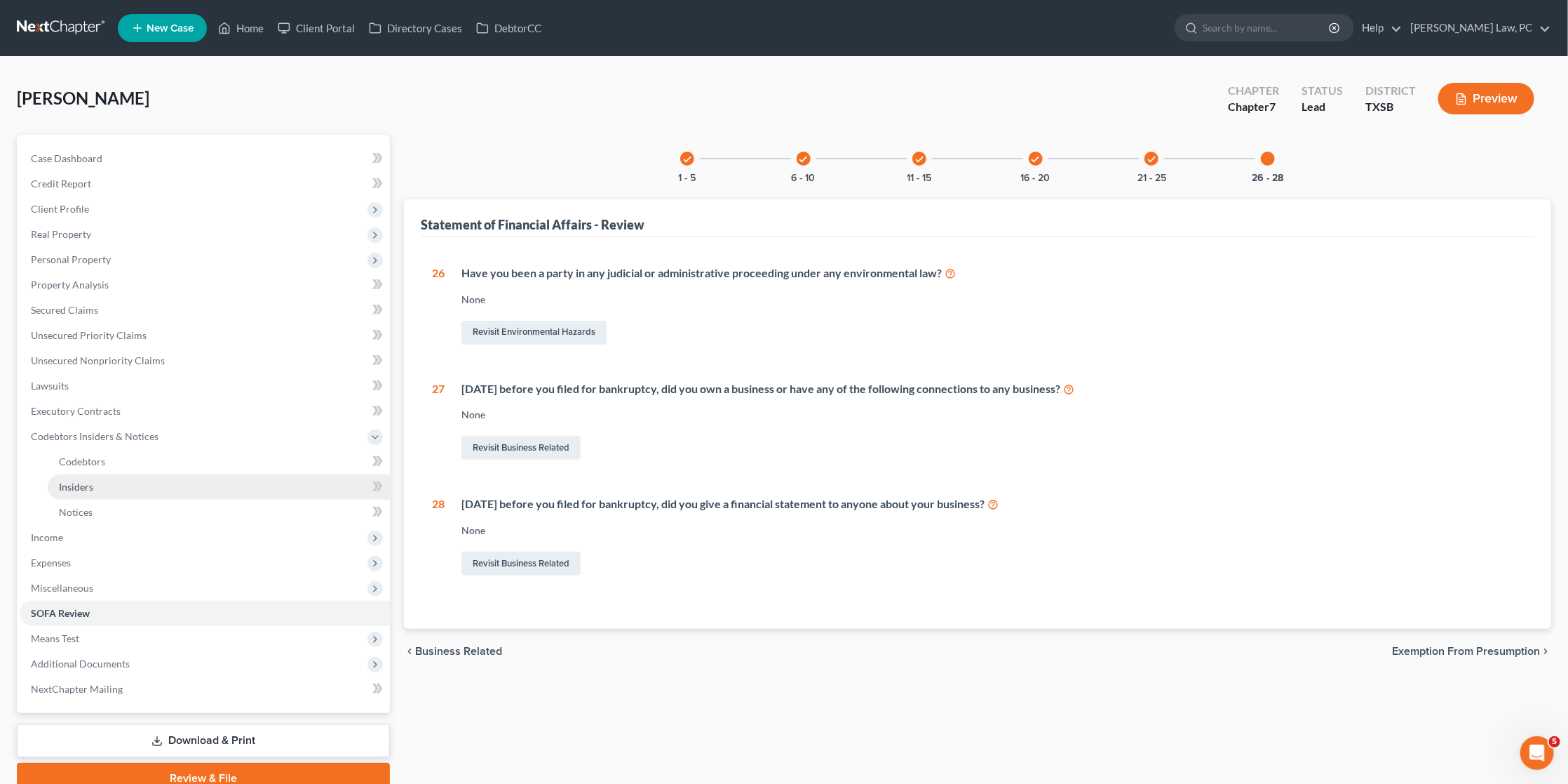
click at [94, 474] on link "Insiders" at bounding box center [219, 487] width 342 height 25
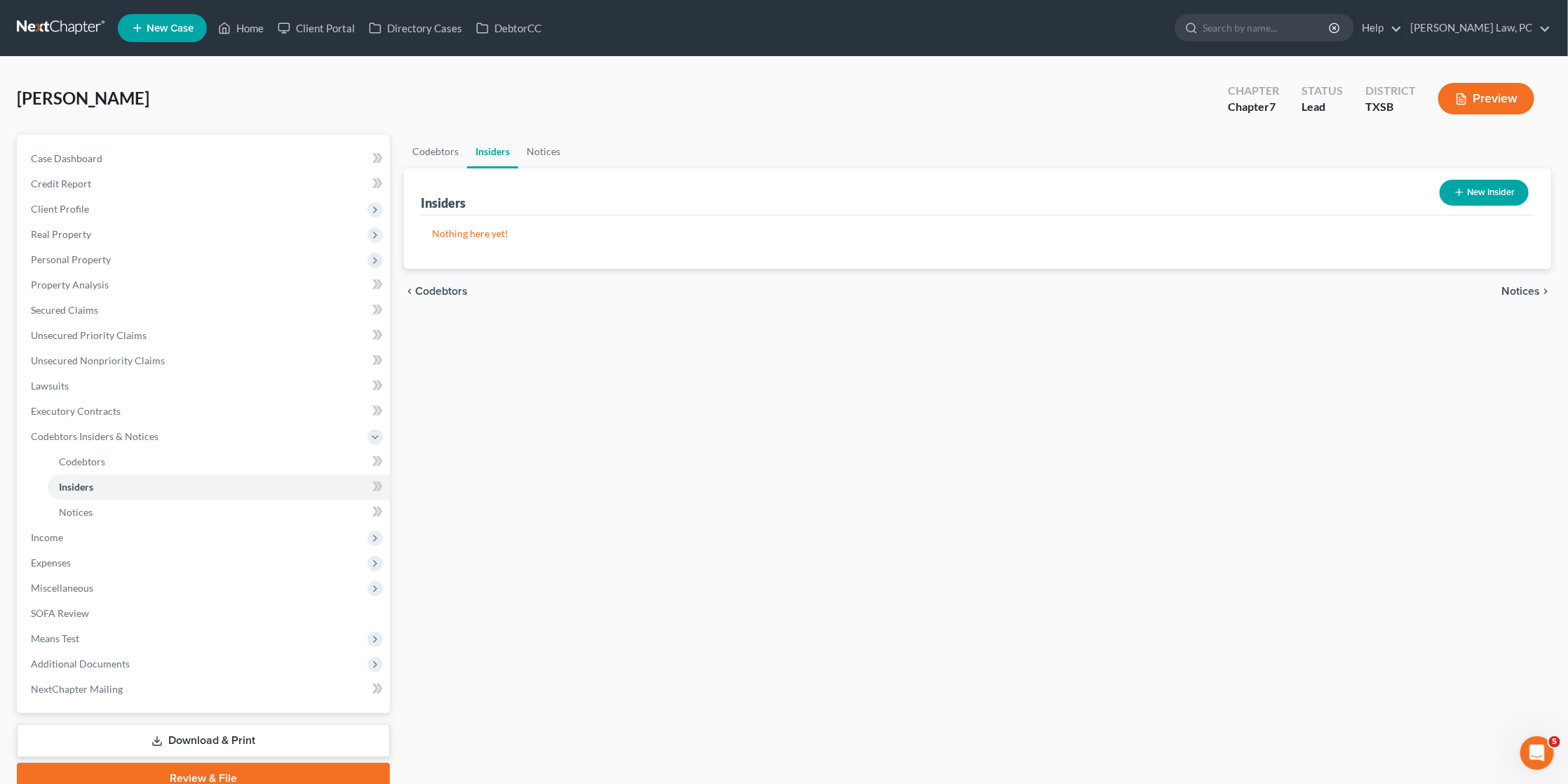
click at [1474, 191] on button "New Insider" at bounding box center [1484, 193] width 89 height 26
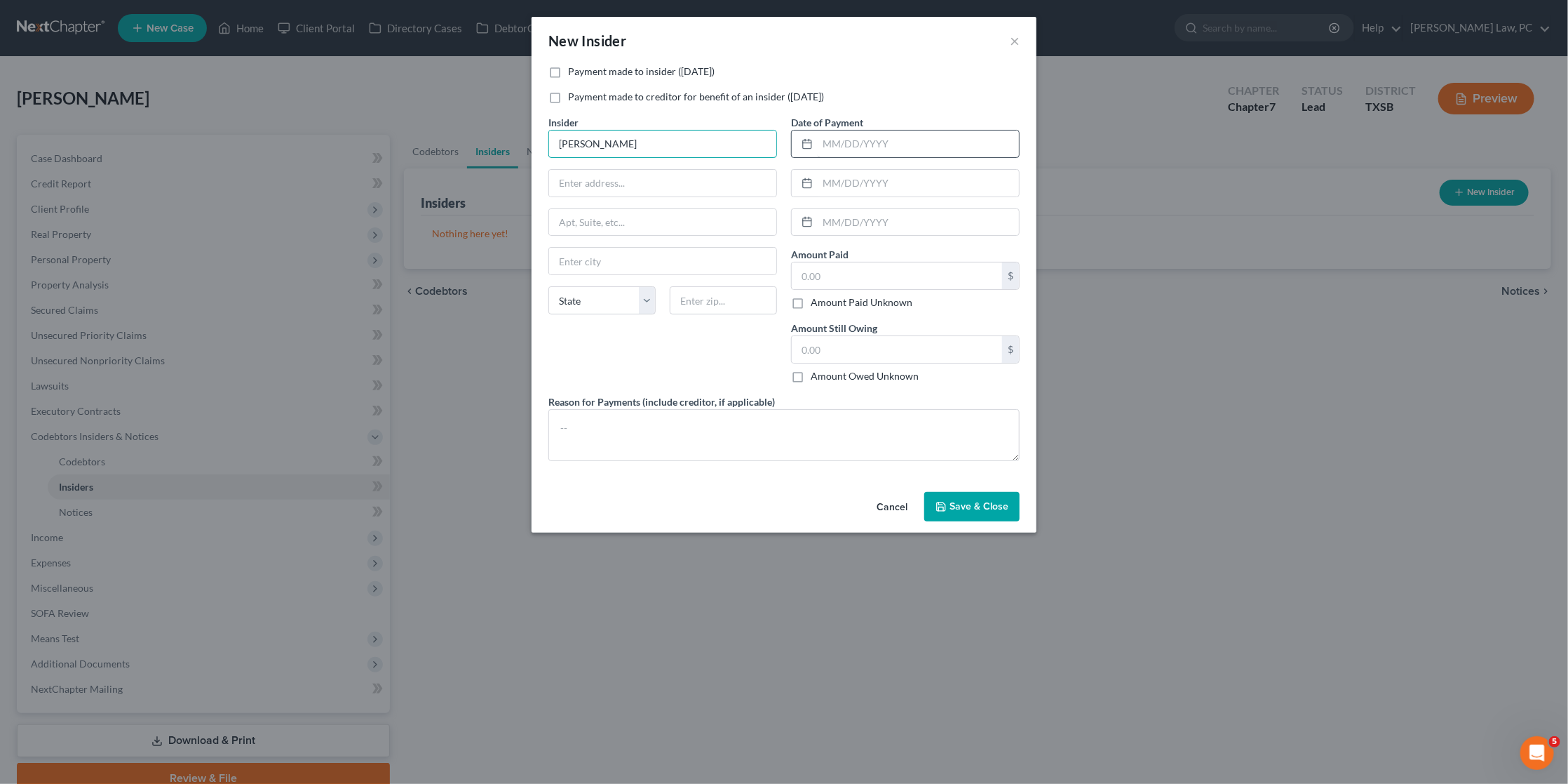
type input "Janet Davis"
click at [909, 142] on input "text" at bounding box center [918, 144] width 202 height 27
type input "04/2025"
click at [892, 262] on input "text" at bounding box center [897, 276] width 211 height 27
type input "300"
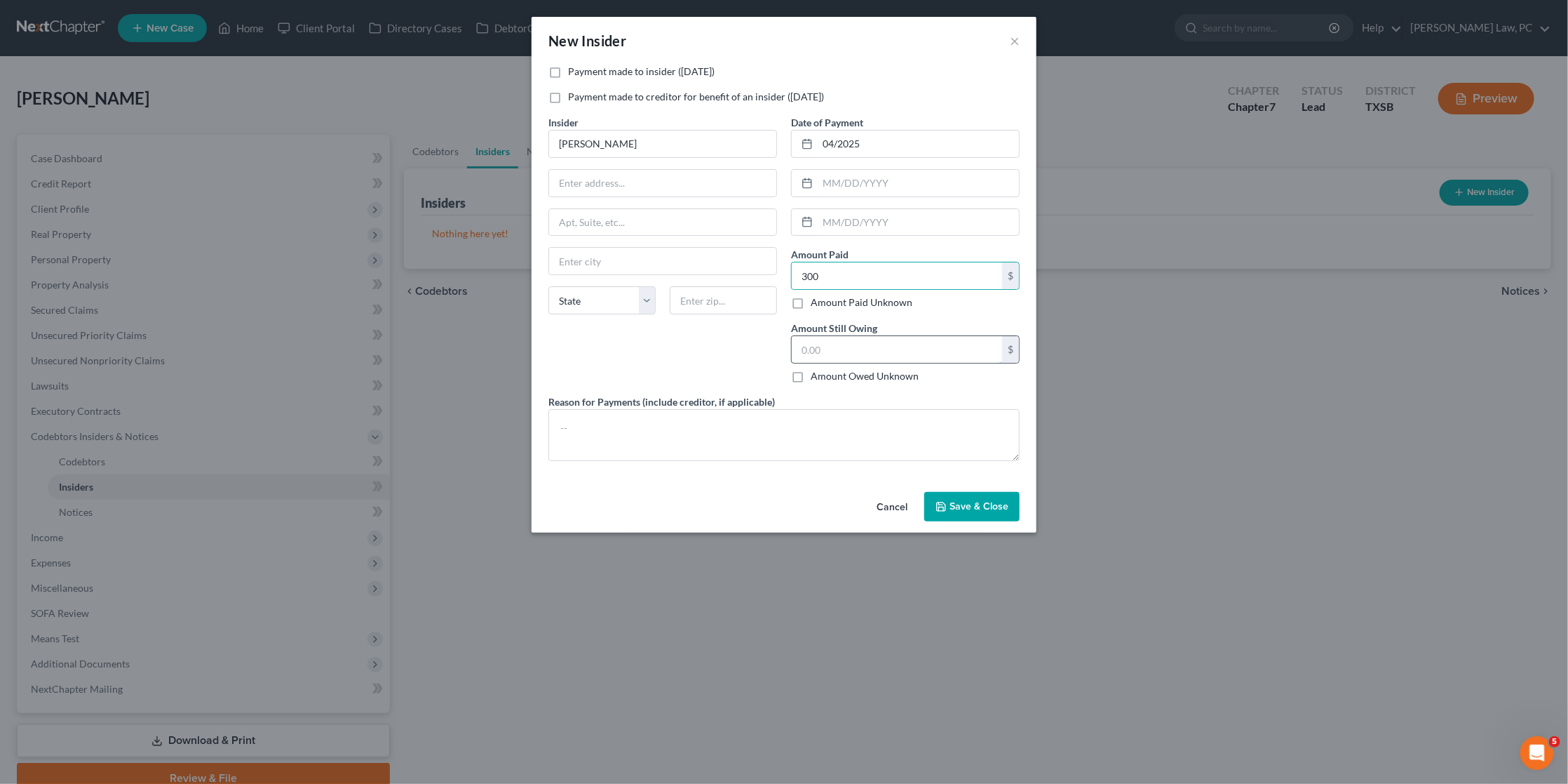
click at [880, 346] on input "text" at bounding box center [897, 349] width 211 height 27
type input "0"
click at [598, 422] on textarea at bounding box center [784, 435] width 471 height 52
type textarea "Auto repair"
click at [978, 507] on button "Save & Close" at bounding box center [972, 506] width 95 height 29
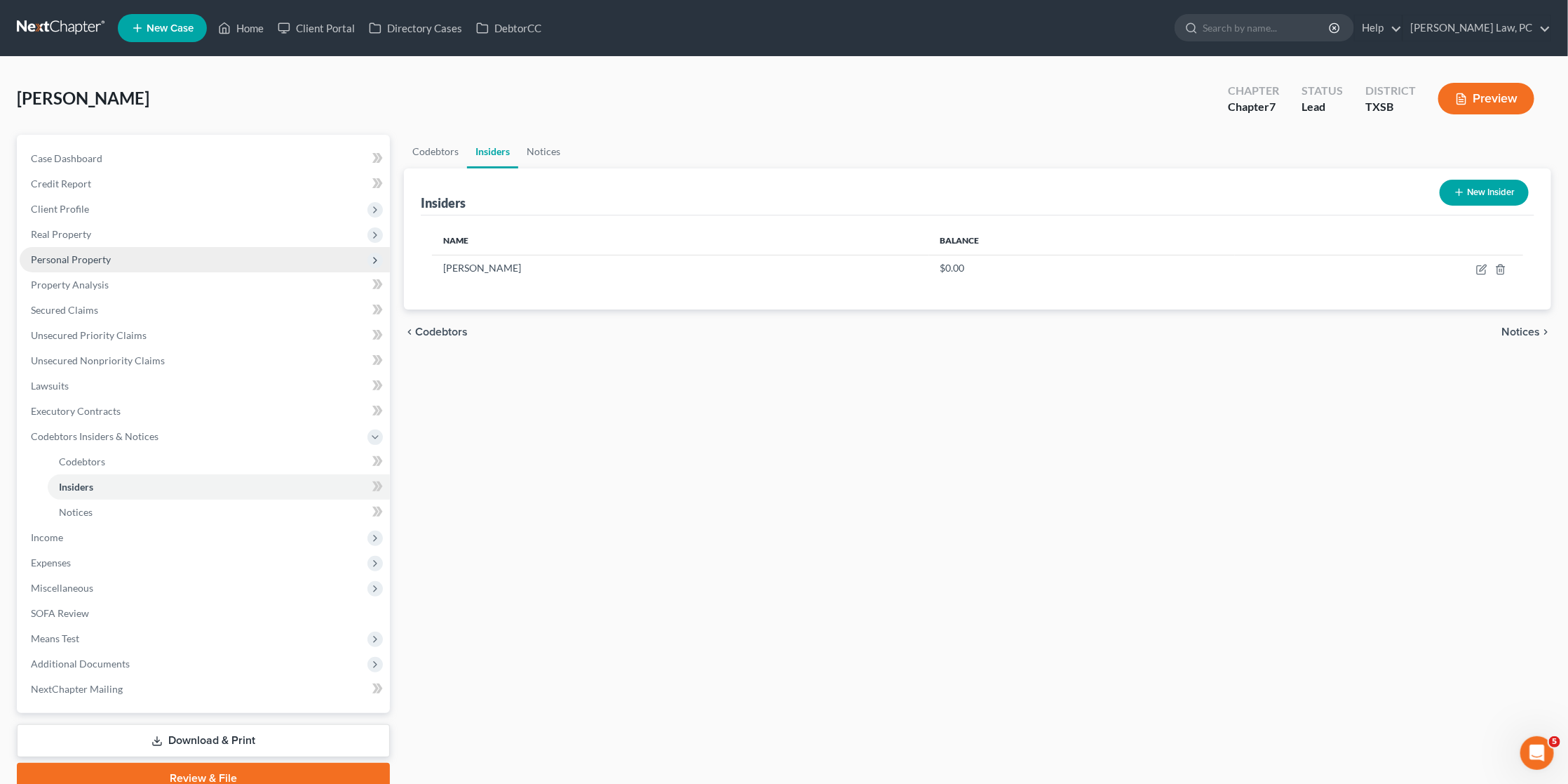
click at [89, 256] on span "Personal Property" at bounding box center [70, 259] width 80 height 12
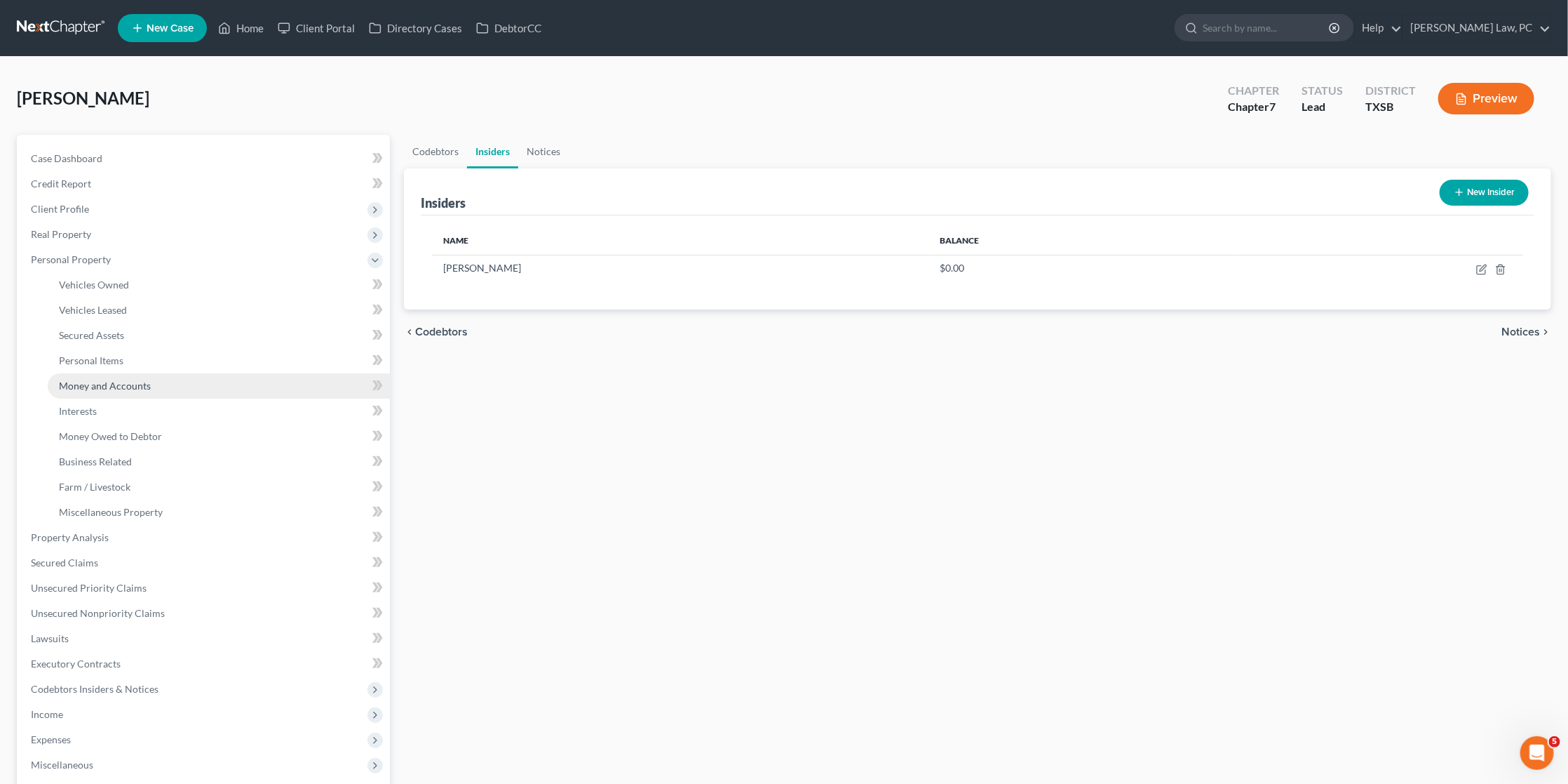
click at [97, 380] on span "Money and Accounts" at bounding box center [105, 386] width 92 height 12
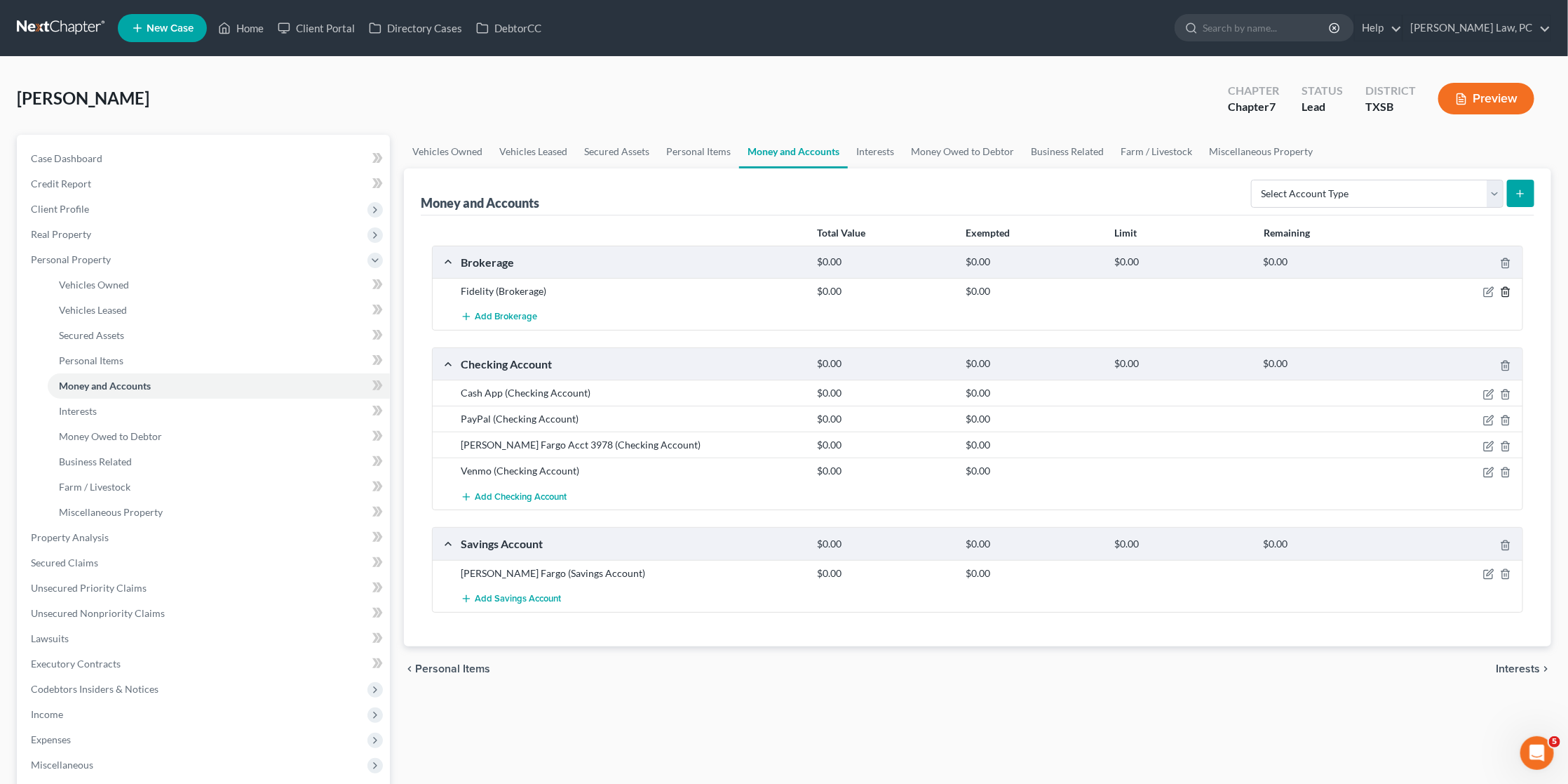
click at [1505, 292] on line "button" at bounding box center [1505, 293] width 0 height 3
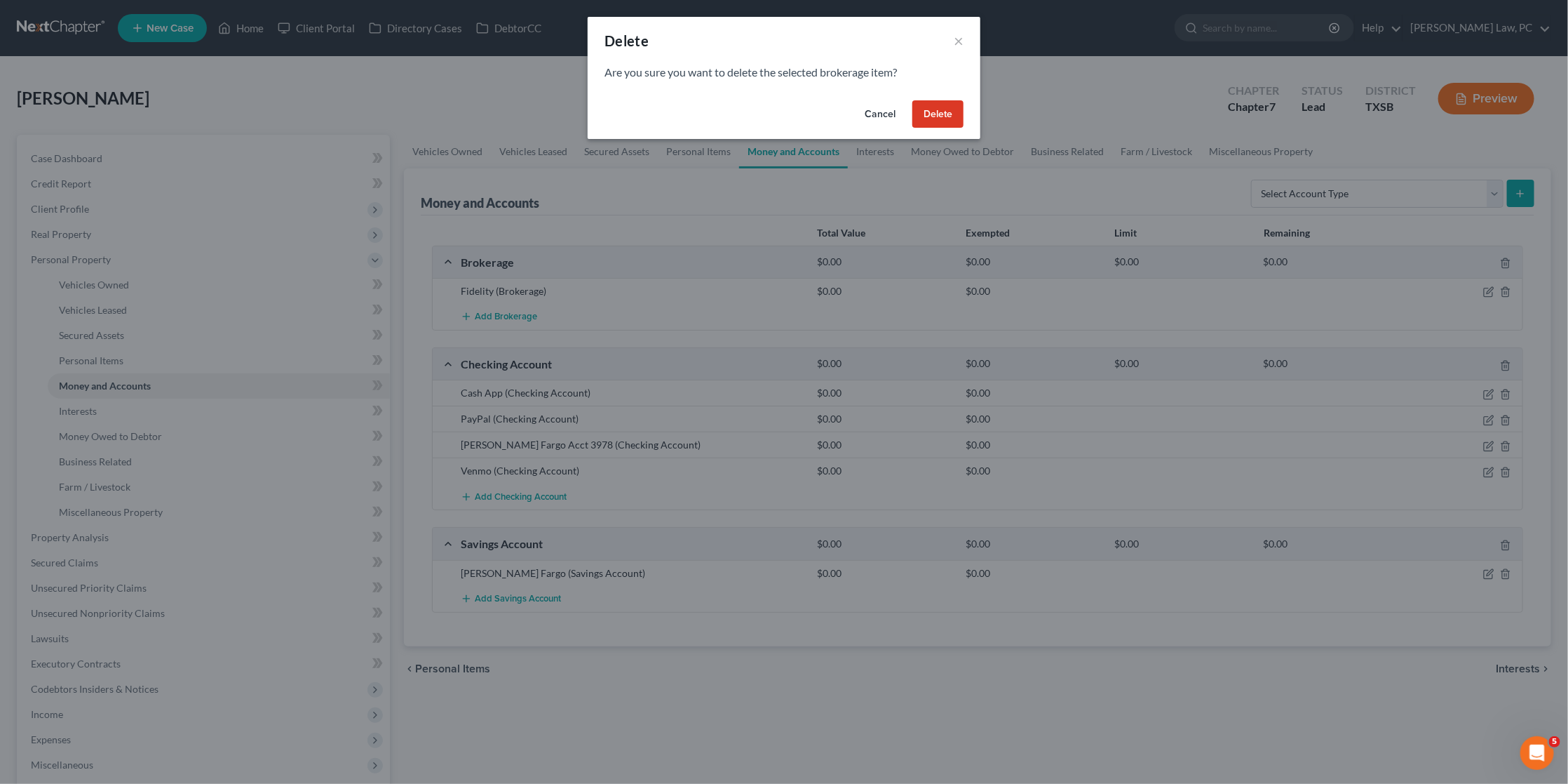
click at [943, 106] on button "Delete" at bounding box center [938, 114] width 51 height 28
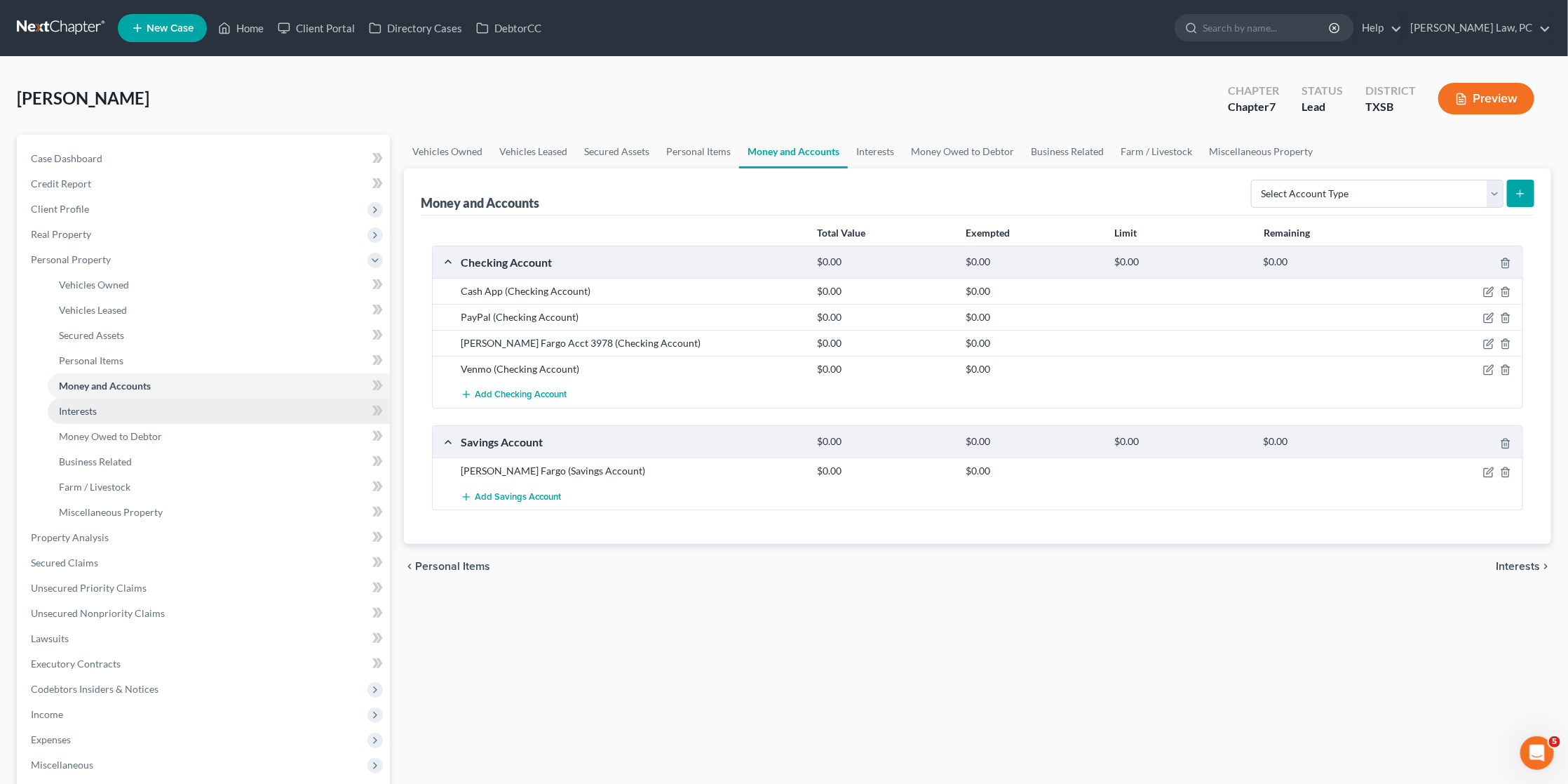
click at [90, 405] on span "Interests" at bounding box center [78, 411] width 38 height 12
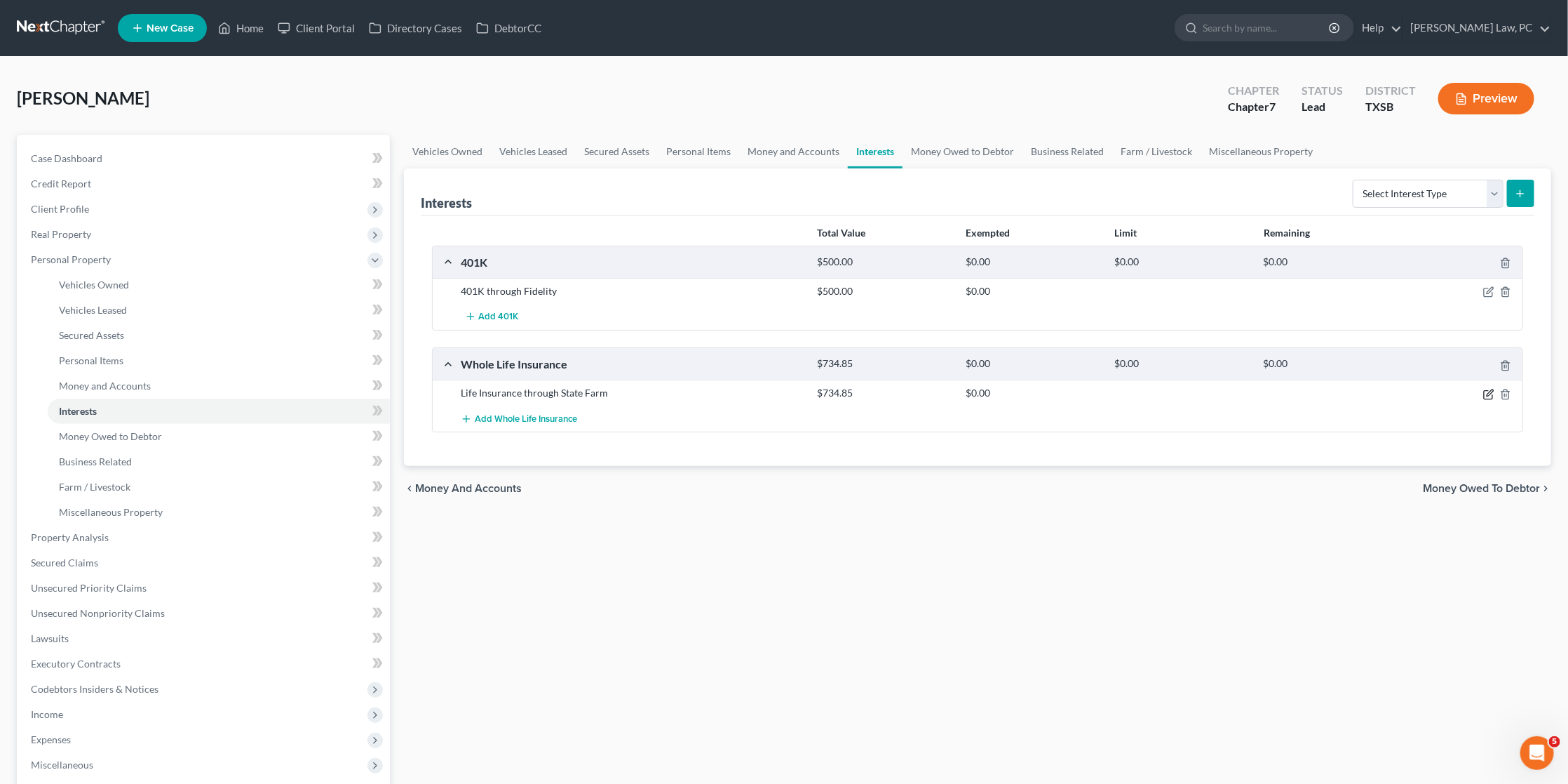
click at [1489, 391] on icon "button" at bounding box center [1490, 393] width 6 height 6
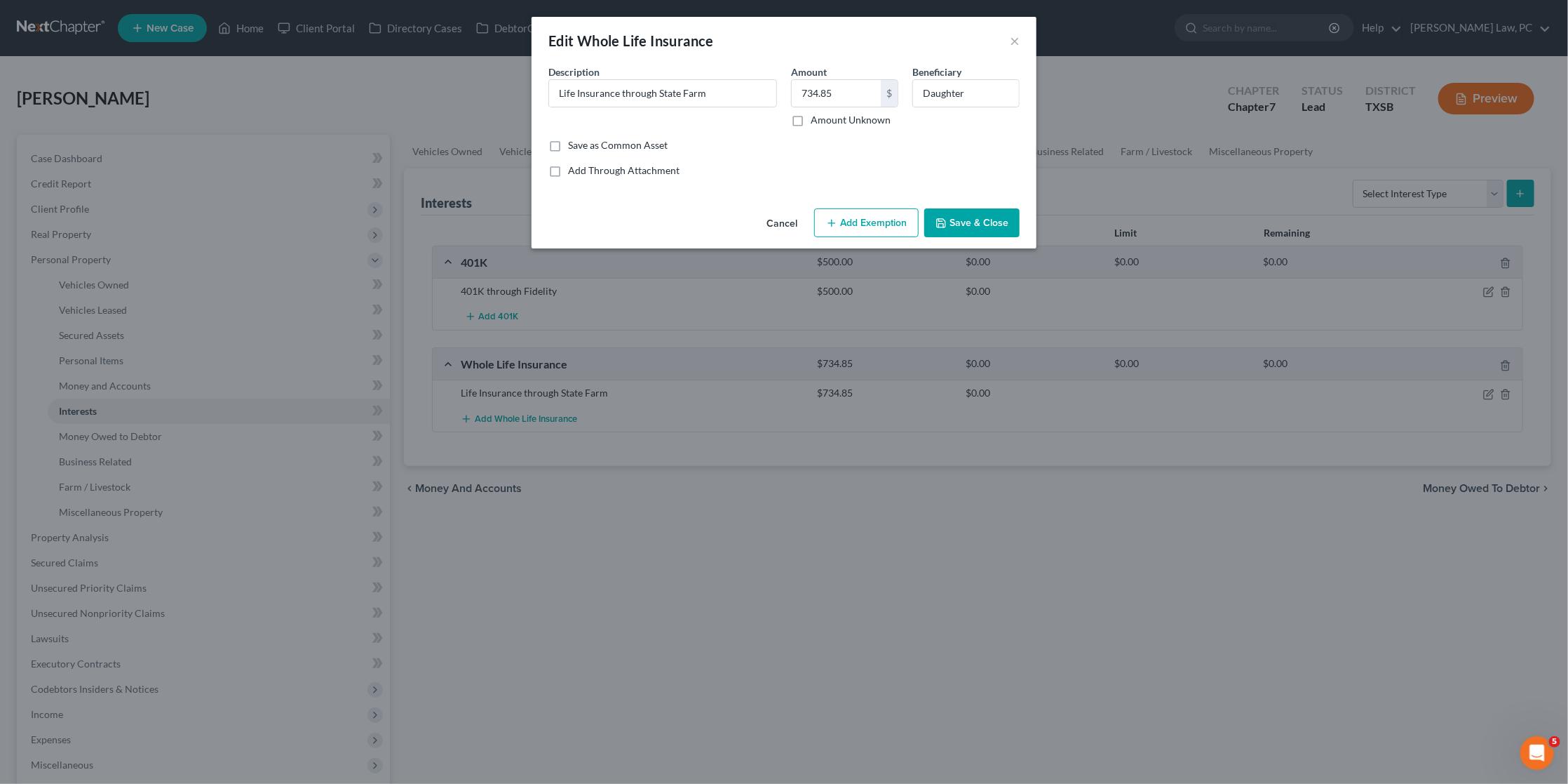
click at [868, 217] on button "Add Exemption" at bounding box center [867, 223] width 105 height 29
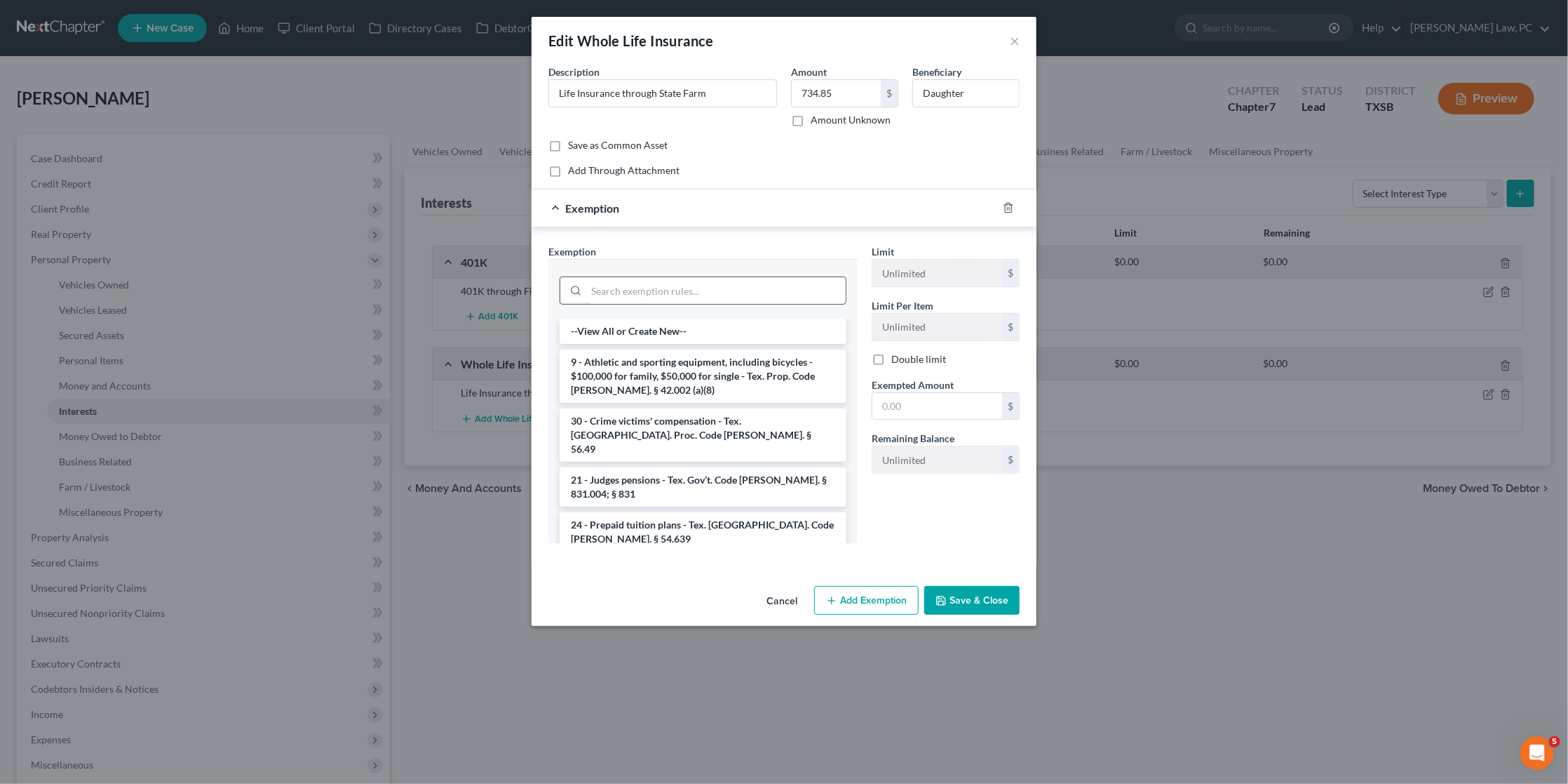
click at [692, 286] on input "search" at bounding box center [716, 291] width 259 height 27
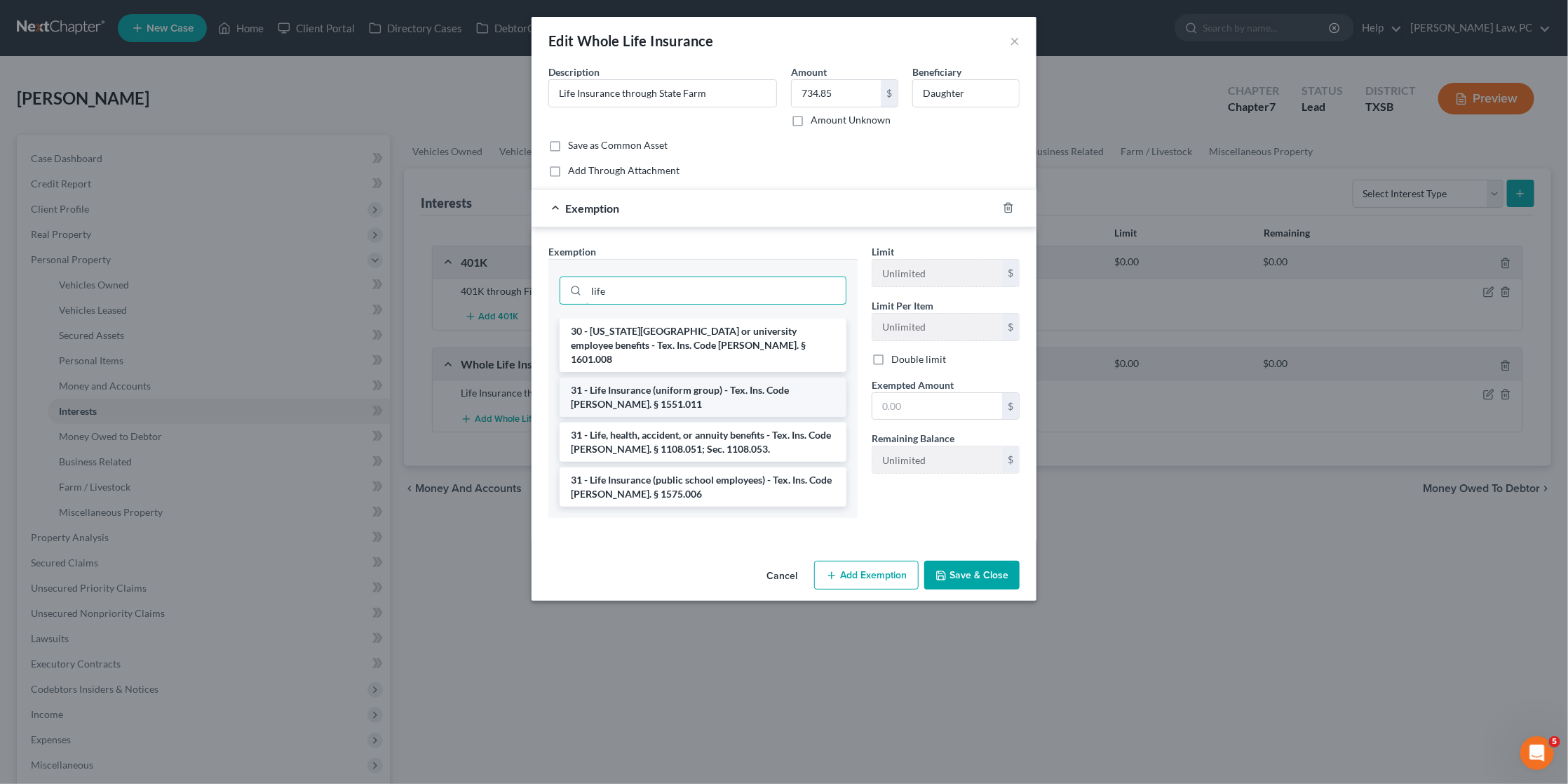
type input "life"
click at [688, 381] on li "31 - Life Insurance (uniform group) - Tex. Ins. Code Ann. § 1551.011" at bounding box center [703, 397] width 287 height 39
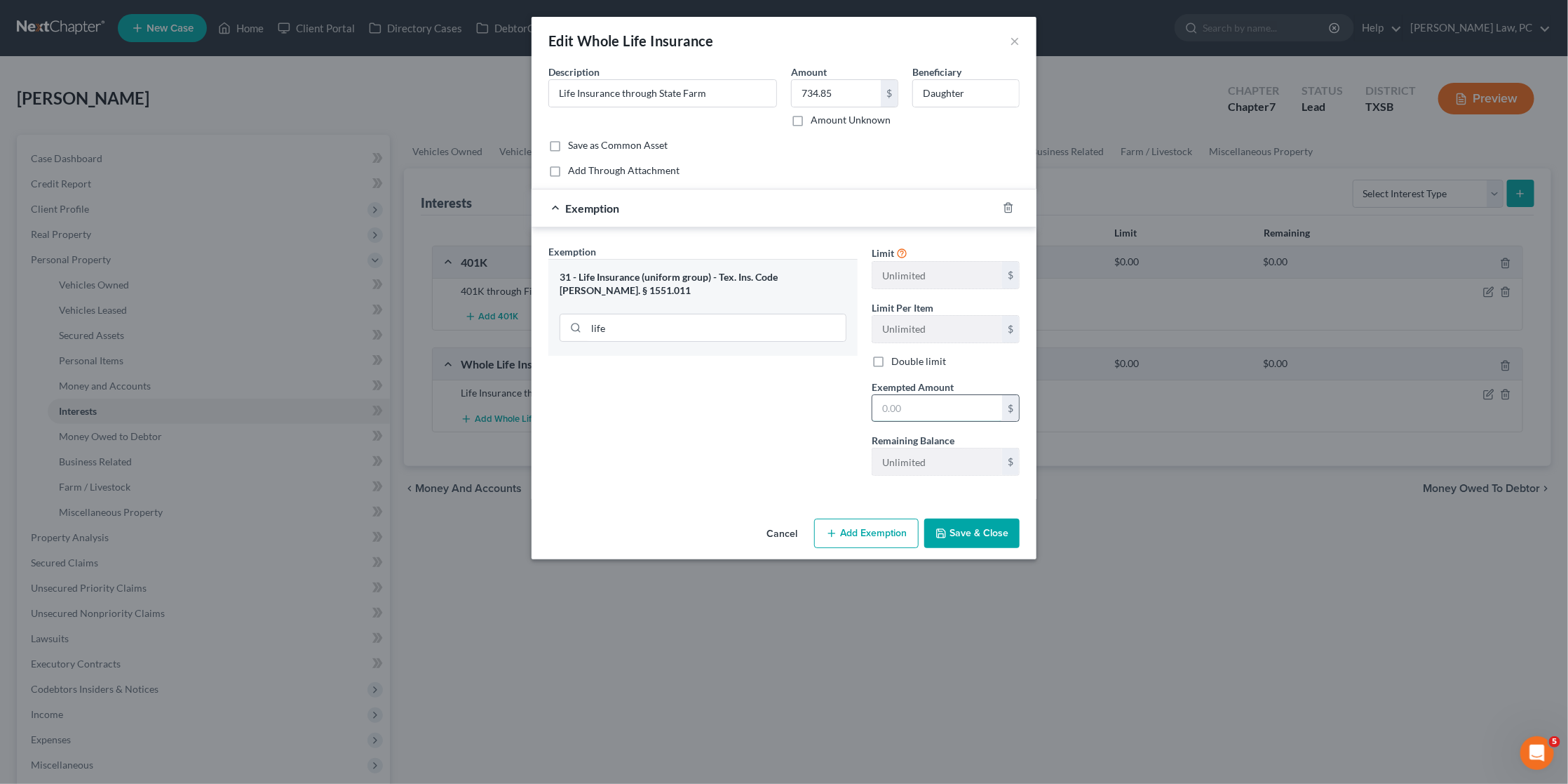
click at [924, 401] on input "text" at bounding box center [937, 408] width 130 height 27
drag, startPoint x: 847, startPoint y: 97, endPoint x: 751, endPoint y: 97, distance: 96.0
click at [751, 97] on div "Description * Life Insurance through State Farm Amount 734.85 $ Amount Unknown …" at bounding box center [784, 101] width 485 height 73
click at [919, 396] on input "text" at bounding box center [937, 408] width 130 height 27
paste input "734.85"
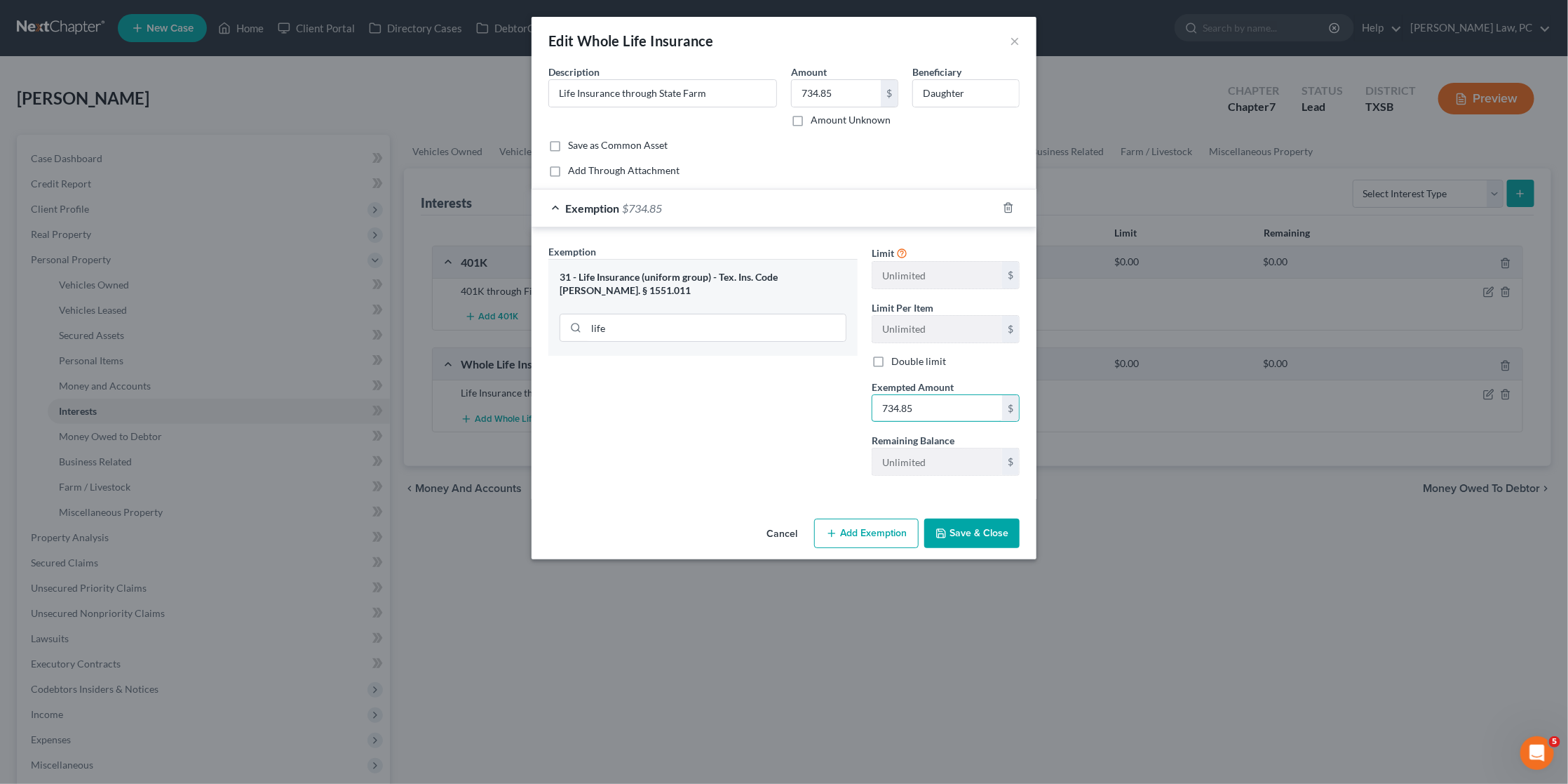
type input "734.85"
click at [974, 528] on button "Save & Close" at bounding box center [972, 533] width 95 height 29
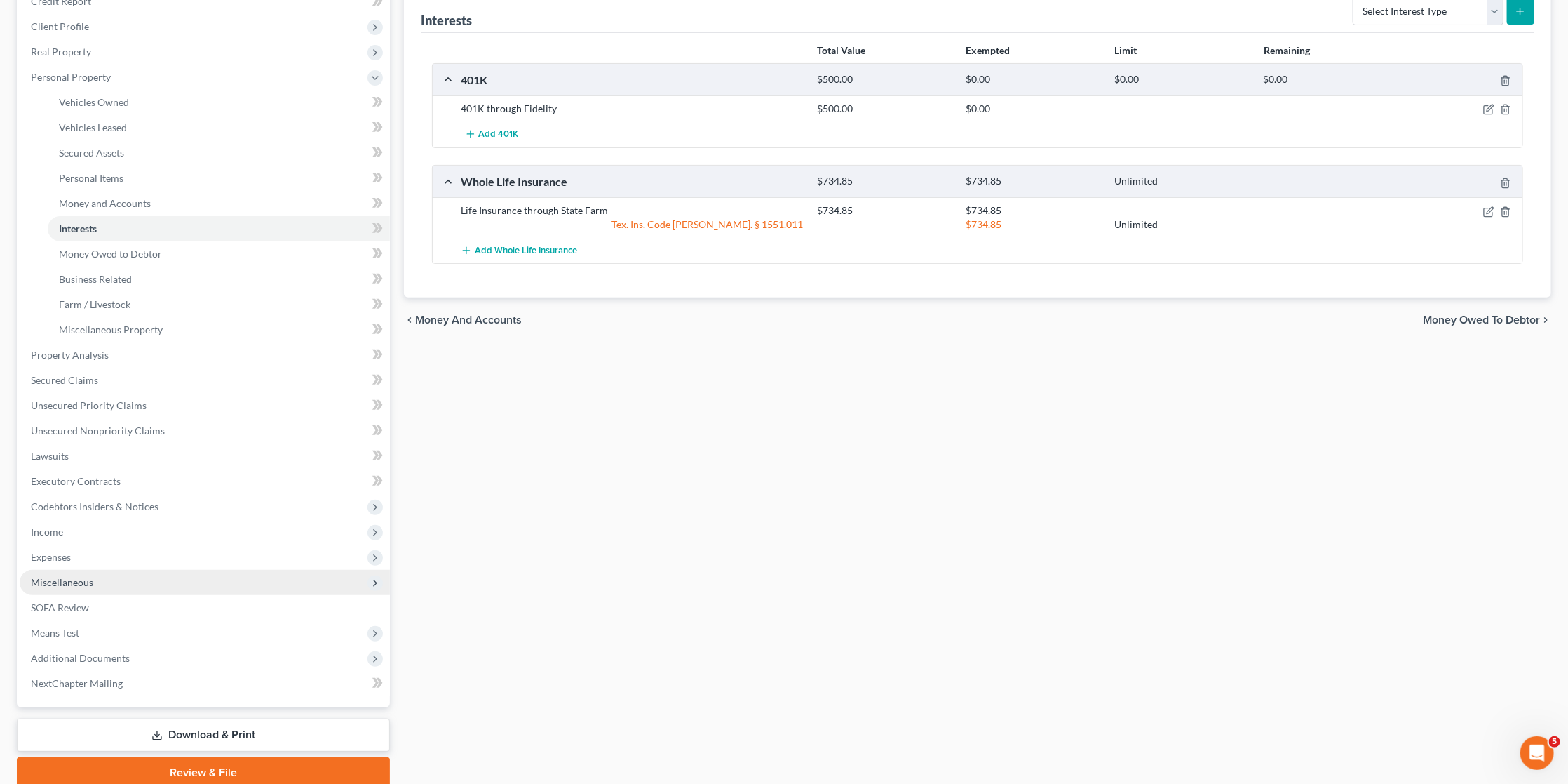
click at [71, 576] on span "Miscellaneous" at bounding box center [61, 582] width 62 height 12
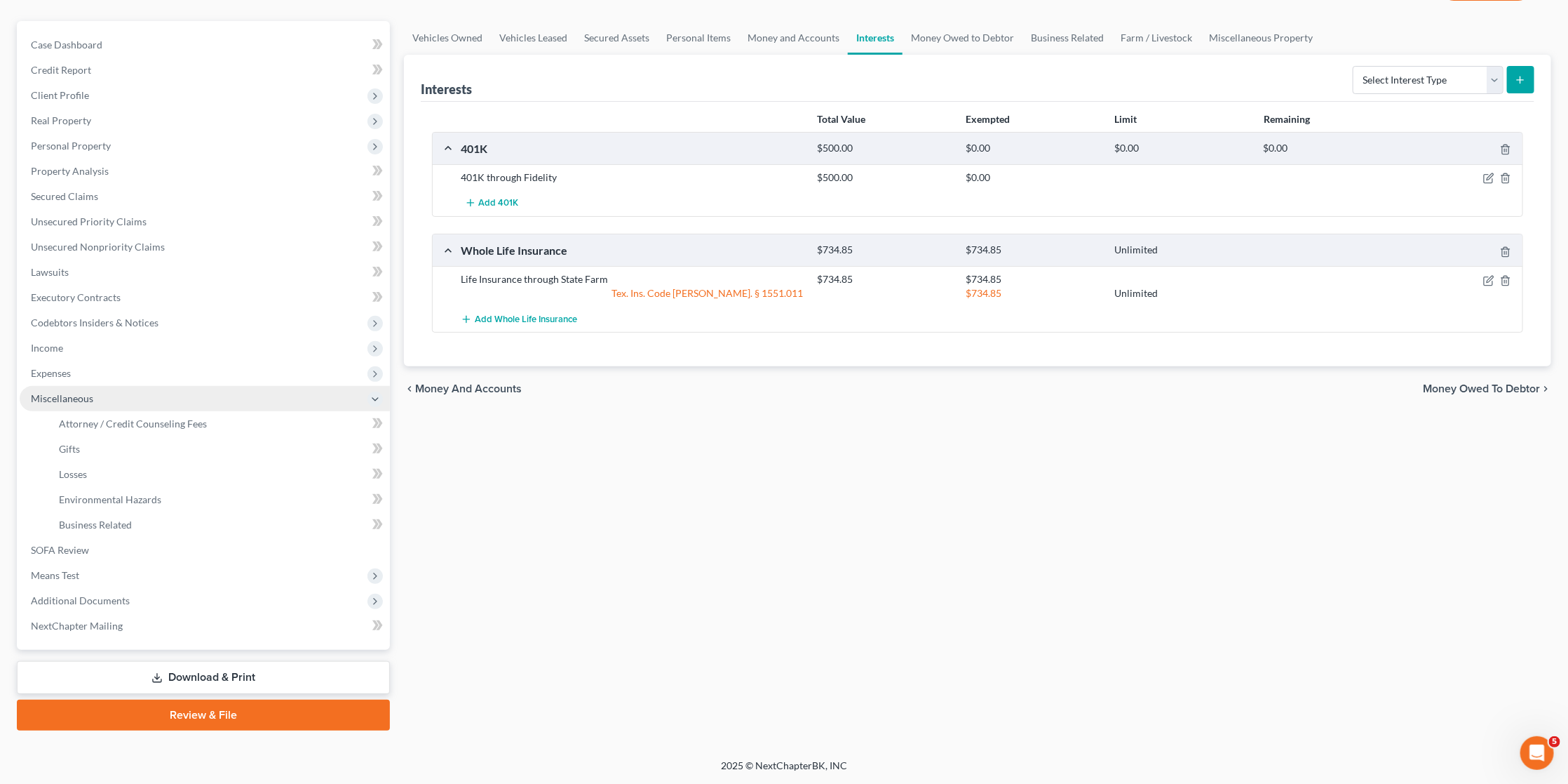
scroll to position [91, 0]
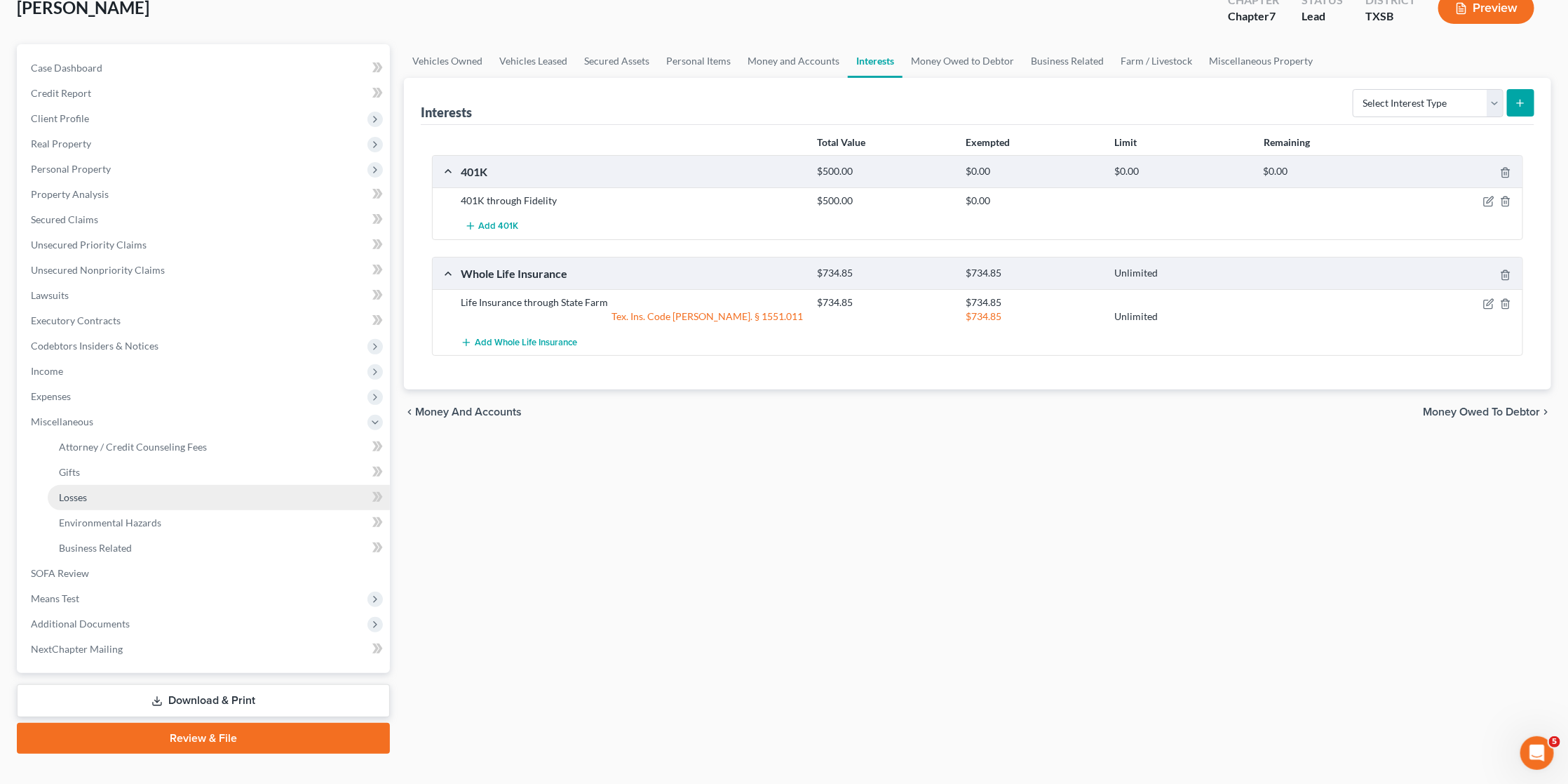
click at [67, 491] on span "Losses" at bounding box center [73, 497] width 28 height 12
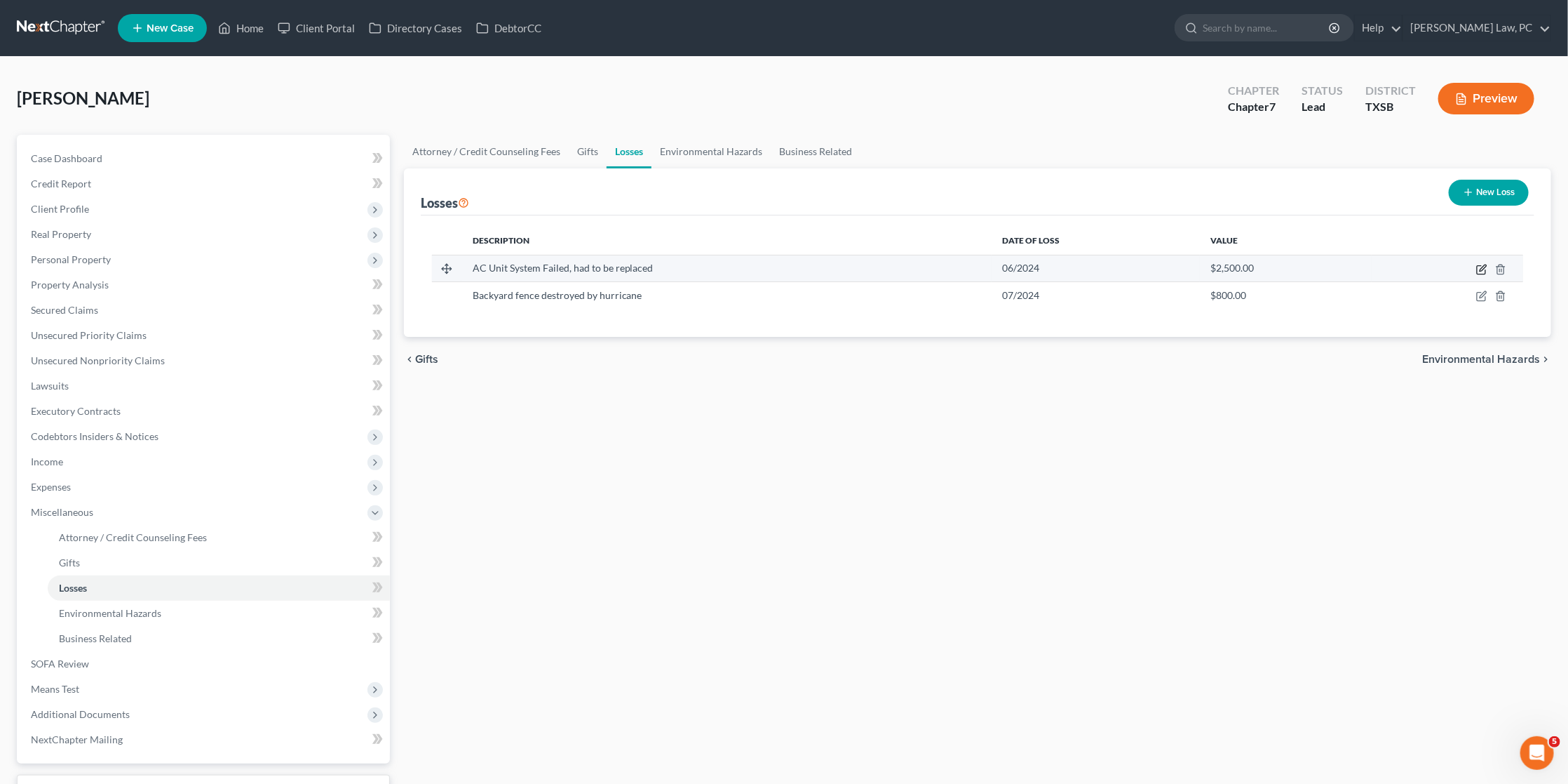
click at [1483, 270] on icon "button" at bounding box center [1482, 269] width 11 height 11
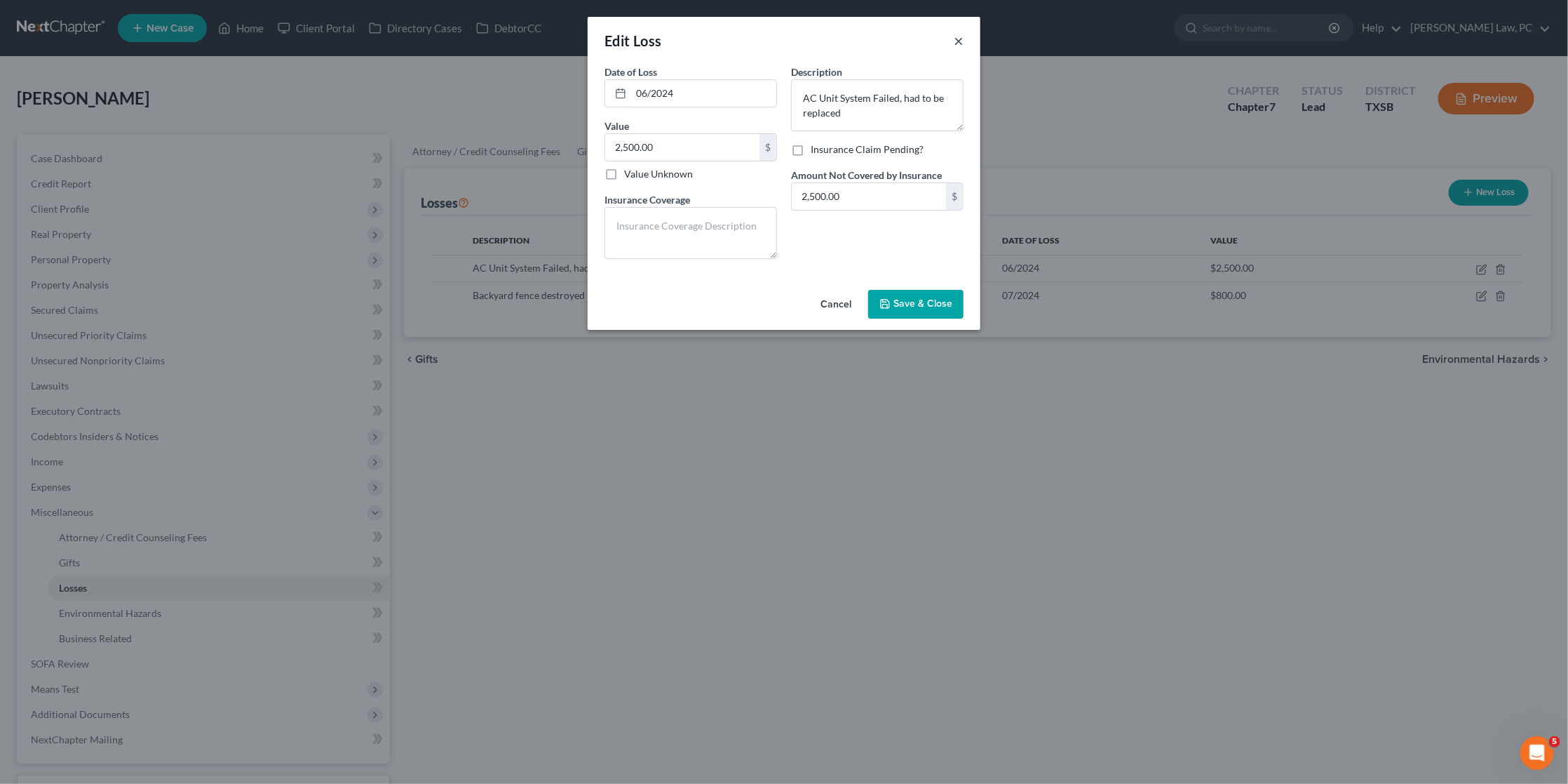
click at [962, 40] on button "×" at bounding box center [958, 40] width 10 height 16
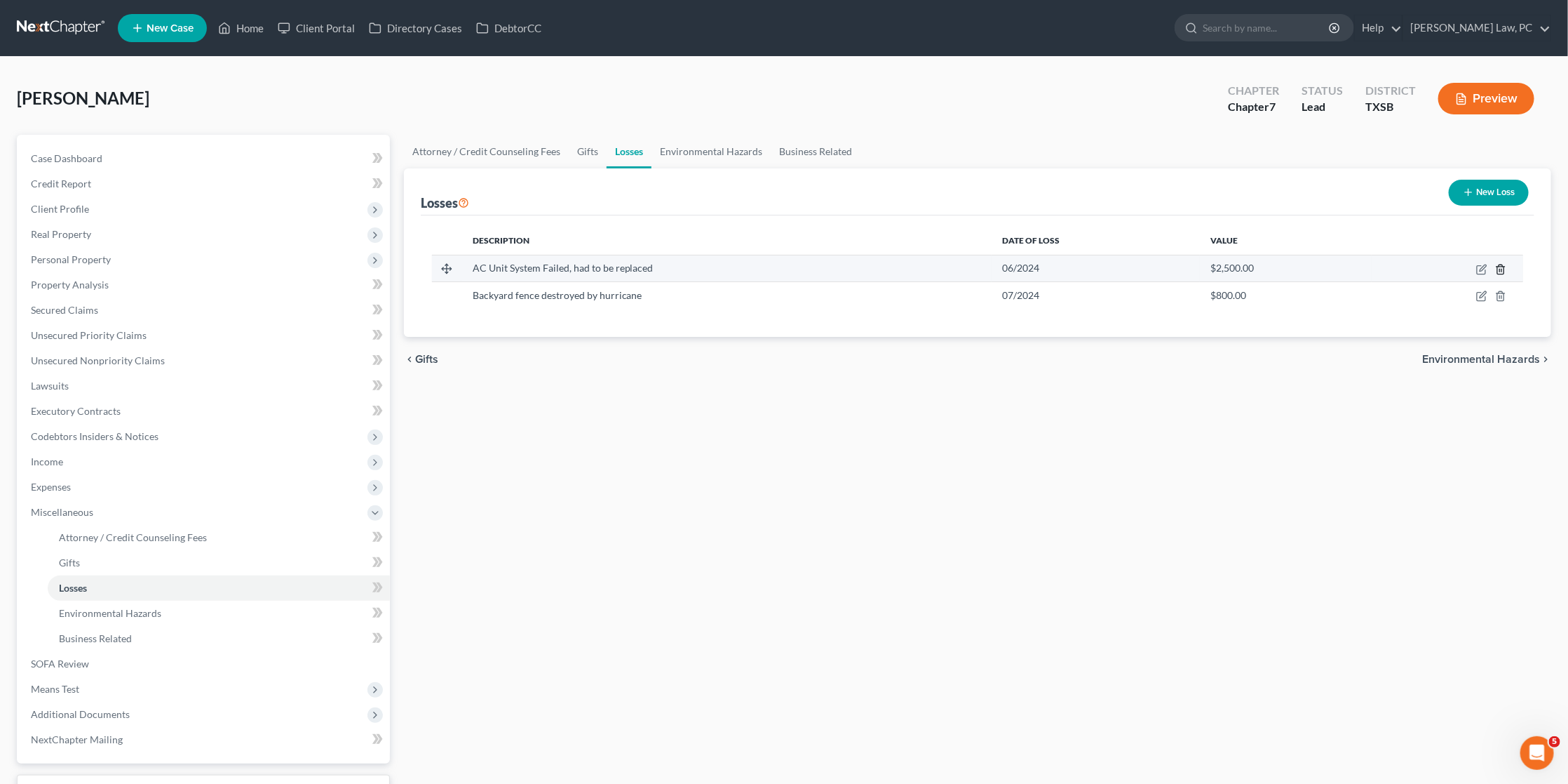
click at [1501, 270] on line "button" at bounding box center [1501, 271] width 0 height 3
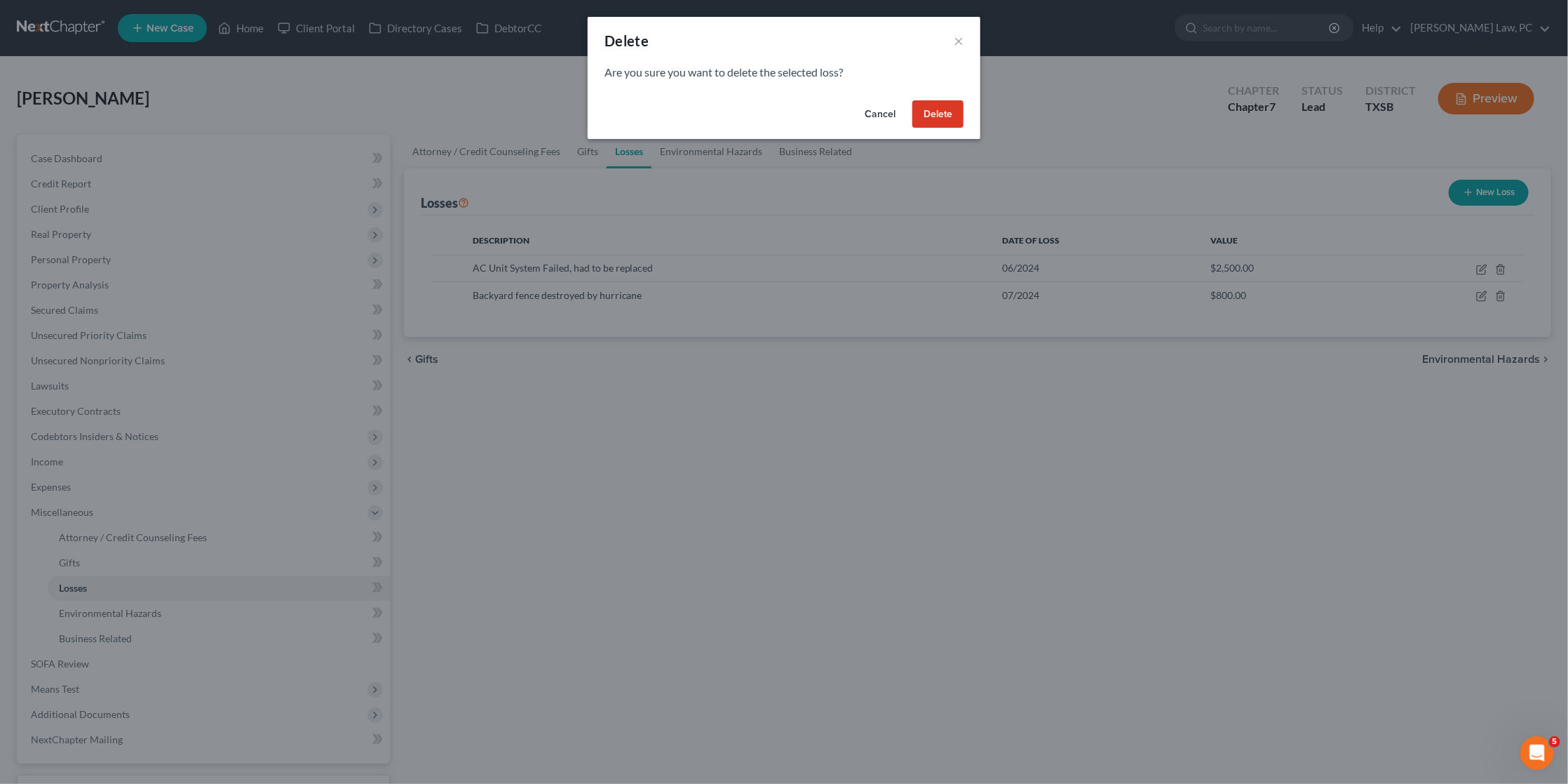
click at [936, 118] on button "Delete" at bounding box center [938, 114] width 51 height 28
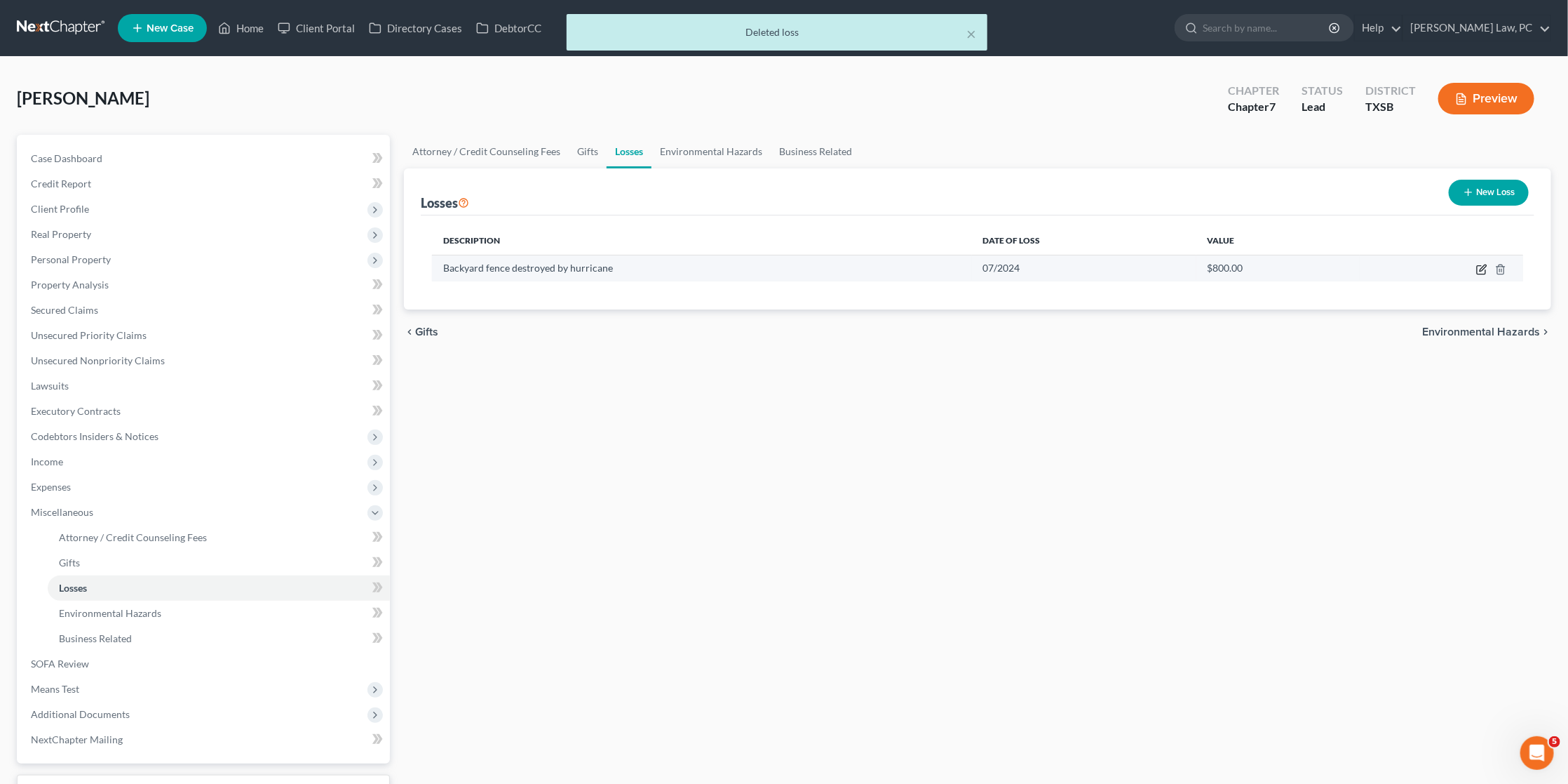
click at [1488, 270] on td at bounding box center [1441, 268] width 163 height 27
click at [1472, 272] on td at bounding box center [1441, 268] width 163 height 27
click at [1486, 269] on icon "button" at bounding box center [1482, 269] width 11 height 11
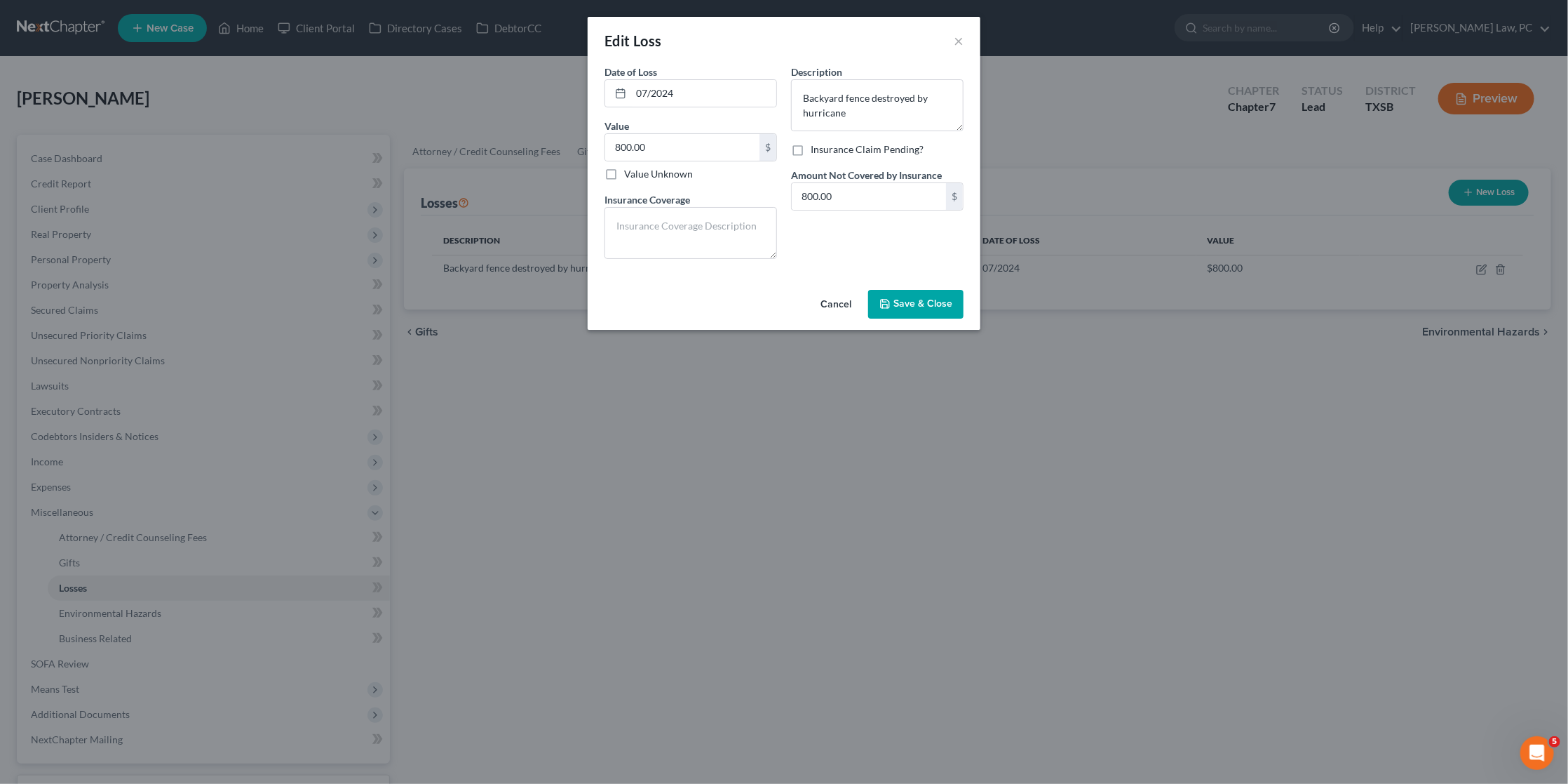
click at [917, 301] on span "Save & Close" at bounding box center [923, 304] width 59 height 12
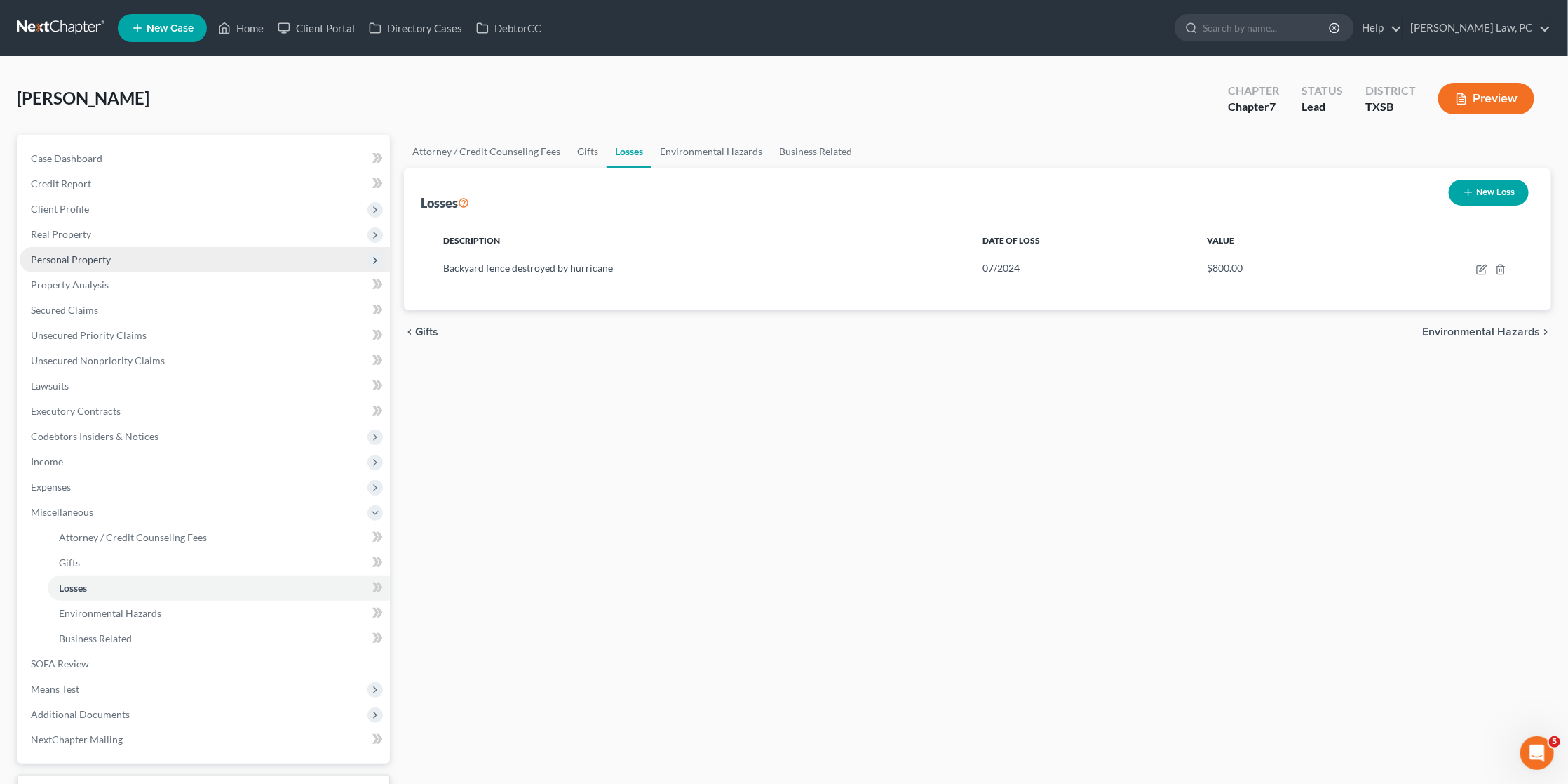
click at [97, 253] on span "Personal Property" at bounding box center [70, 259] width 80 height 12
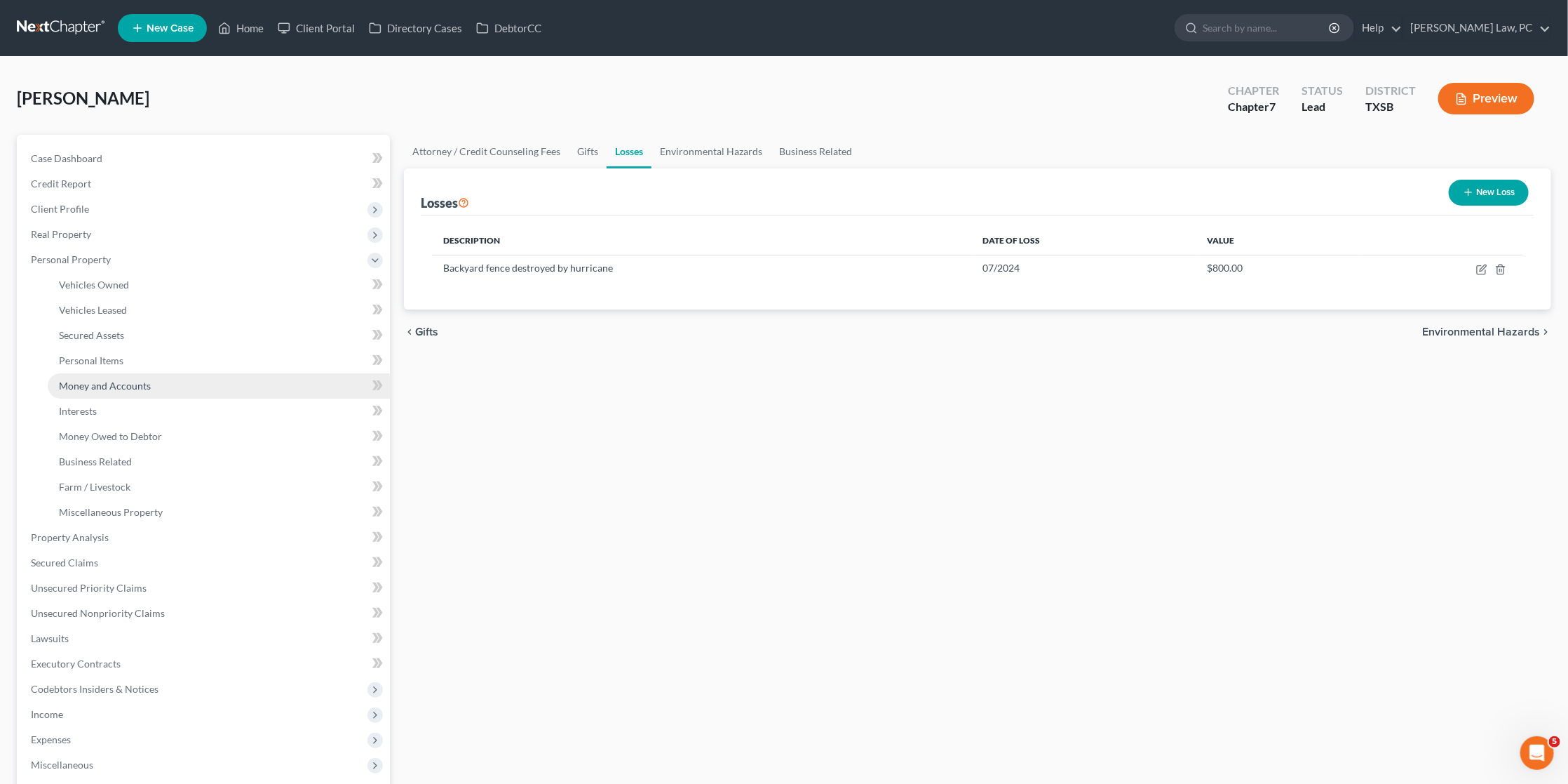
click at [118, 380] on span "Money and Accounts" at bounding box center [105, 386] width 92 height 12
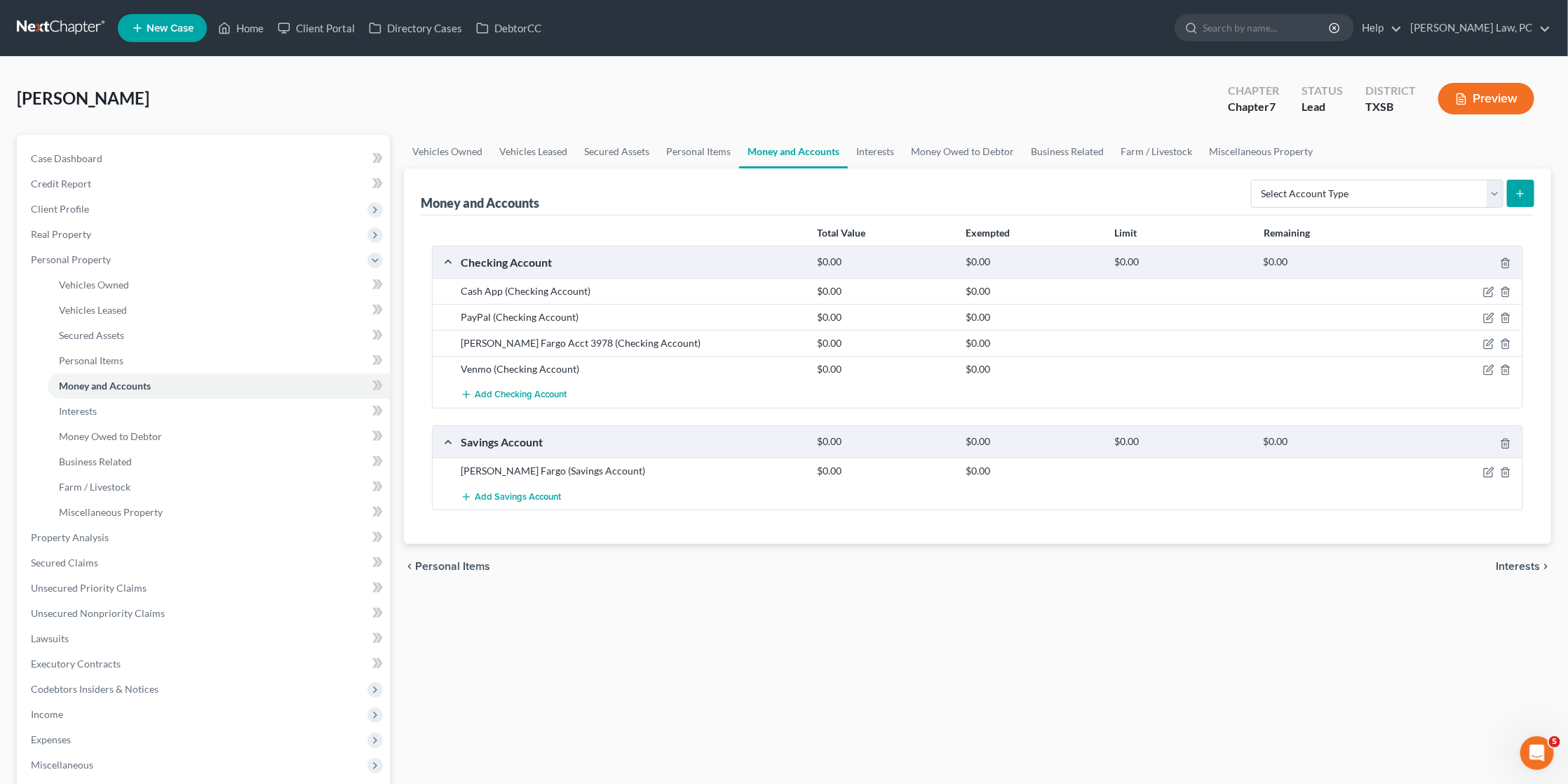
click at [64, 25] on link at bounding box center [61, 28] width 90 height 25
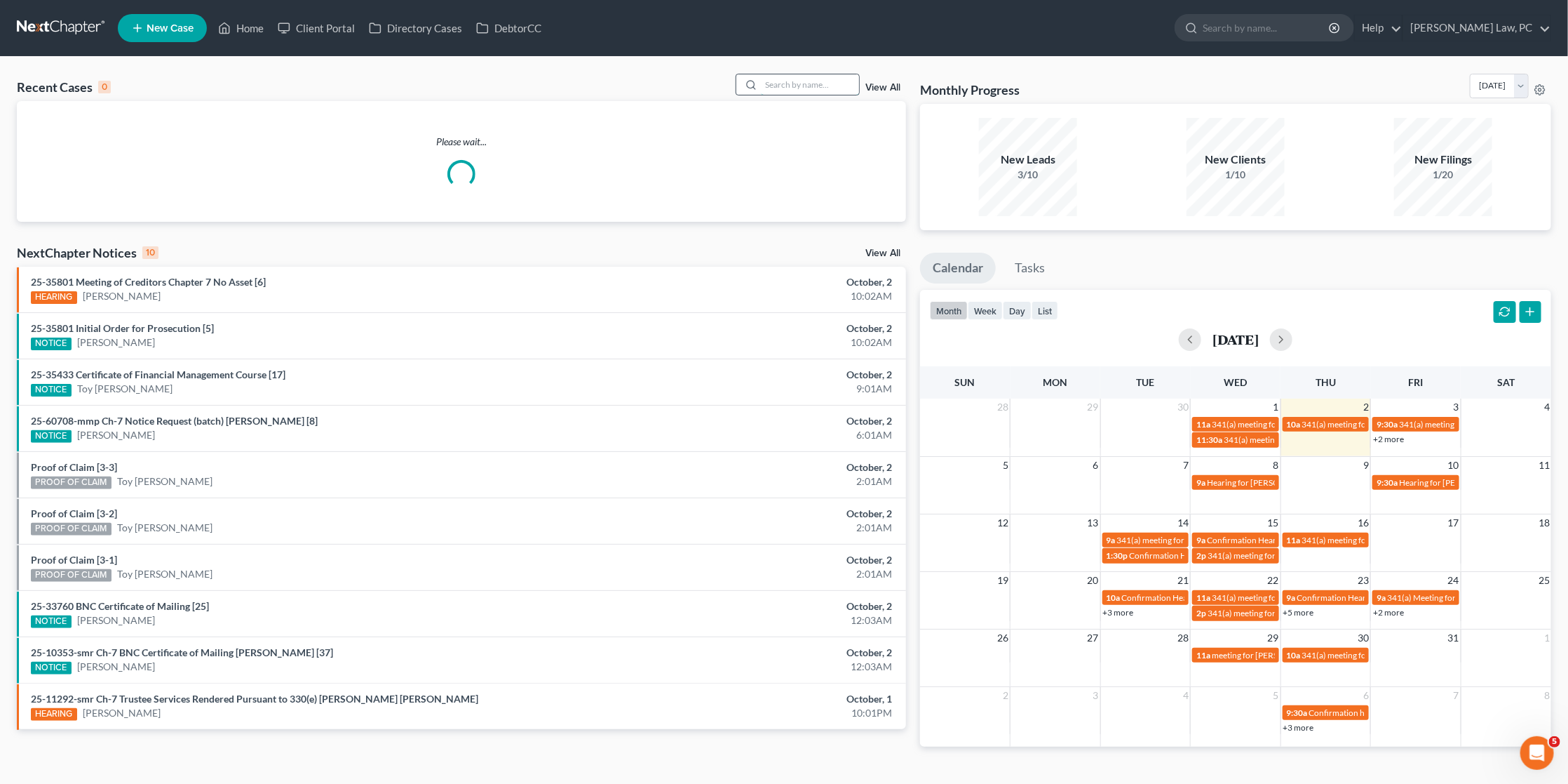
click at [827, 81] on input "search" at bounding box center [810, 84] width 98 height 20
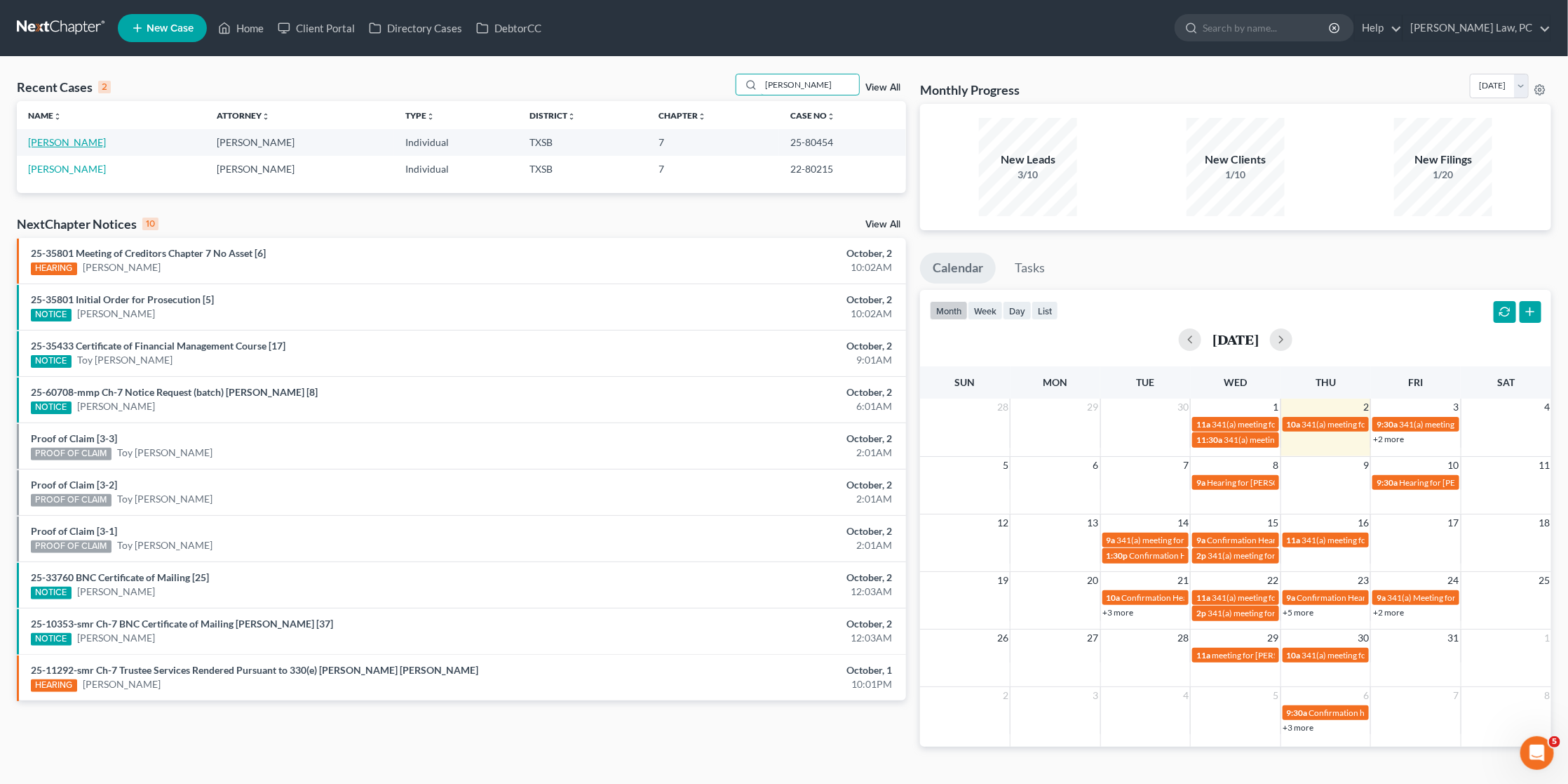
type input "morris"
click at [58, 145] on link "[PERSON_NAME]" at bounding box center [67, 142] width 78 height 12
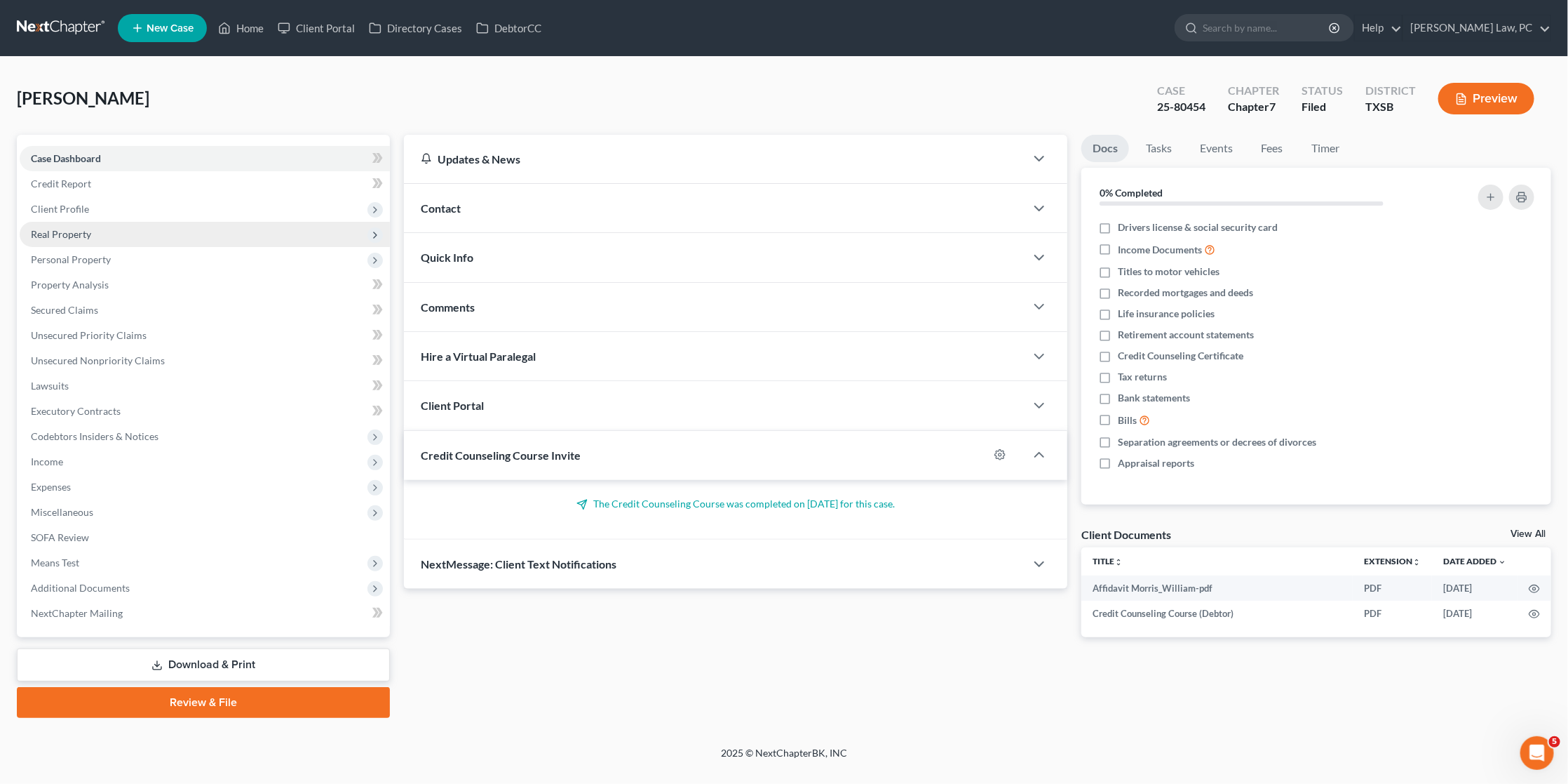
click at [85, 229] on span "Real Property" at bounding box center [61, 234] width 61 height 12
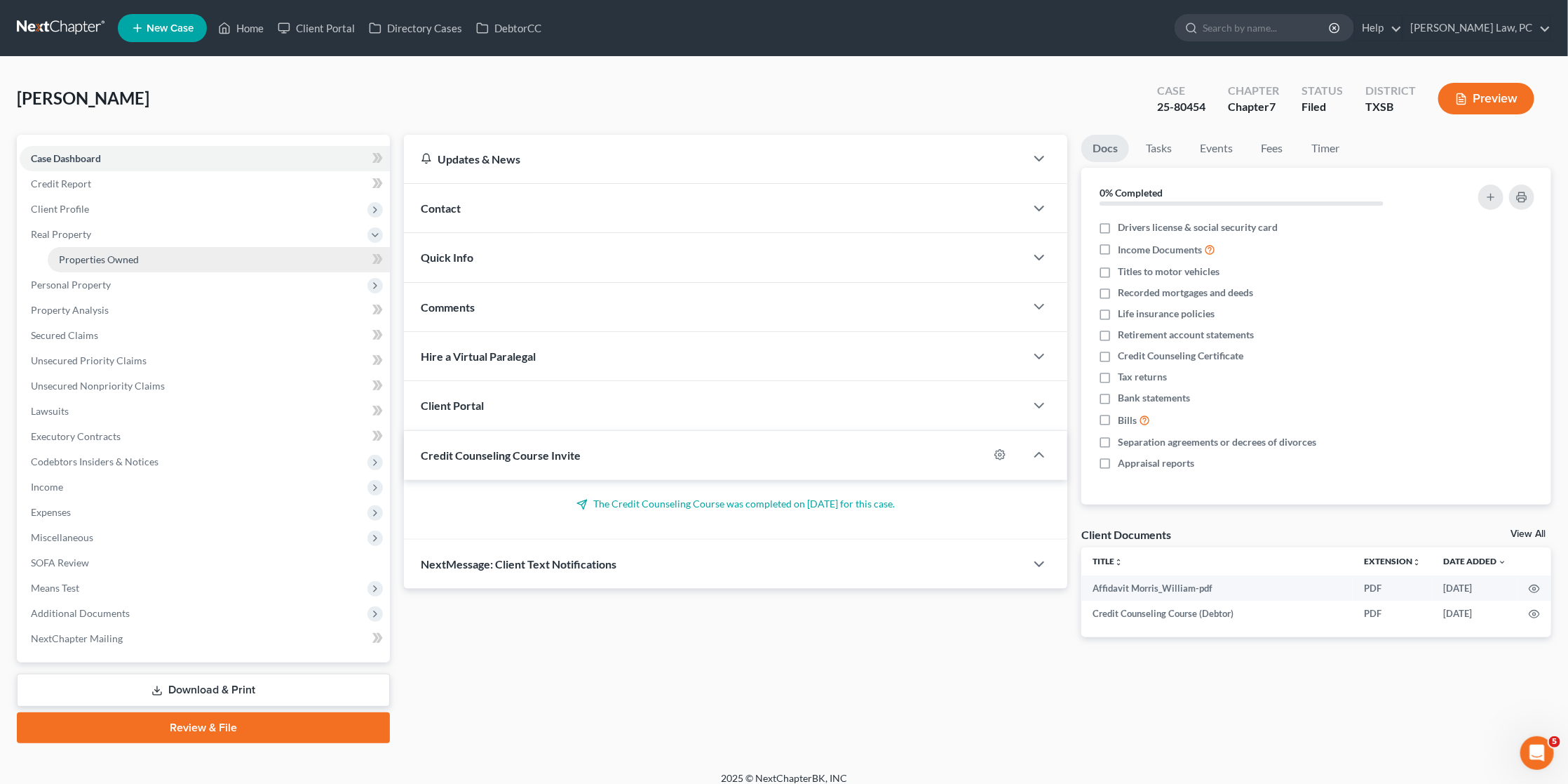
click at [87, 253] on span "Properties Owned" at bounding box center [99, 259] width 80 height 12
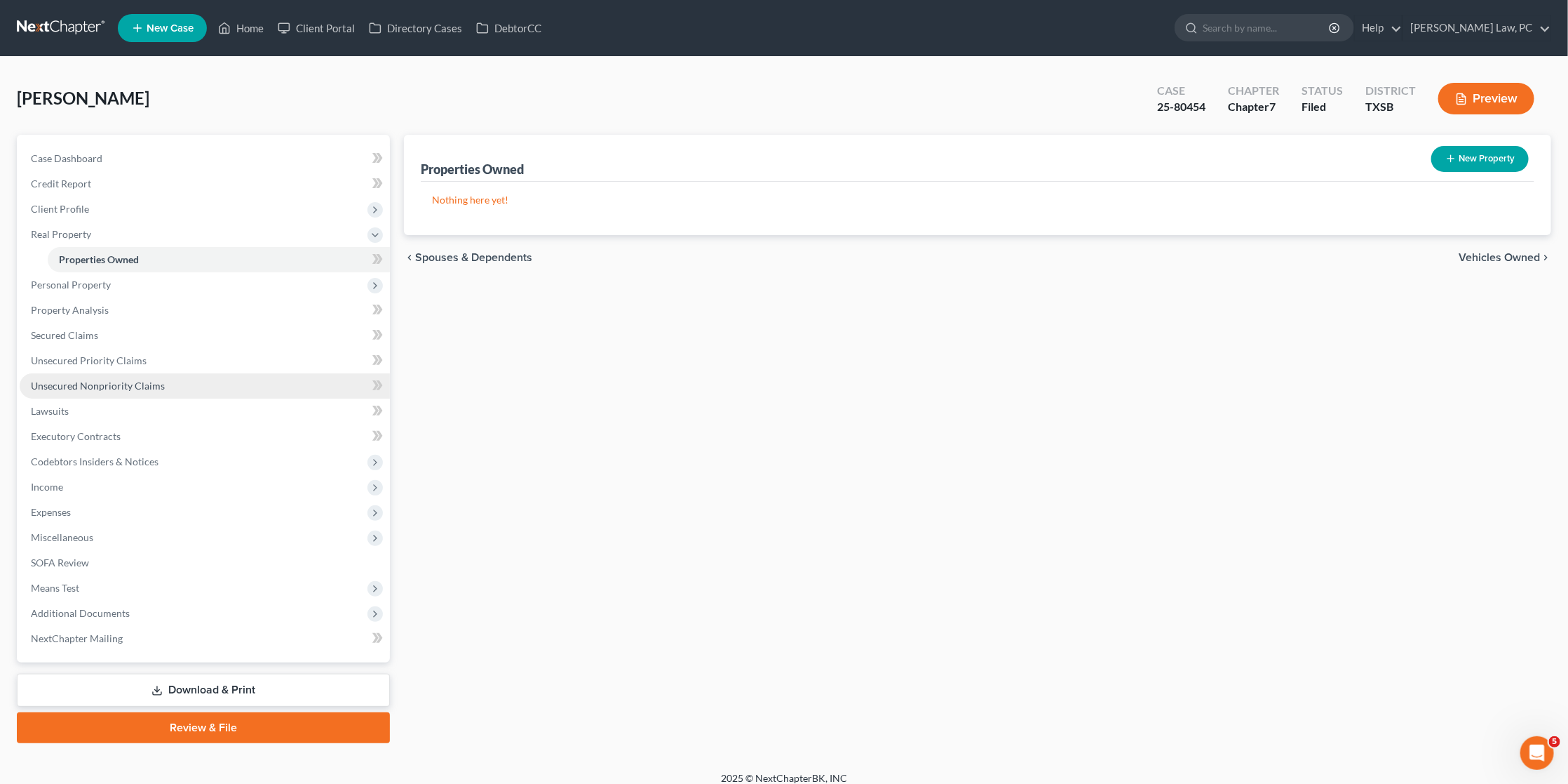
click at [71, 380] on span "Unsecured Nonpriority Claims" at bounding box center [97, 386] width 134 height 12
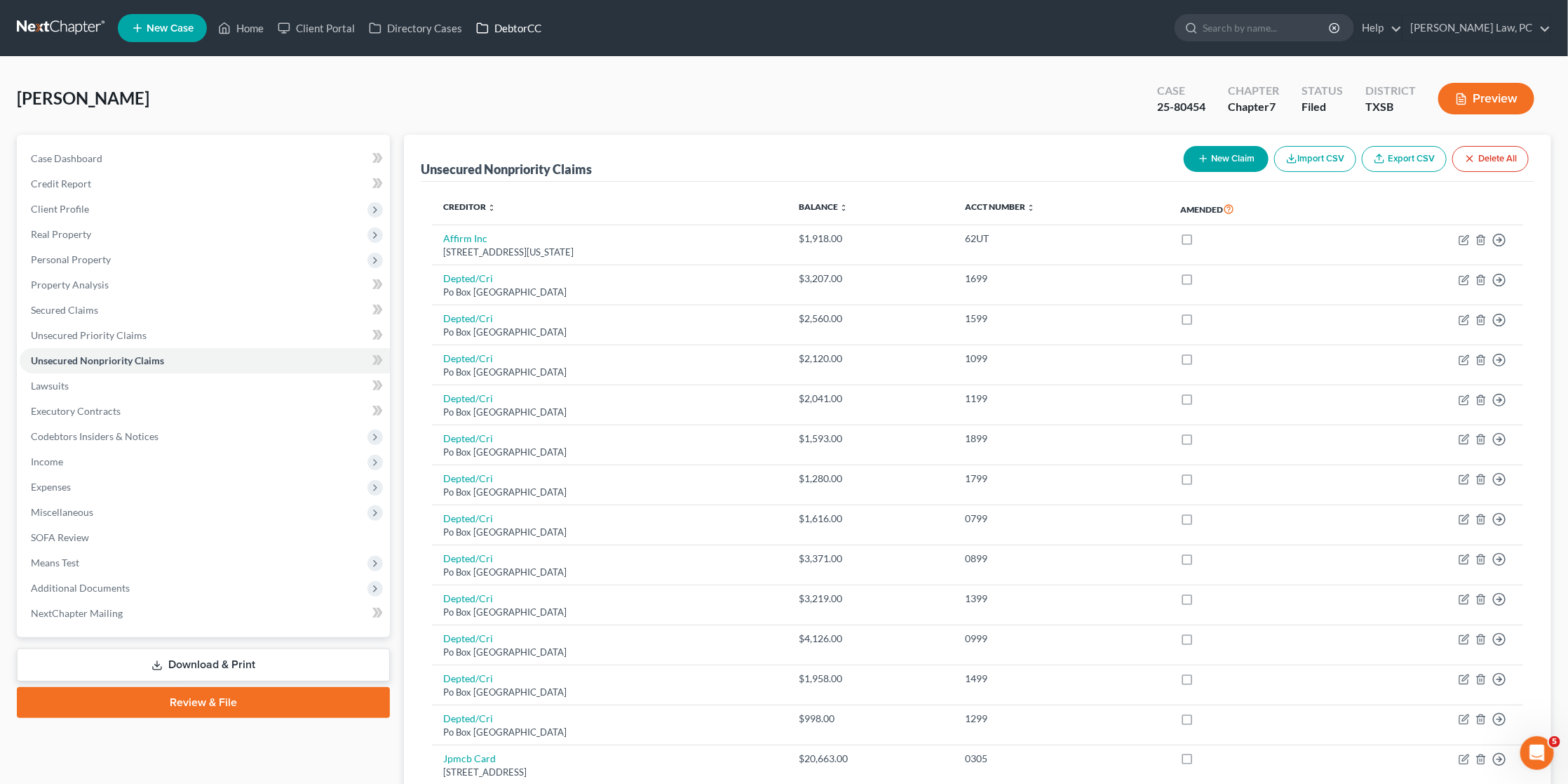
click at [509, 34] on link "DebtorCC" at bounding box center [509, 28] width 79 height 25
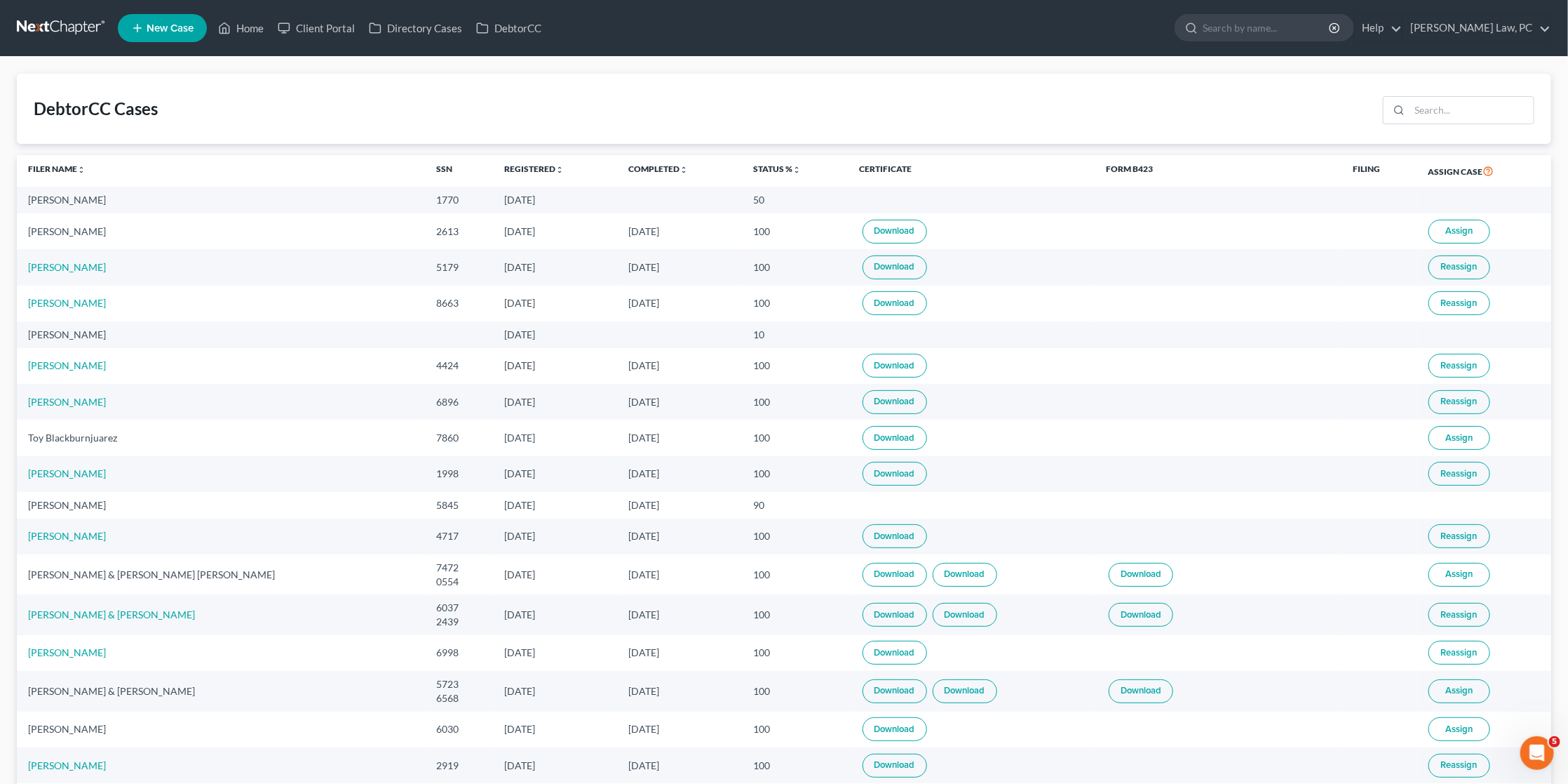
click at [67, 29] on link at bounding box center [61, 28] width 90 height 25
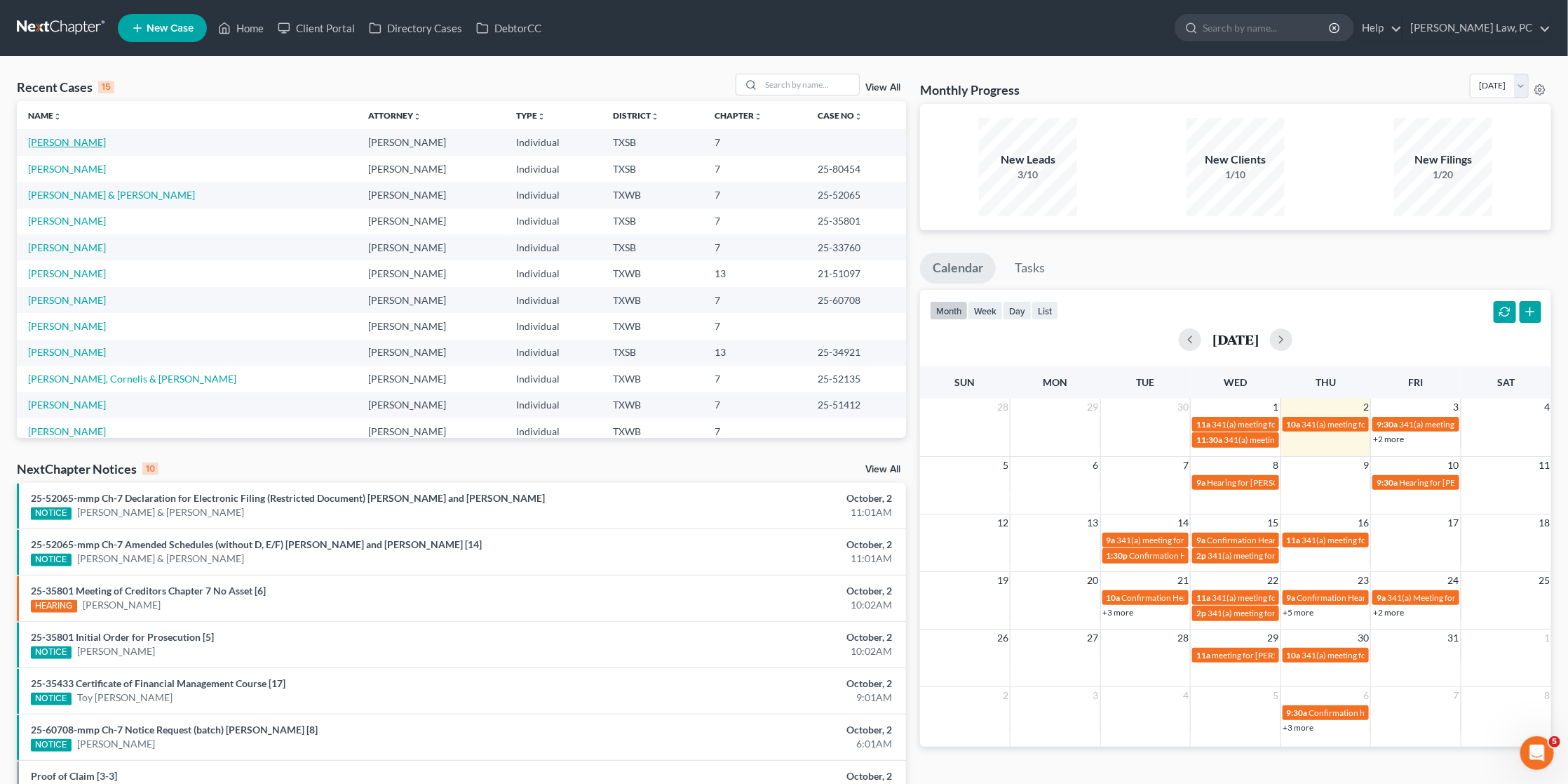
click at [81, 141] on link "[PERSON_NAME]" at bounding box center [67, 142] width 78 height 12
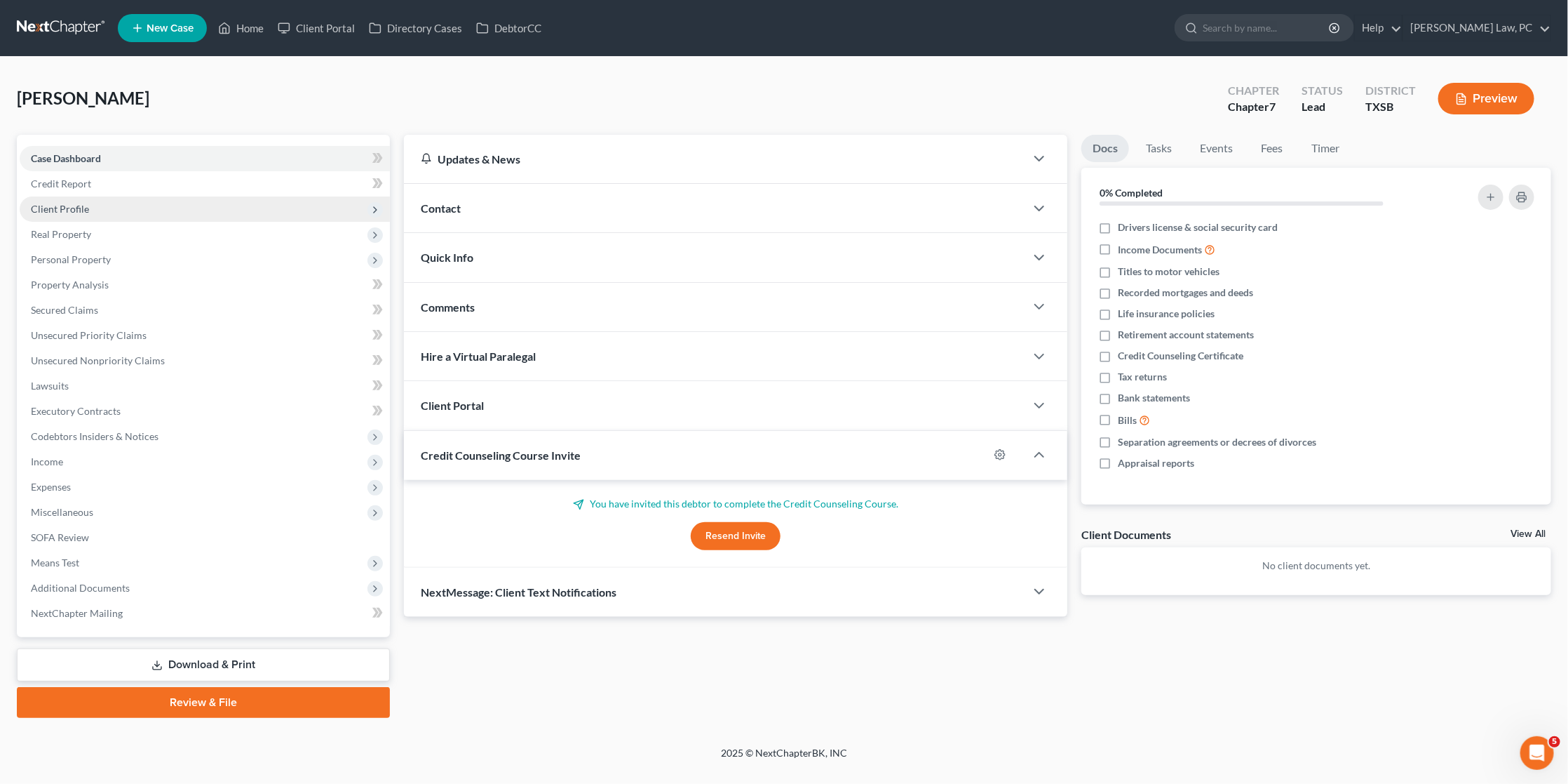
click at [82, 203] on span "Client Profile" at bounding box center [60, 209] width 58 height 12
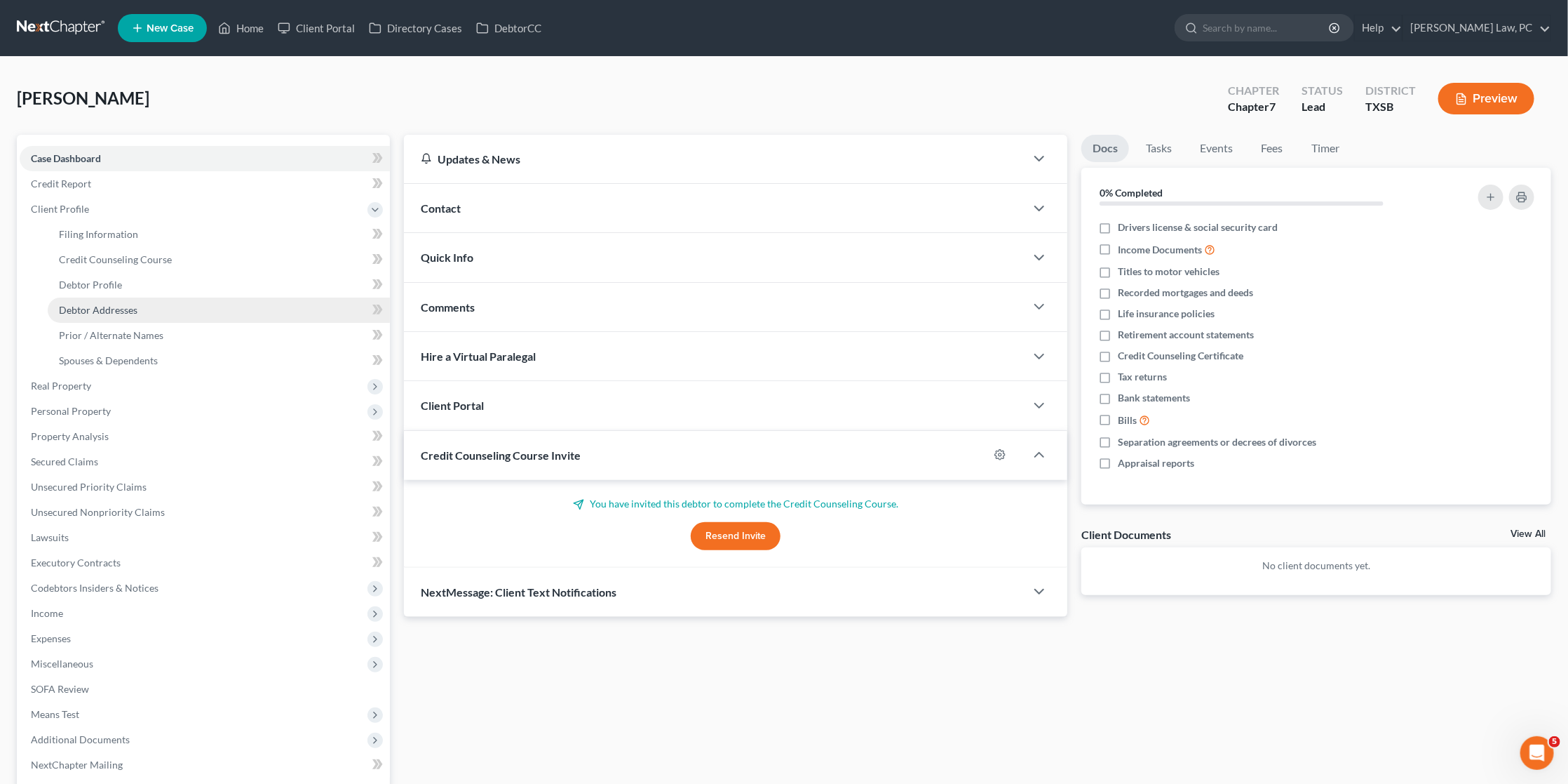
click at [93, 298] on link "Debtor Addresses" at bounding box center [219, 310] width 342 height 25
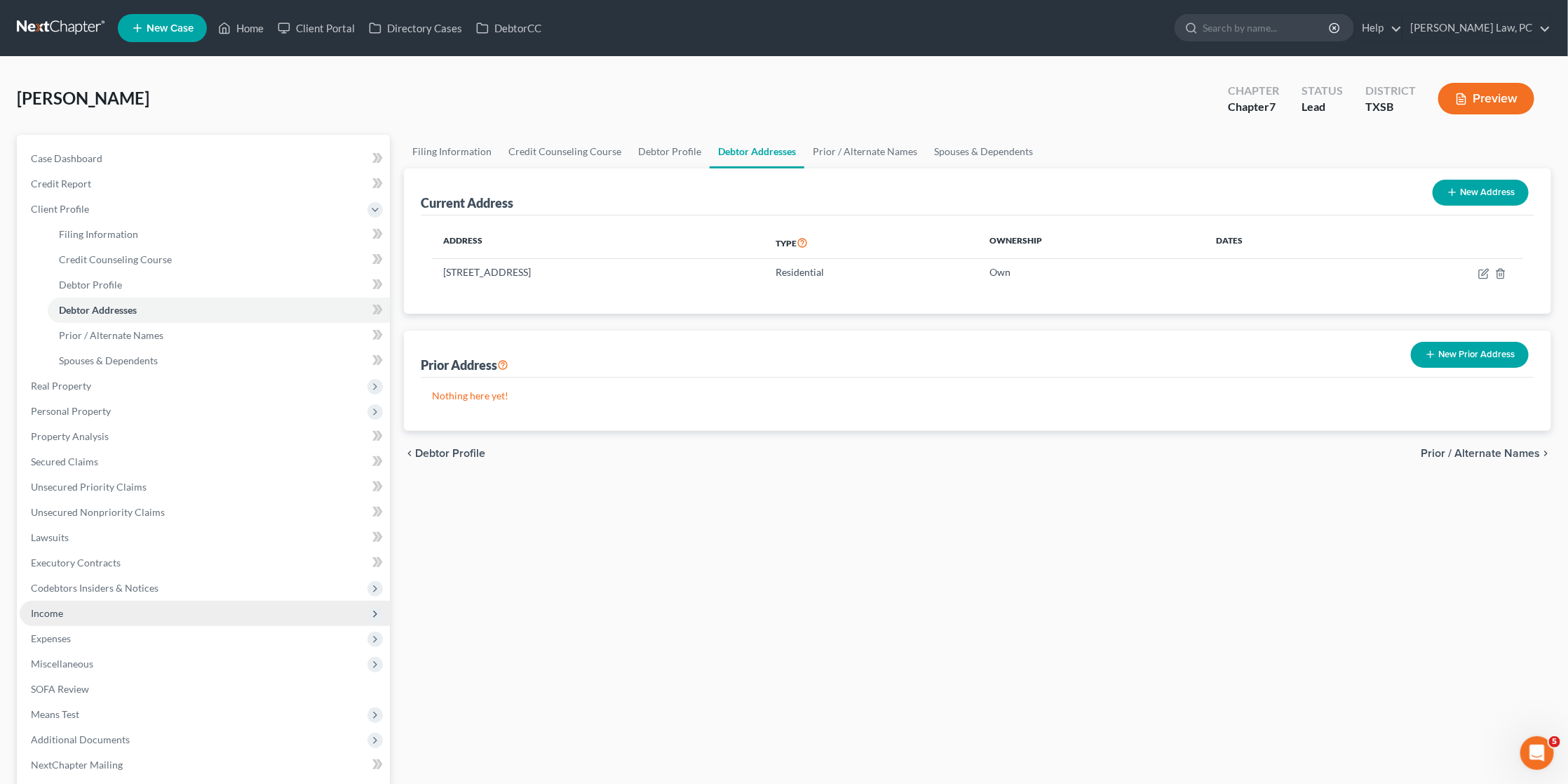
click at [68, 600] on span "Income" at bounding box center [205, 613] width 370 height 25
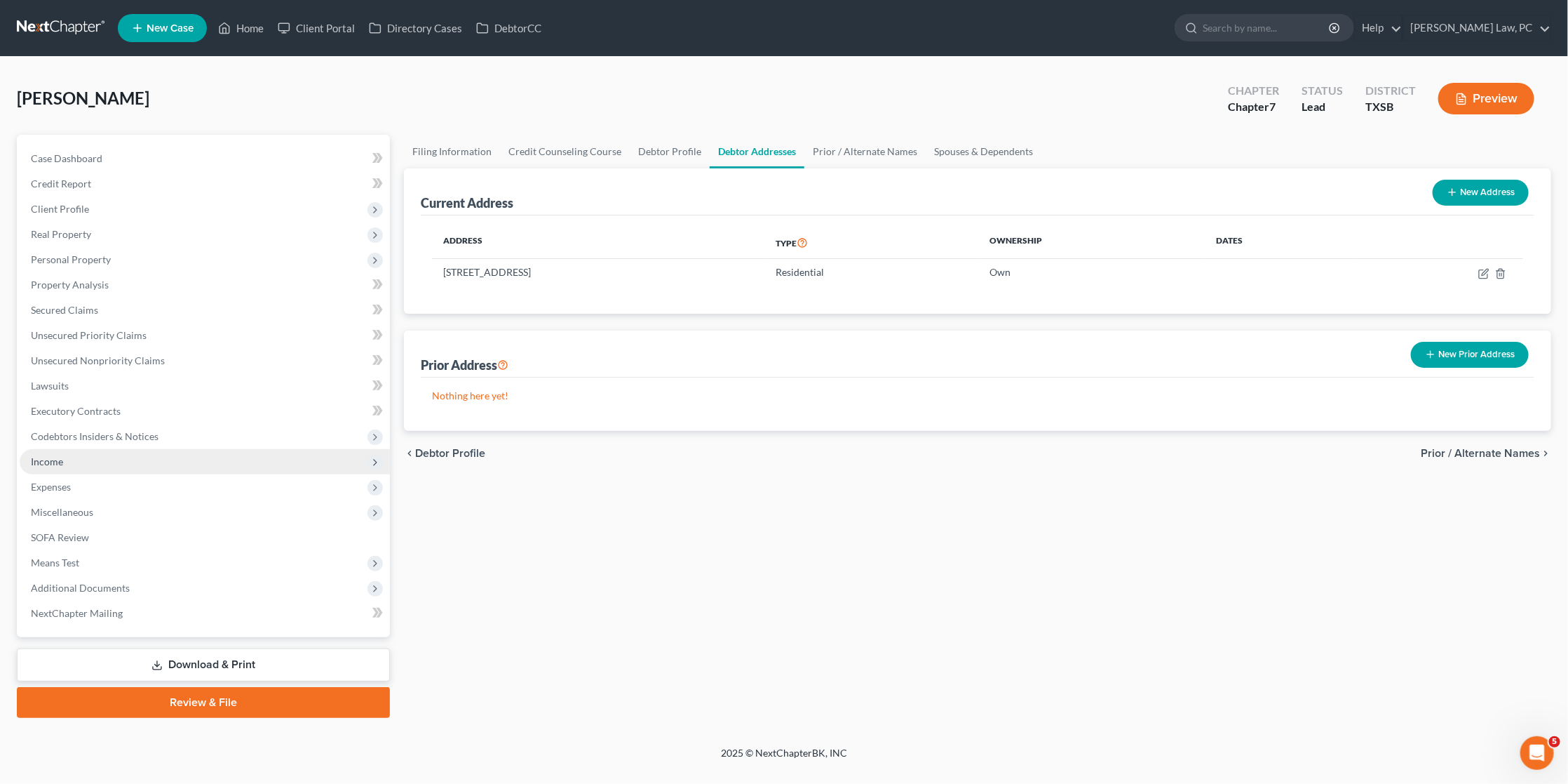
click at [82, 453] on span "Income" at bounding box center [205, 462] width 370 height 25
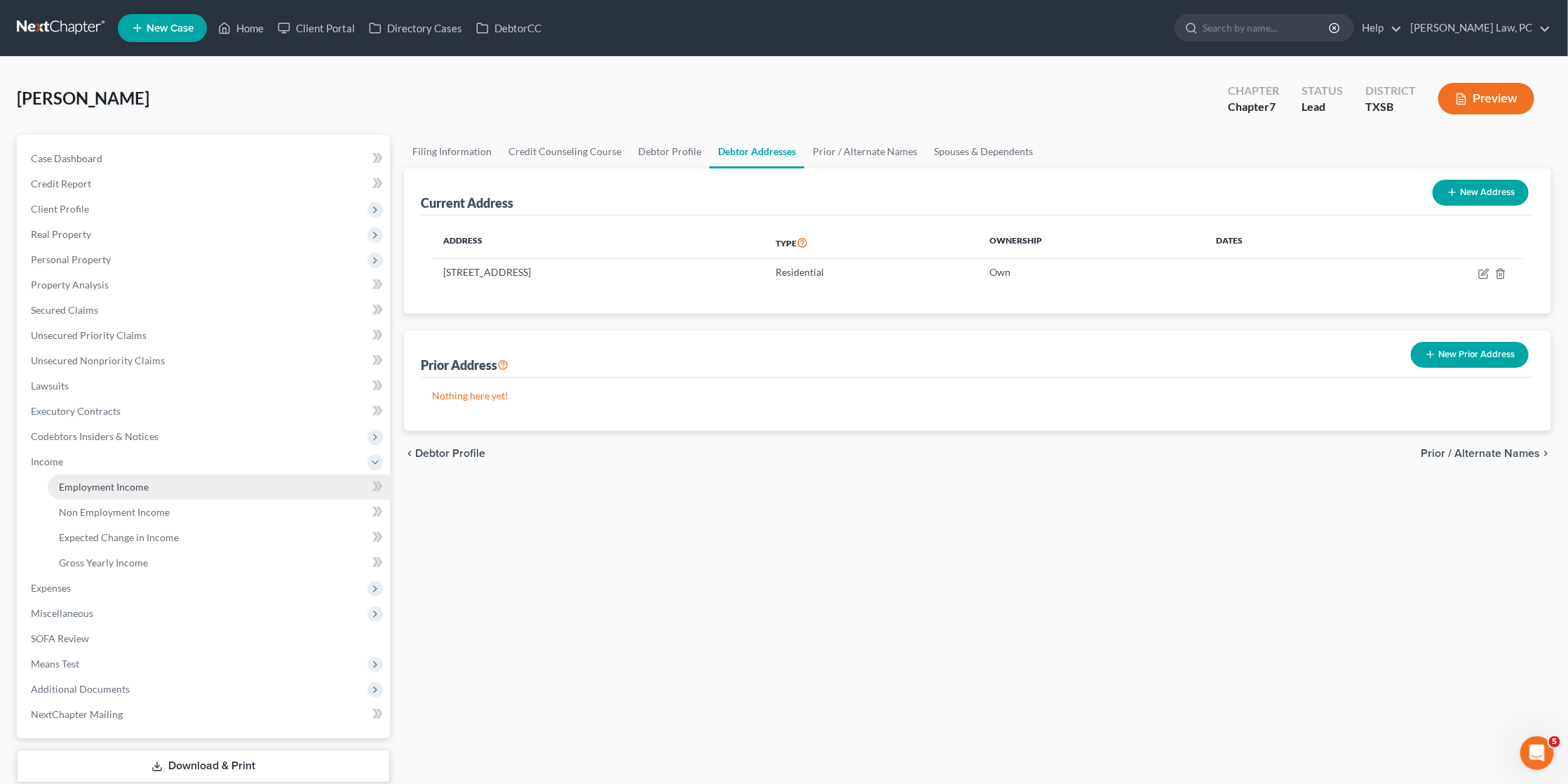
click at [97, 480] on span "Employment Income" at bounding box center [104, 486] width 90 height 12
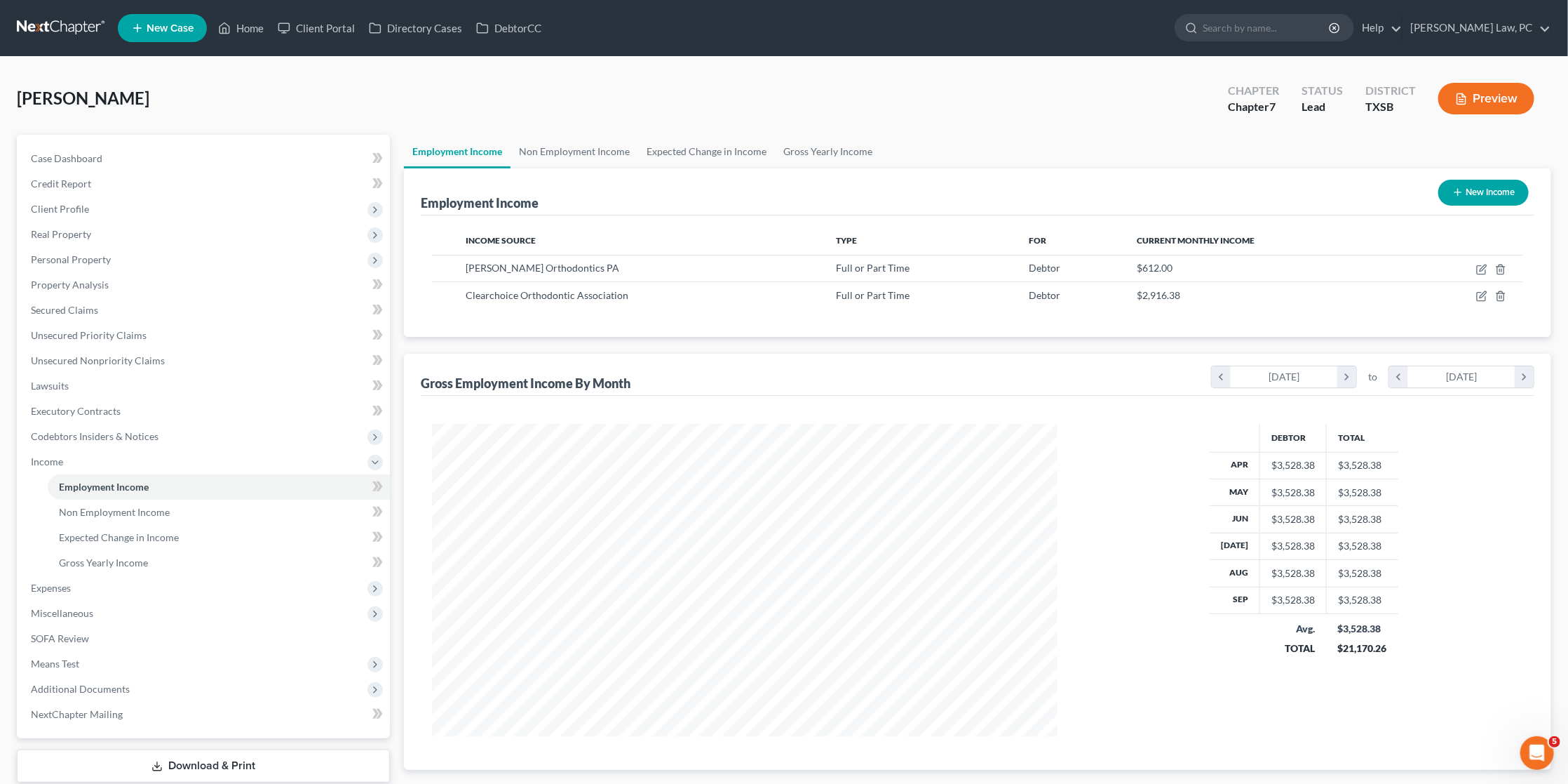
scroll to position [313, 653]
click at [1483, 268] on icon "button" at bounding box center [1482, 269] width 11 height 11
select select "0"
select select "45"
select select "2"
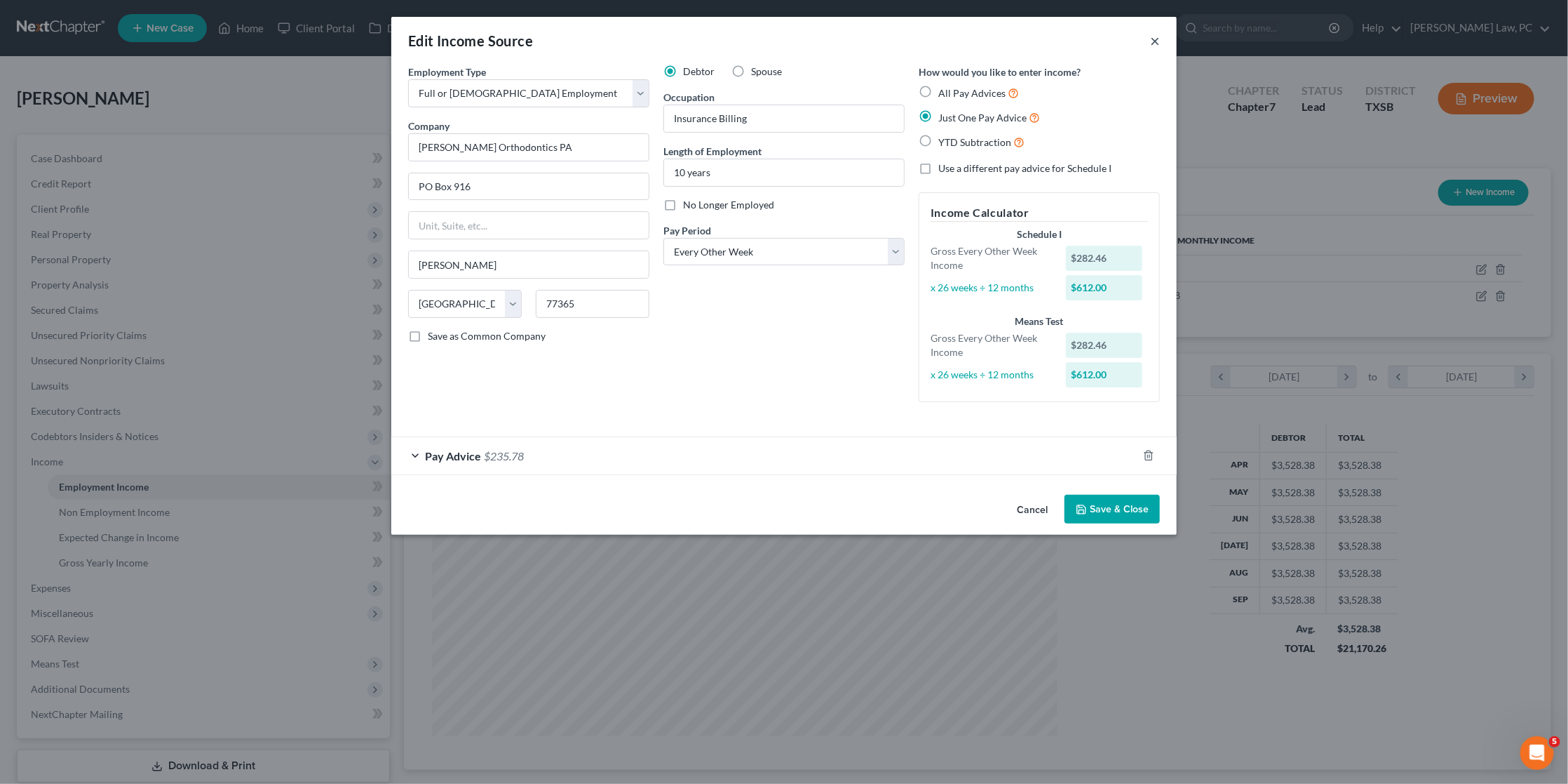
click at [1151, 35] on button "×" at bounding box center [1154, 40] width 10 height 16
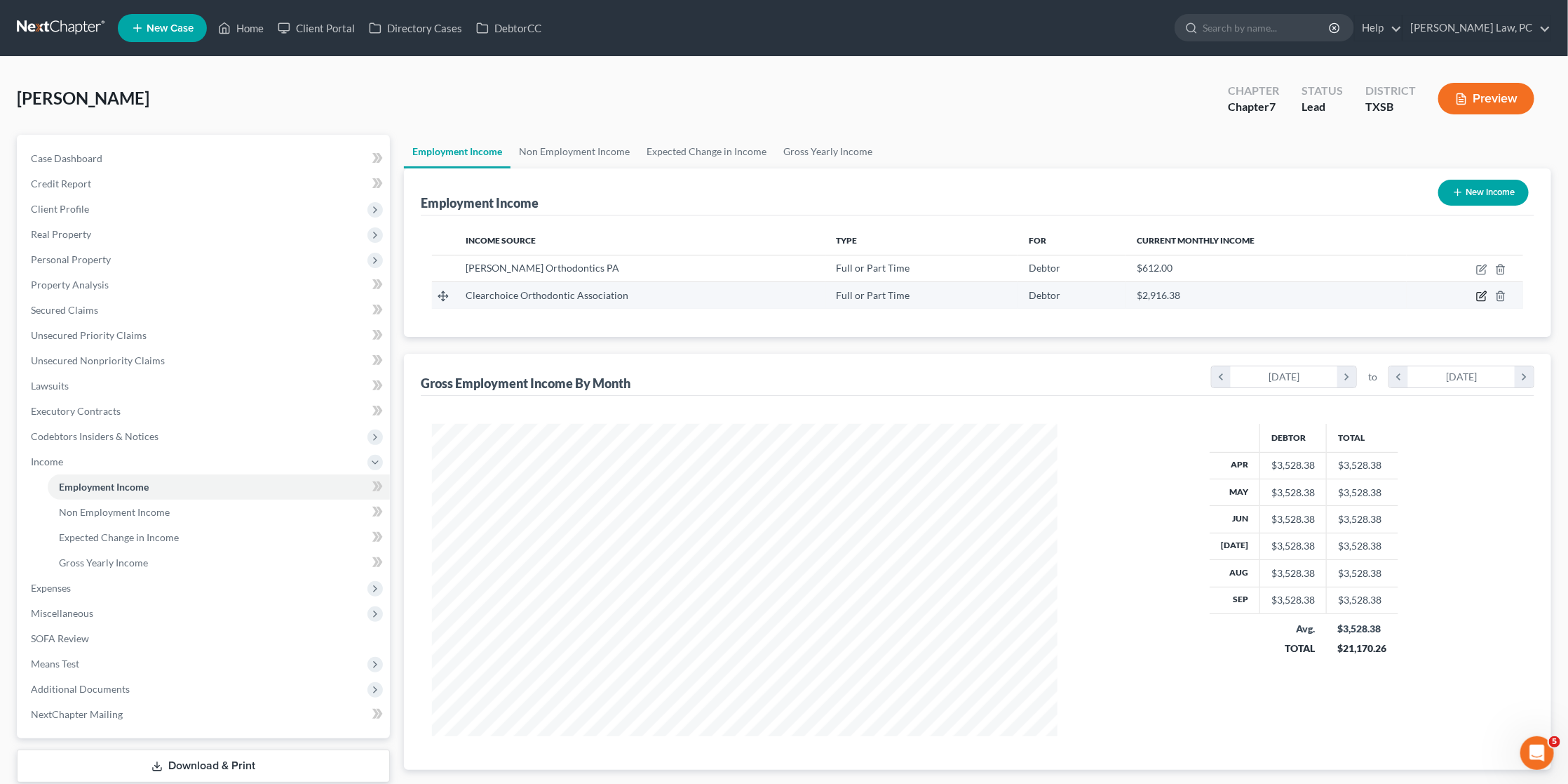
click at [1484, 292] on icon "button" at bounding box center [1482, 296] width 11 height 11
select select "0"
select select "45"
select select "1"
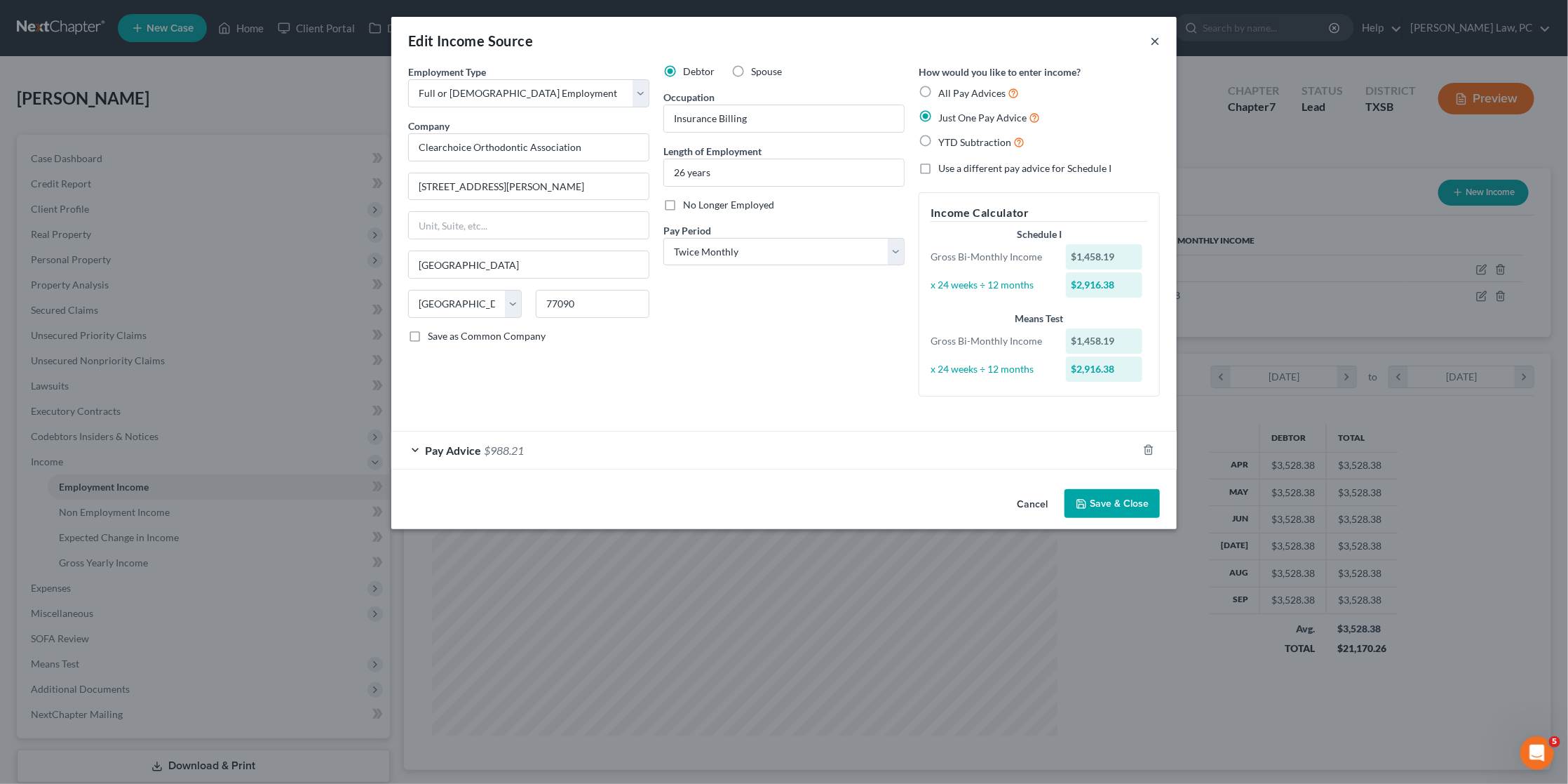
click at [1151, 43] on button "×" at bounding box center [1154, 40] width 10 height 16
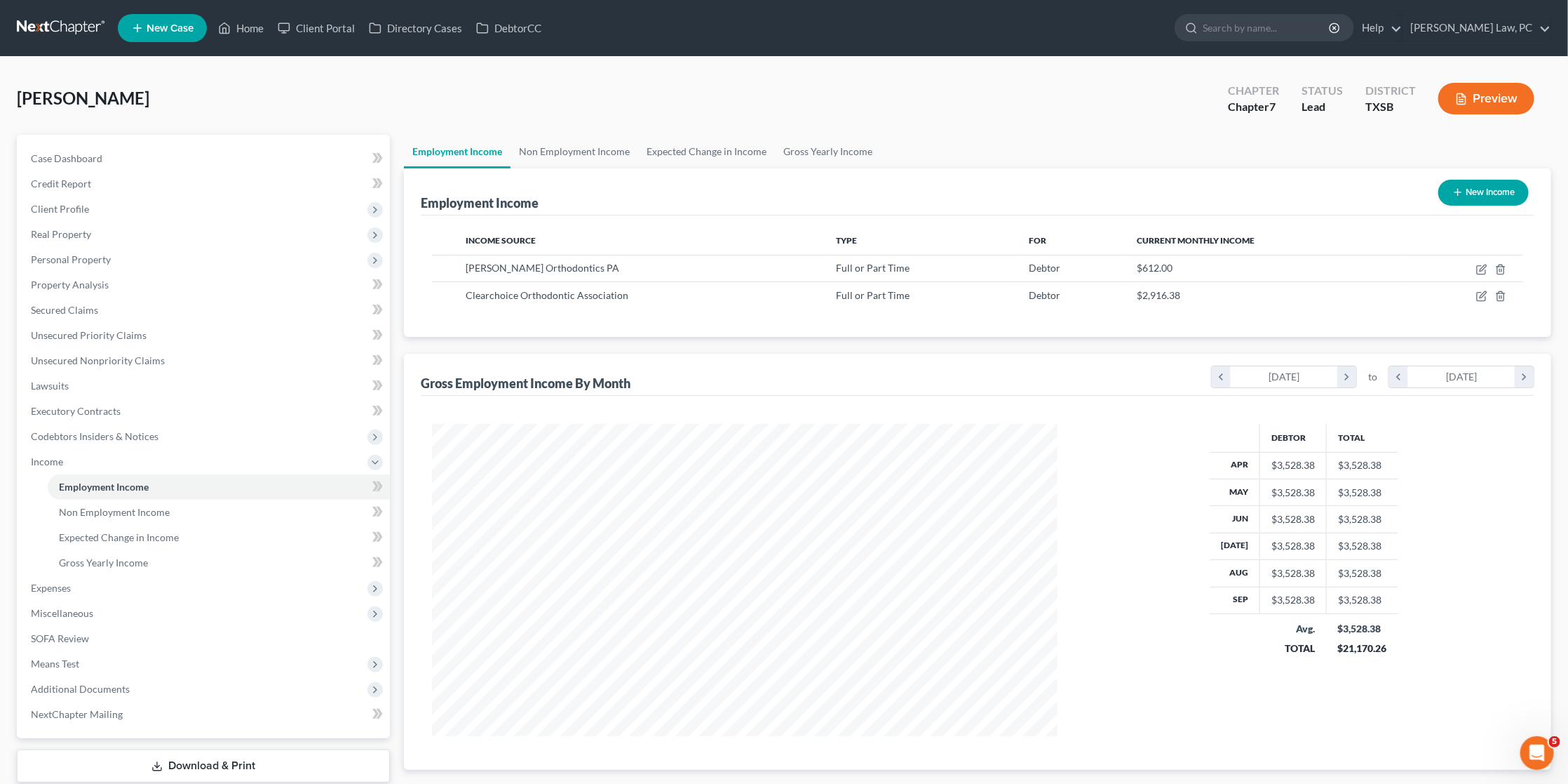
click at [76, 29] on link at bounding box center [61, 28] width 90 height 25
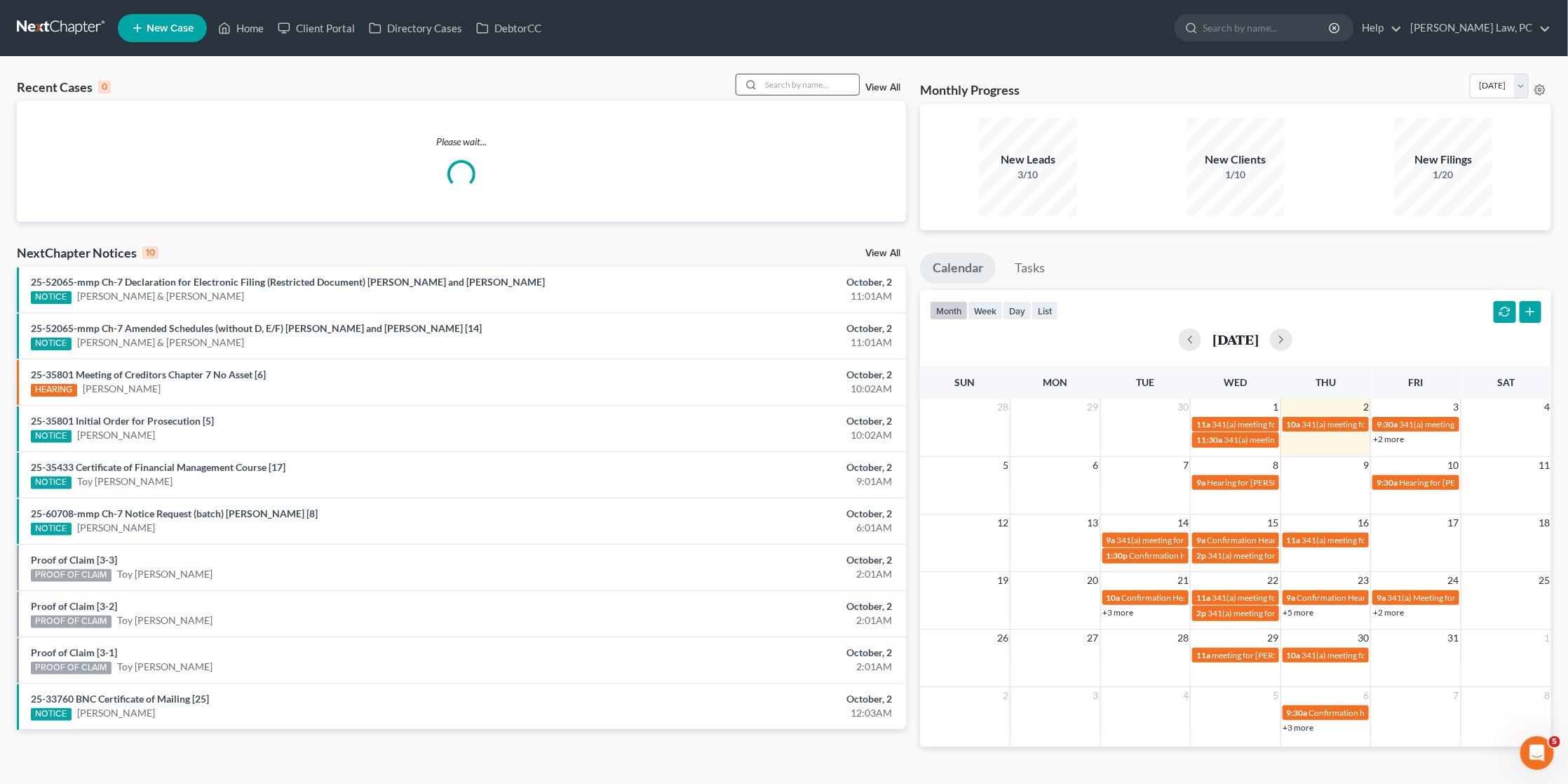
click at [813, 82] on input "search" at bounding box center [810, 84] width 98 height 20
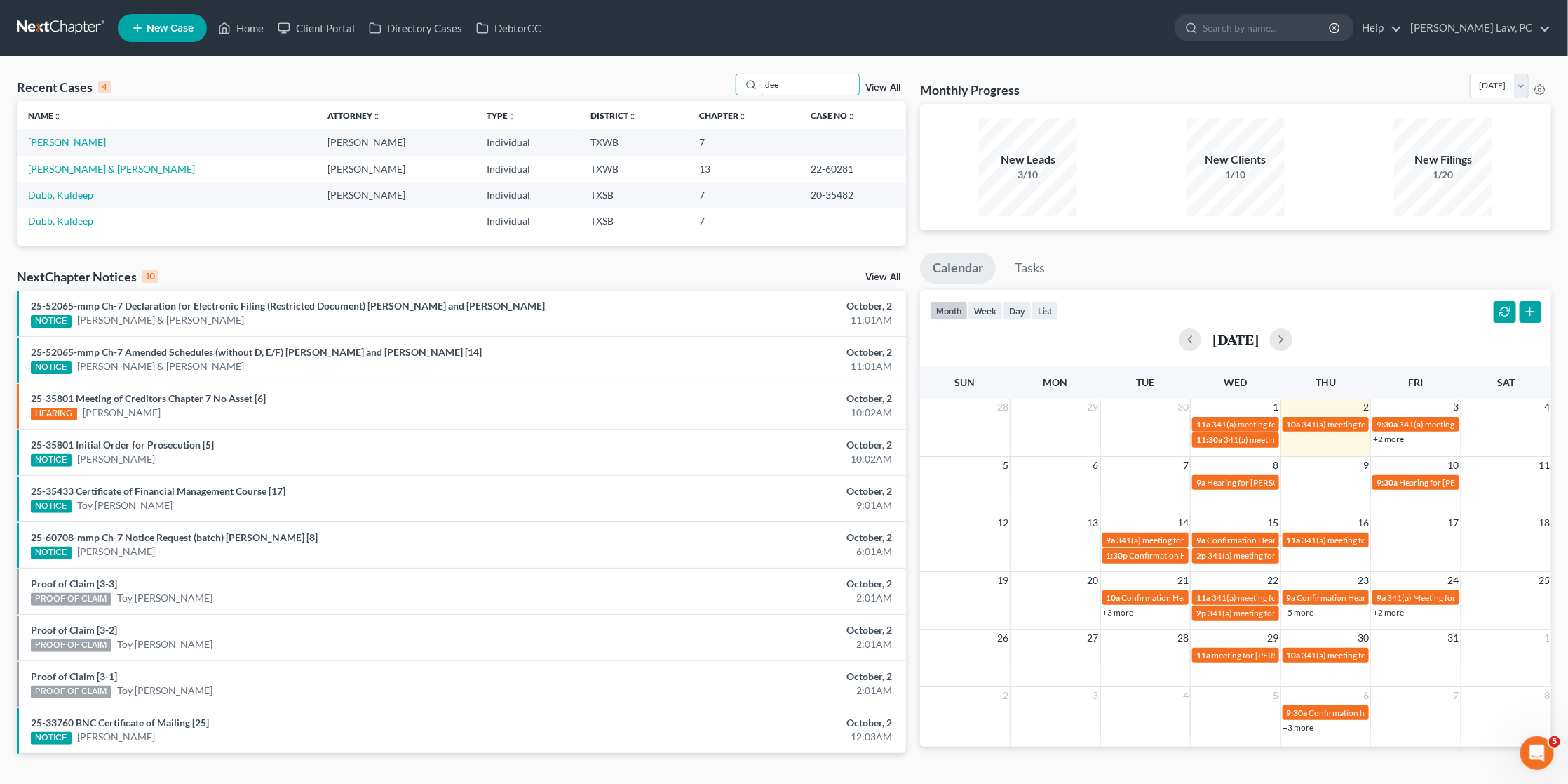
type input "dee"
click at [49, 145] on link "[PERSON_NAME]" at bounding box center [67, 142] width 78 height 12
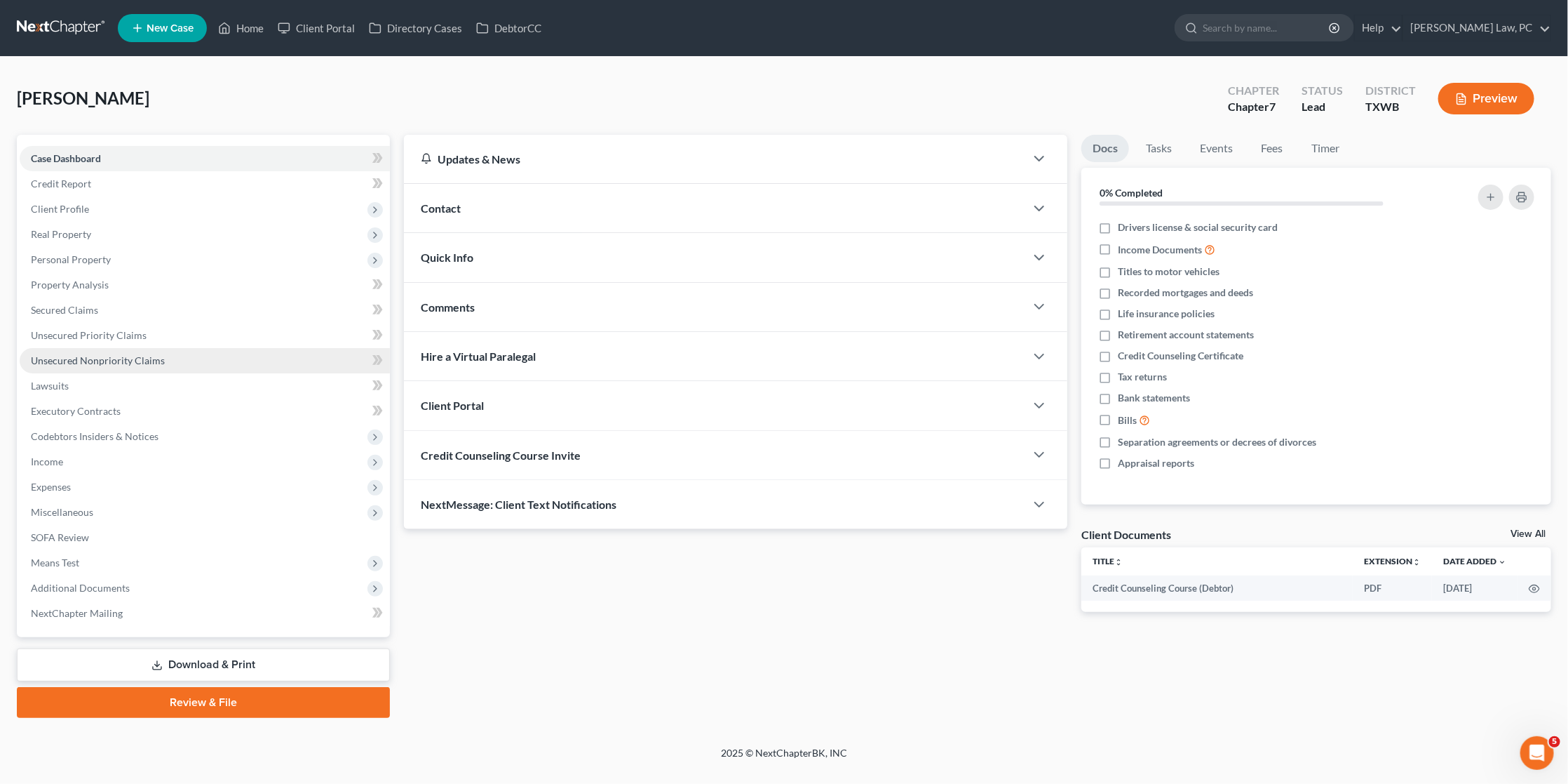
click at [96, 355] on span "Unsecured Nonpriority Claims" at bounding box center [97, 361] width 134 height 12
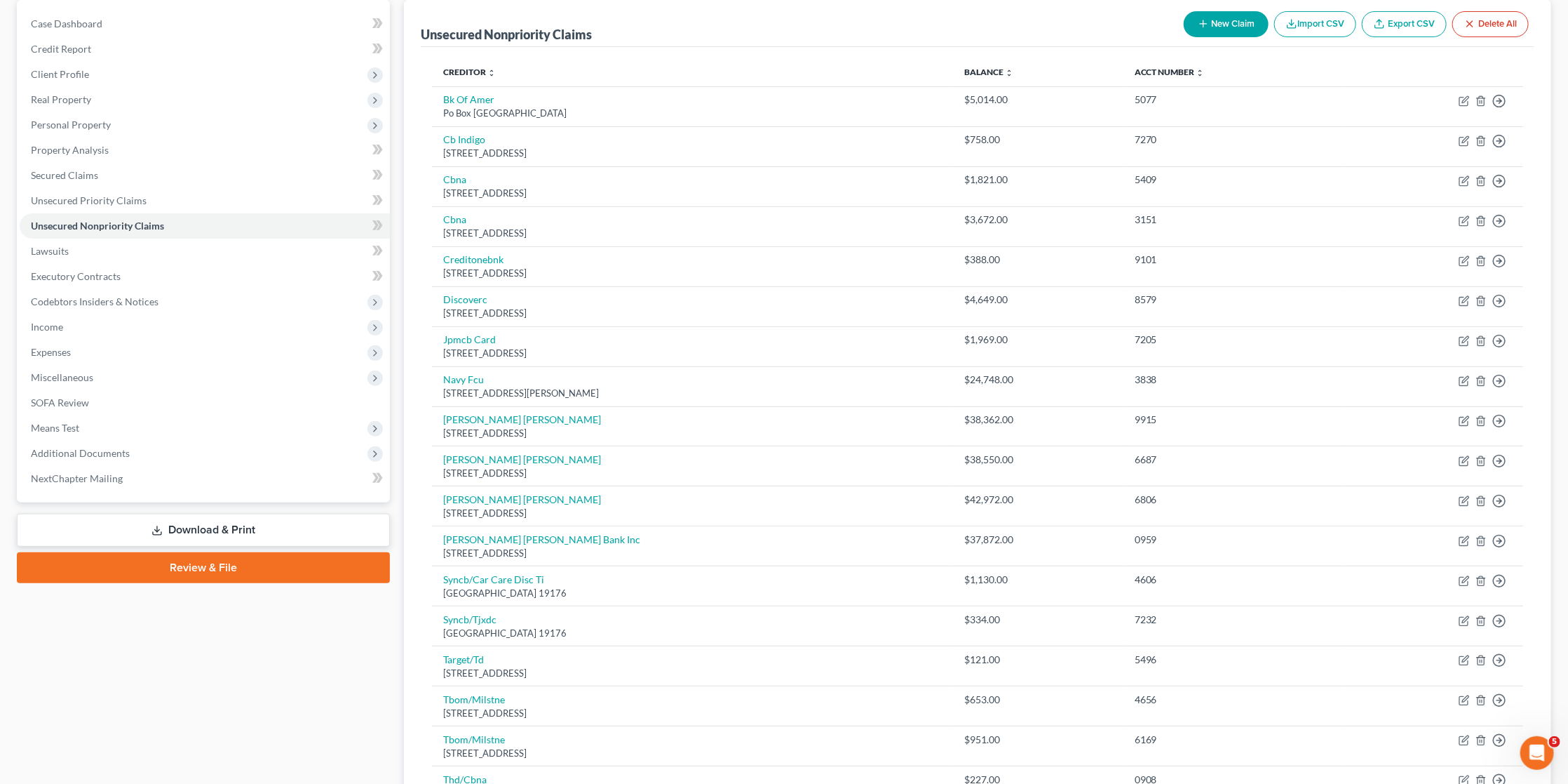
scroll to position [138, 0]
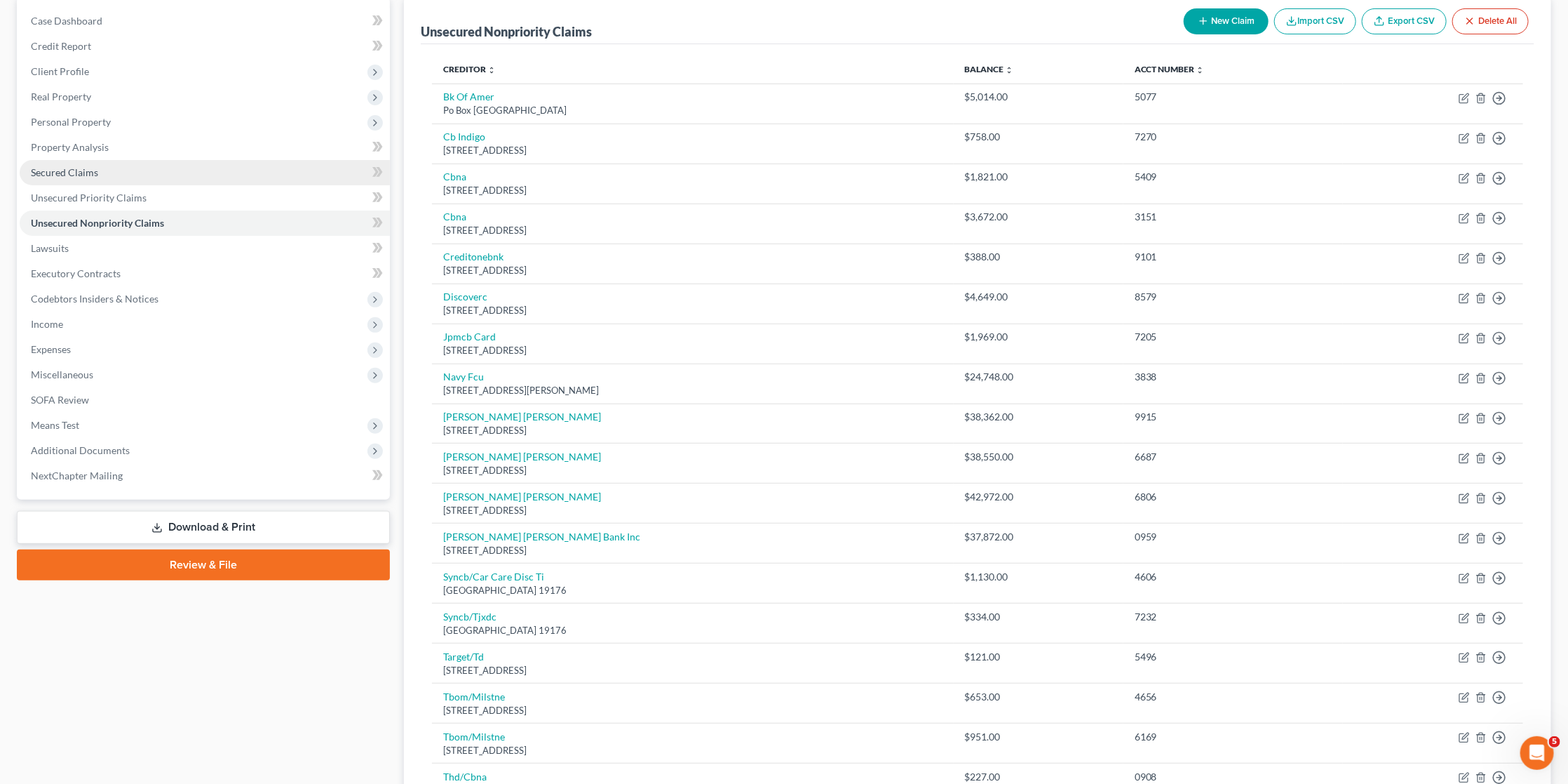
click at [71, 171] on span "Secured Claims" at bounding box center [64, 172] width 67 height 12
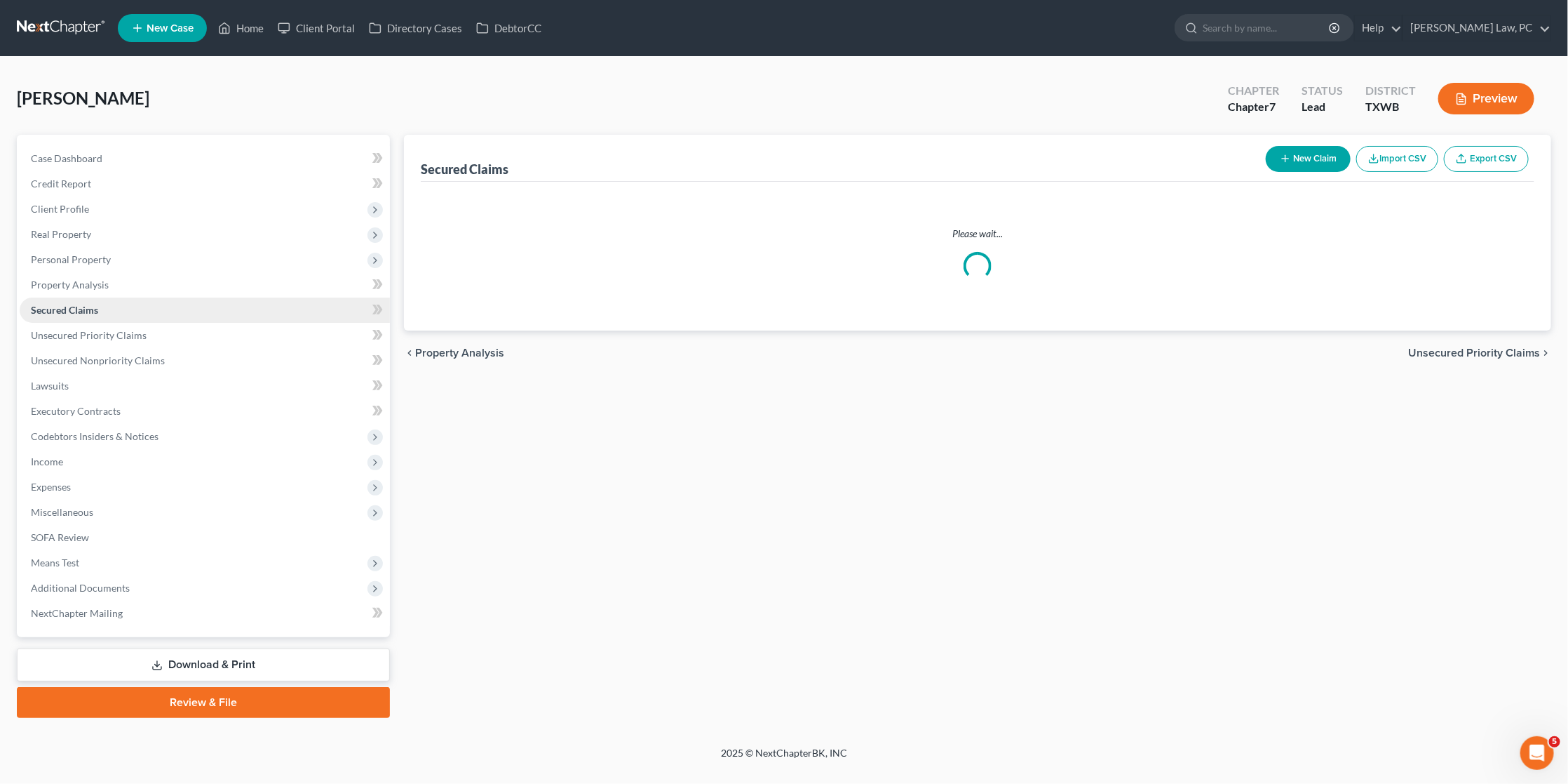
click at [71, 171] on link "Credit Report" at bounding box center [205, 184] width 370 height 25
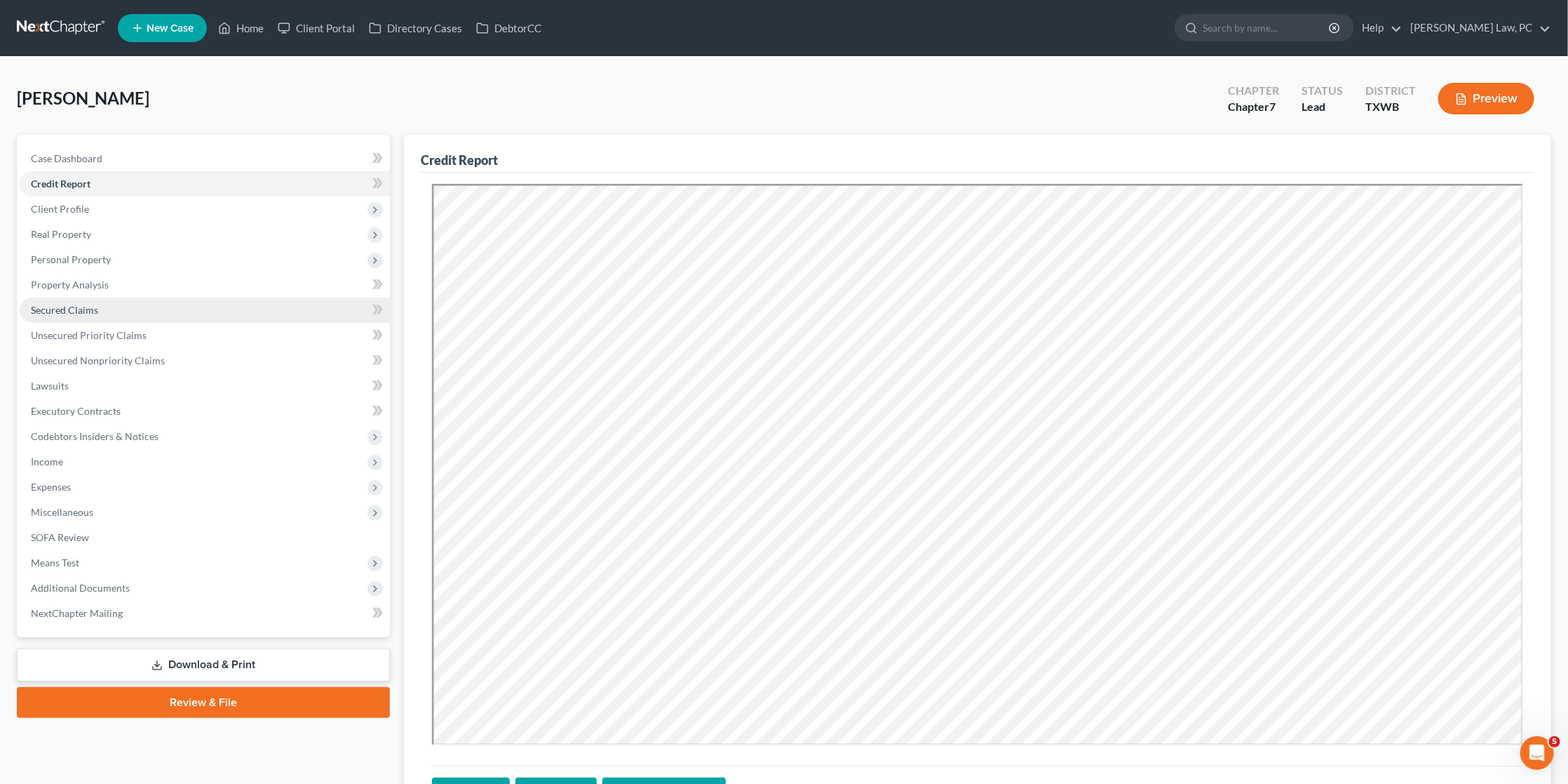
click at [91, 304] on span "Secured Claims" at bounding box center [64, 310] width 67 height 12
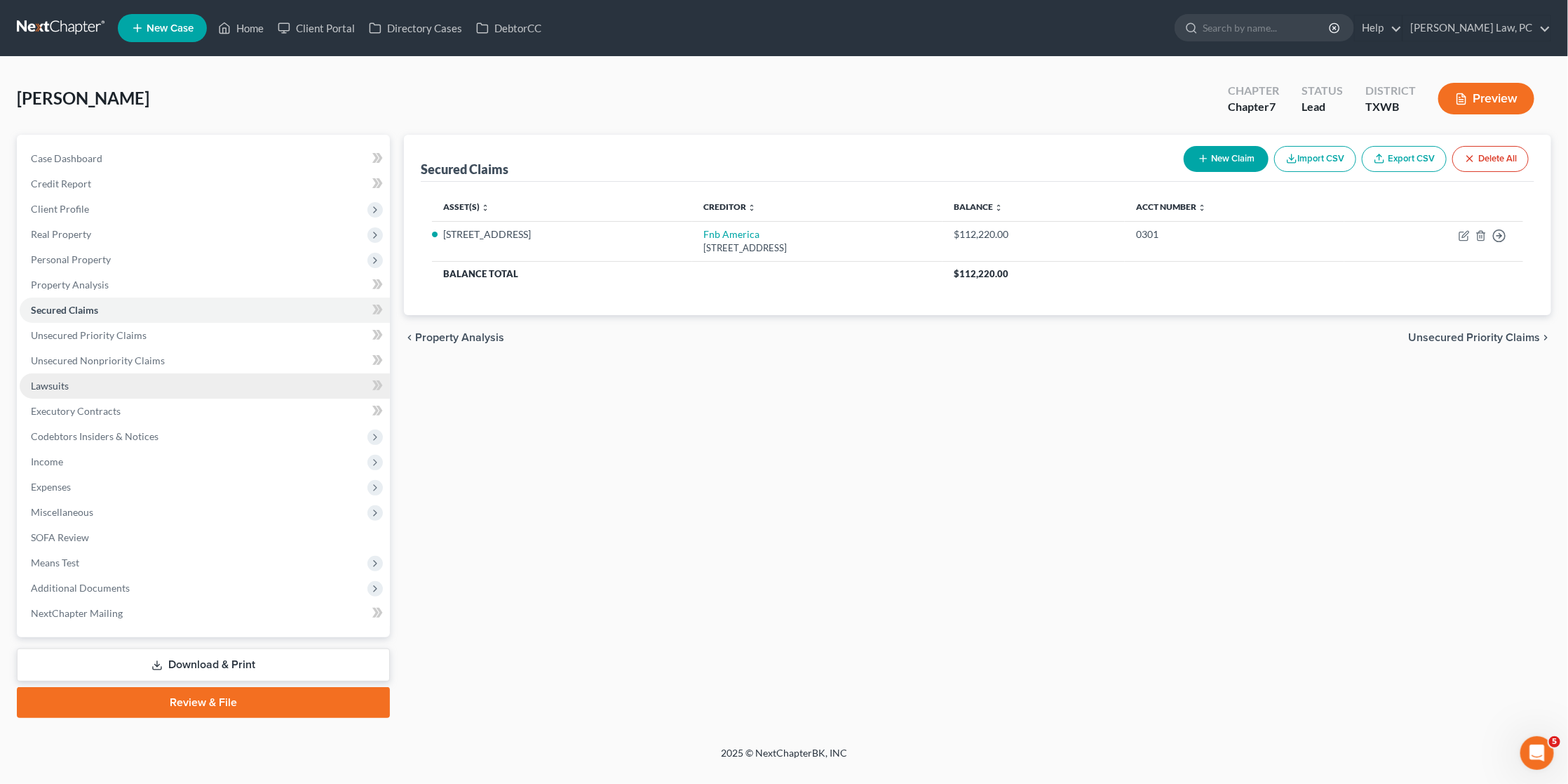
click at [126, 373] on link "Lawsuits" at bounding box center [205, 386] width 370 height 25
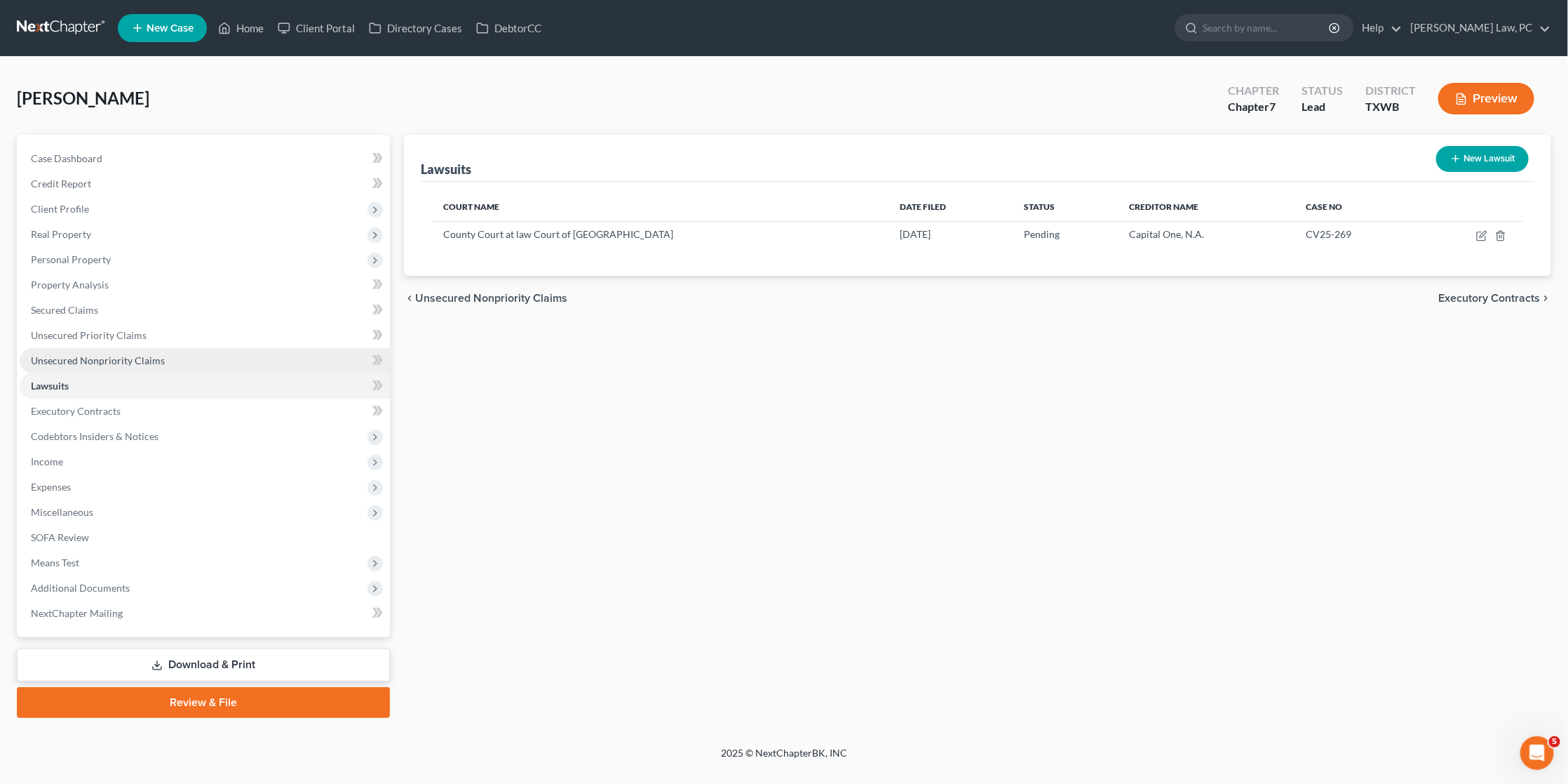
click at [127, 359] on link "Unsecured Nonpriority Claims" at bounding box center [205, 361] width 370 height 25
